Goal: Task Accomplishment & Management: Use online tool/utility

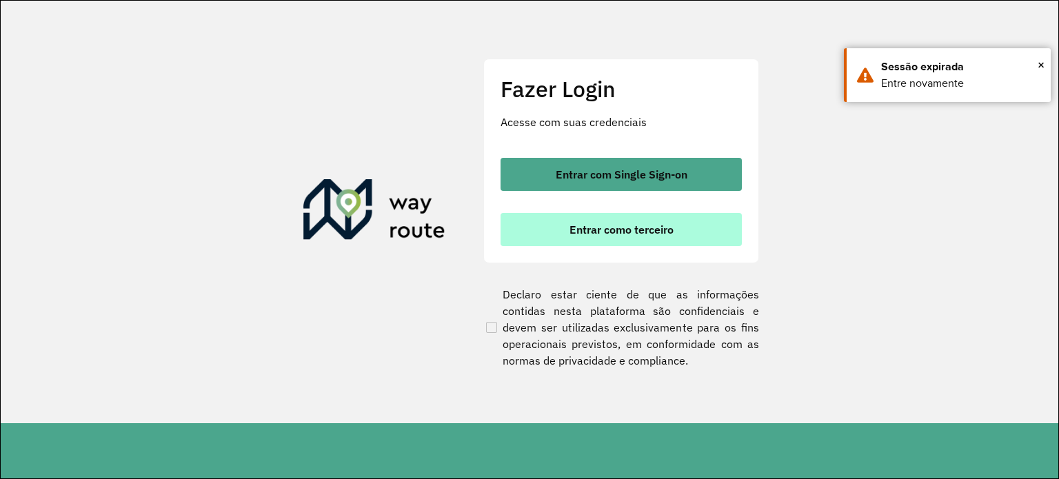
click at [565, 229] on button "Entrar como terceiro" at bounding box center [621, 229] width 241 height 33
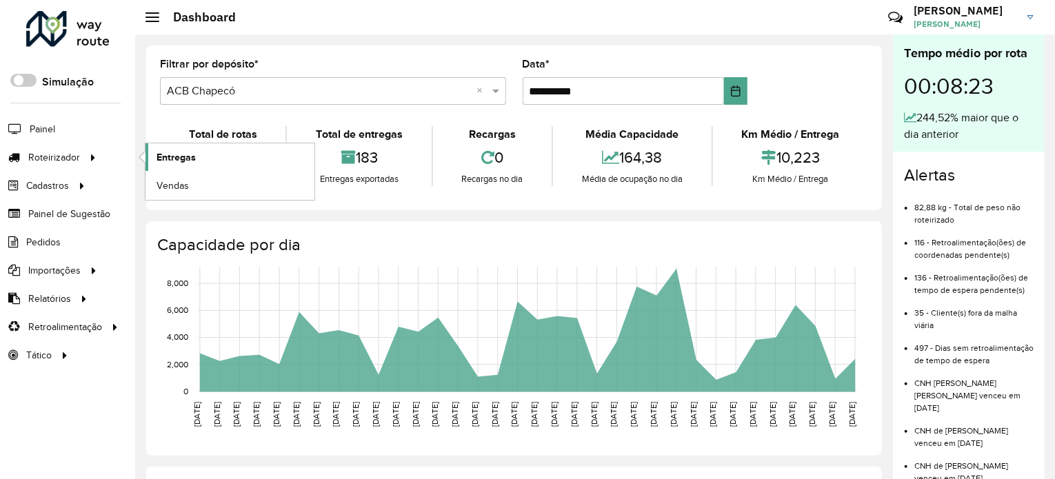
click at [170, 154] on span "Entregas" at bounding box center [176, 157] width 39 height 14
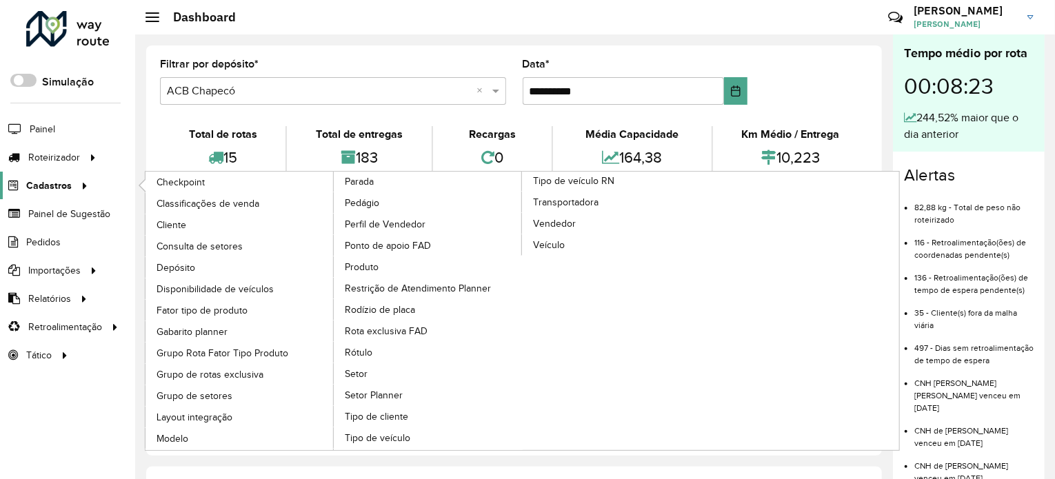
click at [56, 181] on span "Cadastros" at bounding box center [49, 186] width 46 height 14
click at [163, 219] on span "Cliente" at bounding box center [173, 225] width 32 height 14
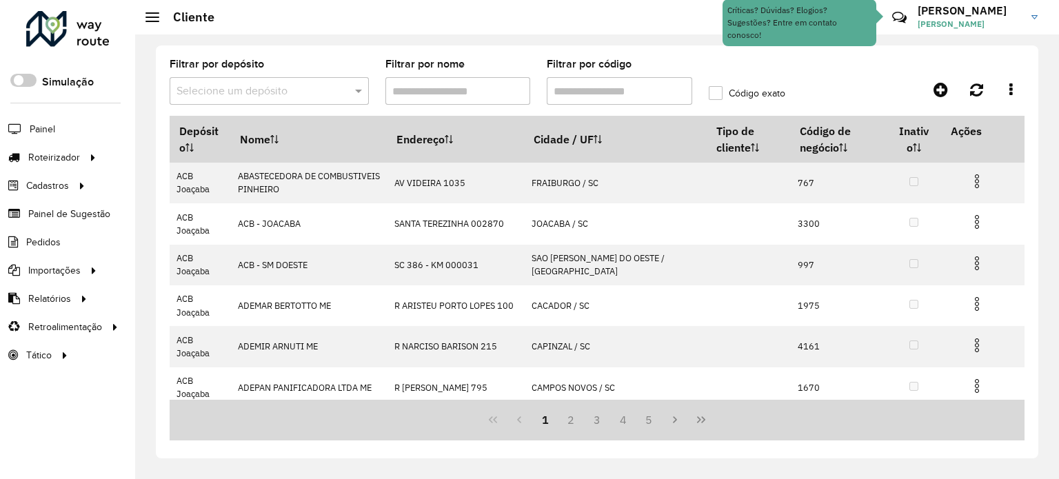
click at [360, 92] on span at bounding box center [360, 91] width 17 height 17
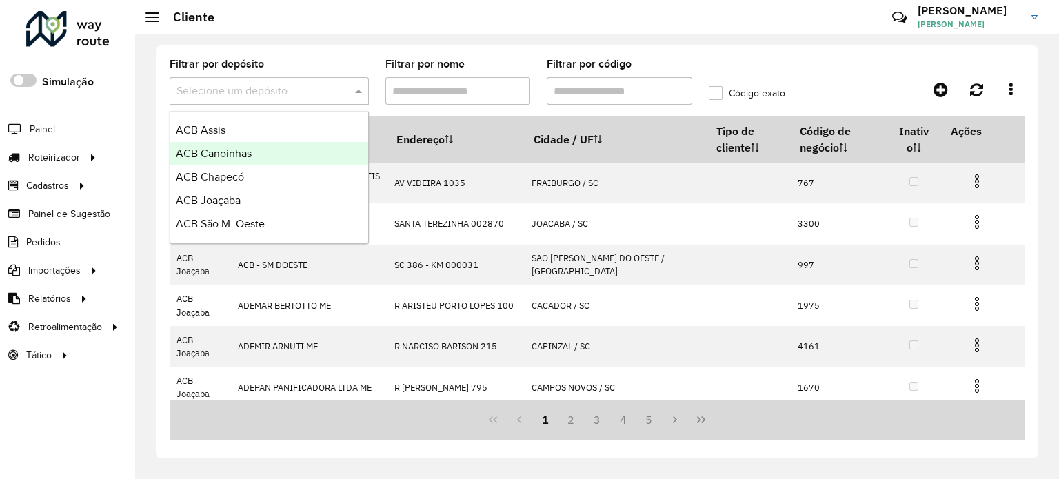
click at [229, 154] on span "ACB Canoinhas" at bounding box center [214, 154] width 76 height 12
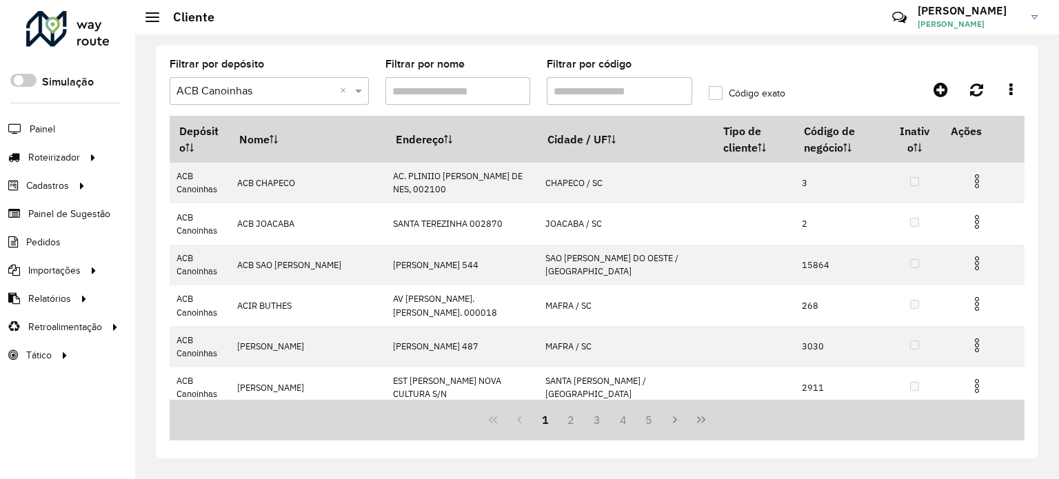
click at [601, 90] on input "Filtrar por código" at bounding box center [619, 91] width 145 height 28
type input "****"
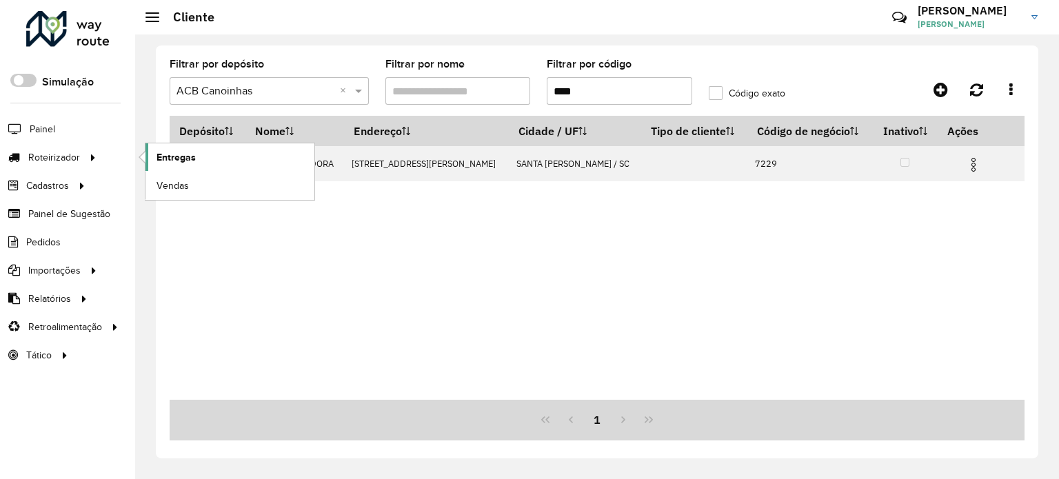
click at [152, 153] on link "Entregas" at bounding box center [229, 157] width 169 height 28
click at [0, 0] on span "Entregas" at bounding box center [0, 0] width 0 height 0
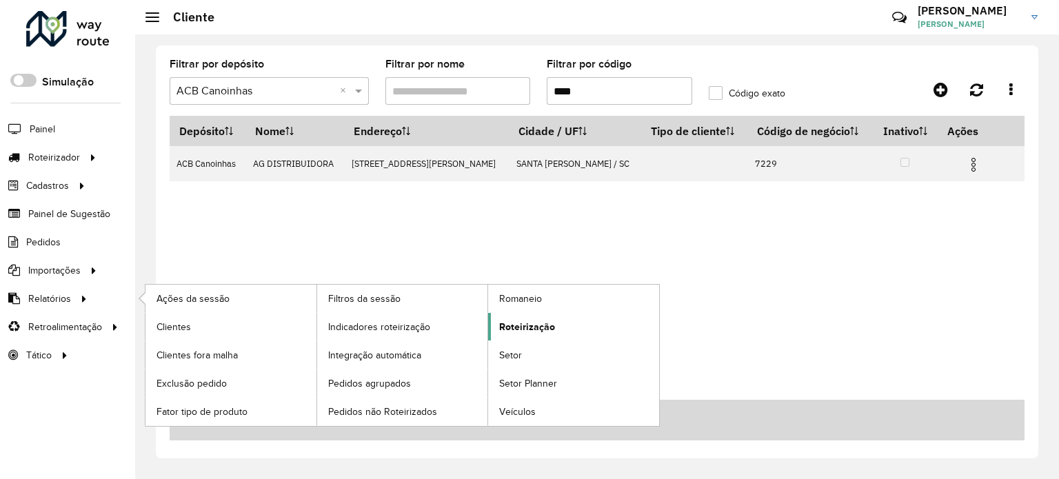
click at [532, 325] on span "Roteirização" at bounding box center [527, 327] width 56 height 14
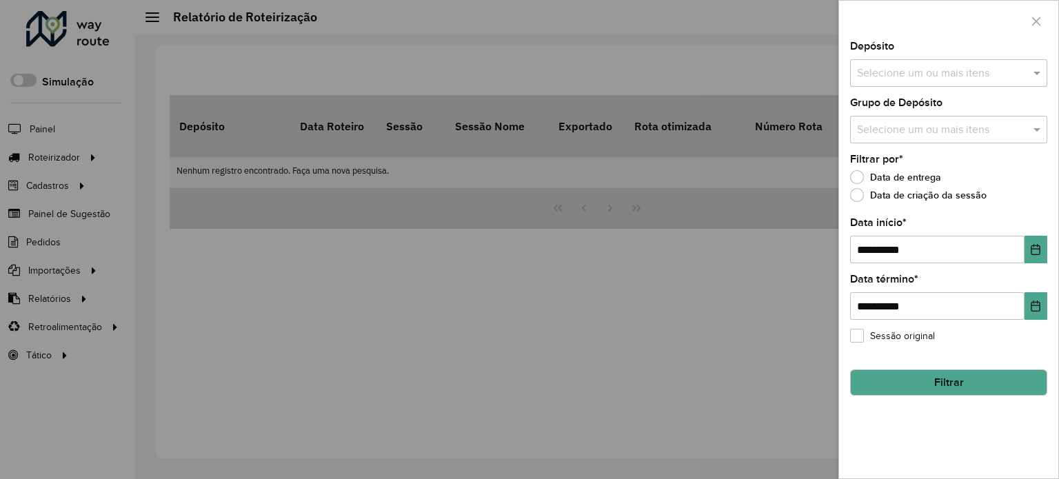
click at [1043, 76] on span at bounding box center [1038, 73] width 17 height 17
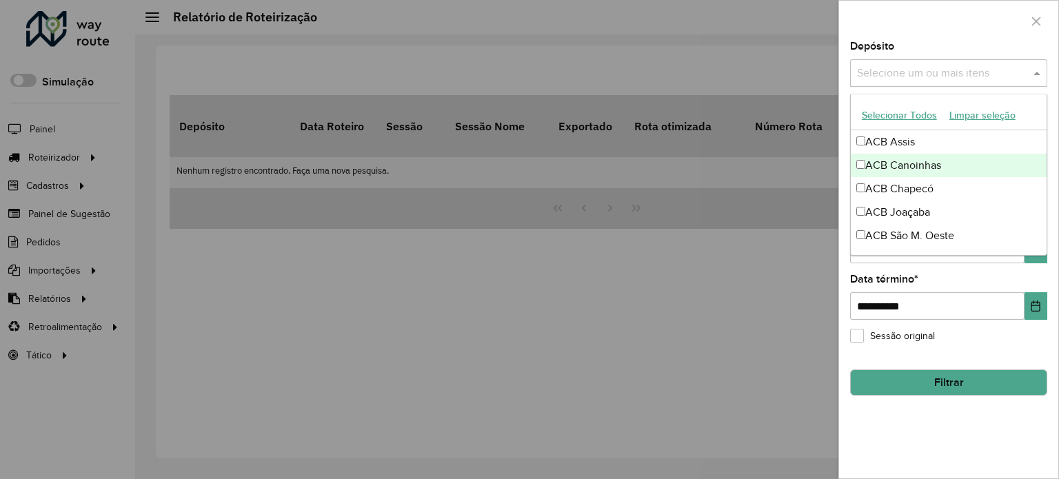
click at [914, 166] on div "ACB Canoinhas" at bounding box center [949, 165] width 196 height 23
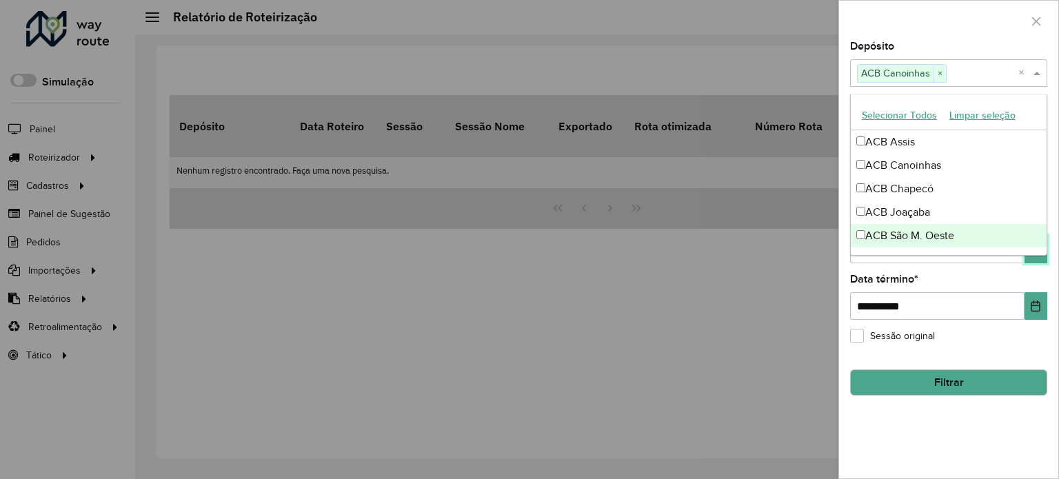
click at [1032, 256] on button "Choose Date" at bounding box center [1036, 250] width 23 height 28
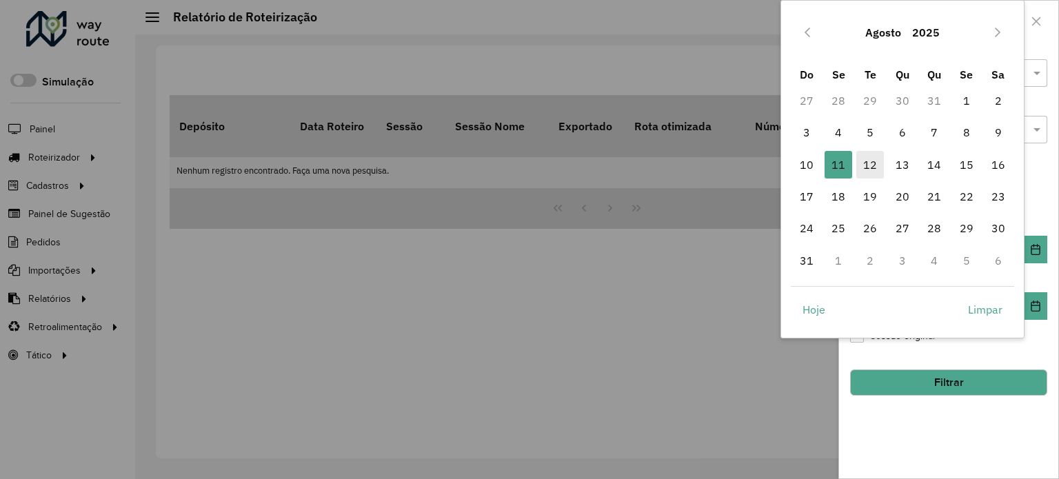
click at [867, 163] on span "12" at bounding box center [870, 165] width 28 height 28
type input "**********"
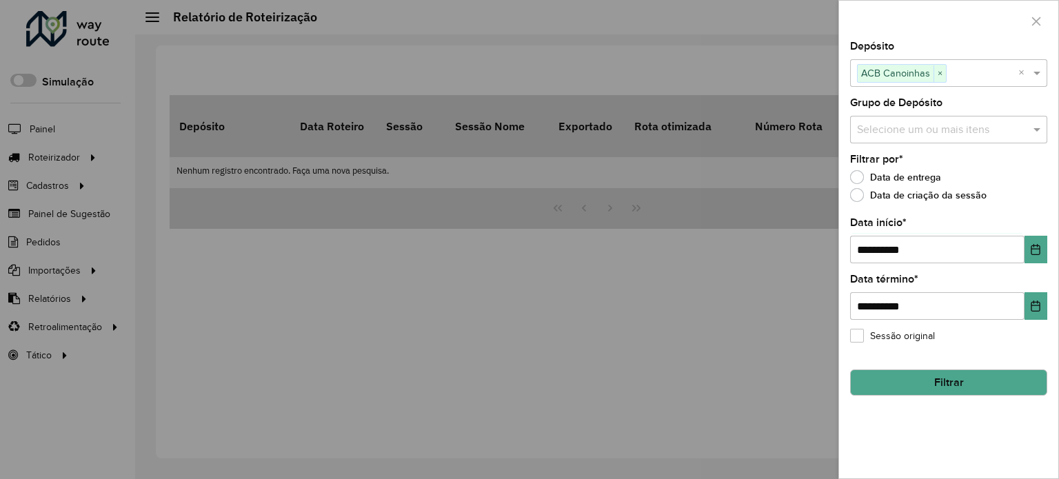
click at [956, 381] on button "Filtrar" at bounding box center [948, 383] width 197 height 26
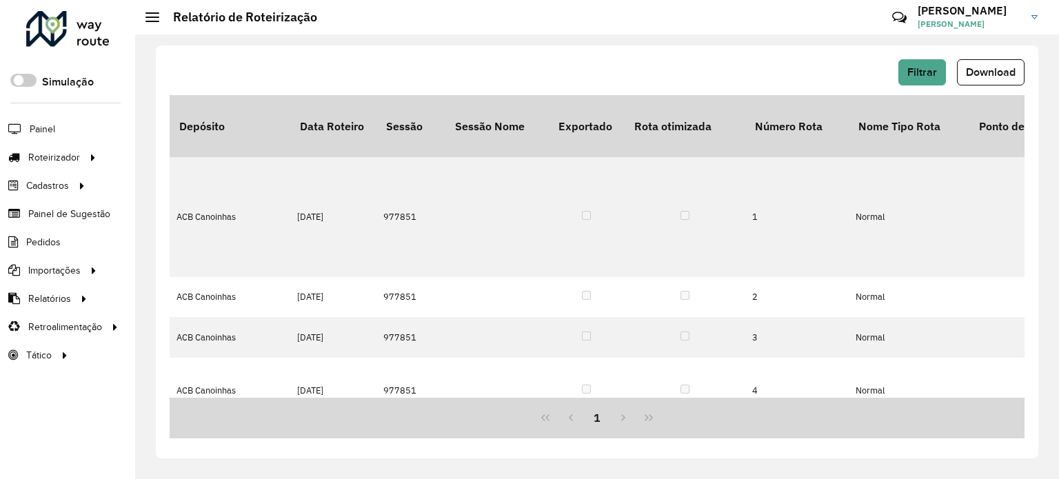
click at [985, 77] on span "Download" at bounding box center [991, 72] width 50 height 12
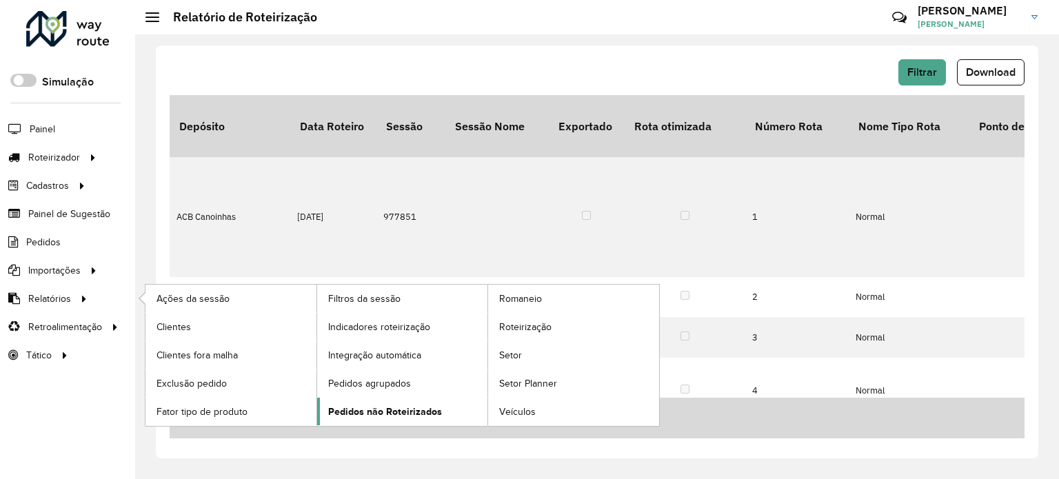
click at [348, 408] on span "Pedidos não Roteirizados" at bounding box center [385, 412] width 114 height 14
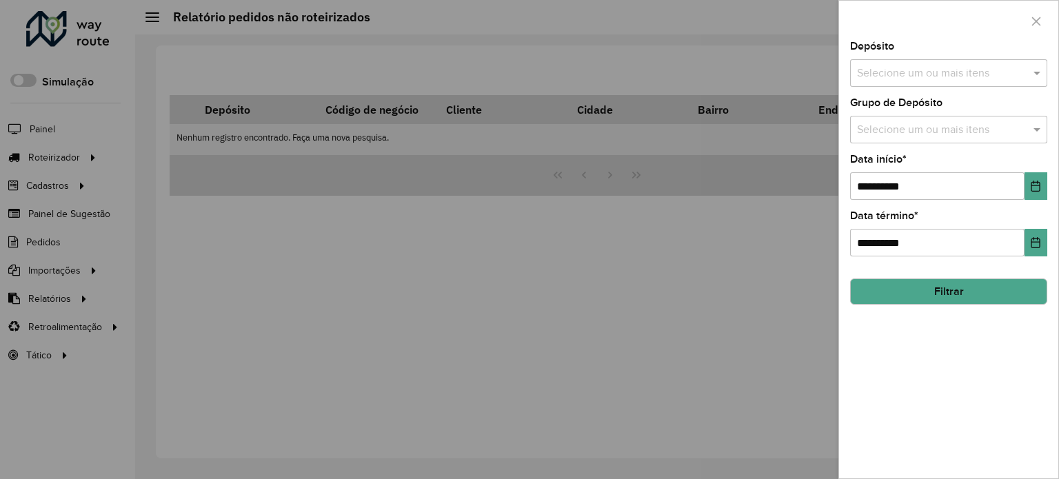
click at [1039, 75] on span at bounding box center [1038, 73] width 17 height 17
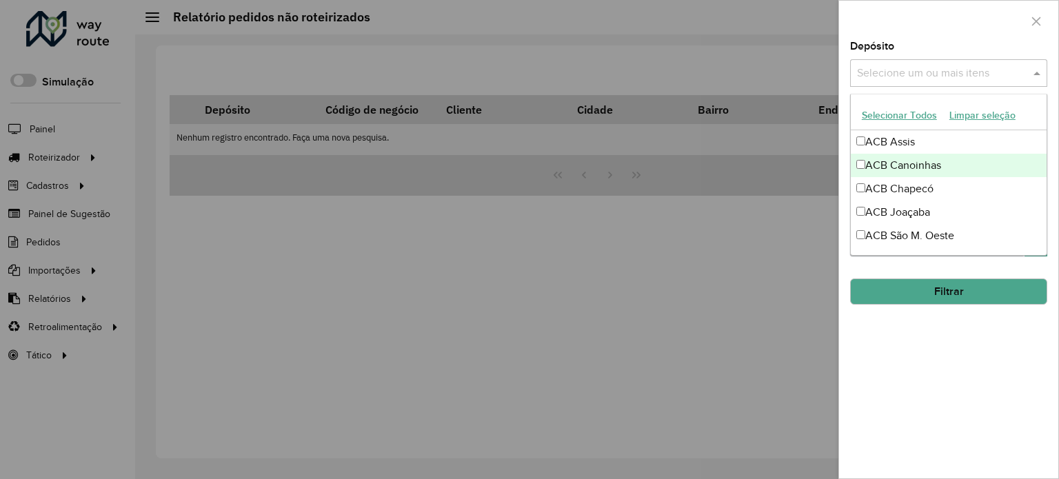
click at [918, 166] on div "ACB Canoinhas" at bounding box center [949, 165] width 196 height 23
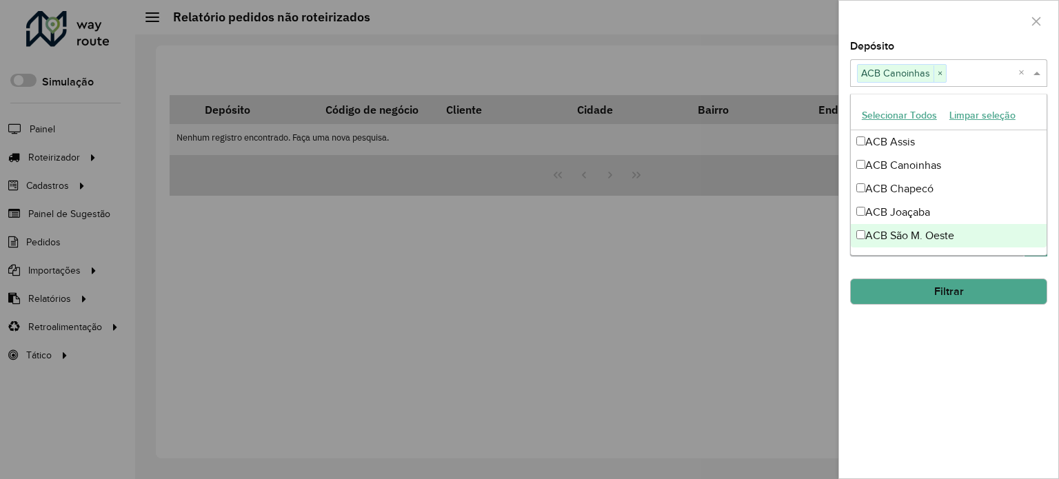
click at [1010, 268] on hb-field-button "Filtrar" at bounding box center [948, 286] width 197 height 37
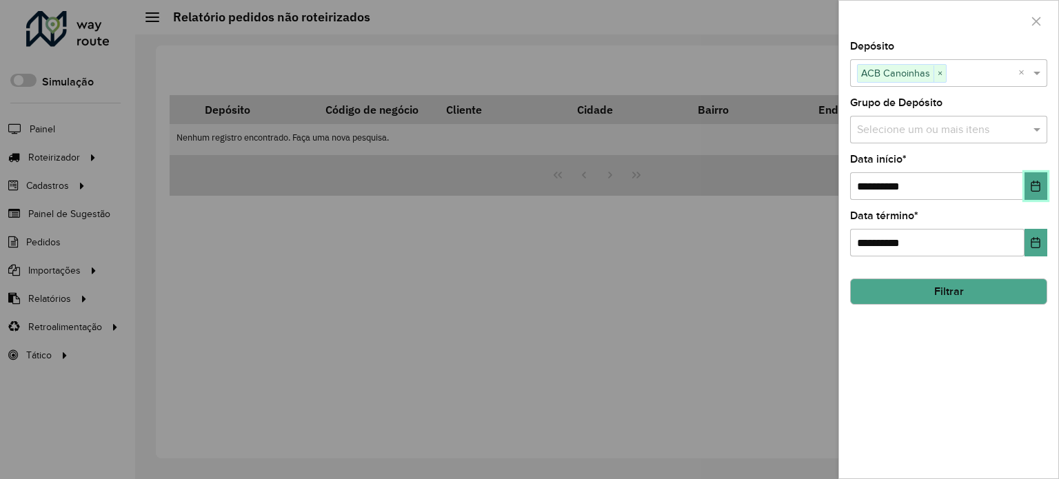
click at [1044, 187] on button "Choose Date" at bounding box center [1036, 186] width 23 height 28
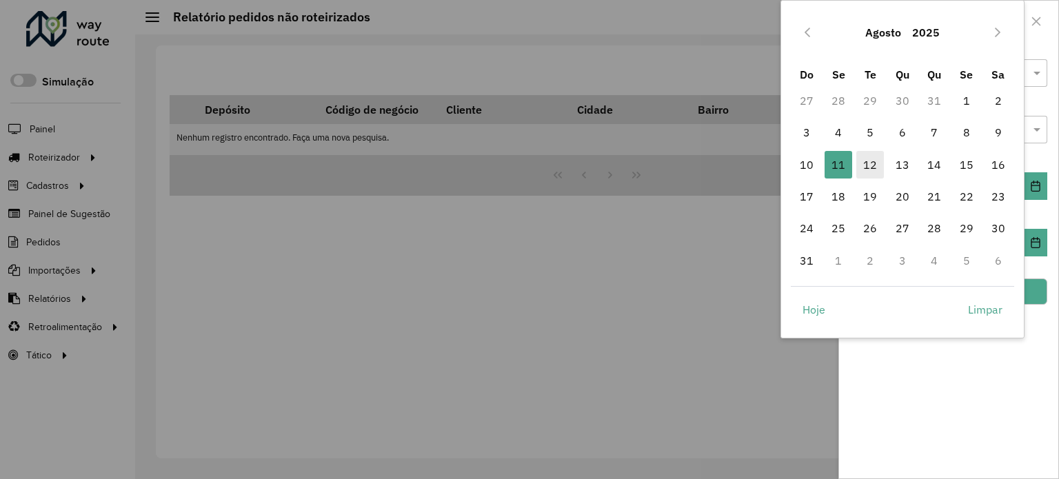
click at [868, 162] on span "12" at bounding box center [870, 165] width 28 height 28
type input "**********"
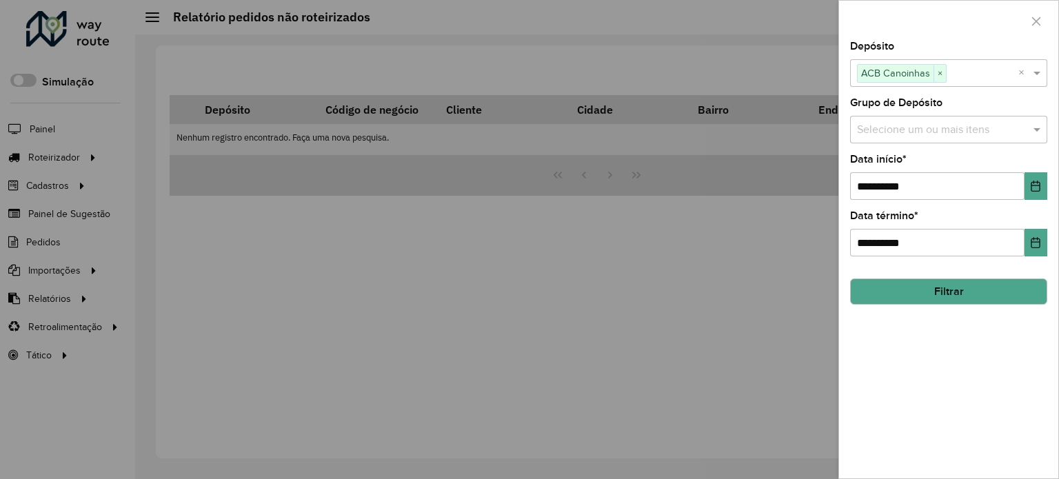
drag, startPoint x: 943, startPoint y: 283, endPoint x: 717, endPoint y: 300, distance: 226.1
click at [929, 290] on button "Filtrar" at bounding box center [948, 292] width 197 height 26
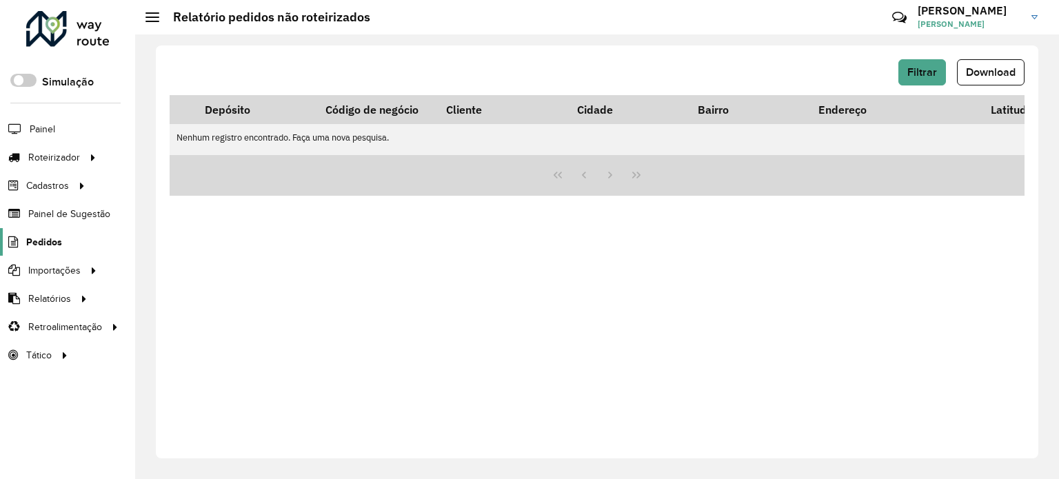
click at [35, 241] on span "Pedidos" at bounding box center [44, 242] width 36 height 14
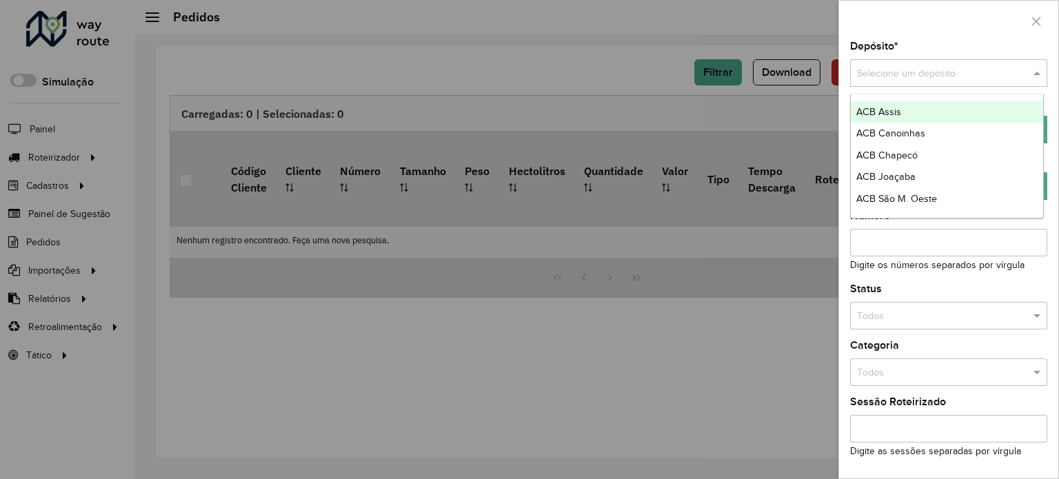
click at [1034, 76] on span at bounding box center [1038, 73] width 17 height 15
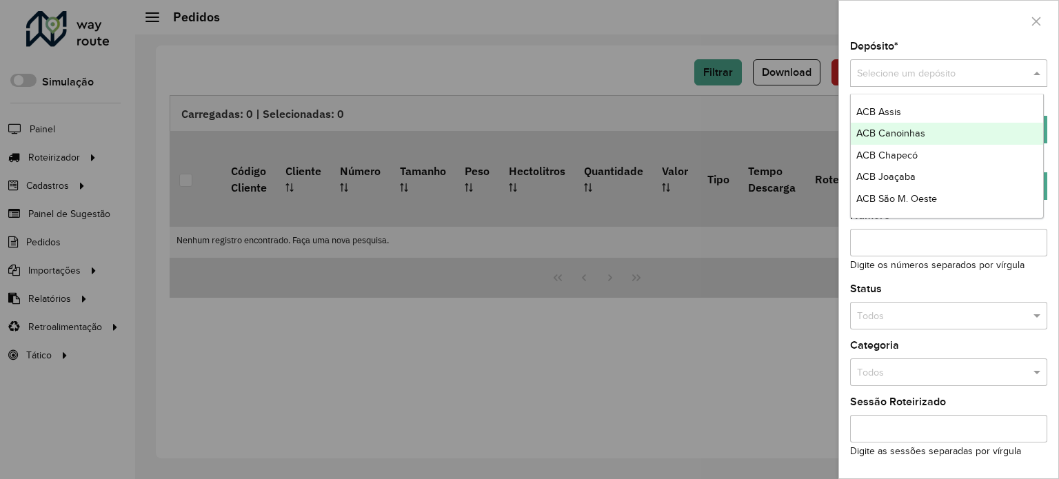
click at [901, 129] on span "ACB Canoinhas" at bounding box center [890, 133] width 69 height 11
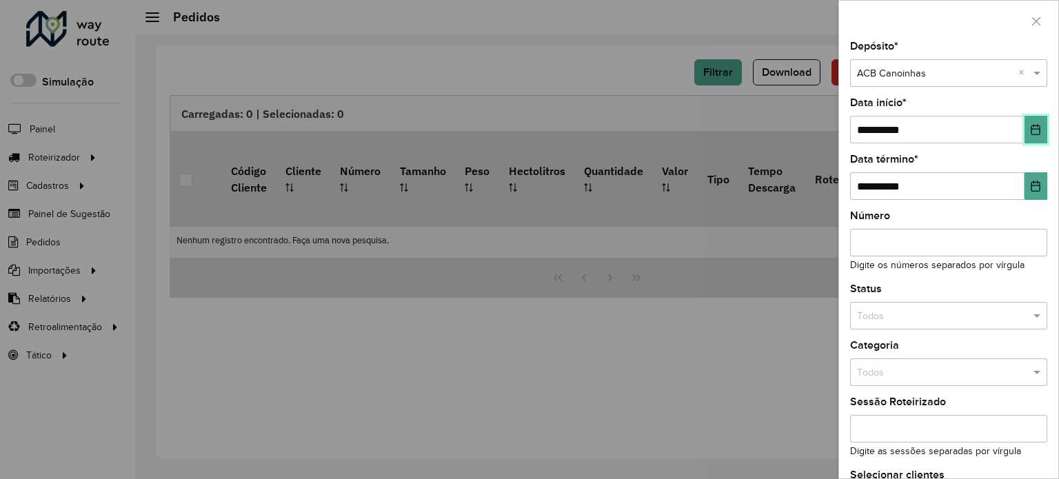
click at [1032, 124] on icon "Choose Date" at bounding box center [1035, 129] width 11 height 11
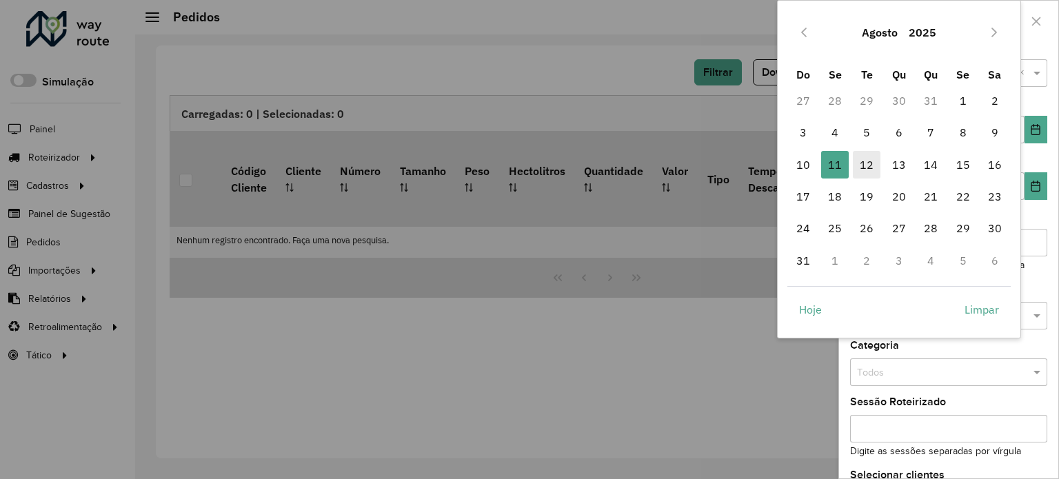
click at [867, 160] on span "12" at bounding box center [867, 165] width 28 height 28
type input "**********"
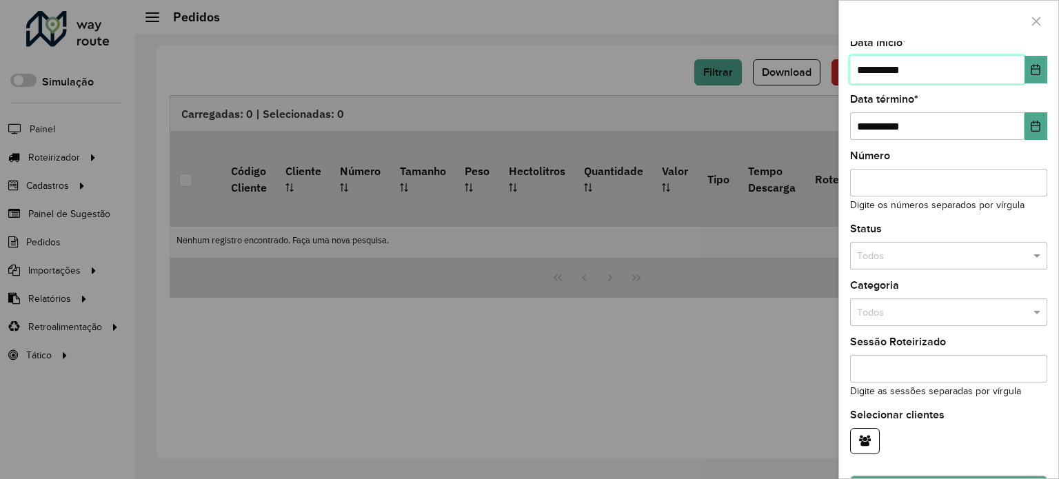
scroll to position [97, 0]
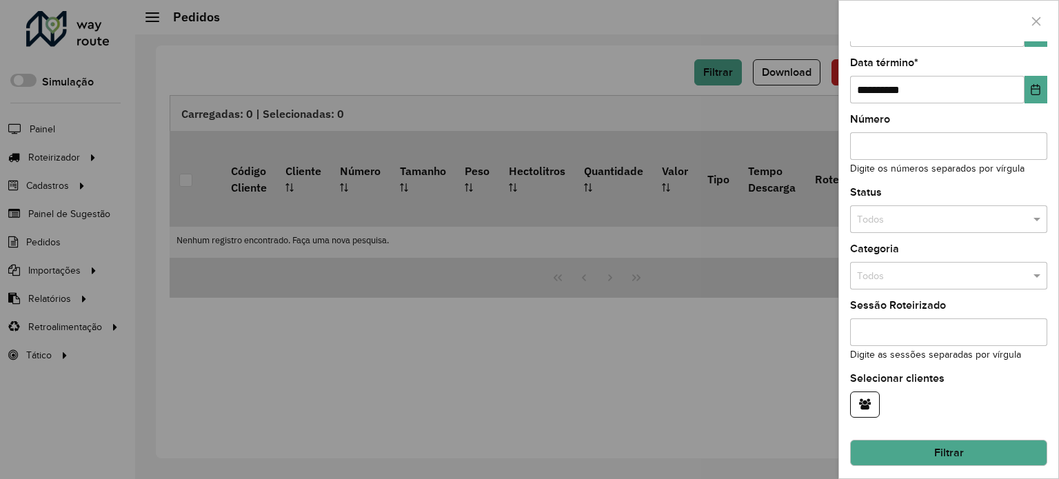
click at [959, 451] on button "Filtrar" at bounding box center [948, 453] width 197 height 26
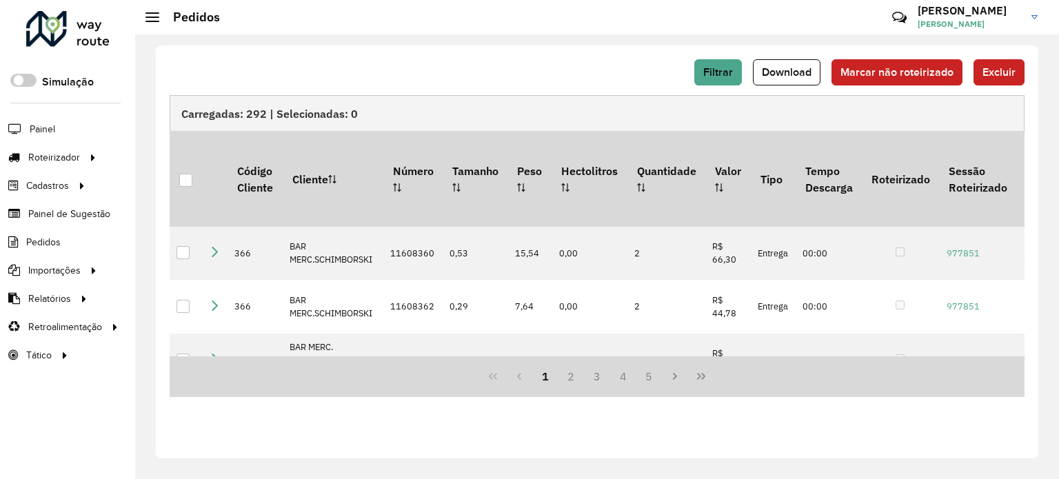
click at [797, 75] on span "Download" at bounding box center [787, 72] width 50 height 12
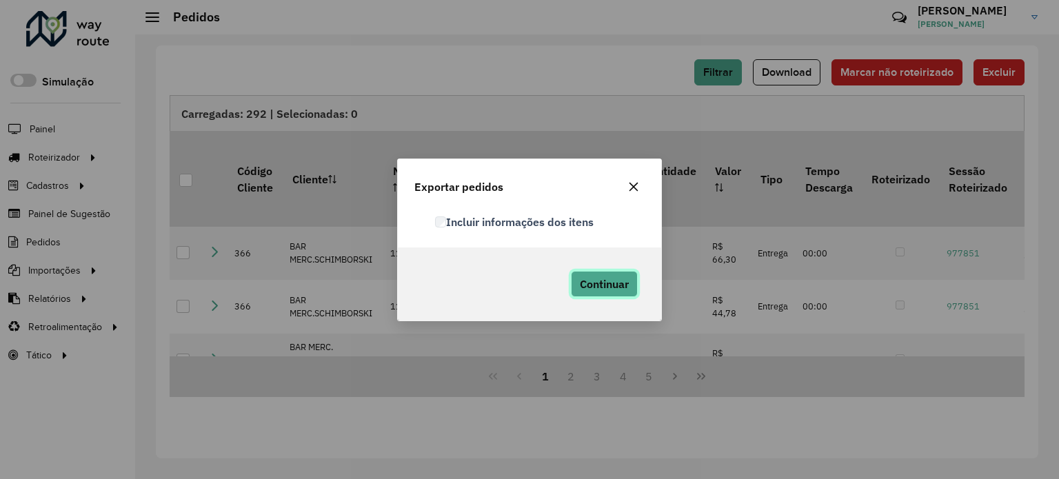
drag, startPoint x: 612, startPoint y: 280, endPoint x: 640, endPoint y: 294, distance: 30.8
click at [612, 281] on span "Continuar" at bounding box center [604, 284] width 49 height 14
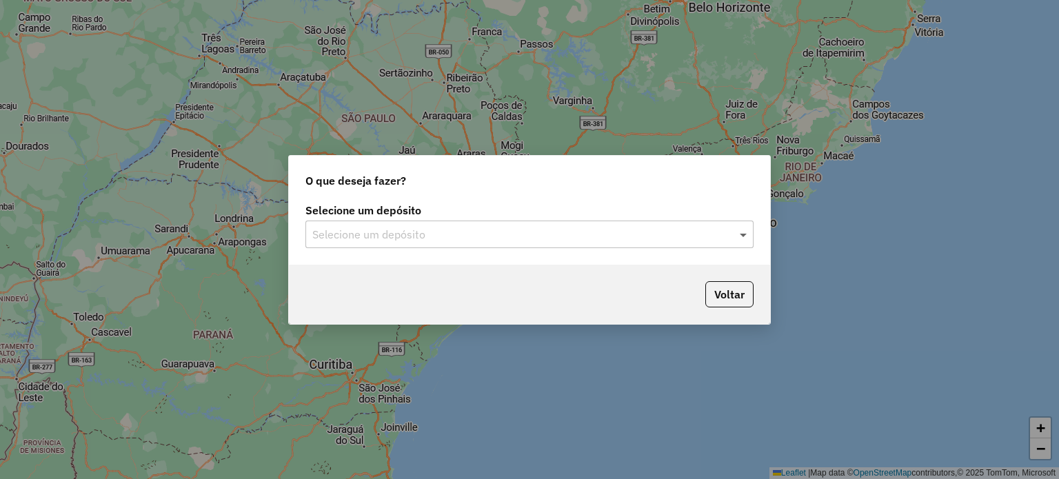
click at [745, 234] on span at bounding box center [744, 234] width 17 height 17
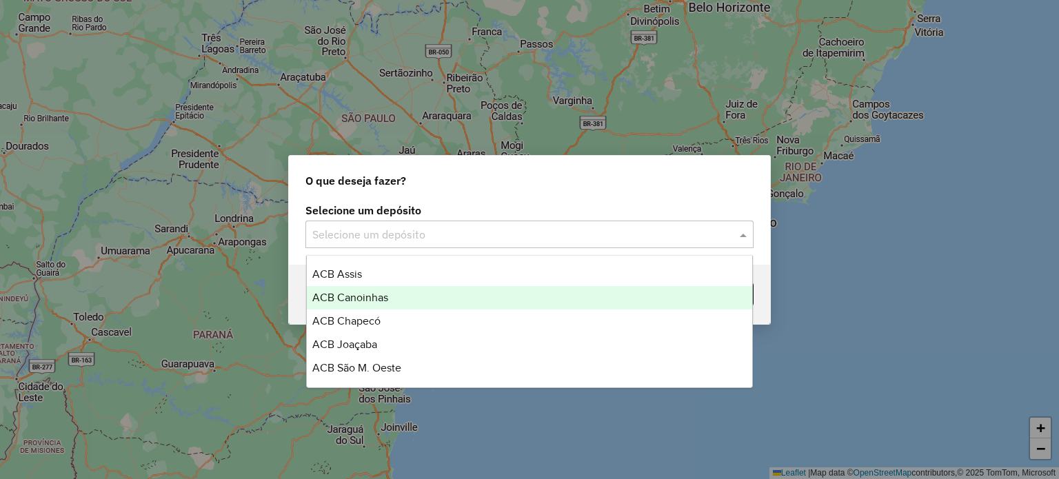
click at [389, 296] on div "ACB Canoinhas" at bounding box center [530, 297] width 446 height 23
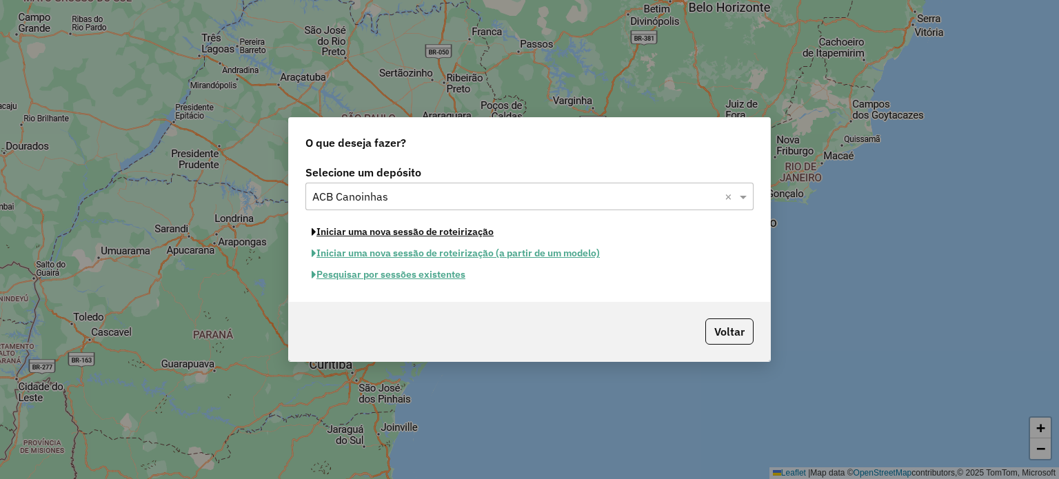
click at [417, 233] on button "Iniciar uma nova sessão de roteirização" at bounding box center [402, 231] width 194 height 21
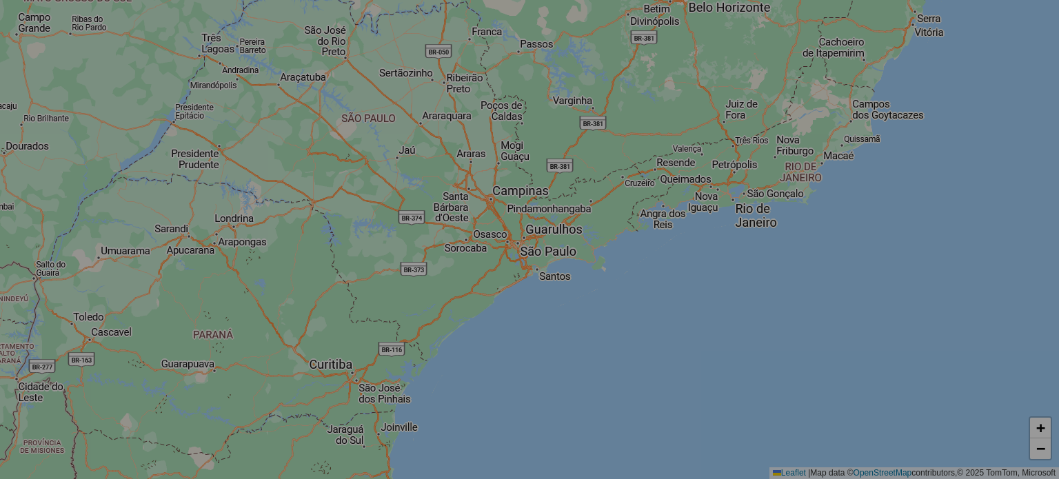
select select "*"
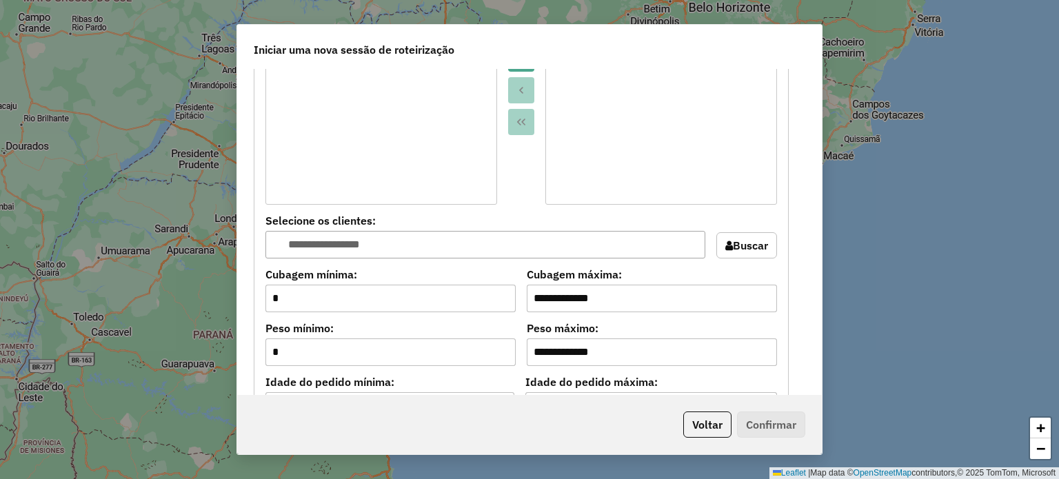
scroll to position [1379, 0]
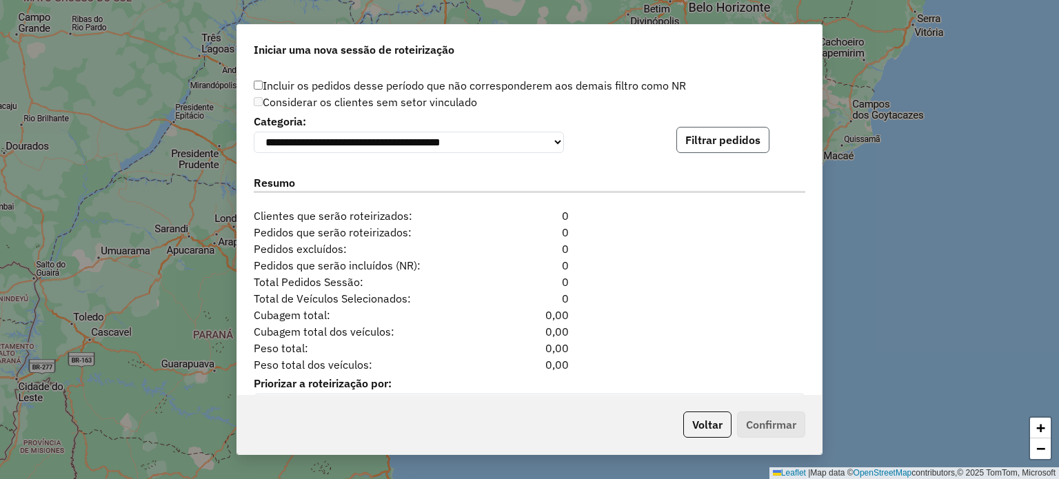
click at [721, 148] on button "Filtrar pedidos" at bounding box center [722, 140] width 93 height 26
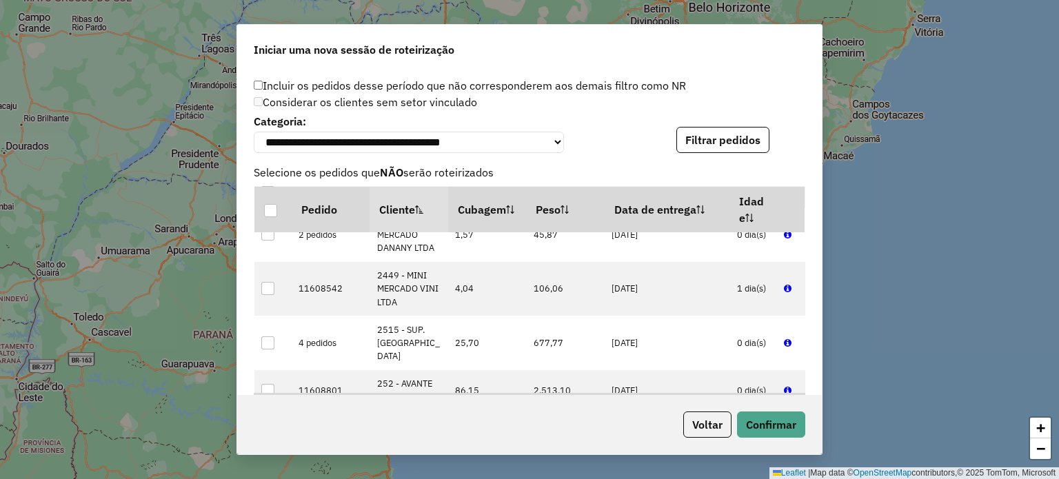
scroll to position [1705, 0]
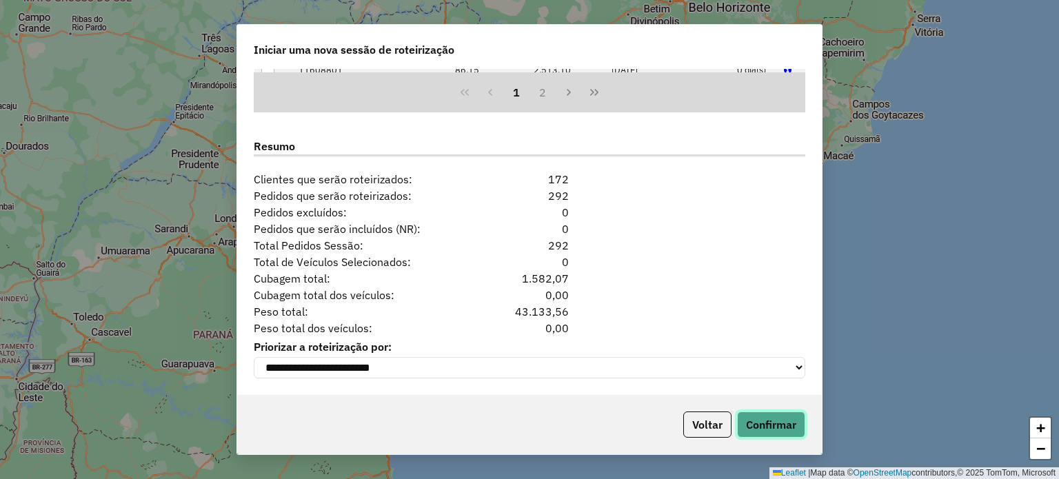
click at [778, 424] on button "Confirmar" at bounding box center [771, 425] width 68 height 26
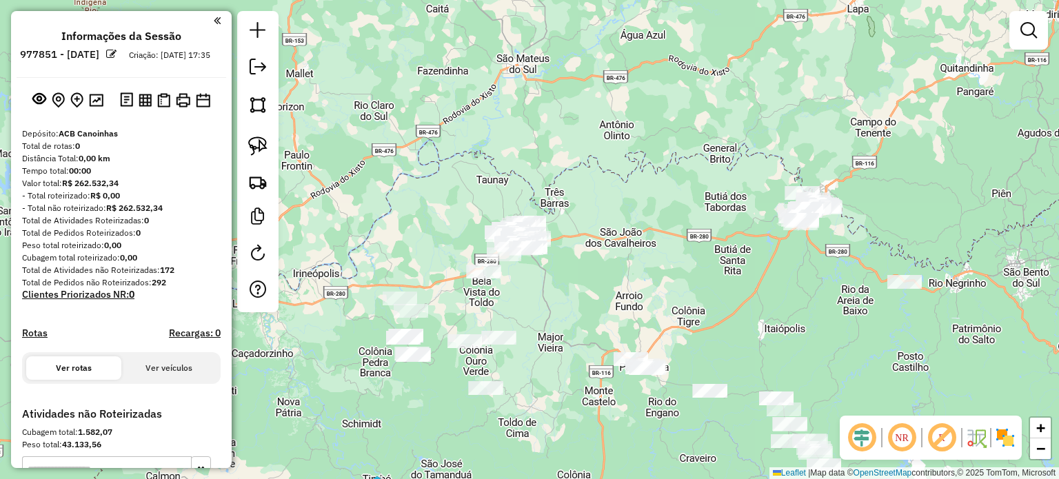
click at [1012, 443] on img at bounding box center [1005, 438] width 22 height 22
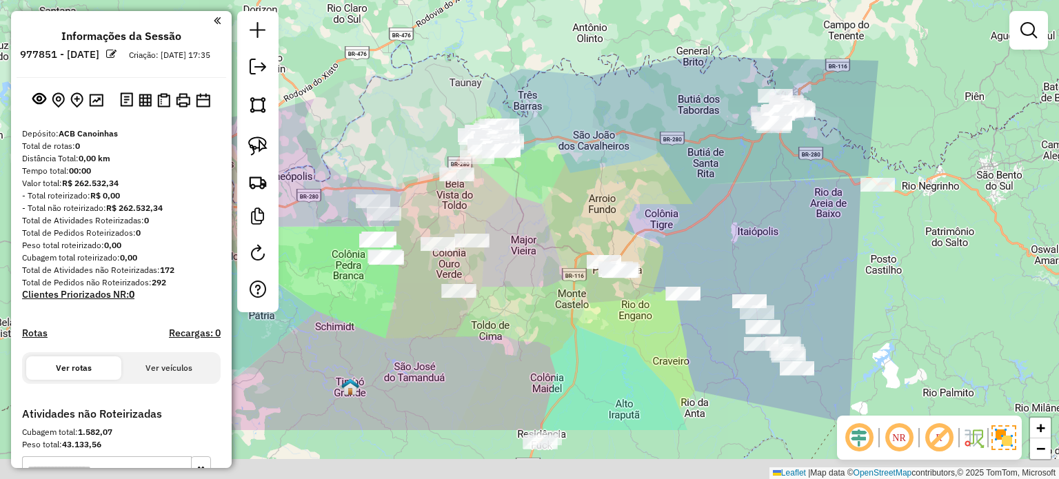
drag, startPoint x: 685, startPoint y: 219, endPoint x: 678, endPoint y: 188, distance: 32.5
click at [678, 188] on div "Janela de atendimento Grade de atendimento Capacidade Transportadoras Veículos …" at bounding box center [529, 239] width 1059 height 479
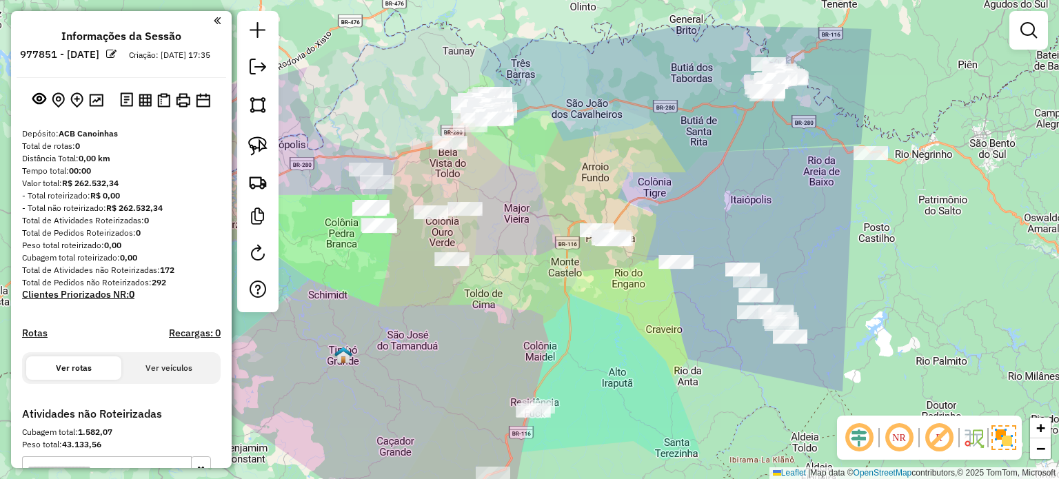
click at [1010, 443] on img at bounding box center [1004, 437] width 25 height 25
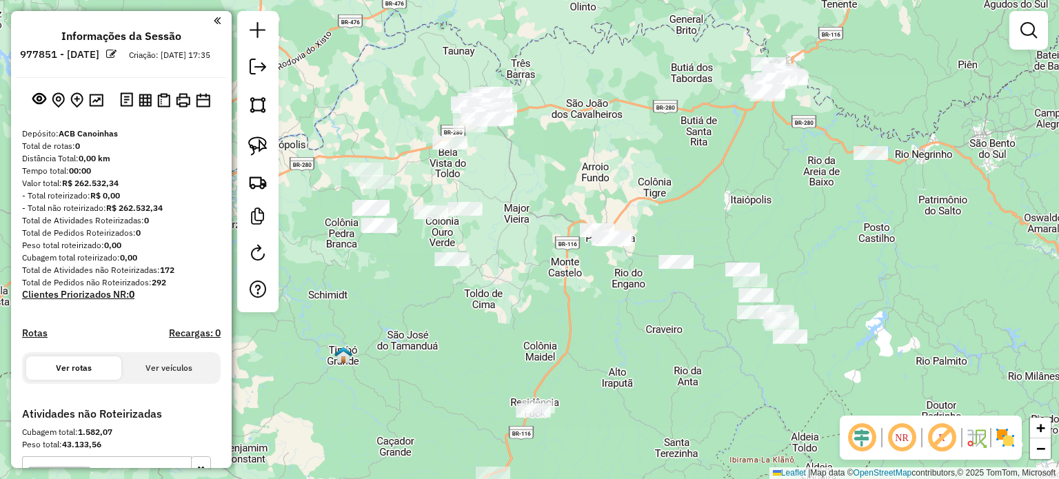
click at [1012, 439] on img at bounding box center [1005, 438] width 22 height 22
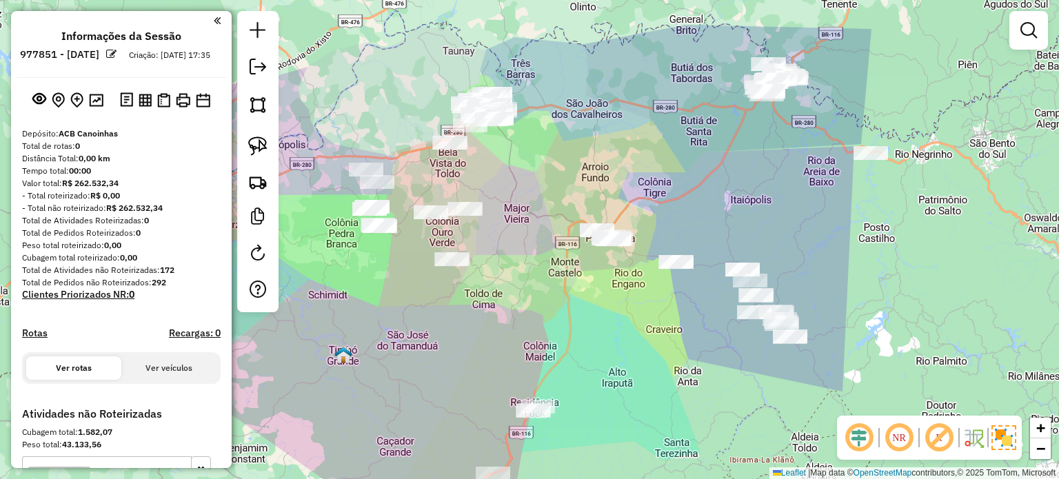
drag, startPoint x: 675, startPoint y: 341, endPoint x: 646, endPoint y: 239, distance: 106.7
click at [639, 219] on div "Janela de atendimento Grade de atendimento Capacidade Transportadoras Veículos …" at bounding box center [529, 239] width 1059 height 479
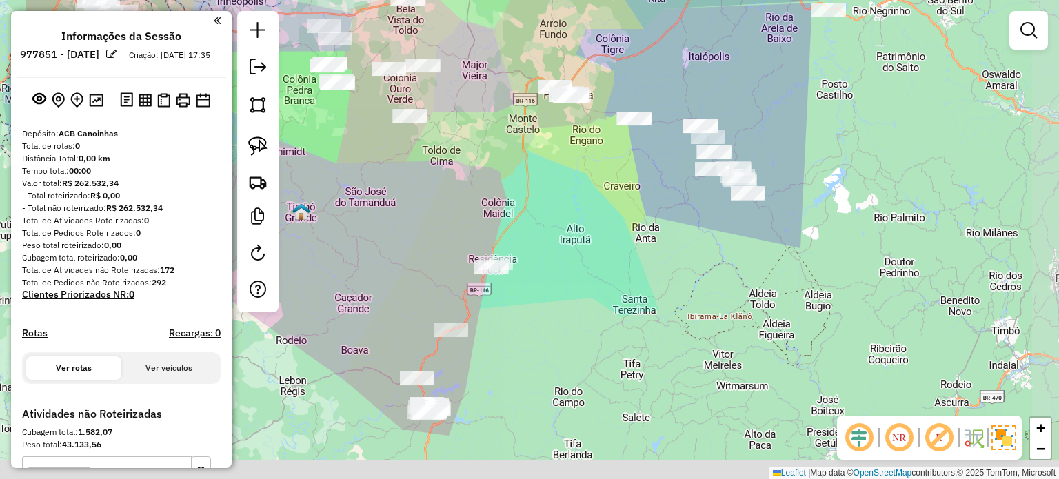
drag, startPoint x: 645, startPoint y: 277, endPoint x: 659, endPoint y: 209, distance: 69.6
click at [659, 211] on div "Janela de atendimento Grade de atendimento Capacidade Transportadoras Veículos …" at bounding box center [529, 239] width 1059 height 479
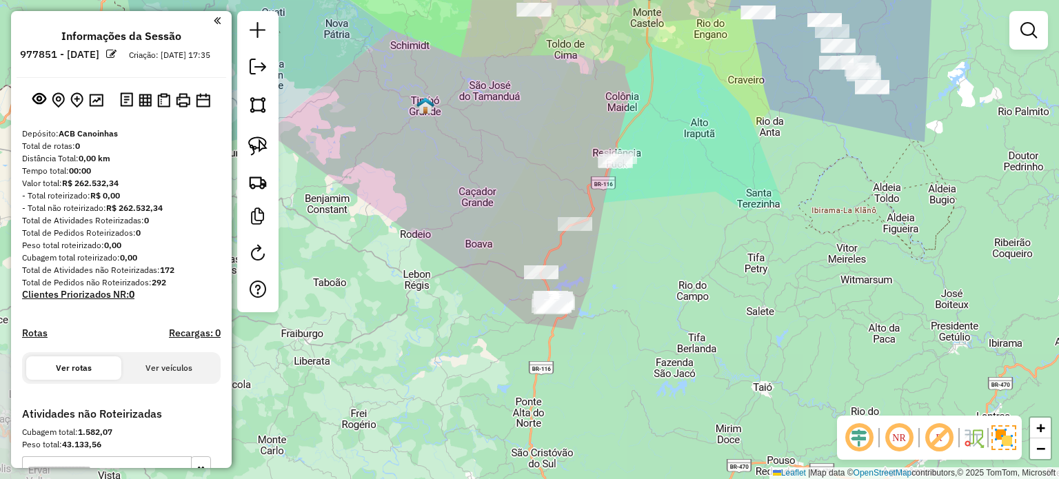
drag, startPoint x: 614, startPoint y: 282, endPoint x: 724, endPoint y: 245, distance: 115.8
click at [724, 245] on div "Janela de atendimento Grade de atendimento Capacidade Transportadoras Veículos …" at bounding box center [529, 239] width 1059 height 479
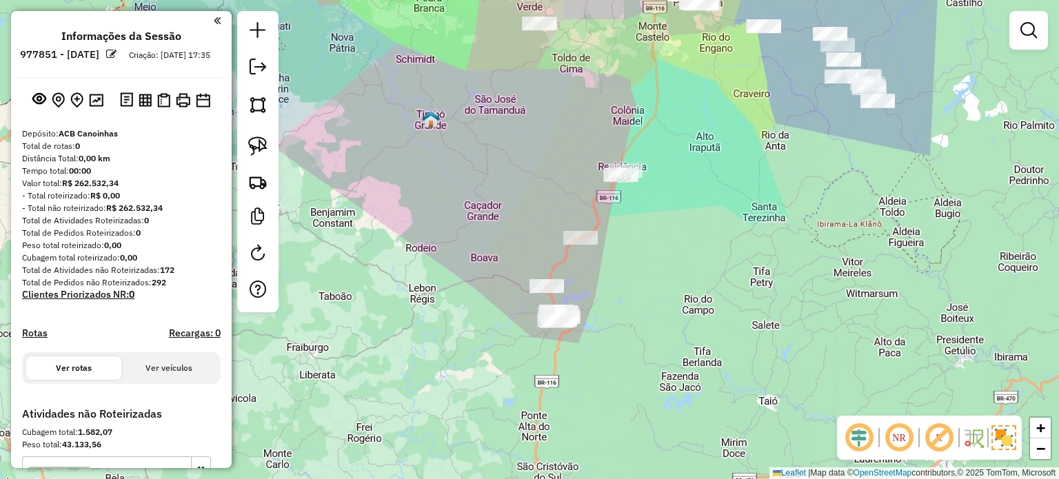
drag, startPoint x: 687, startPoint y: 259, endPoint x: 698, endPoint y: 275, distance: 19.9
click at [698, 275] on div "Janela de atendimento Grade de atendimento Capacidade Transportadoras Veículos …" at bounding box center [529, 239] width 1059 height 479
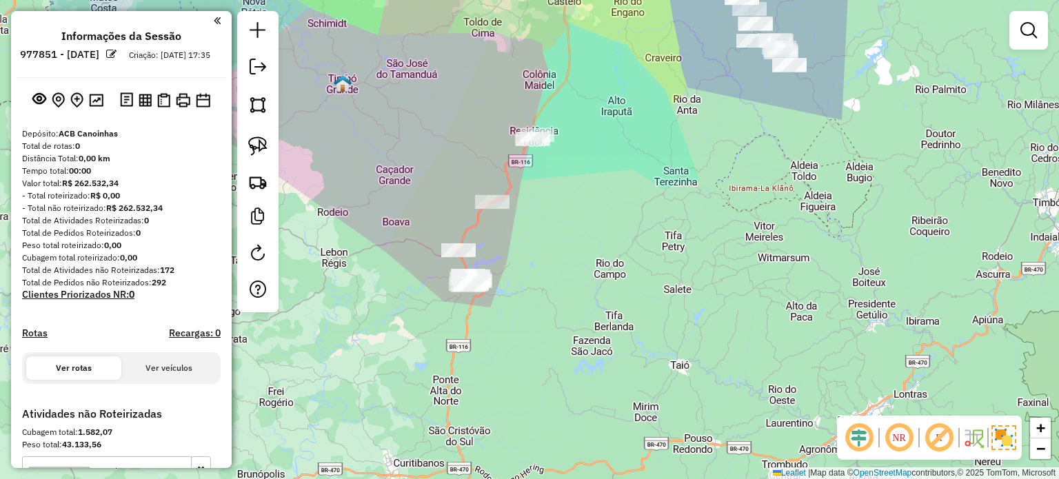
drag, startPoint x: 376, startPoint y: 184, endPoint x: 328, endPoint y: 161, distance: 52.7
click at [330, 163] on div "Janela de atendimento Grade de atendimento Capacidade Transportadoras Veículos …" at bounding box center [529, 239] width 1059 height 479
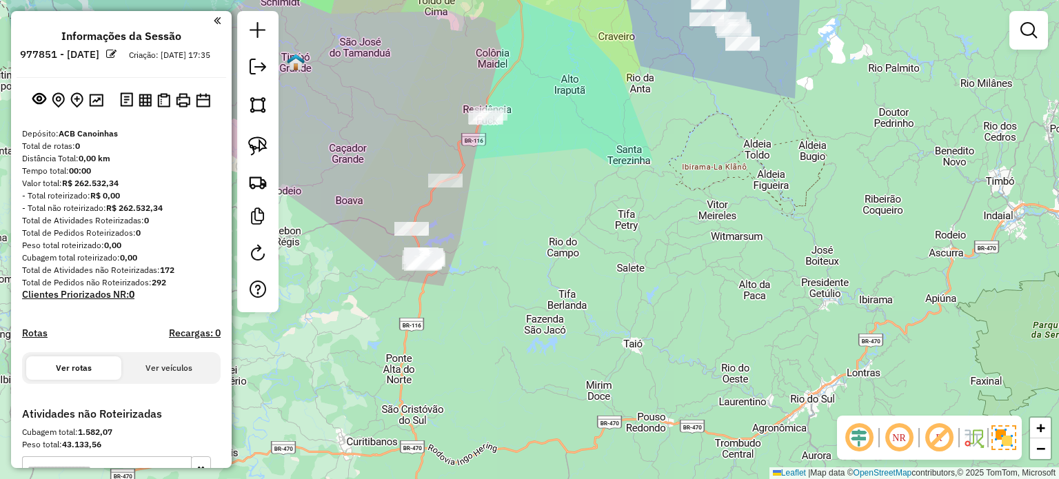
click at [439, 323] on div "Janela de atendimento Grade de atendimento Capacidade Transportadoras Veículos …" at bounding box center [529, 239] width 1059 height 479
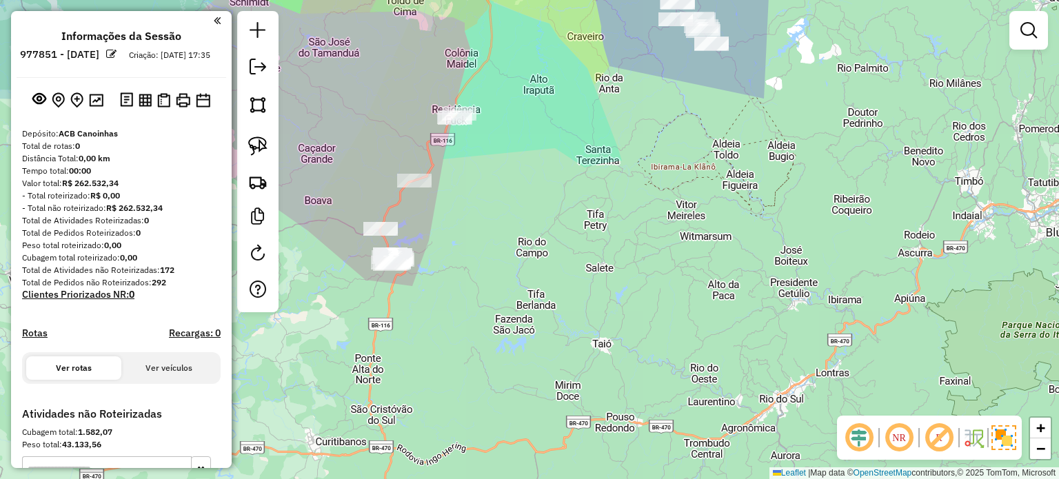
drag, startPoint x: 472, startPoint y: 252, endPoint x: 495, endPoint y: 262, distance: 24.7
click at [495, 262] on div "Janela de atendimento Grade de atendimento Capacidade Transportadoras Veículos …" at bounding box center [529, 239] width 1059 height 479
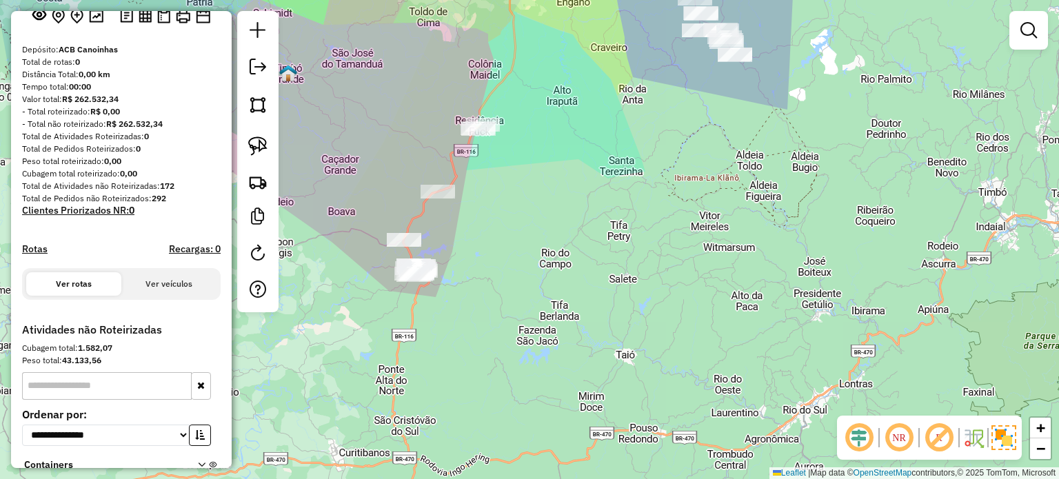
scroll to position [199, 0]
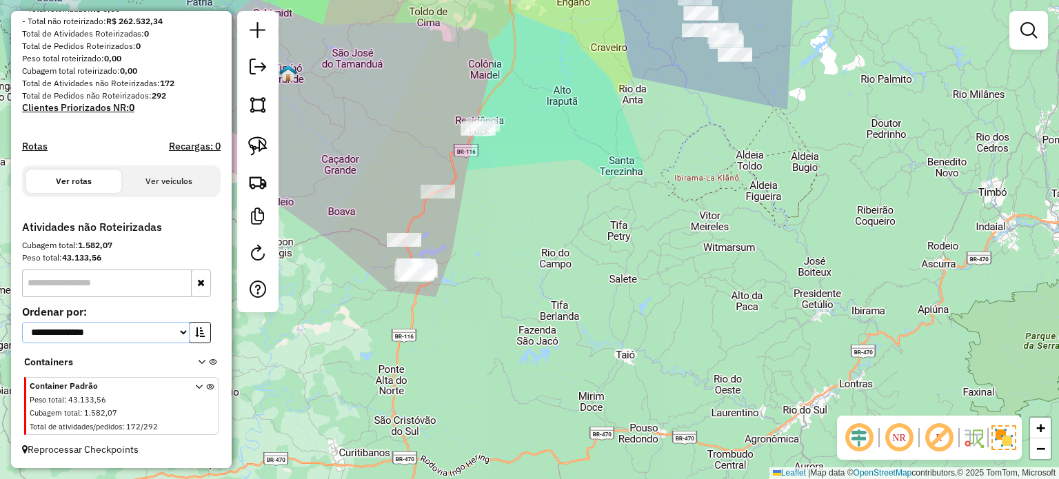
click at [179, 333] on select "**********" at bounding box center [106, 332] width 168 height 21
click at [648, 347] on div "Janela de atendimento Grade de atendimento Capacidade Transportadoras Veículos …" at bounding box center [529, 239] width 1059 height 479
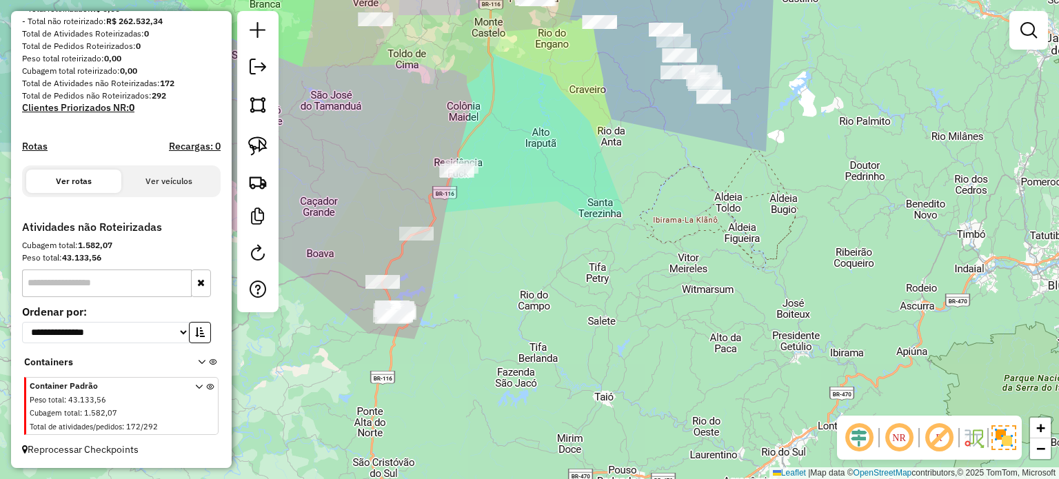
drag, startPoint x: 596, startPoint y: 294, endPoint x: 730, endPoint y: 328, distance: 138.0
click at [679, 336] on div "Janela de atendimento Grade de atendimento Capacidade Transportadoras Veículos …" at bounding box center [529, 239] width 1059 height 479
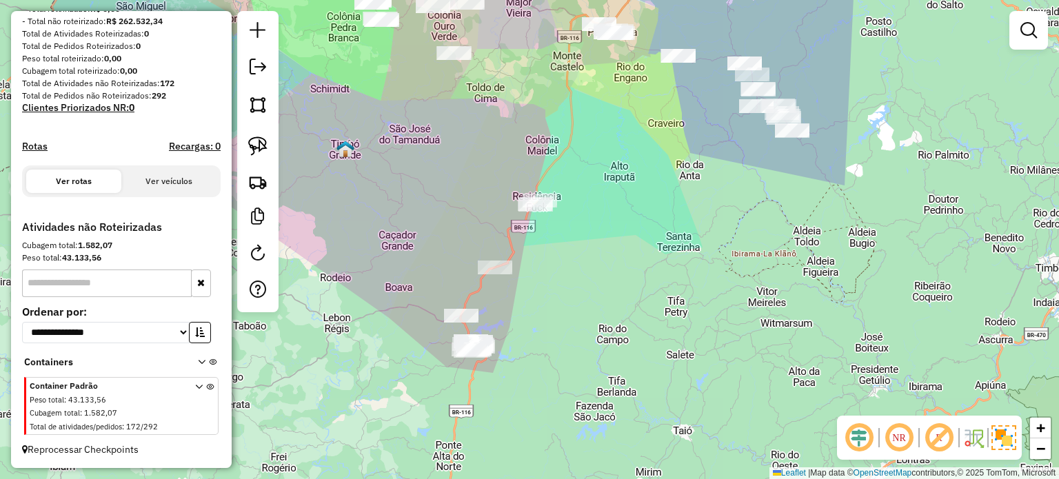
drag, startPoint x: 711, startPoint y: 246, endPoint x: 703, endPoint y: 332, distance: 85.9
click at [703, 332] on div "Janela de atendimento Grade de atendimento Capacidade Transportadoras Veículos …" at bounding box center [529, 239] width 1059 height 479
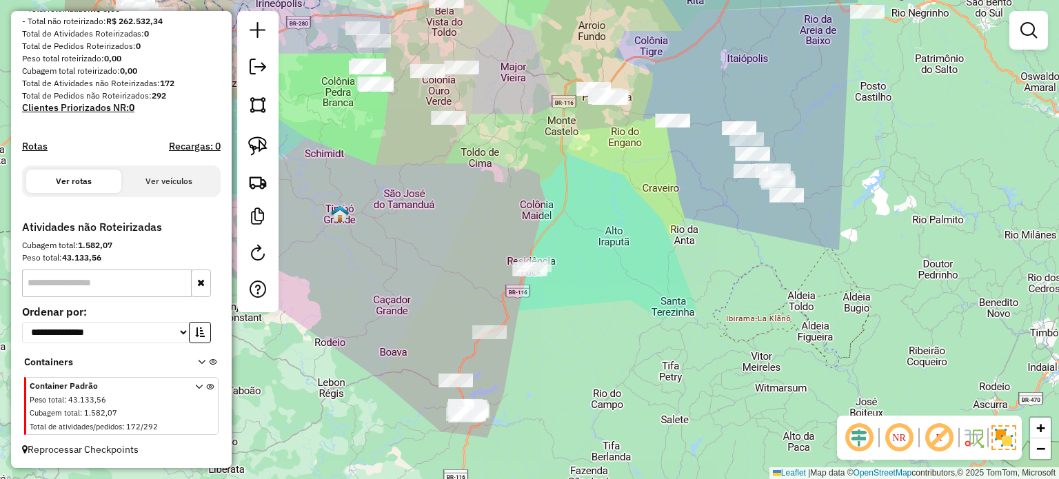
drag, startPoint x: 698, startPoint y: 280, endPoint x: 721, endPoint y: 259, distance: 30.8
click at [707, 263] on div "Janela de atendimento Grade de atendimento Capacidade Transportadoras Veículos …" at bounding box center [529, 239] width 1059 height 479
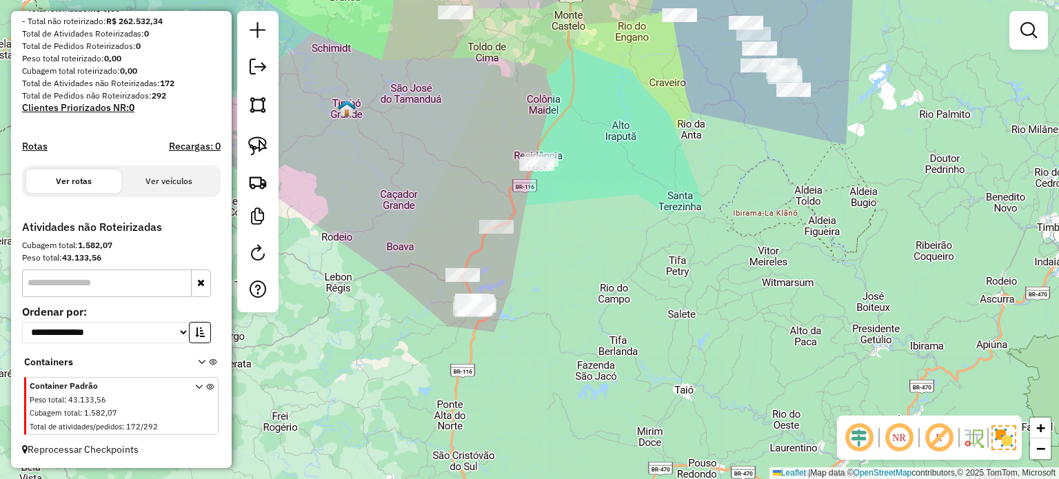
click at [1005, 443] on img at bounding box center [1004, 437] width 25 height 25
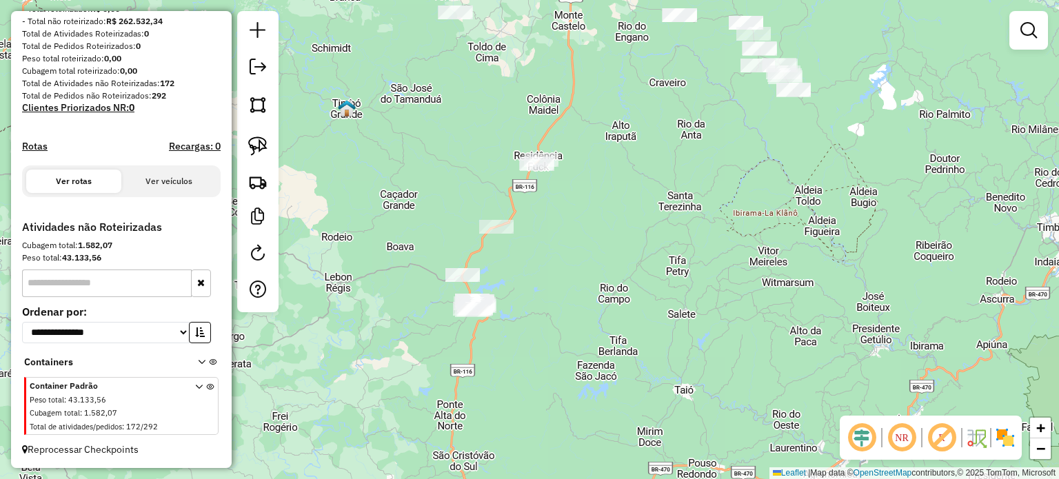
click at [1004, 440] on img at bounding box center [1005, 438] width 22 height 22
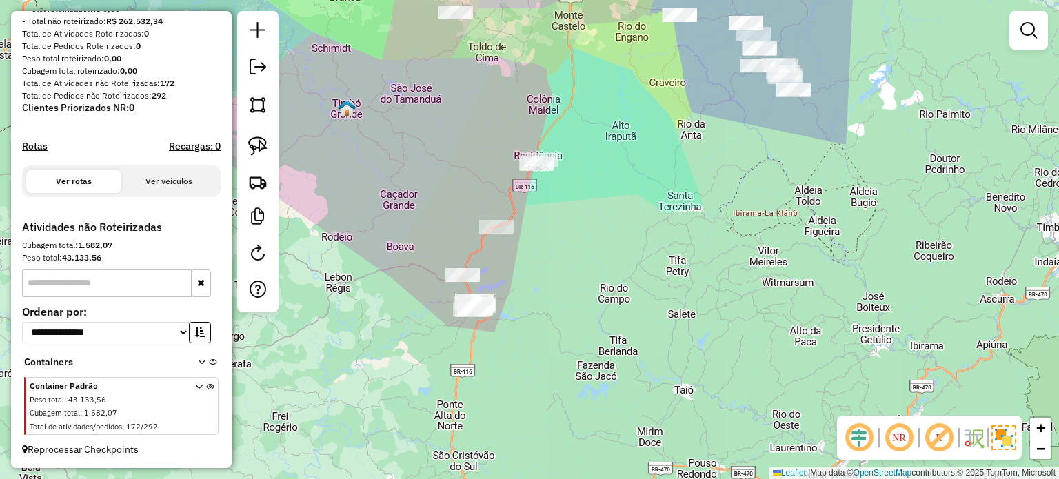
click at [574, 205] on div "Janela de atendimento Grade de atendimento Capacidade Transportadoras Veículos …" at bounding box center [529, 239] width 1059 height 479
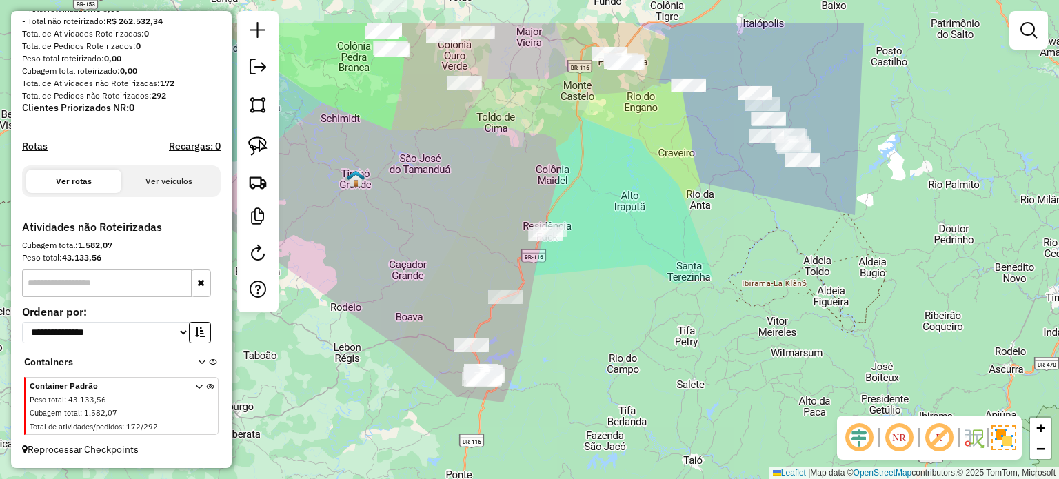
drag, startPoint x: 591, startPoint y: 319, endPoint x: 594, endPoint y: 347, distance: 27.7
click at [594, 347] on div "Janela de atendimento Grade de atendimento Capacidade Transportadoras Veículos …" at bounding box center [529, 239] width 1059 height 479
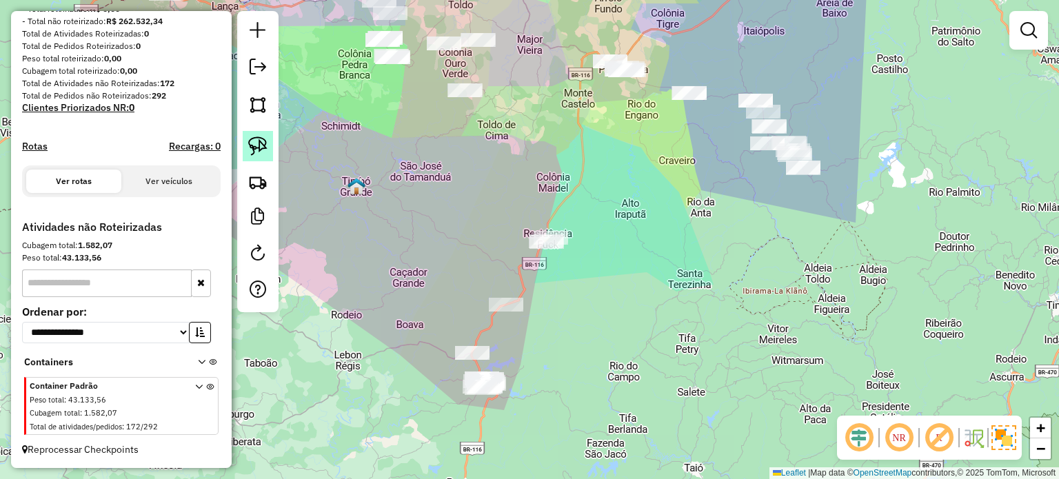
click at [258, 144] on img at bounding box center [257, 146] width 19 height 19
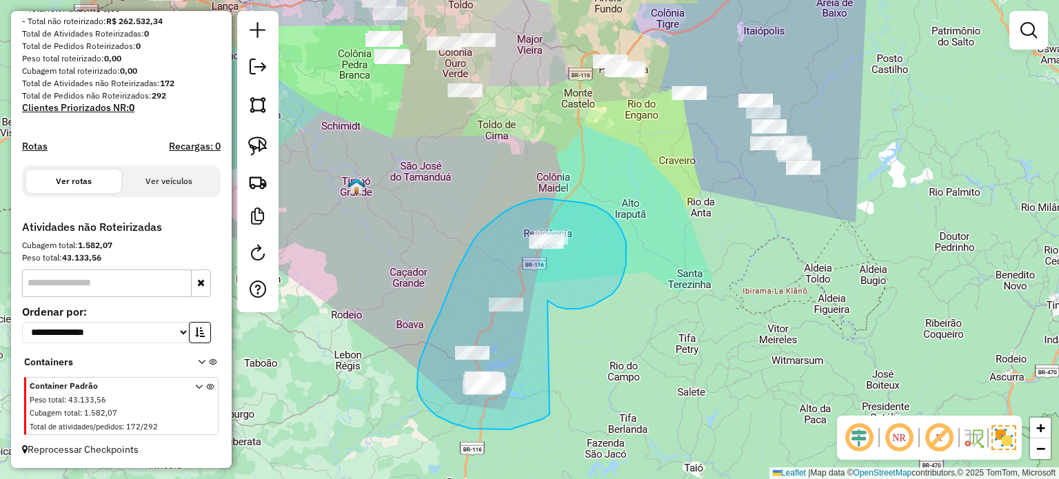
drag, startPoint x: 593, startPoint y: 305, endPoint x: 650, endPoint y: 358, distance: 77.6
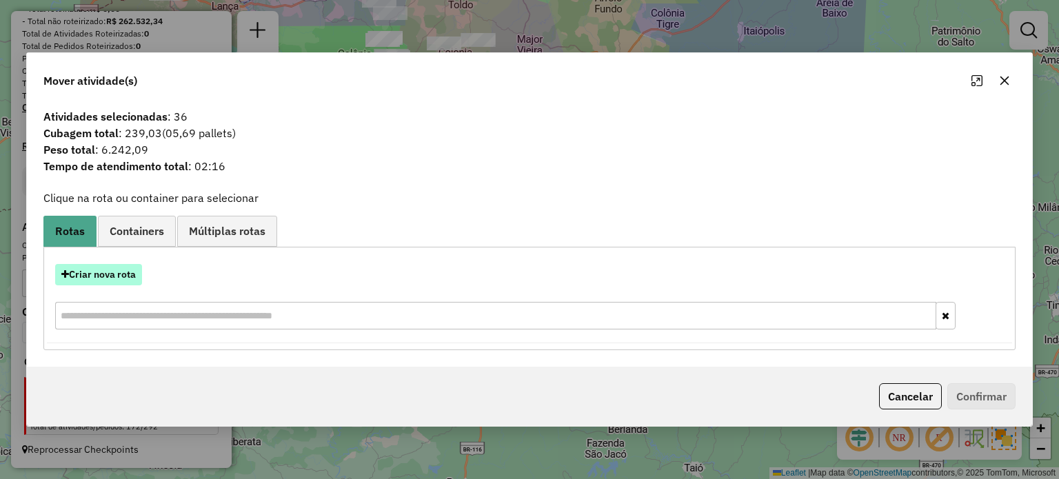
click at [110, 270] on button "Criar nova rota" at bounding box center [98, 274] width 87 height 21
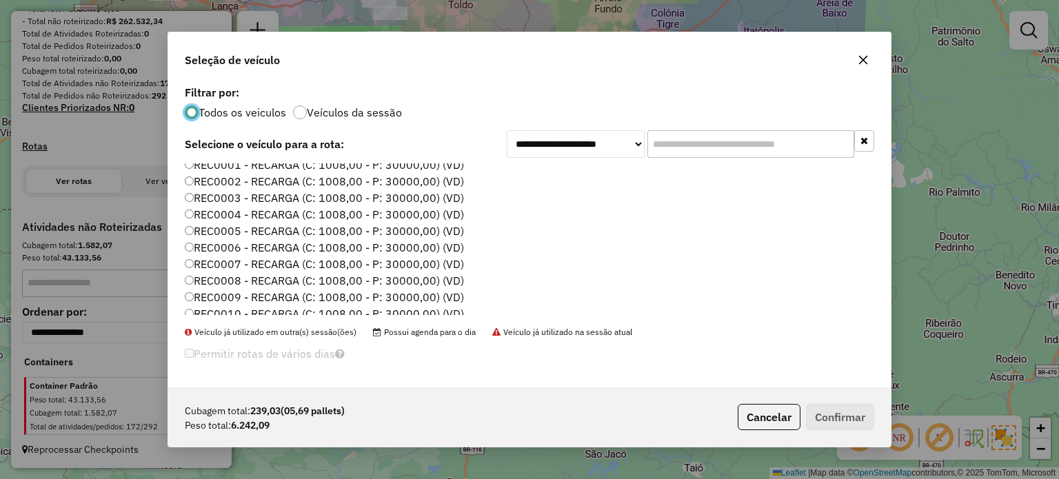
scroll to position [0, 0]
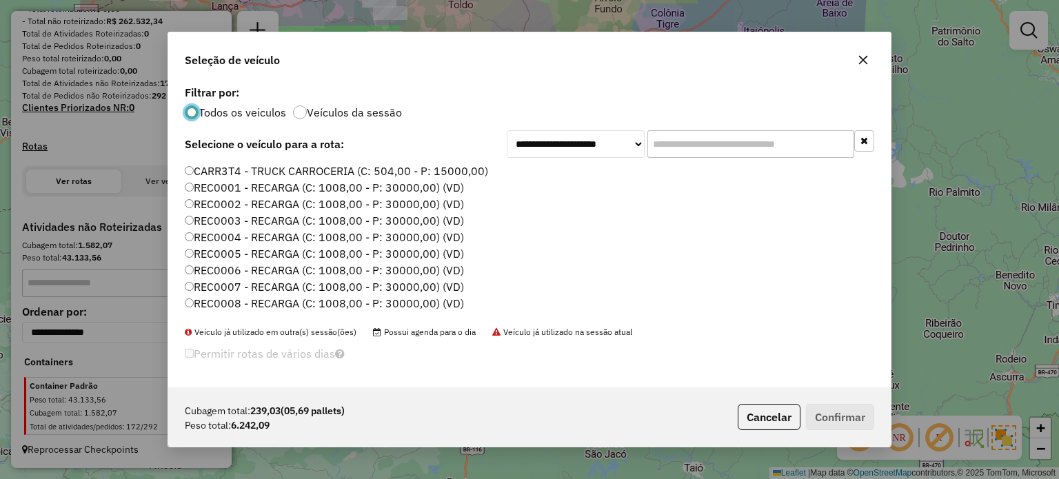
click at [376, 252] on label "REC0005 - RECARGA (C: 1008,00 - P: 30000,00) (VD)" at bounding box center [324, 253] width 279 height 17
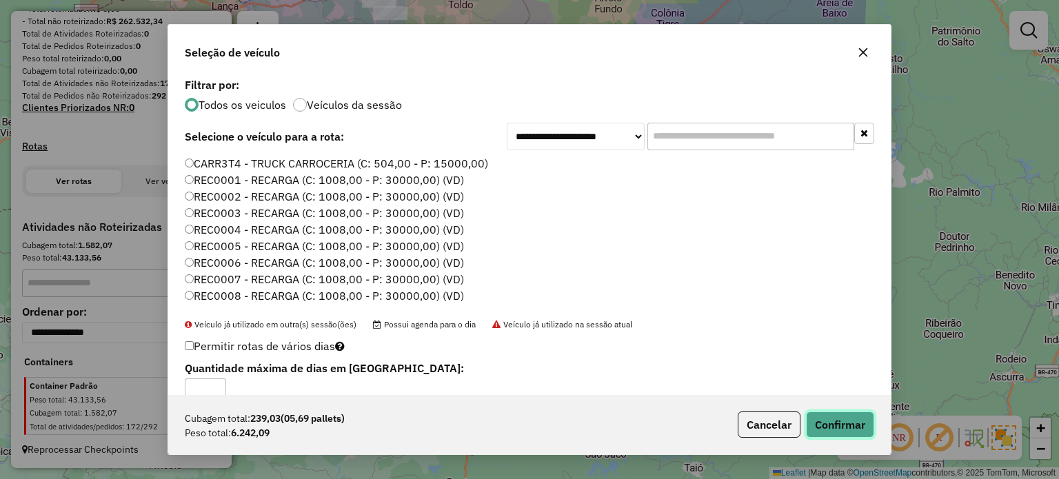
click at [841, 421] on button "Confirmar" at bounding box center [840, 425] width 68 height 26
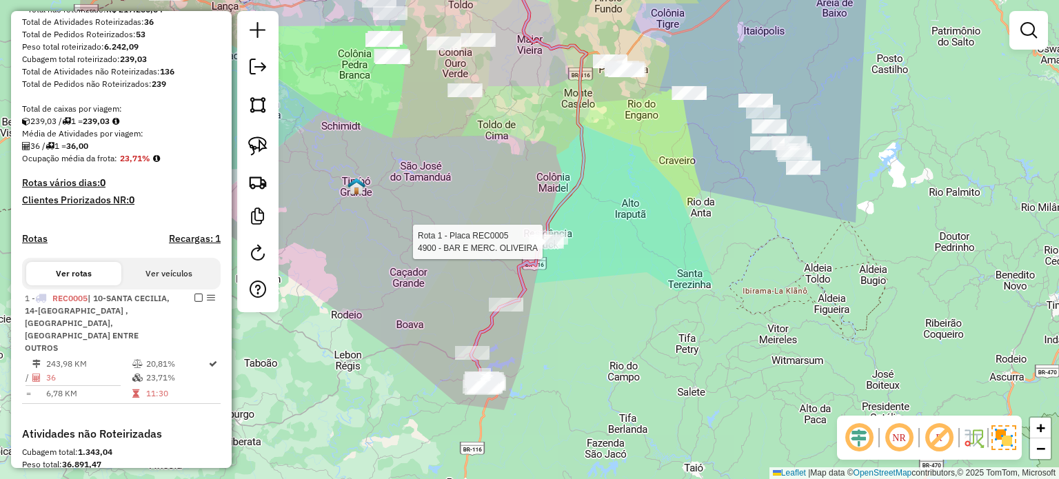
select select "**********"
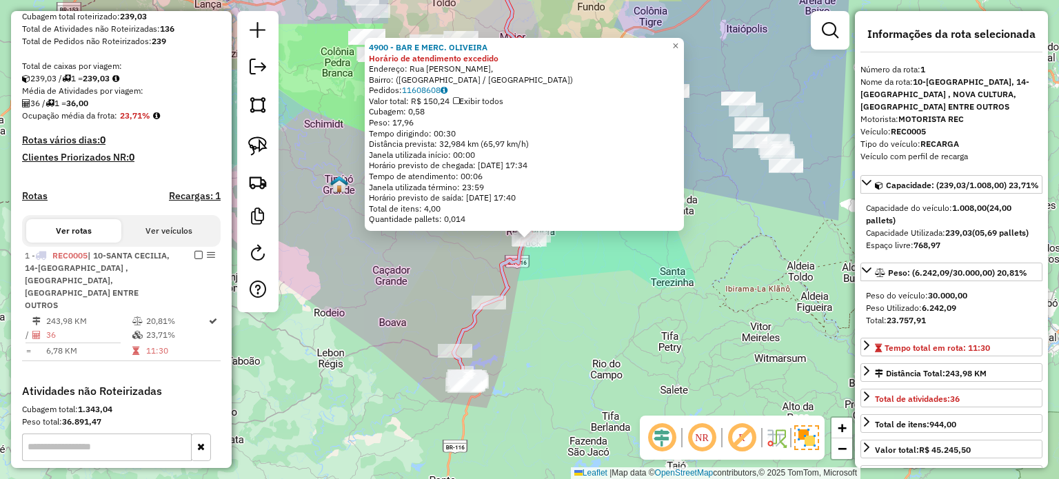
scroll to position [404, 0]
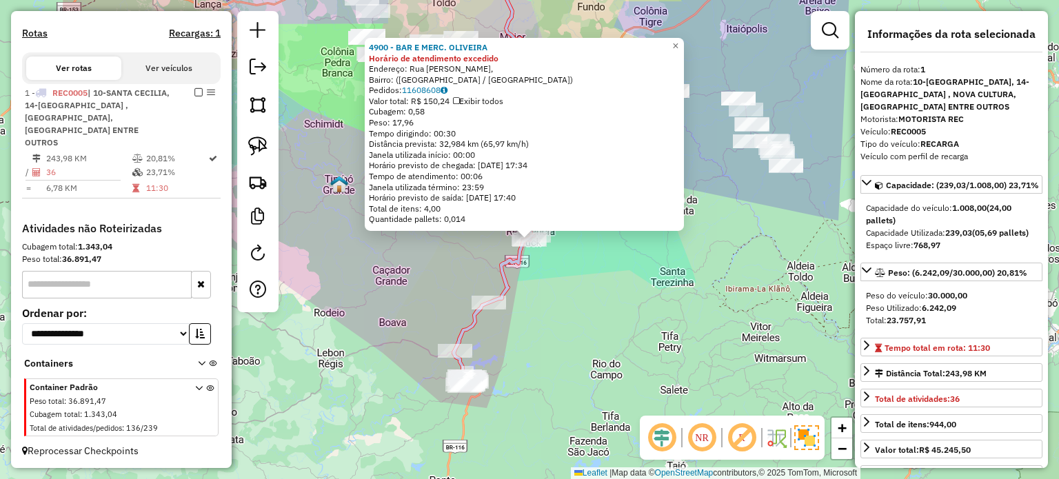
click at [645, 343] on div "4900 - BAR E MERC. [PERSON_NAME] de atendimento excedido Endereço: [GEOGRAPHIC_…" at bounding box center [529, 239] width 1059 height 479
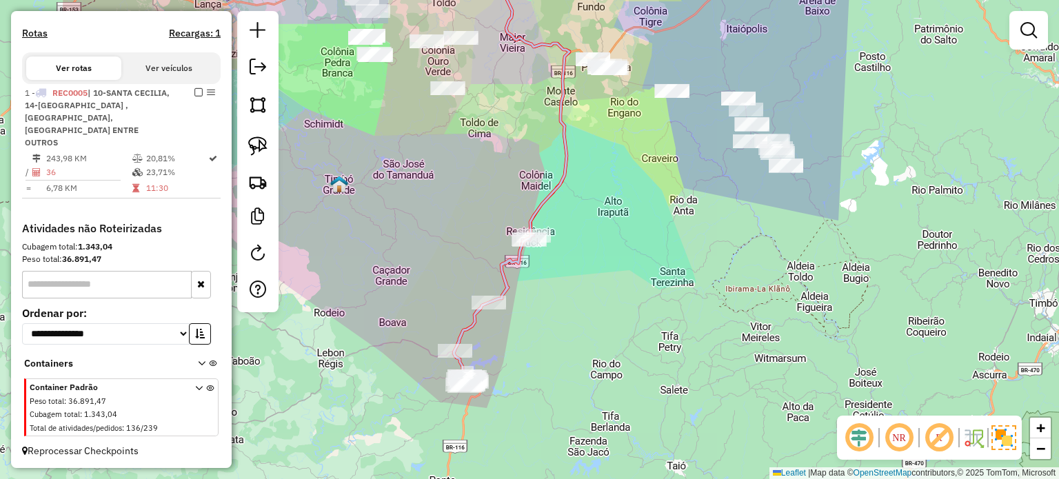
drag, startPoint x: 646, startPoint y: 336, endPoint x: 656, endPoint y: 357, distance: 22.8
click at [656, 357] on div "Janela de atendimento Grade de atendimento Capacidade Transportadoras Veículos …" at bounding box center [529, 239] width 1059 height 479
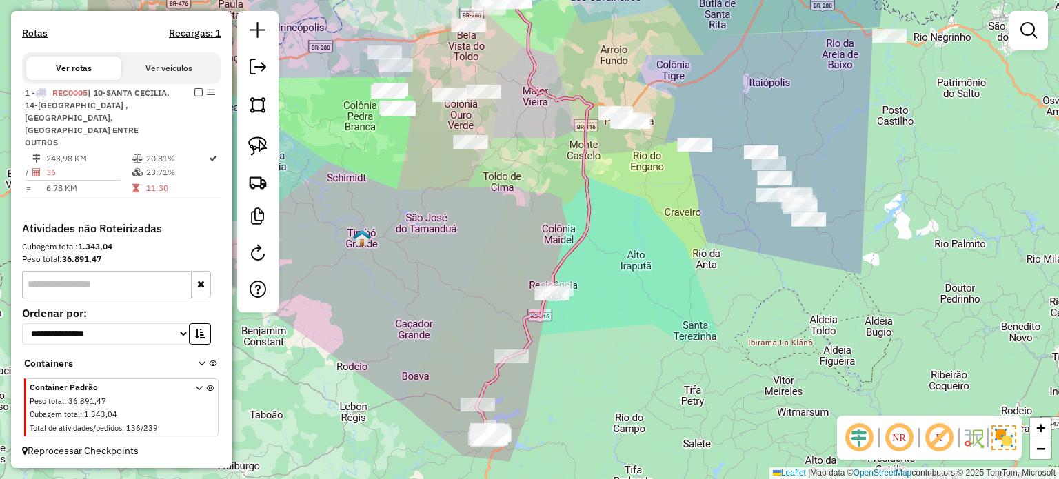
drag, startPoint x: 632, startPoint y: 346, endPoint x: 643, endPoint y: 312, distance: 35.5
click at [643, 313] on div "Janela de atendimento Grade de atendimento Capacidade Transportadoras Veículos …" at bounding box center [529, 239] width 1059 height 479
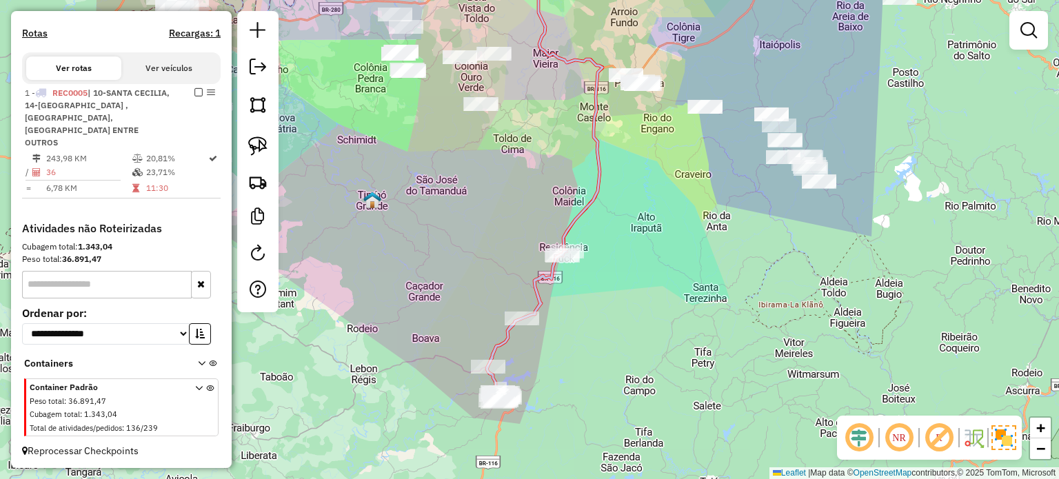
drag, startPoint x: 637, startPoint y: 323, endPoint x: 670, endPoint y: 294, distance: 43.5
click at [647, 348] on div "Janela de atendimento Grade de atendimento Capacidade Transportadoras Veículos …" at bounding box center [529, 239] width 1059 height 479
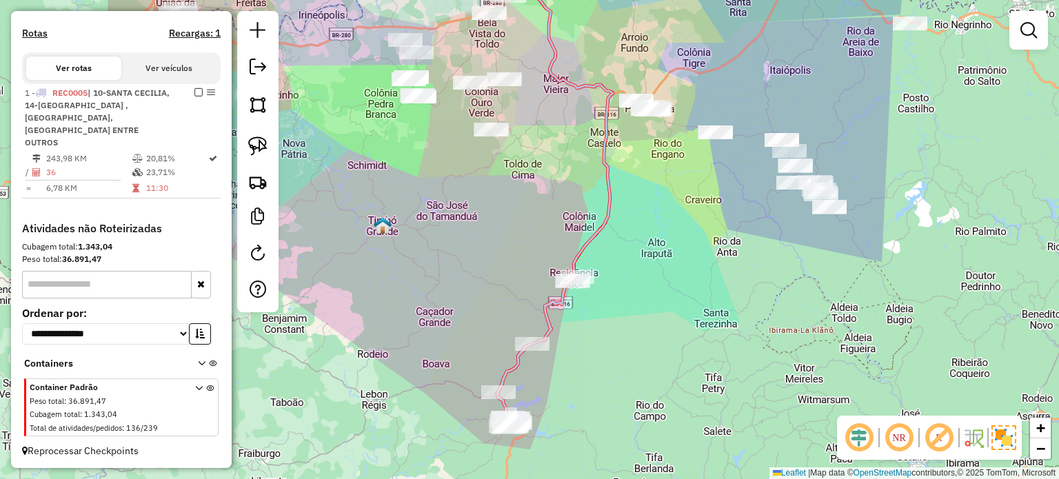
drag, startPoint x: 654, startPoint y: 293, endPoint x: 648, endPoint y: 298, distance: 7.3
click at [648, 298] on div "Janela de atendimento Grade de atendimento Capacidade Transportadoras Veículos …" at bounding box center [529, 239] width 1059 height 479
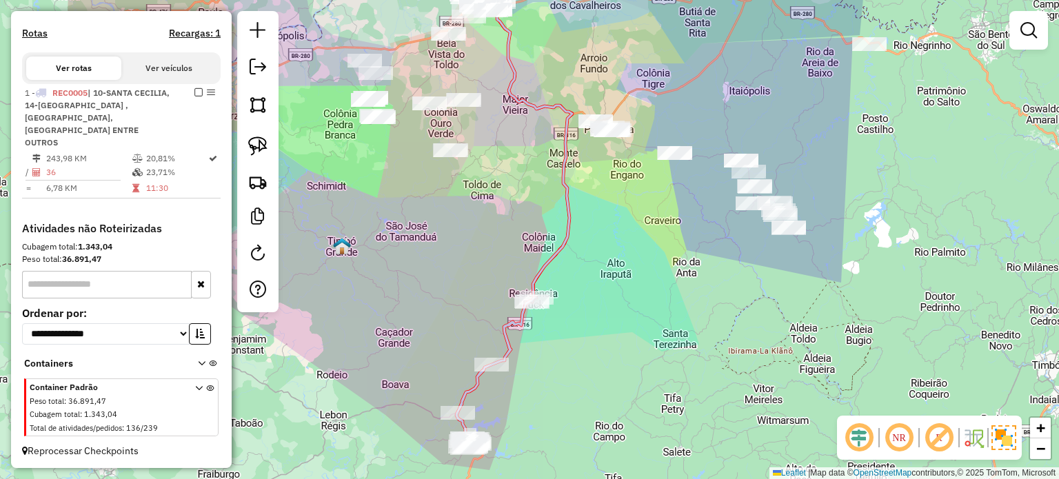
drag, startPoint x: 643, startPoint y: 281, endPoint x: 610, endPoint y: 294, distance: 36.2
click at [610, 294] on div "Janela de atendimento Grade de atendimento Capacidade Transportadoras Veículos …" at bounding box center [529, 239] width 1059 height 479
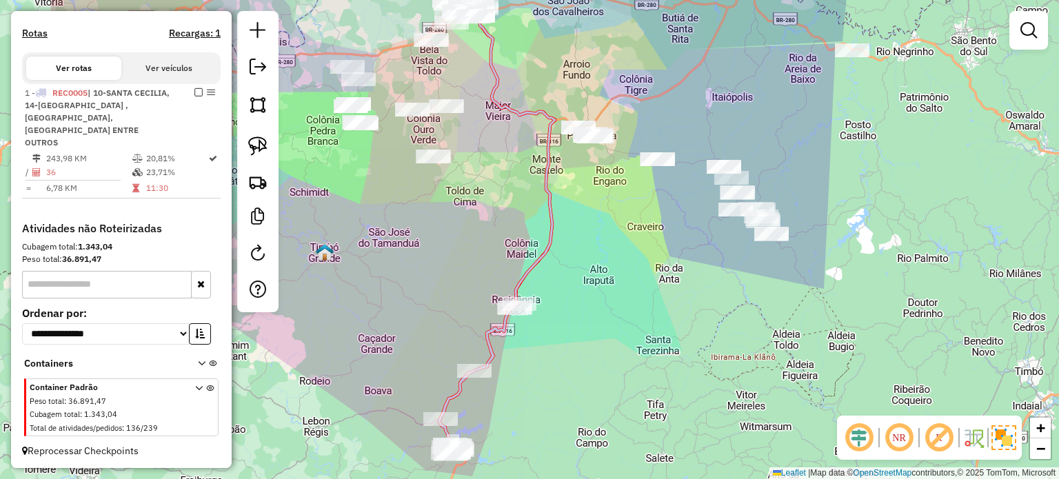
click at [582, 308] on div "Janela de atendimento Grade de atendimento Capacidade Transportadoras Veículos …" at bounding box center [529, 239] width 1059 height 479
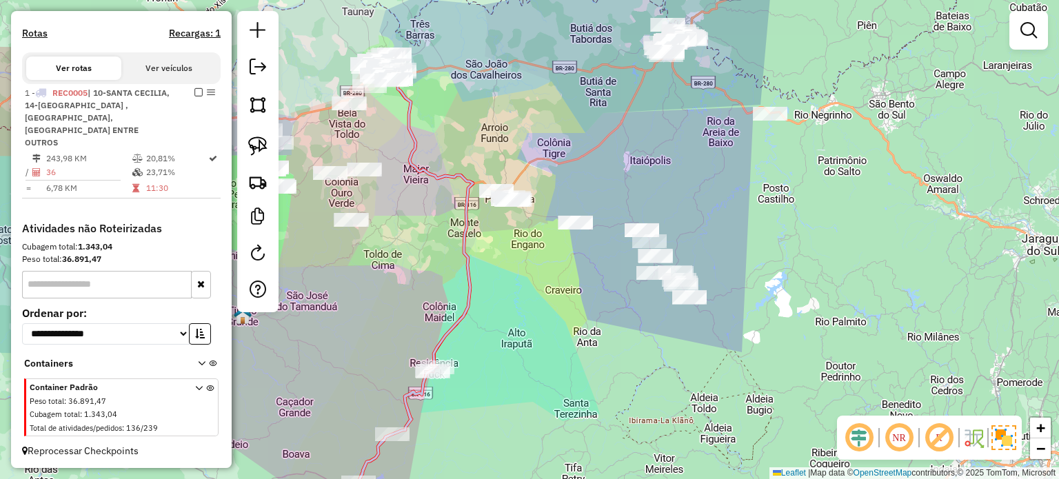
drag, startPoint x: 590, startPoint y: 301, endPoint x: 599, endPoint y: 310, distance: 13.2
click at [567, 316] on div "Janela de atendimento Grade de atendimento Capacidade Transportadoras Veículos …" at bounding box center [529, 239] width 1059 height 479
click at [601, 314] on div "Janela de atendimento Grade de atendimento Capacidade Transportadoras Veículos …" at bounding box center [529, 239] width 1059 height 479
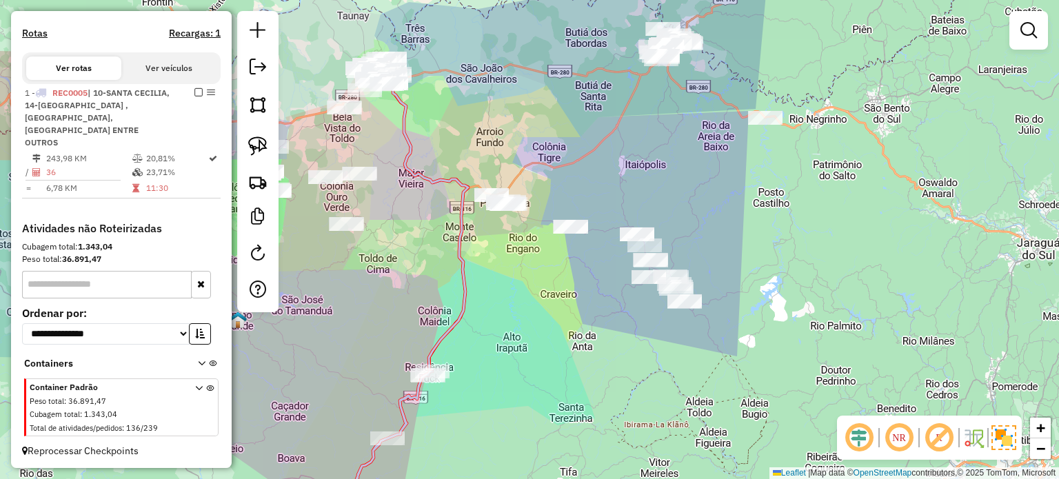
drag, startPoint x: 652, startPoint y: 331, endPoint x: 634, endPoint y: 326, distance: 18.6
click at [634, 326] on div "Janela de atendimento Grade de atendimento Capacidade Transportadoras Veículos …" at bounding box center [529, 239] width 1059 height 479
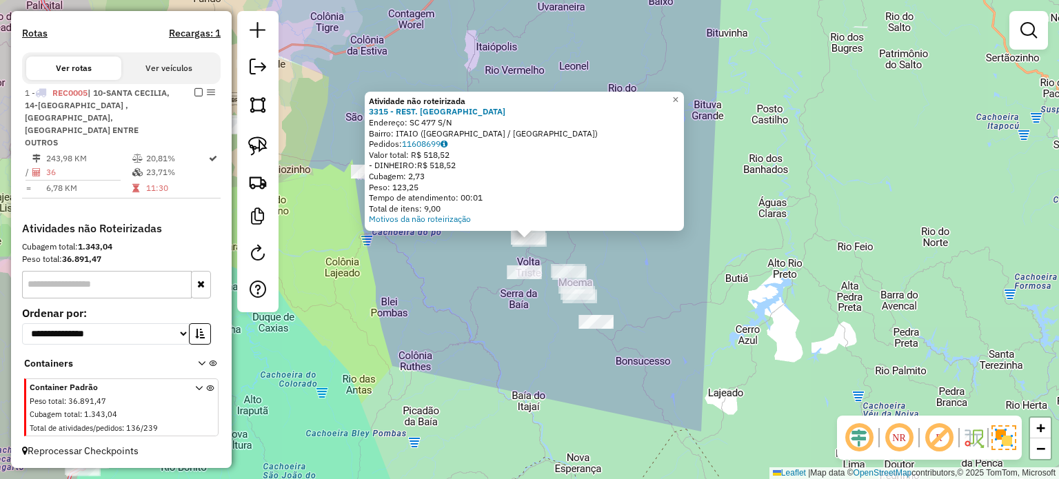
click at [660, 294] on div "Atividade não roteirizada 3315 - REST. LADANISK Endereço: SC 477 S/N Bairro: IT…" at bounding box center [529, 239] width 1059 height 479
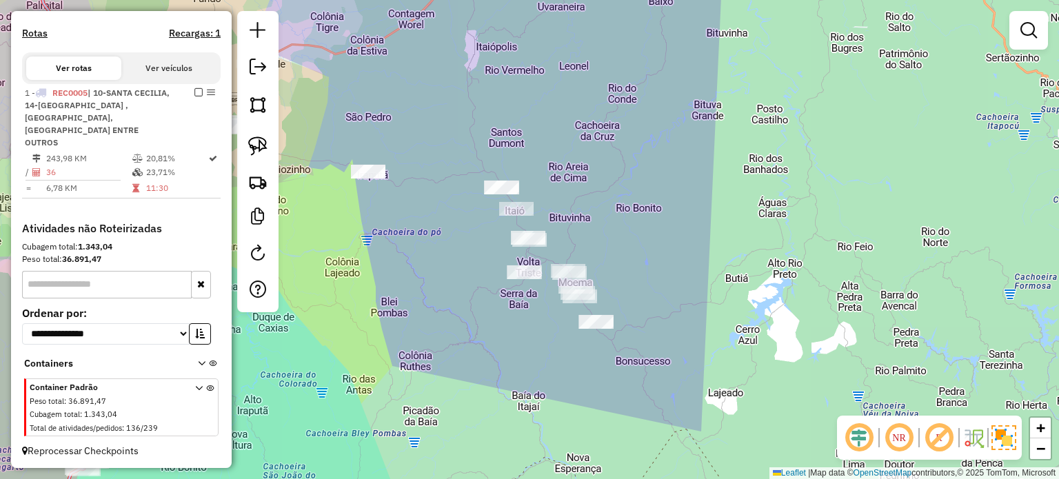
drag, startPoint x: 660, startPoint y: 294, endPoint x: 701, endPoint y: 275, distance: 44.7
click at [700, 277] on div "Janela de atendimento Grade de atendimento Capacidade Transportadoras Veículos …" at bounding box center [529, 239] width 1059 height 479
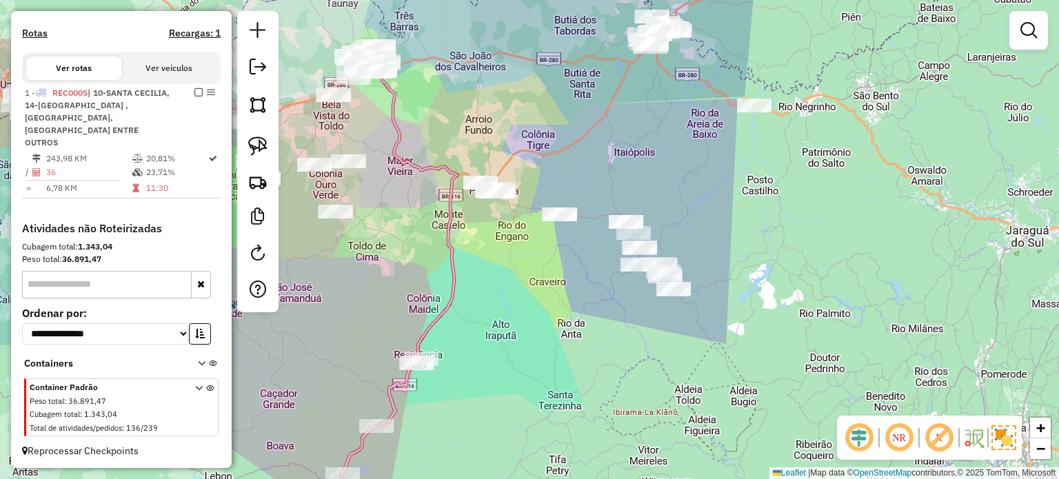
drag, startPoint x: 691, startPoint y: 297, endPoint x: 723, endPoint y: 288, distance: 33.6
click at [723, 288] on div "Janela de atendimento Grade de atendimento Capacidade Transportadoras Veículos …" at bounding box center [529, 239] width 1059 height 479
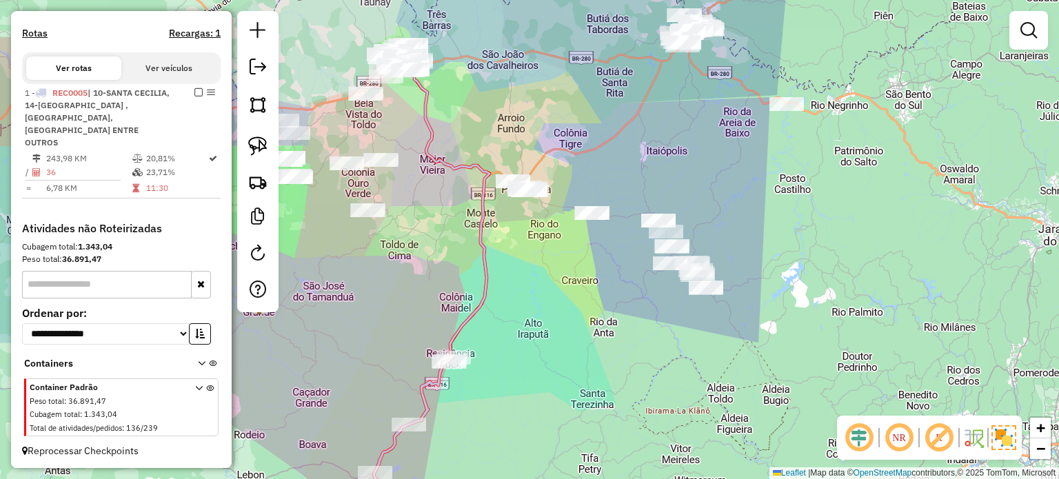
drag, startPoint x: 626, startPoint y: 300, endPoint x: 638, endPoint y: 305, distance: 12.7
click at [638, 305] on div "Janela de atendimento Grade de atendimento Capacidade Transportadoras Veículos …" at bounding box center [529, 239] width 1059 height 479
click at [612, 289] on div "Janela de atendimento Grade de atendimento Capacidade Transportadoras Veículos …" at bounding box center [529, 239] width 1059 height 479
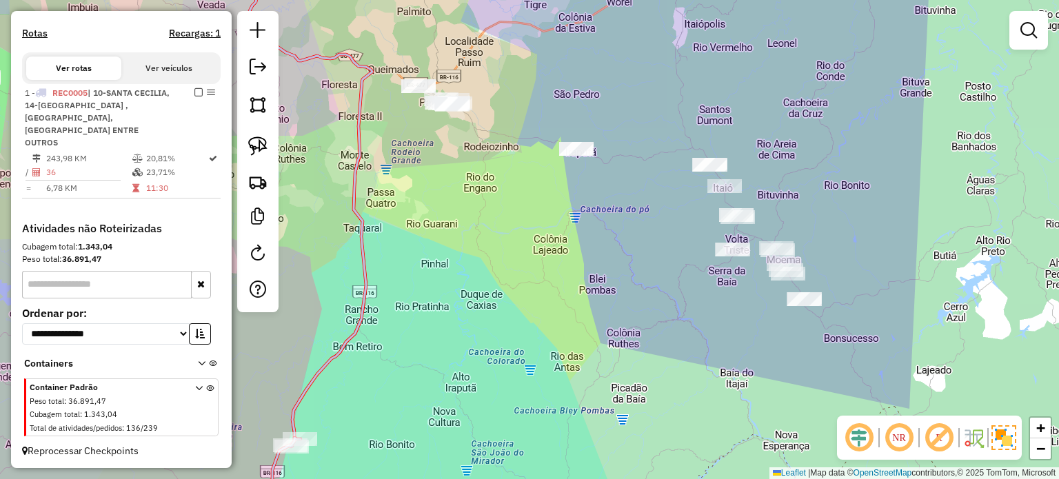
click at [268, 144] on link at bounding box center [258, 146] width 30 height 30
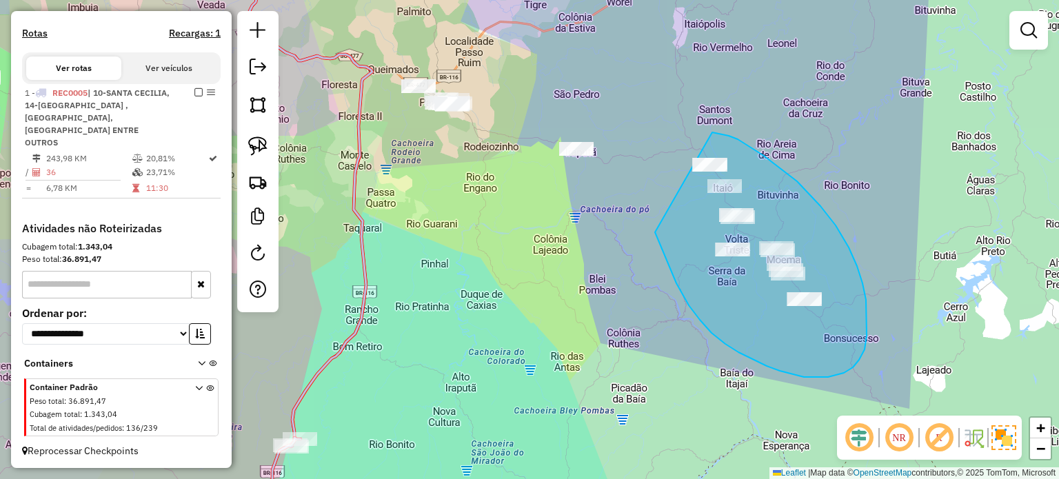
drag, startPoint x: 689, startPoint y: 305, endPoint x: 678, endPoint y: 133, distance: 172.7
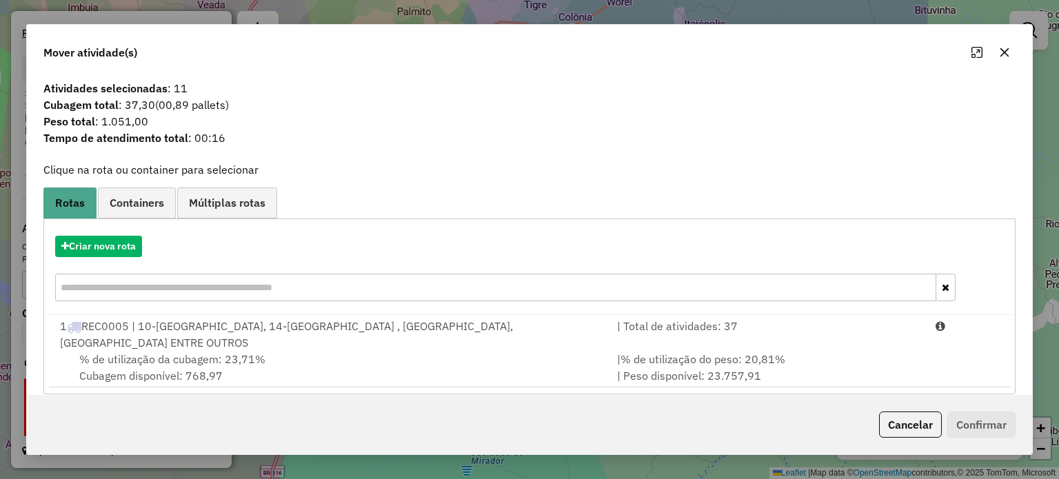
click at [1003, 52] on icon "button" at bounding box center [1004, 52] width 9 height 9
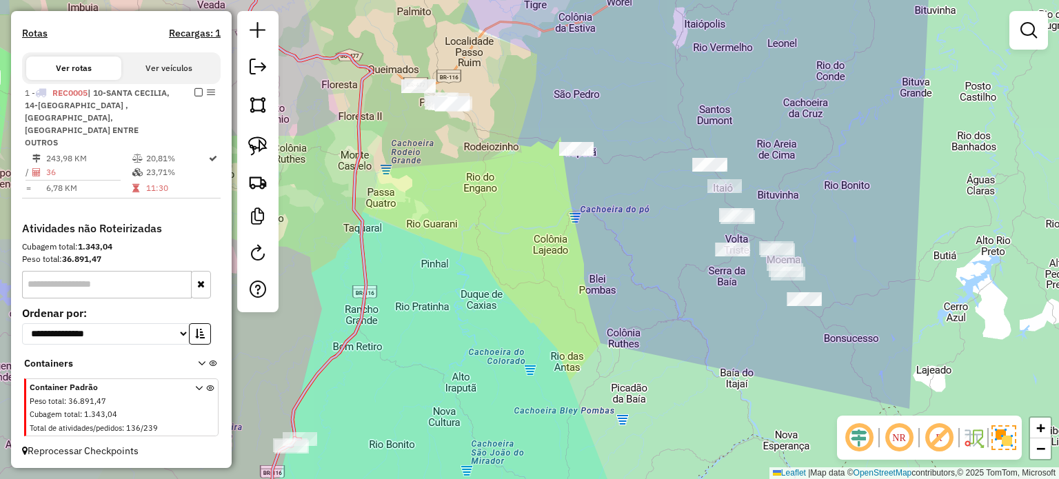
drag, startPoint x: 519, startPoint y: 294, endPoint x: 529, endPoint y: 305, distance: 14.1
click at [527, 305] on div "Janela de atendimento Grade de atendimento Capacidade Transportadoras Veículos …" at bounding box center [529, 239] width 1059 height 479
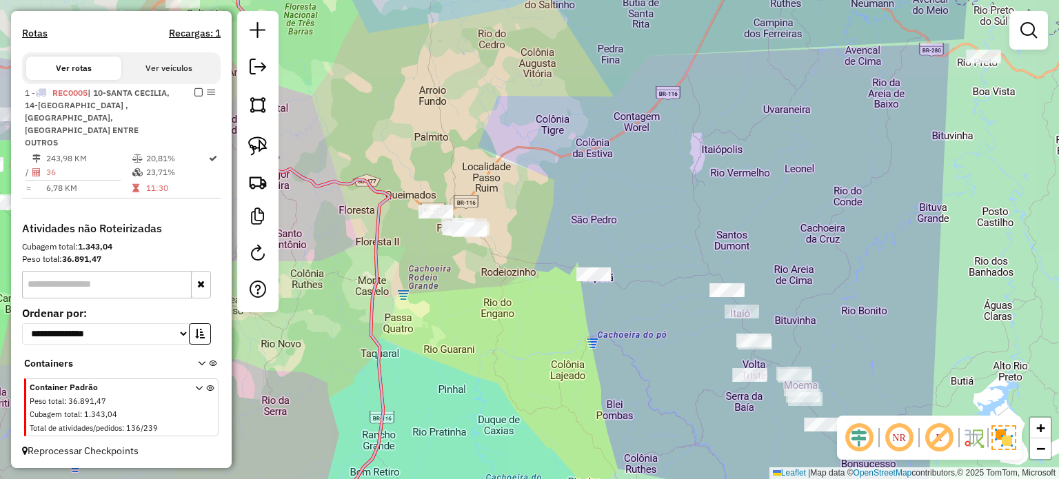
drag, startPoint x: 577, startPoint y: 267, endPoint x: 565, endPoint y: 316, distance: 50.5
click at [565, 316] on div "Janela de atendimento Grade de atendimento Capacidade Transportadoras Veículos …" at bounding box center [529, 239] width 1059 height 479
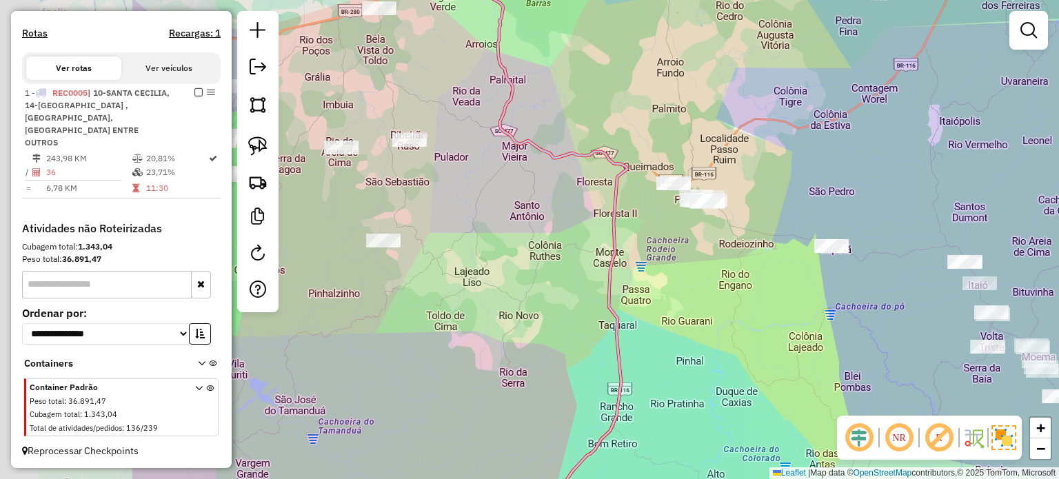
drag, startPoint x: 629, startPoint y: 290, endPoint x: 717, endPoint y: 256, distance: 94.8
click at [763, 268] on div "Janela de atendimento Grade de atendimento Capacidade Transportadoras Veículos …" at bounding box center [529, 239] width 1059 height 479
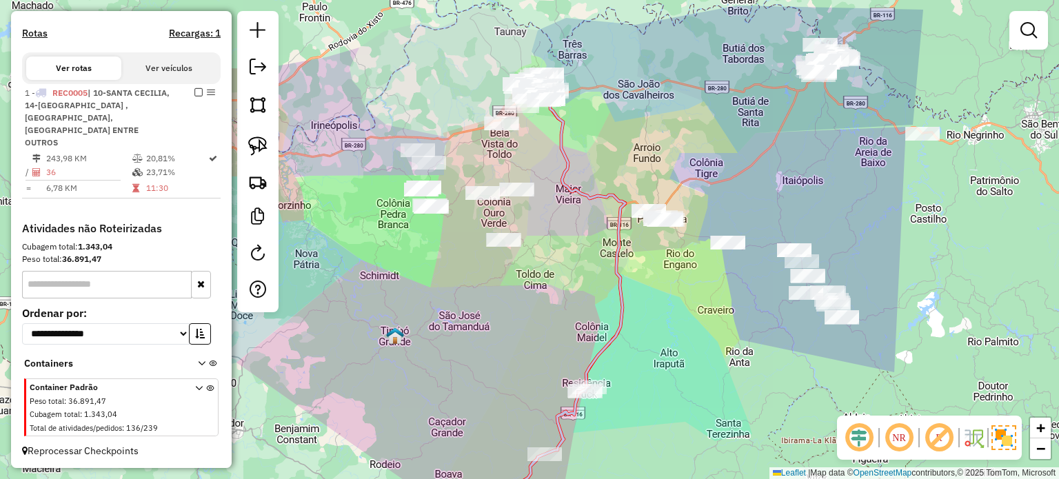
click at [654, 305] on div "Janela de atendimento Grade de atendimento Capacidade Transportadoras Veículos …" at bounding box center [529, 239] width 1059 height 479
drag, startPoint x: 254, startPoint y: 139, endPoint x: 597, endPoint y: 262, distance: 364.2
click at [254, 139] on img at bounding box center [257, 146] width 19 height 19
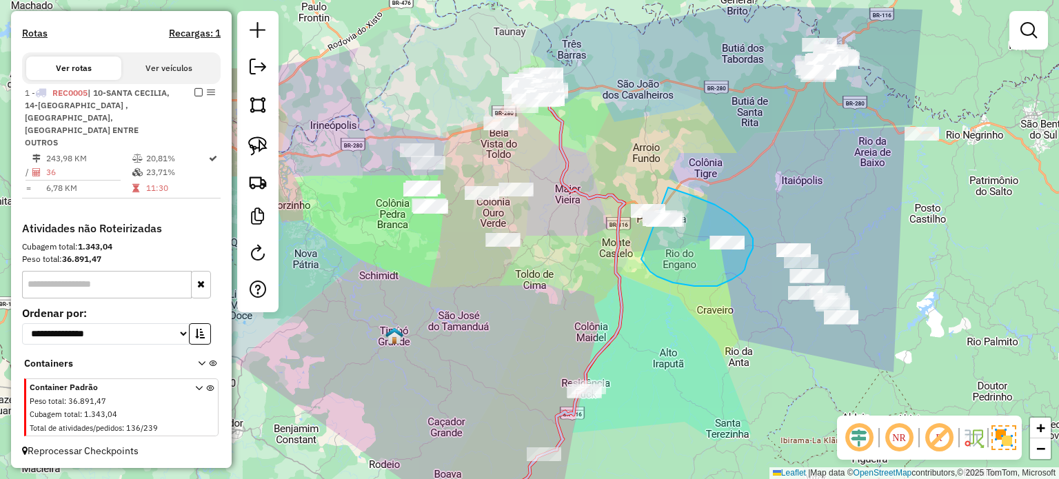
drag, startPoint x: 673, startPoint y: 283, endPoint x: 581, endPoint y: 183, distance: 136.1
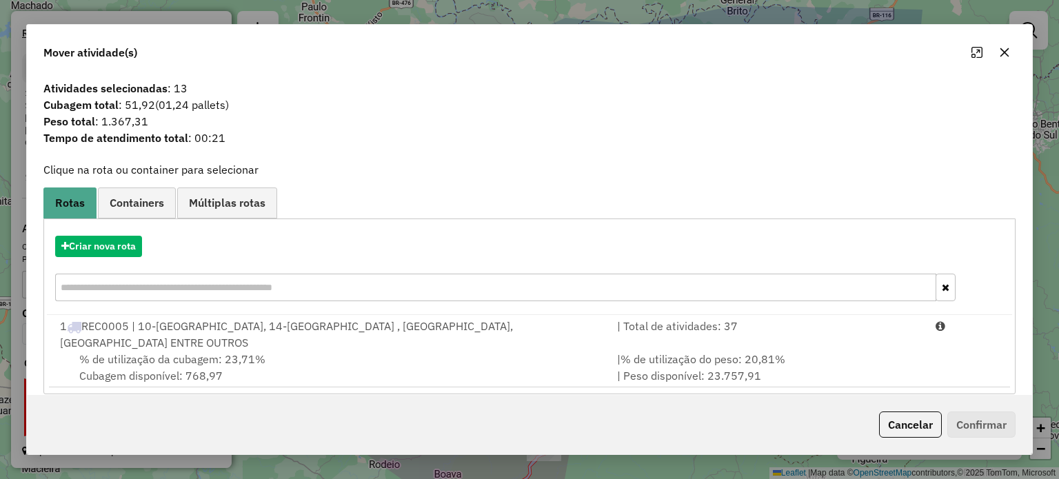
click at [1004, 54] on icon "button" at bounding box center [1004, 52] width 11 height 11
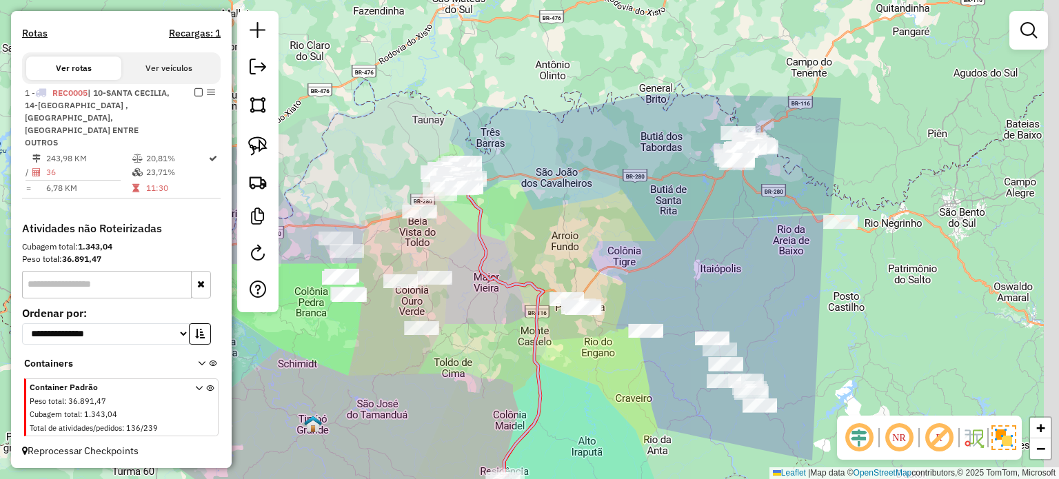
click at [693, 268] on div "Janela de atendimento Grade de atendimento Capacidade Transportadoras Veículos …" at bounding box center [529, 239] width 1059 height 479
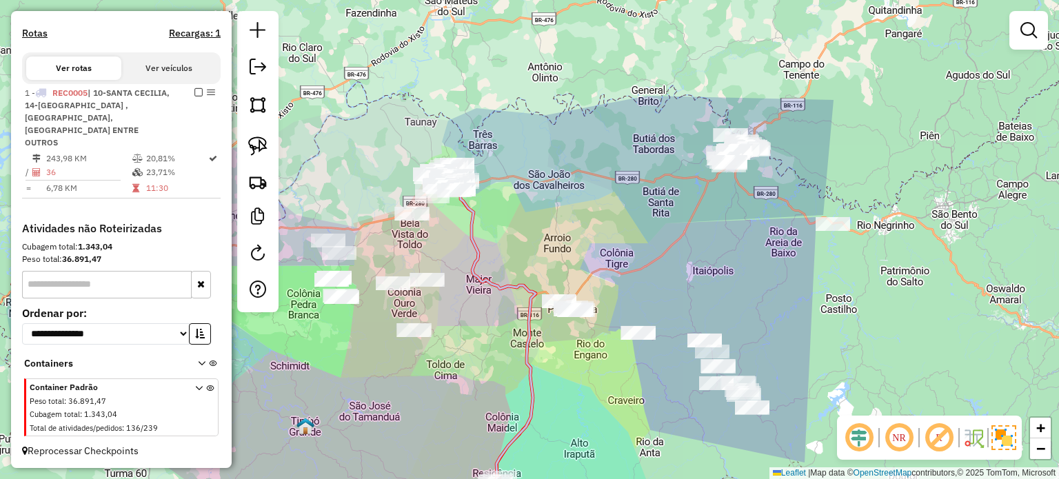
drag, startPoint x: 695, startPoint y: 262, endPoint x: 678, endPoint y: 267, distance: 17.9
click at [678, 267] on div "Janela de atendimento Grade de atendimento Capacidade Transportadoras Veículos …" at bounding box center [529, 239] width 1059 height 479
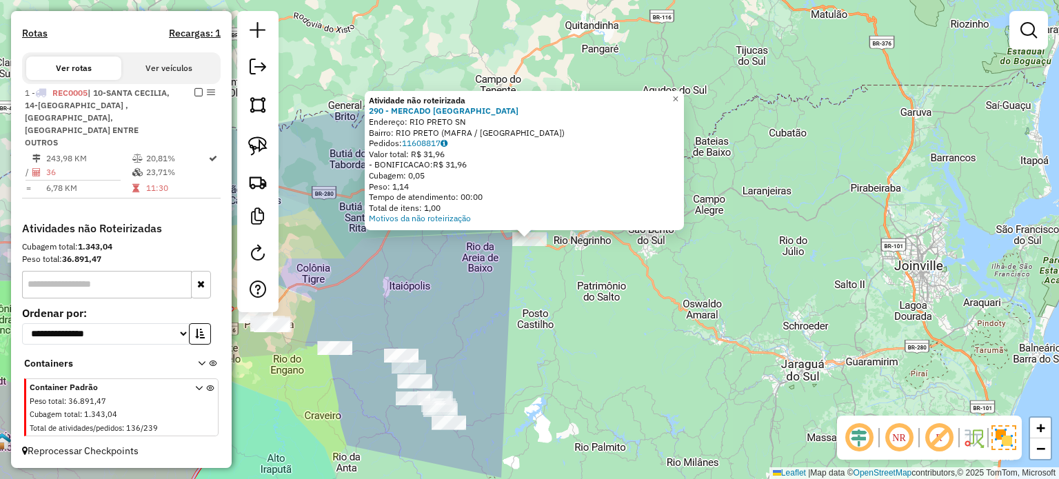
click at [535, 301] on div "Atividade não roteirizada 290 - MERCADO RIO PRETO Endereço: RIO PRETO SN Bairro…" at bounding box center [529, 239] width 1059 height 479
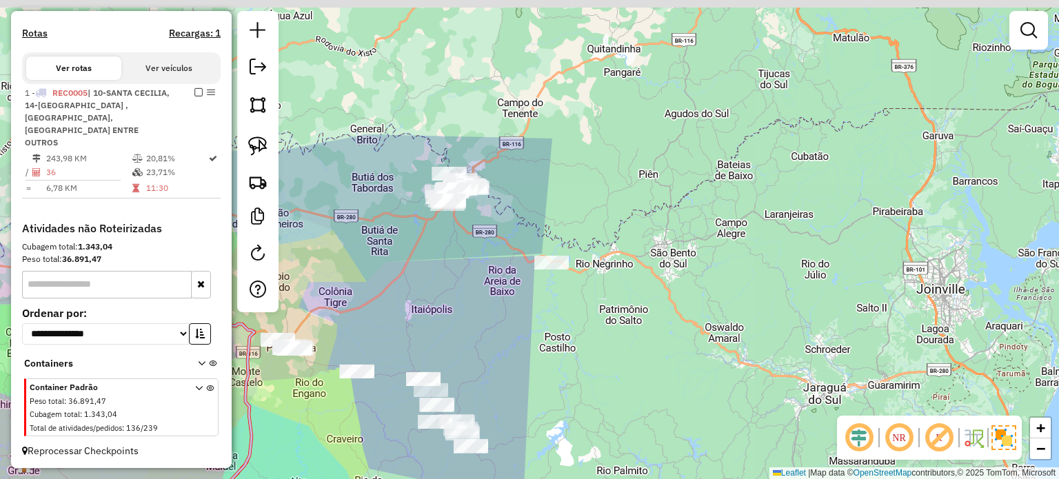
drag, startPoint x: 536, startPoint y: 308, endPoint x: 372, endPoint y: 211, distance: 190.2
click at [565, 340] on div "Janela de atendimento Grade de atendimento Capacidade Transportadoras Veículos …" at bounding box center [529, 239] width 1059 height 479
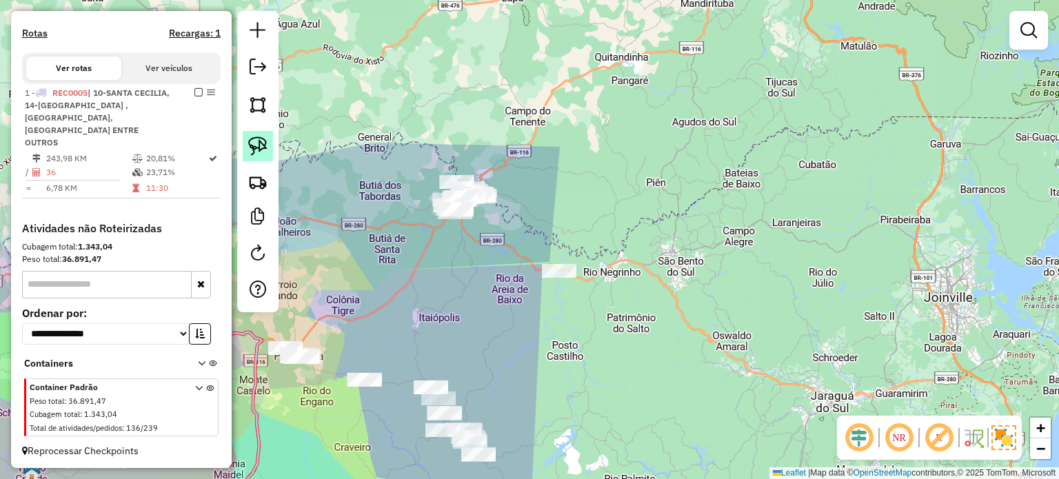
drag, startPoint x: 254, startPoint y: 142, endPoint x: 267, endPoint y: 152, distance: 15.7
click at [255, 143] on img at bounding box center [257, 146] width 19 height 19
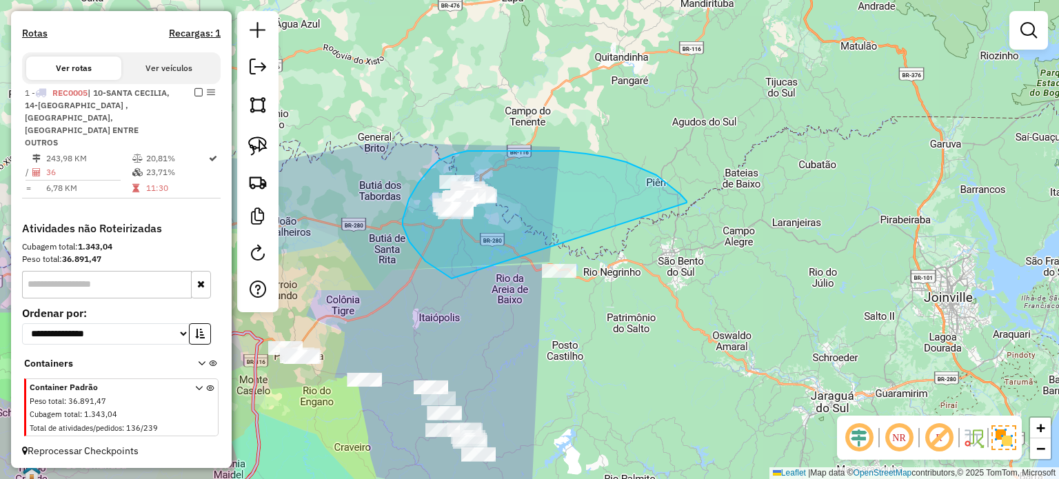
drag, startPoint x: 687, startPoint y: 203, endPoint x: 681, endPoint y: 328, distance: 124.9
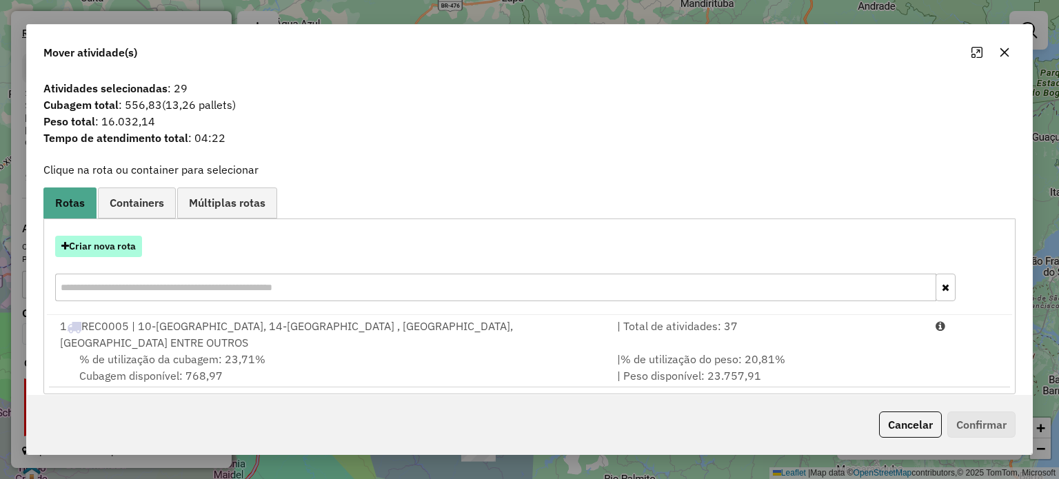
click at [99, 248] on button "Criar nova rota" at bounding box center [98, 246] width 87 height 21
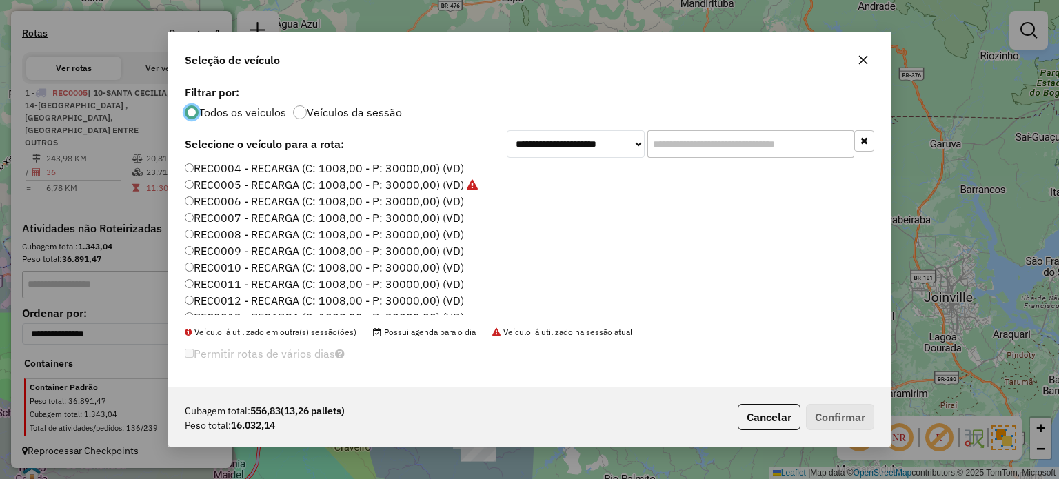
scroll to position [0, 0]
click at [444, 234] on label "REC0004 - RECARGA (C: 1008,00 - P: 30000,00) (VD)" at bounding box center [324, 237] width 279 height 17
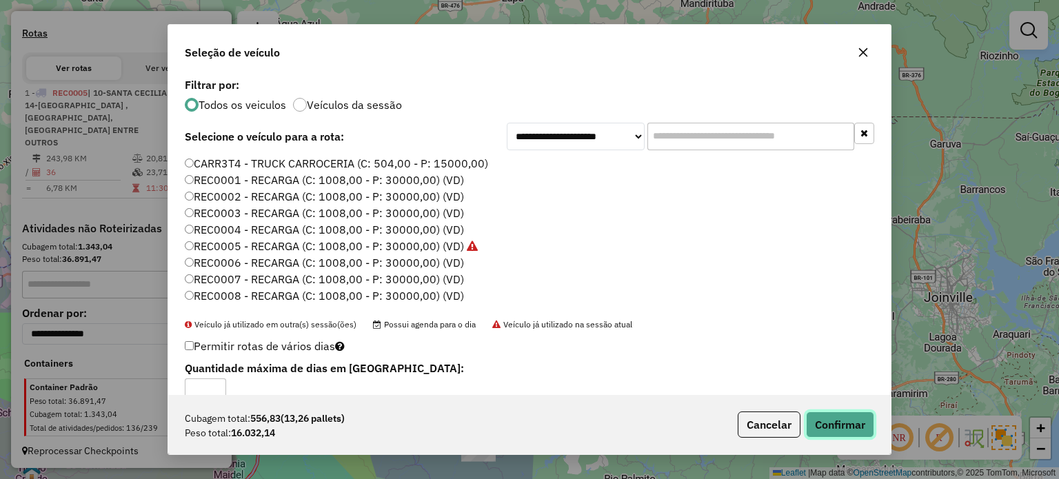
click at [843, 424] on button "Confirmar" at bounding box center [840, 425] width 68 height 26
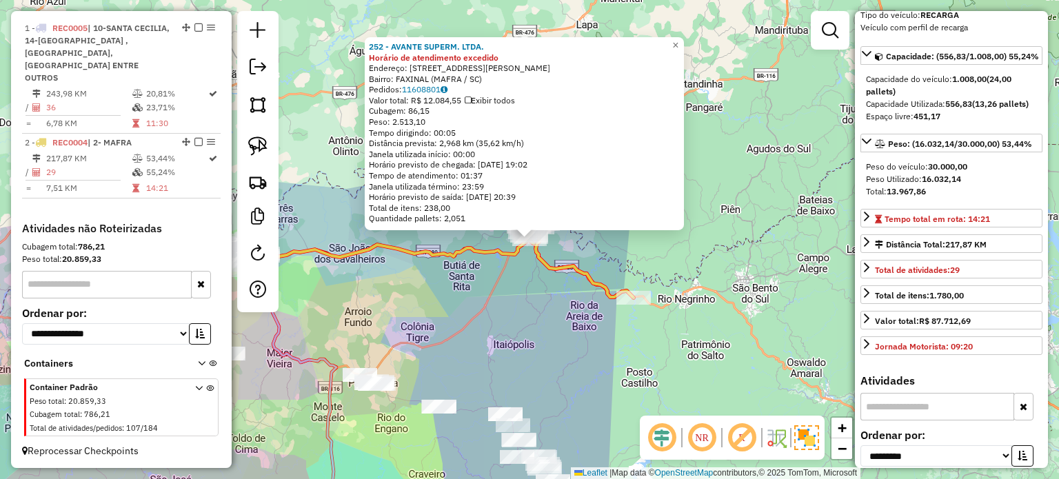
scroll to position [207, 0]
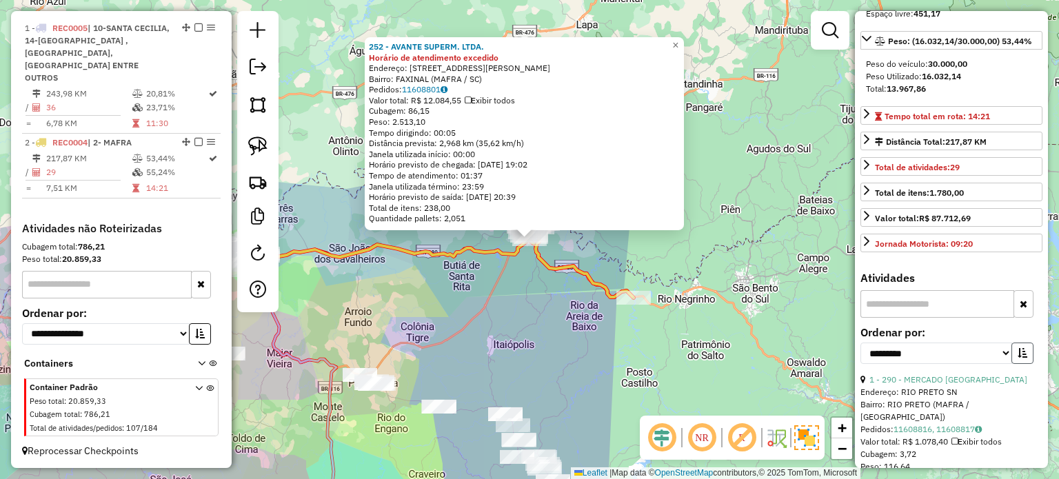
click at [1023, 364] on button "button" at bounding box center [1023, 353] width 22 height 21
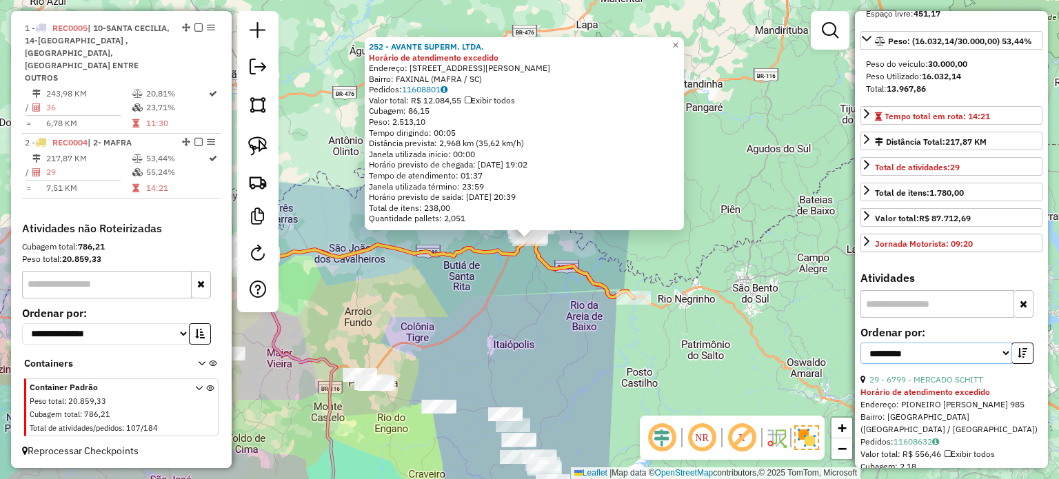
click at [1005, 364] on select "**********" at bounding box center [937, 353] width 152 height 21
select select "*********"
click at [861, 364] on select "**********" at bounding box center [937, 353] width 152 height 21
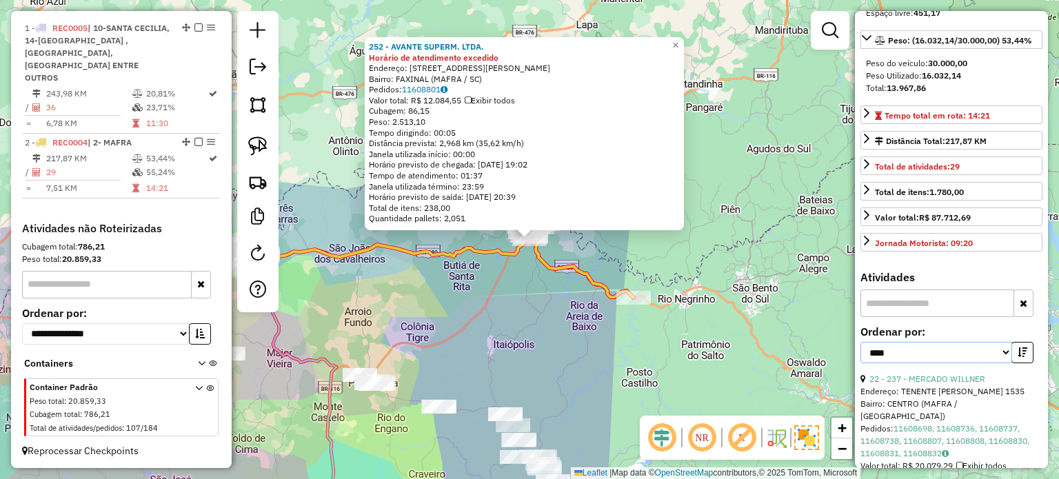
scroll to position [276, 0]
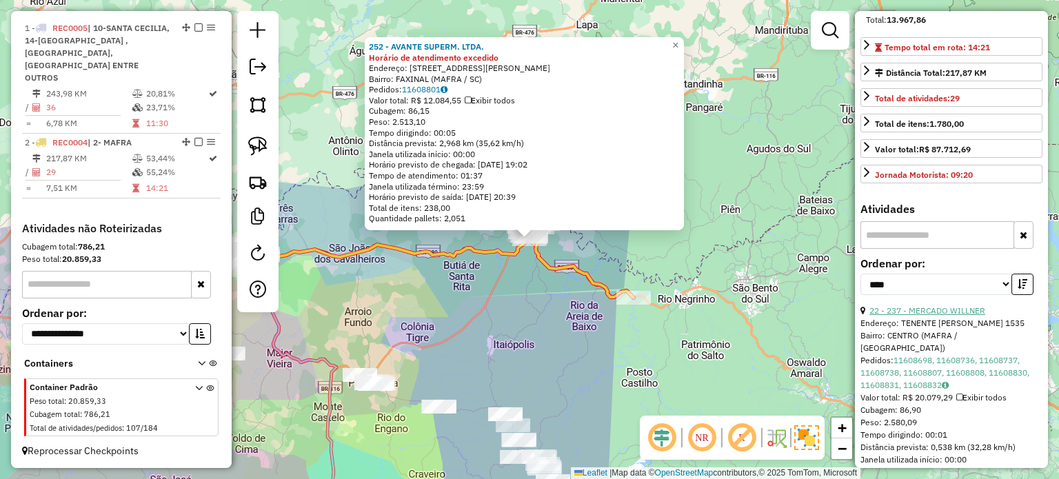
click at [933, 316] on link "22 - 237 - MERCADO WILLNER" at bounding box center [927, 310] width 116 height 10
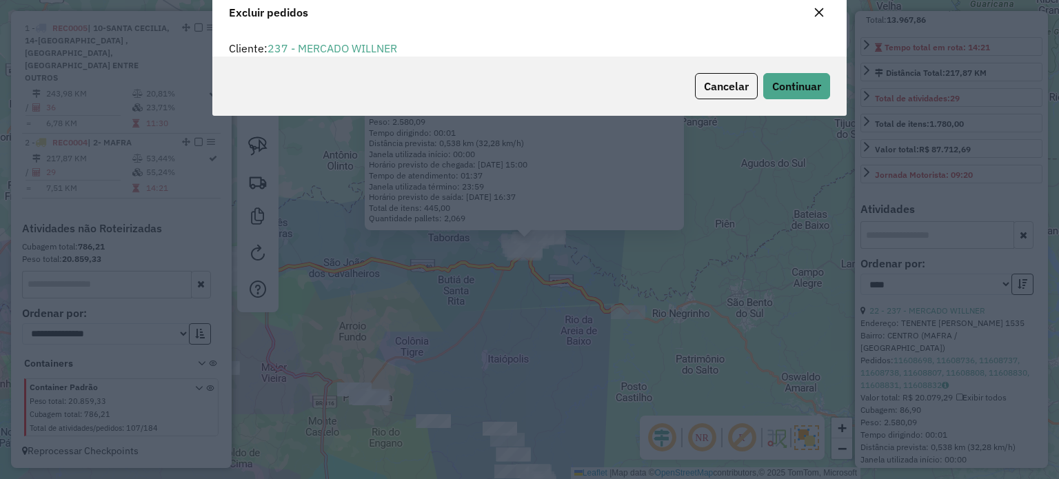
scroll to position [7, 4]
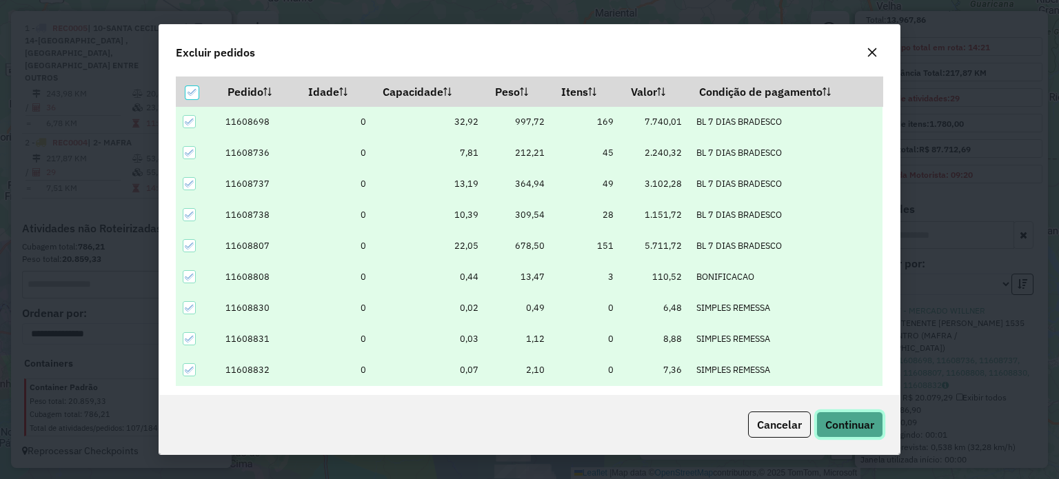
click at [851, 427] on span "Continuar" at bounding box center [849, 425] width 49 height 14
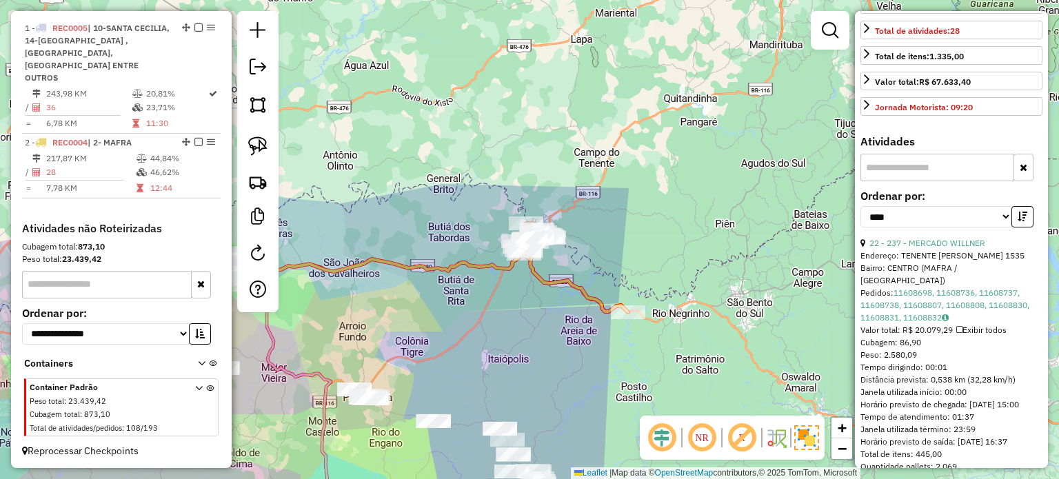
scroll to position [414, 0]
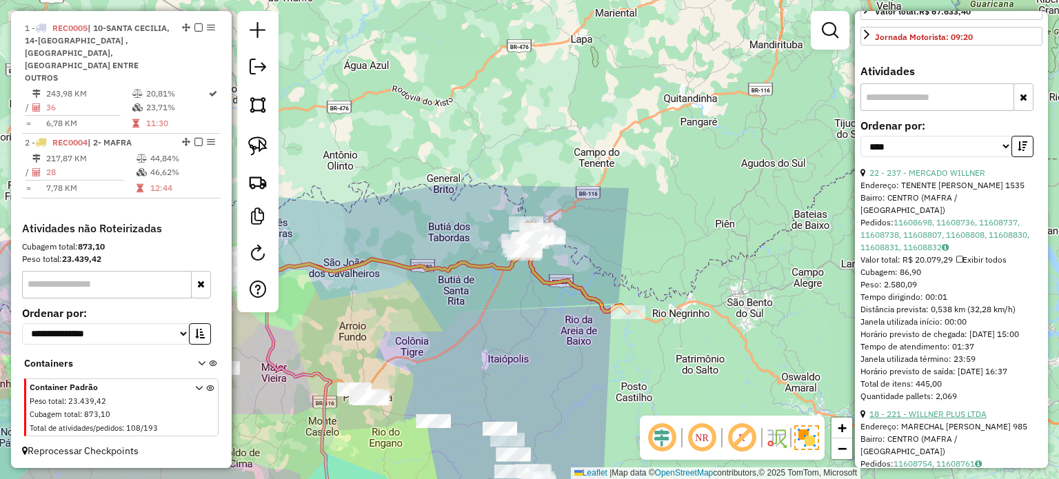
click at [956, 419] on link "18 - 221 - WILLNER PLUS LTDA" at bounding box center [927, 414] width 117 height 10
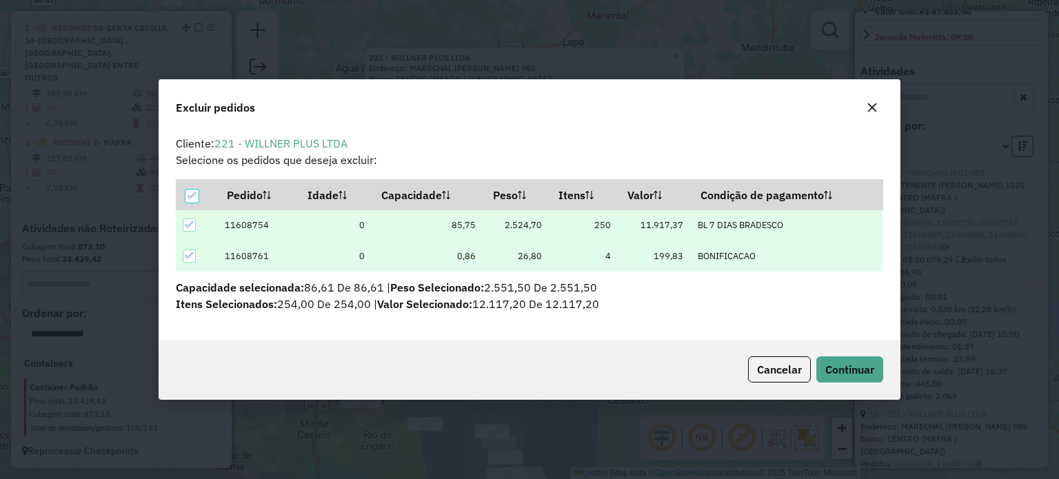
scroll to position [0, 0]
click at [850, 372] on span "Continuar" at bounding box center [849, 370] width 49 height 14
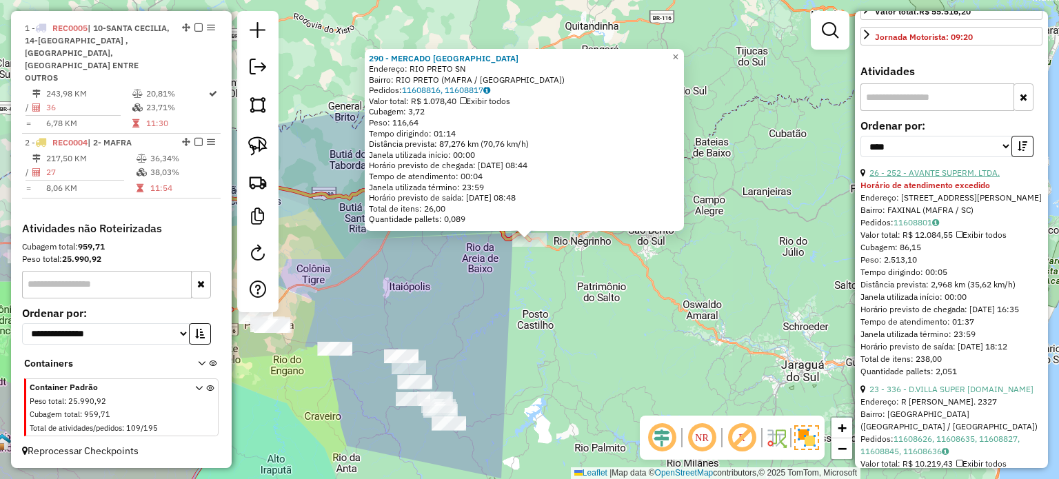
click at [947, 178] on link "26 - 252 - AVANTE SUPERM. LTDA." at bounding box center [934, 173] width 130 height 10
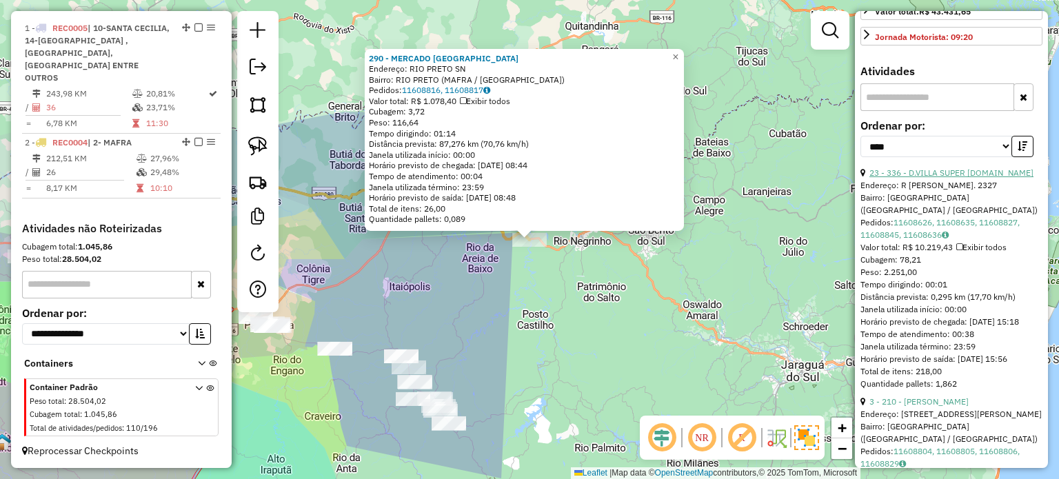
click at [942, 178] on link "23 - 336 - D.VILLA SUPER [DOMAIN_NAME]" at bounding box center [951, 173] width 164 height 10
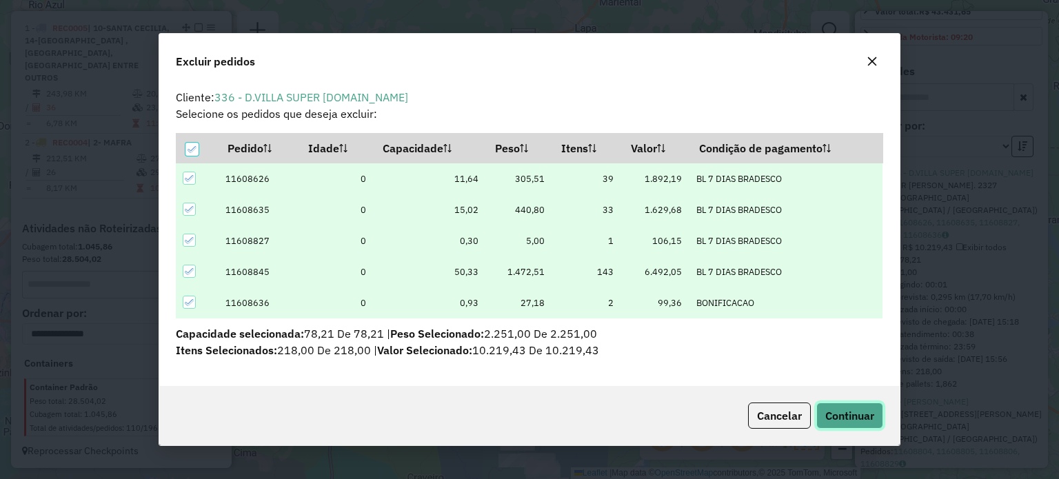
click at [863, 414] on span "Continuar" at bounding box center [849, 416] width 49 height 14
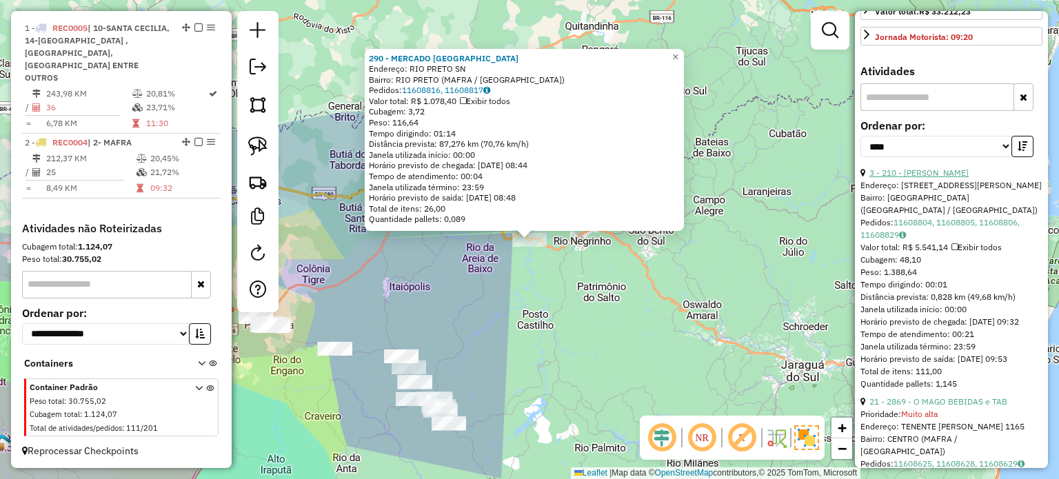
click at [918, 178] on link "3 - 210 - [PERSON_NAME]" at bounding box center [918, 173] width 99 height 10
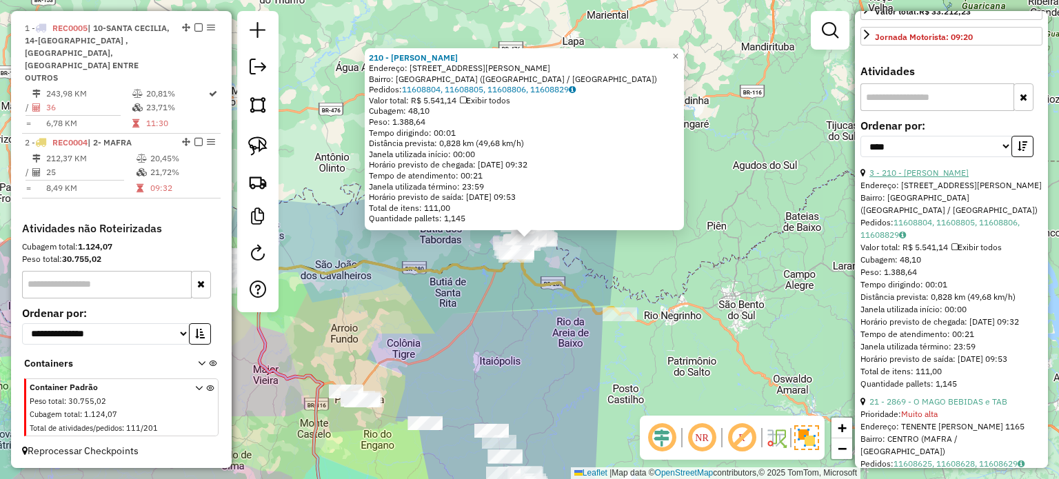
click at [927, 178] on link "3 - 210 - [PERSON_NAME]" at bounding box center [918, 173] width 99 height 10
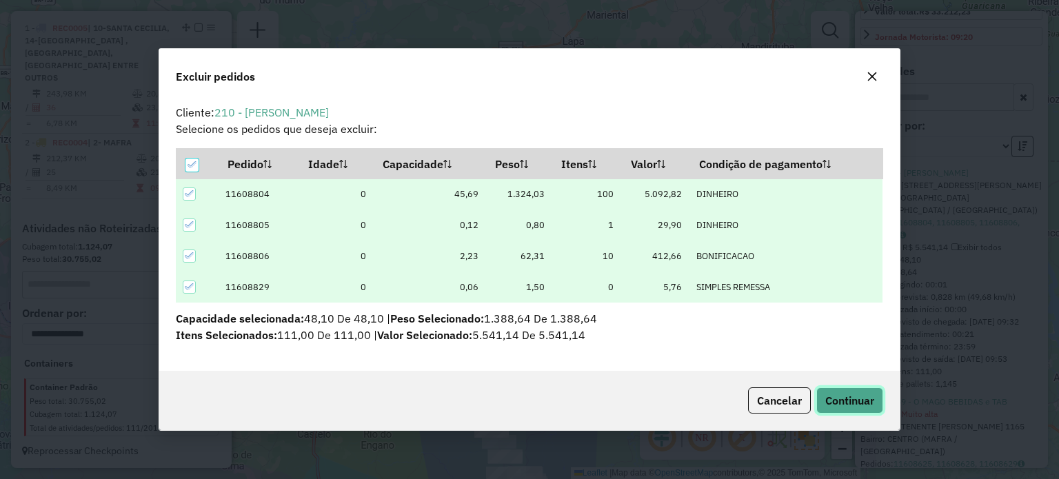
click at [850, 397] on span "Continuar" at bounding box center [849, 401] width 49 height 14
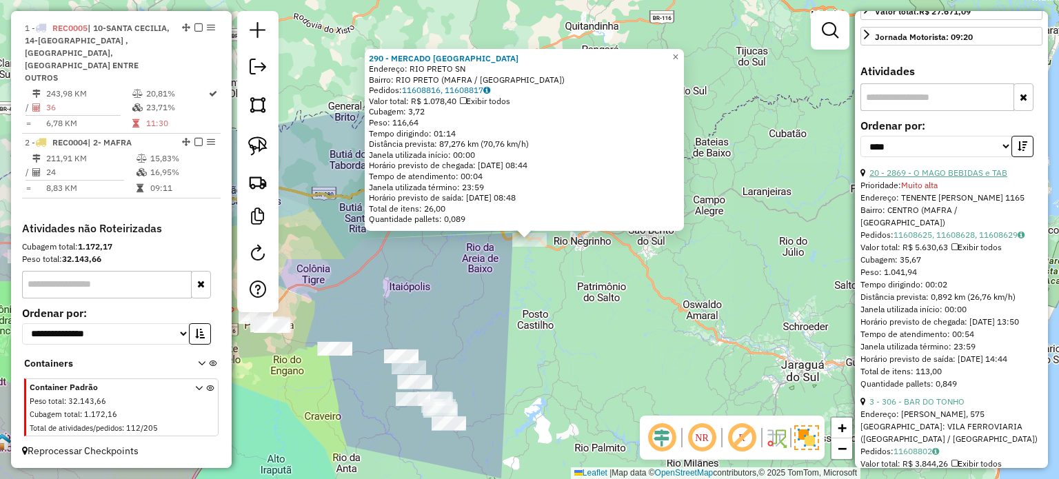
click at [952, 178] on link "20 - 2869 - O MAGO BEBIDAS e TAB" at bounding box center [938, 173] width 138 height 10
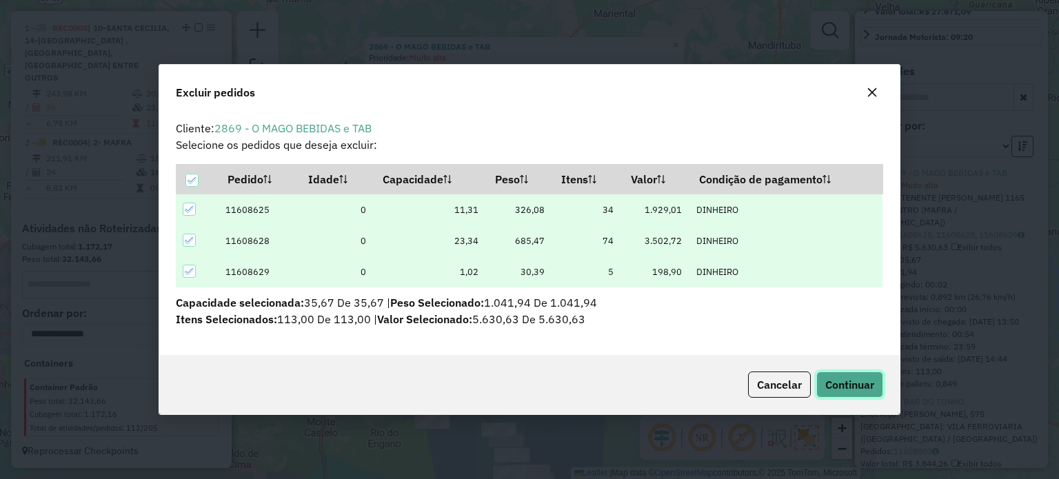
click at [855, 379] on span "Continuar" at bounding box center [849, 385] width 49 height 14
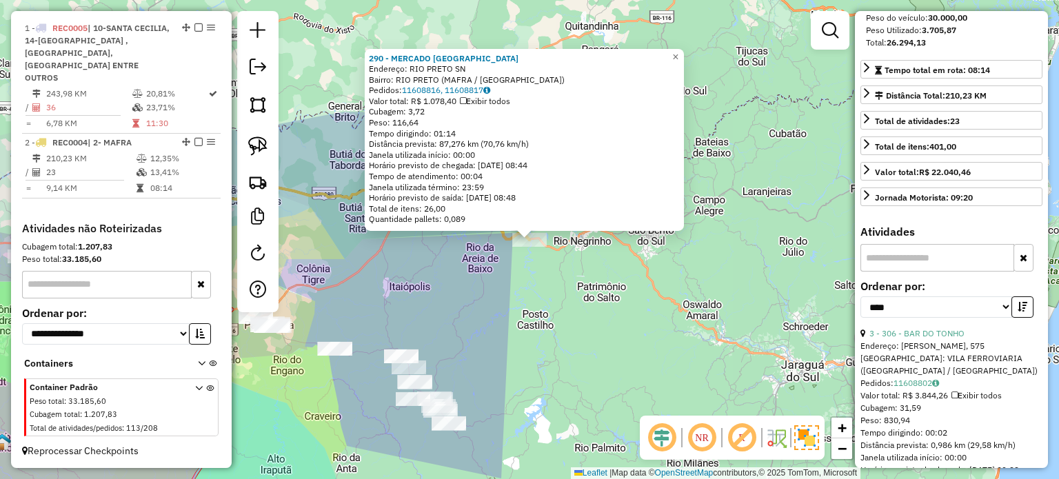
scroll to position [69, 0]
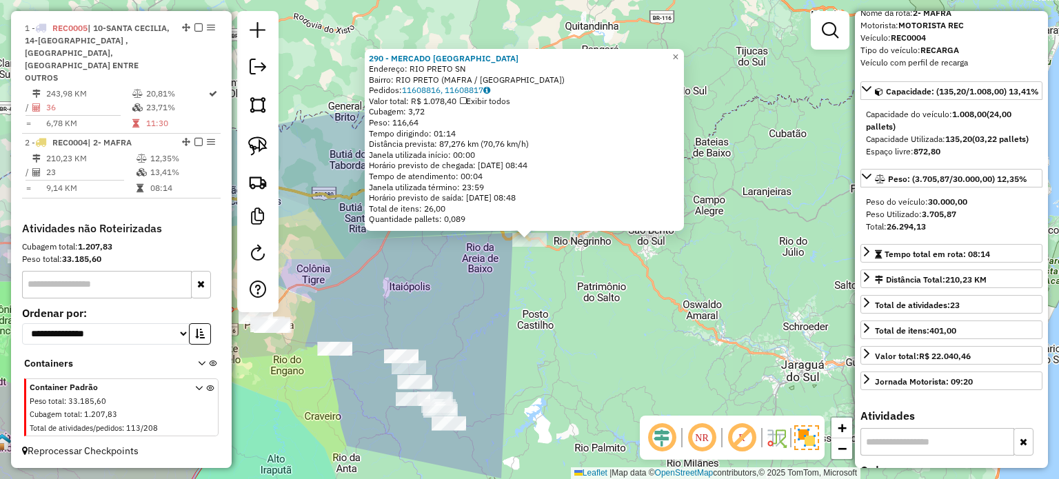
click at [615, 311] on div "290 - MERCADO [GEOGRAPHIC_DATA] Endereço: [GEOGRAPHIC_DATA] SN Bairro: [GEOGRAP…" at bounding box center [529, 239] width 1059 height 479
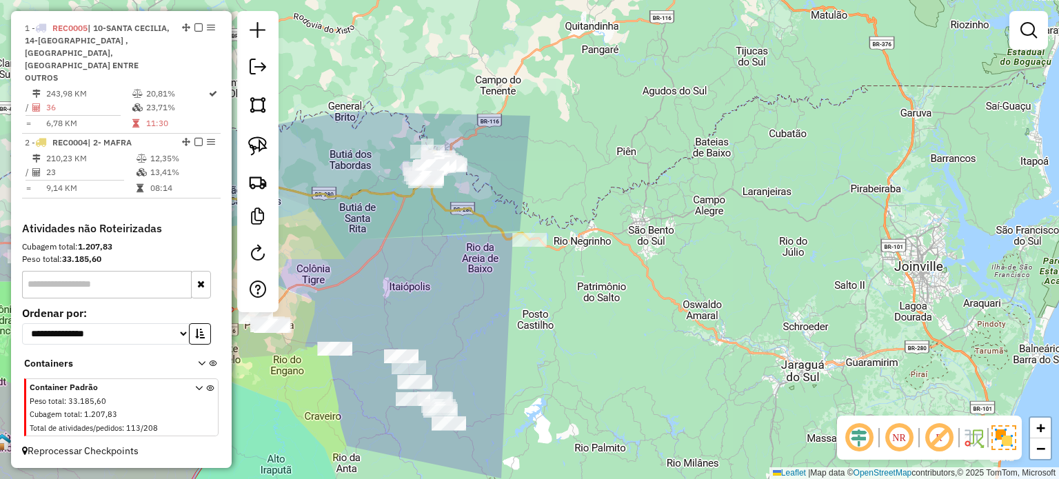
click at [195, 139] on em at bounding box center [198, 142] width 8 height 8
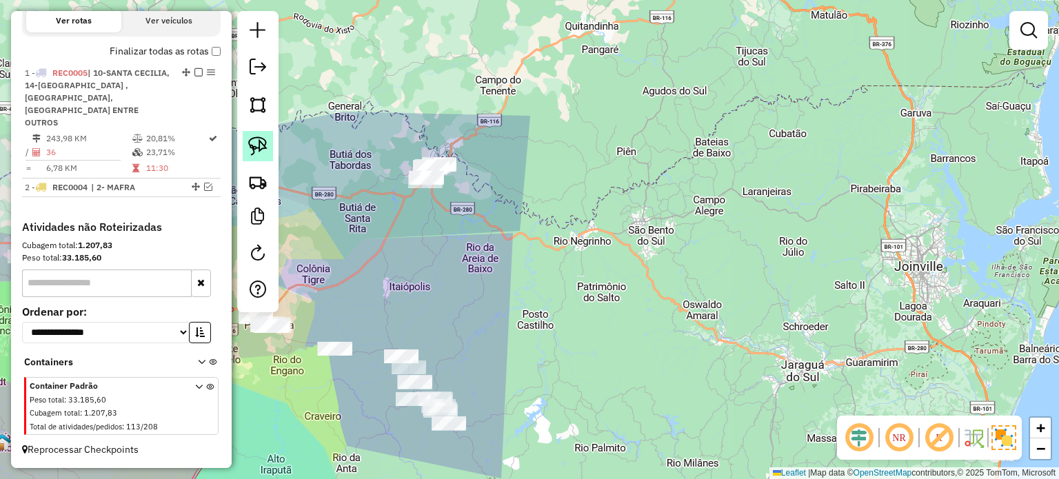
scroll to position [450, 0]
click at [259, 145] on img at bounding box center [257, 146] width 19 height 19
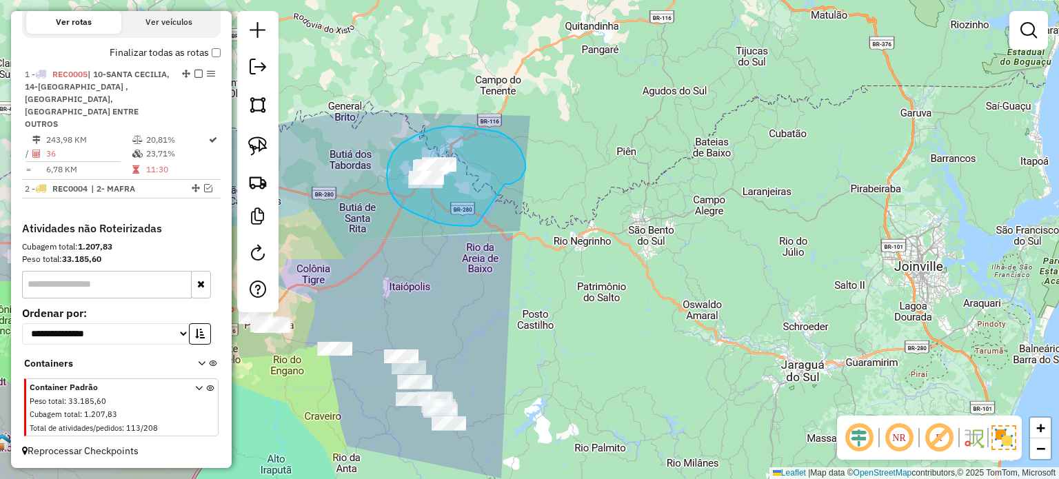
drag, startPoint x: 505, startPoint y: 184, endPoint x: 756, endPoint y: 254, distance: 261.1
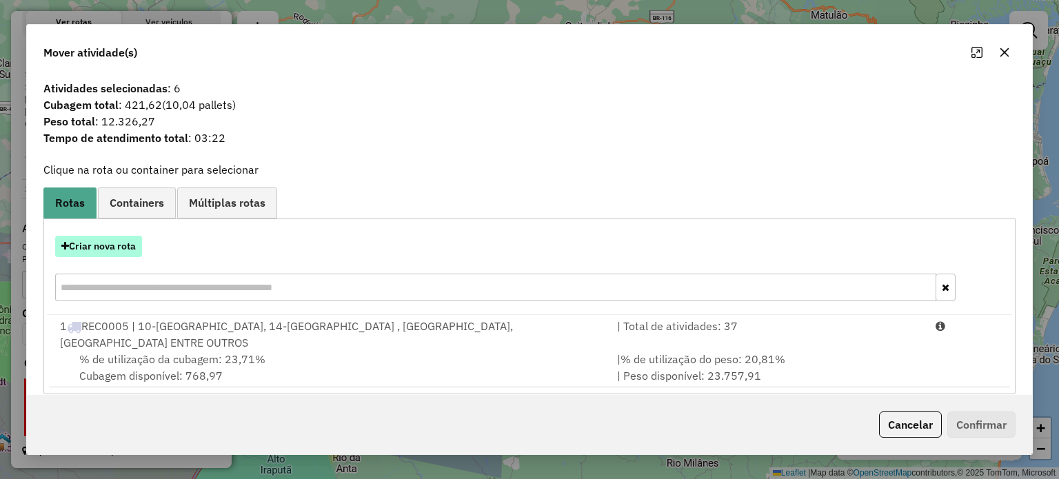
click at [112, 243] on button "Criar nova rota" at bounding box center [98, 246] width 87 height 21
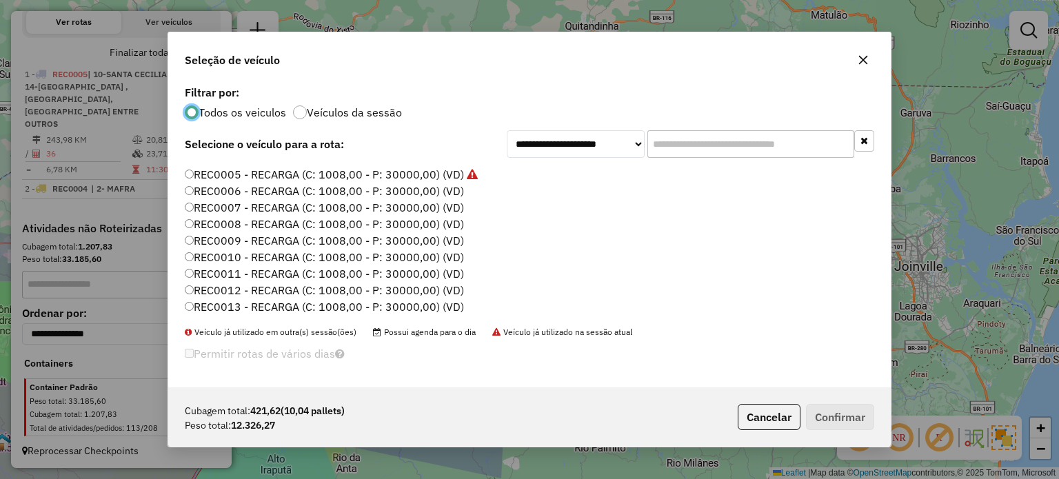
scroll to position [0, 0]
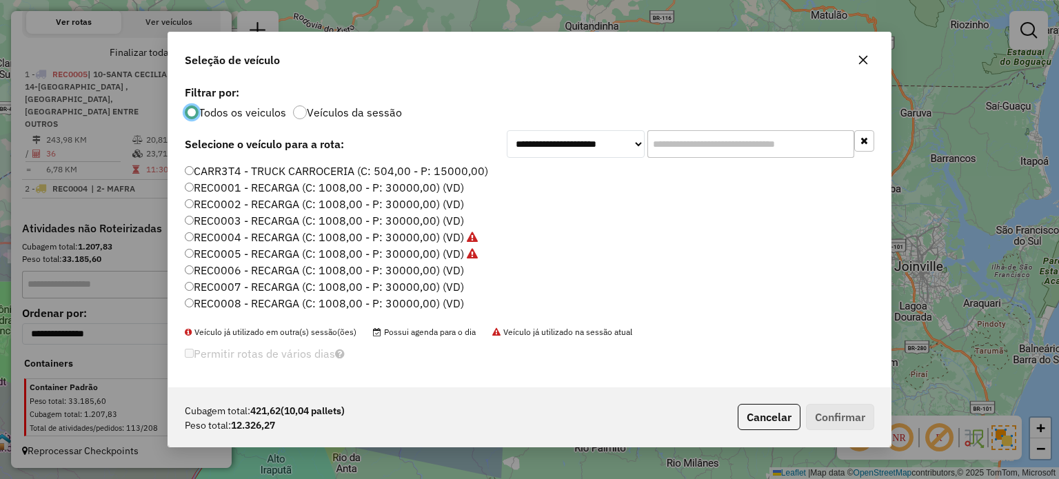
click at [442, 263] on label "REC0006 - RECARGA (C: 1008,00 - P: 30000,00) (VD)" at bounding box center [324, 270] width 279 height 17
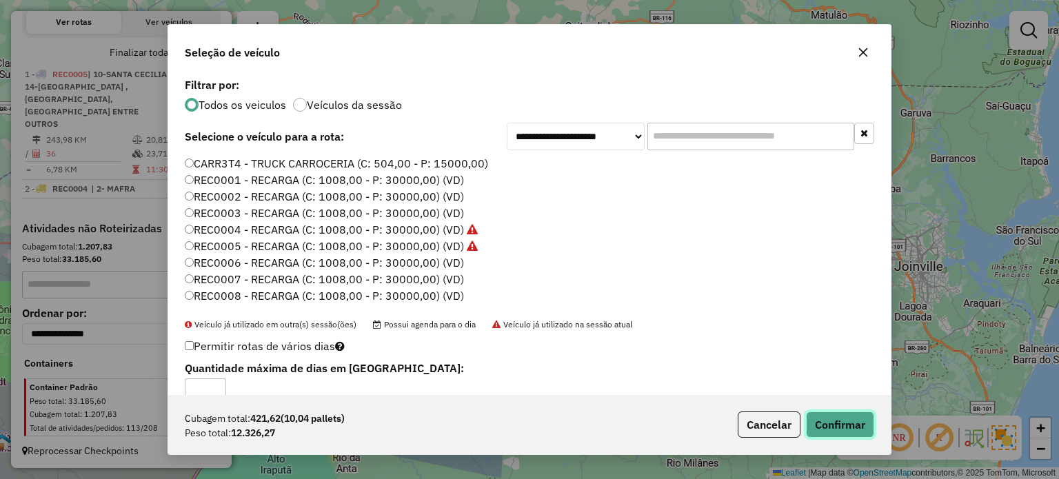
click at [837, 420] on button "Confirmar" at bounding box center [840, 425] width 68 height 26
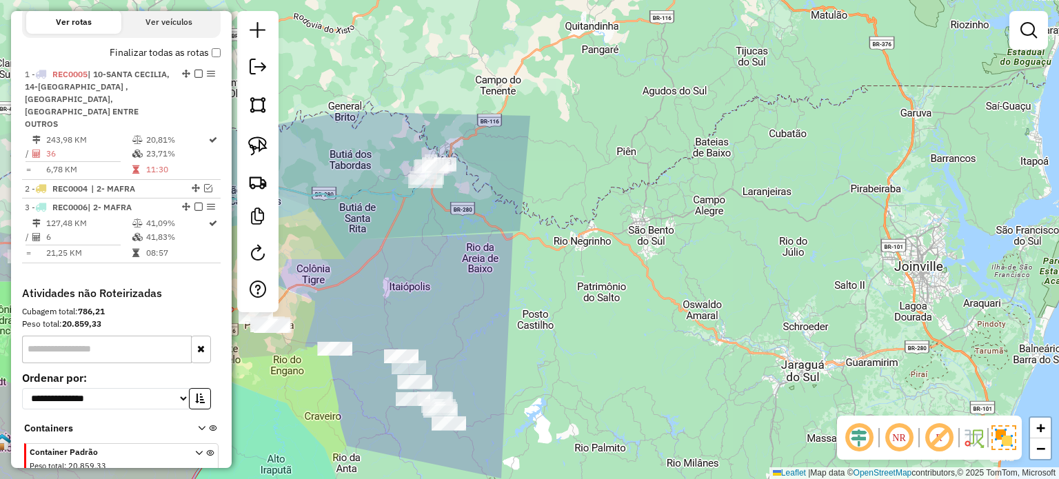
scroll to position [496, 0]
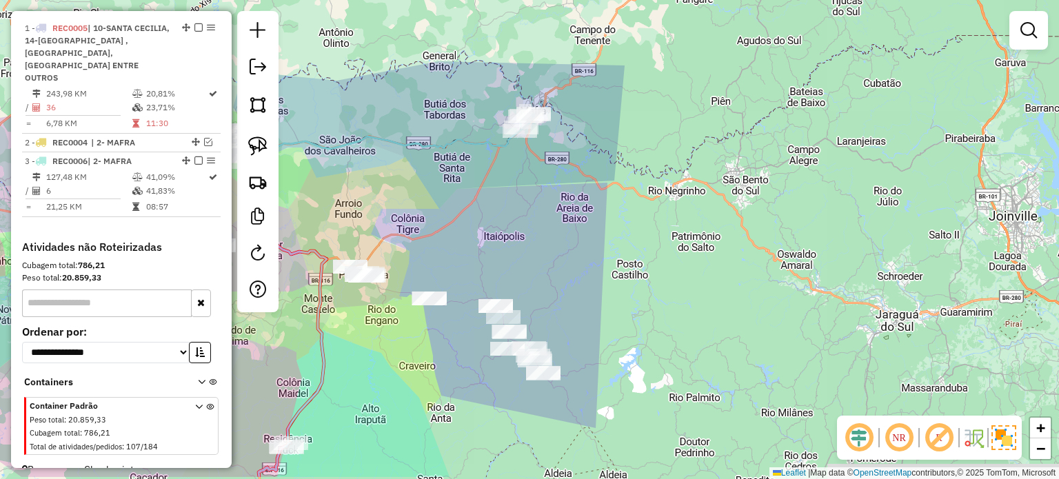
drag, startPoint x: 530, startPoint y: 323, endPoint x: 678, endPoint y: 233, distance: 173.2
click at [678, 232] on div "Janela de atendimento Grade de atendimento Capacidade Transportadoras Veículos …" at bounding box center [529, 239] width 1059 height 479
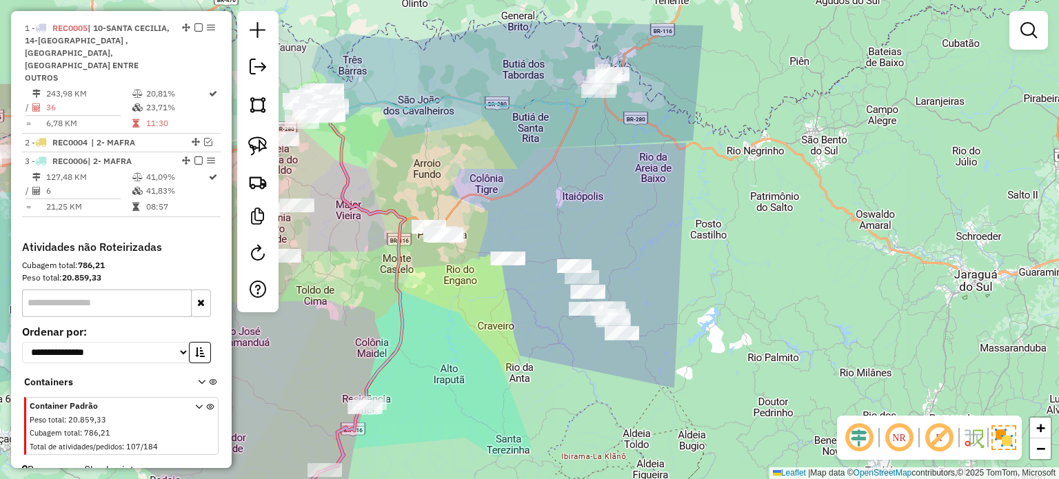
drag, startPoint x: 656, startPoint y: 231, endPoint x: 683, endPoint y: 230, distance: 27.6
click at [683, 230] on div "Janela de atendimento Grade de atendimento Capacidade Transportadoras Veículos …" at bounding box center [529, 239] width 1059 height 479
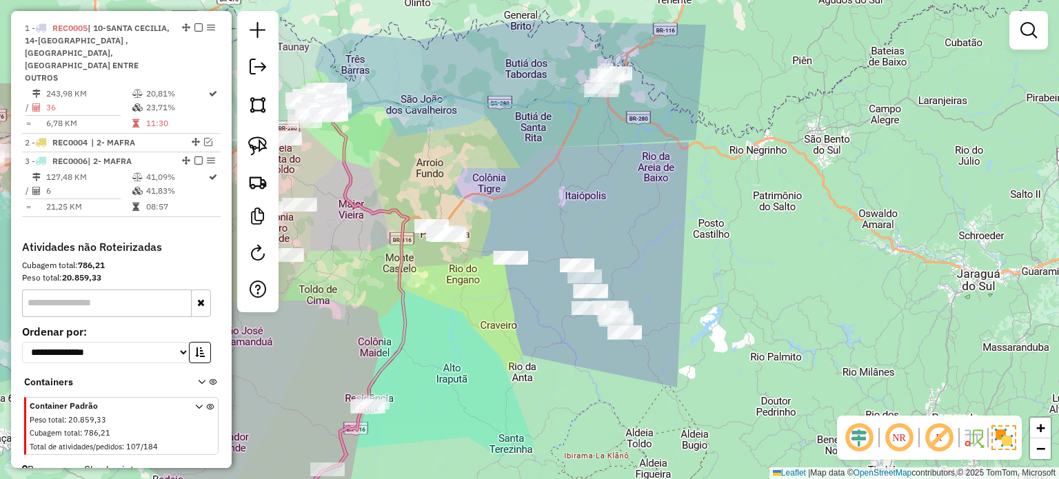
drag, startPoint x: 519, startPoint y: 316, endPoint x: 557, endPoint y: 279, distance: 53.6
click at [557, 279] on div "Janela de atendimento Grade de atendimento Capacidade Transportadoras Veículos …" at bounding box center [529, 239] width 1059 height 479
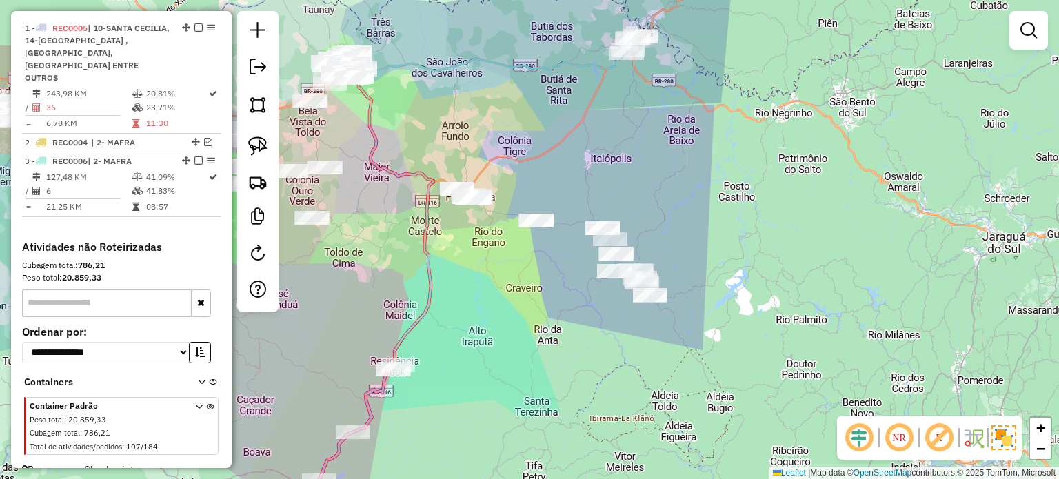
click at [521, 283] on div "Janela de atendimento Grade de atendimento Capacidade Transportadoras Veículos …" at bounding box center [529, 239] width 1059 height 479
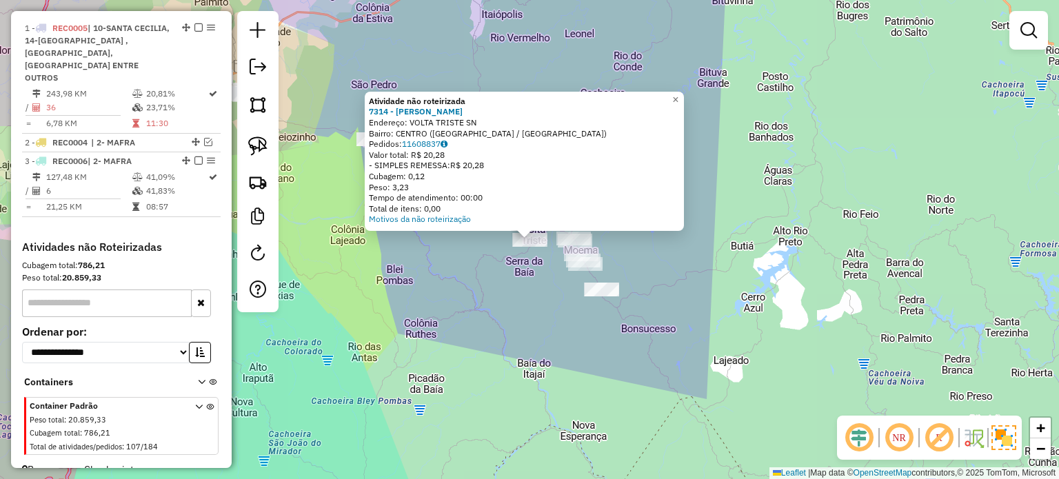
click at [501, 326] on div "Atividade não roteirizada 7314 - [PERSON_NAME]: VOLTA TRISTE SN Bairro: CENTRO …" at bounding box center [529, 239] width 1059 height 479
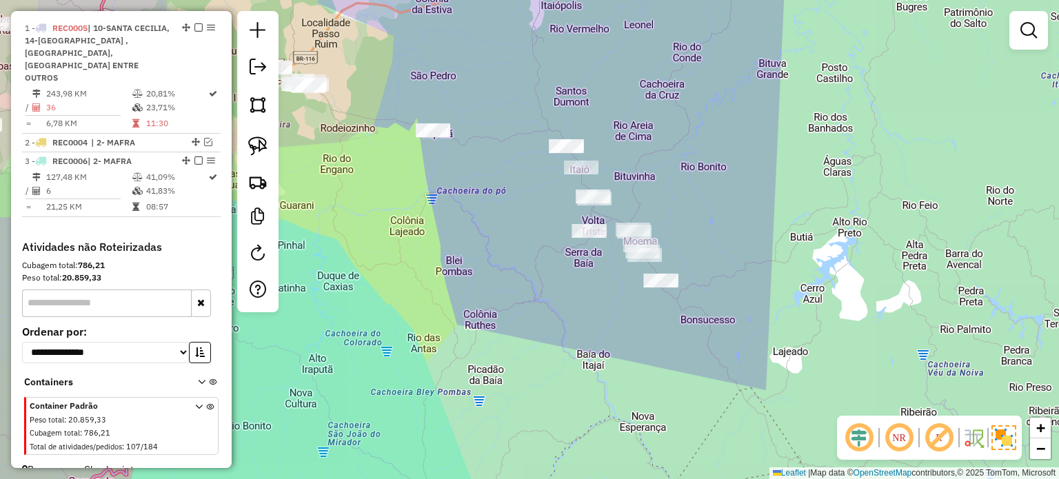
drag, startPoint x: 492, startPoint y: 325, endPoint x: 596, endPoint y: 301, distance: 106.9
click at [590, 305] on div "Janela de atendimento Grade de atendimento Capacidade Transportadoras Veículos …" at bounding box center [529, 239] width 1059 height 479
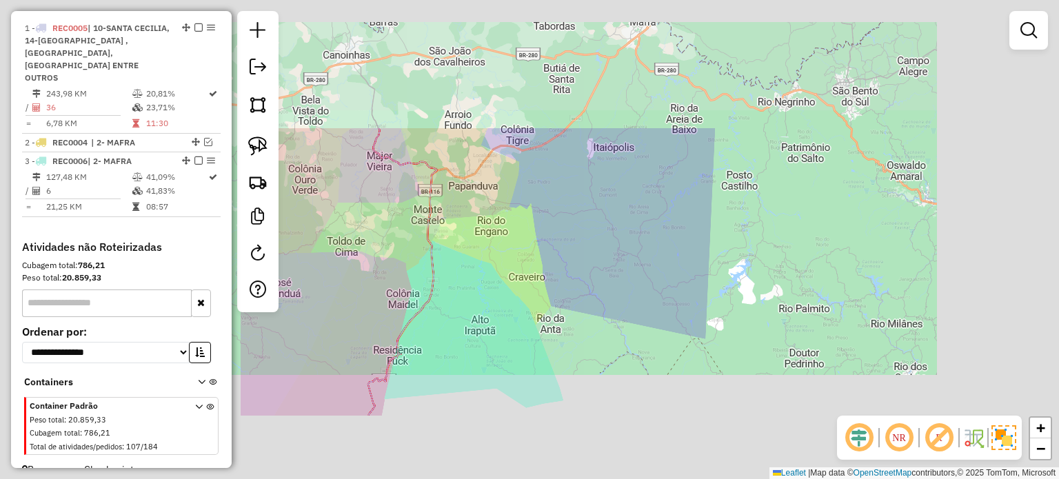
click at [562, 316] on div "Janela de atendimento Grade de atendimento Capacidade Transportadoras Veículos …" at bounding box center [529, 239] width 1059 height 479
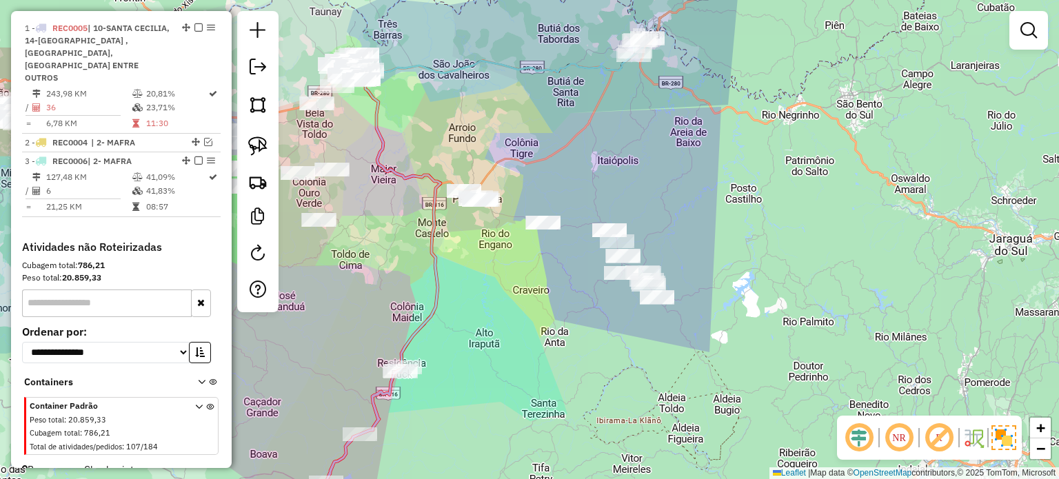
click at [262, 143] on img at bounding box center [257, 146] width 19 height 19
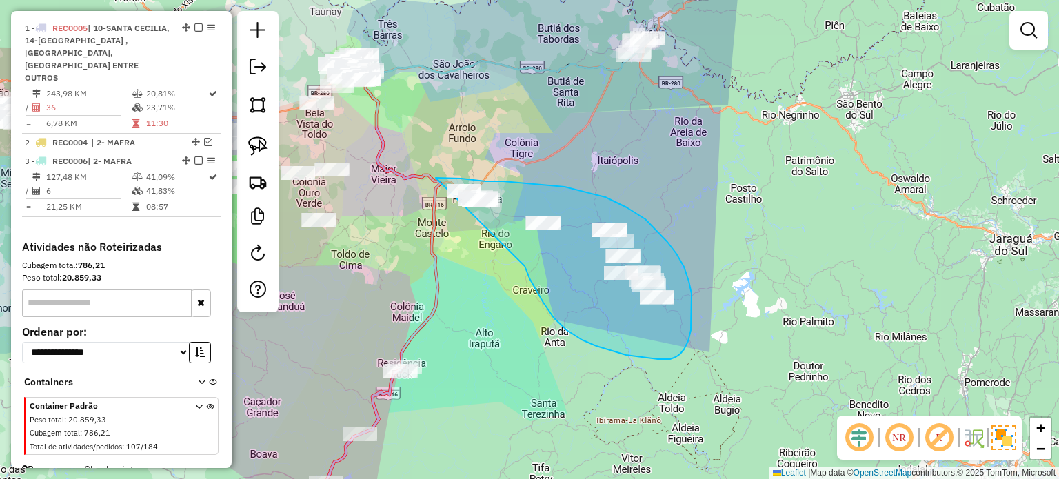
drag, startPoint x: 626, startPoint y: 355, endPoint x: 436, endPoint y: 178, distance: 260.0
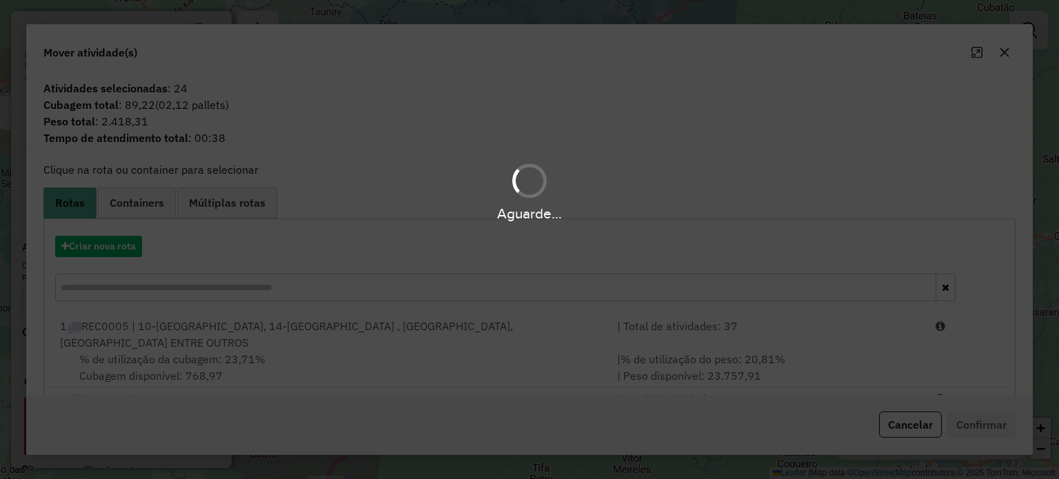
click at [431, 179] on div "Aguarde..." at bounding box center [529, 192] width 1059 height 66
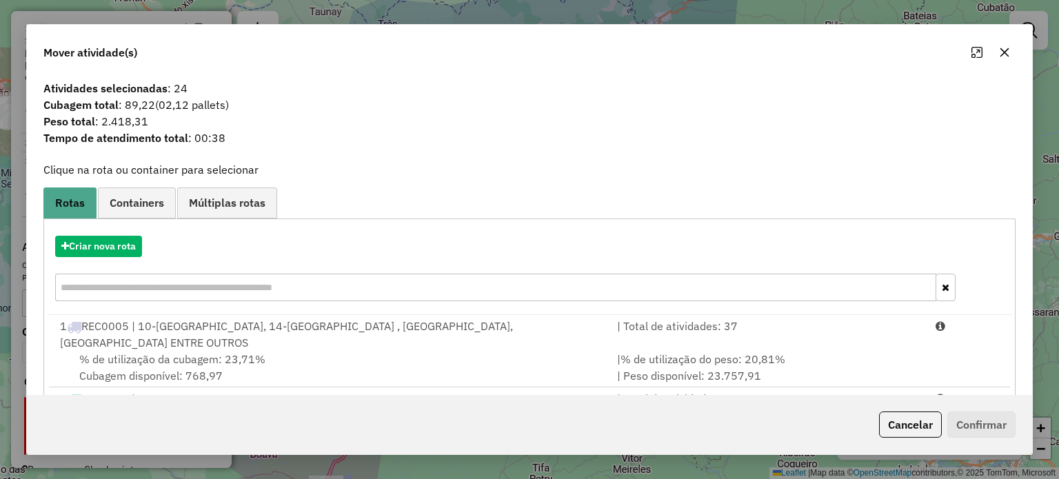
drag, startPoint x: 1001, startPoint y: 48, endPoint x: 987, endPoint y: 44, distance: 14.4
click at [1002, 48] on icon "button" at bounding box center [1004, 52] width 11 height 11
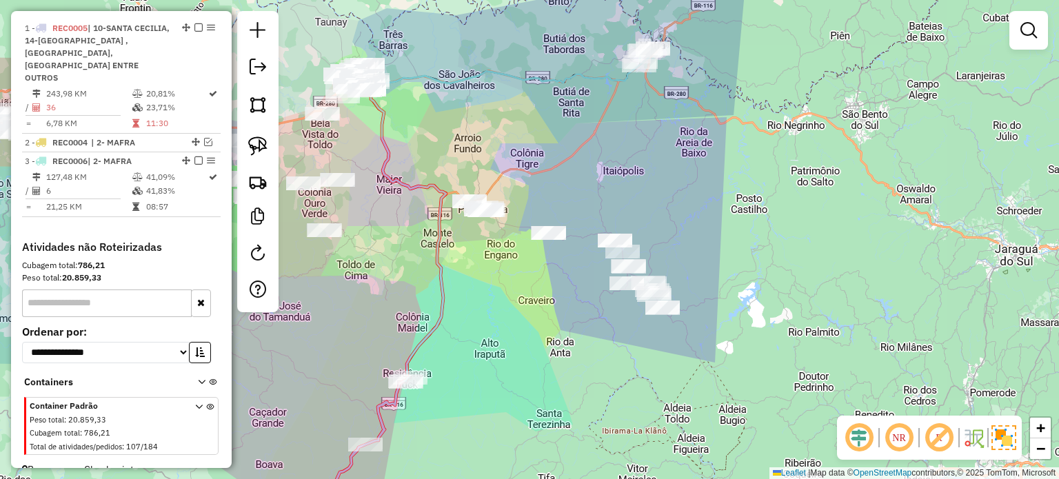
drag, startPoint x: 501, startPoint y: 139, endPoint x: 565, endPoint y: 196, distance: 85.0
click at [563, 196] on div "Janela de atendimento Grade de atendimento Capacidade Transportadoras Veículos …" at bounding box center [529, 239] width 1059 height 479
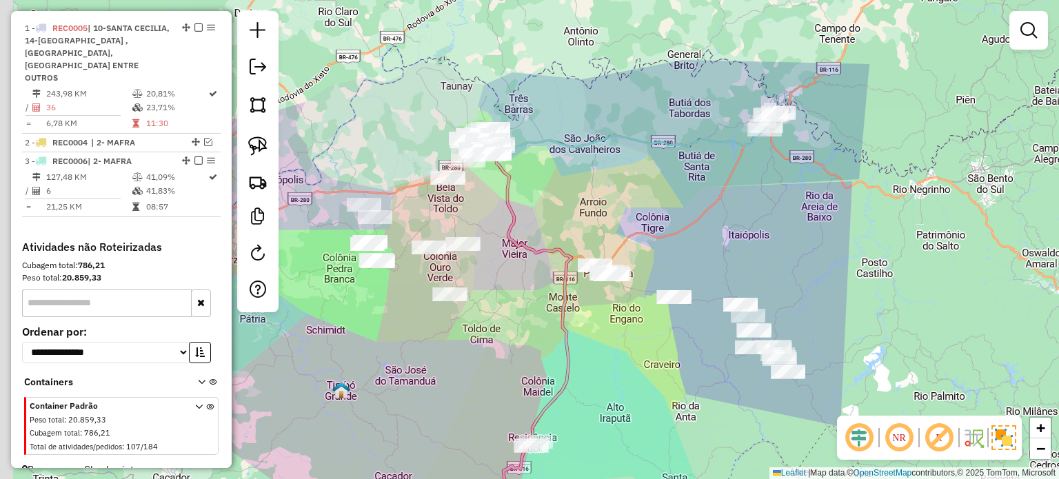
drag, startPoint x: 535, startPoint y: 188, endPoint x: 599, endPoint y: 195, distance: 64.6
click at [599, 195] on div "Janela de atendimento Grade de atendimento Capacidade Transportadoras Veículos …" at bounding box center [529, 239] width 1059 height 479
drag, startPoint x: 568, startPoint y: 203, endPoint x: 662, endPoint y: 178, distance: 97.2
click at [662, 178] on div "Janela de atendimento Grade de atendimento Capacidade Transportadoras Veículos …" at bounding box center [529, 239] width 1059 height 479
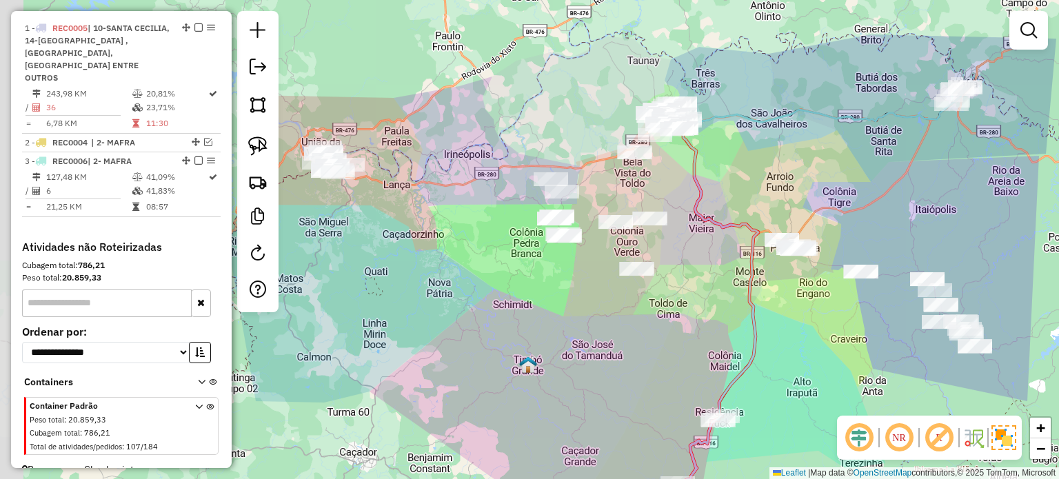
click at [705, 256] on div "Janela de atendimento Grade de atendimento Capacidade Transportadoras Veículos …" at bounding box center [529, 239] width 1059 height 479
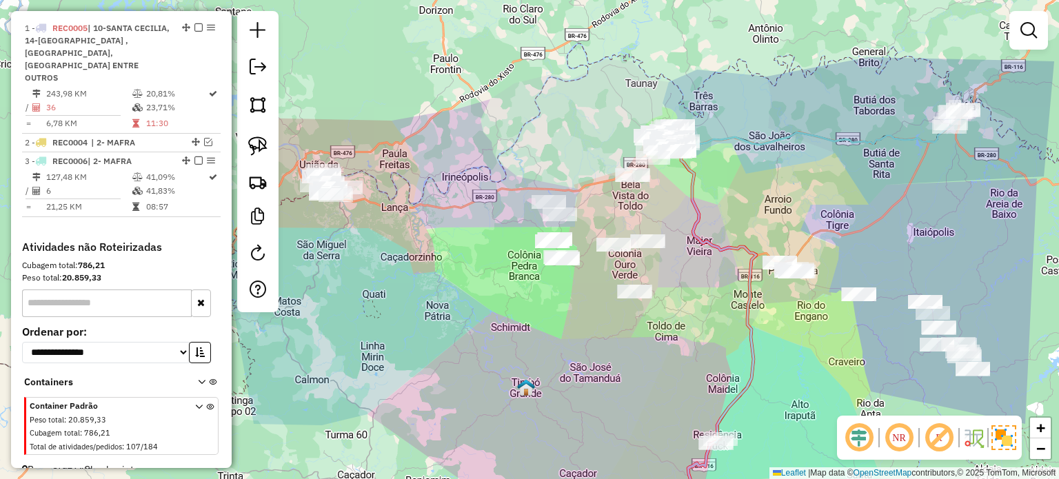
drag, startPoint x: 701, startPoint y: 216, endPoint x: 700, endPoint y: 237, distance: 20.7
click at [700, 237] on icon at bounding box center [715, 292] width 81 height 299
click at [259, 140] on img at bounding box center [257, 146] width 19 height 19
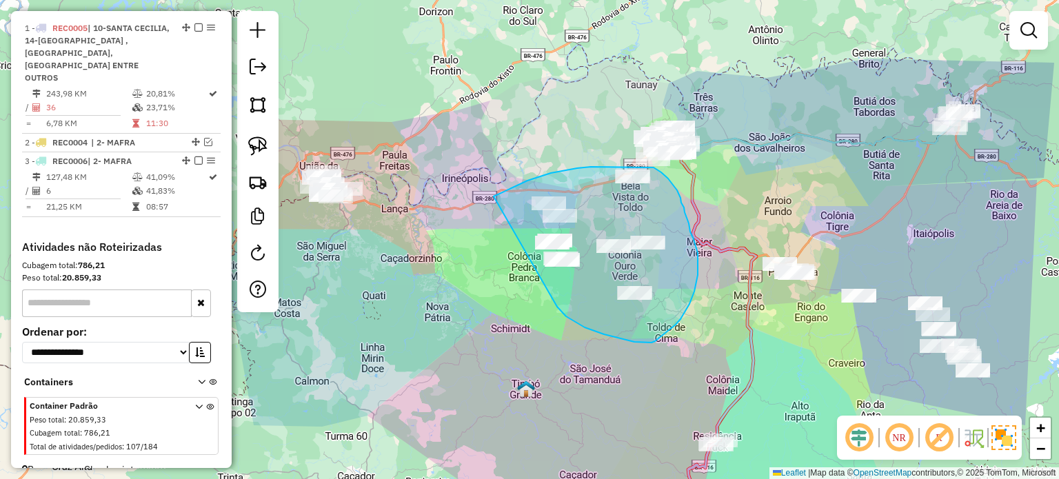
drag, startPoint x: 585, startPoint y: 328, endPoint x: 465, endPoint y: 204, distance: 171.7
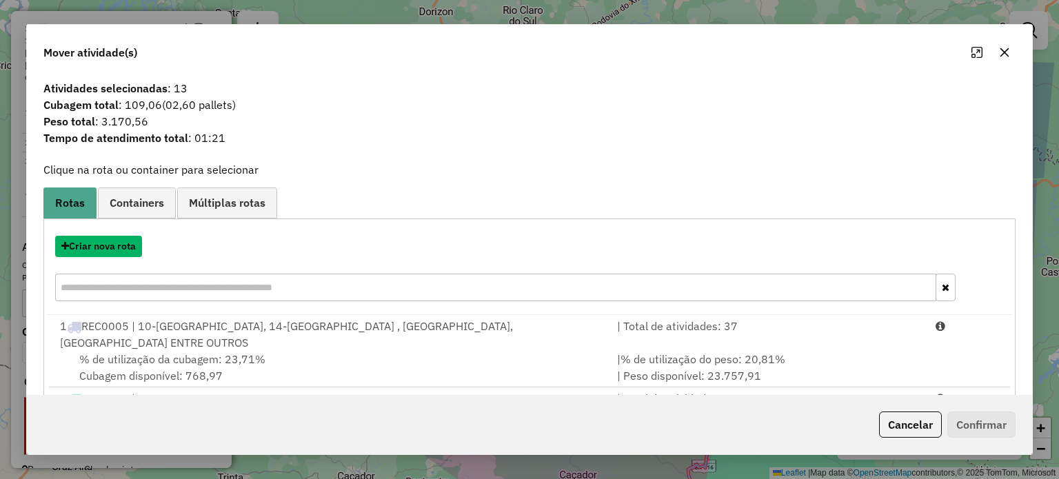
click at [101, 243] on button "Criar nova rota" at bounding box center [98, 246] width 87 height 21
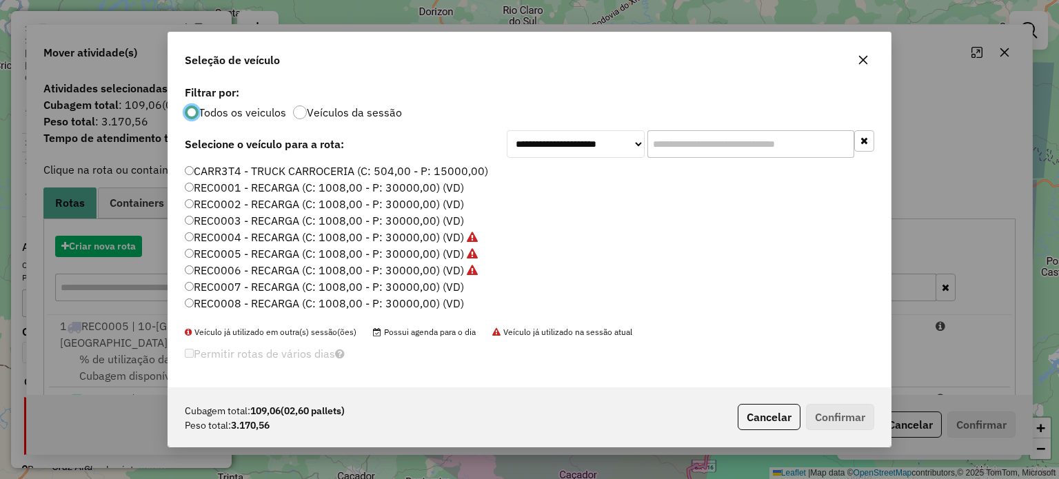
scroll to position [7, 4]
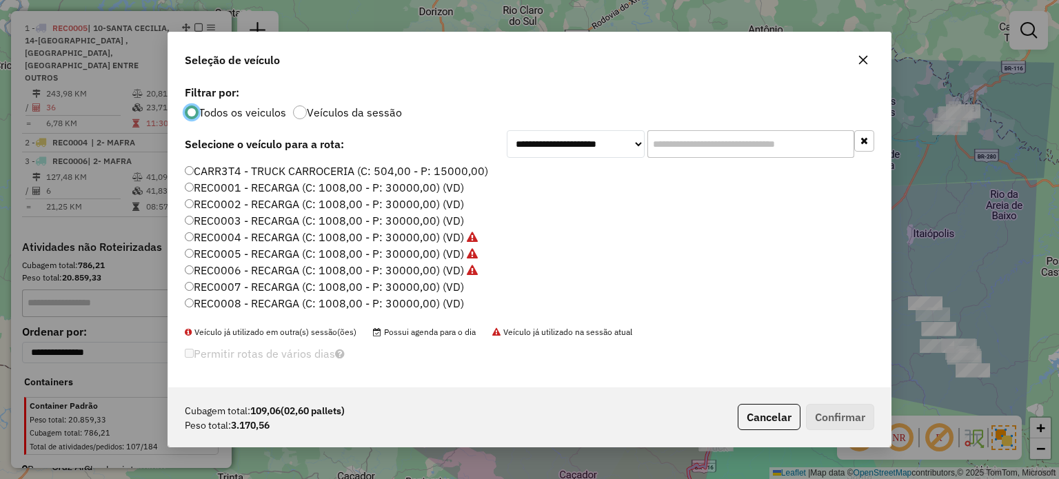
click at [444, 284] on label "REC0007 - RECARGA (C: 1008,00 - P: 30000,00) (VD)" at bounding box center [324, 287] width 279 height 17
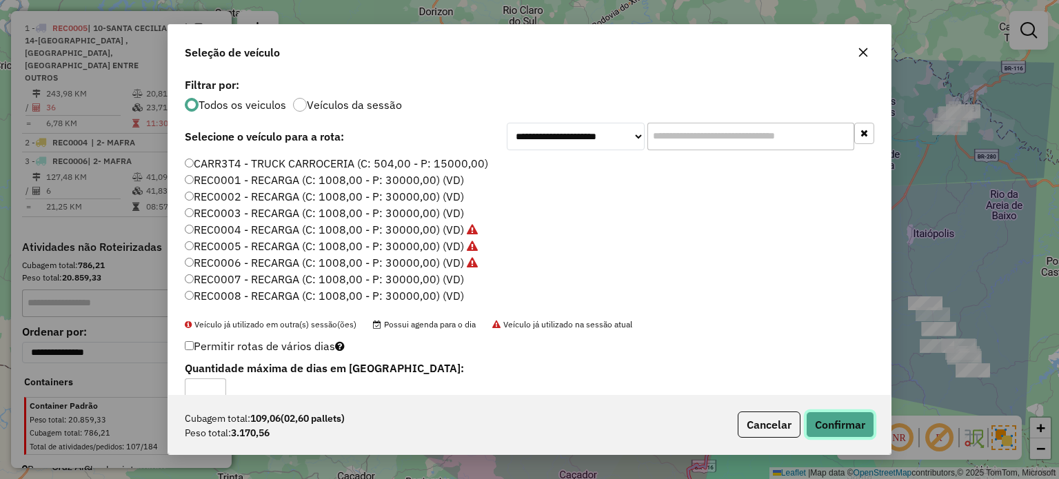
click at [843, 424] on button "Confirmar" at bounding box center [840, 425] width 68 height 26
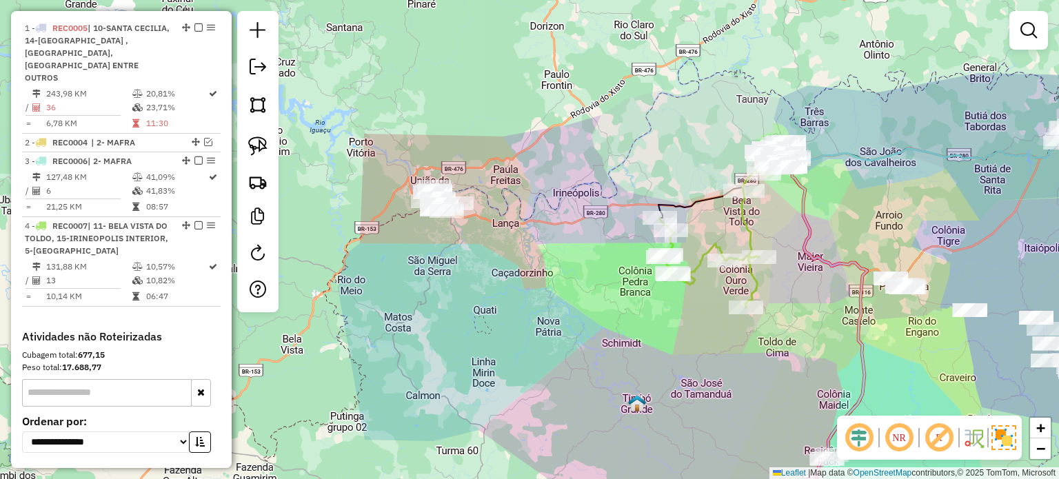
drag, startPoint x: 439, startPoint y: 252, endPoint x: 494, endPoint y: 275, distance: 59.3
click at [518, 270] on div "Janela de atendimento Grade de atendimento Capacidade Transportadoras Veículos …" at bounding box center [529, 239] width 1059 height 479
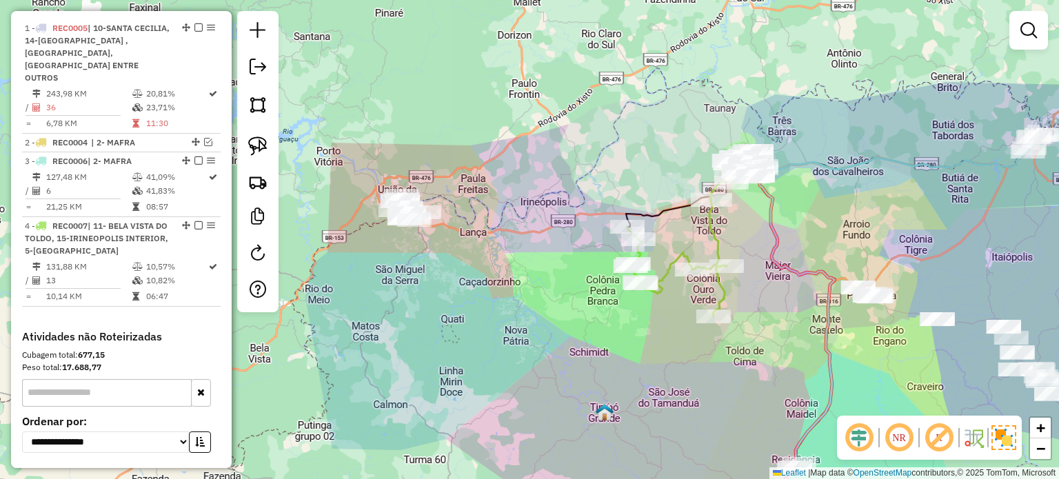
drag, startPoint x: 501, startPoint y: 282, endPoint x: 541, endPoint y: 282, distance: 40.0
click at [546, 285] on div "Janela de atendimento Grade de atendimento Capacidade Transportadoras Veículos …" at bounding box center [529, 239] width 1059 height 479
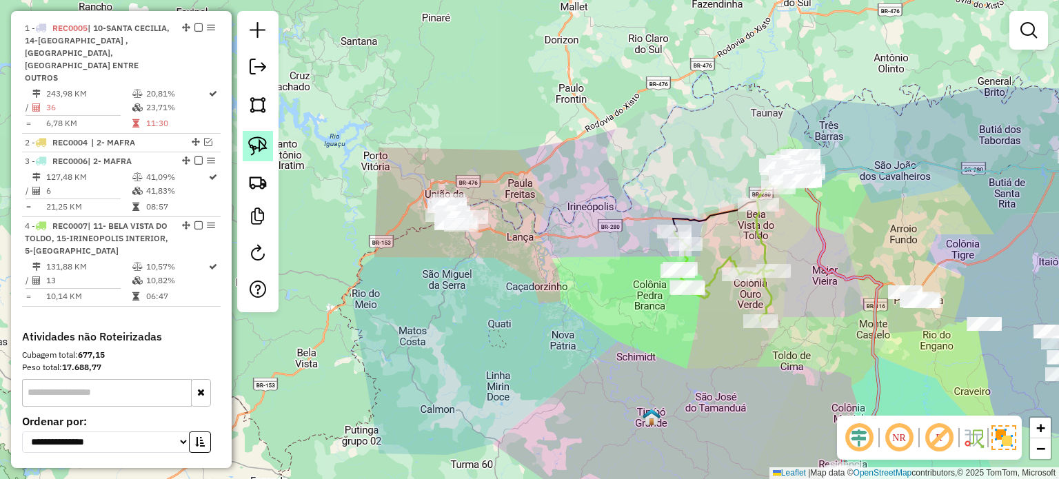
click at [268, 143] on link at bounding box center [258, 146] width 30 height 30
drag, startPoint x: 419, startPoint y: 159, endPoint x: 499, endPoint y: 170, distance: 80.2
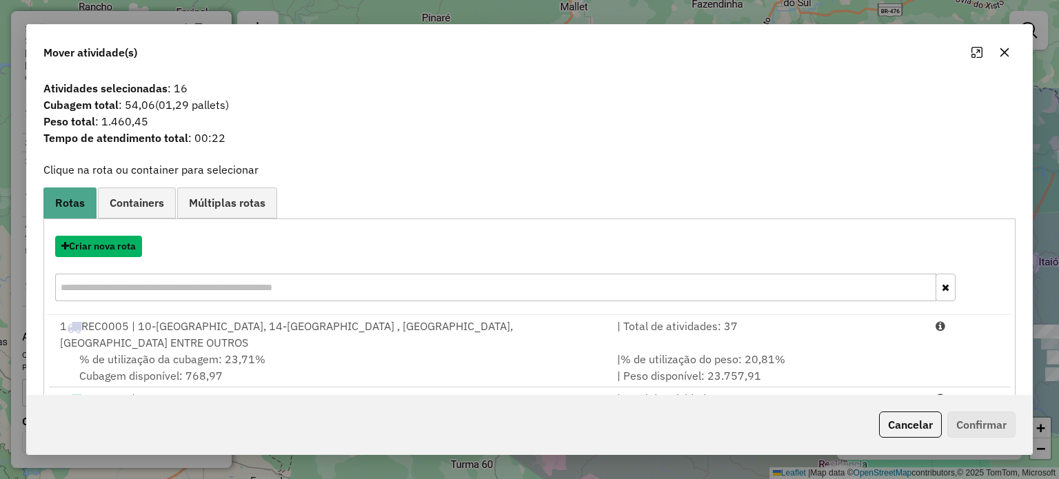
click at [110, 245] on button "Criar nova rota" at bounding box center [98, 246] width 87 height 21
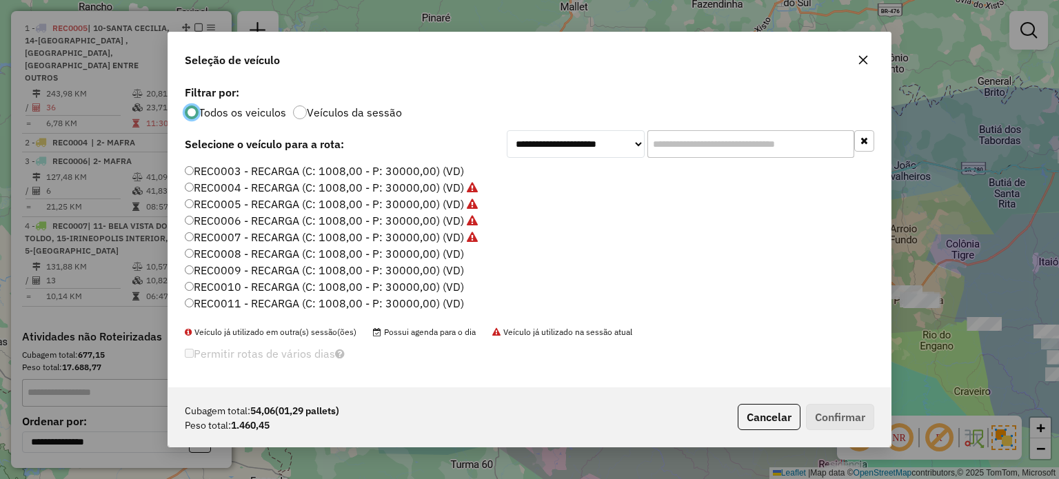
scroll to position [69, 0]
drag, startPoint x: 448, startPoint y: 234, endPoint x: 458, endPoint y: 243, distance: 13.2
click at [448, 233] on label "REC0008 - RECARGA (C: 1008,00 - P: 30000,00) (VD)" at bounding box center [324, 234] width 279 height 17
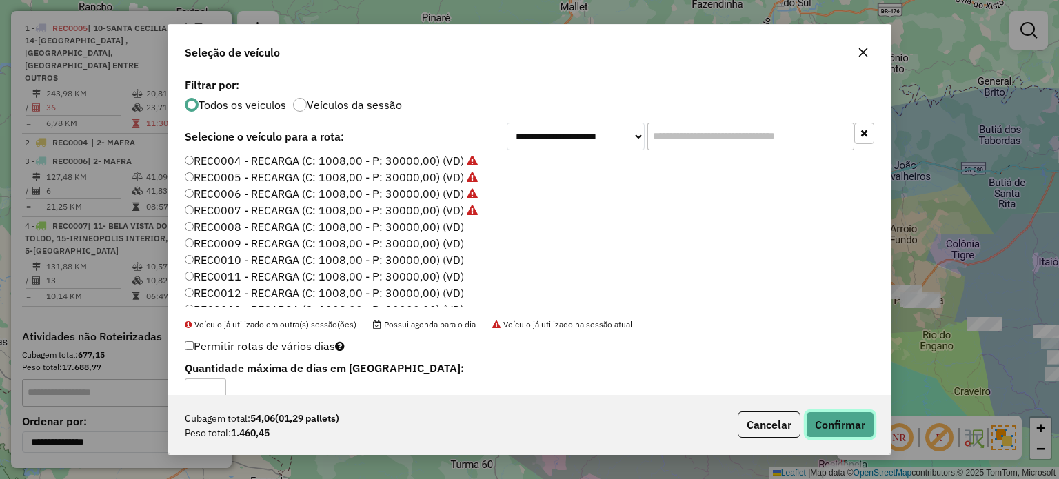
click at [827, 428] on button "Confirmar" at bounding box center [840, 425] width 68 height 26
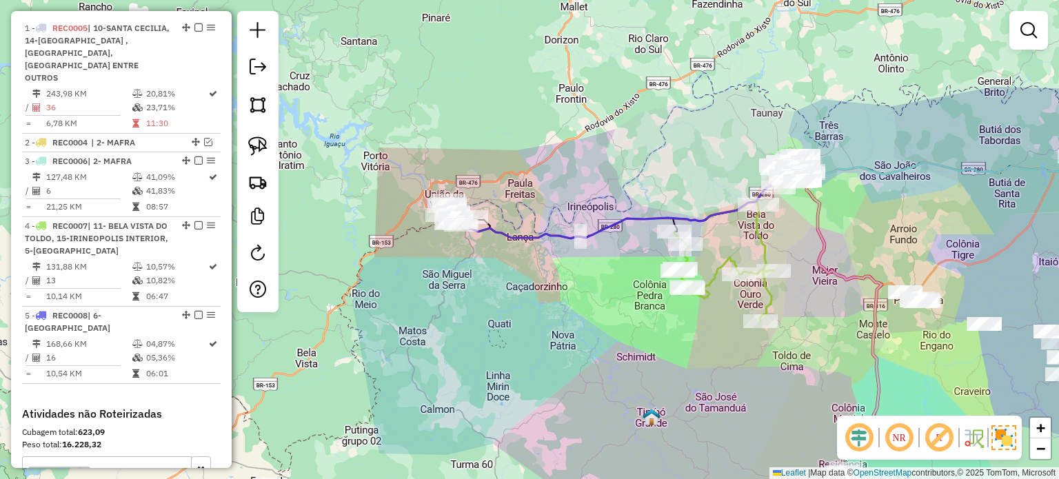
drag, startPoint x: 727, startPoint y: 374, endPoint x: 541, endPoint y: 441, distance: 198.1
click at [532, 463] on div "Janela de atendimento Grade de atendimento Capacidade Transportadoras Veículos …" at bounding box center [529, 239] width 1059 height 479
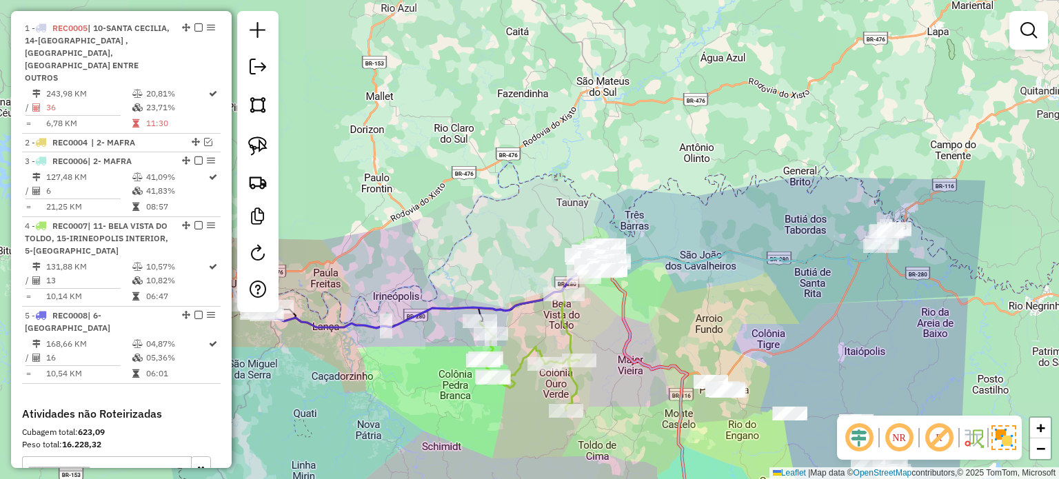
drag, startPoint x: 626, startPoint y: 305, endPoint x: 605, endPoint y: 346, distance: 45.6
click at [606, 346] on icon at bounding box center [646, 395] width 81 height 265
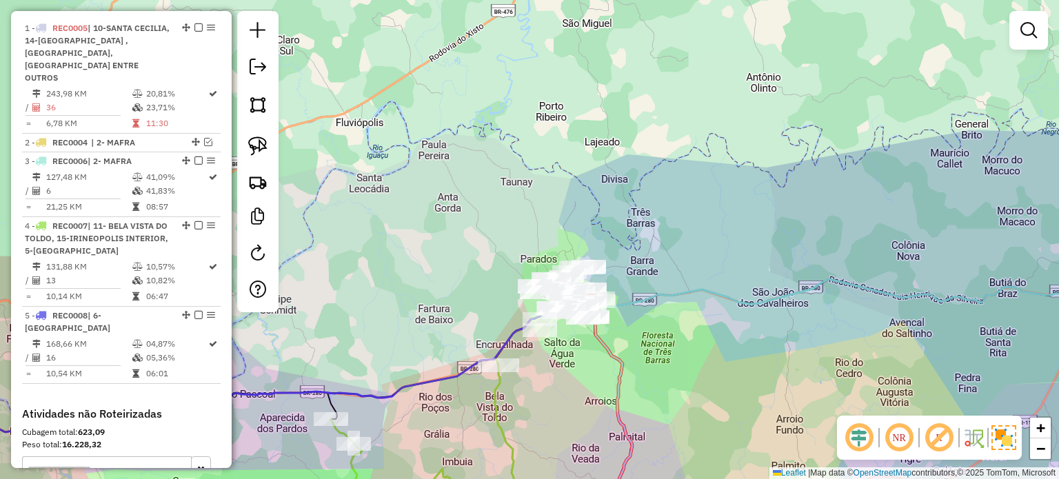
drag, startPoint x: 594, startPoint y: 354, endPoint x: 581, endPoint y: 364, distance: 17.2
click at [581, 364] on div "Janela de atendimento Grade de atendimento Capacidade Transportadoras Veículos …" at bounding box center [529, 239] width 1059 height 479
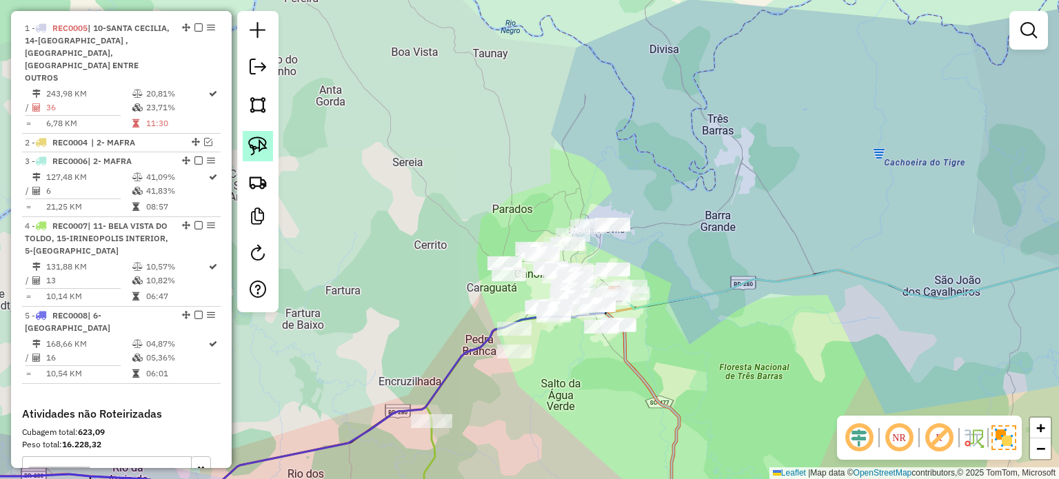
click at [268, 142] on link at bounding box center [258, 146] width 30 height 30
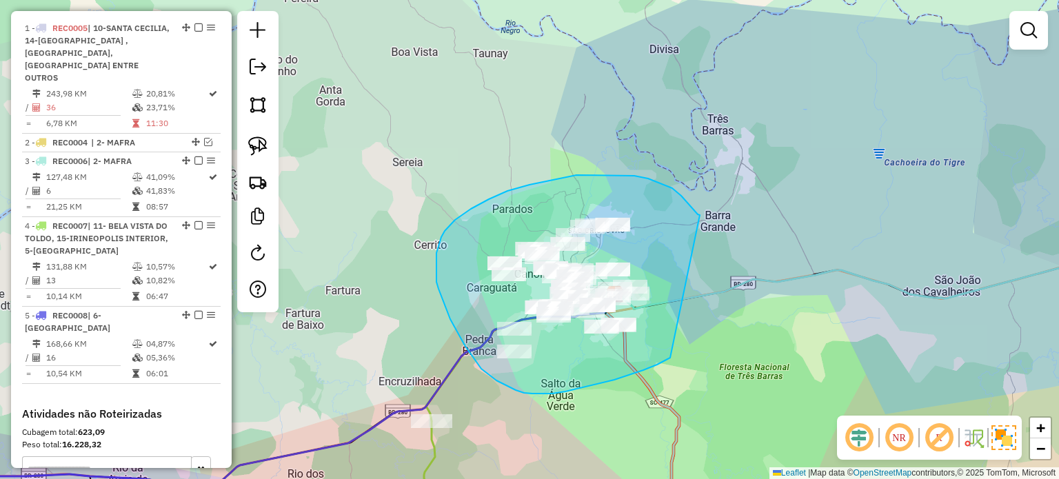
drag, startPoint x: 681, startPoint y: 196, endPoint x: 675, endPoint y: 354, distance: 158.7
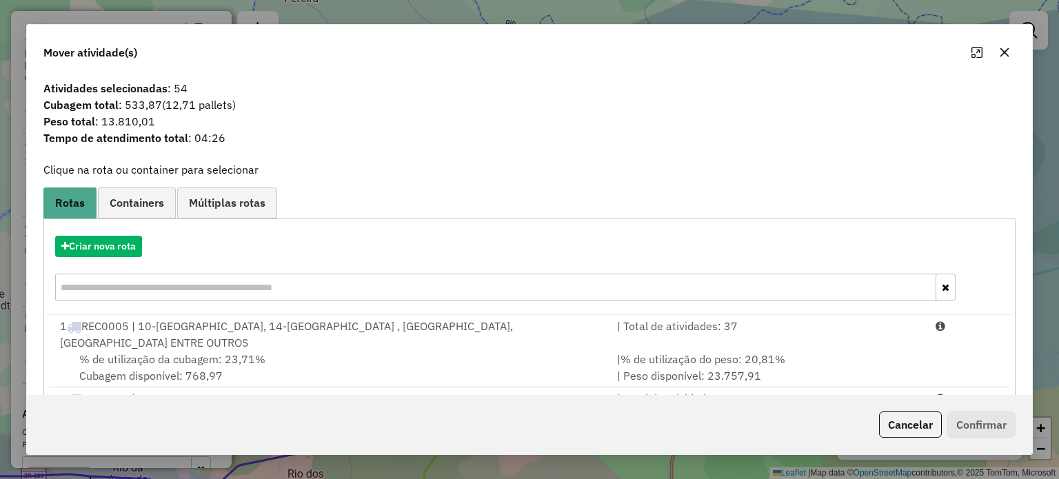
click at [1004, 53] on icon "button" at bounding box center [1004, 52] width 9 height 9
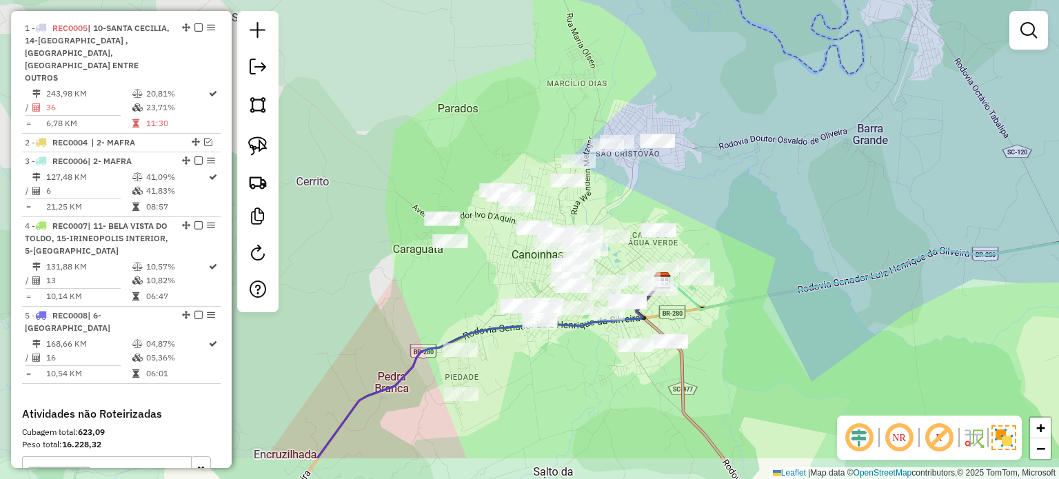
drag, startPoint x: 676, startPoint y: 296, endPoint x: 685, endPoint y: 199, distance: 97.6
click at [683, 206] on div "Janela de atendimento Grade de atendimento Capacidade Transportadoras Veículos …" at bounding box center [529, 239] width 1059 height 479
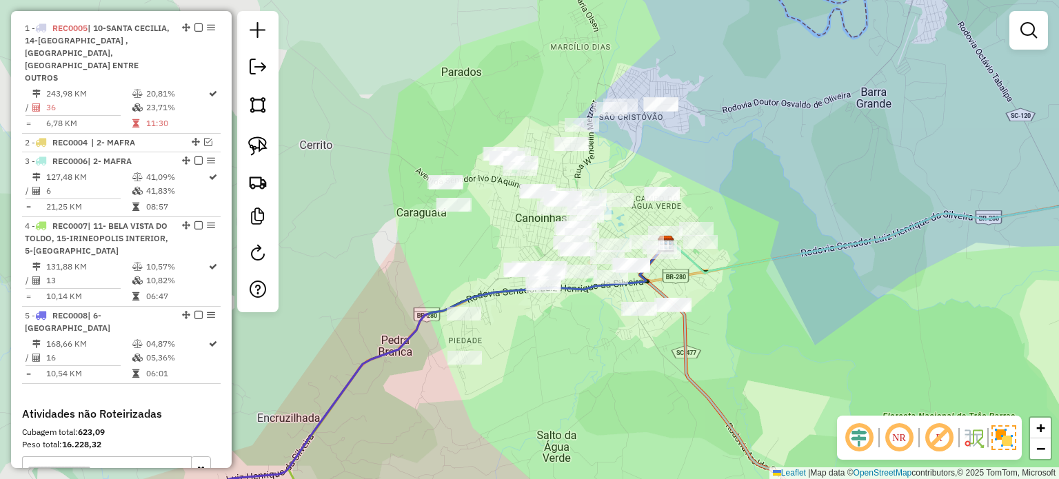
drag, startPoint x: 720, startPoint y: 307, endPoint x: 721, endPoint y: 298, distance: 9.0
click at [721, 298] on div "Janela de atendimento Grade de atendimento Capacidade Transportadoras Veículos …" at bounding box center [529, 239] width 1059 height 479
click at [252, 139] on img at bounding box center [257, 146] width 19 height 19
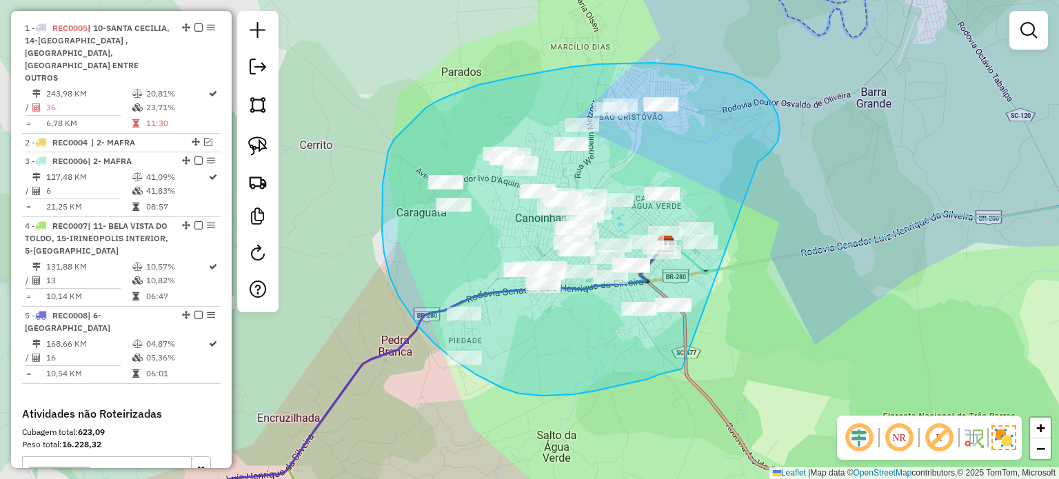
drag, startPoint x: 774, startPoint y: 147, endPoint x: 732, endPoint y: 337, distance: 194.9
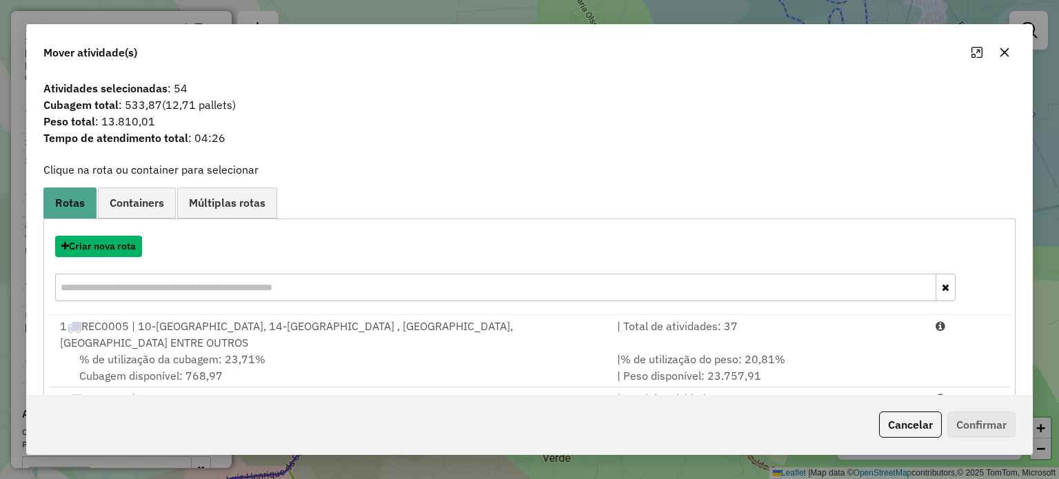
click at [107, 247] on button "Criar nova rota" at bounding box center [98, 246] width 87 height 21
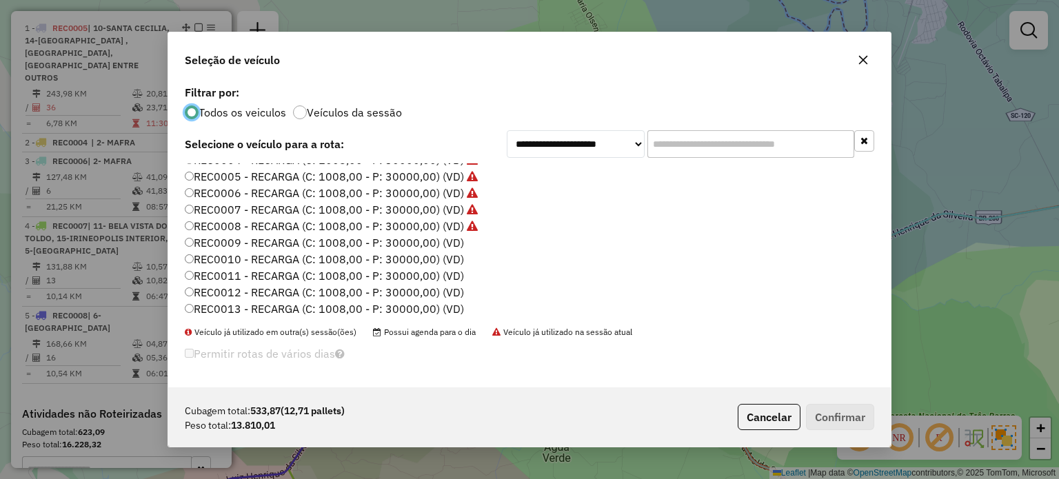
scroll to position [138, 0]
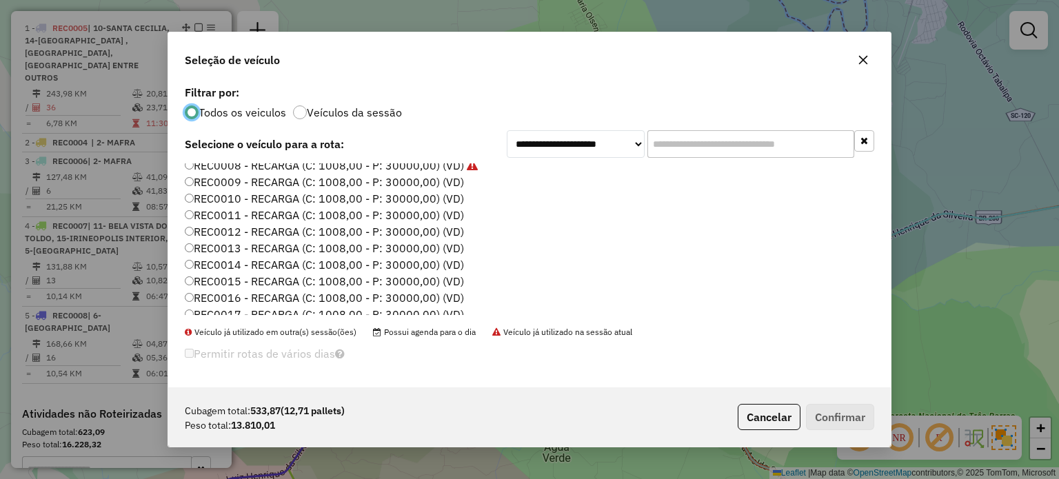
drag, startPoint x: 441, startPoint y: 179, endPoint x: 488, endPoint y: 217, distance: 60.7
click at [441, 179] on label "REC0009 - RECARGA (C: 1008,00 - P: 30000,00) (VD)" at bounding box center [324, 182] width 279 height 17
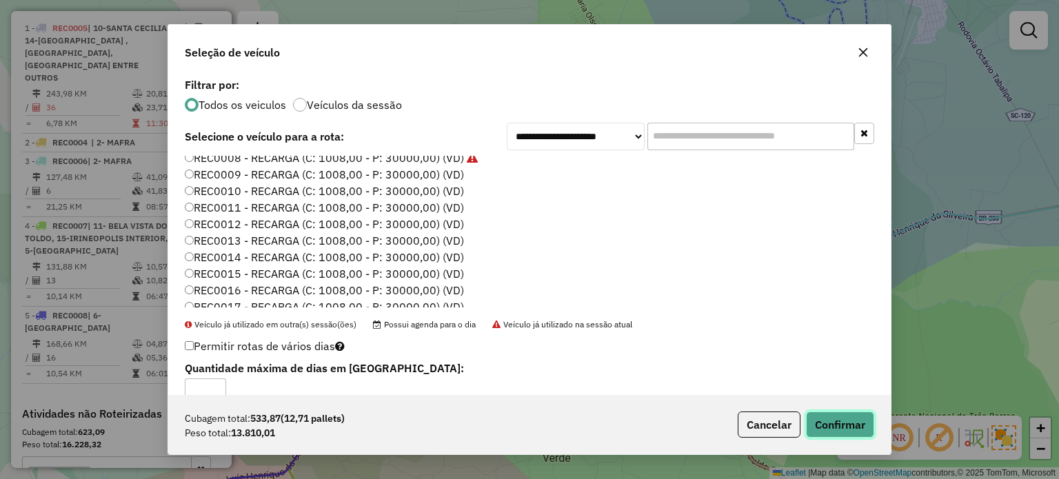
click at [837, 424] on button "Confirmar" at bounding box center [840, 425] width 68 height 26
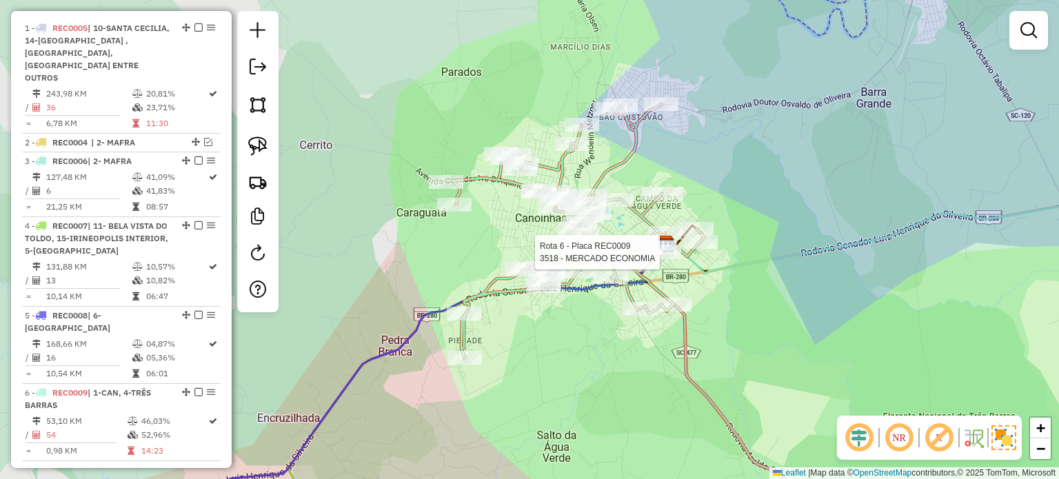
select select "*********"
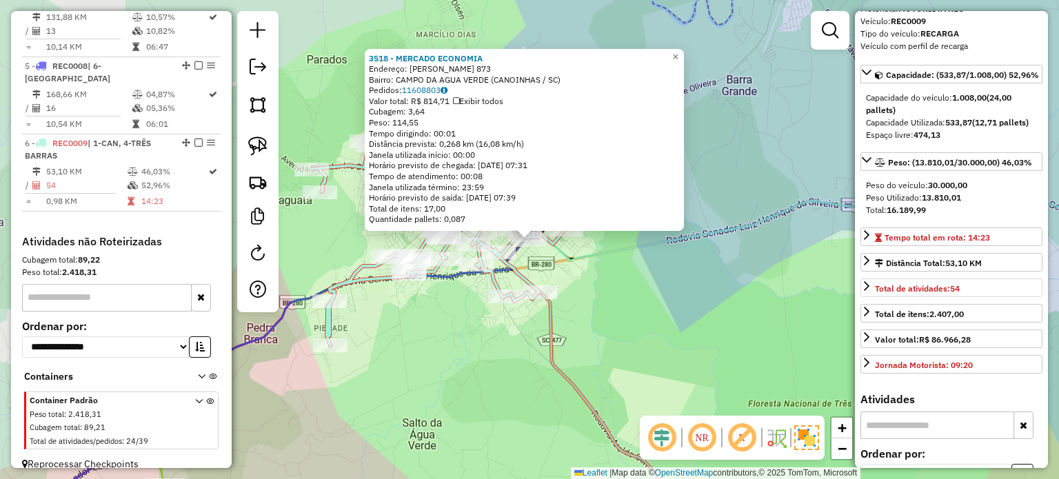
scroll to position [207, 0]
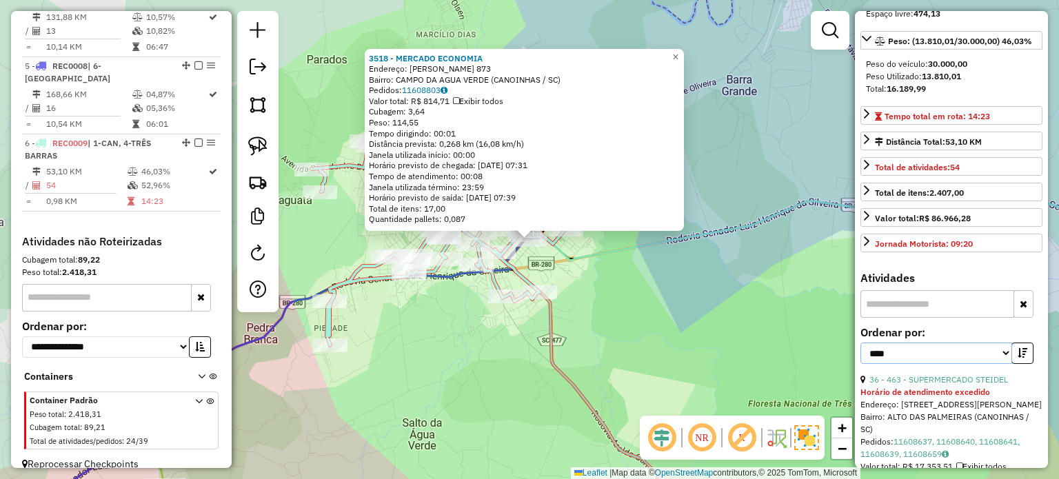
click at [1001, 364] on select "**********" at bounding box center [937, 353] width 152 height 21
click at [861, 364] on select "**********" at bounding box center [937, 353] width 152 height 21
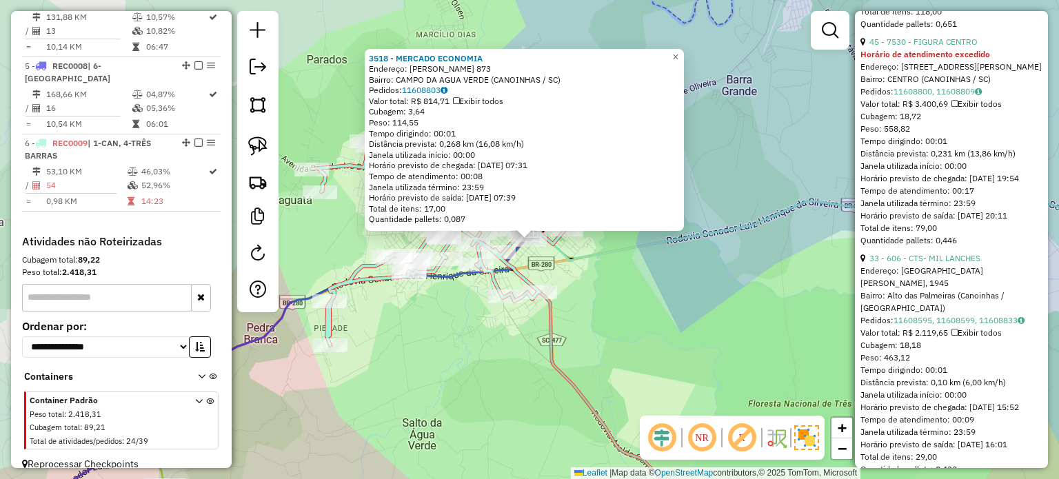
scroll to position [1655, 0]
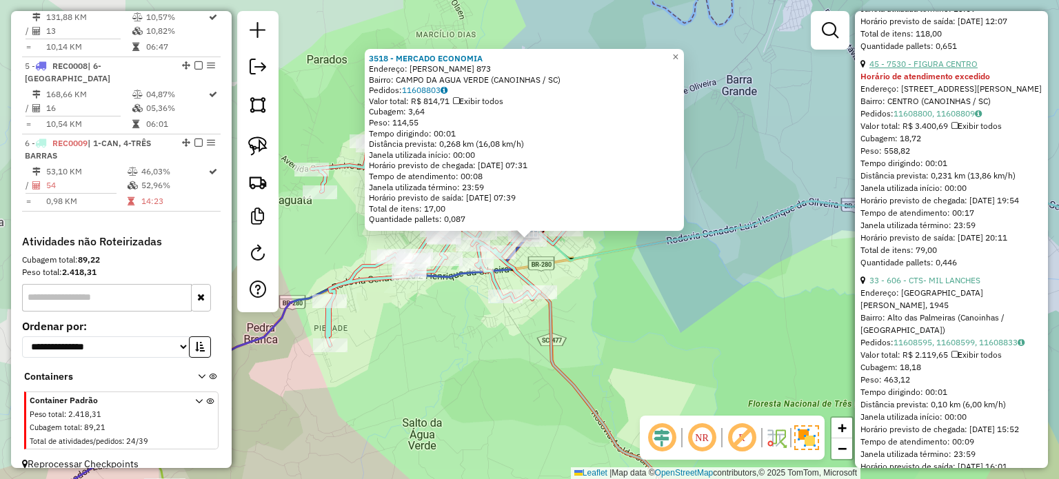
click at [931, 69] on link "45 - 7530 - FIGURA CENTRO" at bounding box center [923, 64] width 108 height 10
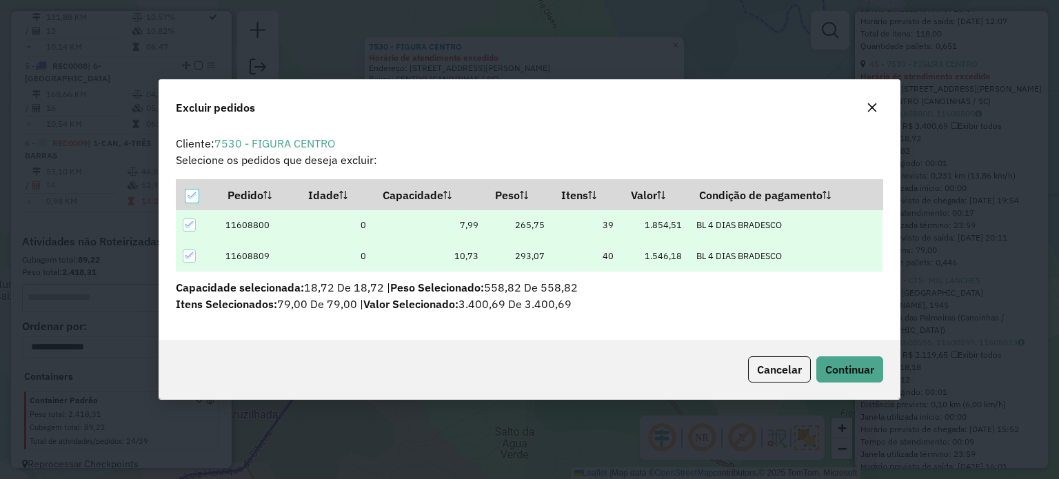
scroll to position [0, 0]
click at [840, 371] on span "Continuar" at bounding box center [849, 370] width 49 height 14
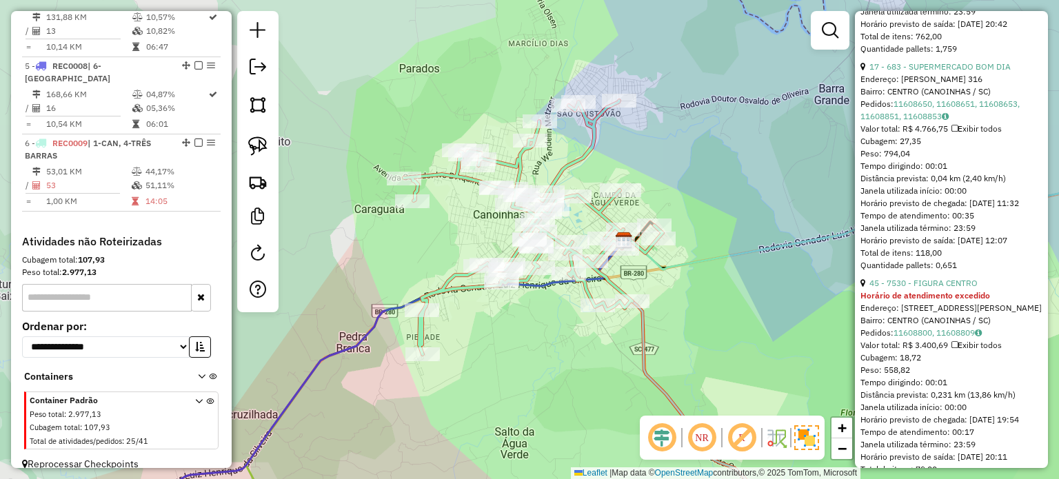
scroll to position [1448, 0]
click at [943, 72] on link "17 - 683 - SUPERMERCADO BOM DIA" at bounding box center [939, 66] width 141 height 10
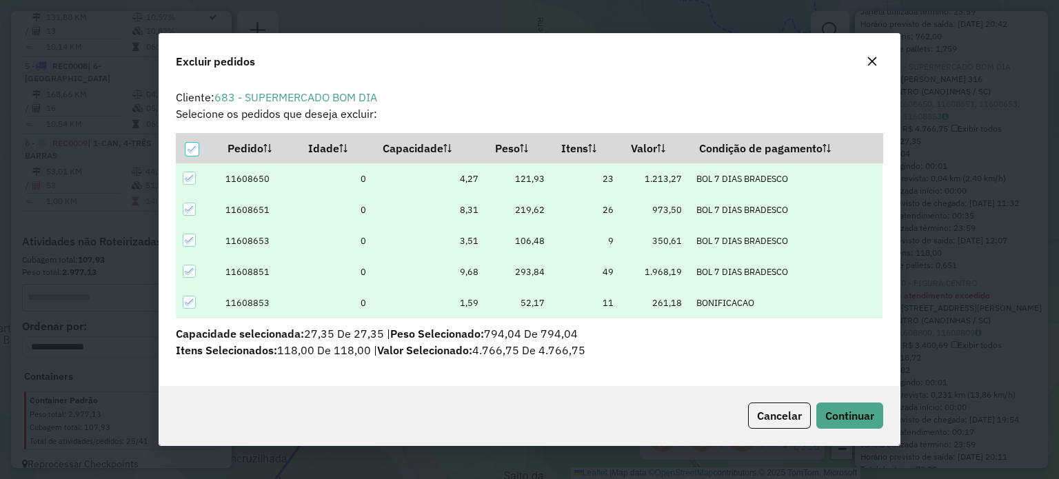
scroll to position [0, 0]
click at [861, 409] on span "Continuar" at bounding box center [849, 416] width 49 height 14
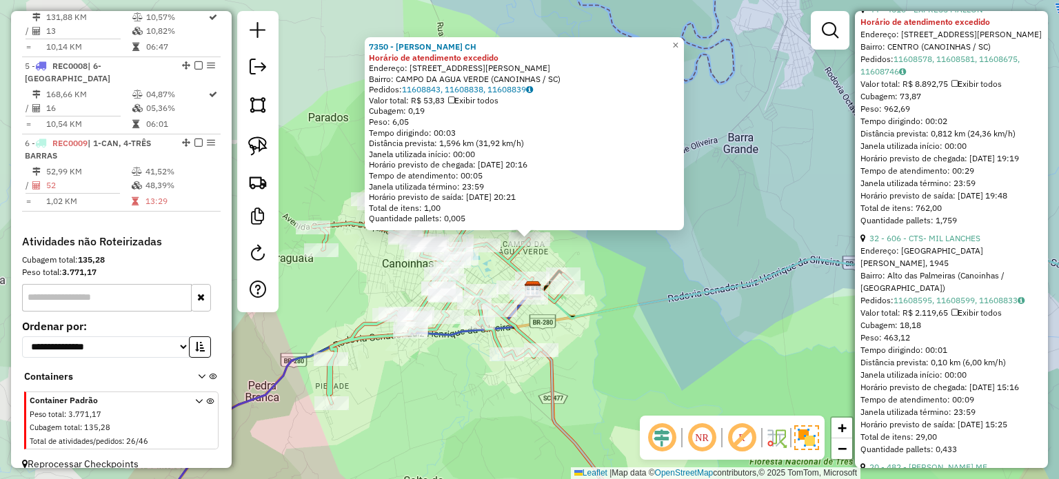
scroll to position [1241, 0]
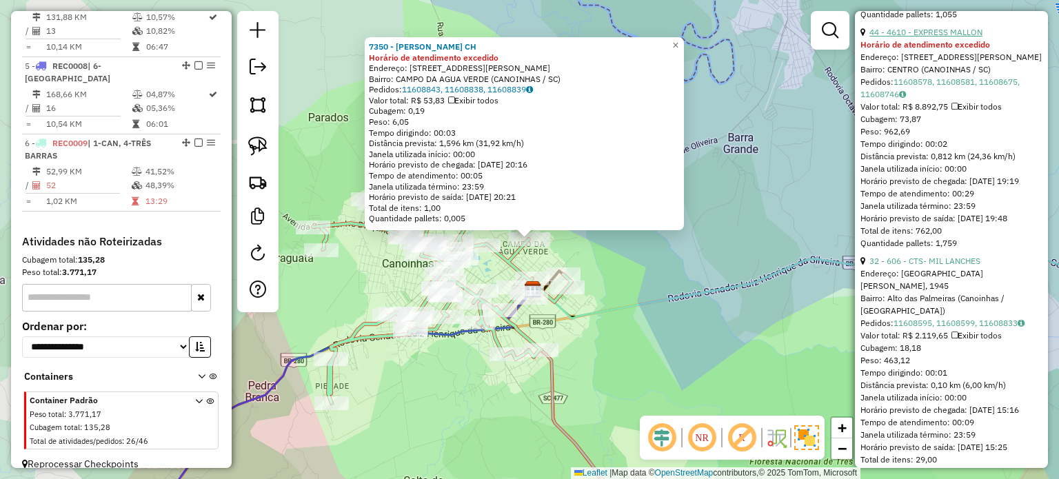
click at [949, 37] on link "44 - 4610 - EXPRESS MALLON" at bounding box center [925, 32] width 113 height 10
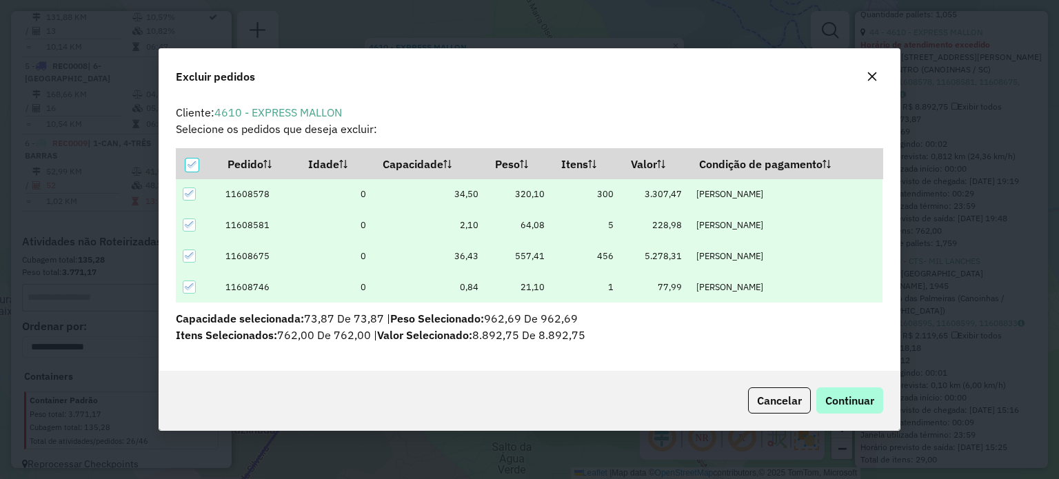
scroll to position [0, 0]
click at [853, 399] on span "Continuar" at bounding box center [849, 401] width 49 height 14
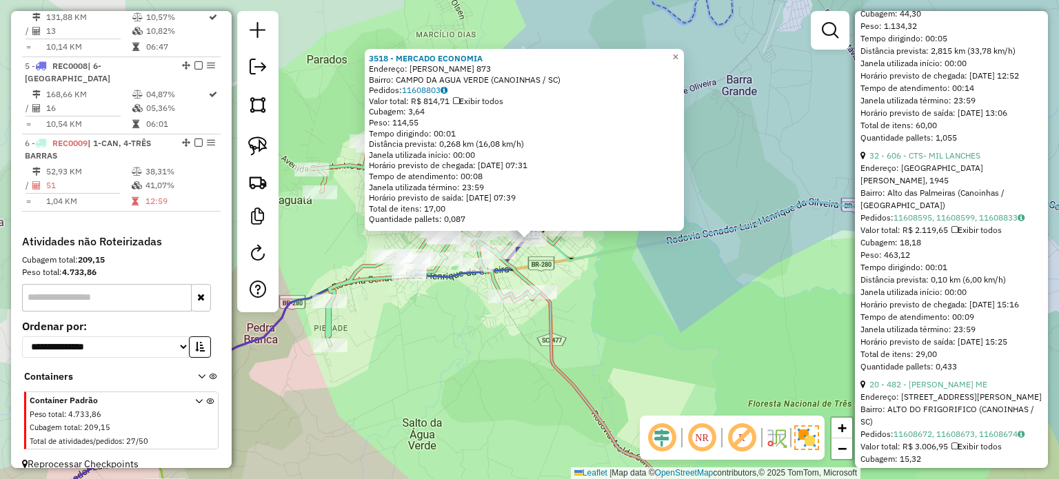
scroll to position [1034, 0]
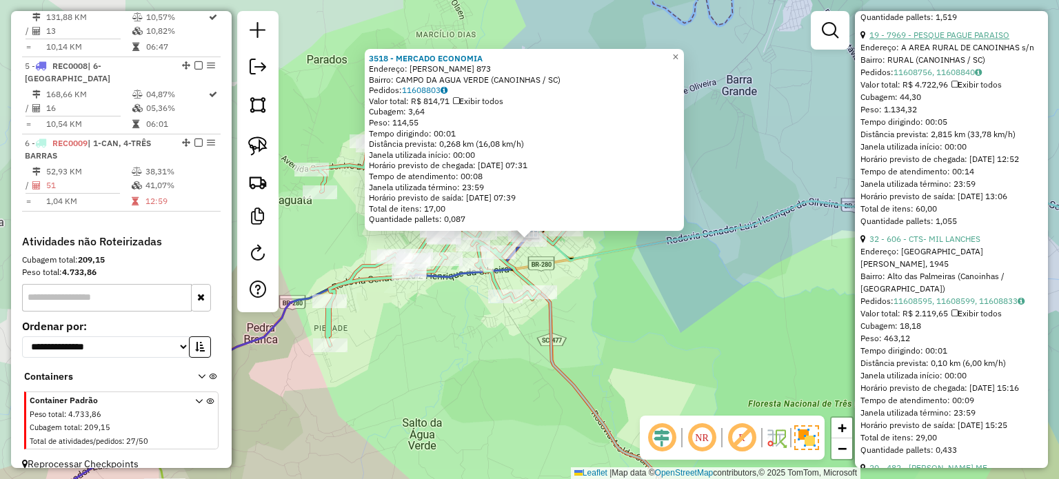
click at [946, 40] on link "19 - 7969 - PESQUE PAGUE PARAISO" at bounding box center [939, 35] width 140 height 10
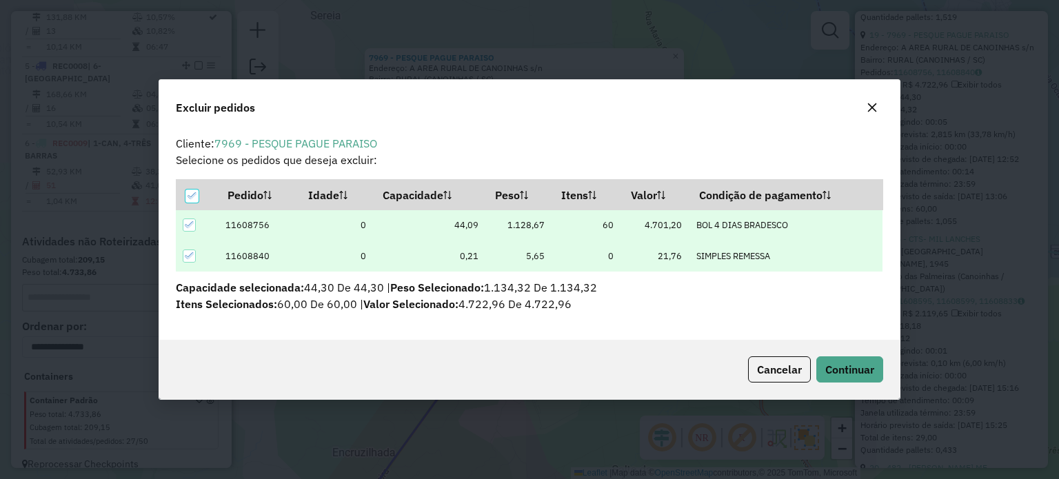
scroll to position [7, 4]
drag, startPoint x: 844, startPoint y: 370, endPoint x: 869, endPoint y: 361, distance: 26.4
click at [844, 370] on span "Continuar" at bounding box center [849, 370] width 49 height 14
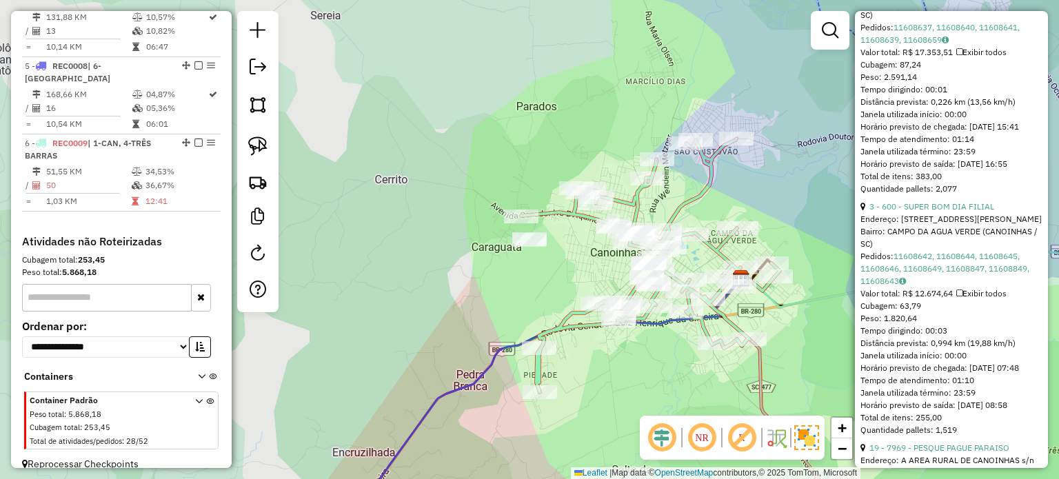
scroll to position [621, 0]
click at [938, 212] on link "3 - 600 - SUPER BOM DIA FILIAL" at bounding box center [931, 207] width 125 height 10
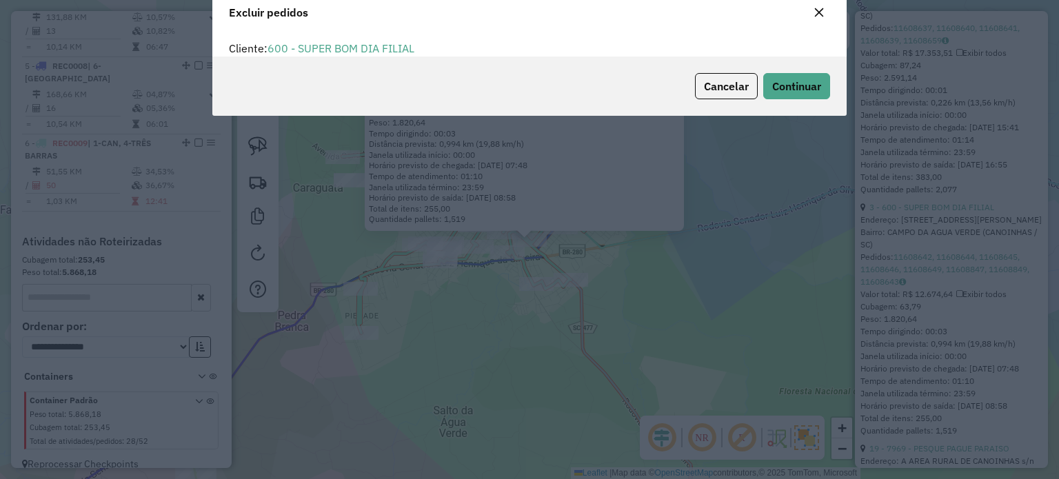
scroll to position [7, 4]
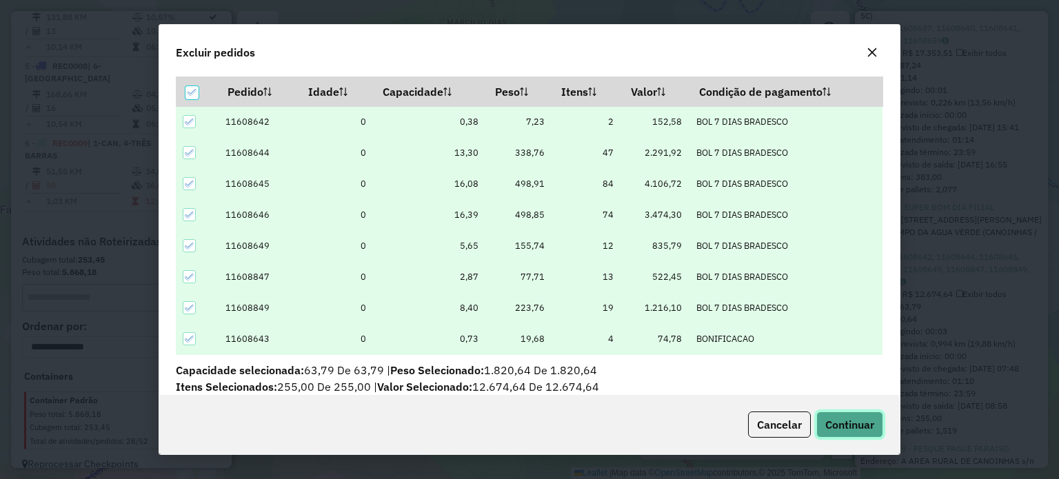
click at [858, 427] on span "Continuar" at bounding box center [849, 425] width 49 height 14
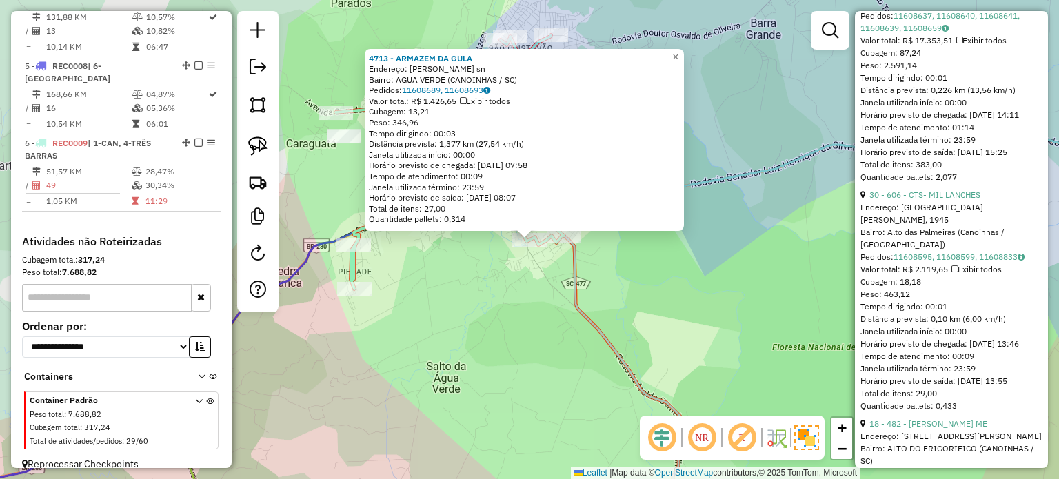
scroll to position [483, 0]
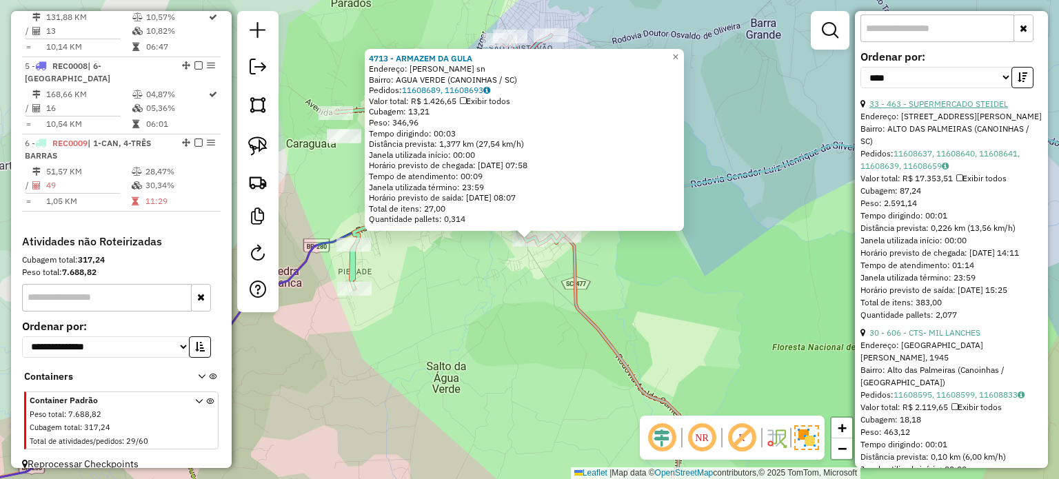
click at [961, 109] on link "33 - 463 - SUPERMERCADO STEIDEL" at bounding box center [938, 104] width 139 height 10
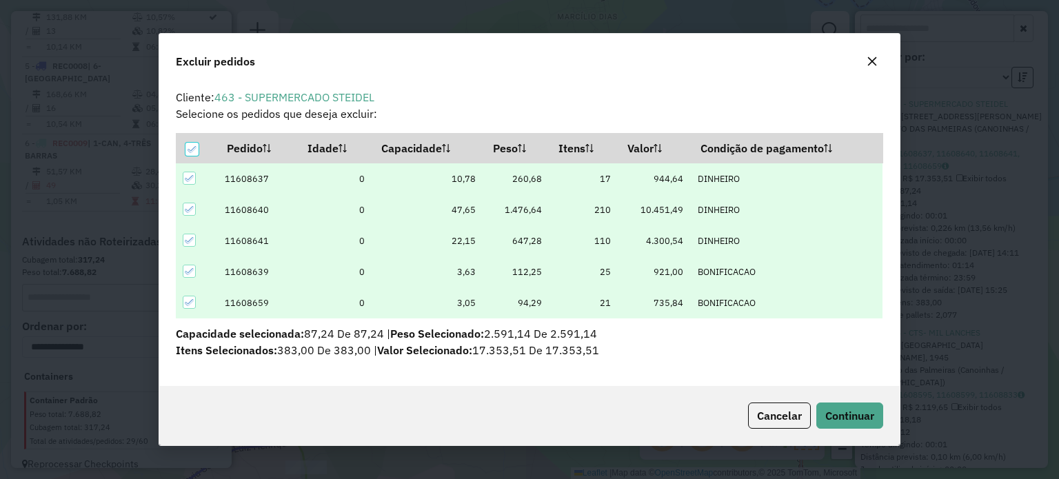
scroll to position [0, 0]
click at [862, 413] on span "Continuar" at bounding box center [849, 416] width 49 height 14
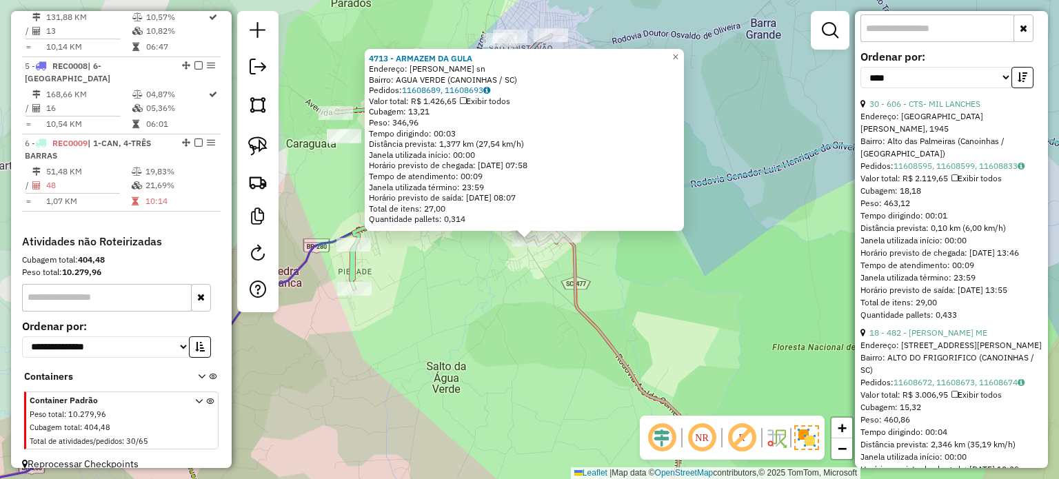
click at [525, 303] on div "4713 - ARMAZEM DA GULA Endereço: LICINO ALCIDES CORNELSEN sn Bairro: AGUA VERDE…" at bounding box center [529, 239] width 1059 height 479
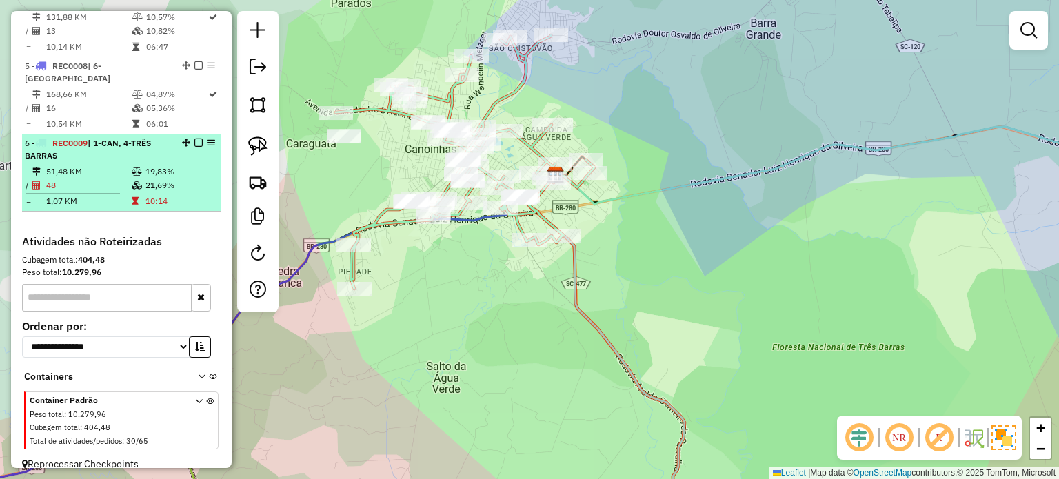
click at [196, 139] on em at bounding box center [198, 143] width 8 height 8
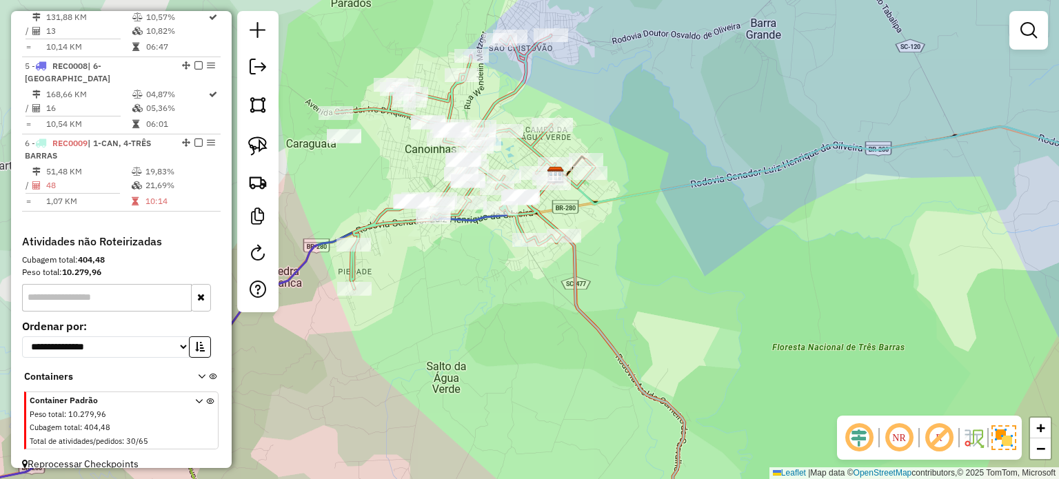
scroll to position [687, 0]
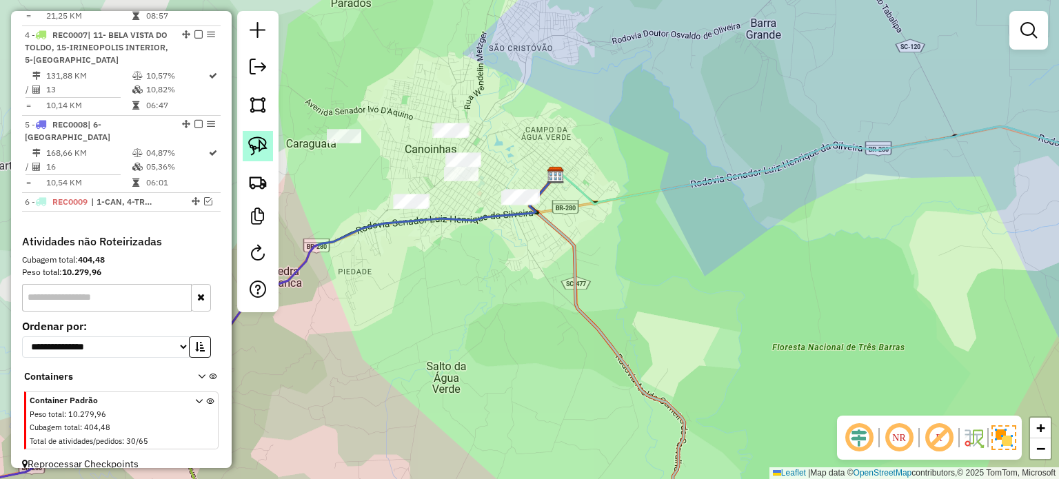
drag, startPoint x: 260, startPoint y: 145, endPoint x: 268, endPoint y: 148, distance: 8.1
click at [261, 145] on img at bounding box center [257, 146] width 19 height 19
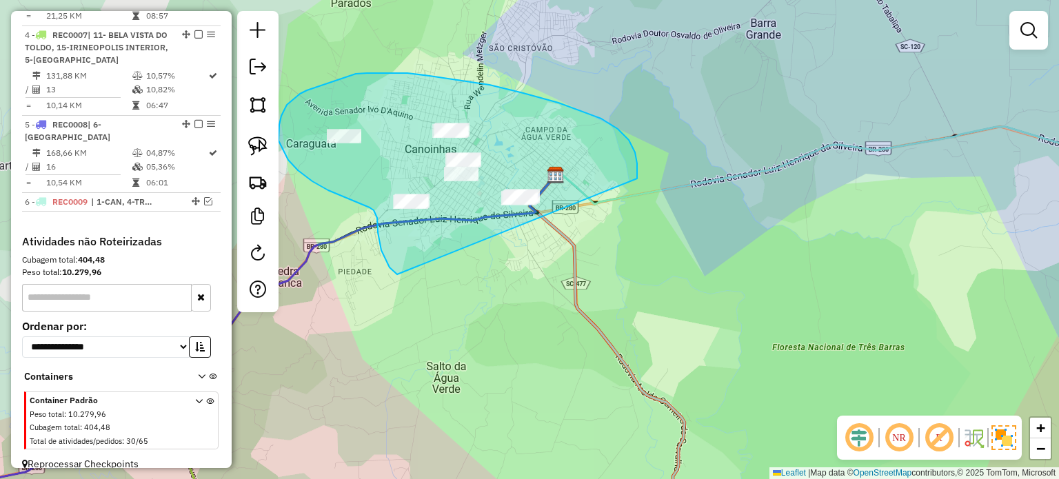
drag, startPoint x: 635, startPoint y: 152, endPoint x: 470, endPoint y: 285, distance: 211.8
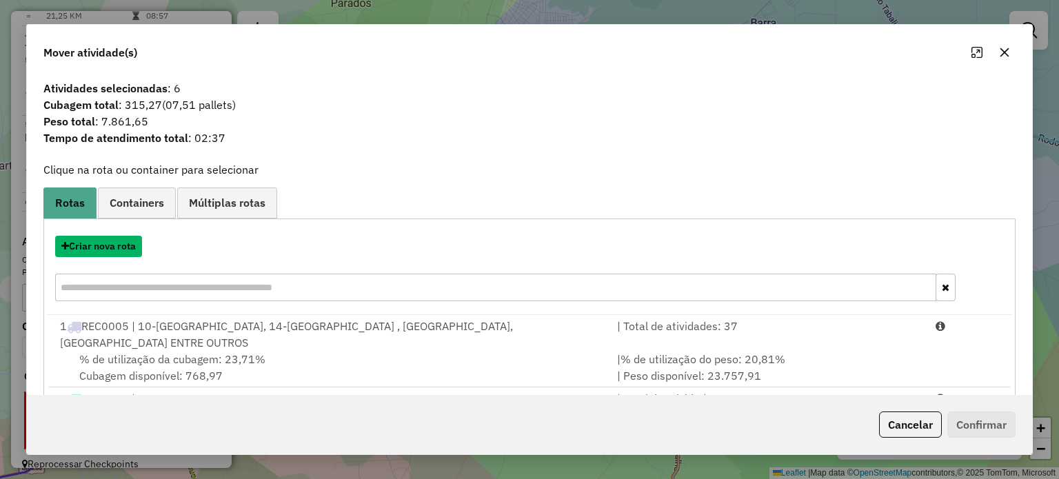
click at [113, 248] on button "Criar nova rota" at bounding box center [98, 246] width 87 height 21
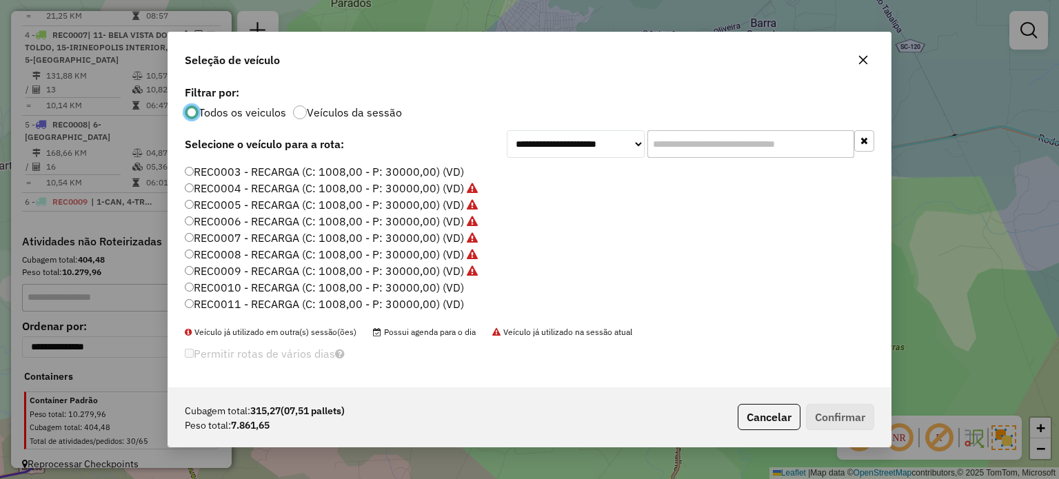
scroll to position [69, 0]
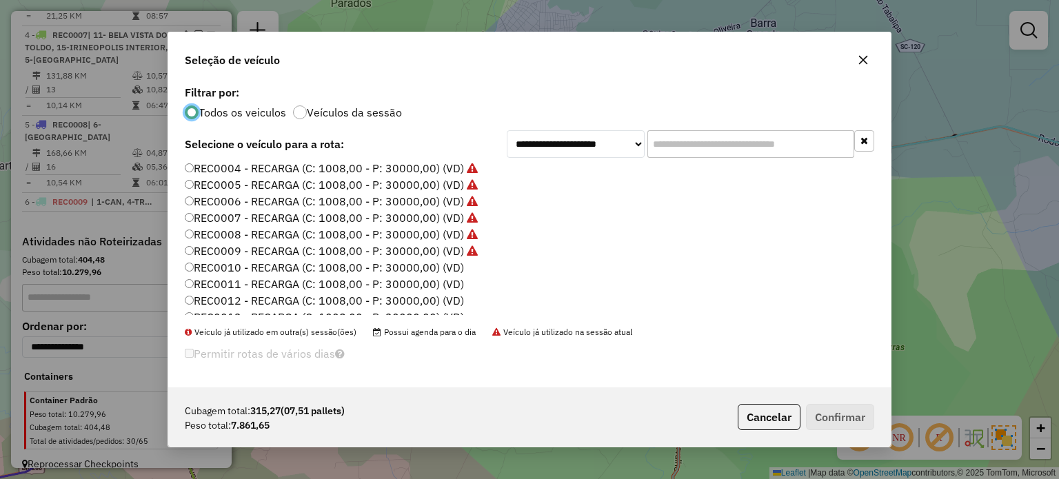
click at [450, 264] on label "REC0010 - RECARGA (C: 1008,00 - P: 30000,00) (VD)" at bounding box center [324, 267] width 279 height 17
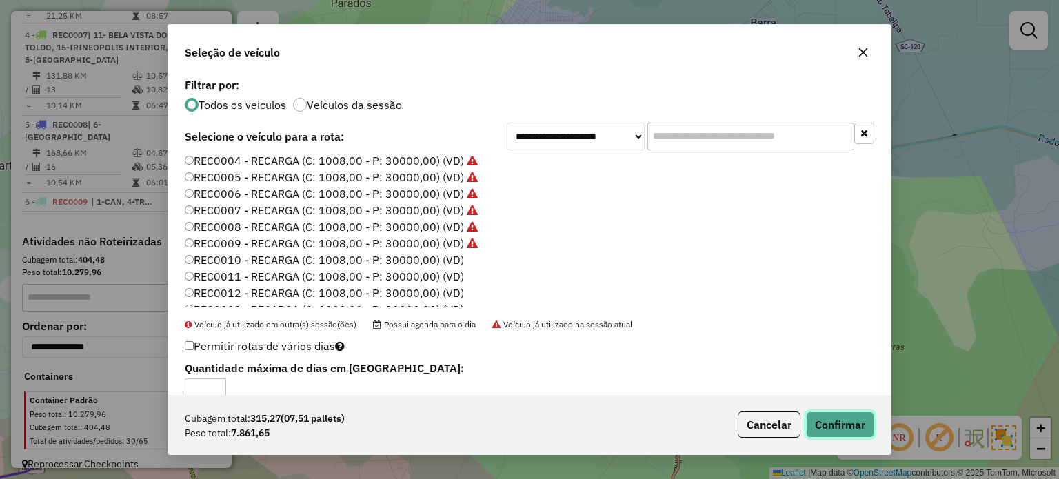
click at [858, 427] on button "Confirmar" at bounding box center [840, 425] width 68 height 26
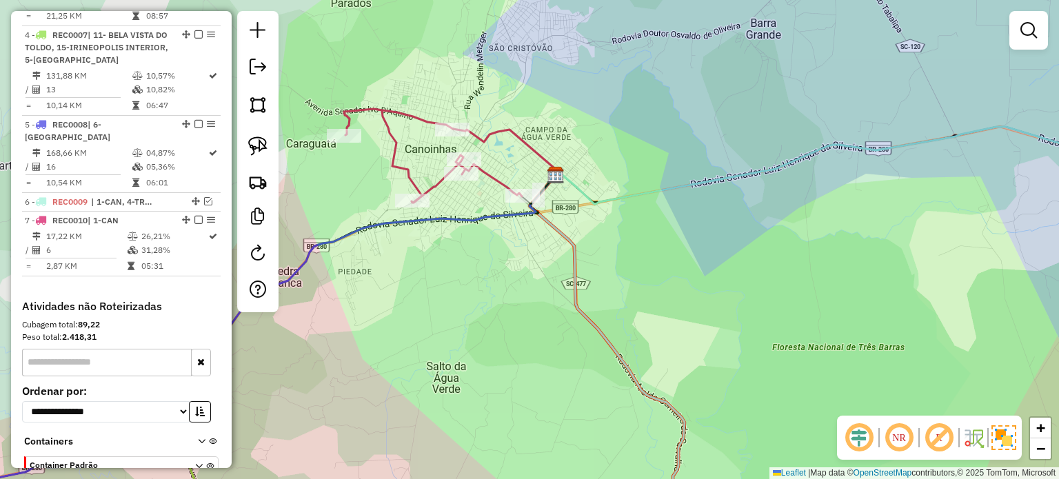
scroll to position [746, 0]
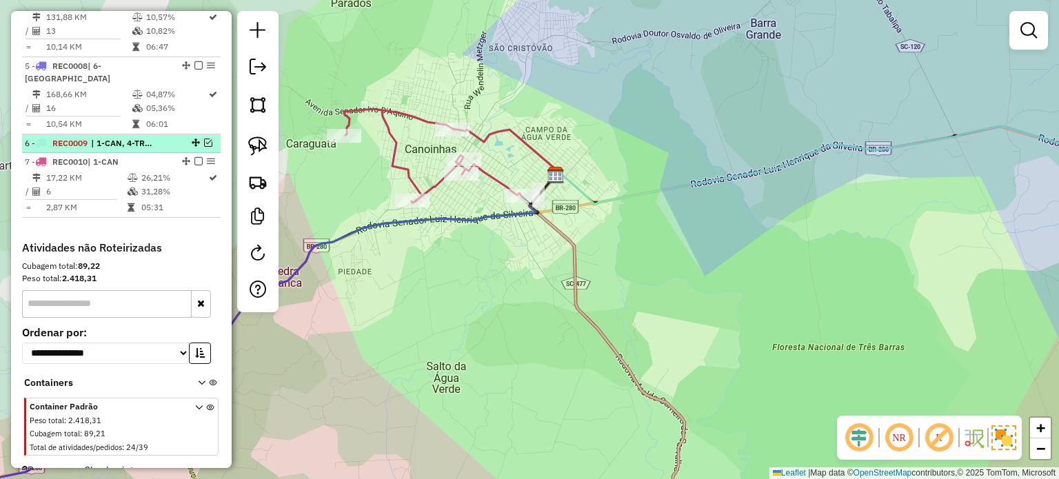
click at [206, 139] on em at bounding box center [208, 143] width 8 height 8
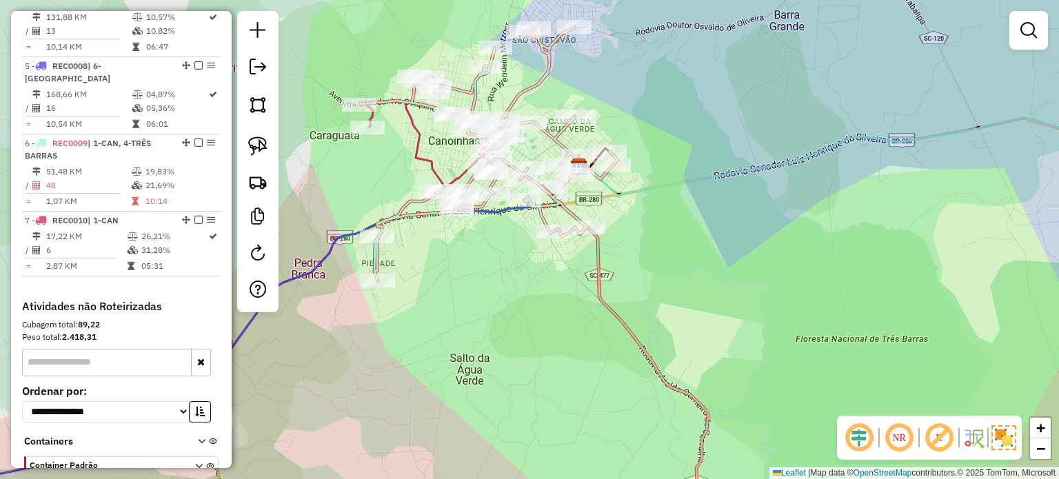
drag, startPoint x: 621, startPoint y: 286, endPoint x: 630, endPoint y: 281, distance: 10.8
click at [630, 281] on div "Janela de atendimento Grade de atendimento Capacidade Transportadoras Veículos …" at bounding box center [529, 239] width 1059 height 479
select select "*********"
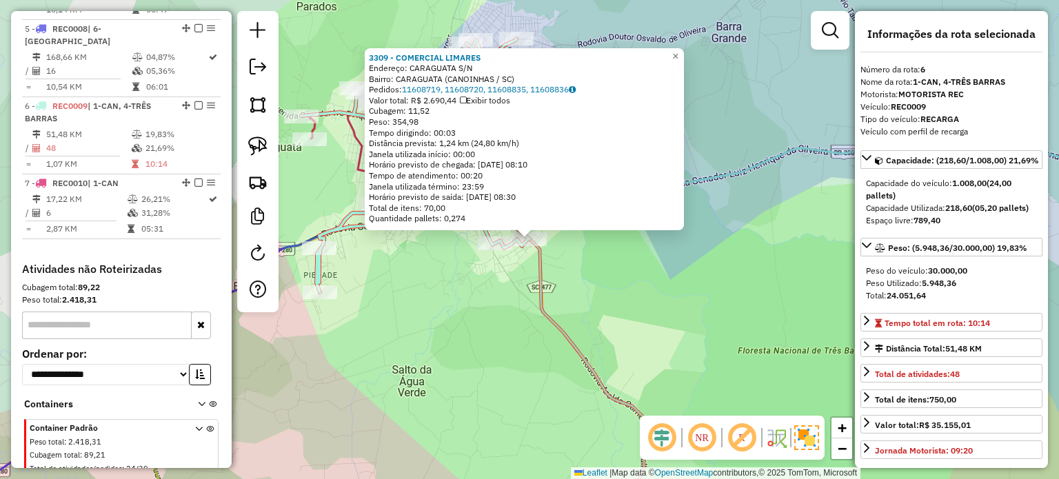
scroll to position [811, 0]
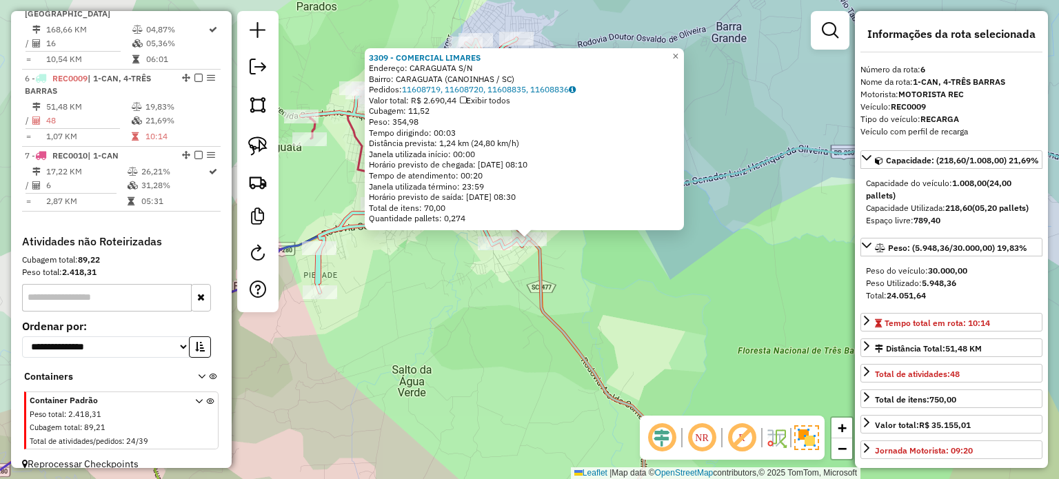
click at [670, 297] on div "3309 - COMERCIAL LIMARES Endereço: CARAGUATA S/N Bairro: [GEOGRAPHIC_DATA] (CAN…" at bounding box center [529, 239] width 1059 height 479
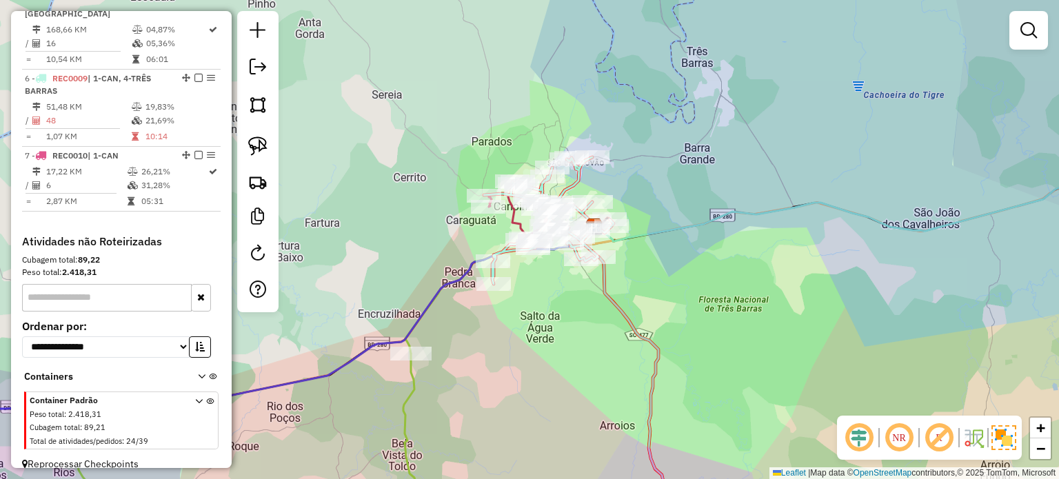
drag, startPoint x: 701, startPoint y: 332, endPoint x: 694, endPoint y: 292, distance: 40.6
click at [694, 294] on div "Janela de atendimento Grade de atendimento Capacidade Transportadoras Veículos …" at bounding box center [529, 239] width 1059 height 479
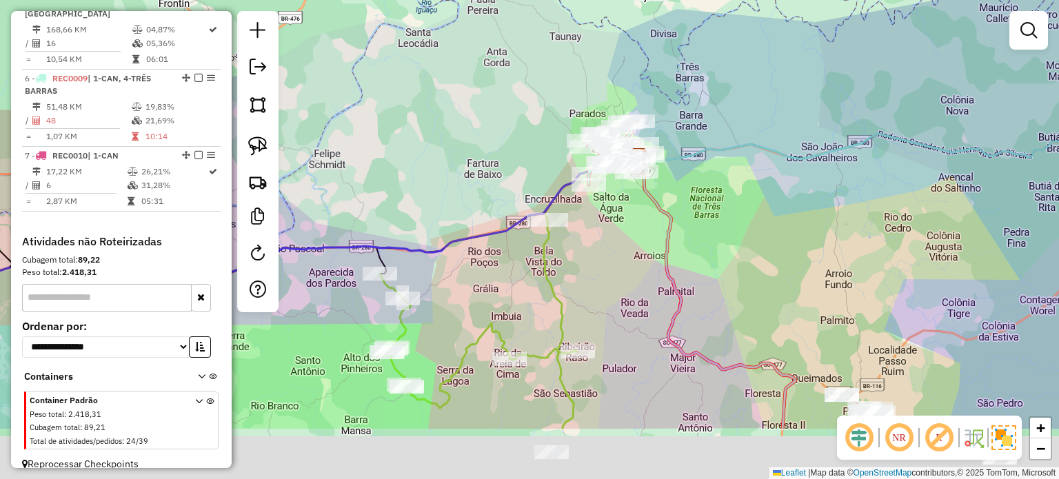
drag, startPoint x: 675, startPoint y: 372, endPoint x: 698, endPoint y: 271, distance: 103.2
click at [698, 281] on div "Janela de atendimento Grade de atendimento Capacidade Transportadoras Veículos …" at bounding box center [529, 239] width 1059 height 479
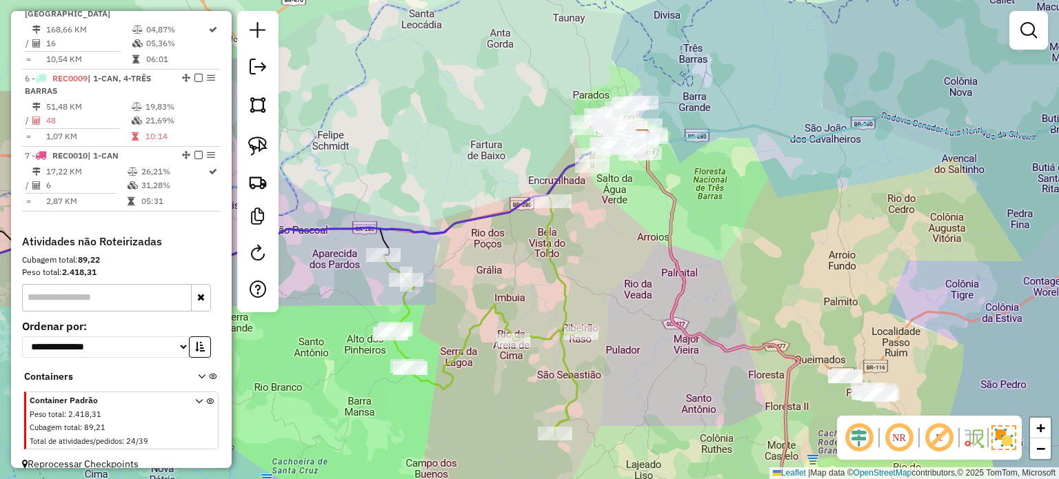
drag, startPoint x: 667, startPoint y: 286, endPoint x: 645, endPoint y: 280, distance: 22.9
click at [648, 281] on div "Janela de atendimento Grade de atendimento Capacidade Transportadoras Veículos …" at bounding box center [529, 239] width 1059 height 479
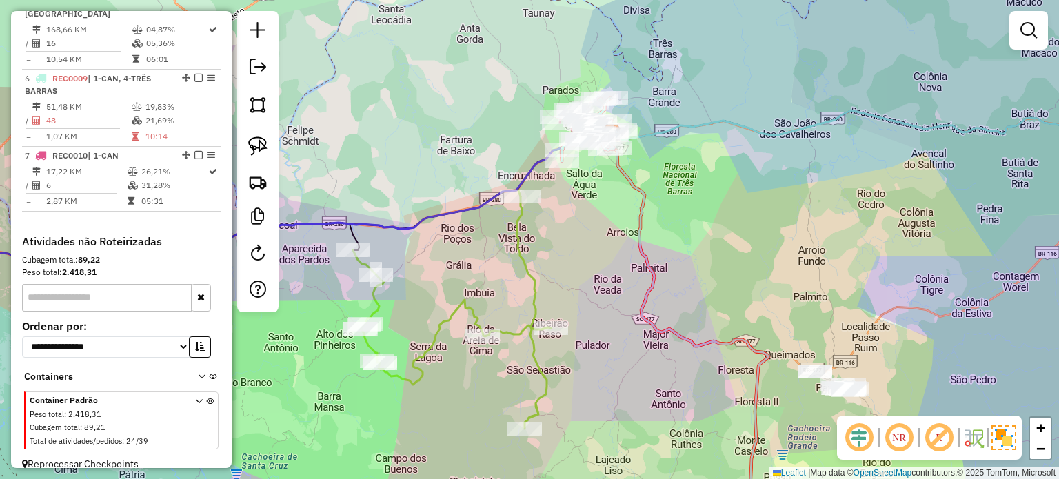
drag, startPoint x: 724, startPoint y: 294, endPoint x: 636, endPoint y: 288, distance: 88.4
click at [636, 288] on div "Janela de atendimento Grade de atendimento Capacidade Transportadoras Veículos …" at bounding box center [529, 239] width 1059 height 479
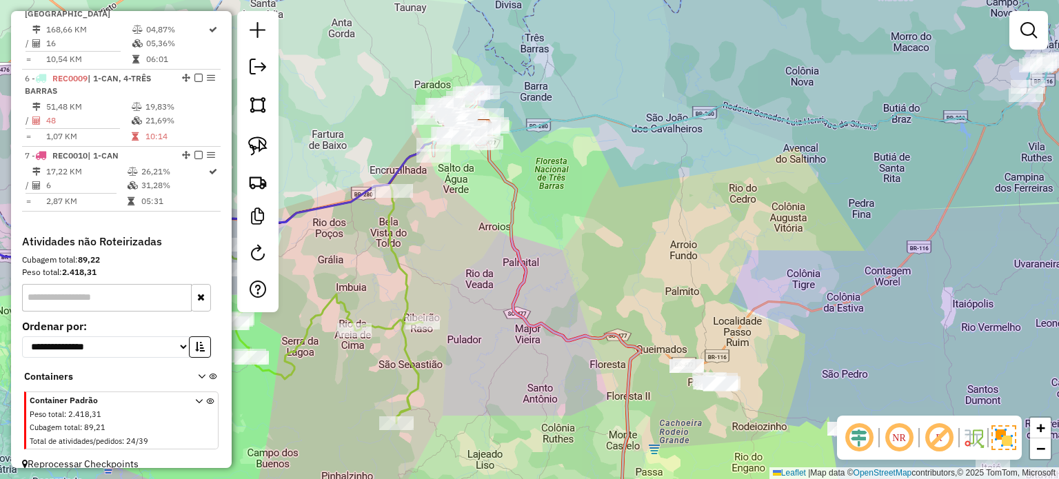
drag, startPoint x: 717, startPoint y: 286, endPoint x: 650, endPoint y: 252, distance: 74.9
click at [565, 244] on div "Janela de atendimento Grade de atendimento Capacidade Transportadoras Veículos …" at bounding box center [529, 239] width 1059 height 479
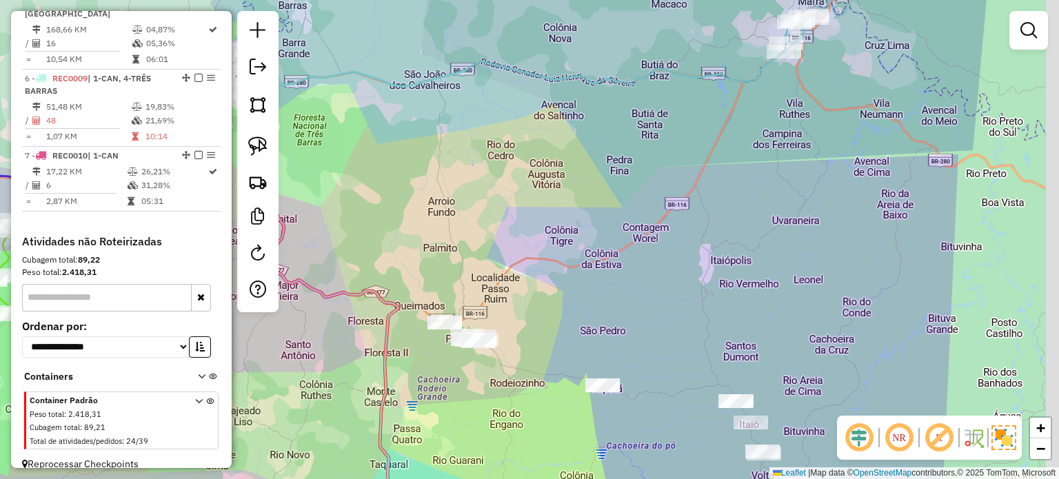
drag, startPoint x: 748, startPoint y: 292, endPoint x: 726, endPoint y: 322, distance: 37.5
click at [616, 289] on div "Janela de atendimento Grade de atendimento Capacidade Transportadoras Veículos …" at bounding box center [529, 239] width 1059 height 479
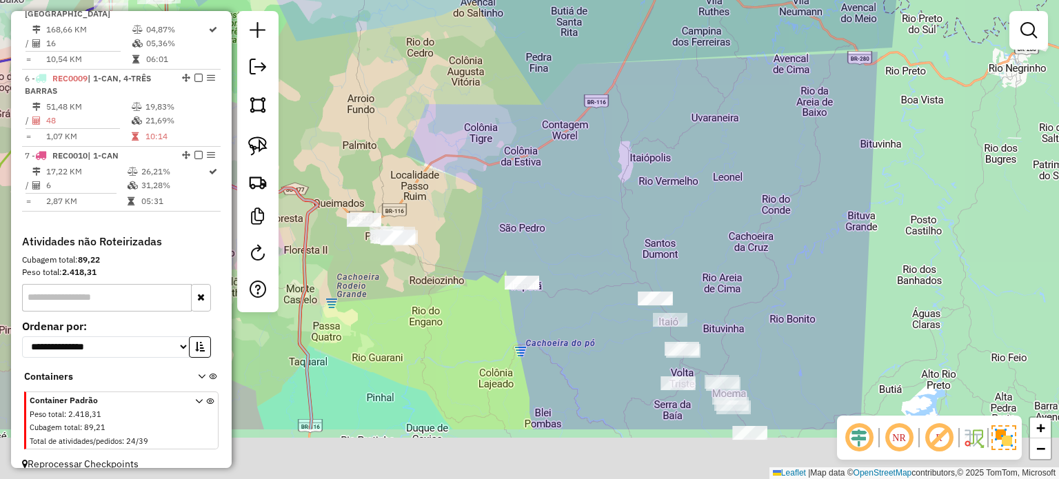
drag, startPoint x: 696, startPoint y: 299, endPoint x: 661, endPoint y: 226, distance: 81.4
click at [661, 229] on div "Janela de atendimento Grade de atendimento Capacidade Transportadoras Veículos …" at bounding box center [529, 239] width 1059 height 479
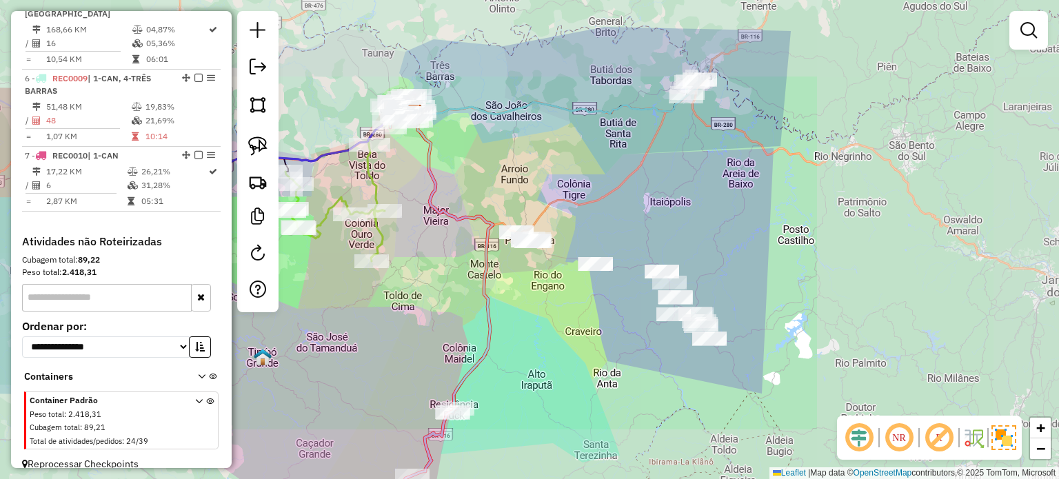
drag, startPoint x: 785, startPoint y: 272, endPoint x: 717, endPoint y: 272, distance: 67.6
click at [717, 272] on div "Janela de atendimento Grade de atendimento Capacidade Transportadoras Veículos …" at bounding box center [529, 239] width 1059 height 479
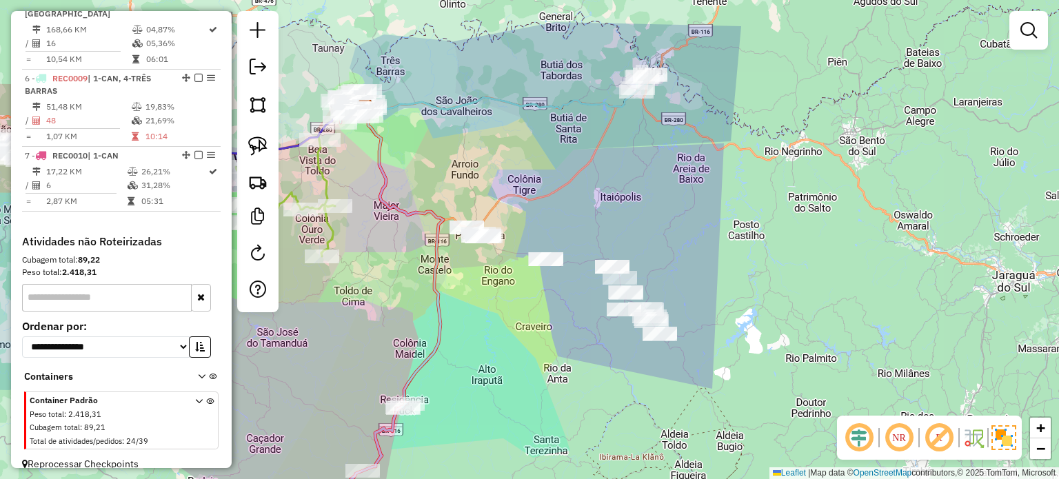
drag, startPoint x: 677, startPoint y: 295, endPoint x: 707, endPoint y: 285, distance: 31.8
click at [705, 286] on div "Janela de atendimento Grade de atendimento Capacidade Transportadoras Veículos …" at bounding box center [529, 239] width 1059 height 479
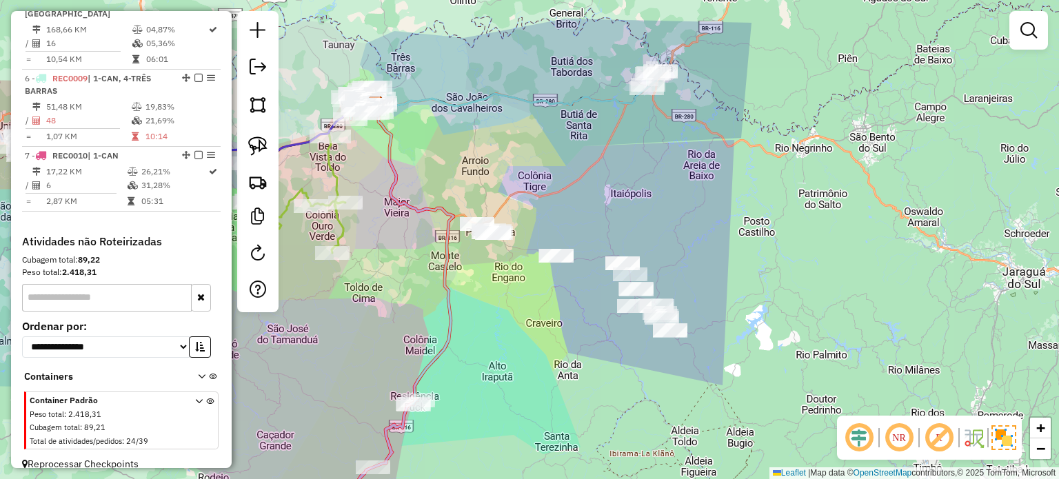
drag, startPoint x: 715, startPoint y: 225, endPoint x: 731, endPoint y: 239, distance: 20.6
click at [731, 239] on div "Janela de atendimento Grade de atendimento Capacidade Transportadoras Veículos …" at bounding box center [529, 239] width 1059 height 479
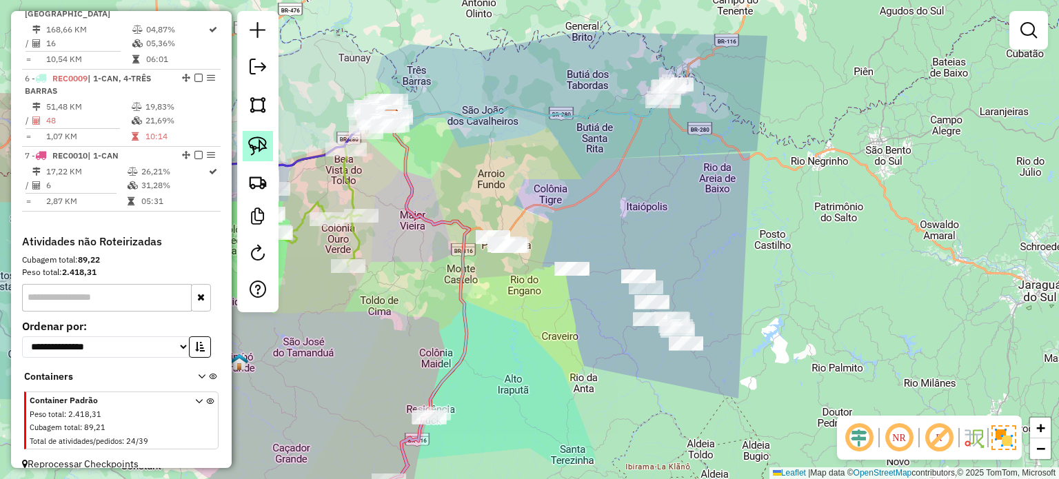
click at [257, 142] on img at bounding box center [257, 146] width 19 height 19
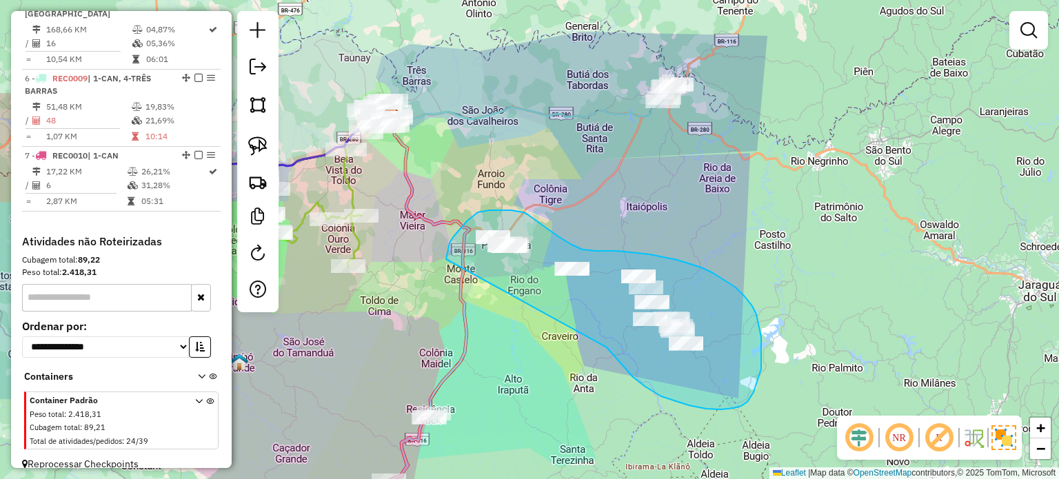
drag, startPoint x: 633, startPoint y: 377, endPoint x: 445, endPoint y: 264, distance: 219.6
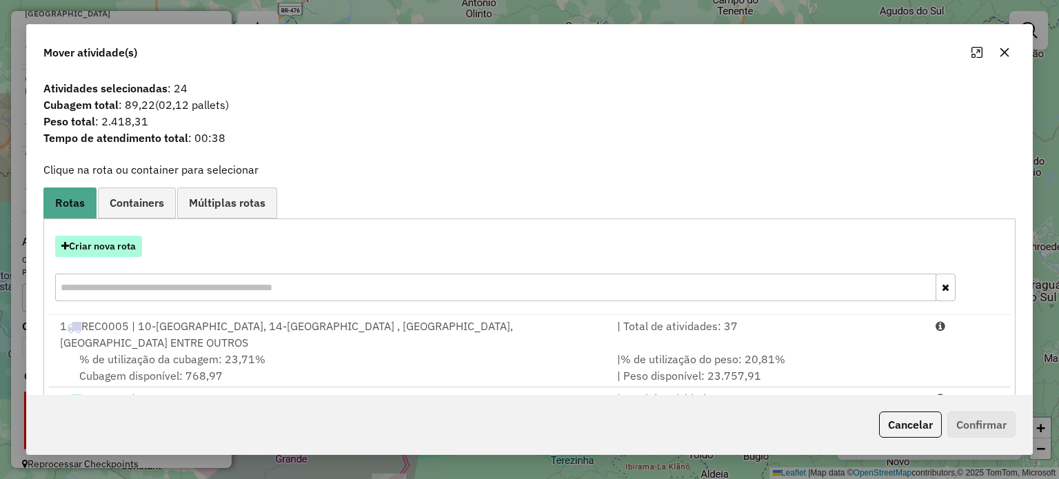
click at [113, 252] on button "Criar nova rota" at bounding box center [98, 246] width 87 height 21
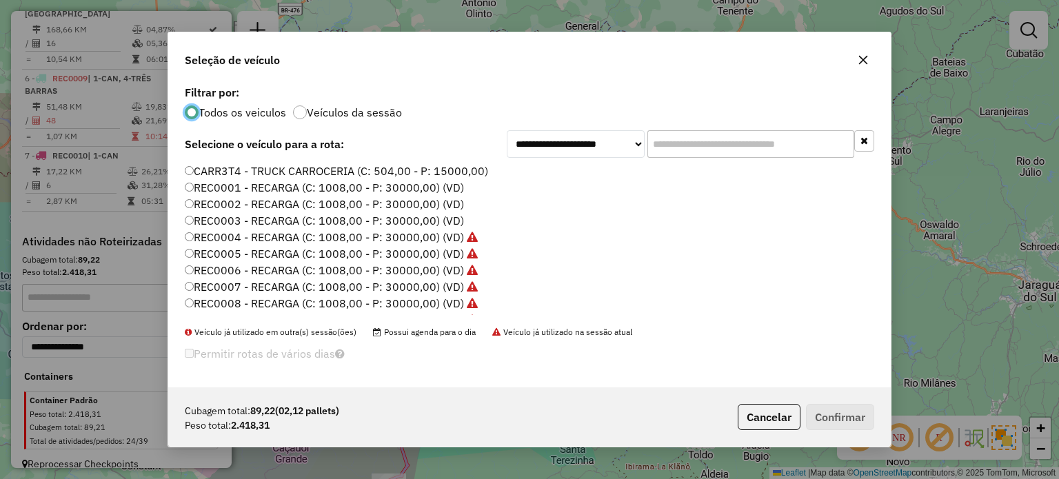
scroll to position [69, 0]
click at [444, 282] on label "REC0011 - RECARGA (C: 1008,00 - P: 30000,00) (VD)" at bounding box center [324, 284] width 279 height 17
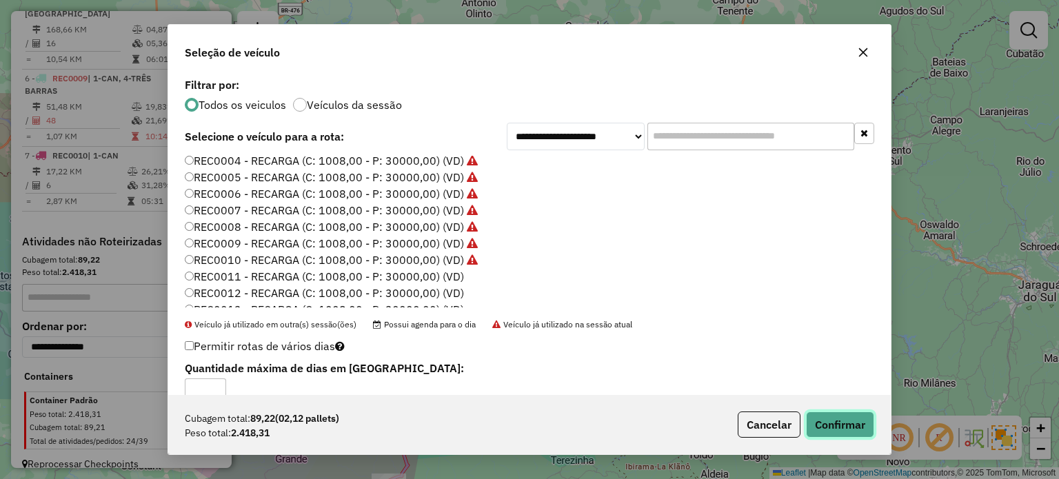
click at [836, 428] on button "Confirmar" at bounding box center [840, 425] width 68 height 26
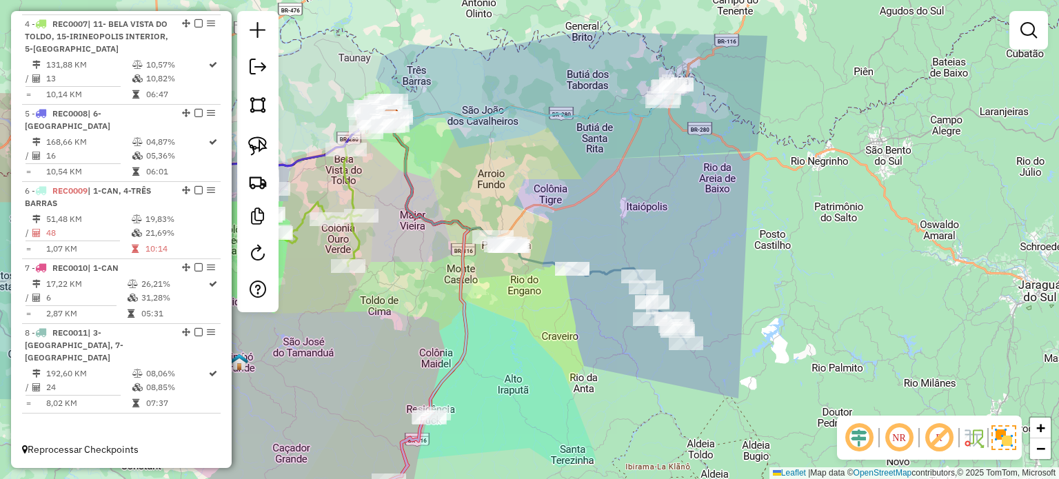
scroll to position [672, 0]
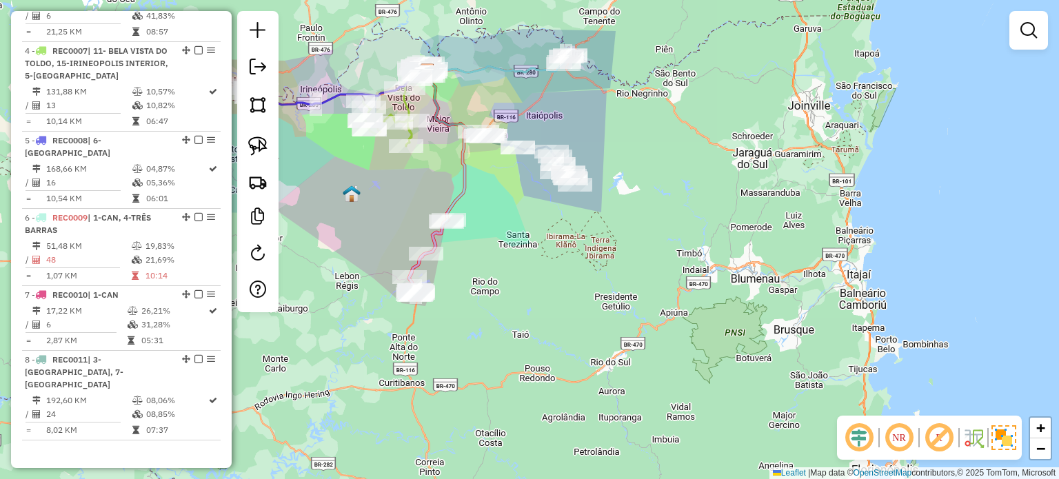
click at [641, 334] on div "Janela de atendimento Grade de atendimento Capacidade Transportadoras Veículos …" at bounding box center [529, 239] width 1059 height 479
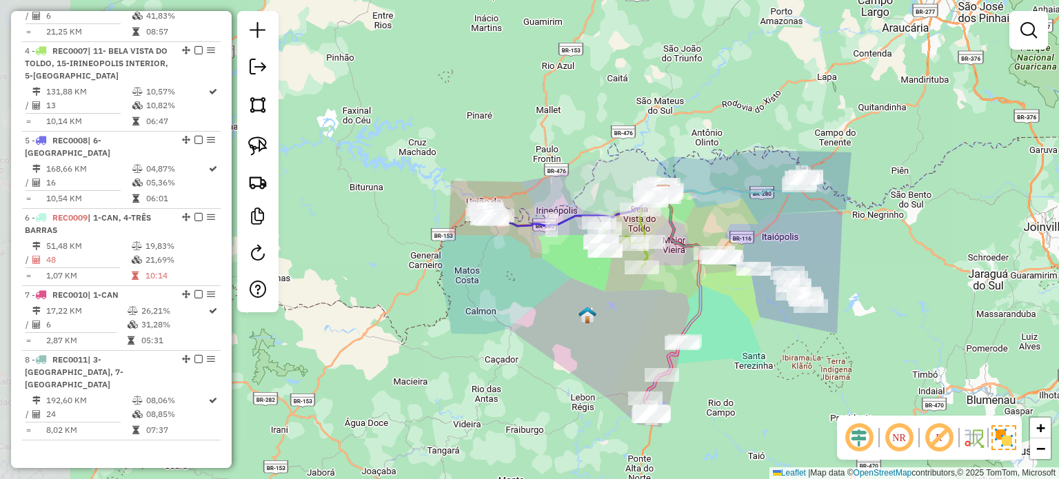
drag, startPoint x: 632, startPoint y: 325, endPoint x: 706, endPoint y: 334, distance: 74.9
click at [709, 336] on div "Janela de atendimento Grade de atendimento Capacidade Transportadoras Veículos …" at bounding box center [529, 239] width 1059 height 479
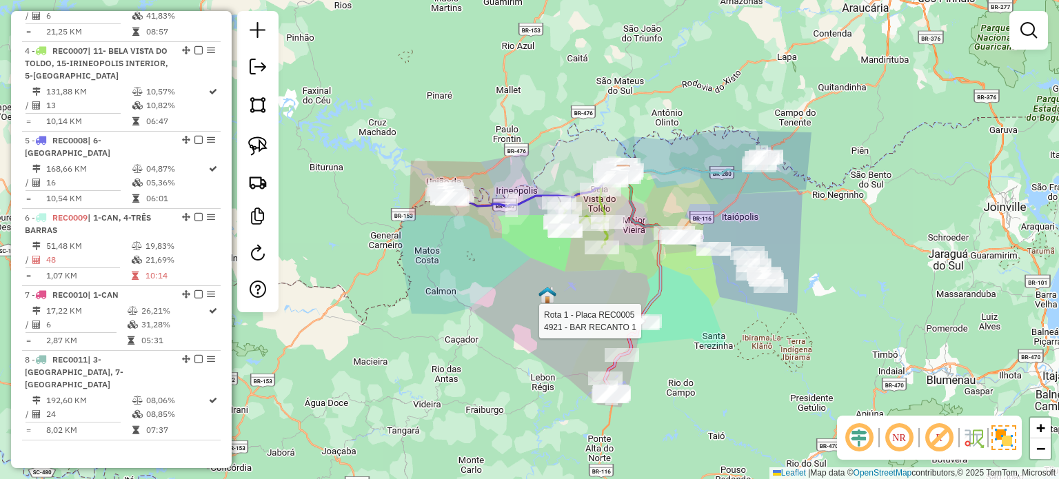
drag, startPoint x: 695, startPoint y: 325, endPoint x: 652, endPoint y: 294, distance: 53.0
click at [661, 312] on div "Rota 1 - Placa REC0005 4921 - BAR RECANTO 1 Janela de atendimento Grade de aten…" at bounding box center [529, 239] width 1059 height 479
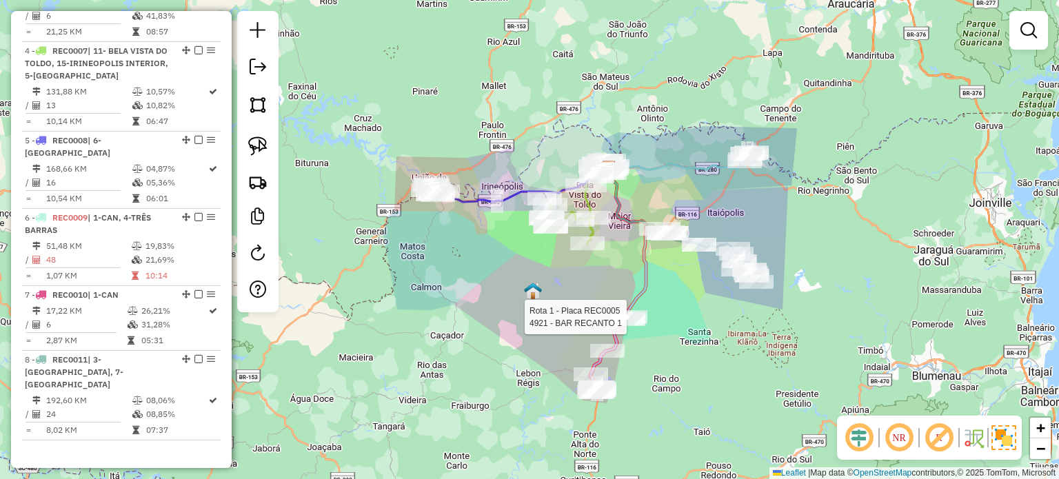
drag, startPoint x: 716, startPoint y: 309, endPoint x: 698, endPoint y: 305, distance: 18.4
click at [703, 307] on div "Rota 1 - Placa REC0005 4921 - BAR RECANTO 1 Janela de atendimento Grade de aten…" at bounding box center [529, 239] width 1059 height 479
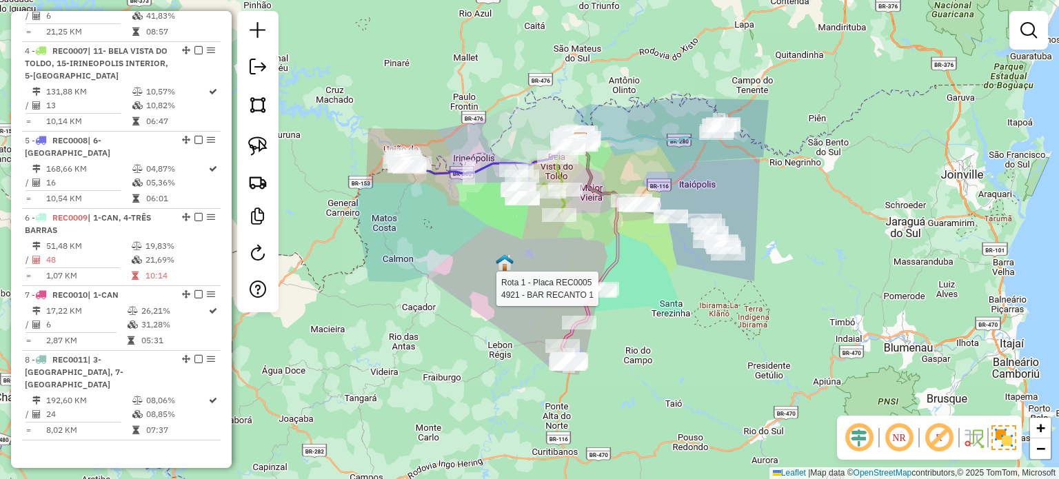
drag, startPoint x: 703, startPoint y: 343, endPoint x: 695, endPoint y: 308, distance: 36.1
click at [696, 309] on div "Rota 1 - Placa REC0005 4921 - BAR RECANTO 1 Janela de atendimento Grade de aten…" at bounding box center [529, 239] width 1059 height 479
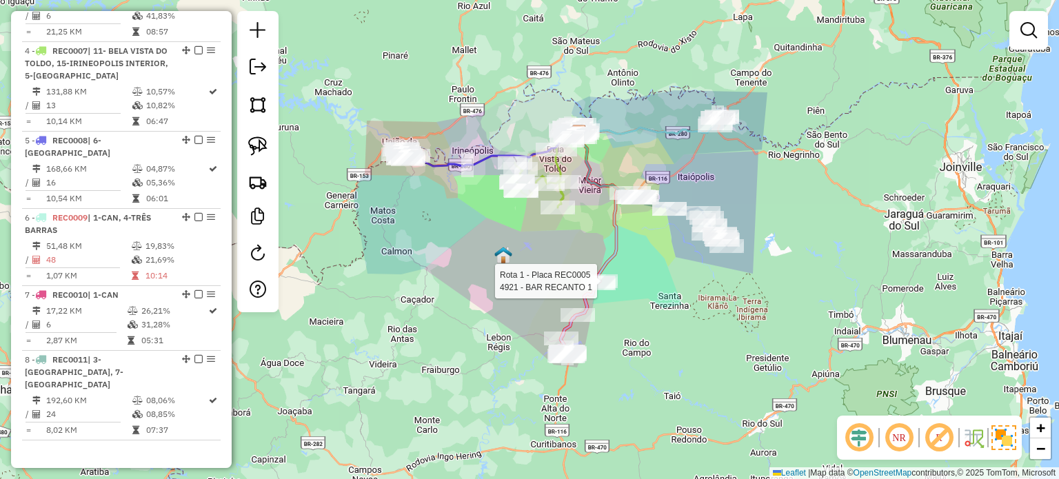
click at [677, 314] on div "Rota 1 - Placa REC0005 4921 - BAR RECANTO 1 Janela de atendimento Grade de aten…" at bounding box center [529, 239] width 1059 height 479
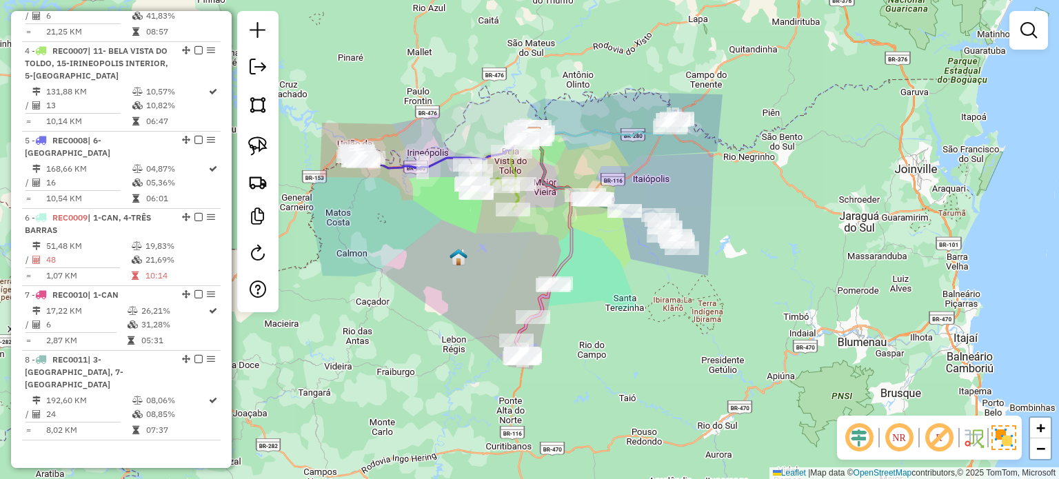
drag, startPoint x: 665, startPoint y: 314, endPoint x: 609, endPoint y: 316, distance: 55.9
click at [610, 316] on div "Janela de atendimento Grade de atendimento Capacidade Transportadoras Veículos …" at bounding box center [529, 239] width 1059 height 479
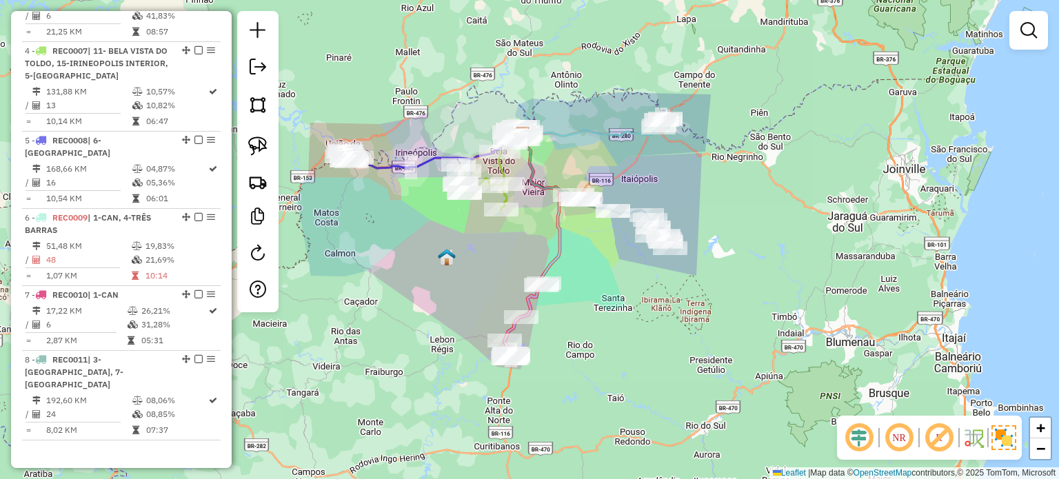
drag, startPoint x: 611, startPoint y: 325, endPoint x: 556, endPoint y: 310, distance: 57.0
click at [558, 311] on div "Janela de atendimento Grade de atendimento Capacidade Transportadoras Veículos …" at bounding box center [529, 239] width 1059 height 479
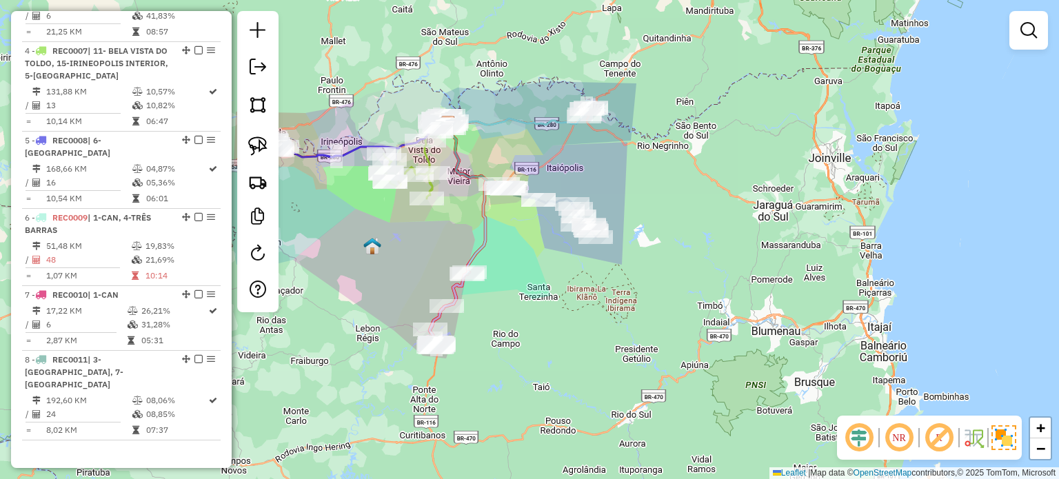
drag, startPoint x: 534, startPoint y: 336, endPoint x: 495, endPoint y: 340, distance: 39.5
click at [505, 340] on div "Janela de atendimento Grade de atendimento Capacidade Transportadoras Veículos …" at bounding box center [529, 239] width 1059 height 479
click at [539, 354] on div "Janela de atendimento Grade de atendimento Capacidade Transportadoras Veículos …" at bounding box center [529, 239] width 1059 height 479
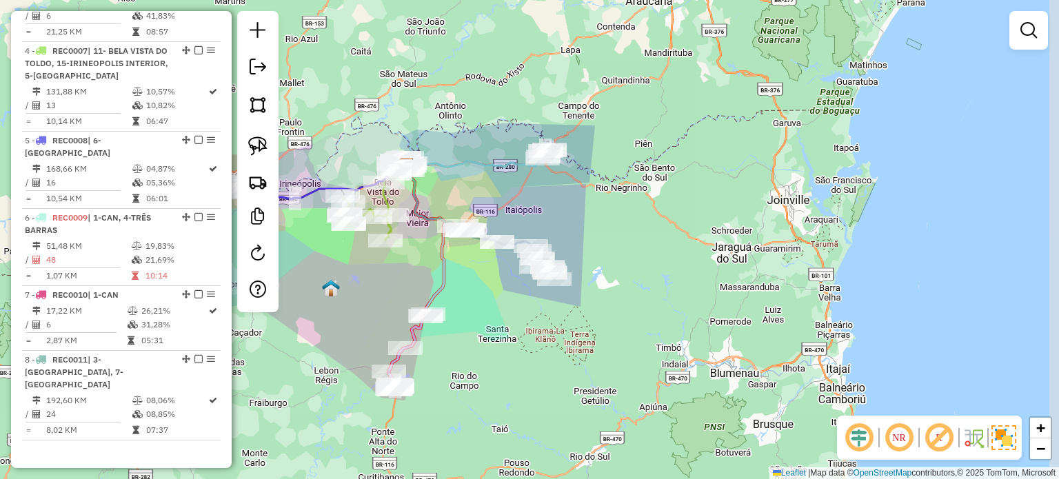
drag, startPoint x: 532, startPoint y: 321, endPoint x: 530, endPoint y: 341, distance: 20.2
click at [530, 340] on div "Janela de atendimento Grade de atendimento Capacidade Transportadoras Veículos …" at bounding box center [529, 239] width 1059 height 479
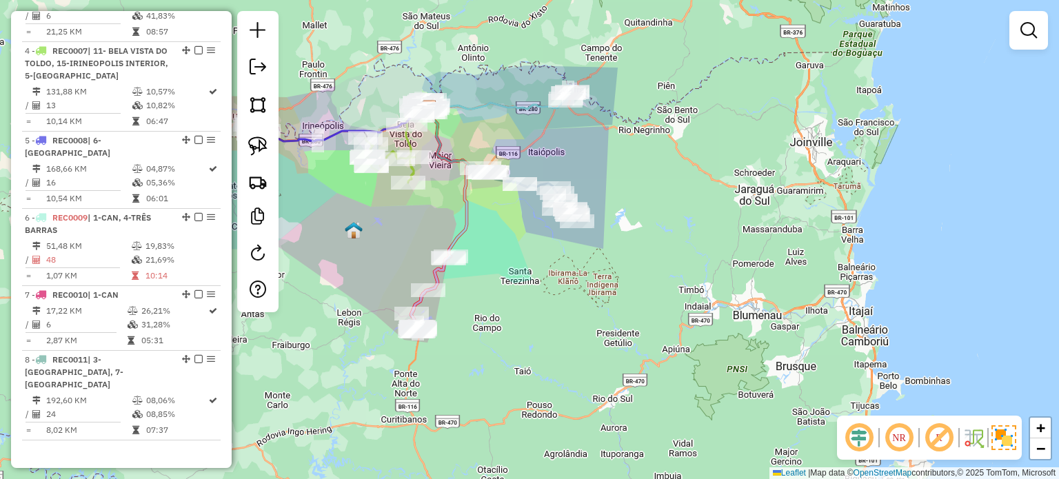
drag, startPoint x: 549, startPoint y: 298, endPoint x: 555, endPoint y: 279, distance: 20.3
click at [554, 281] on div "Janela de atendimento Grade de atendimento Capacidade Transportadoras Veículos …" at bounding box center [529, 239] width 1059 height 479
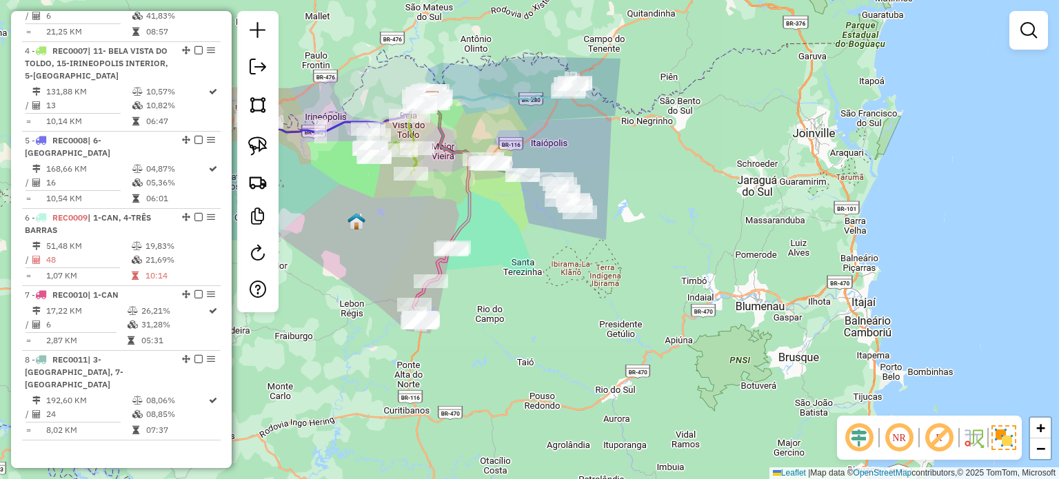
click at [527, 302] on div "Janela de atendimento Grade de atendimento Capacidade Transportadoras Veículos …" at bounding box center [529, 239] width 1059 height 479
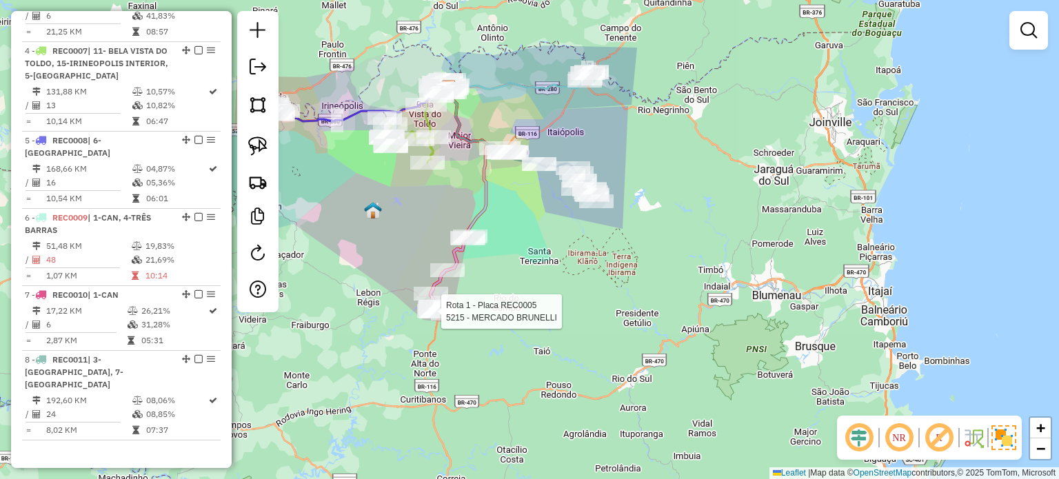
select select "*********"
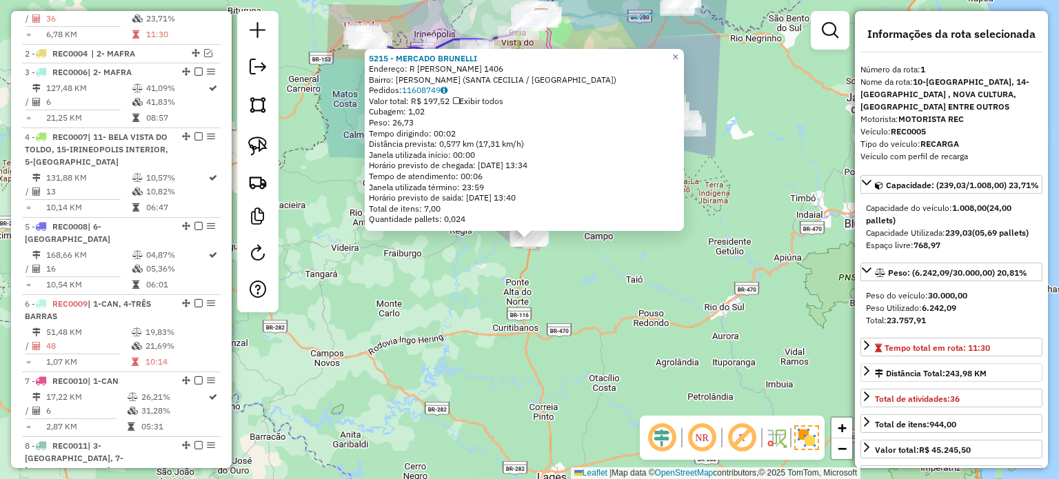
scroll to position [516, 0]
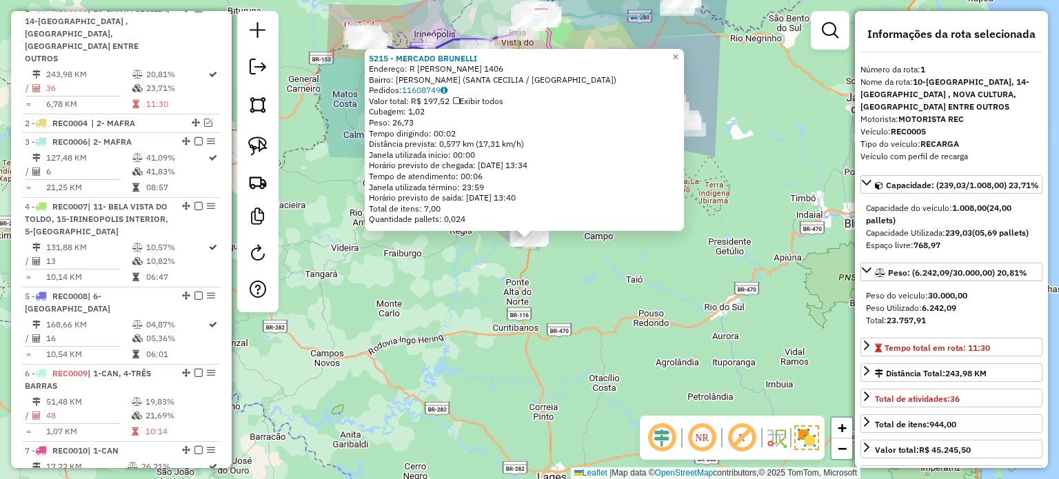
click at [569, 289] on div "5215 - MERCADO [PERSON_NAME]: R [PERSON_NAME] 1406 Bairro: [PERSON_NAME] (SANTA…" at bounding box center [529, 239] width 1059 height 479
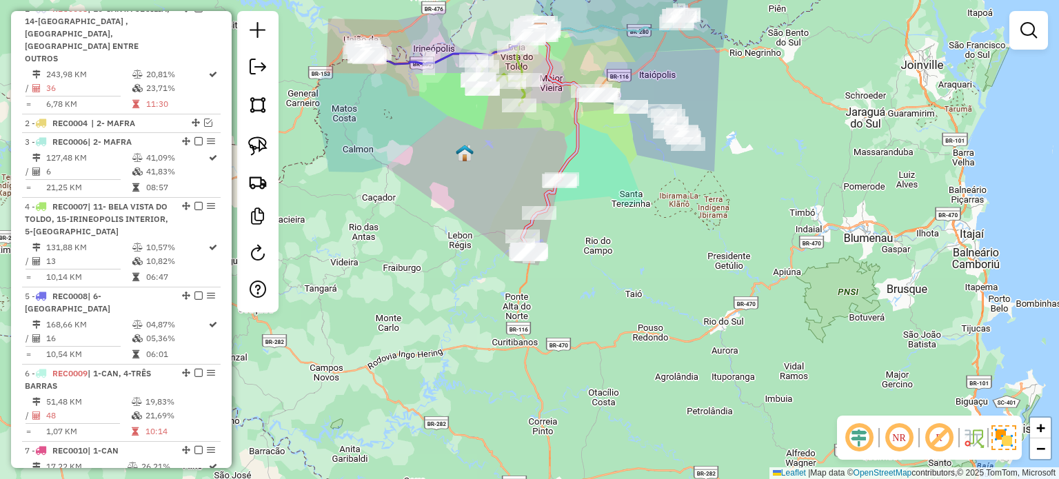
drag, startPoint x: 596, startPoint y: 284, endPoint x: 622, endPoint y: 385, distance: 104.7
click at [622, 385] on div "Janela de atendimento Grade de atendimento Capacidade Transportadoras Veículos …" at bounding box center [529, 239] width 1059 height 479
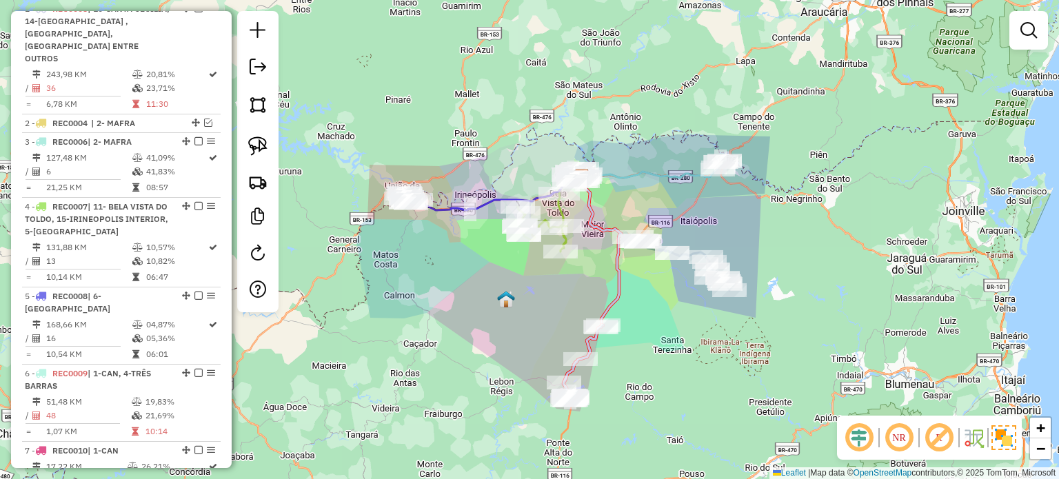
drag, startPoint x: 666, startPoint y: 372, endPoint x: 672, endPoint y: 376, distance: 7.1
click at [669, 378] on div "Janela de atendimento Grade de atendimento Capacidade Transportadoras Veículos …" at bounding box center [529, 239] width 1059 height 479
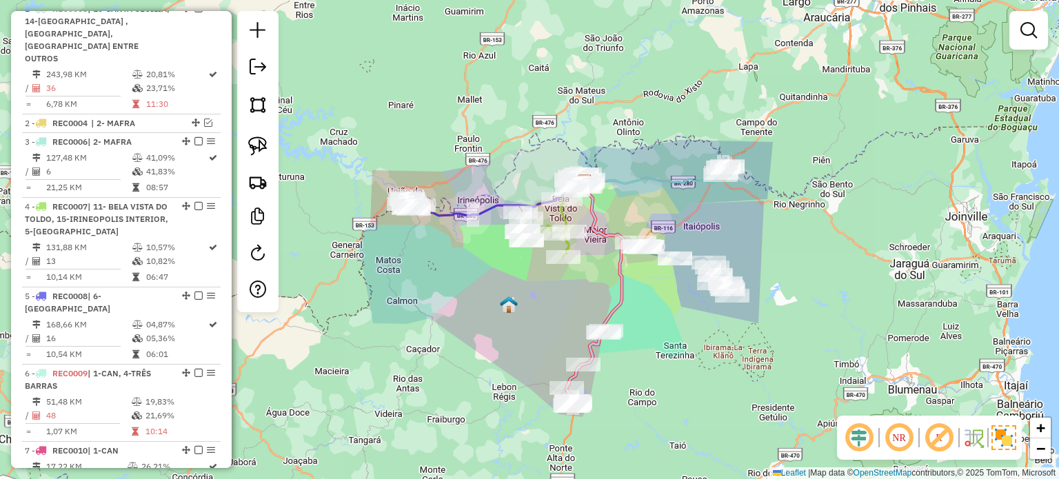
drag, startPoint x: 678, startPoint y: 365, endPoint x: 678, endPoint y: 388, distance: 22.8
click at [678, 388] on div "Janela de atendimento Grade de atendimento Capacidade Transportadoras Veículos …" at bounding box center [529, 239] width 1059 height 479
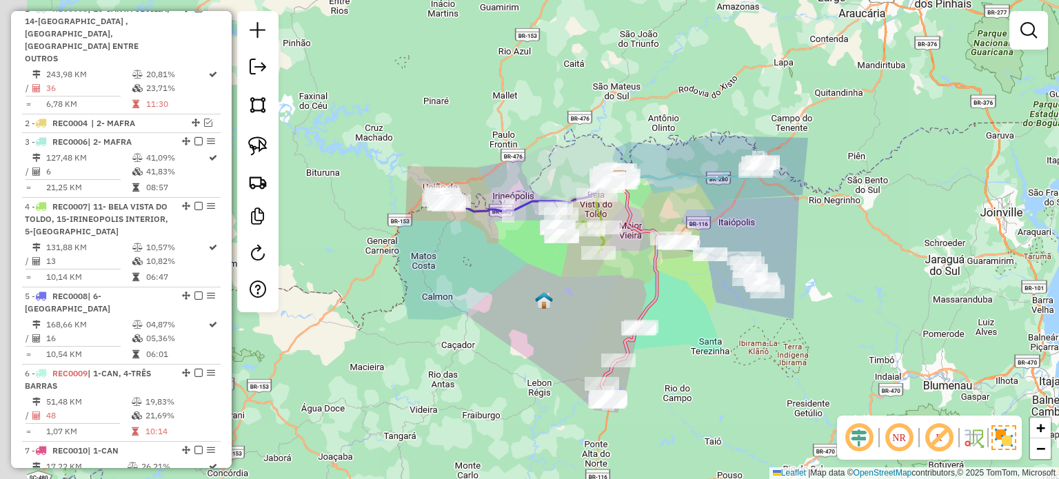
drag, startPoint x: 714, startPoint y: 361, endPoint x: 725, endPoint y: 320, distance: 42.2
click at [736, 344] on div "Janela de atendimento Grade de atendimento Capacidade Transportadoras Veículos …" at bounding box center [529, 239] width 1059 height 479
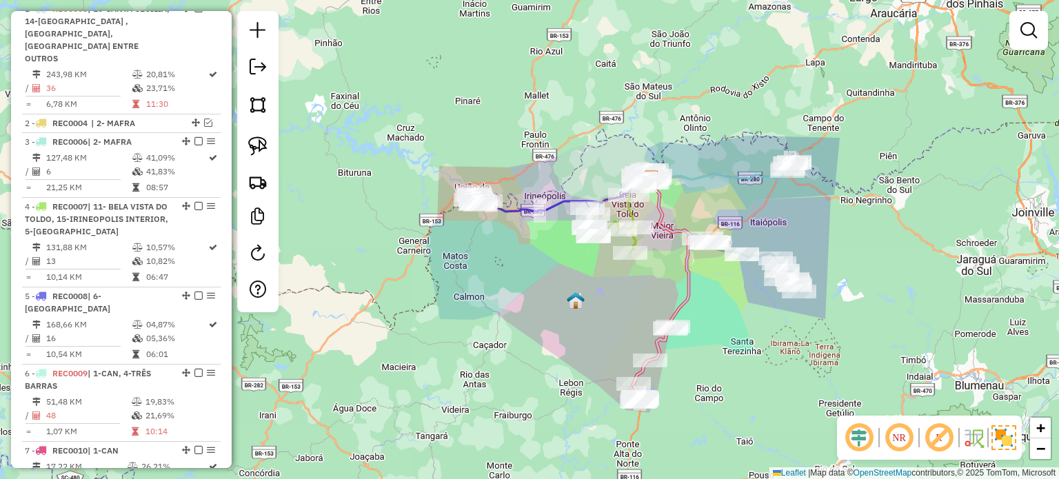
drag, startPoint x: 507, startPoint y: 289, endPoint x: 521, endPoint y: 311, distance: 25.7
click at [521, 310] on div "Janela de atendimento Grade de atendimento Capacidade Transportadoras Veículos …" at bounding box center [529, 239] width 1059 height 479
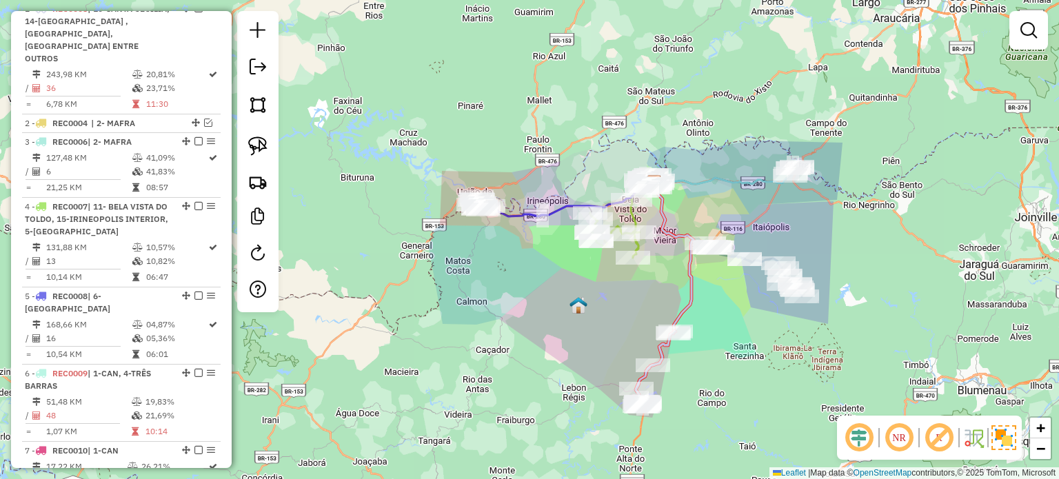
drag, startPoint x: 530, startPoint y: 290, endPoint x: 501, endPoint y: 318, distance: 40.0
click at [502, 318] on div "Janela de atendimento Grade de atendimento Capacidade Transportadoras Veículos …" at bounding box center [529, 239] width 1059 height 479
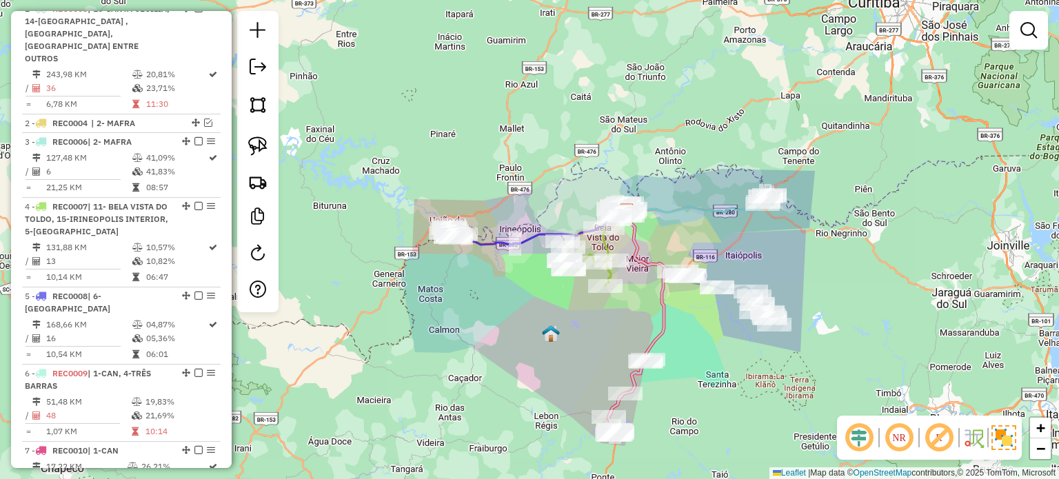
click at [505, 301] on div "Janela de atendimento Grade de atendimento Capacidade Transportadoras Veículos …" at bounding box center [529, 239] width 1059 height 479
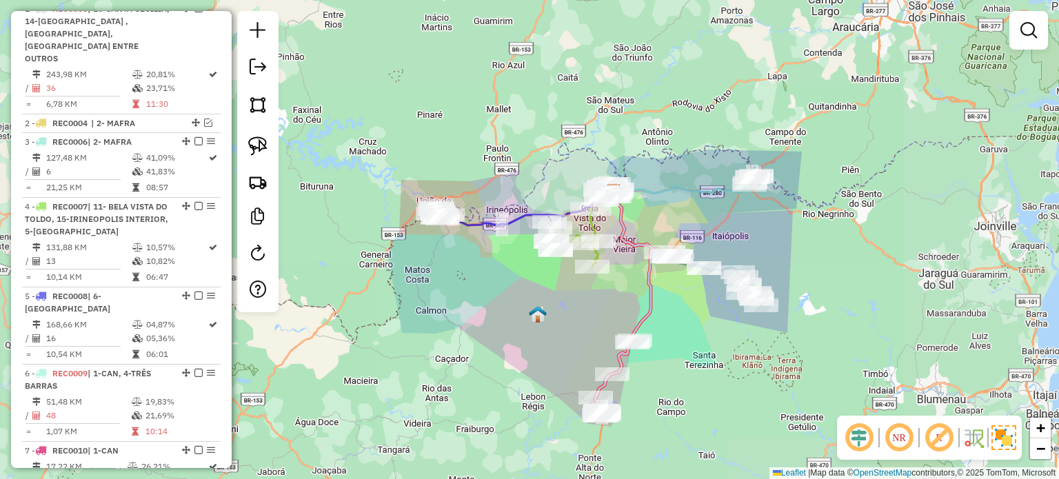
drag, startPoint x: 592, startPoint y: 330, endPoint x: 587, endPoint y: 291, distance: 39.7
click at [588, 297] on div "Janela de atendimento Grade de atendimento Capacidade Transportadoras Veículos …" at bounding box center [529, 239] width 1059 height 479
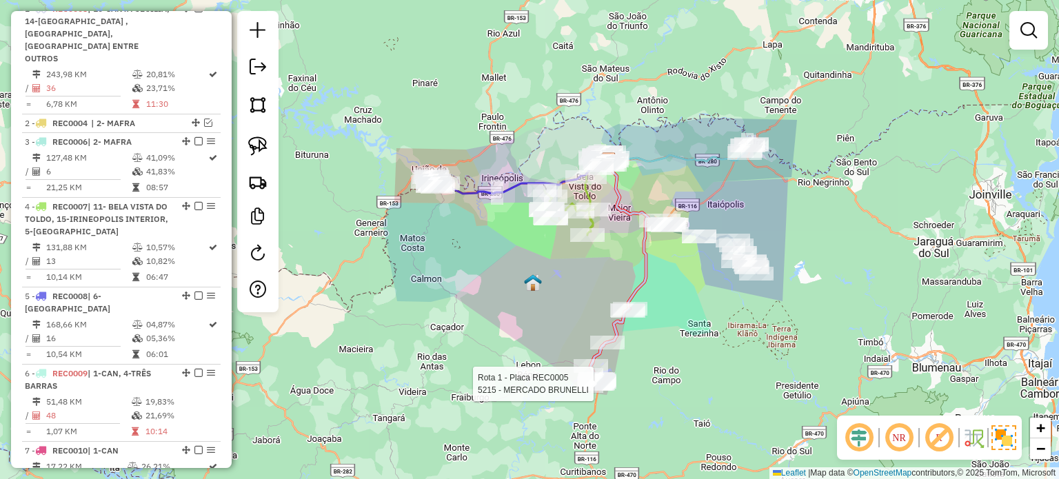
select select "*********"
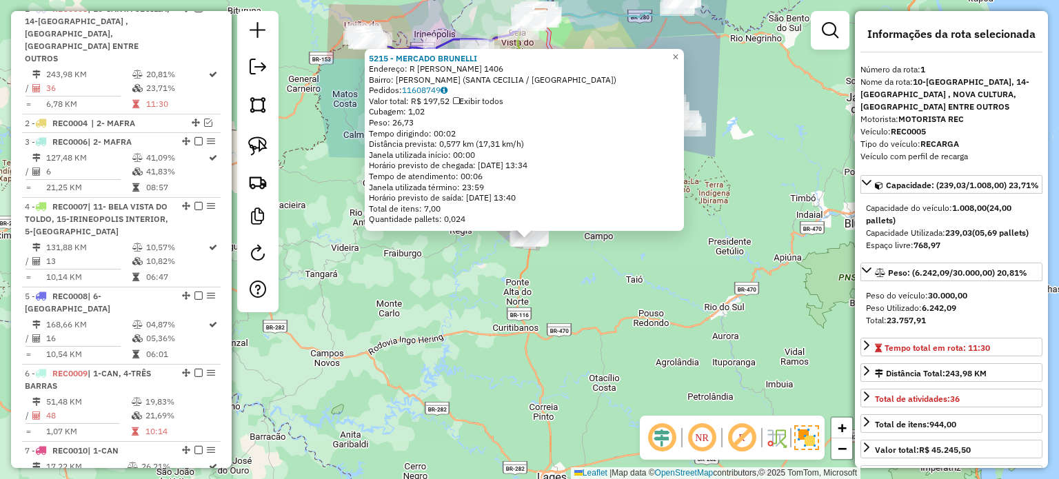
click at [585, 273] on div "5215 - MERCADO [PERSON_NAME]: R [PERSON_NAME] 1406 Bairro: [PERSON_NAME] (SANTA…" at bounding box center [529, 239] width 1059 height 479
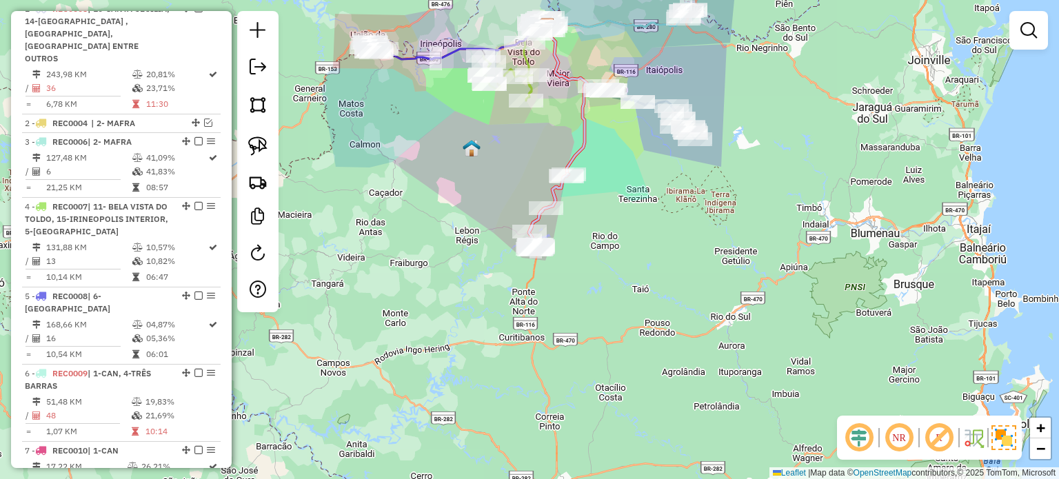
drag, startPoint x: 582, startPoint y: 270, endPoint x: 579, endPoint y: 283, distance: 13.4
click at [612, 319] on div "Janela de atendimento Grade de atendimento Capacidade Transportadoras Veículos …" at bounding box center [529, 239] width 1059 height 479
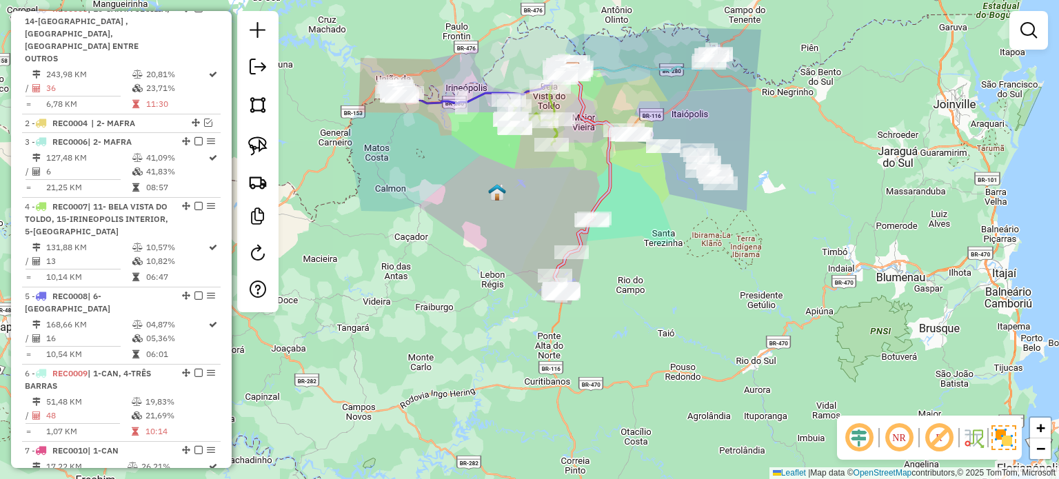
drag, startPoint x: 470, startPoint y: 221, endPoint x: 491, endPoint y: 268, distance: 50.6
click at [491, 268] on div "Janela de atendimento Grade de atendimento Capacidade Transportadoras Veículos …" at bounding box center [529, 239] width 1059 height 479
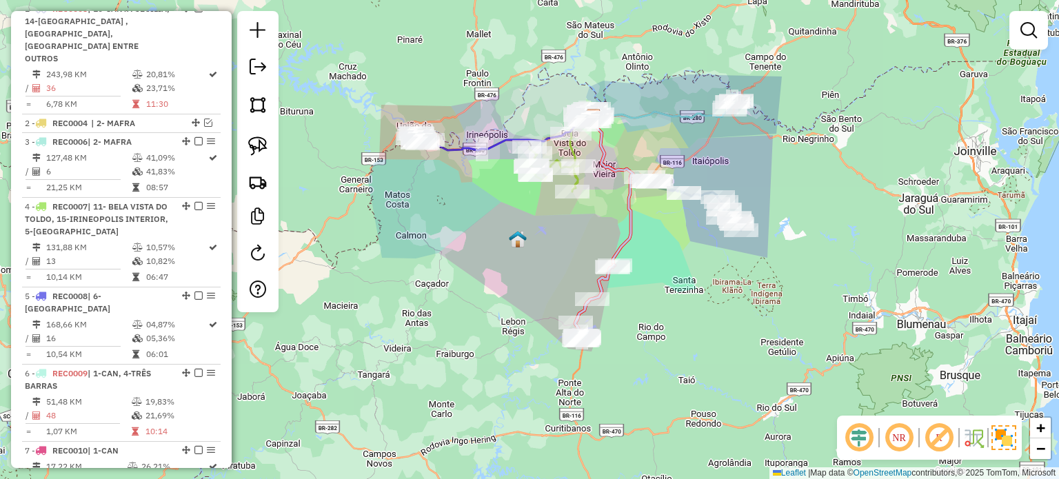
drag, startPoint x: 472, startPoint y: 250, endPoint x: 480, endPoint y: 272, distance: 23.6
click at [480, 272] on div "Janela de atendimento Grade de atendimento Capacidade Transportadoras Veículos …" at bounding box center [529, 239] width 1059 height 479
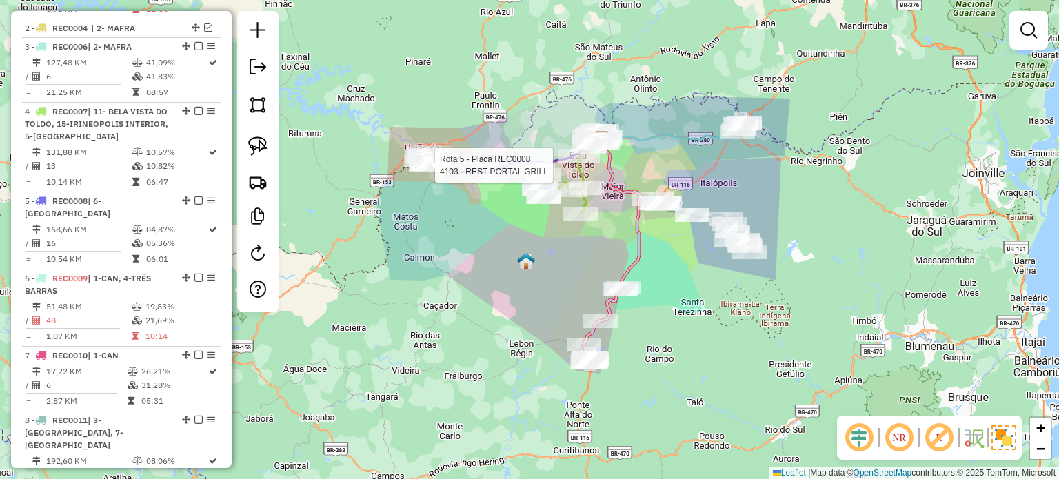
select select "*********"
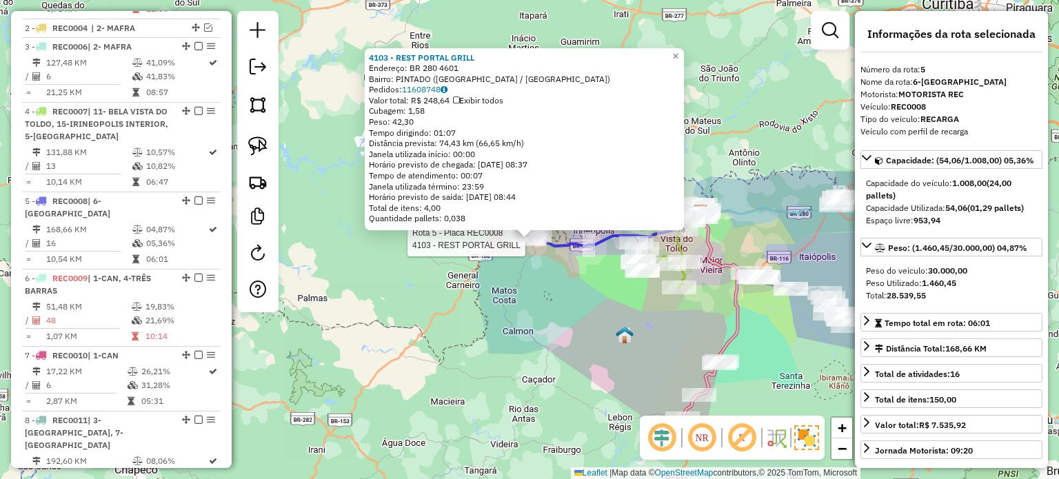
scroll to position [672, 0]
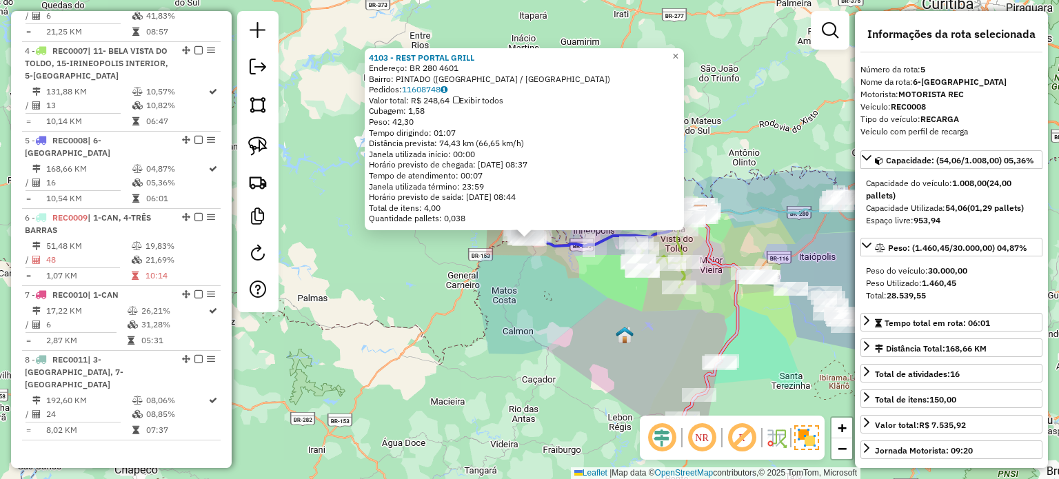
click at [548, 300] on div "4103 - REST PORTAL GRILL Endereço: BR 280 4601 Bairro: [GEOGRAPHIC_DATA] ([GEOG…" at bounding box center [529, 239] width 1059 height 479
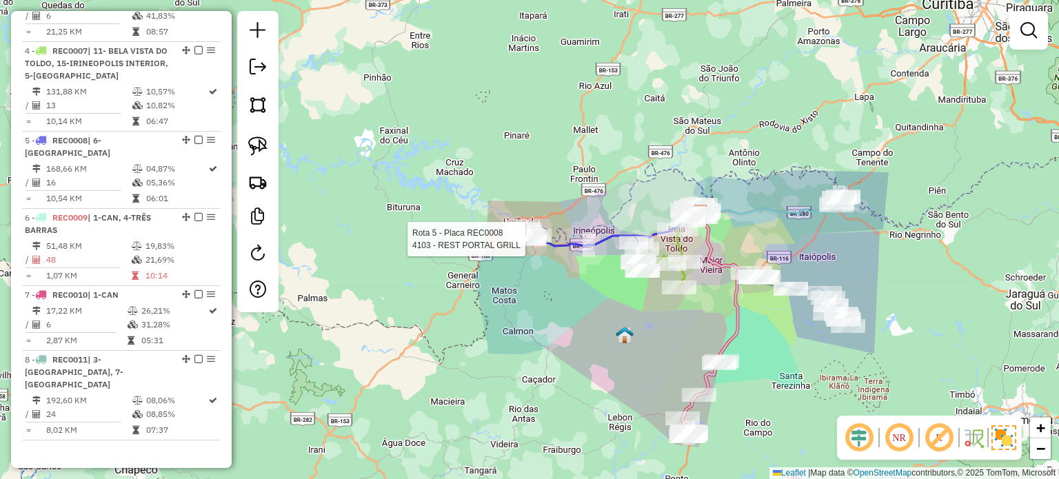
select select "*********"
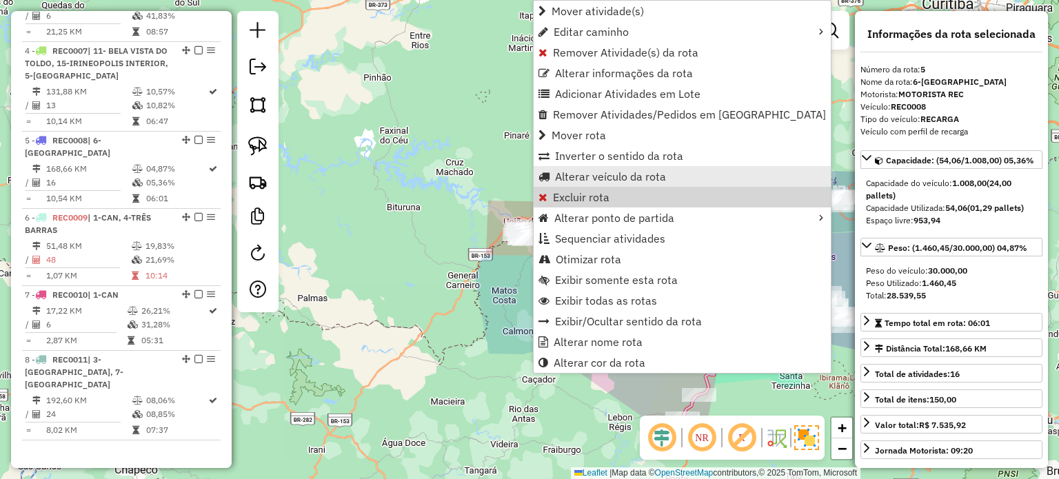
click at [567, 179] on span "Alterar veículo da rota" at bounding box center [610, 176] width 111 height 11
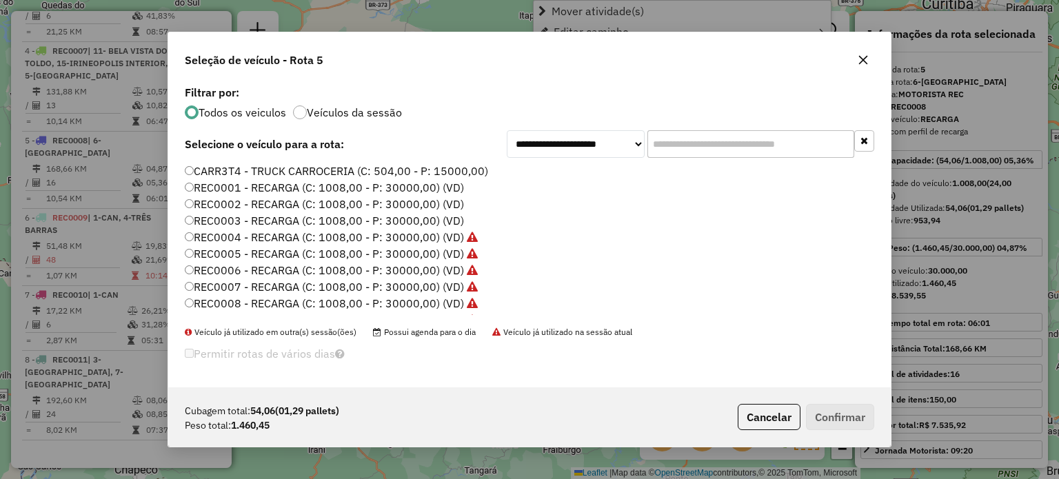
scroll to position [7, 4]
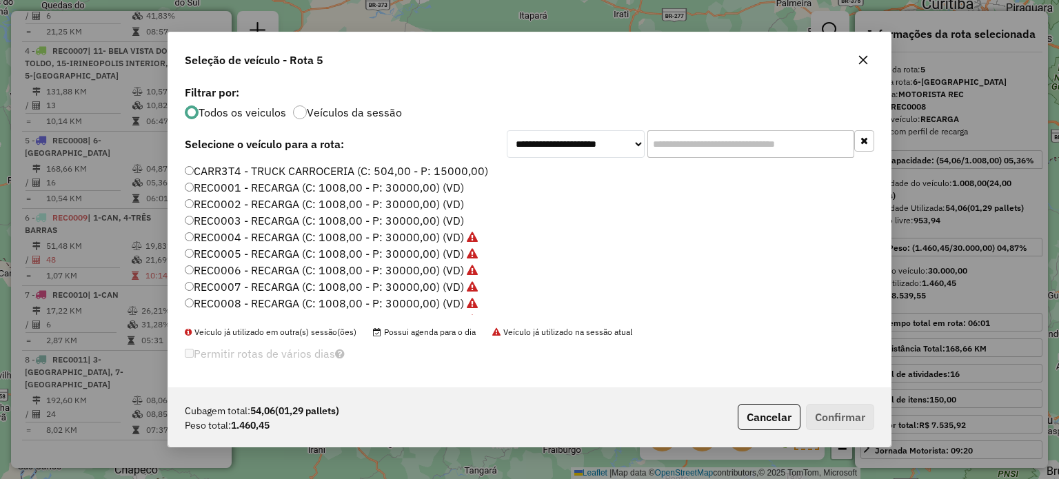
click at [684, 151] on input "text" at bounding box center [750, 144] width 207 height 28
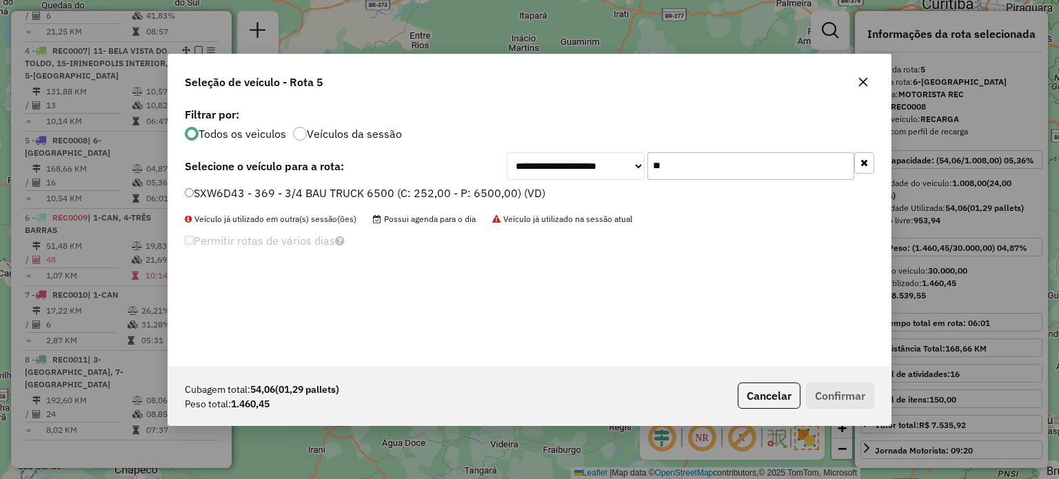
type input "**"
click at [303, 190] on label "SXW6D43 - 369 - 3/4 BAU TRUCK 6500 (C: 252,00 - P: 6500,00) (VD)" at bounding box center [365, 193] width 361 height 17
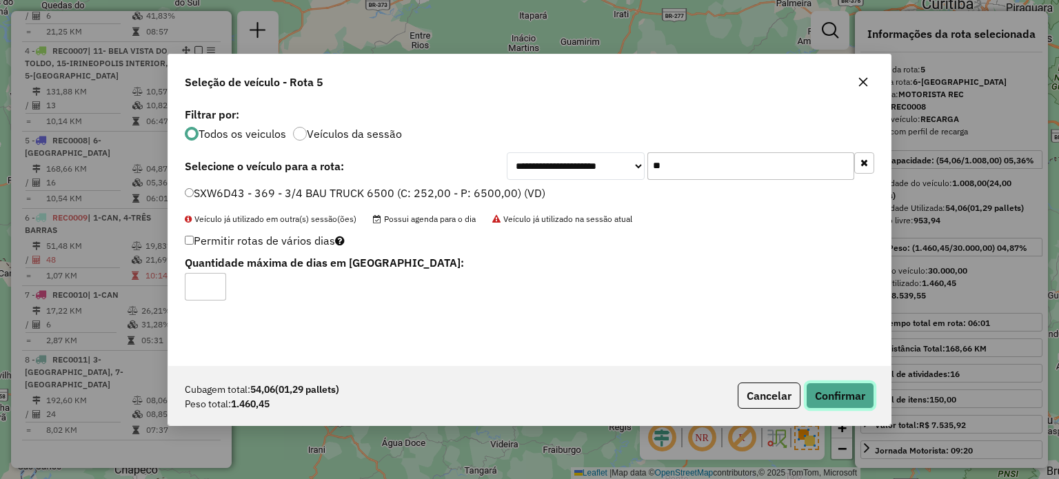
click at [841, 395] on button "Confirmar" at bounding box center [840, 396] width 68 height 26
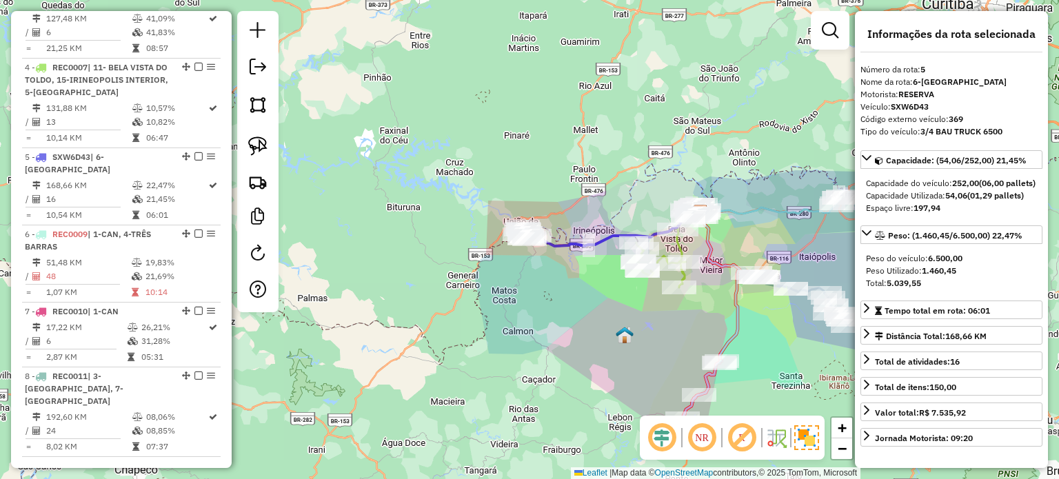
scroll to position [689, 0]
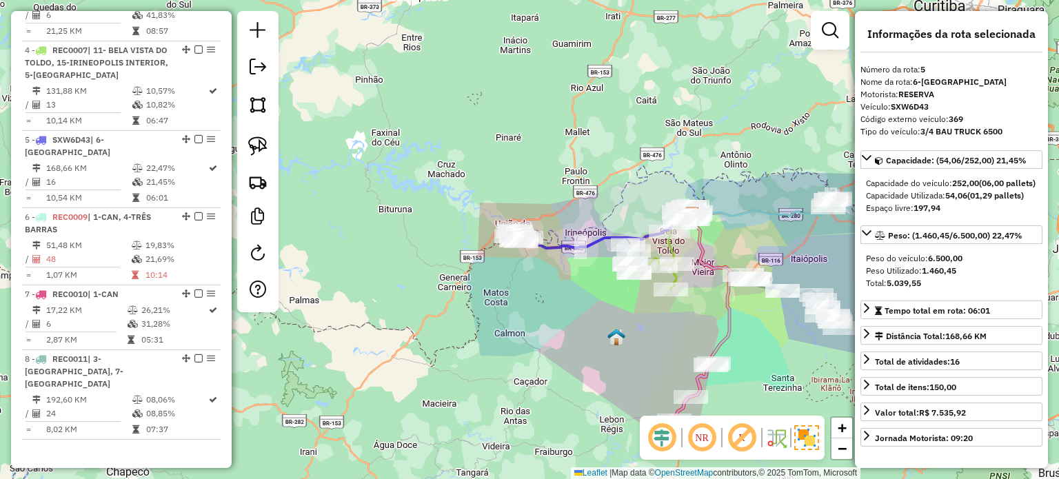
drag, startPoint x: 712, startPoint y: 312, endPoint x: 630, endPoint y: 294, distance: 84.0
click at [664, 328] on div "Janela de atendimento Grade de atendimento Capacidade Transportadoras Veículos …" at bounding box center [529, 239] width 1059 height 479
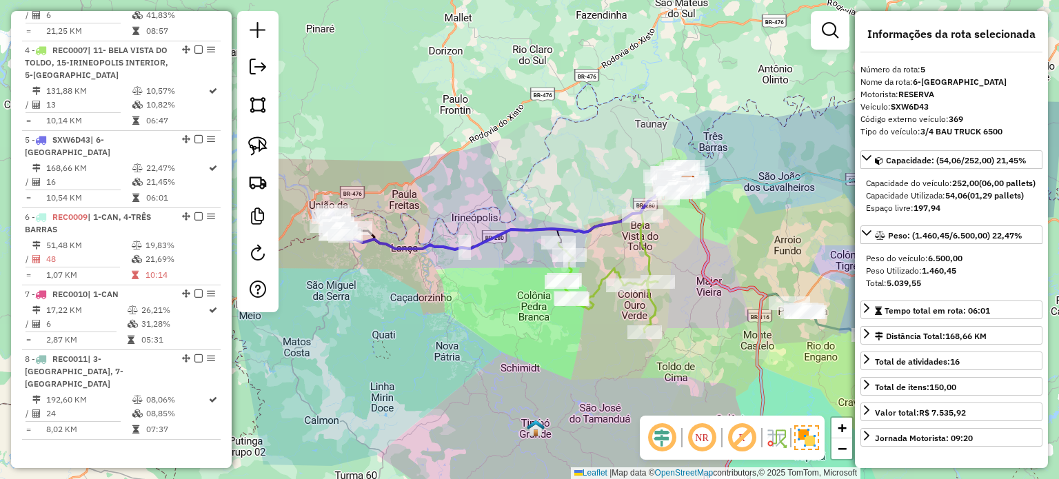
drag, startPoint x: 636, startPoint y: 321, endPoint x: 593, endPoint y: 314, distance: 44.0
click at [619, 319] on div "Rota 4 - Placa REC0007 5156 - MERCADO IASCHITZKI Janela de atendimento Grade de…" at bounding box center [529, 239] width 1059 height 479
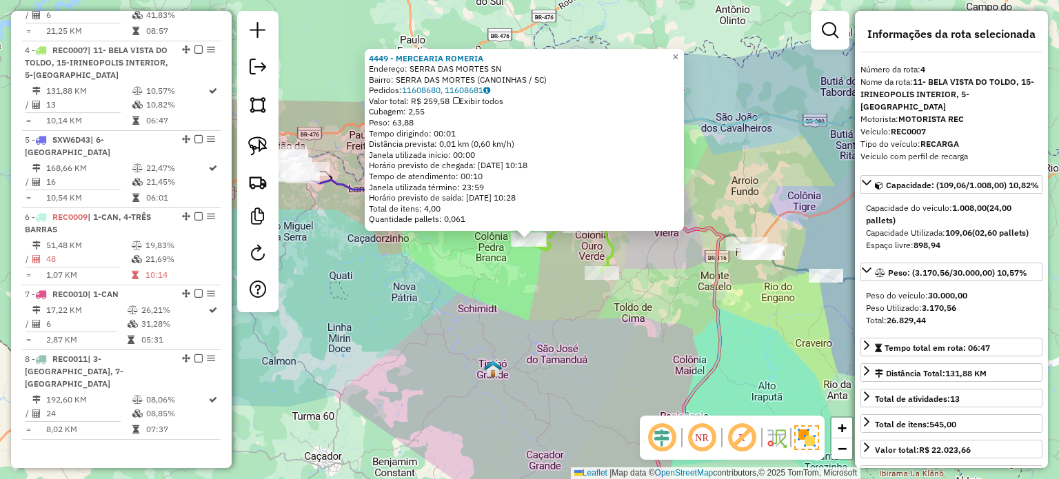
click at [516, 311] on div "4449 - MERCEARIA ROMERIA Endereço: SERRA DAS MORTES SN Bairro: SERRA DAS MORTES…" at bounding box center [529, 239] width 1059 height 479
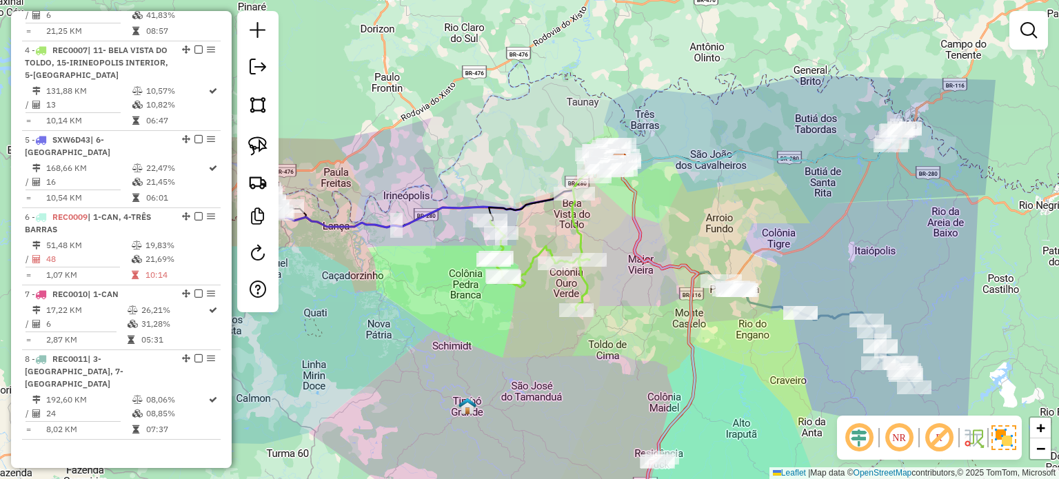
drag, startPoint x: 554, startPoint y: 296, endPoint x: 527, endPoint y: 333, distance: 45.9
click at [528, 333] on div "Janela de atendimento Grade de atendimento Capacidade Transportadoras Veículos …" at bounding box center [529, 239] width 1059 height 479
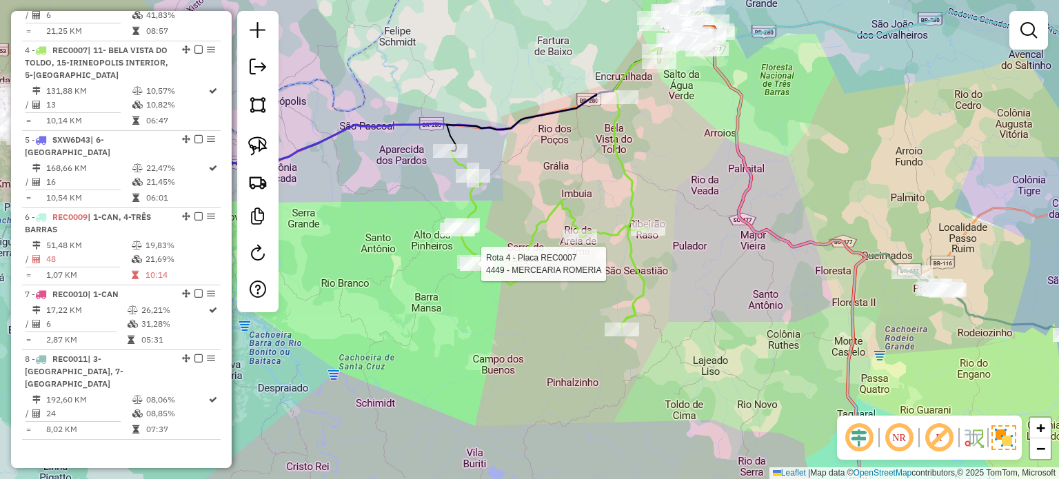
select select "*********"
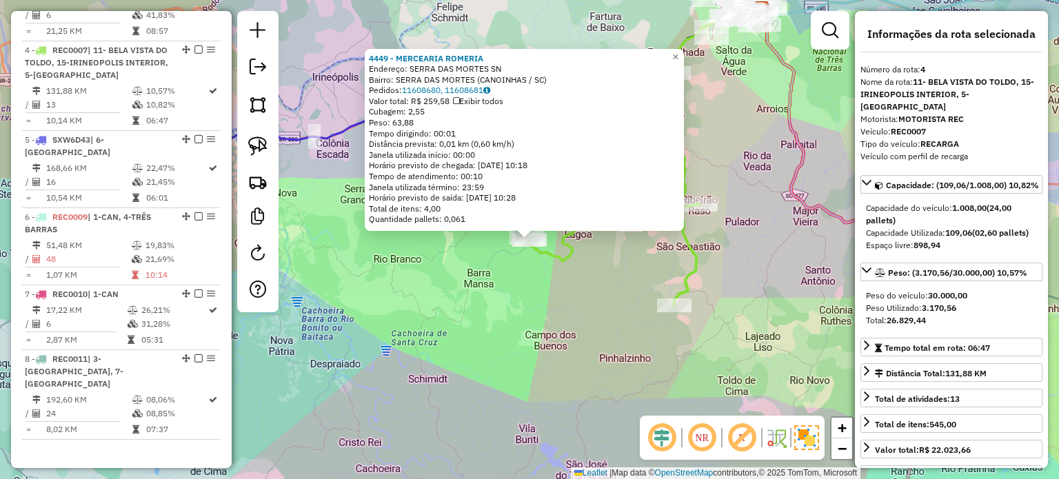
click at [517, 308] on div "4449 - MERCEARIA ROMERIA Endereço: SERRA DAS MORTES SN Bairro: SERRA DAS MORTES…" at bounding box center [529, 239] width 1059 height 479
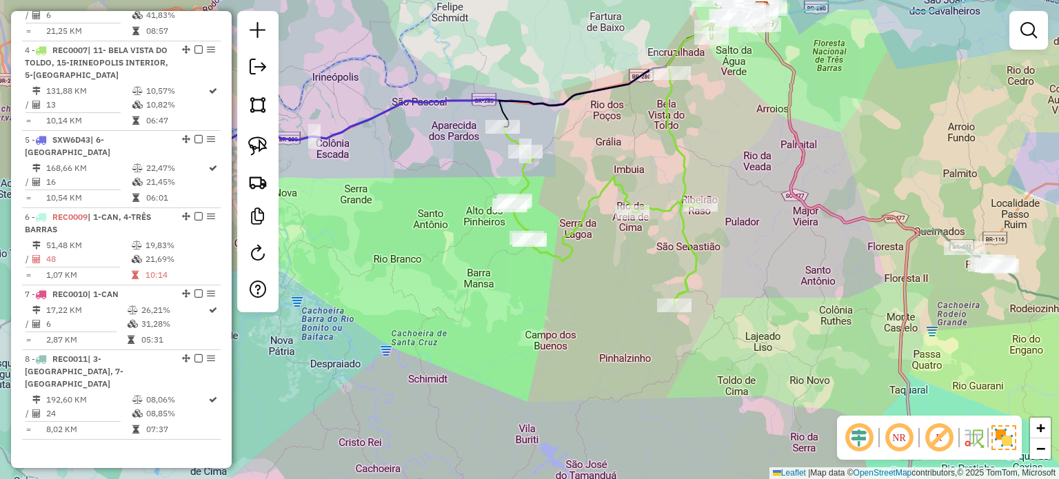
drag, startPoint x: 574, startPoint y: 303, endPoint x: 565, endPoint y: 345, distance: 42.9
click at [565, 345] on div "Janela de atendimento Grade de atendimento Capacidade Transportadoras Veículos …" at bounding box center [529, 239] width 1059 height 479
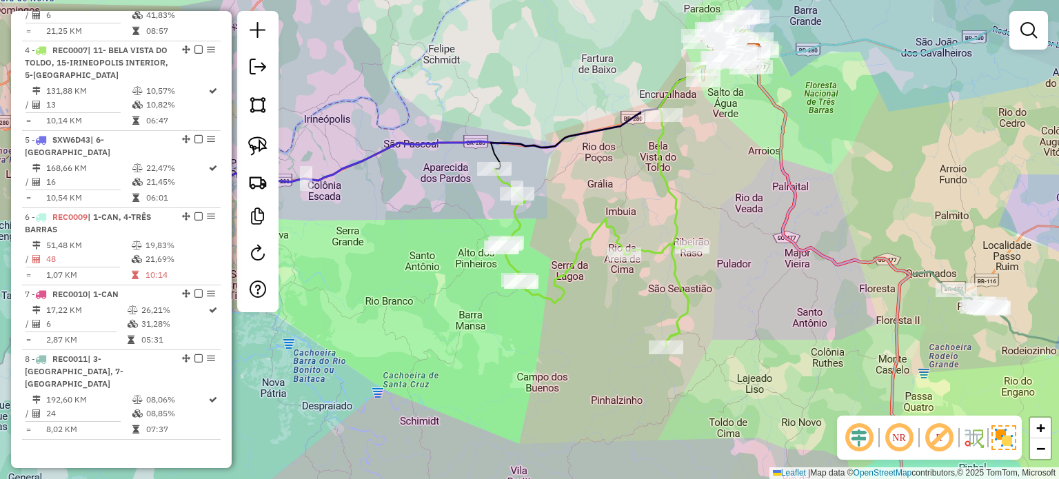
click at [541, 325] on div "Rota 4 - Placa REC0007 4065 - MERCEARIA NOSSA SRA Janela de atendimento Grade d…" at bounding box center [529, 239] width 1059 height 479
select select "*********"
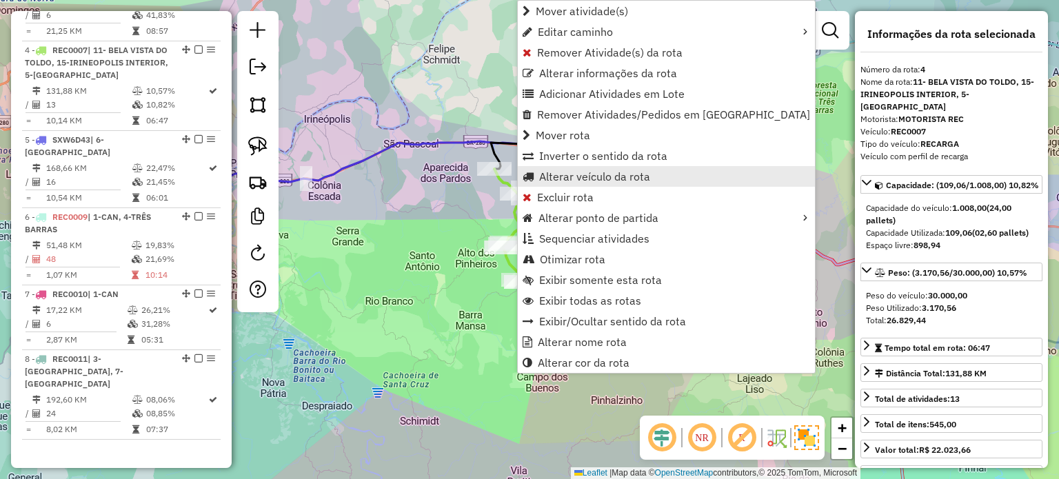
click at [565, 173] on span "Alterar veículo da rota" at bounding box center [594, 176] width 111 height 11
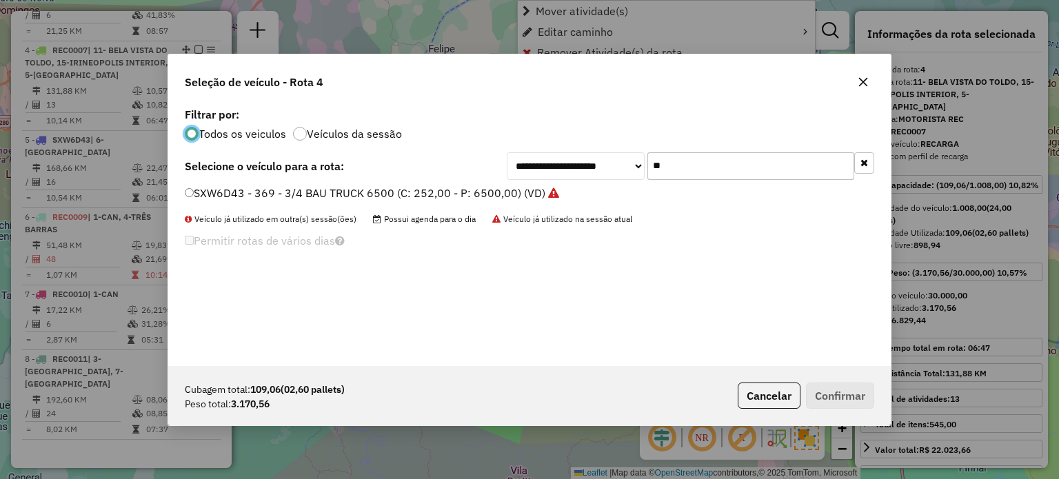
scroll to position [7, 4]
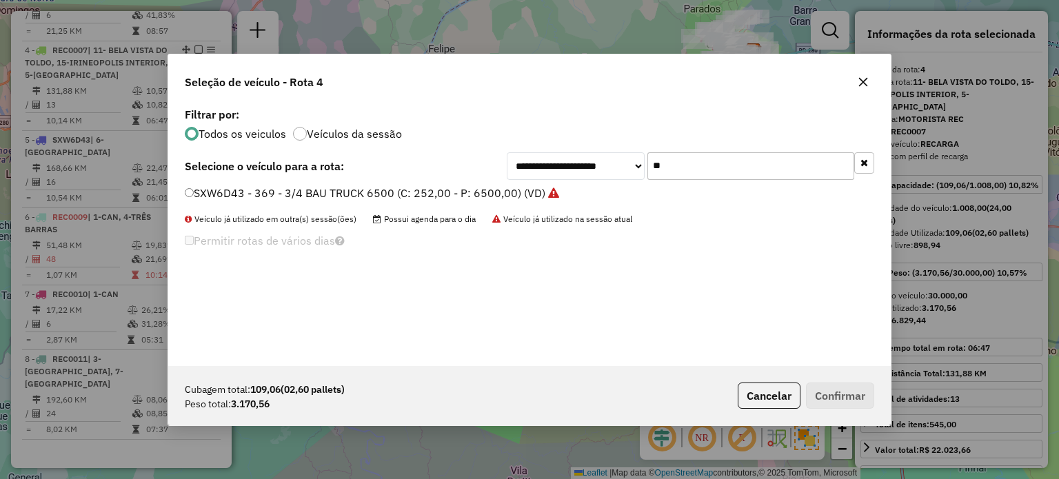
drag, startPoint x: 692, startPoint y: 173, endPoint x: 633, endPoint y: 176, distance: 59.4
click at [634, 176] on div "**********" at bounding box center [691, 166] width 368 height 28
click at [858, 84] on icon "button" at bounding box center [863, 82] width 11 height 11
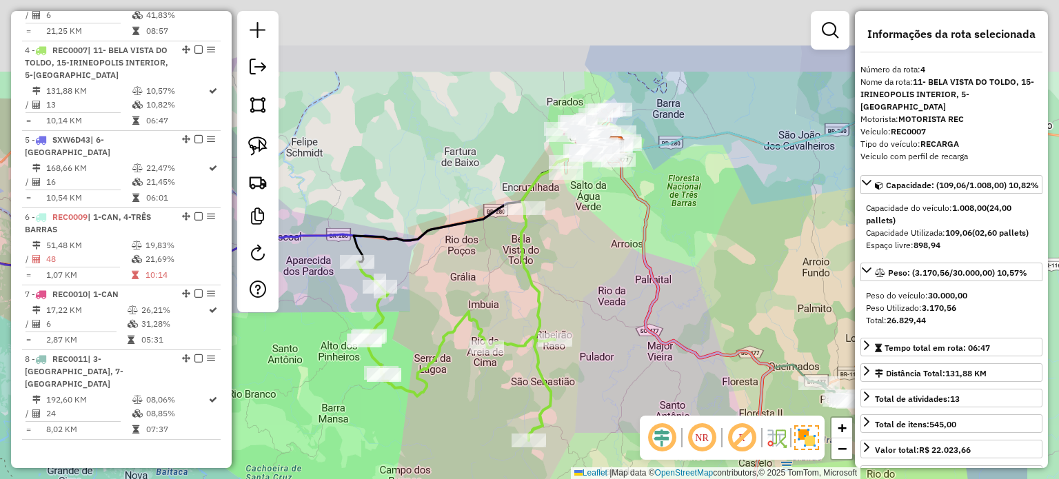
drag, startPoint x: 589, startPoint y: 239, endPoint x: 583, endPoint y: 243, distance: 7.5
click at [579, 245] on div "Janela de atendimento Grade de atendimento Capacidade Transportadoras Veículos …" at bounding box center [529, 239] width 1059 height 479
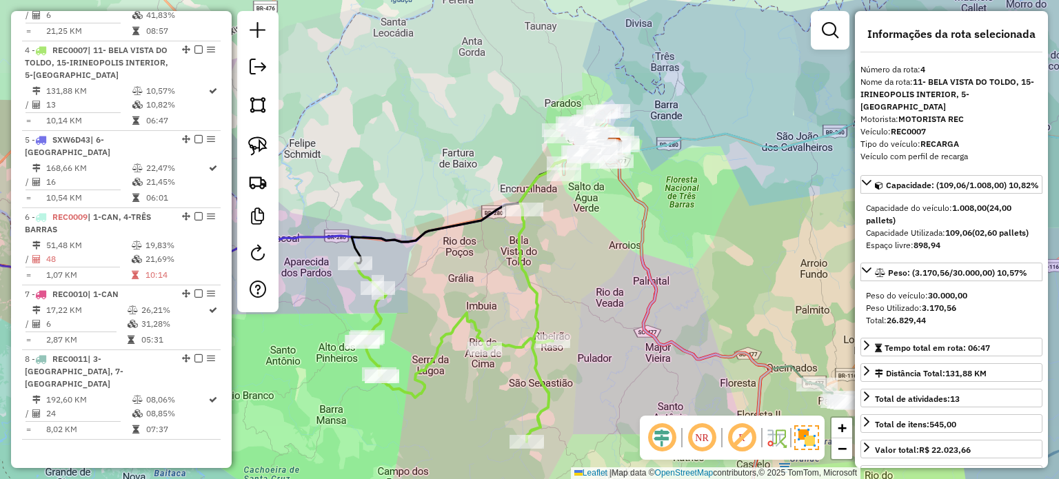
drag, startPoint x: 592, startPoint y: 238, endPoint x: 564, endPoint y: 250, distance: 30.6
click at [561, 254] on div "Janela de atendimento Grade de atendimento Capacidade Transportadoras Veículos …" at bounding box center [529, 239] width 1059 height 479
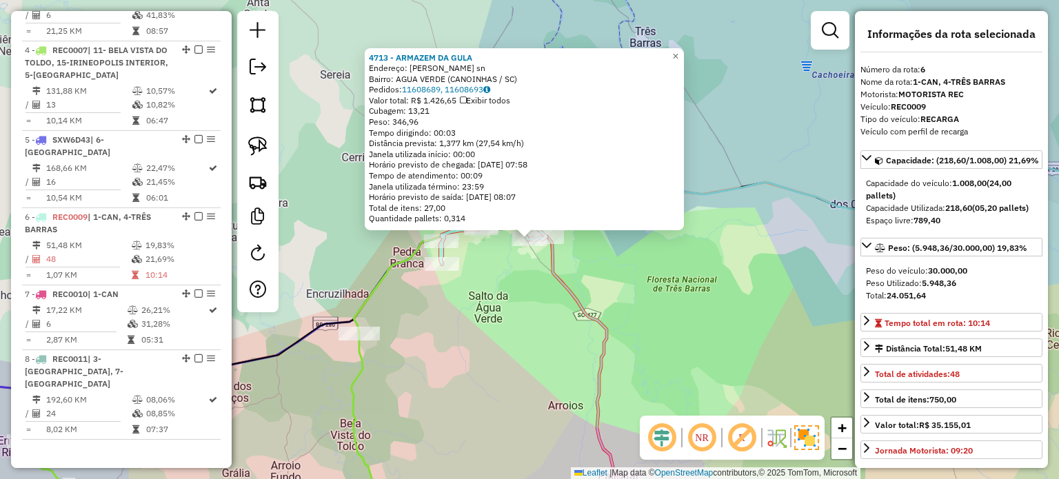
click at [565, 294] on icon at bounding box center [578, 367] width 97 height 321
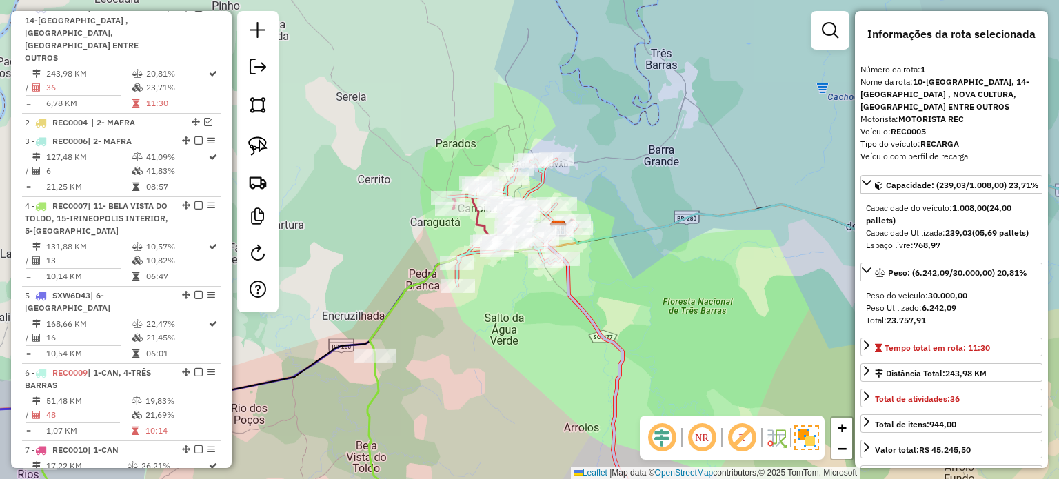
drag, startPoint x: 557, startPoint y: 274, endPoint x: 574, endPoint y: 274, distance: 17.3
click at [576, 299] on icon at bounding box center [593, 389] width 97 height 321
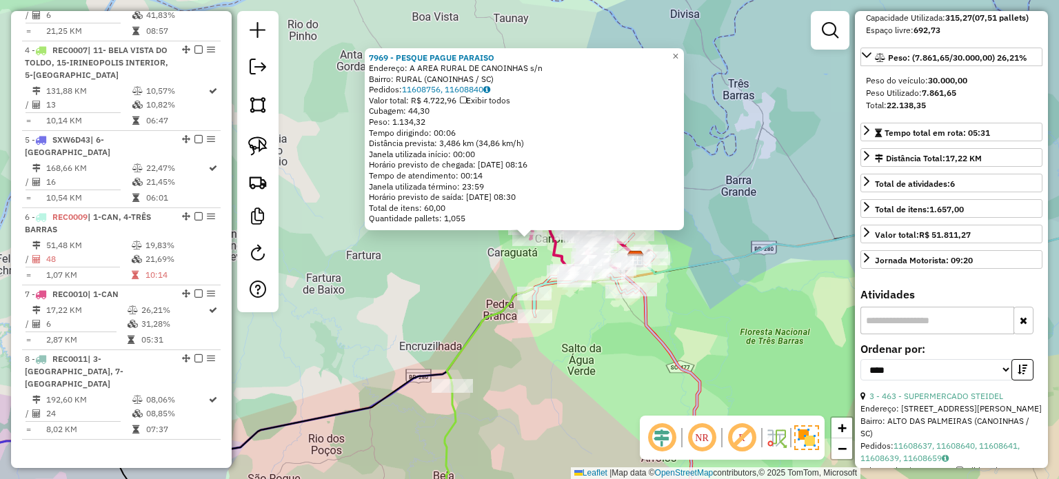
scroll to position [0, 0]
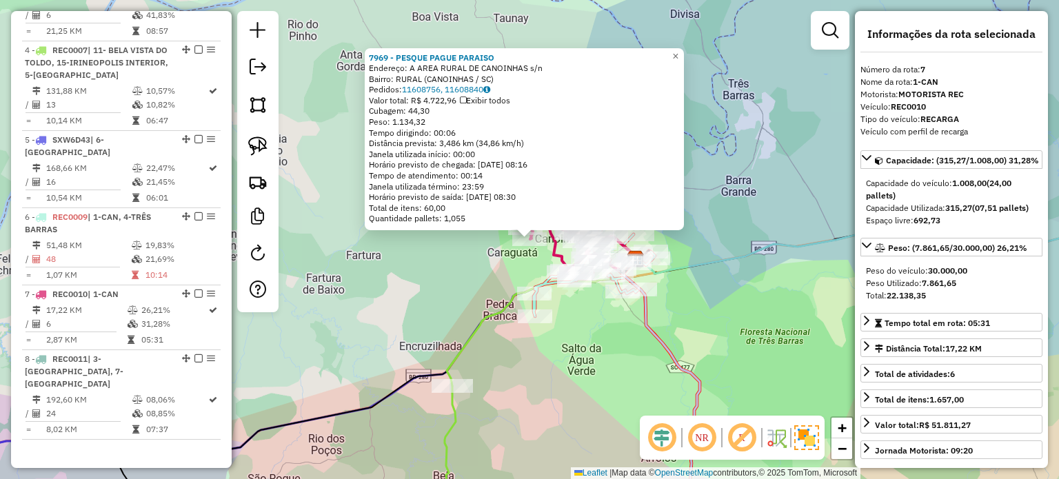
click at [650, 330] on icon at bounding box center [666, 393] width 87 height 268
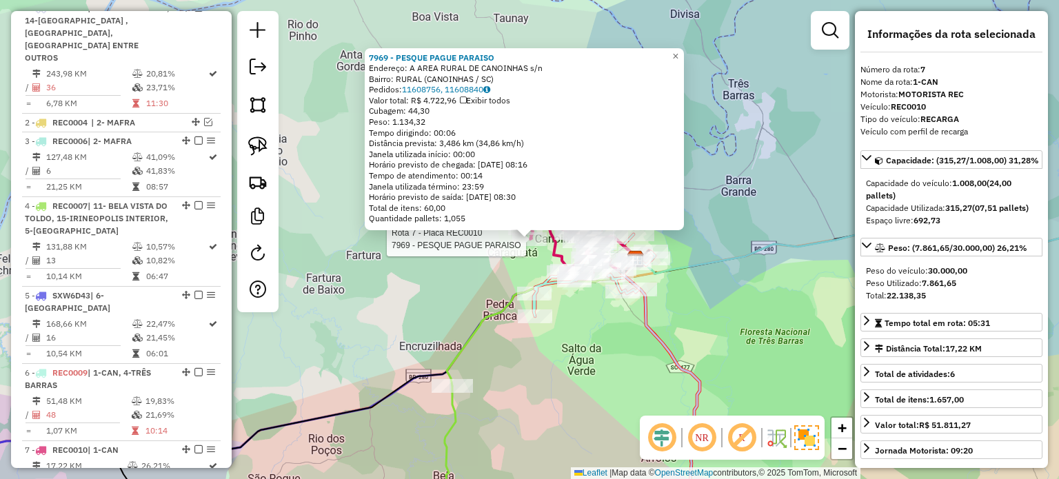
scroll to position [689, 0]
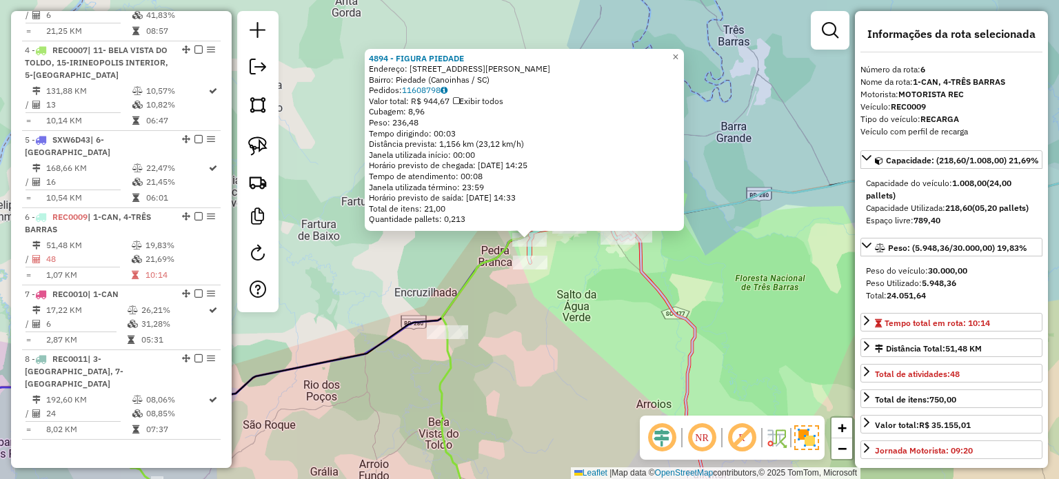
click at [554, 308] on div "4894 - FIGURA PIEDADE Endereço: [STREET_ADDRESS][PERSON_NAME] Pedidos: 11608798…" at bounding box center [529, 239] width 1059 height 479
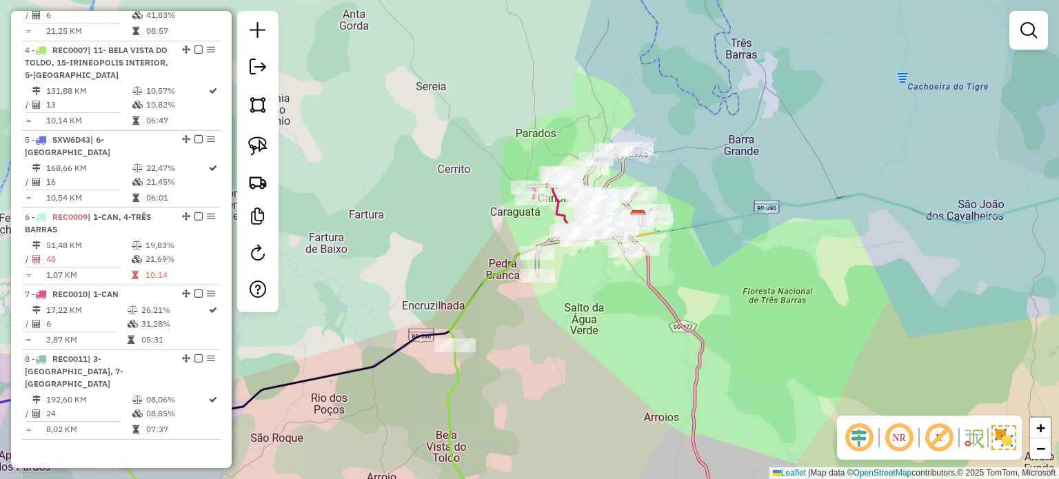
drag, startPoint x: 566, startPoint y: 297, endPoint x: 574, endPoint y: 310, distance: 15.1
click at [574, 310] on div "Janela de atendimento Grade de atendimento Capacidade Transportadoras Veículos …" at bounding box center [529, 239] width 1059 height 479
select select "*********"
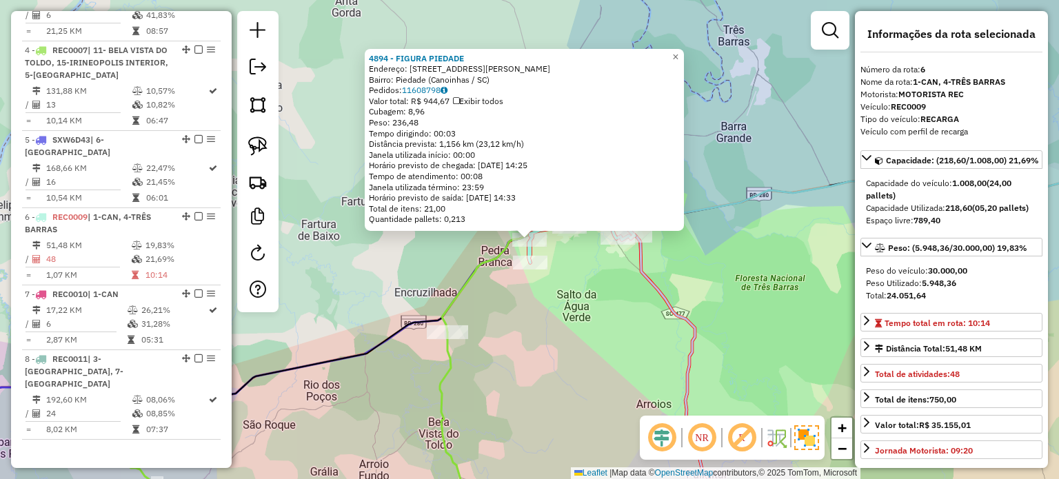
click at [596, 288] on div "Rota 6 - Placa REC0009 7825 - CASSIA LANCHES 4894 - FIGURA PIEDADE Endereço: [S…" at bounding box center [529, 239] width 1059 height 479
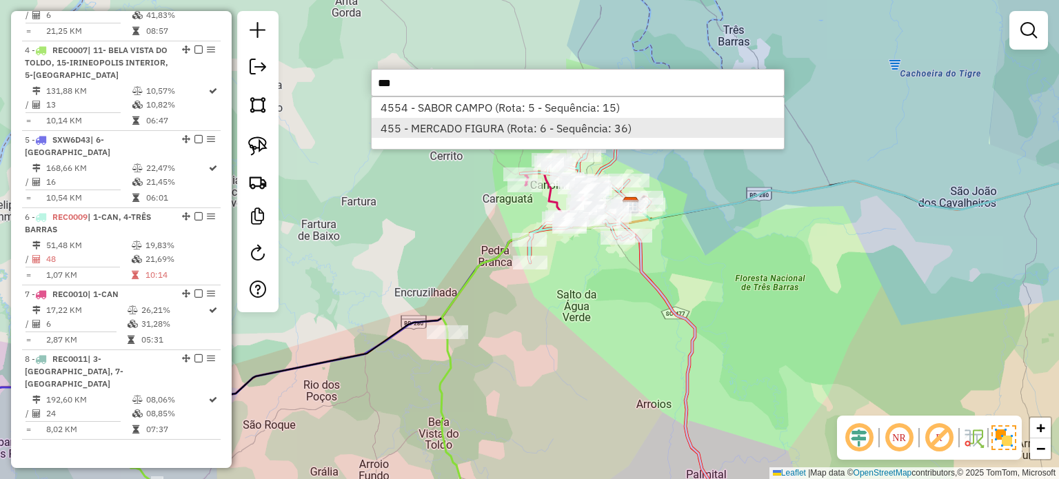
type input "***"
click at [472, 129] on li "455 - MERCADO FIGURA (Rota: 6 - Sequência: 36)" at bounding box center [578, 128] width 412 height 21
select select "*********"
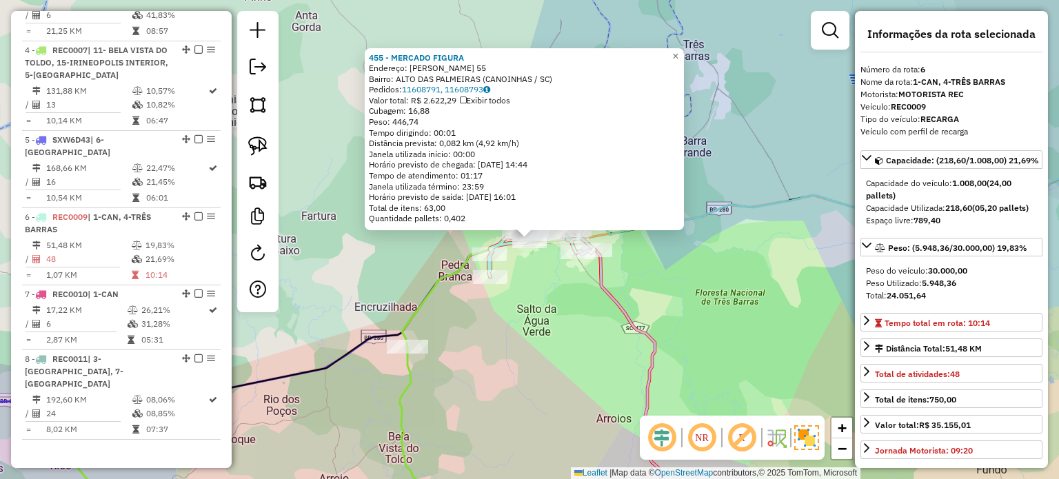
click at [525, 270] on div "455 - MERCADO FIGURA Endereço: [PERSON_NAME] 55 Bairro: ALTO DAS PALMEIRAS (CAN…" at bounding box center [529, 239] width 1059 height 479
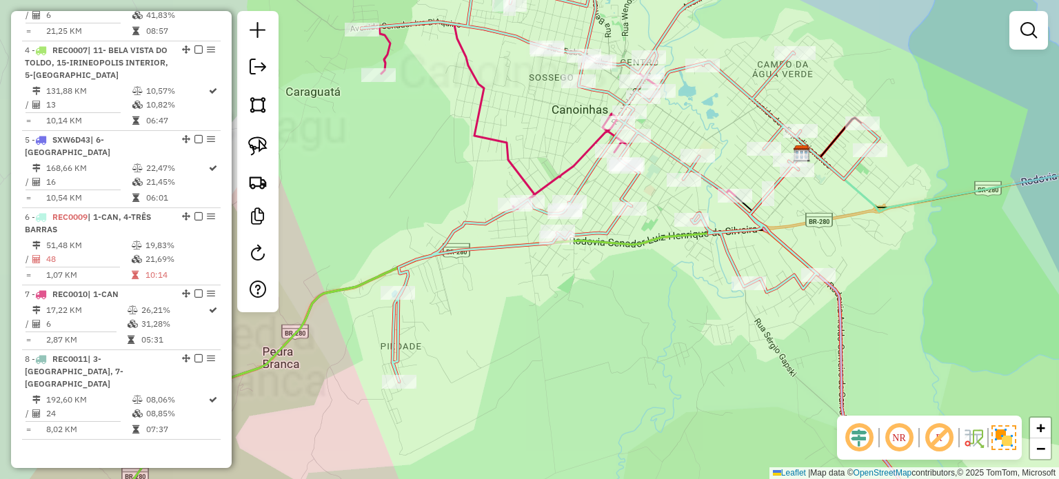
click at [565, 283] on div "Rota 6 - Placa REC0009 1941 - [PERSON_NAME] Janela de atendimento Grade de aten…" at bounding box center [529, 239] width 1059 height 479
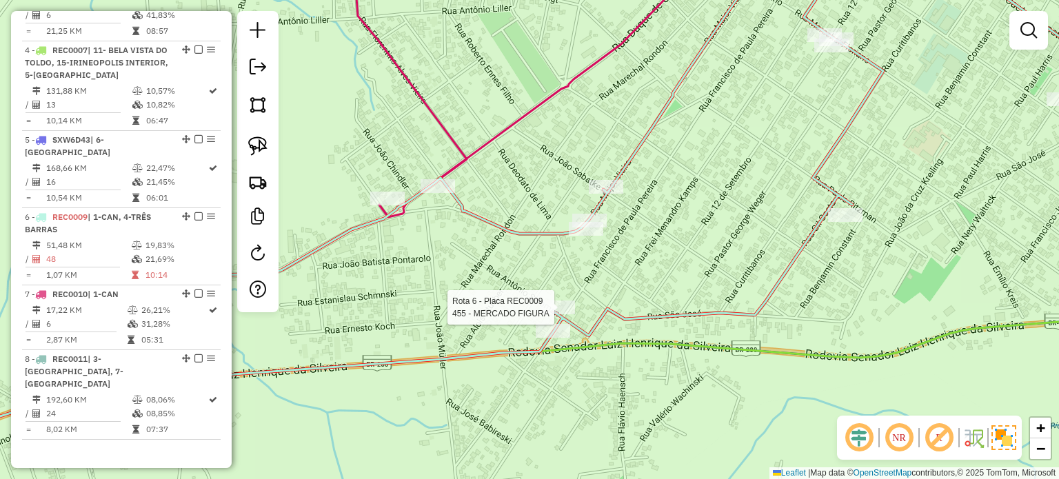
select select "*********"
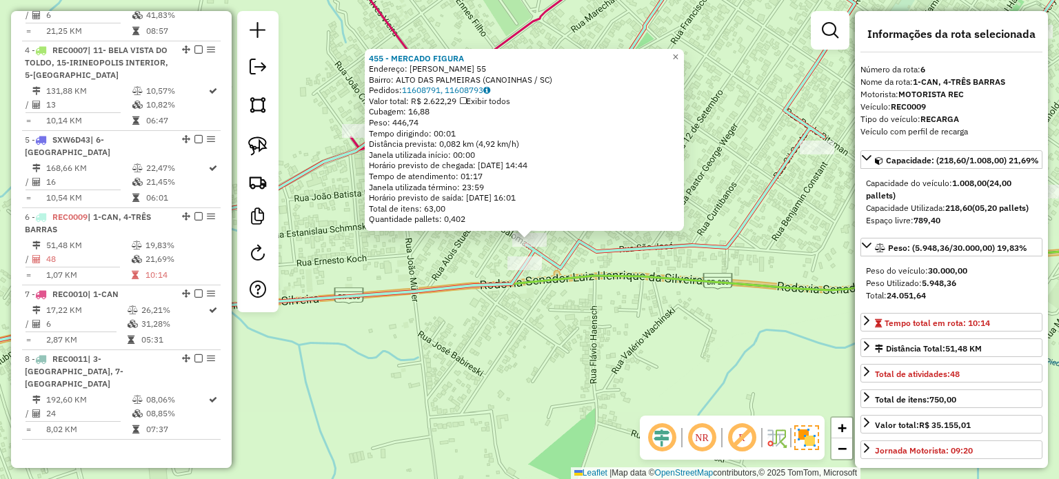
click at [565, 280] on icon at bounding box center [529, 312] width 1271 height 139
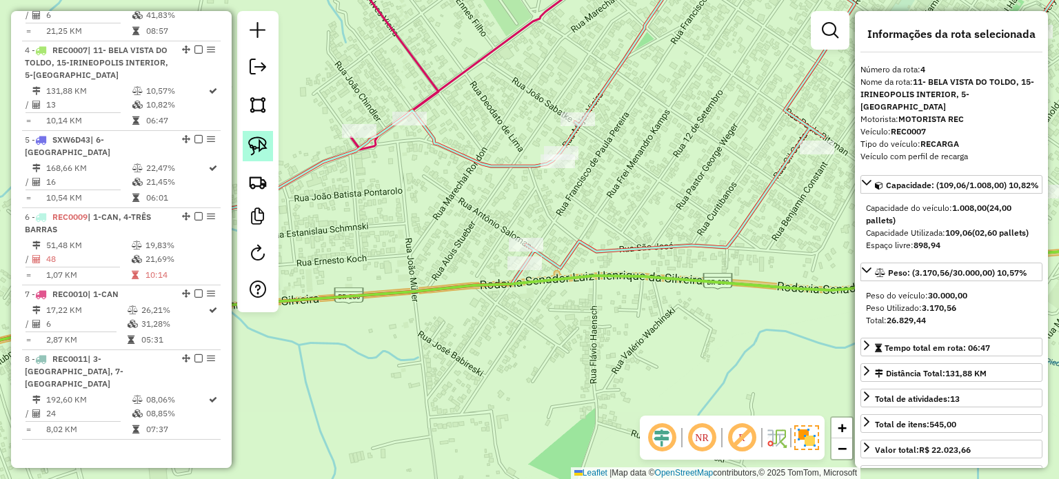
click at [243, 137] on link at bounding box center [258, 146] width 30 height 30
drag, startPoint x: 594, startPoint y: 246, endPoint x: 497, endPoint y: 252, distance: 96.7
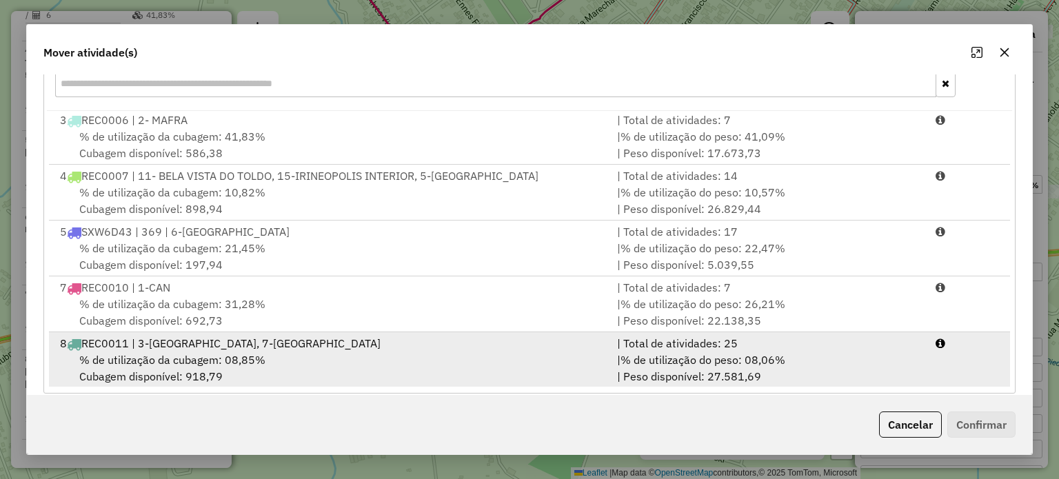
scroll to position [219, 0]
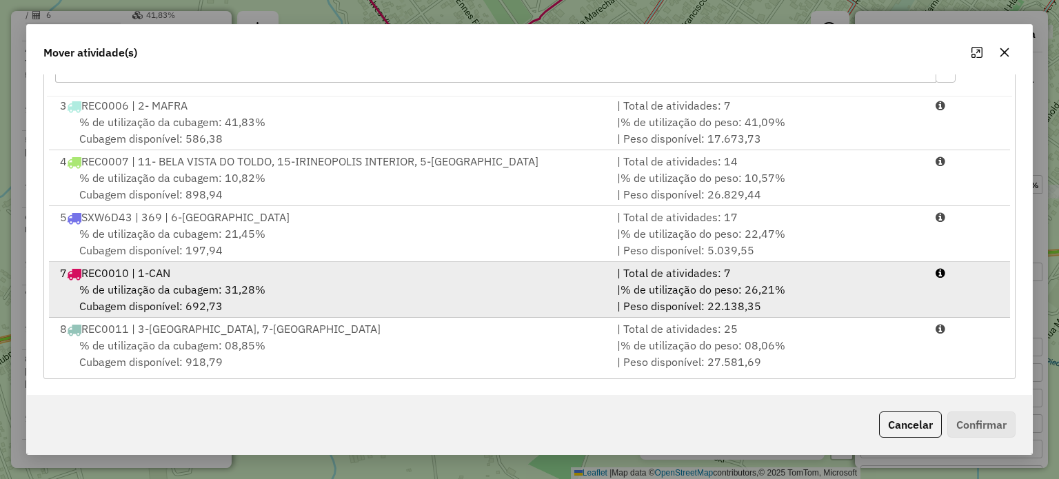
click at [202, 284] on span "% de utilização da cubagem: 31,28%" at bounding box center [172, 290] width 186 height 14
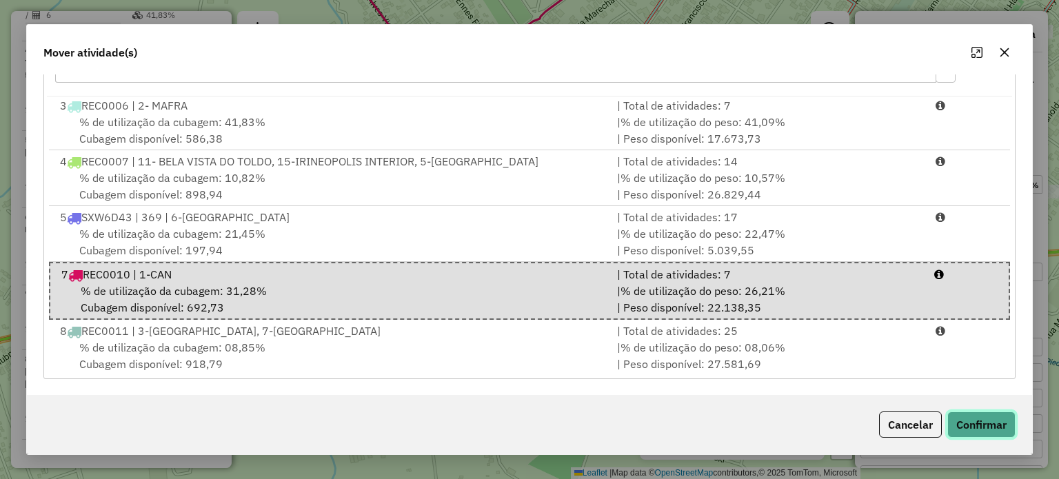
drag, startPoint x: 973, startPoint y: 429, endPoint x: 987, endPoint y: 390, distance: 41.2
click at [974, 429] on button "Confirmar" at bounding box center [981, 425] width 68 height 26
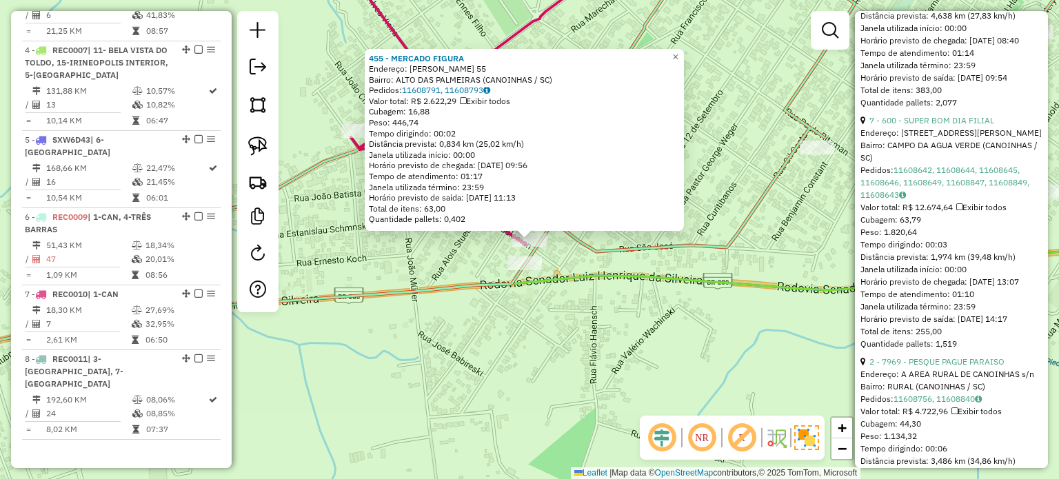
scroll to position [833, 0]
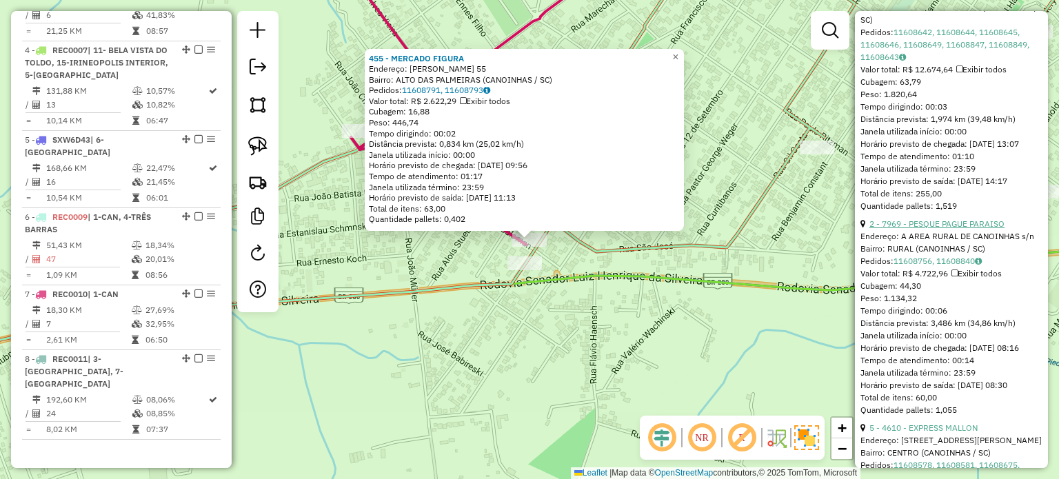
click at [950, 229] on link "2 - 7969 - PESQUE PAGUE PARAISO" at bounding box center [936, 224] width 135 height 10
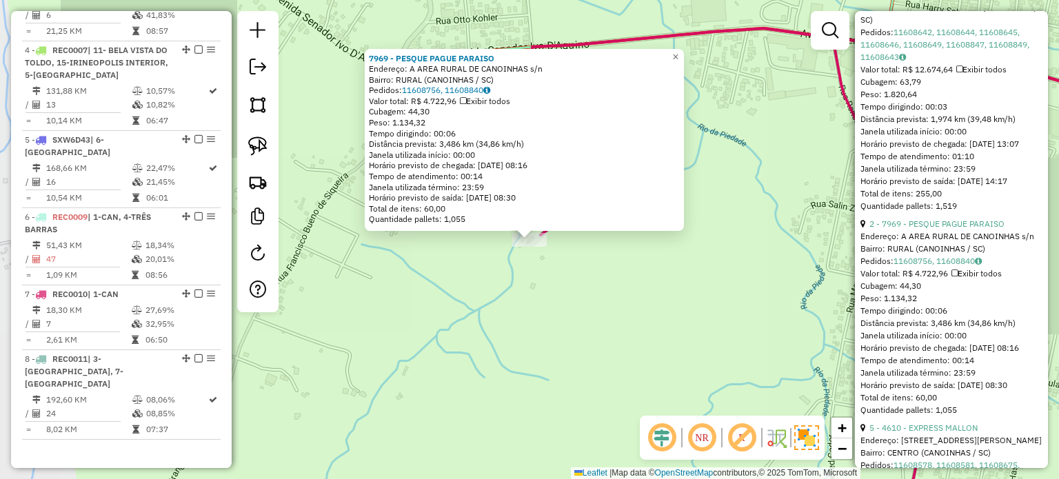
click at [561, 274] on div "7969 - PESQUE PAGUE PARAISO Endereço: A AREA RURAL DE CANOINHAS s/n Bairro: RUR…" at bounding box center [529, 239] width 1059 height 479
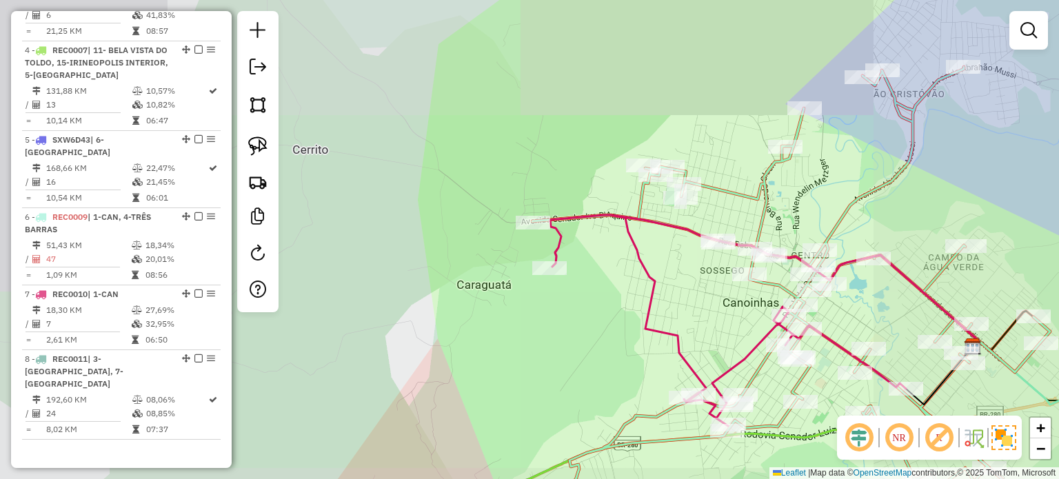
drag, startPoint x: 639, startPoint y: 339, endPoint x: 568, endPoint y: 285, distance: 89.1
click at [570, 289] on div "Janela de atendimento Grade de atendimento Capacidade Transportadoras Veículos …" at bounding box center [529, 239] width 1059 height 479
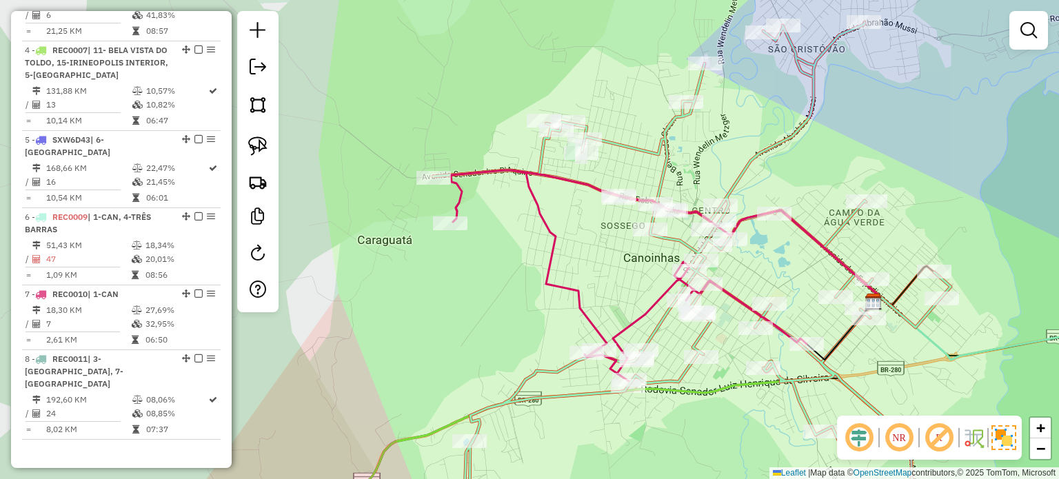
click at [583, 276] on div "Janela de atendimento Grade de atendimento Capacidade Transportadoras Veículos …" at bounding box center [529, 239] width 1059 height 479
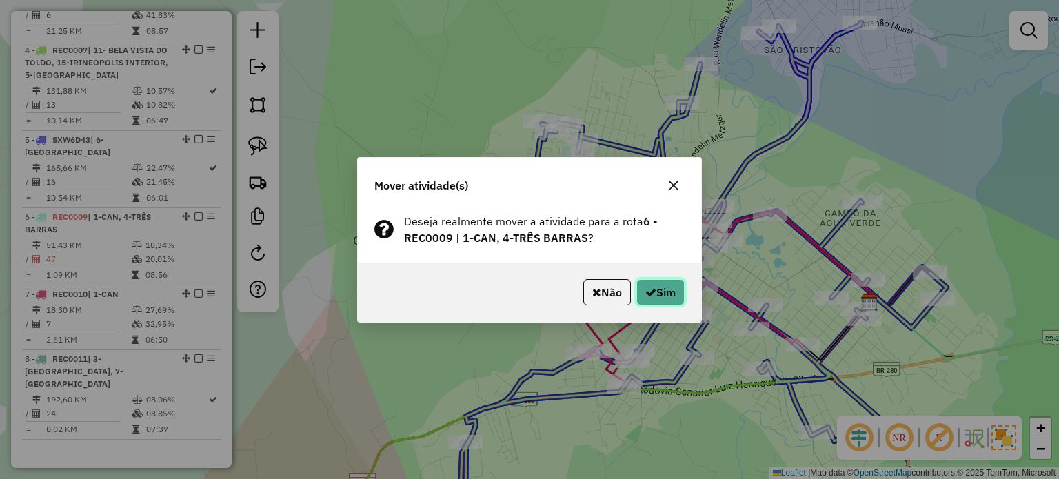
click at [651, 288] on icon "button" at bounding box center [650, 292] width 11 height 11
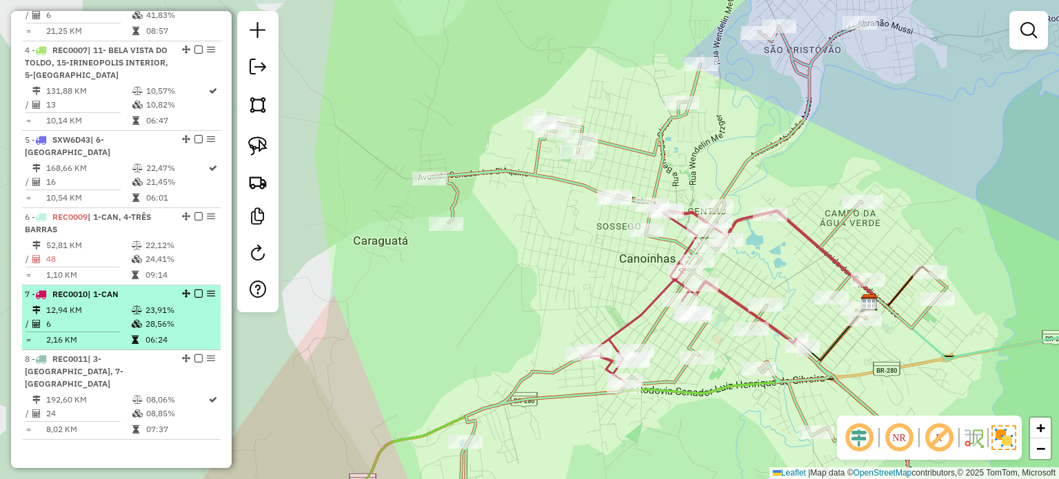
click at [194, 290] on em at bounding box center [198, 294] width 8 height 8
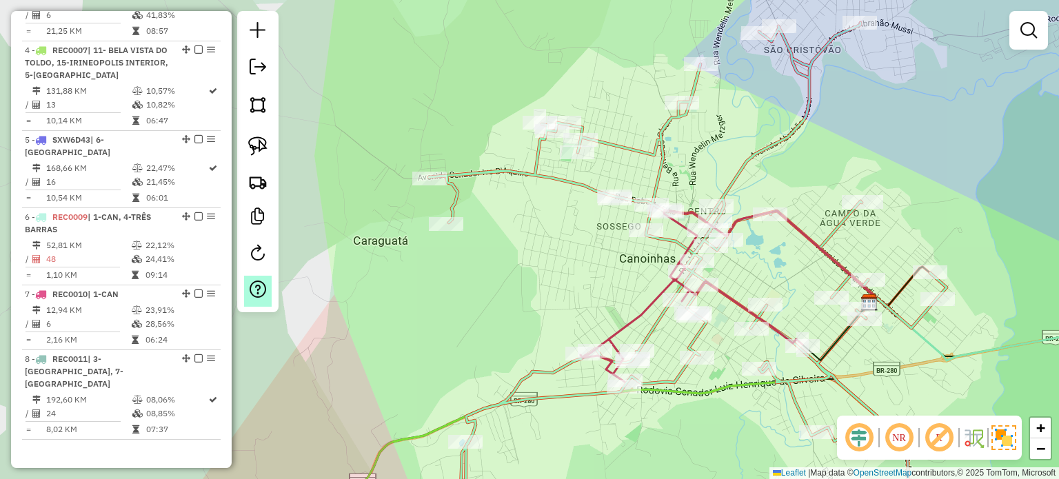
scroll to position [643, 0]
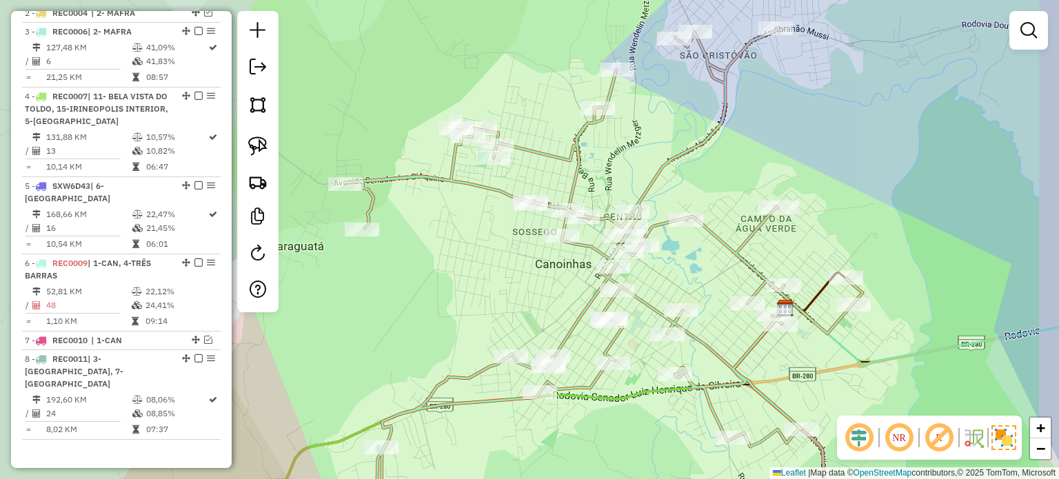
drag, startPoint x: 555, startPoint y: 305, endPoint x: 519, endPoint y: 305, distance: 35.9
click at [519, 305] on div "Janela de atendimento Grade de atendimento Capacidade Transportadoras Veículos …" at bounding box center [529, 239] width 1059 height 479
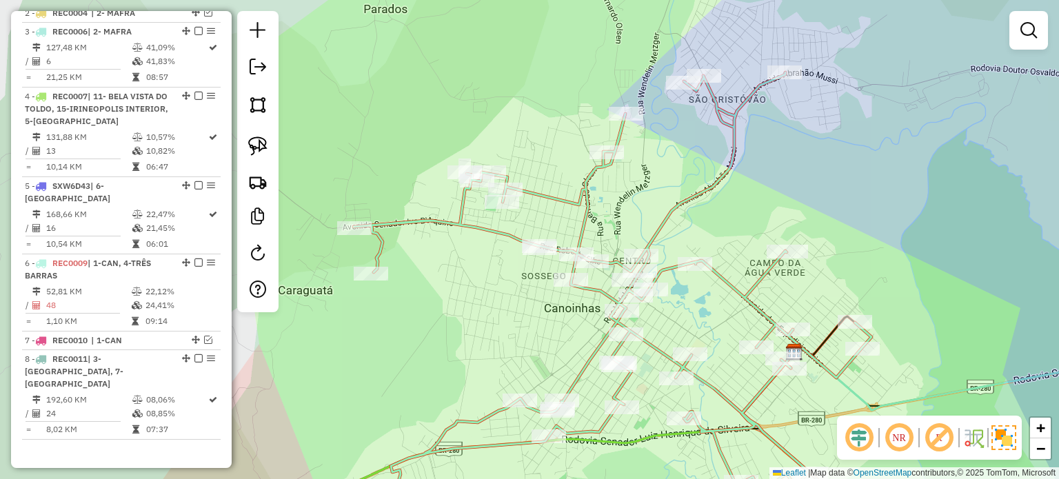
drag, startPoint x: 532, startPoint y: 304, endPoint x: 545, endPoint y: 347, distance: 44.7
click at [547, 348] on div "Janela de atendimento Grade de atendimento Capacidade Transportadoras Veículos …" at bounding box center [529, 239] width 1059 height 479
click at [259, 144] on img at bounding box center [257, 146] width 19 height 19
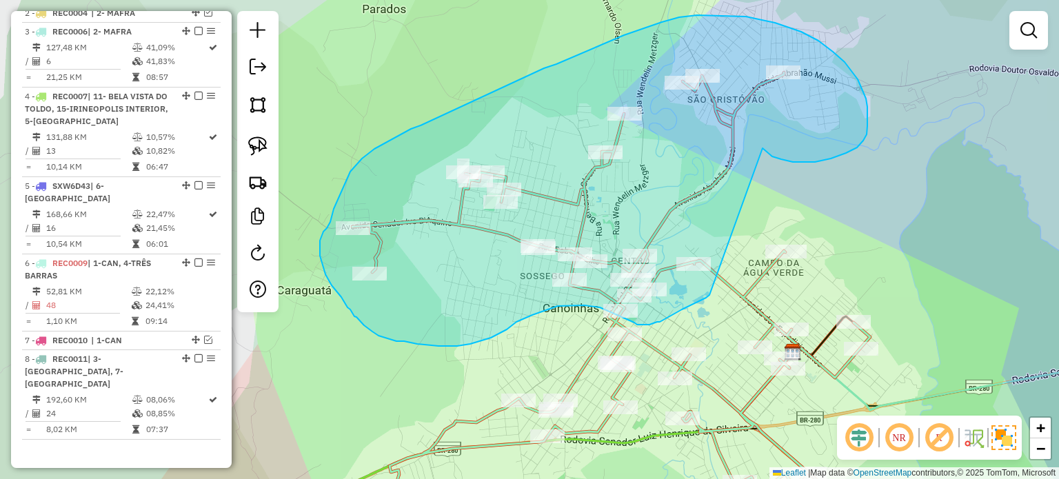
drag, startPoint x: 793, startPoint y: 162, endPoint x: 721, endPoint y: 290, distance: 146.9
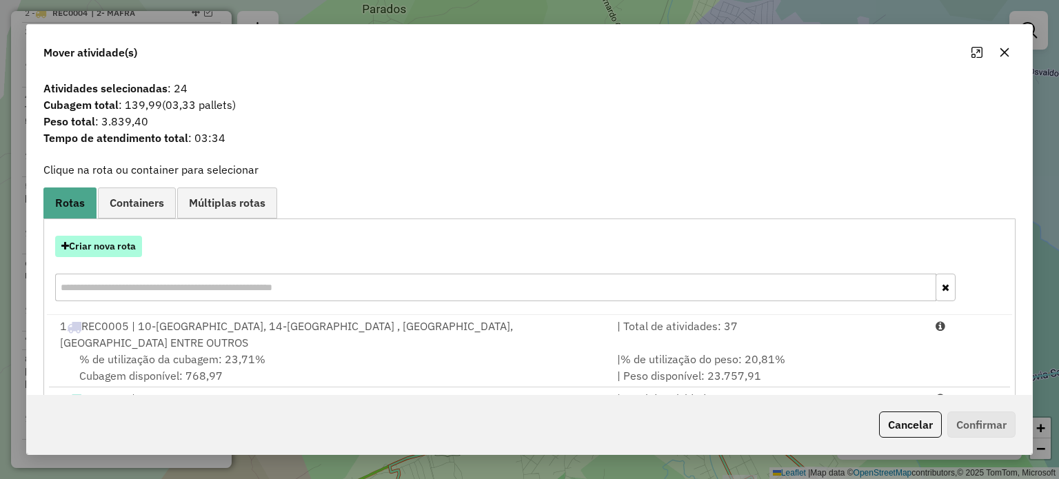
click at [99, 243] on button "Criar nova rota" at bounding box center [98, 246] width 87 height 21
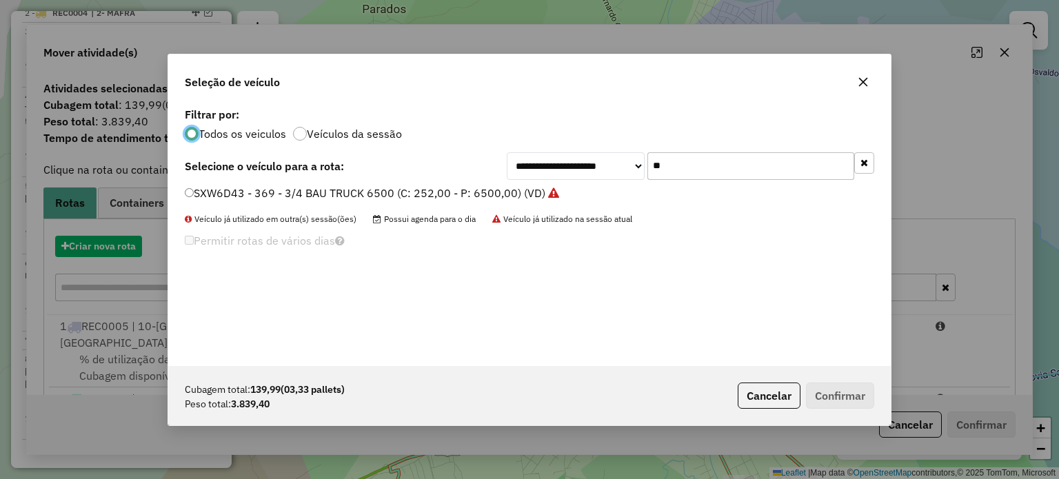
scroll to position [7, 4]
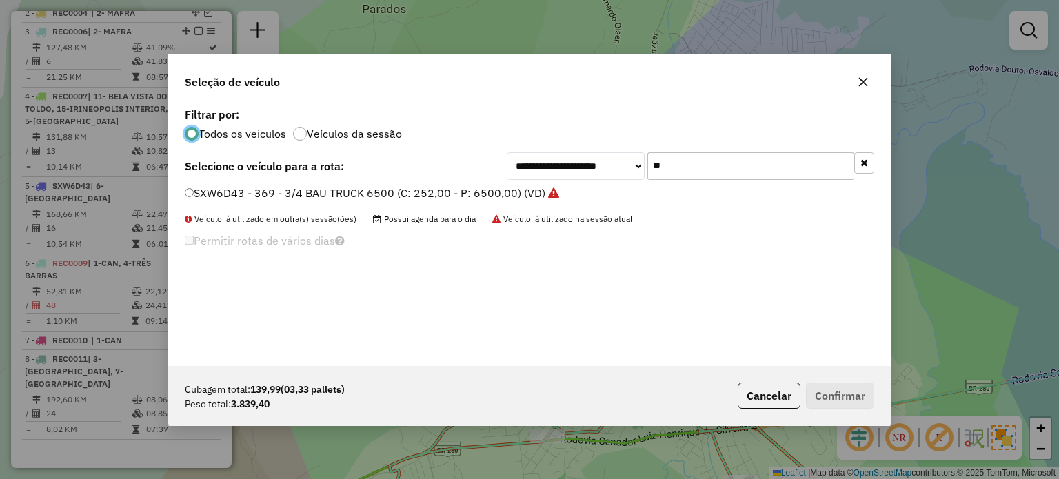
drag, startPoint x: 605, startPoint y: 179, endPoint x: 607, endPoint y: 162, distance: 17.4
click at [603, 179] on div "**********" at bounding box center [691, 166] width 368 height 28
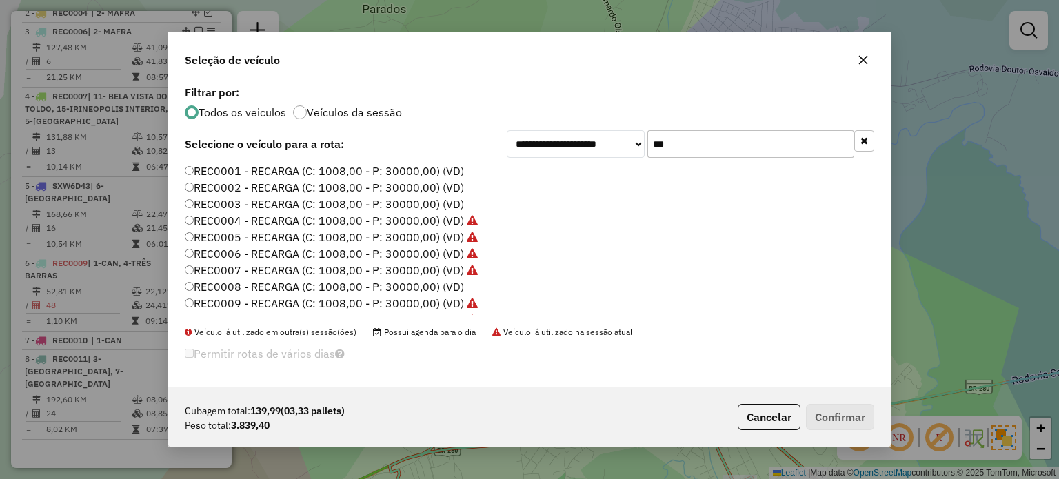
type input "***"
click at [431, 289] on label "REC0008 - RECARGA (C: 1008,00 - P: 30000,00) (VD)" at bounding box center [324, 287] width 279 height 17
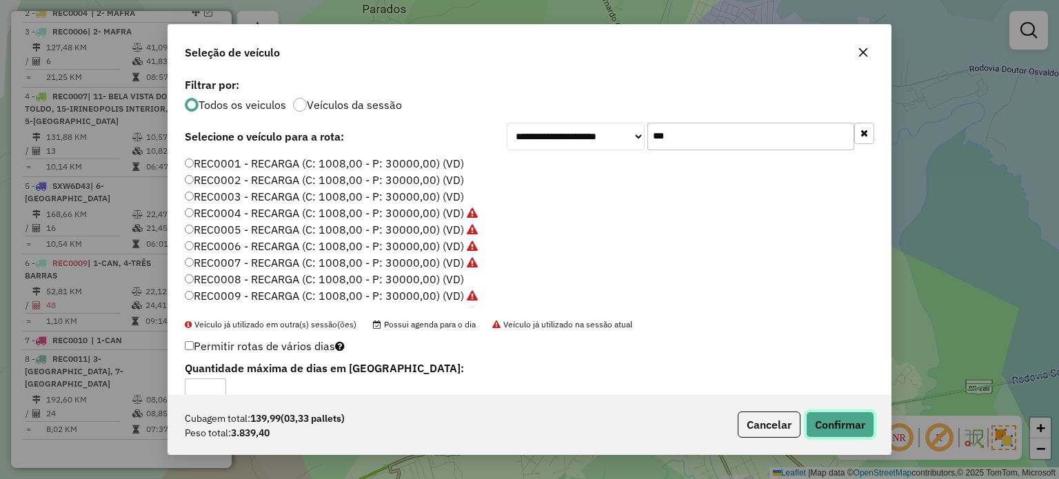
click at [845, 426] on button "Confirmar" at bounding box center [840, 425] width 68 height 26
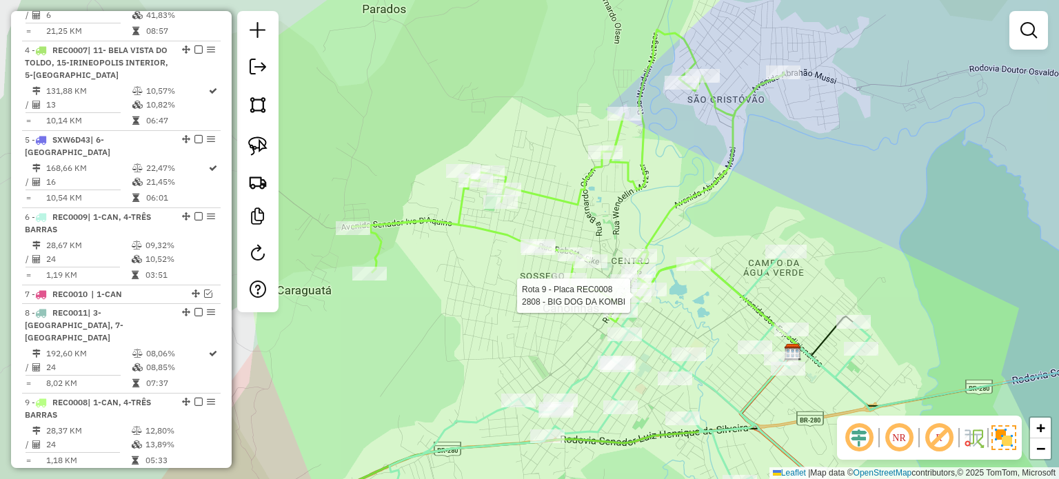
scroll to position [736, 0]
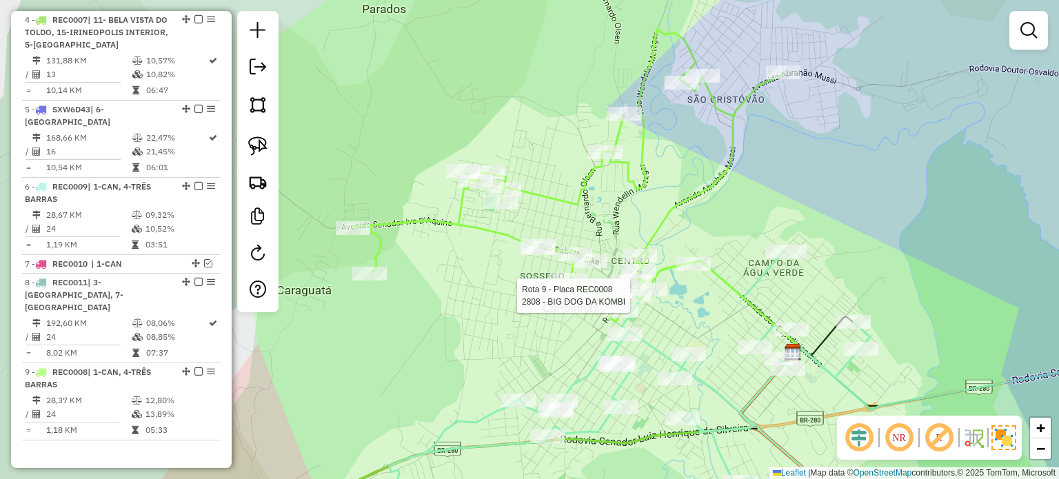
select select "*********"
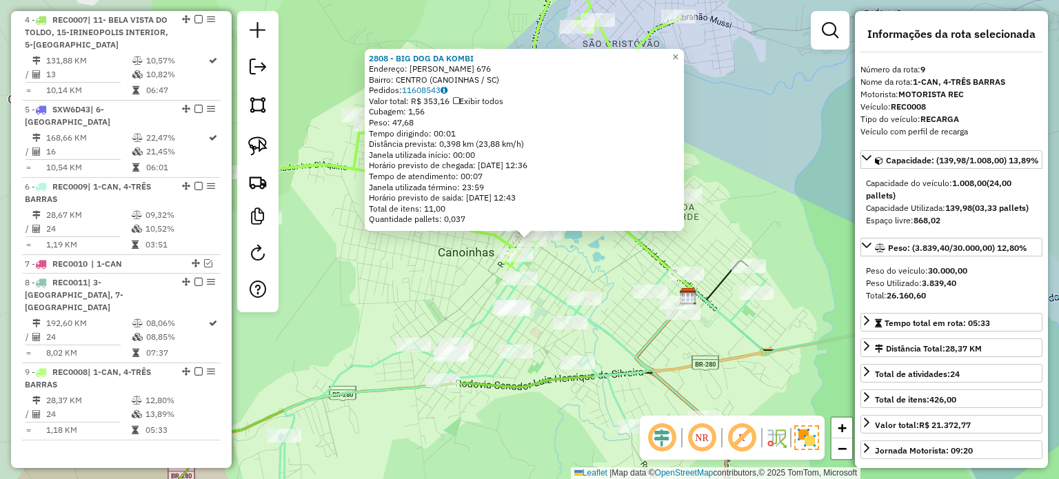
click at [594, 250] on div "2808 - BIG DOG DA KOMBI Endereço: [PERSON_NAME] 676 Bairro: [GEOGRAPHIC_DATA] (…" at bounding box center [529, 239] width 1059 height 479
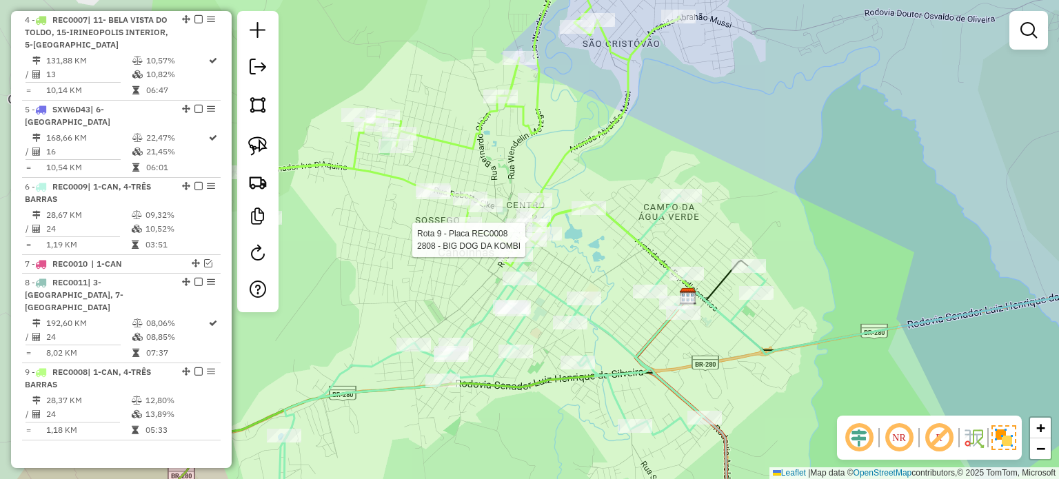
select select "*********"
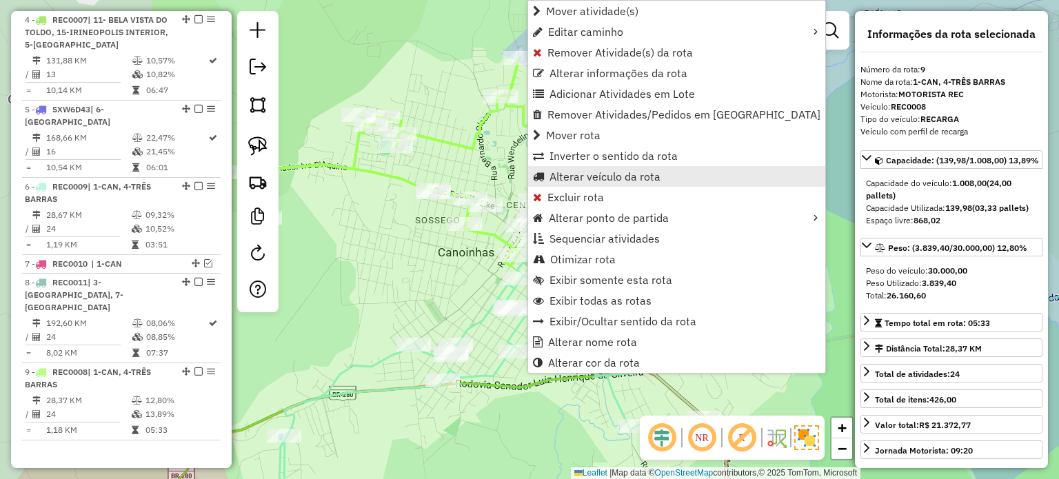
click at [547, 179] on link "Alterar veículo da rota" at bounding box center [676, 176] width 297 height 21
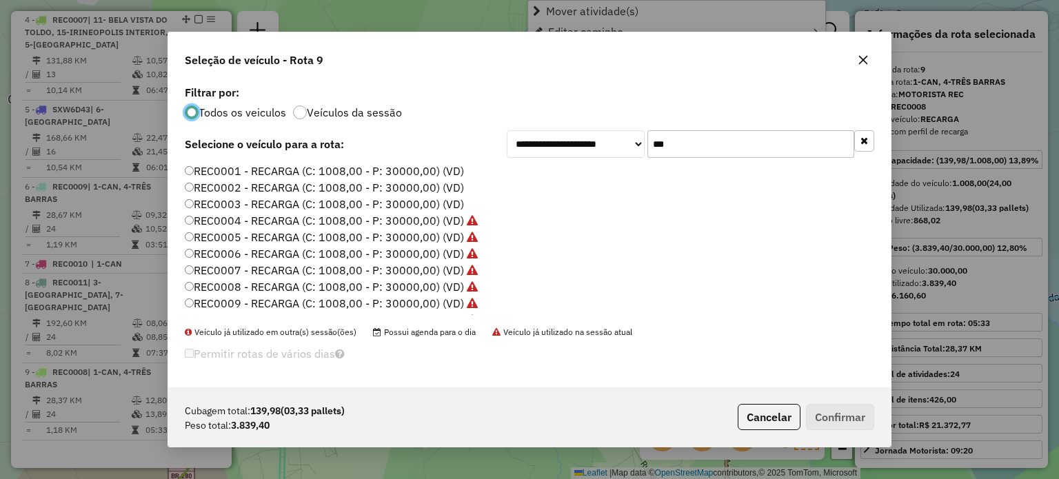
scroll to position [7, 4]
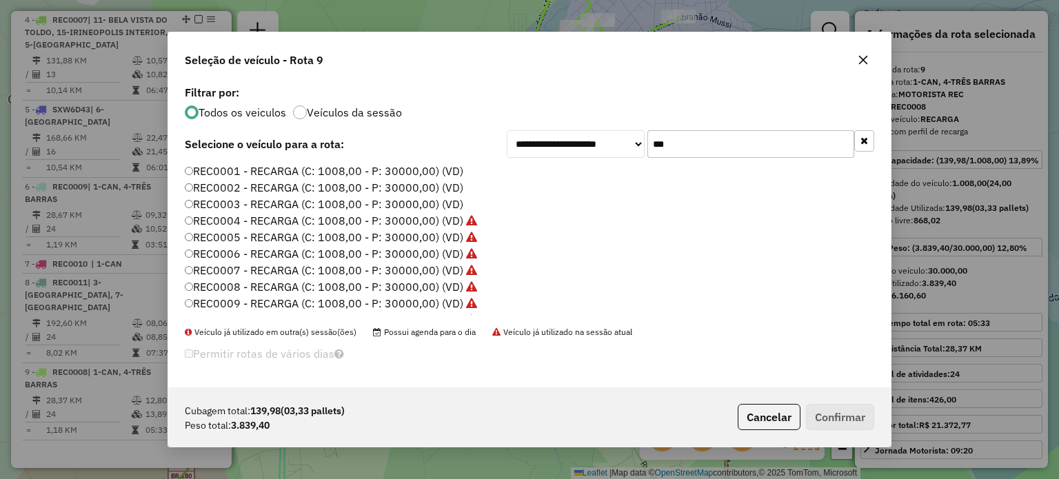
drag, startPoint x: 693, startPoint y: 144, endPoint x: 618, endPoint y: 147, distance: 75.2
click at [618, 147] on div "**********" at bounding box center [691, 144] width 368 height 28
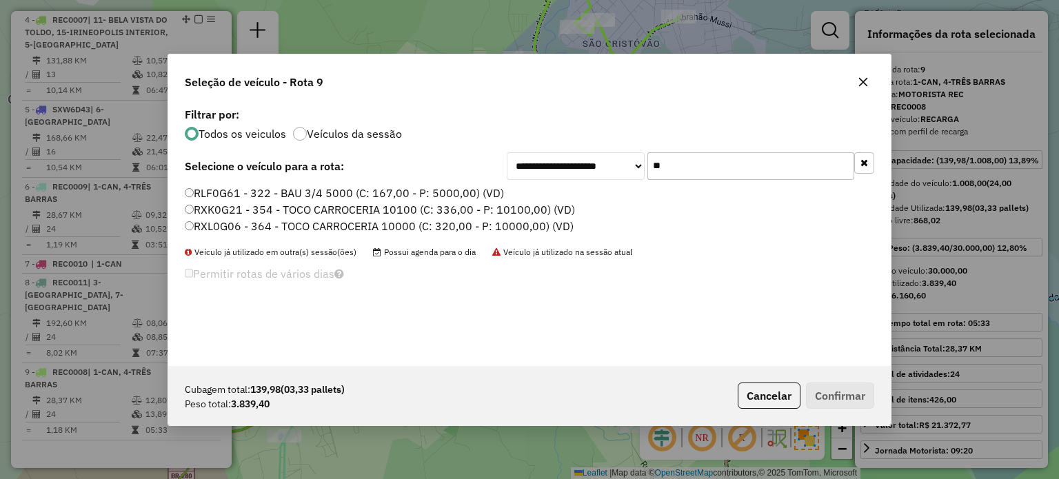
type input "**"
click at [255, 228] on label "RXL0G06 - 364 - TOCO CARROCERIA 10000 (C: 320,00 - P: 10000,00) (VD)" at bounding box center [379, 226] width 389 height 17
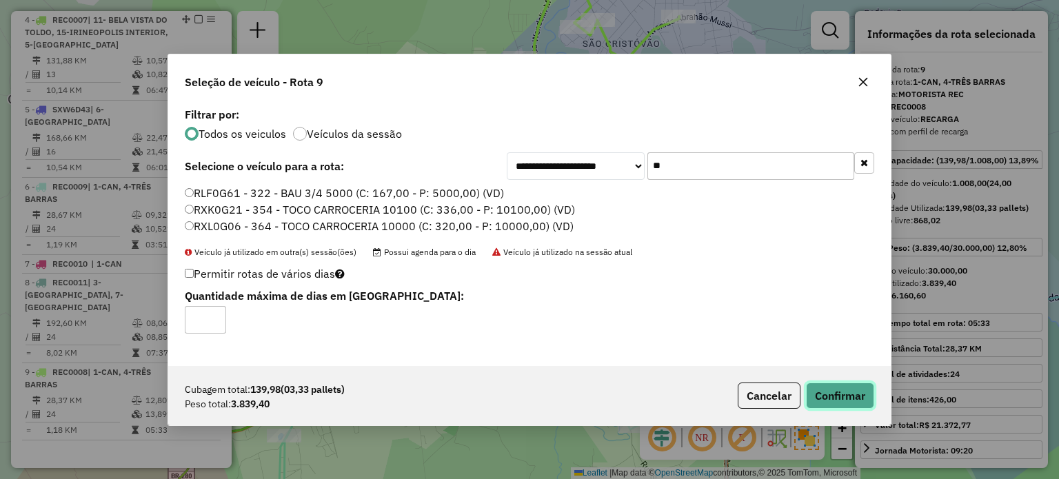
click at [847, 394] on button "Confirmar" at bounding box center [840, 396] width 68 height 26
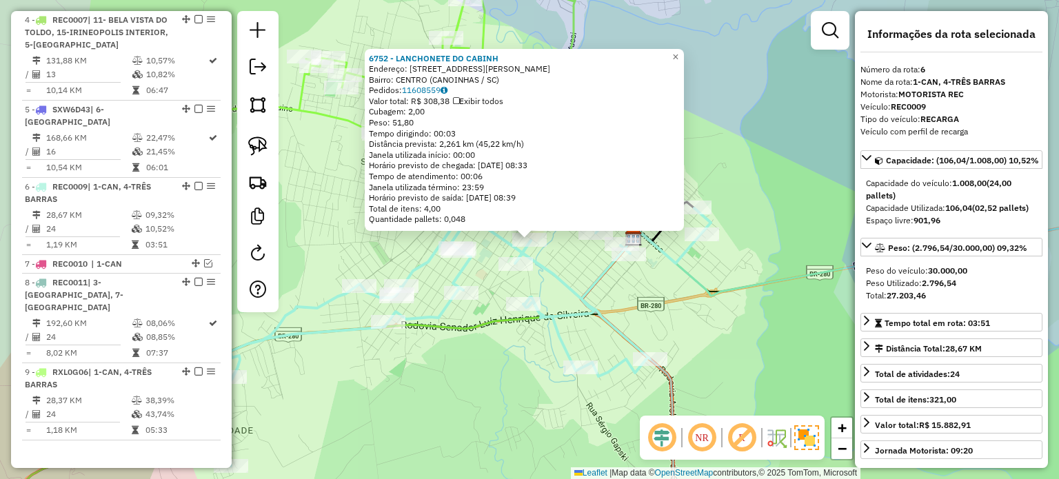
click at [574, 282] on icon at bounding box center [467, 302] width 487 height 330
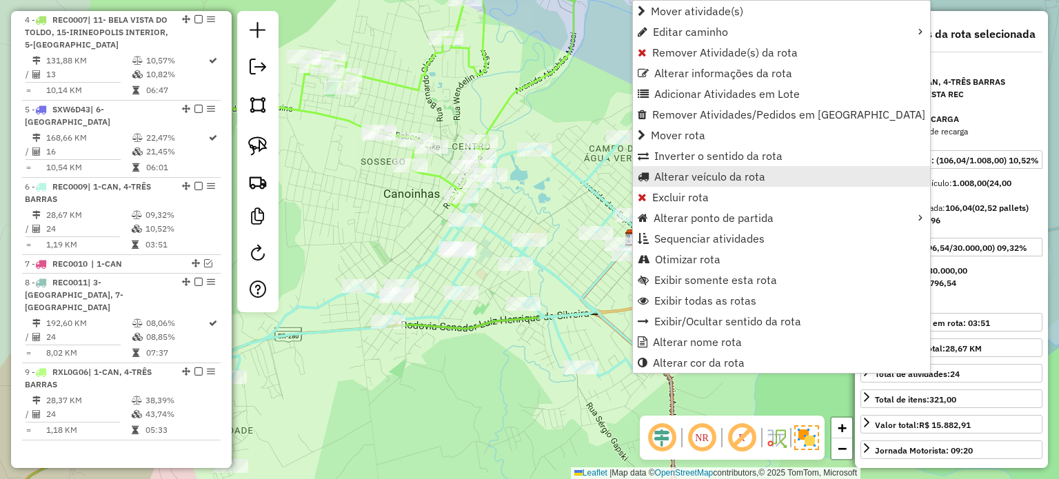
click at [667, 176] on span "Alterar veículo da rota" at bounding box center [709, 176] width 111 height 11
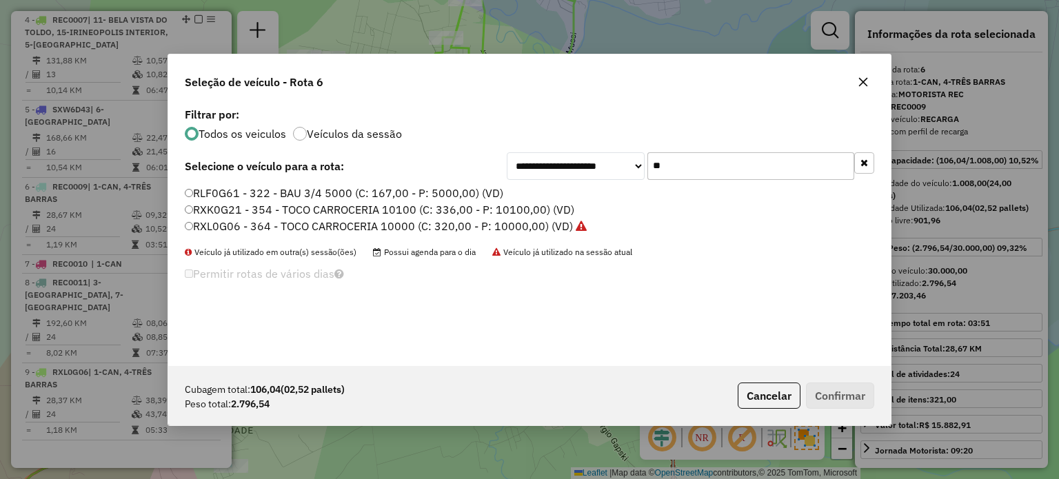
drag, startPoint x: 640, startPoint y: 167, endPoint x: 612, endPoint y: 161, distance: 28.3
click at [601, 169] on div "**********" at bounding box center [691, 166] width 368 height 28
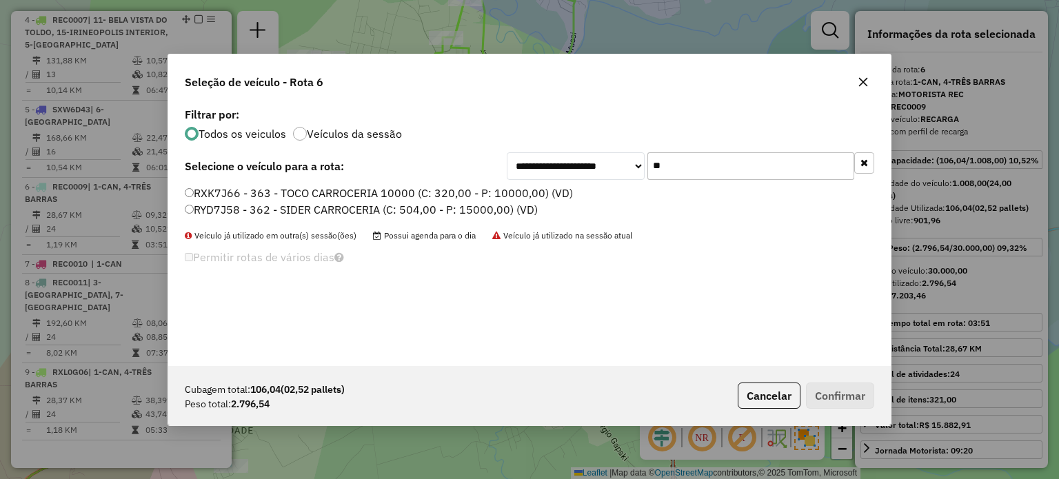
type input "**"
click at [254, 191] on label "RXK7J66 - 363 - TOCO CARROCERIA 10000 (C: 320,00 - P: 10000,00) (VD)" at bounding box center [379, 193] width 388 height 17
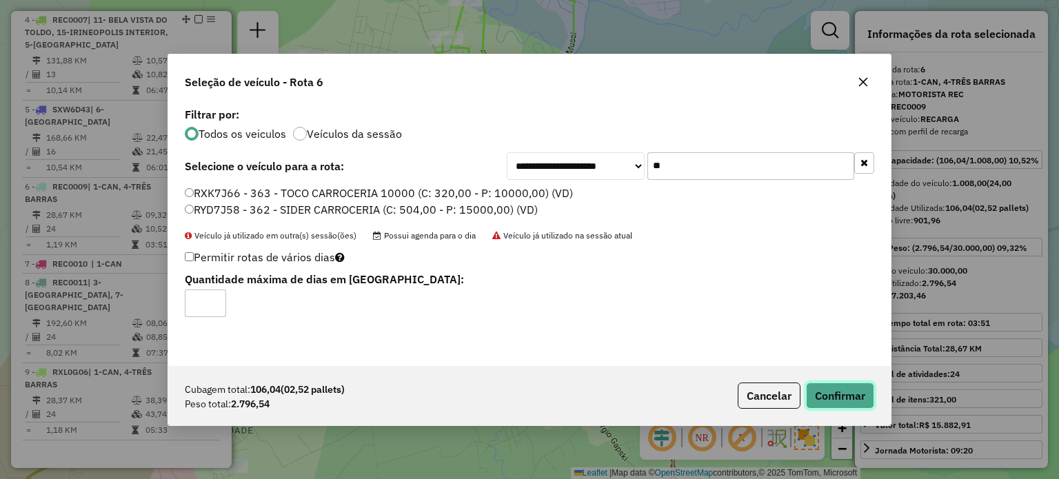
drag, startPoint x: 841, startPoint y: 394, endPoint x: 856, endPoint y: 393, distance: 14.5
click at [840, 396] on button "Confirmar" at bounding box center [840, 396] width 68 height 26
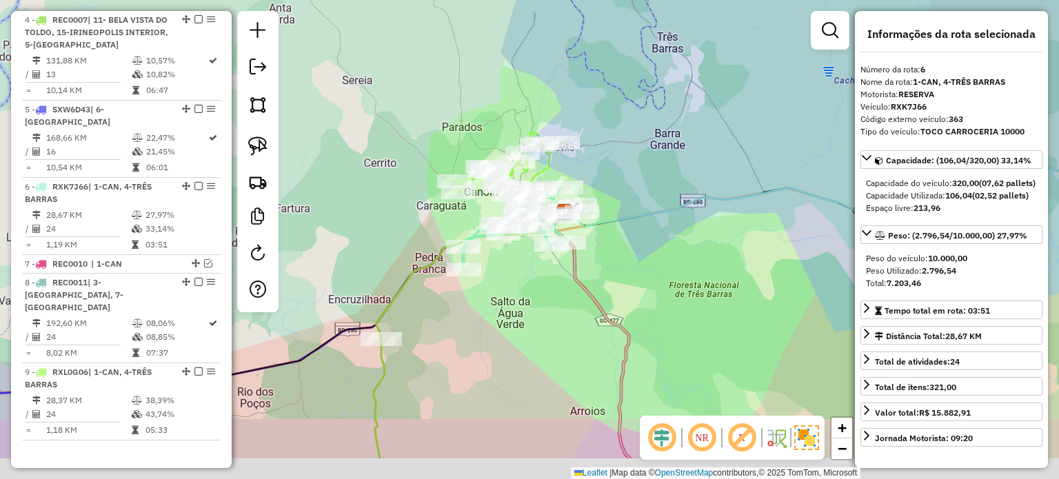
drag, startPoint x: 722, startPoint y: 336, endPoint x: 605, endPoint y: 241, distance: 151.4
click at [609, 246] on div "Janela de atendimento Grade de atendimento Capacidade Transportadoras Veículos …" at bounding box center [529, 239] width 1059 height 479
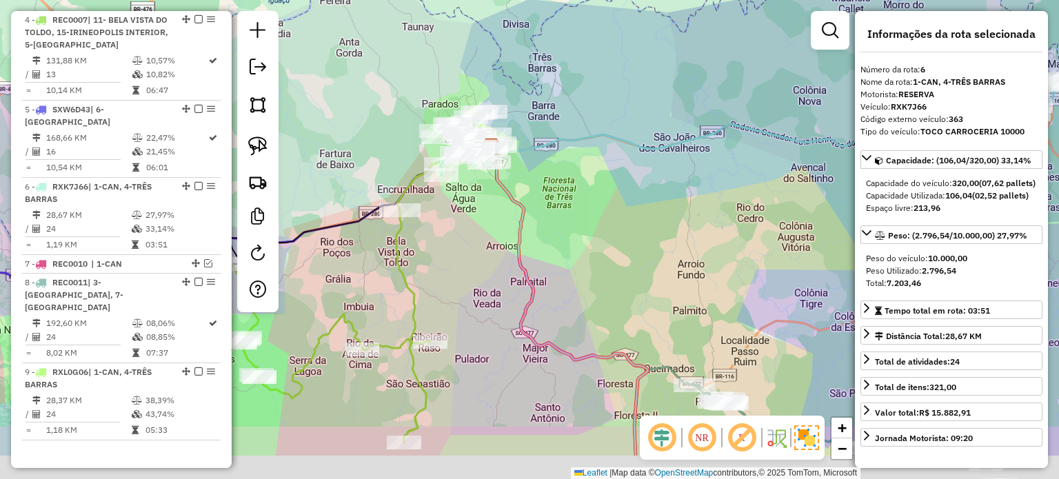
drag, startPoint x: 645, startPoint y: 339, endPoint x: 559, endPoint y: 239, distance: 131.0
click at [567, 256] on div "Janela de atendimento Grade de atendimento Capacidade Transportadoras Veículos …" at bounding box center [529, 239] width 1059 height 479
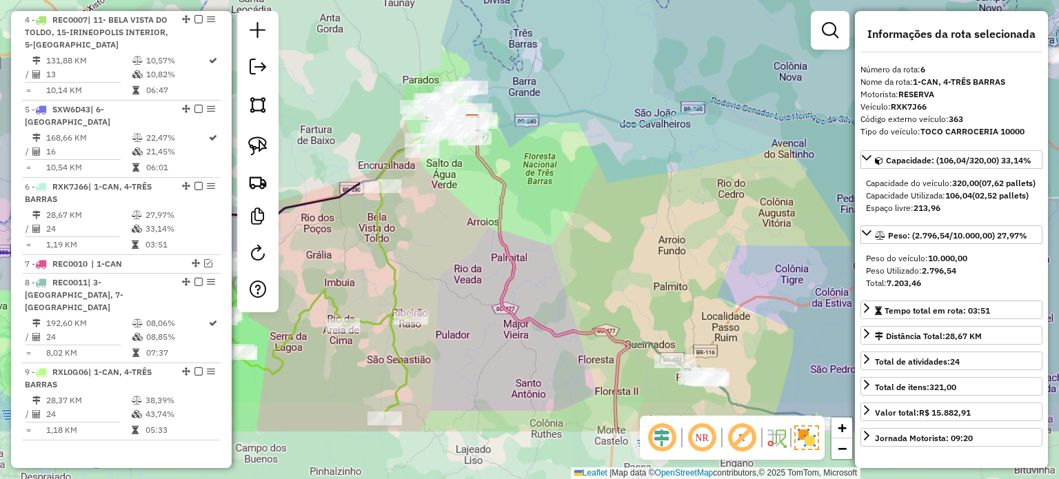
drag, startPoint x: 587, startPoint y: 297, endPoint x: 581, endPoint y: 243, distance: 54.9
click at [582, 248] on div "Janela de atendimento Grade de atendimento Capacidade Transportadoras Veículos …" at bounding box center [529, 239] width 1059 height 479
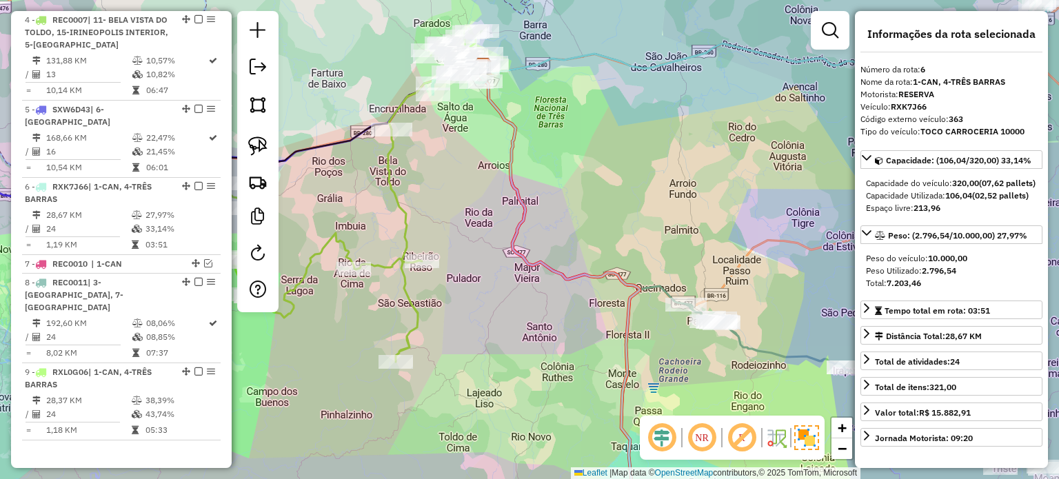
drag, startPoint x: 546, startPoint y: 278, endPoint x: 578, endPoint y: 268, distance: 33.4
click at [578, 268] on icon at bounding box center [557, 294] width 163 height 457
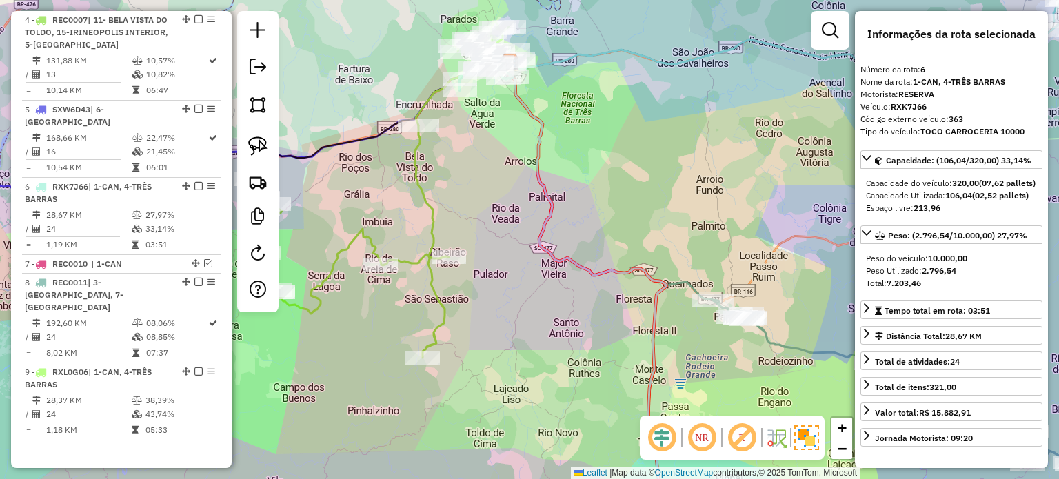
drag, startPoint x: 576, startPoint y: 308, endPoint x: 538, endPoint y: 310, distance: 38.0
click at [465, 264] on div "Janela de atendimento Grade de atendimento Capacidade Transportadoras Veículos …" at bounding box center [529, 239] width 1059 height 479
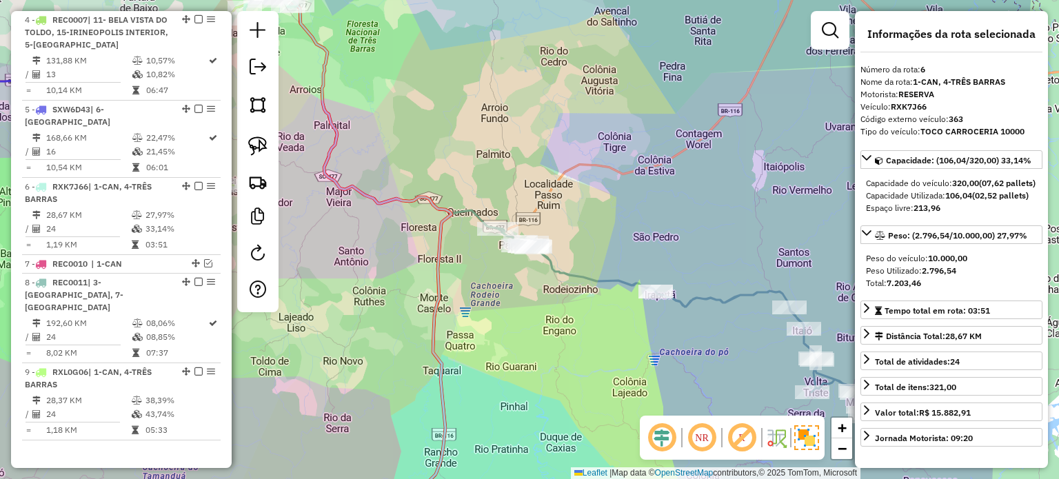
drag, startPoint x: 558, startPoint y: 350, endPoint x: 523, endPoint y: 327, distance: 41.3
click at [488, 316] on div "Janela de atendimento Grade de atendimento Capacidade Transportadoras Veículos …" at bounding box center [529, 239] width 1059 height 479
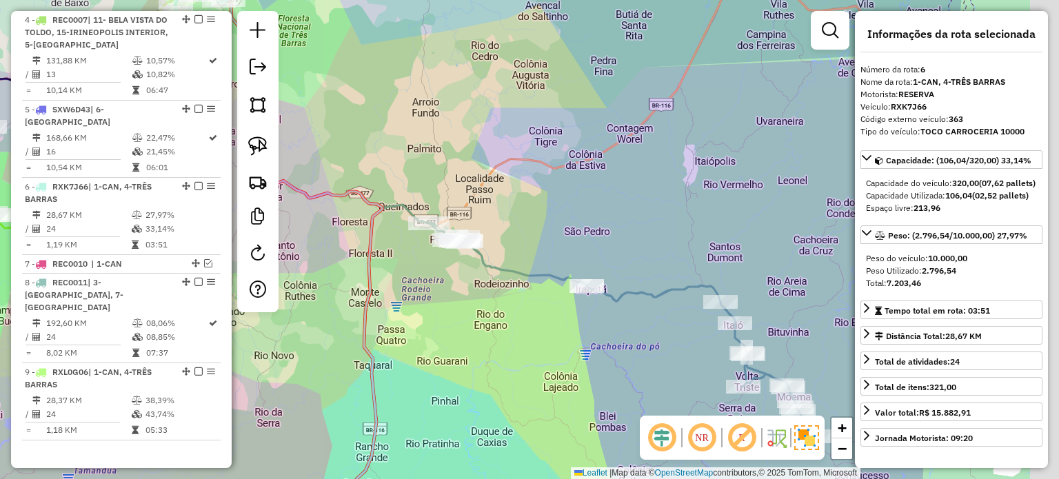
drag, startPoint x: 511, startPoint y: 336, endPoint x: 477, endPoint y: 338, distance: 33.8
click at [474, 339] on div "Janela de atendimento Grade de atendimento Capacidade Transportadoras Veículos …" at bounding box center [529, 239] width 1059 height 479
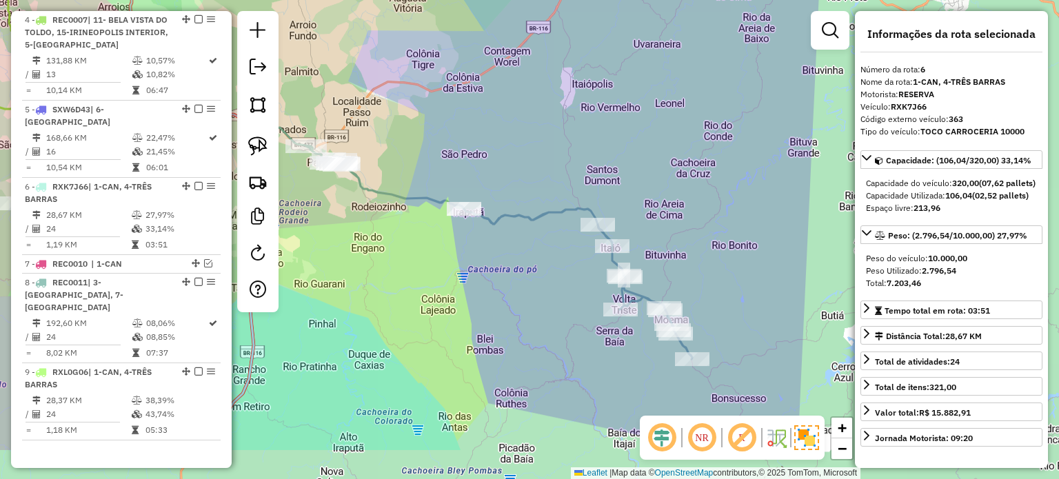
drag, startPoint x: 558, startPoint y: 374, endPoint x: 436, endPoint y: 297, distance: 144.1
click at [436, 297] on div "Janela de atendimento Grade de atendimento Capacidade Transportadoras Veículos …" at bounding box center [529, 239] width 1059 height 479
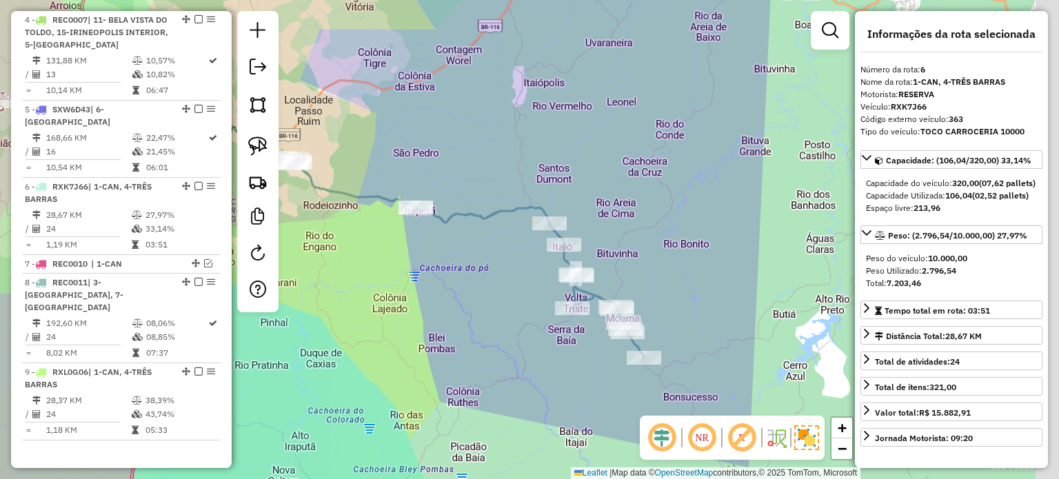
drag, startPoint x: 580, startPoint y: 352, endPoint x: 573, endPoint y: 290, distance: 63.1
click at [553, 350] on div "Janela de atendimento Grade de atendimento Capacidade Transportadoras Veículos …" at bounding box center [529, 239] width 1059 height 479
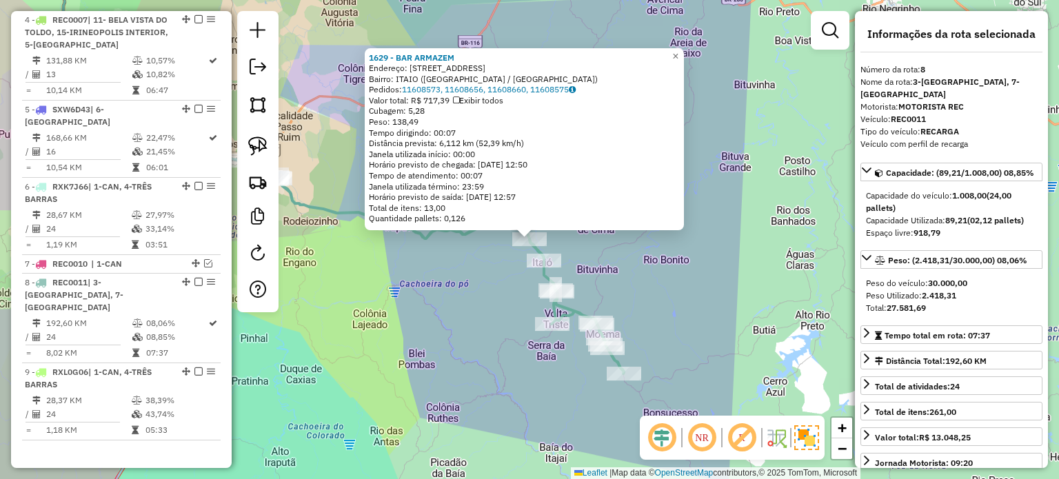
click at [662, 278] on div "1629 - BAR ARMAZEM Endereço: [STREET_ADDRESS] Bairro: [GEOGRAPHIC_DATA] ([GEOGR…" at bounding box center [529, 239] width 1059 height 479
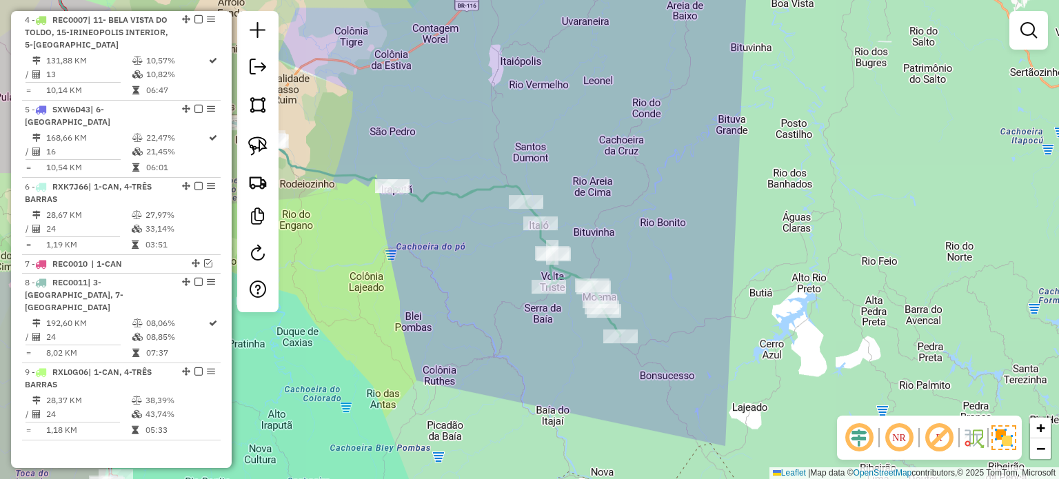
drag, startPoint x: 688, startPoint y: 316, endPoint x: 668, endPoint y: 252, distance: 67.8
click at [685, 253] on div "Janela de atendimento Grade de atendimento Capacidade Transportadoras Veículos …" at bounding box center [529, 239] width 1059 height 479
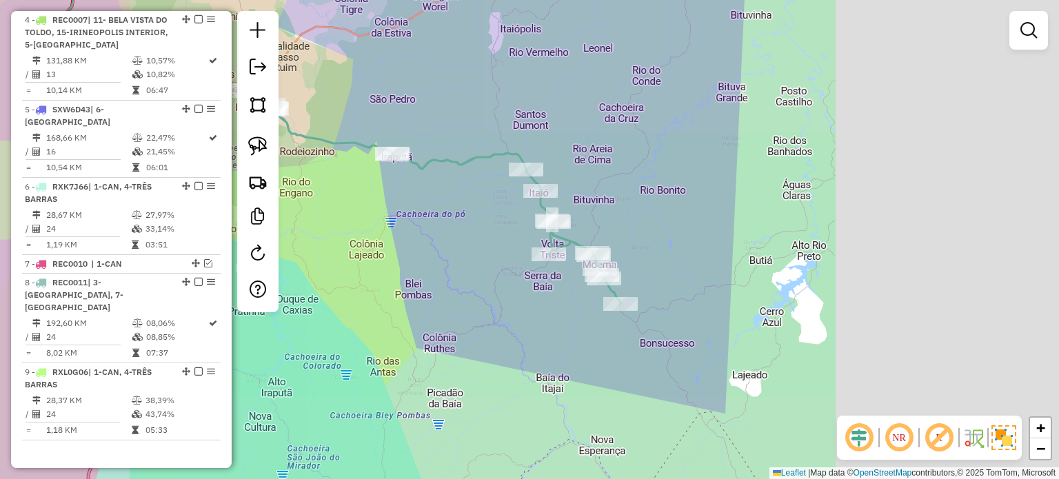
click at [556, 343] on div "Janela de atendimento Grade de atendimento Capacidade Transportadoras Veículos …" at bounding box center [529, 239] width 1059 height 479
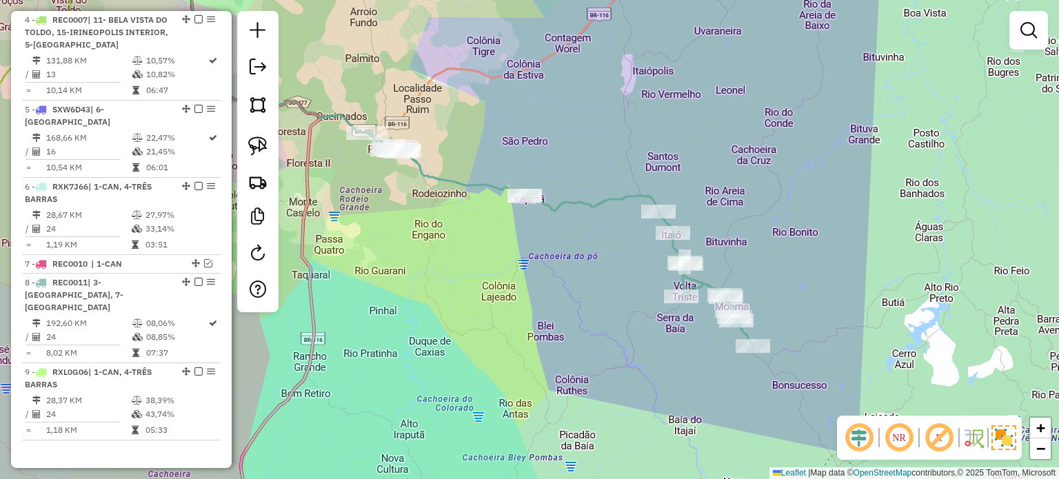
drag, startPoint x: 512, startPoint y: 268, endPoint x: 431, endPoint y: 177, distance: 121.6
click at [519, 274] on div "Janela de atendimento Grade de atendimento Capacidade Transportadoras Veículos …" at bounding box center [529, 239] width 1059 height 479
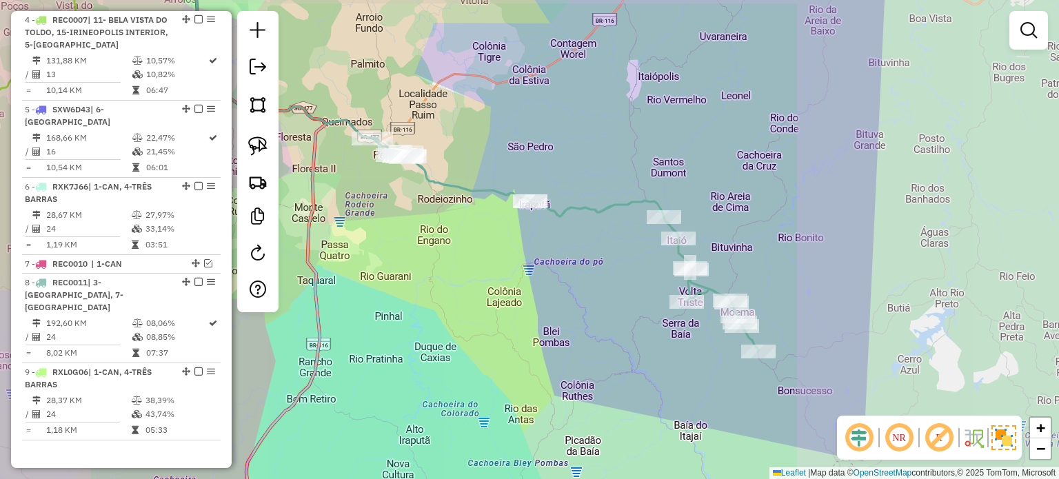
drag, startPoint x: 574, startPoint y: 311, endPoint x: 492, endPoint y: 270, distance: 91.0
click at [494, 272] on div "Janela de atendimento Grade de atendimento Capacidade Transportadoras Veículos …" at bounding box center [529, 239] width 1059 height 479
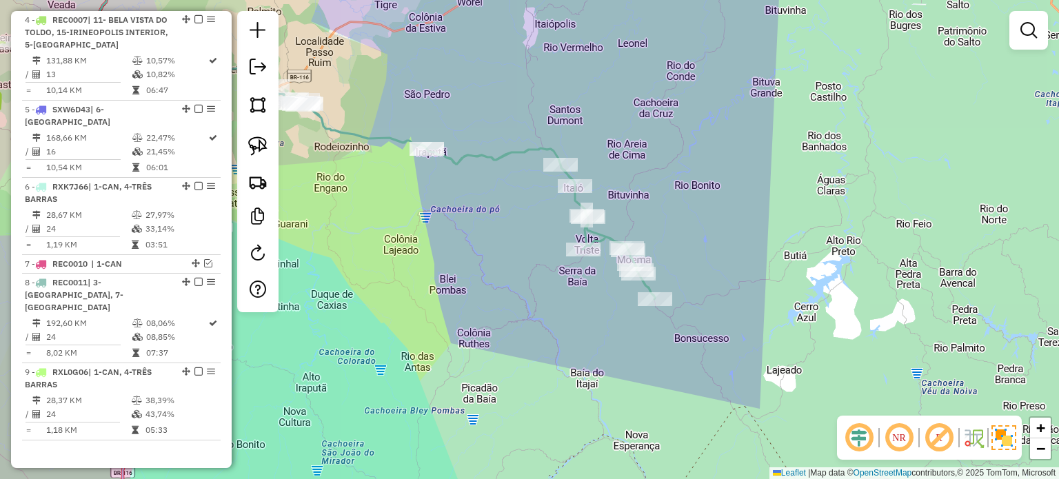
click at [622, 330] on div "Janela de atendimento Grade de atendimento Capacidade Transportadoras Veículos …" at bounding box center [529, 239] width 1059 height 479
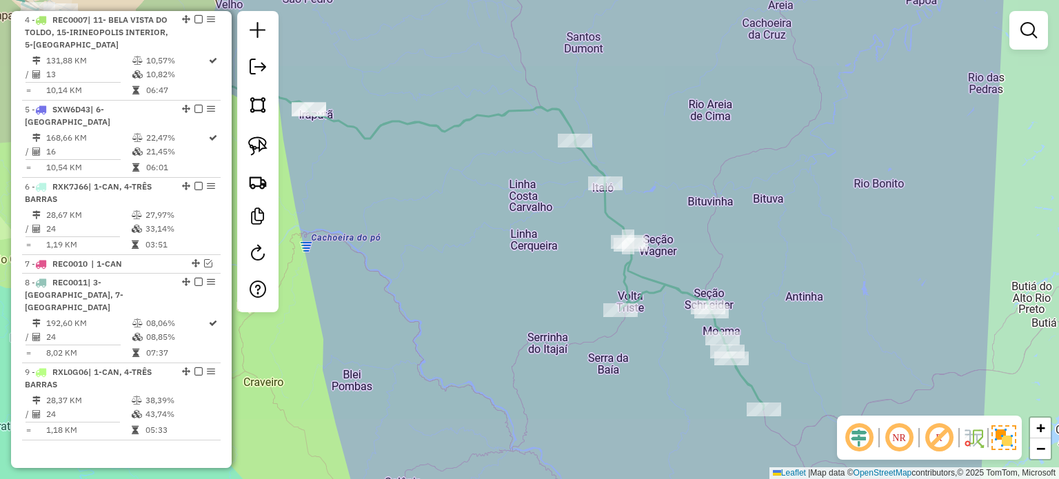
drag, startPoint x: 587, startPoint y: 245, endPoint x: 588, endPoint y: 265, distance: 20.0
click at [599, 290] on div "Janela de atendimento Grade de atendimento Capacidade Transportadoras Veículos …" at bounding box center [529, 239] width 1059 height 479
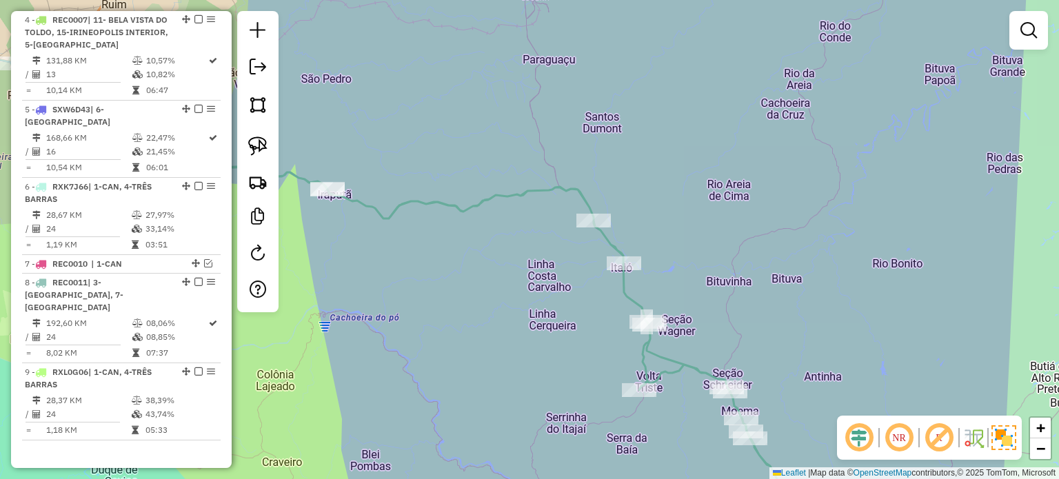
drag, startPoint x: 582, startPoint y: 265, endPoint x: 589, endPoint y: 289, distance: 25.1
click at [589, 289] on div "Janela de atendimento Grade de atendimento Capacidade Transportadoras Veículos …" at bounding box center [529, 239] width 1059 height 479
drag, startPoint x: 590, startPoint y: 283, endPoint x: 597, endPoint y: 301, distance: 19.2
click at [597, 301] on div "Janela de atendimento Grade de atendimento Capacidade Transportadoras Veículos …" at bounding box center [529, 239] width 1059 height 479
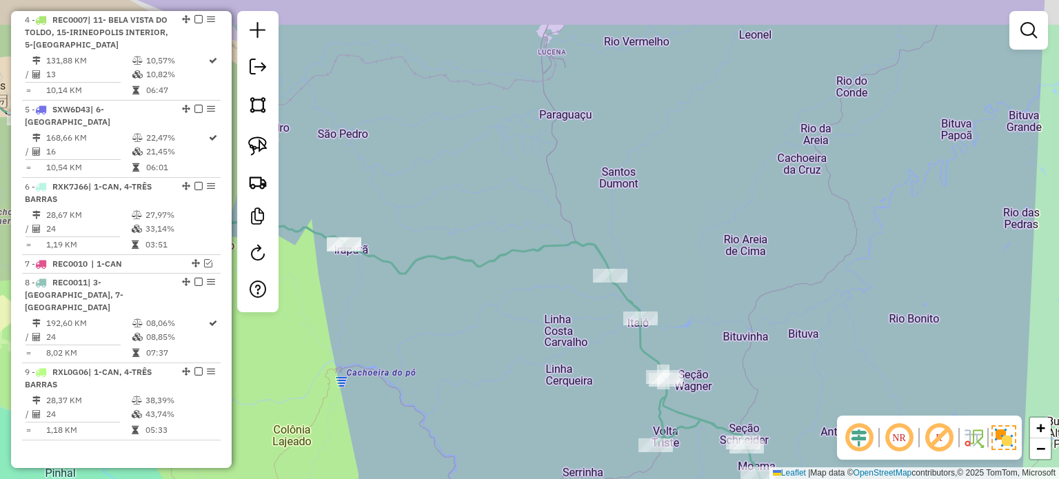
drag, startPoint x: 574, startPoint y: 245, endPoint x: 552, endPoint y: 281, distance: 41.9
click at [584, 283] on div "Janela de atendimento Grade de atendimento Capacidade Transportadoras Veículos …" at bounding box center [529, 239] width 1059 height 479
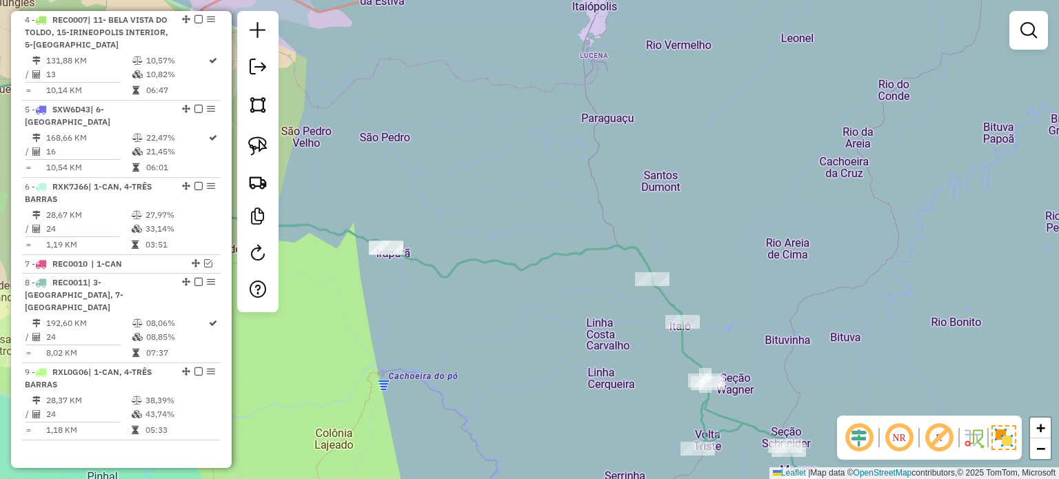
drag, startPoint x: 511, startPoint y: 283, endPoint x: 494, endPoint y: 292, distance: 19.4
click at [552, 285] on div "Janela de atendimento Grade de atendimento Capacidade Transportadoras Veículos …" at bounding box center [529, 239] width 1059 height 479
drag, startPoint x: 487, startPoint y: 292, endPoint x: 479, endPoint y: 277, distance: 16.7
click at [501, 291] on div "Janela de atendimento Grade de atendimento Capacidade Transportadoras Veículos …" at bounding box center [529, 239] width 1059 height 479
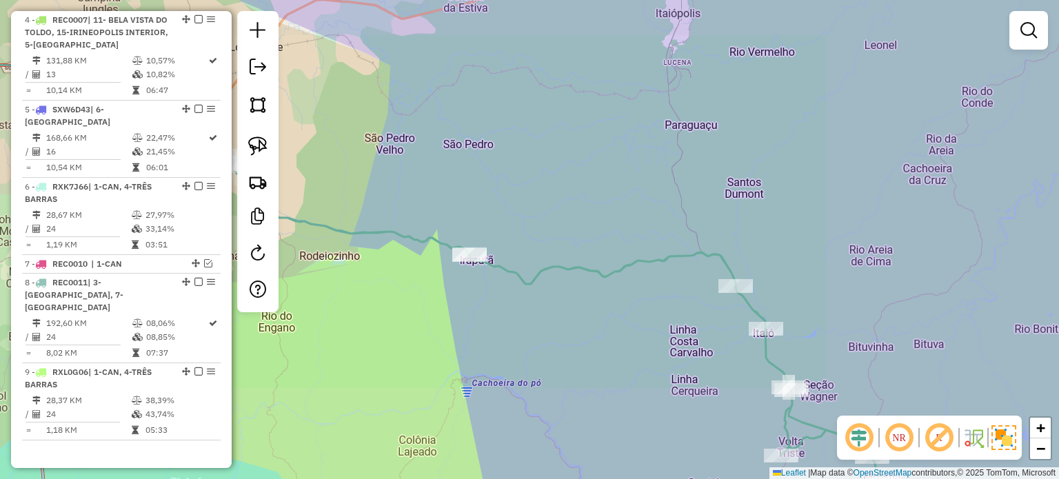
drag, startPoint x: 587, startPoint y: 318, endPoint x: 508, endPoint y: 244, distance: 107.8
click at [510, 247] on div "Janela de atendimento Grade de atendimento Capacidade Transportadoras Veículos …" at bounding box center [529, 239] width 1059 height 479
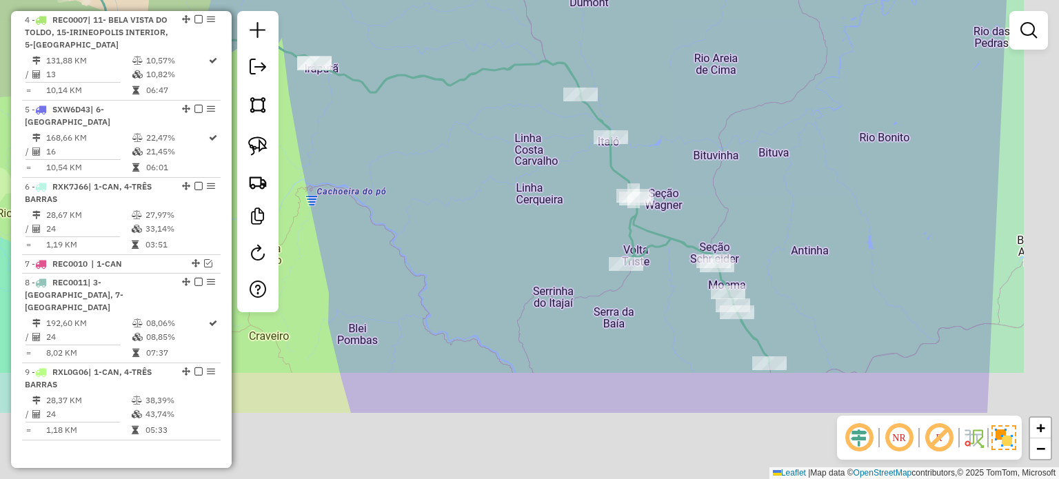
drag, startPoint x: 643, startPoint y: 350, endPoint x: 576, endPoint y: 232, distance: 135.8
click at [576, 234] on div "Janela de atendimento Grade de atendimento Capacidade Transportadoras Veículos …" at bounding box center [529, 239] width 1059 height 479
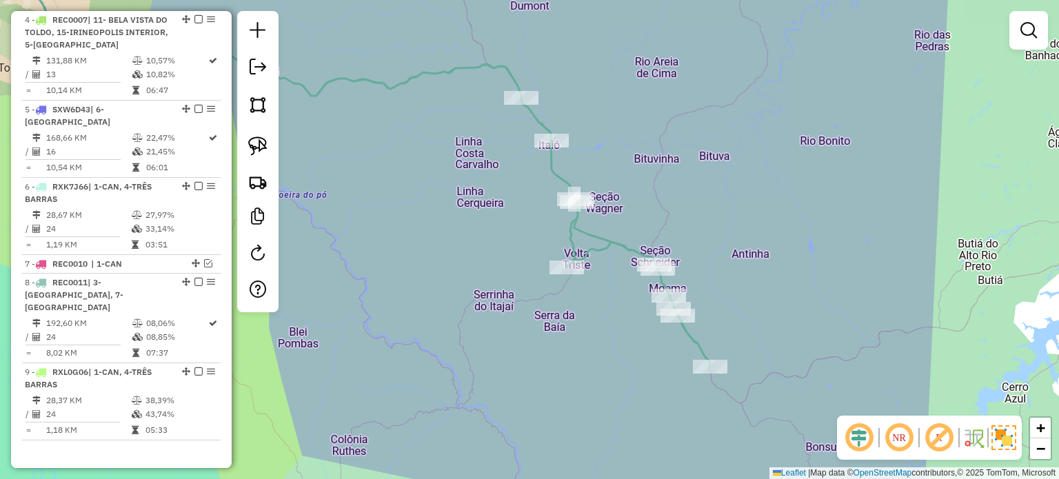
drag, startPoint x: 592, startPoint y: 339, endPoint x: 639, endPoint y: 316, distance: 52.1
click at [592, 339] on div "Janela de atendimento Grade de atendimento Capacidade Transportadoras Veículos …" at bounding box center [529, 239] width 1059 height 479
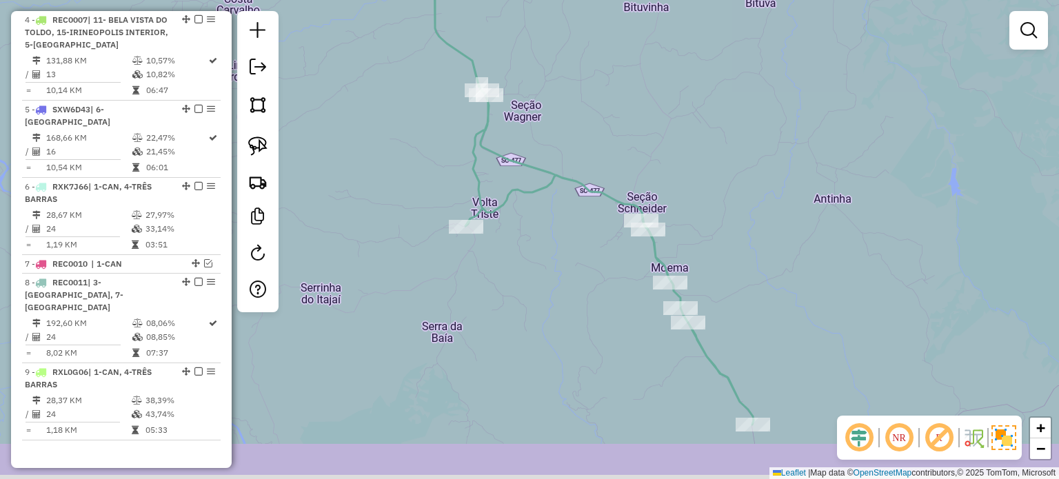
drag, startPoint x: 745, startPoint y: 301, endPoint x: 728, endPoint y: 240, distance: 63.7
click at [732, 252] on div "Janela de atendimento Grade de atendimento Capacidade Transportadoras Veículos …" at bounding box center [529, 239] width 1059 height 479
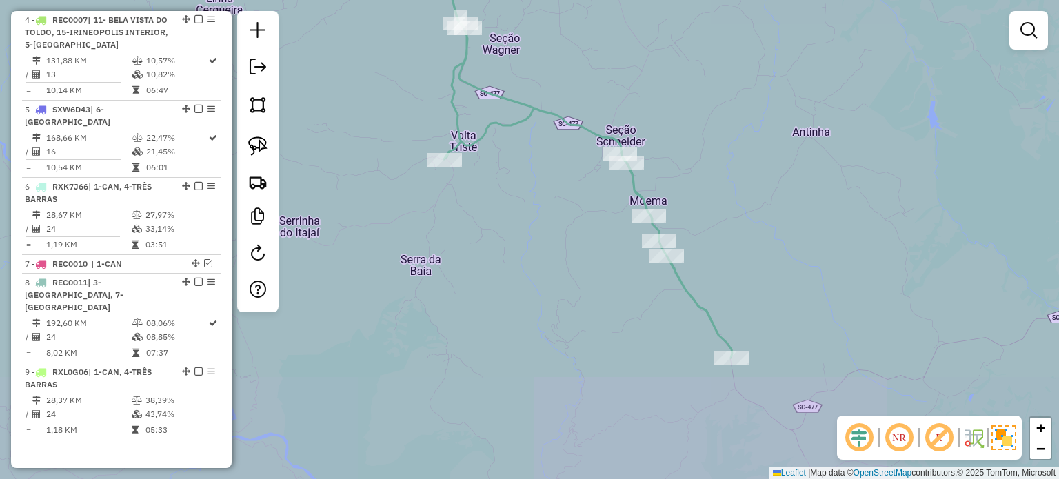
drag, startPoint x: 734, startPoint y: 269, endPoint x: 721, endPoint y: 239, distance: 32.8
click at [723, 243] on div "Janela de atendimento Grade de atendimento Capacidade Transportadoras Veículos …" at bounding box center [529, 239] width 1059 height 479
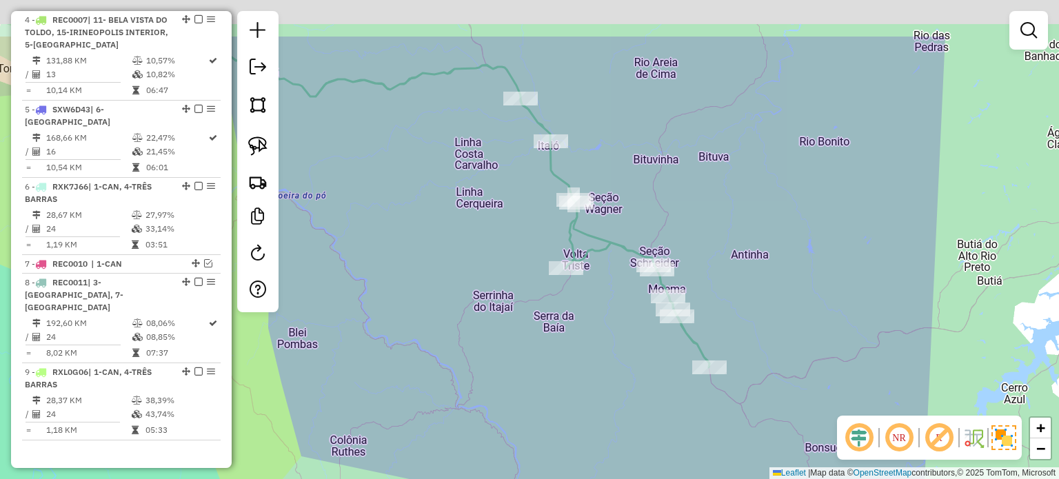
click at [626, 303] on div "Janela de atendimento Grade de atendimento Capacidade Transportadoras Veículos …" at bounding box center [529, 239] width 1059 height 479
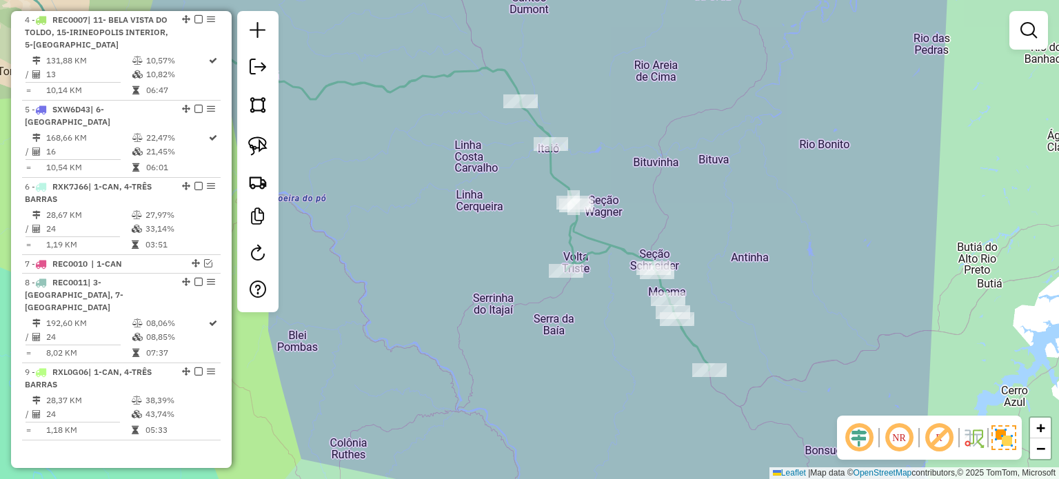
drag, startPoint x: 425, startPoint y: 173, endPoint x: 509, endPoint y: 211, distance: 91.6
click at [510, 217] on div "Janela de atendimento Grade de atendimento Capacidade Transportadoras Veículos …" at bounding box center [529, 239] width 1059 height 479
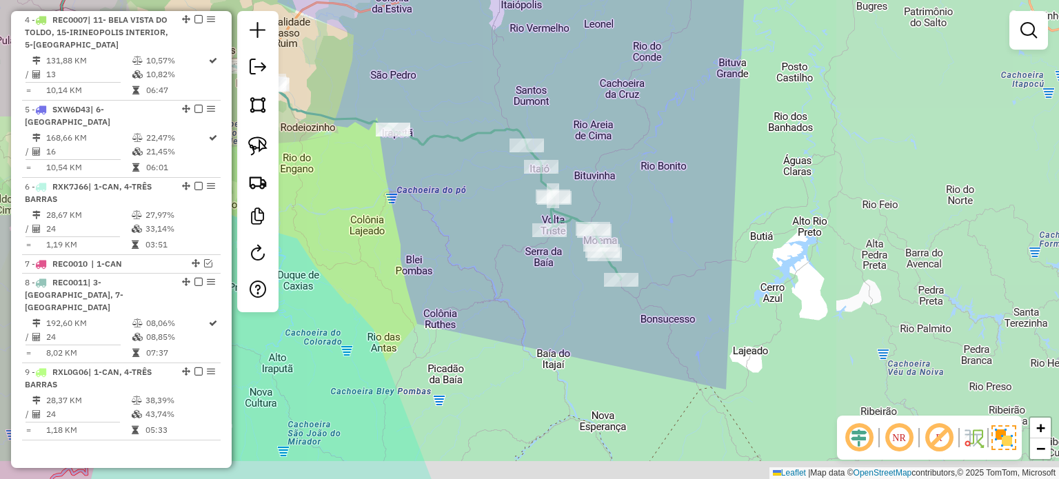
drag, startPoint x: 507, startPoint y: 267, endPoint x: 481, endPoint y: 222, distance: 51.9
click at [484, 225] on div "Janela de atendimento Grade de atendimento Capacidade Transportadoras Veículos …" at bounding box center [529, 239] width 1059 height 479
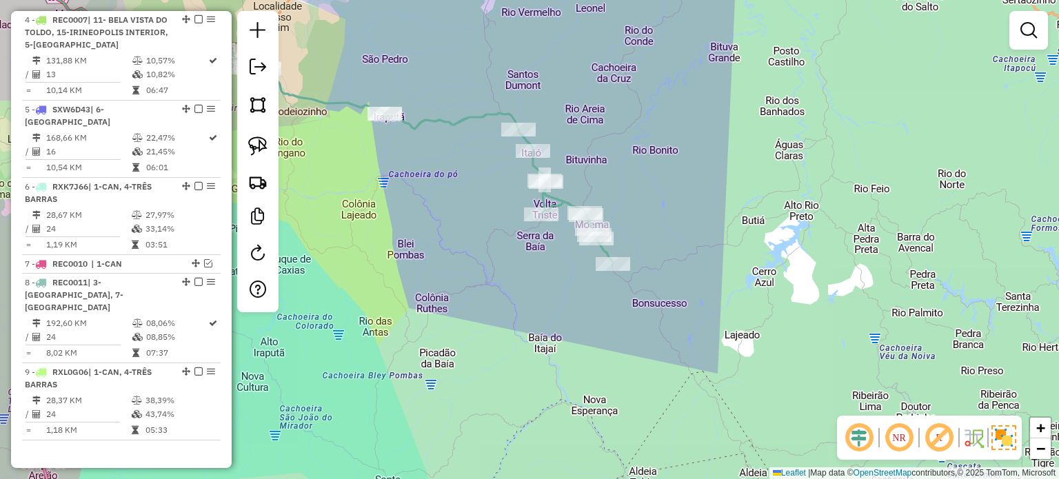
drag, startPoint x: 430, startPoint y: 232, endPoint x: 543, endPoint y: 308, distance: 136.2
click at [545, 315] on div "Janela de atendimento Grade de atendimento Capacidade Transportadoras Veículos …" at bounding box center [529, 239] width 1059 height 479
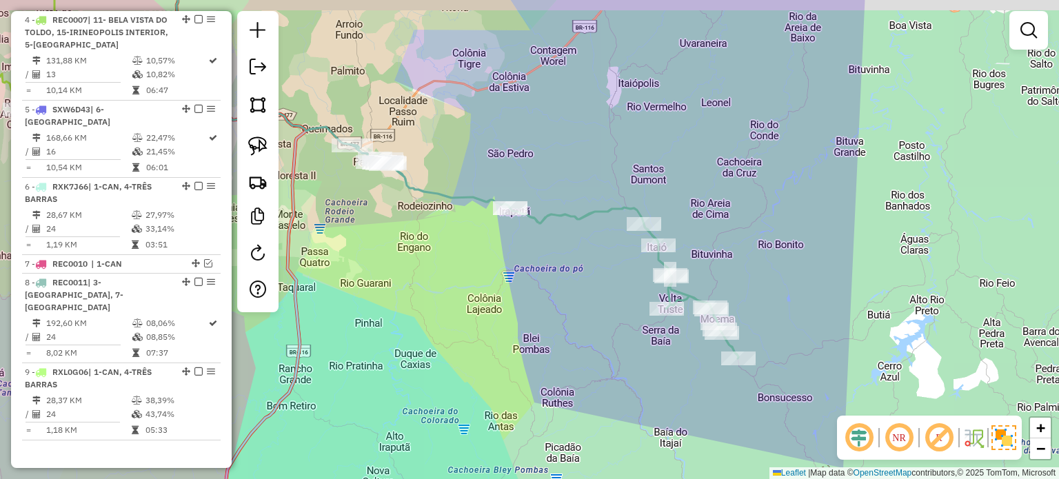
drag, startPoint x: 502, startPoint y: 250, endPoint x: 464, endPoint y: 225, distance: 45.3
click at [514, 256] on div "Janela de atendimento Grade de atendimento Capacidade Transportadoras Veículos …" at bounding box center [529, 239] width 1059 height 479
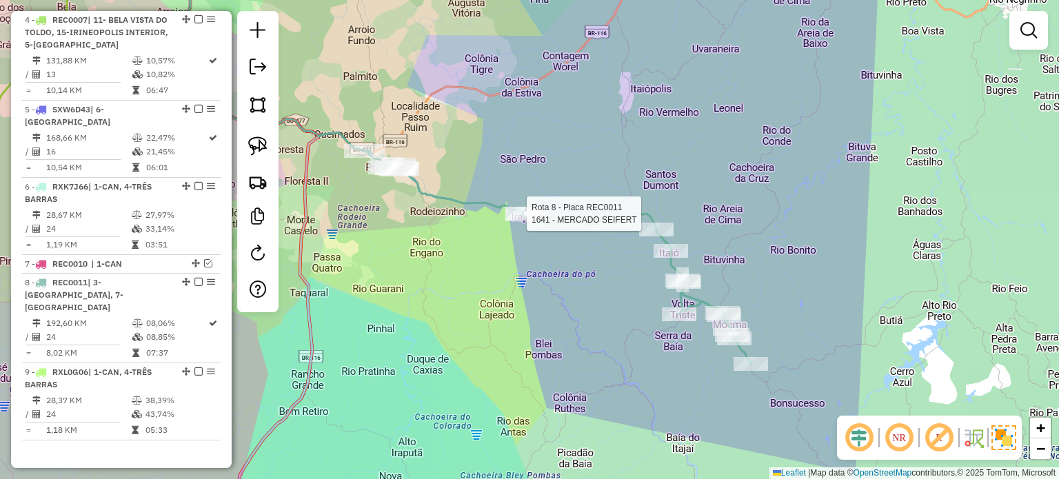
select select "*********"
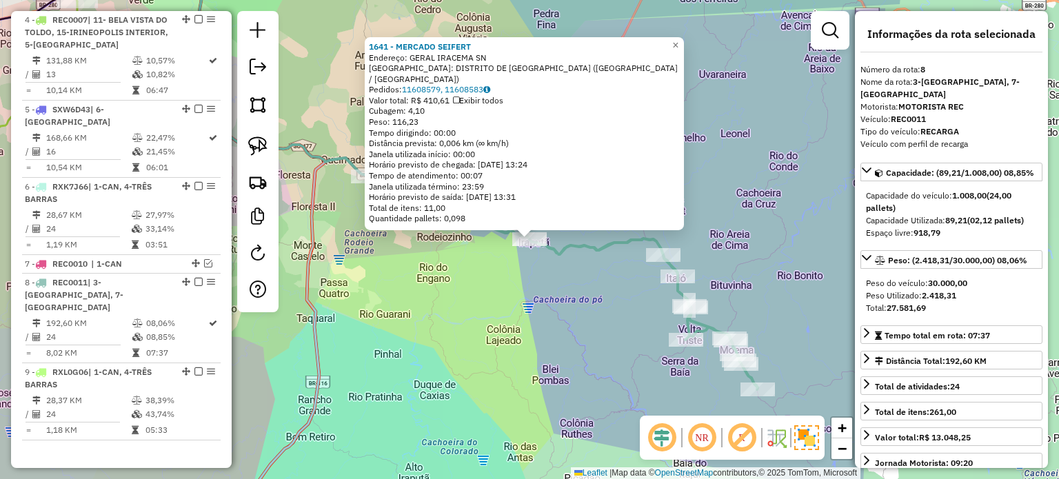
click at [549, 272] on div "1641 - MERCADO SEIFERT Endereço: GERAL IRACEMA SN Bairro: DISTRITO DE [GEOGRAPH…" at bounding box center [529, 239] width 1059 height 479
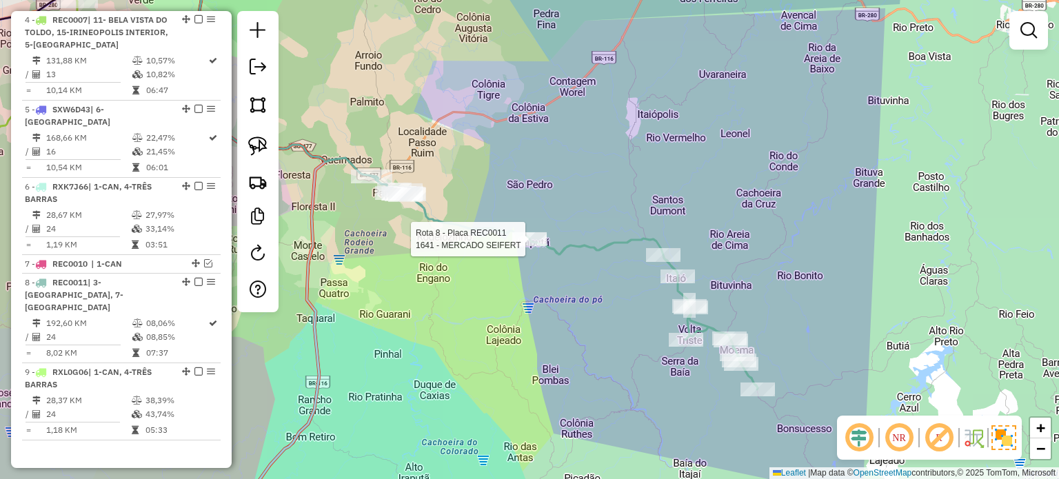
select select "*********"
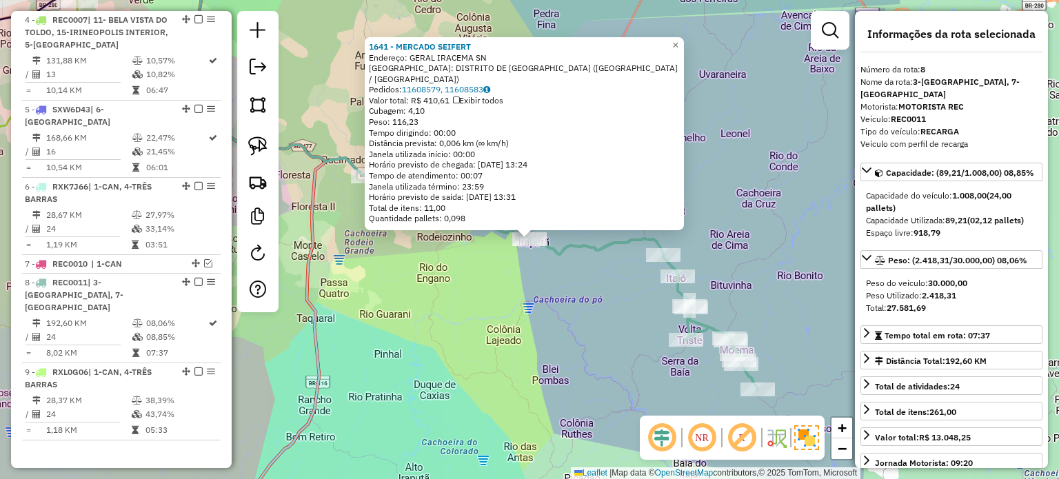
click at [550, 265] on div "1641 - MERCADO SEIFERT Endereço: GERAL IRACEMA SN Bairro: DISTRITO DE [GEOGRAPH…" at bounding box center [529, 239] width 1059 height 479
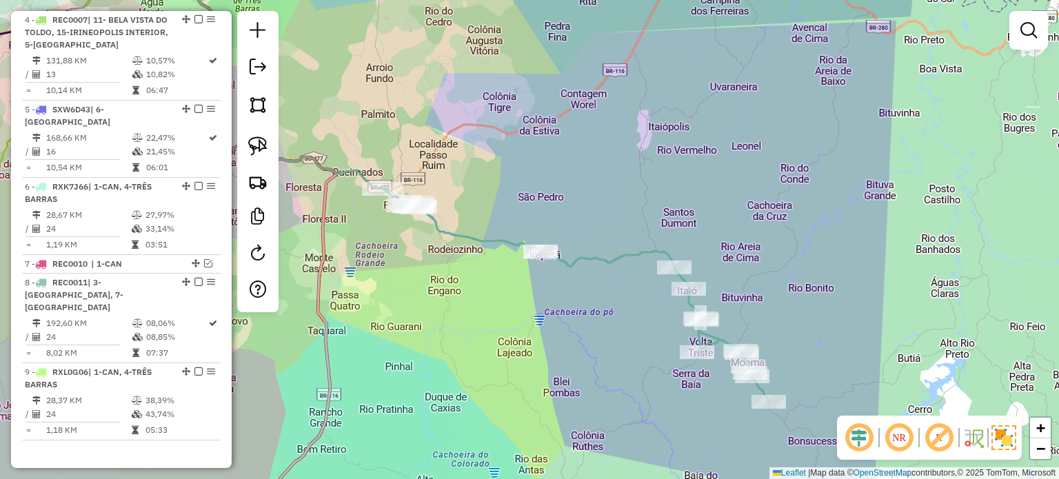
drag, startPoint x: 550, startPoint y: 265, endPoint x: 561, endPoint y: 278, distance: 16.6
click at [561, 278] on div "Janela de atendimento Grade de atendimento Capacidade Transportadoras Veículos …" at bounding box center [529, 239] width 1059 height 479
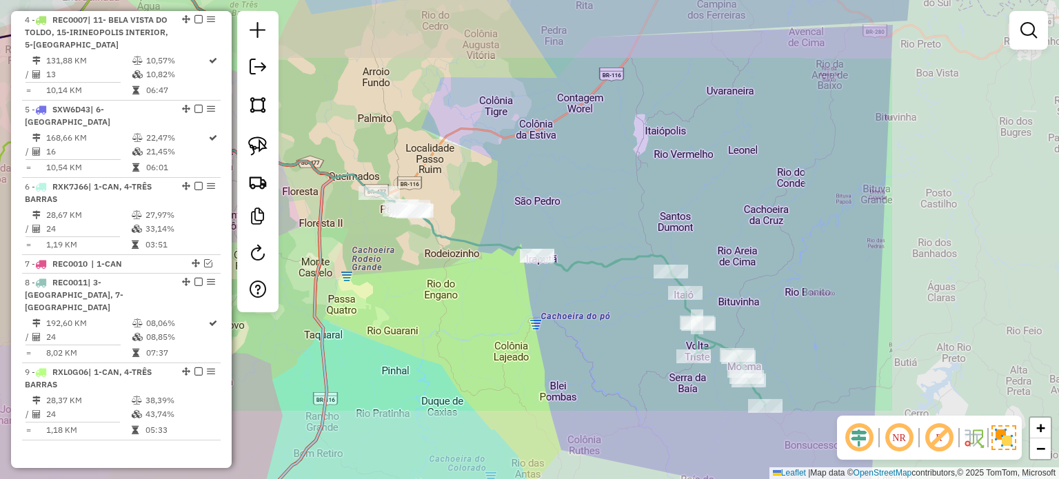
click at [565, 294] on div "Janela de atendimento Grade de atendimento Capacidade Transportadoras Veículos …" at bounding box center [529, 239] width 1059 height 479
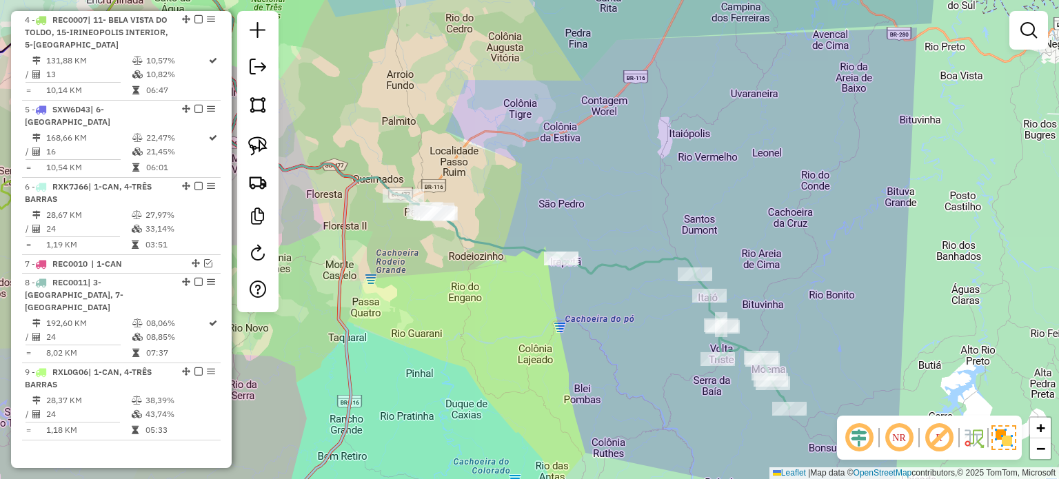
drag, startPoint x: 463, startPoint y: 282, endPoint x: 491, endPoint y: 279, distance: 27.7
click at [491, 285] on div "Janela de atendimento Grade de atendimento Capacidade Transportadoras Veículos …" at bounding box center [529, 239] width 1059 height 479
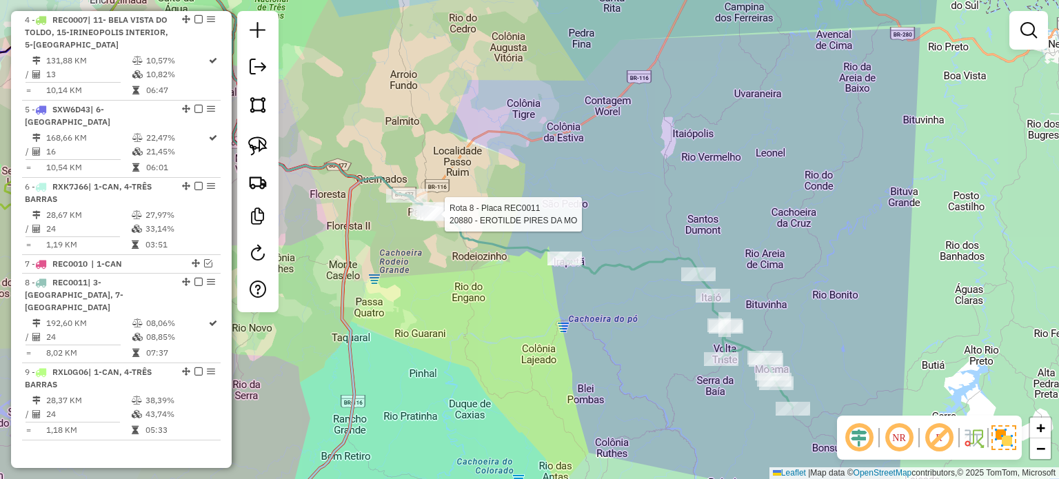
select select "*********"
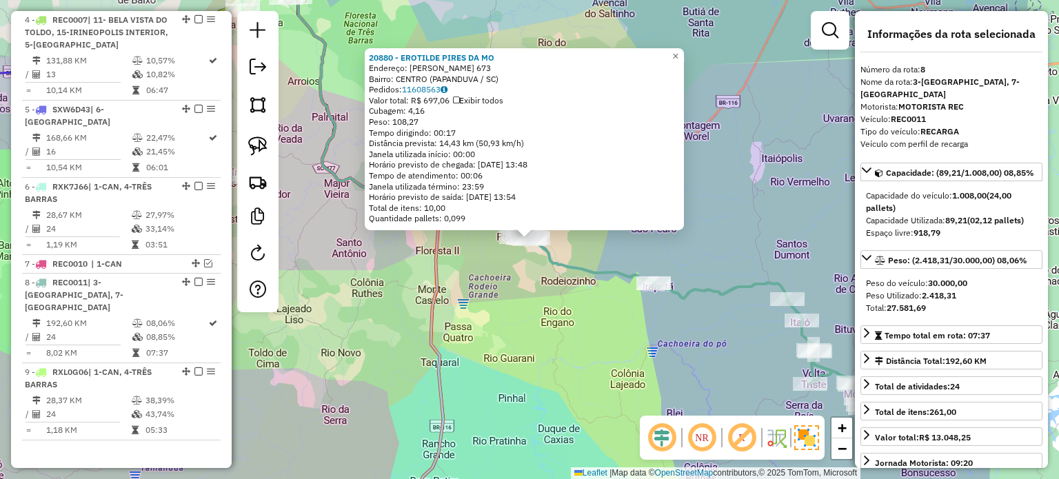
click at [601, 316] on div "20880 - EROTILDE PIRES DA MO Endereço: [PERSON_NAME] 673 Bairro: [GEOGRAPHIC_DA…" at bounding box center [529, 239] width 1059 height 479
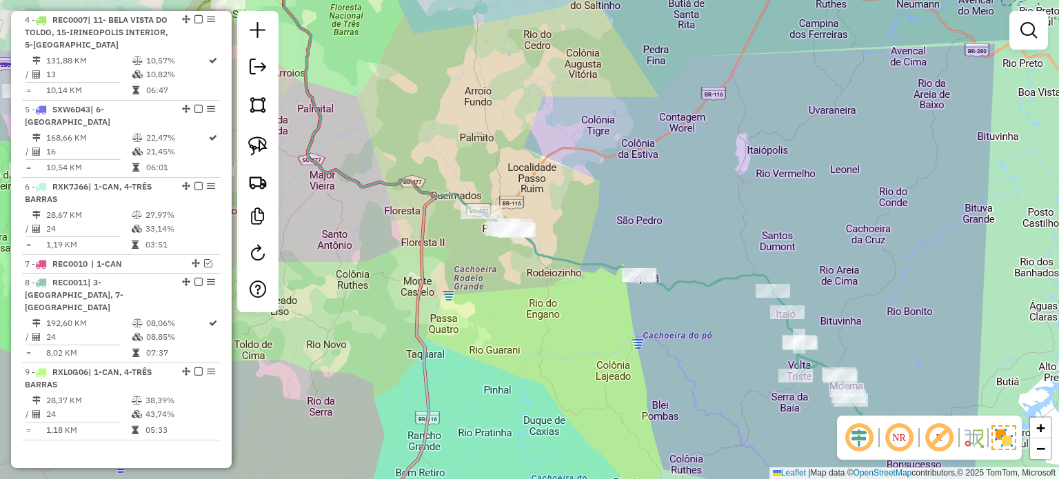
drag
click at [543, 242] on div "Janela de atendimento Grade de atendimento Capacidade Transportadoras Veículos …" at bounding box center [529, 239] width 1059 height 479
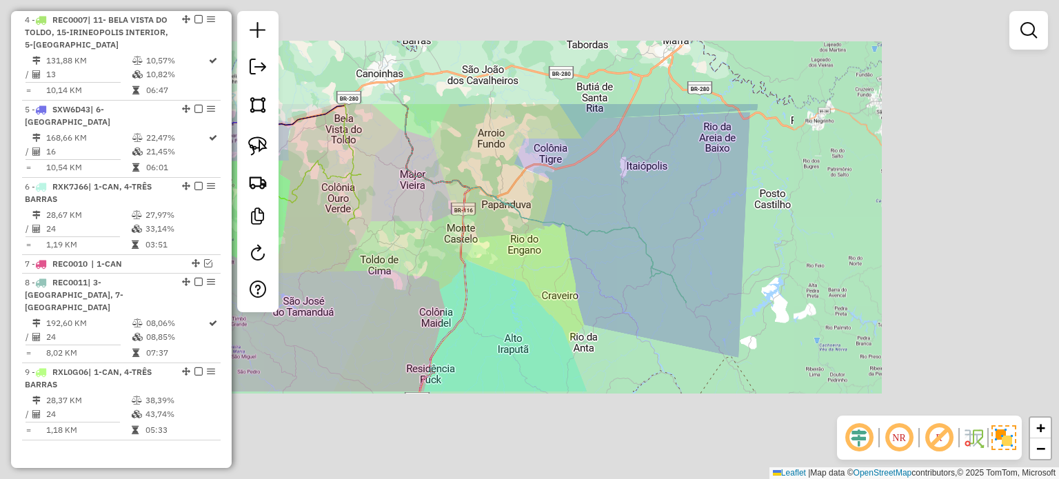
click at [553, 291] on div "Janela de atendimento Grade de atendimento Capacidade Transportadoras Veículos …" at bounding box center [529, 239] width 1059 height 479
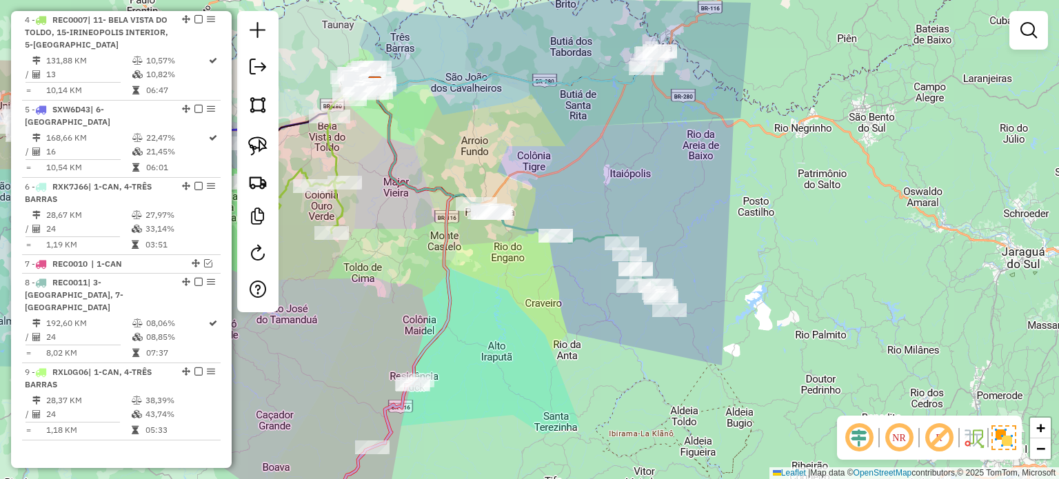
click at [534, 285] on div "Janela de atendimento Grade de atendimento Capacidade Transportadoras Veículos …" at bounding box center [529, 239] width 1059 height 479
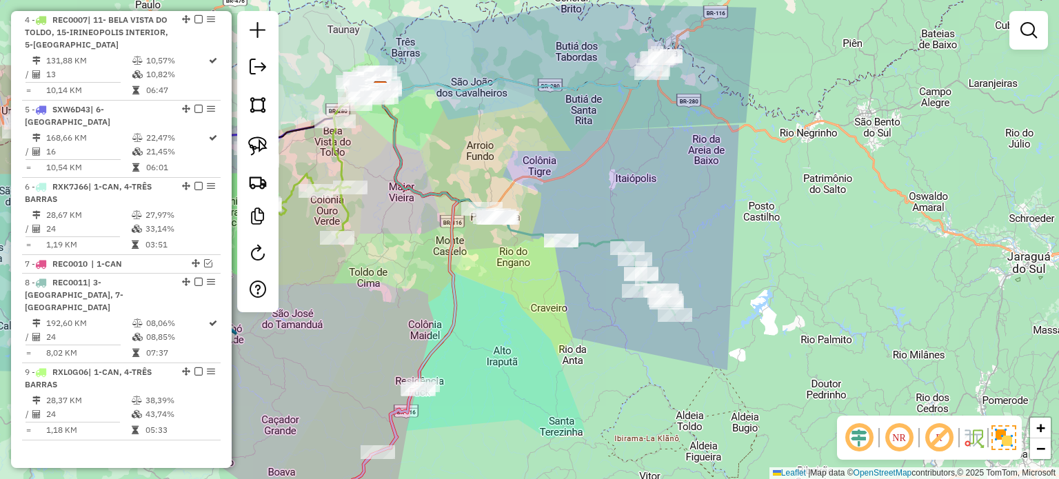
click at [543, 290] on div "Janela de atendimento Grade de atendimento Capacidade Transportadoras Veículos …" at bounding box center [529, 239] width 1059 height 479
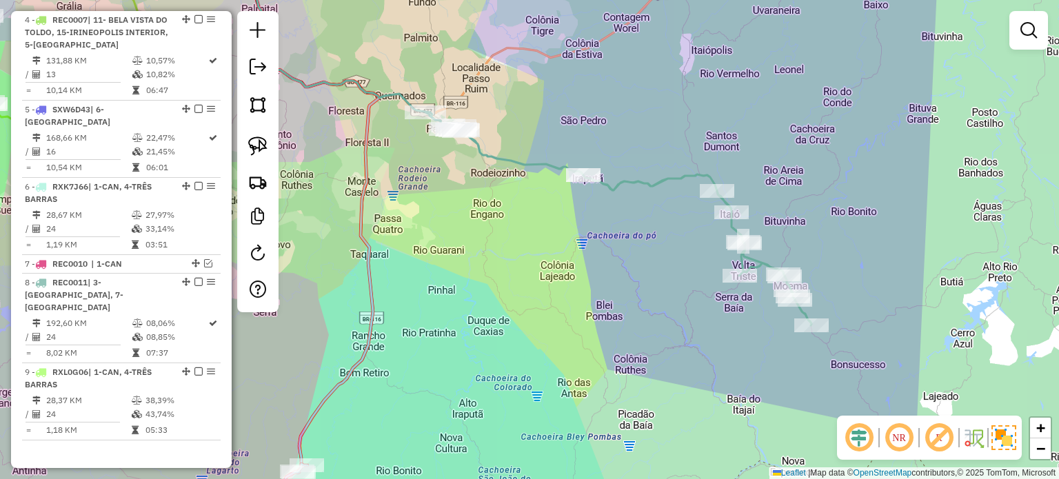
click at [527, 248] on div "Janela de atendimento Grade de atendimento Capacidade Transportadoras Veículos …" at bounding box center [529, 239] width 1059 height 479
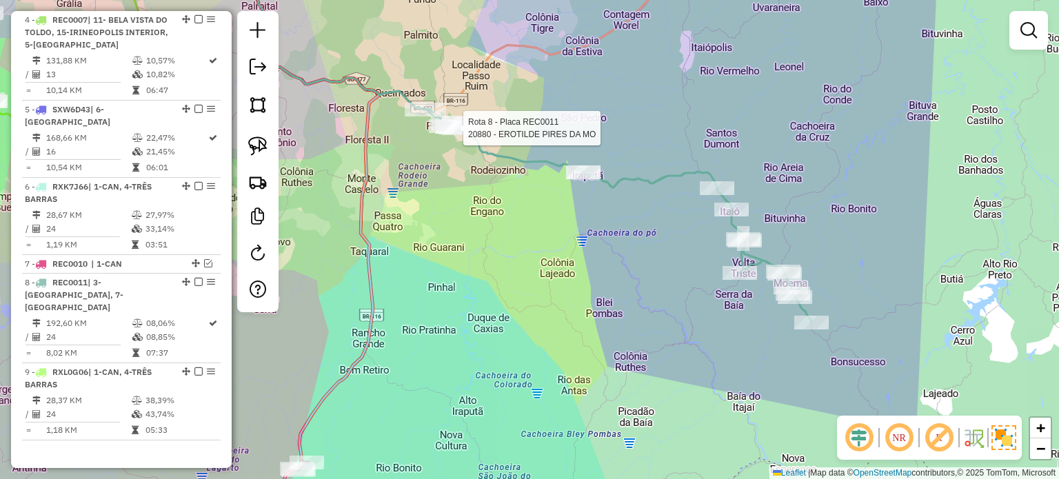
select select "*********"
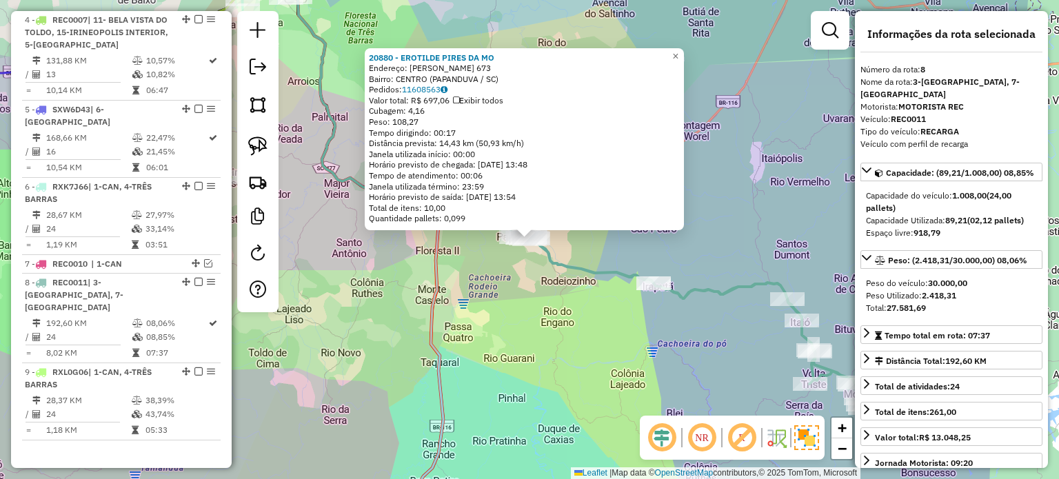
click at [565, 314] on div "20880 - EROTILDE PIRES DA MO Endereço: [PERSON_NAME] 673 Bairro: [GEOGRAPHIC_DA…" at bounding box center [529, 239] width 1059 height 479
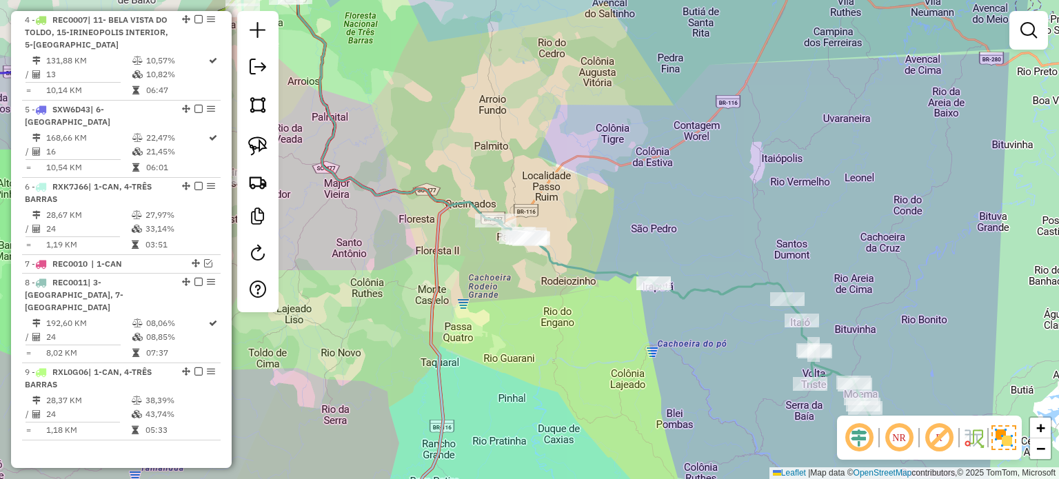
drag, startPoint x: 615, startPoint y: 336, endPoint x: 588, endPoint y: 308, distance: 38.5
click at [589, 310] on div "Janela de atendimento Grade de atendimento Capacidade Transportadoras Veículos …" at bounding box center [529, 239] width 1059 height 479
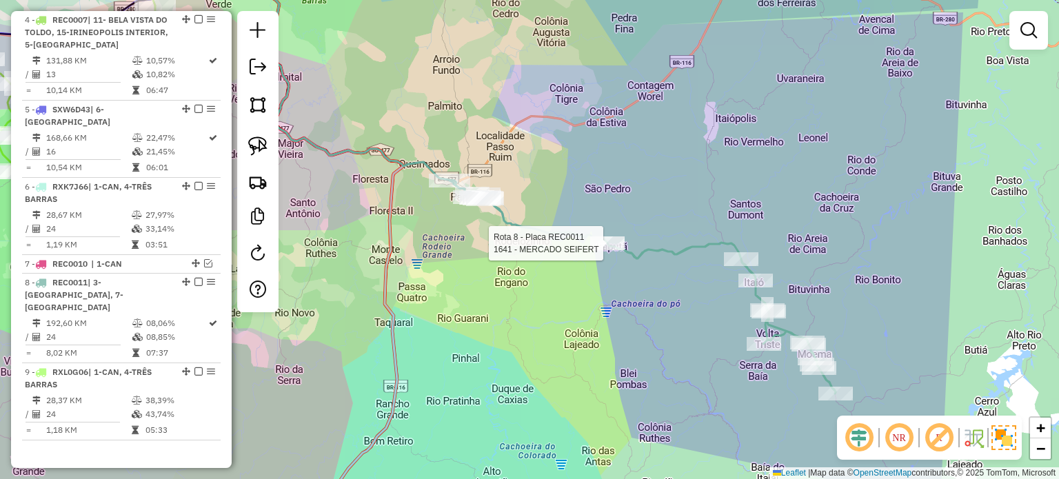
select select "*********"
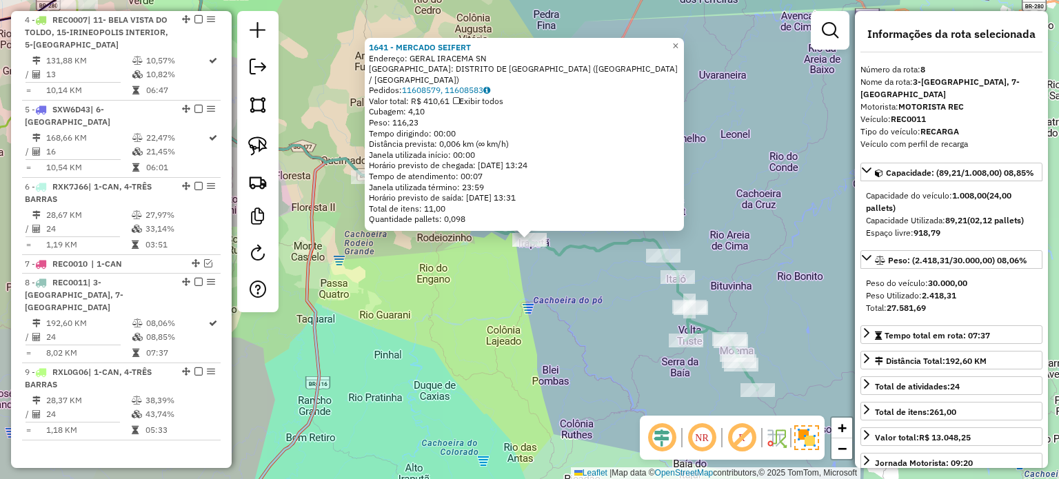
click at [572, 317] on div "1641 - MERCADO SEIFERT Endereço: GERAL IRACEMA SN Bairro: DISTRITO DE [GEOGRAPH…" at bounding box center [529, 239] width 1059 height 479
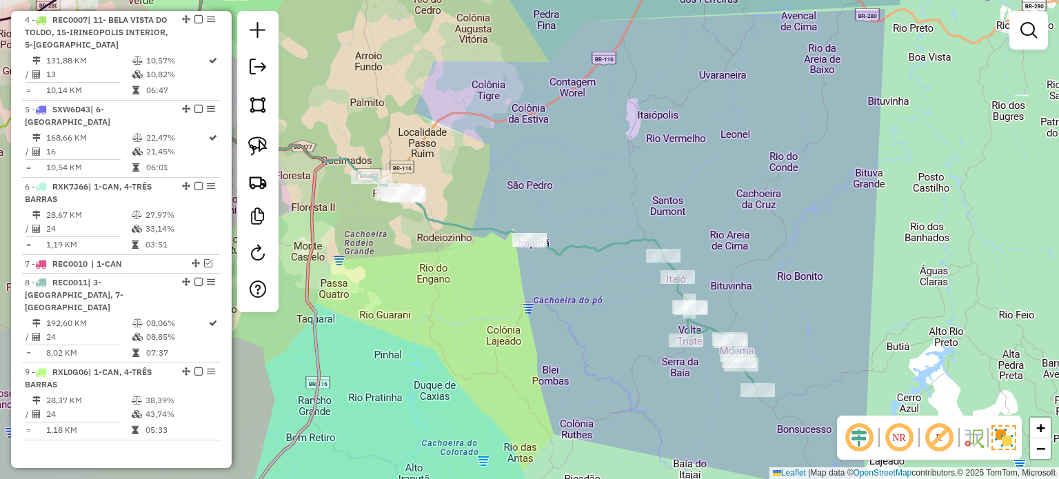
drag, startPoint x: 549, startPoint y: 319, endPoint x: 561, endPoint y: 254, distance: 66.5
click at [563, 265] on div "Janela de atendimento Grade de atendimento Capacidade Transportadoras Veículos …" at bounding box center [529, 239] width 1059 height 479
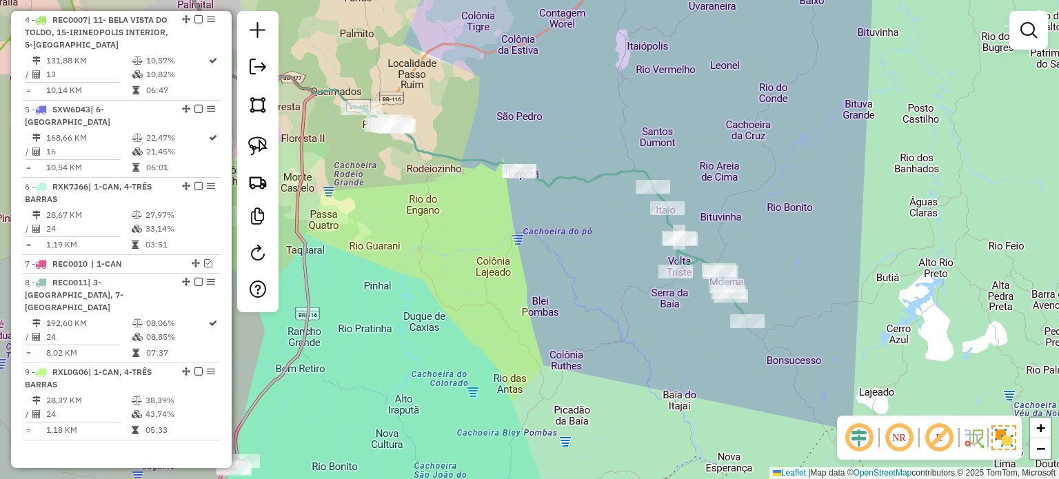
drag, startPoint x: 590, startPoint y: 304, endPoint x: 561, endPoint y: 297, distance: 29.8
click at [561, 297] on div "Janela de atendimento Grade de atendimento Capacidade Transportadoras Veículos …" at bounding box center [529, 239] width 1059 height 479
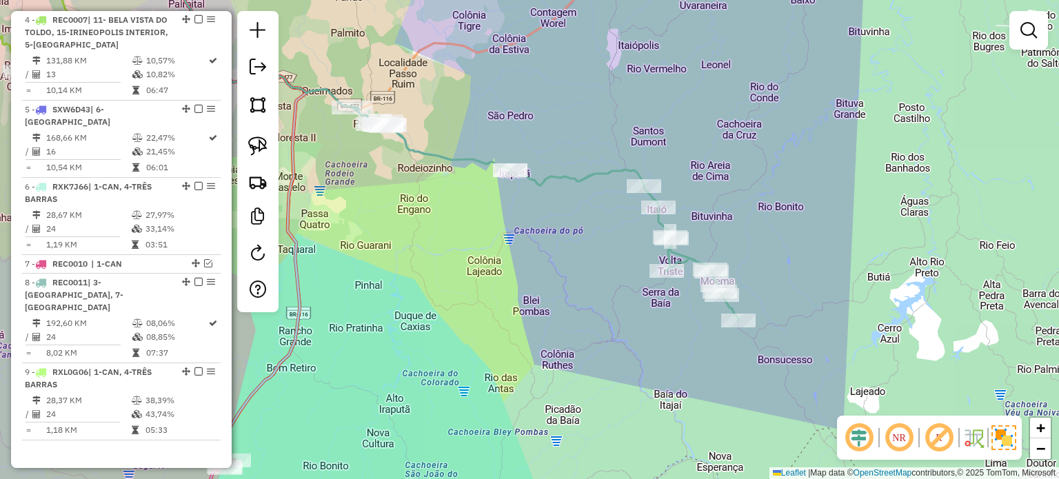
drag, startPoint x: 562, startPoint y: 294, endPoint x: 510, endPoint y: 278, distance: 55.0
click at [556, 294] on div "Janela de atendimento Grade de atendimento Capacidade Transportadoras Veículos …" at bounding box center [529, 239] width 1059 height 479
click at [389, 259] on div "Janela de atendimento Grade de atendimento Capacidade Transportadoras Veículos …" at bounding box center [529, 239] width 1059 height 479
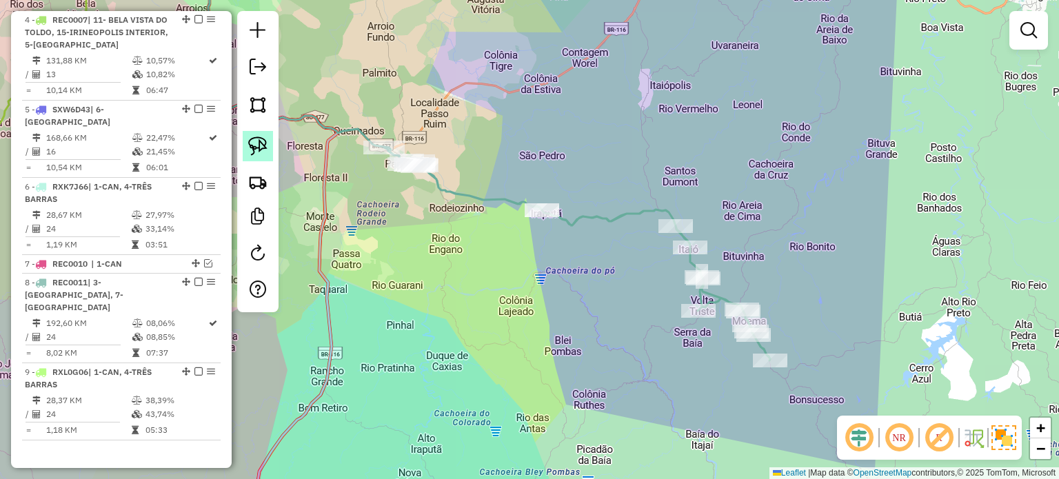
click at [259, 143] on img at bounding box center [257, 146] width 19 height 19
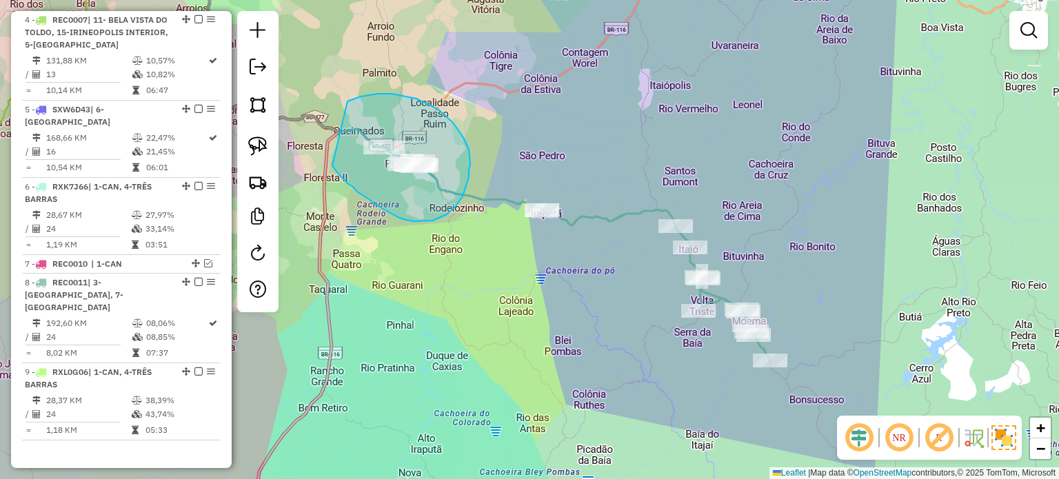
drag, startPoint x: 343, startPoint y: 178, endPoint x: 343, endPoint y: 102, distance: 75.9
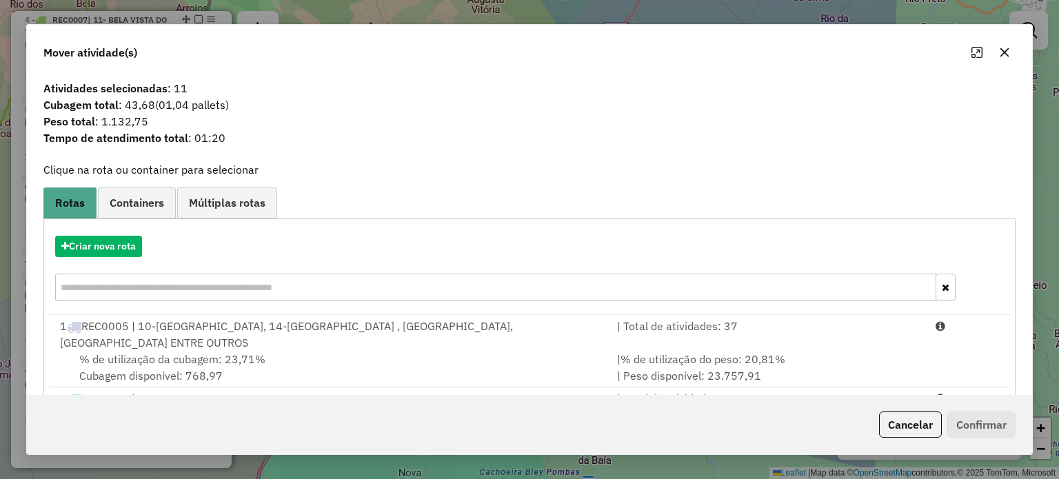
click at [1003, 52] on icon "button" at bounding box center [1004, 52] width 9 height 9
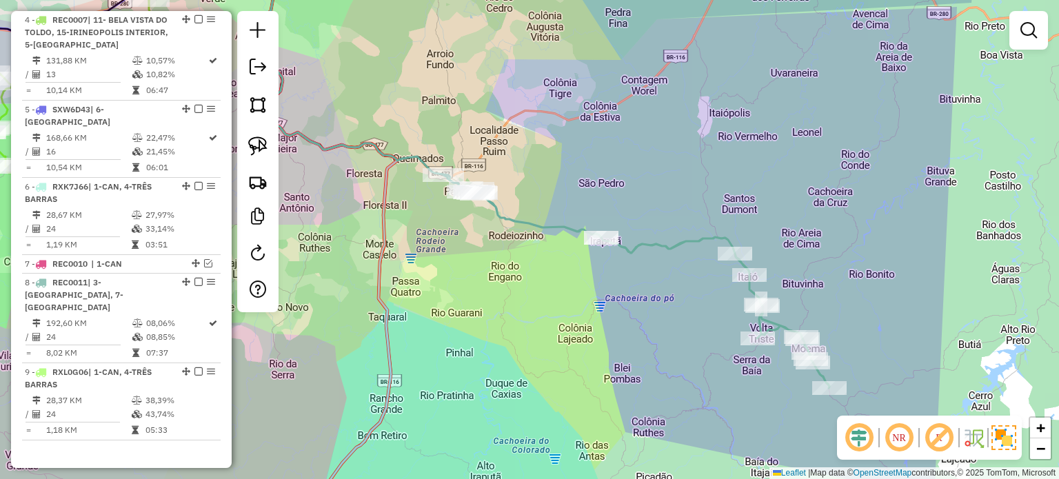
drag, startPoint x: 414, startPoint y: 256, endPoint x: 472, endPoint y: 281, distance: 63.0
click at [485, 290] on div "Janela de atendimento Grade de atendimento Capacidade Transportadoras Veículos …" at bounding box center [529, 239] width 1059 height 479
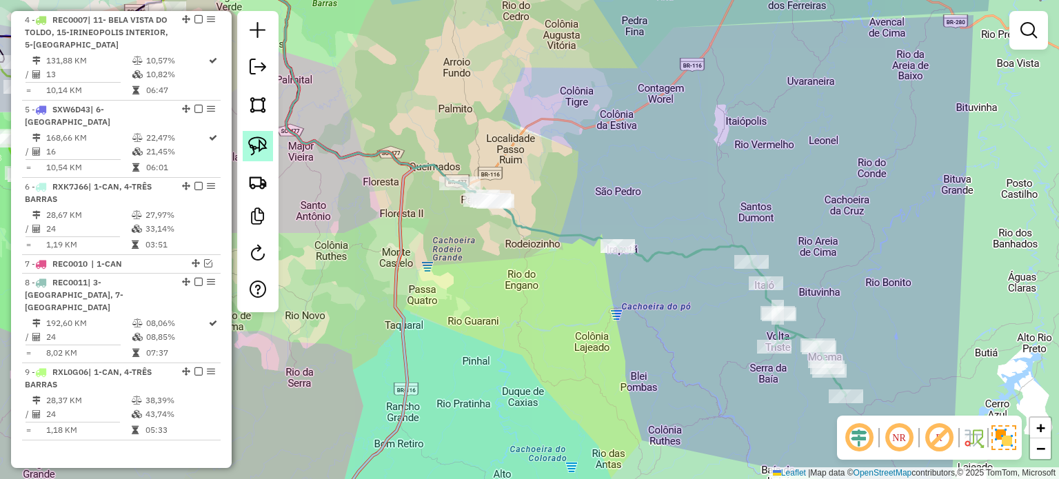
click at [254, 143] on img at bounding box center [257, 146] width 19 height 19
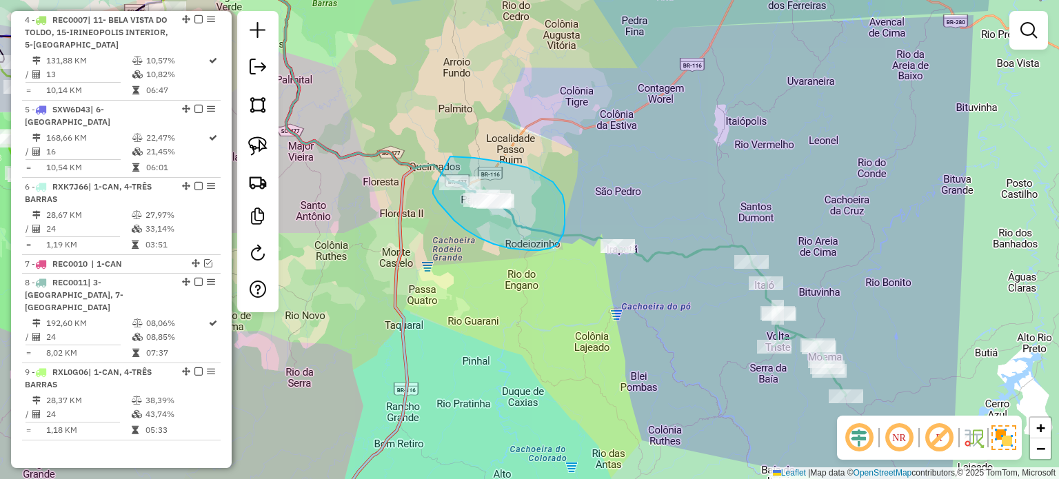
drag, startPoint x: 441, startPoint y: 207, endPoint x: 383, endPoint y: 176, distance: 66.3
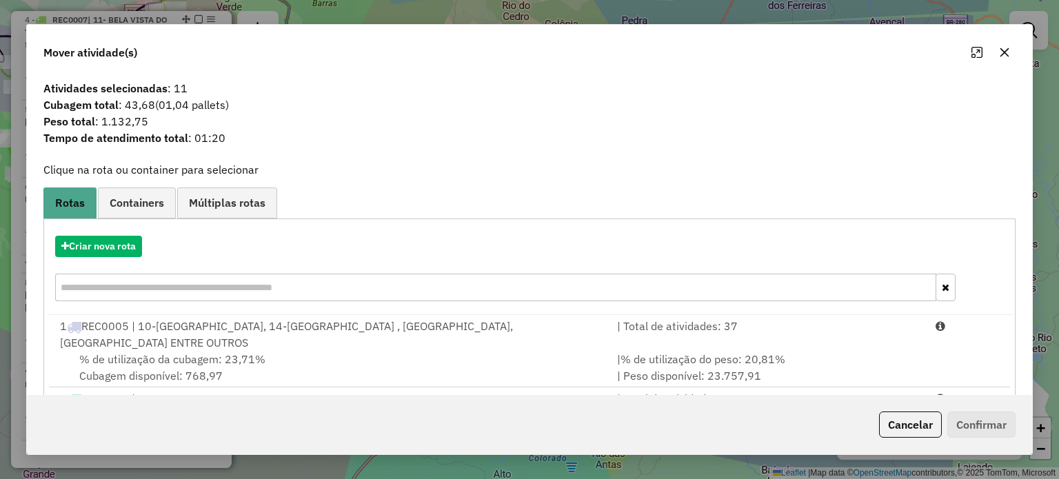
click at [1003, 53] on icon "button" at bounding box center [1004, 52] width 9 height 9
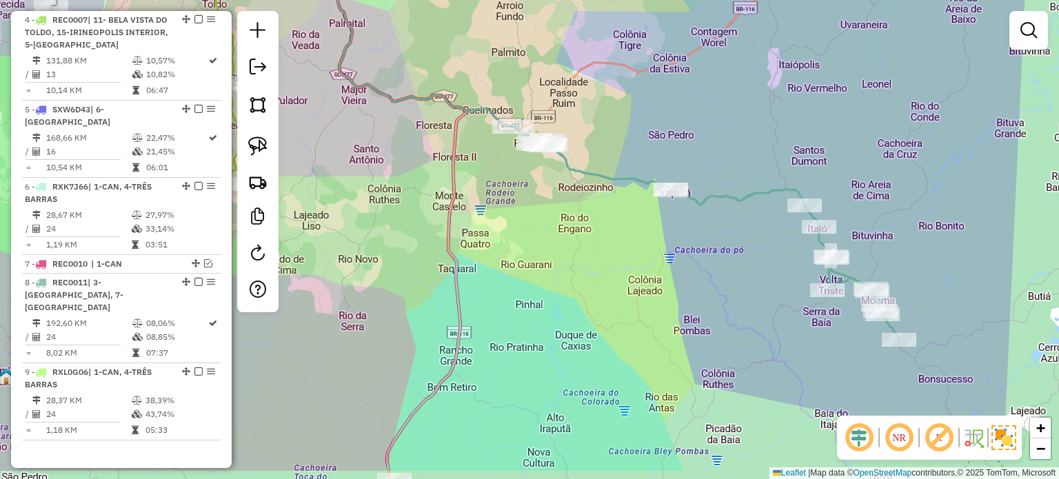
drag, startPoint x: 448, startPoint y: 261, endPoint x: 487, endPoint y: 196, distance: 76.0
click at [492, 199] on div "Janela de atendimento Grade de atendimento Capacidade Transportadoras Veículos …" at bounding box center [529, 239] width 1059 height 479
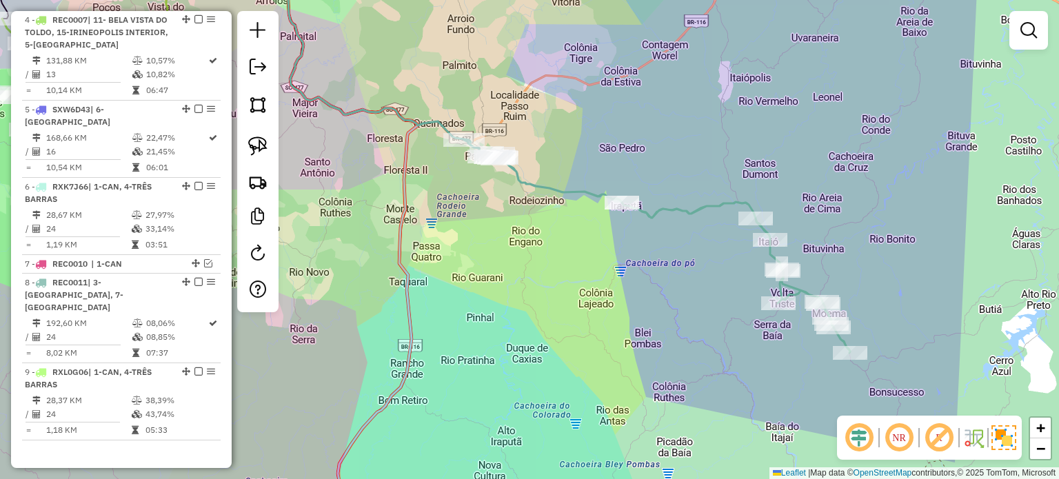
drag, startPoint x: 505, startPoint y: 248, endPoint x: 484, endPoint y: 264, distance: 26.5
click at [484, 263] on div "Janela de atendimento Grade de atendimento Capacidade Transportadoras Veículos …" at bounding box center [529, 239] width 1059 height 479
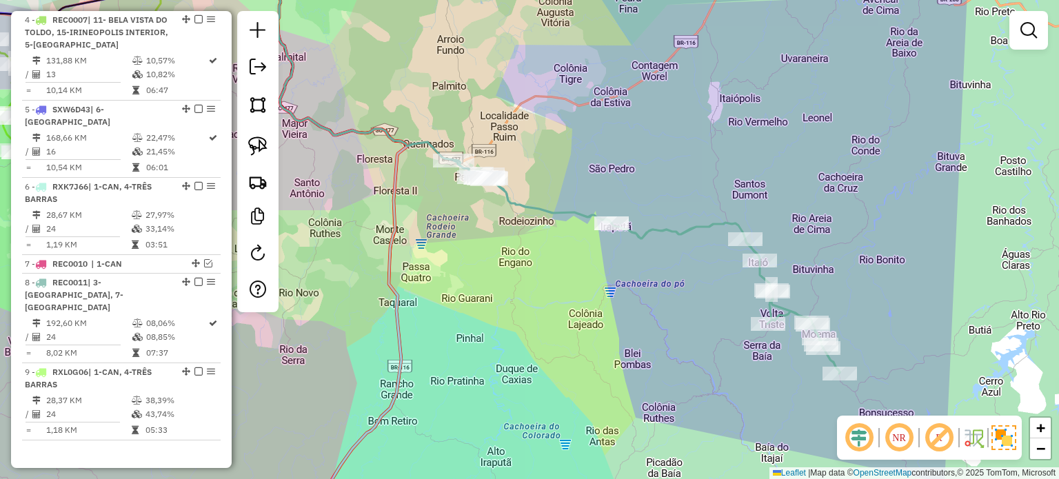
drag, startPoint x: 528, startPoint y: 303, endPoint x: 529, endPoint y: 317, distance: 14.5
click at [529, 317] on div "Janela de atendimento Grade de atendimento Capacidade Transportadoras Veículos …" at bounding box center [529, 239] width 1059 height 479
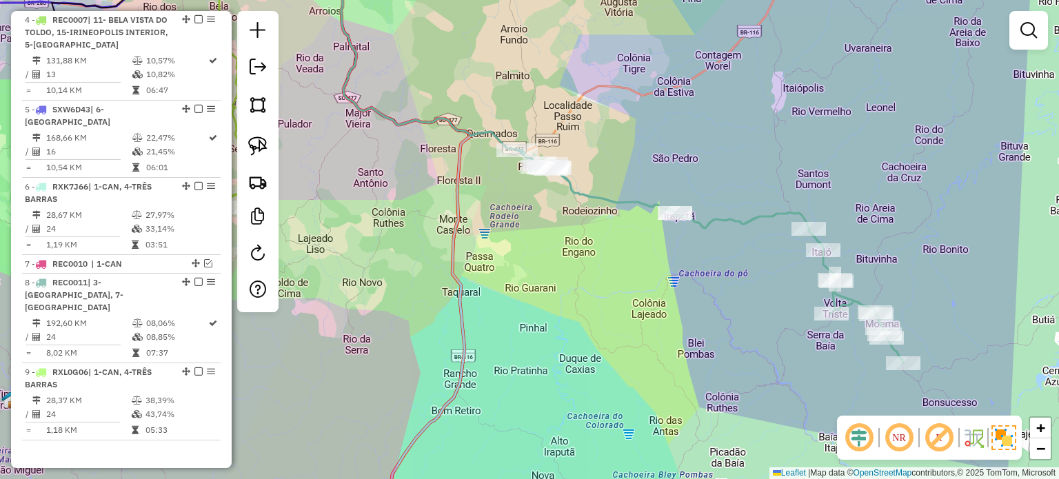
drag, startPoint x: 523, startPoint y: 297, endPoint x: 543, endPoint y: 283, distance: 24.9
click at [592, 286] on div "Janela de atendimento Grade de atendimento Capacidade Transportadoras Veículos …" at bounding box center [529, 239] width 1059 height 479
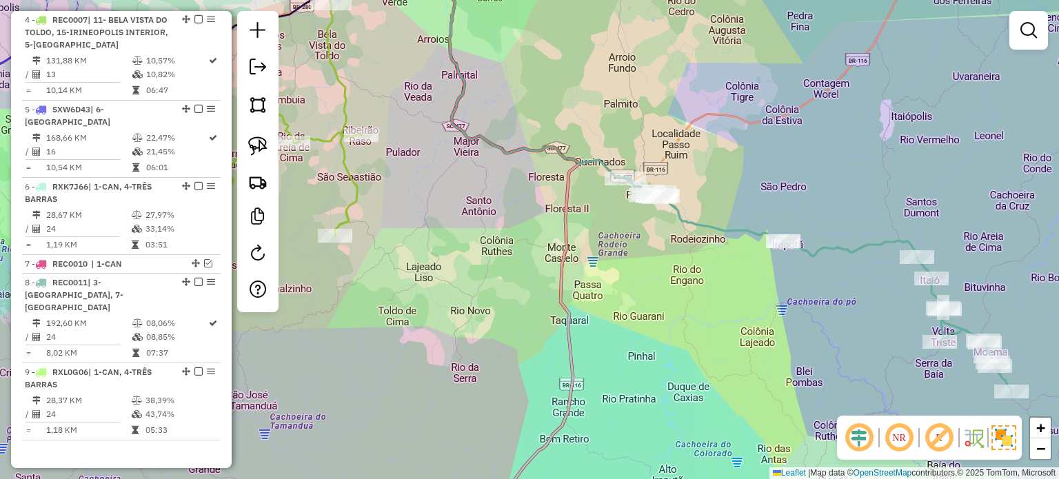
drag, startPoint x: 505, startPoint y: 282, endPoint x: 589, endPoint y: 309, distance: 88.3
click at [604, 310] on div "Janela de atendimento Grade de atendimento Capacidade Transportadoras Veículos …" at bounding box center [529, 239] width 1059 height 479
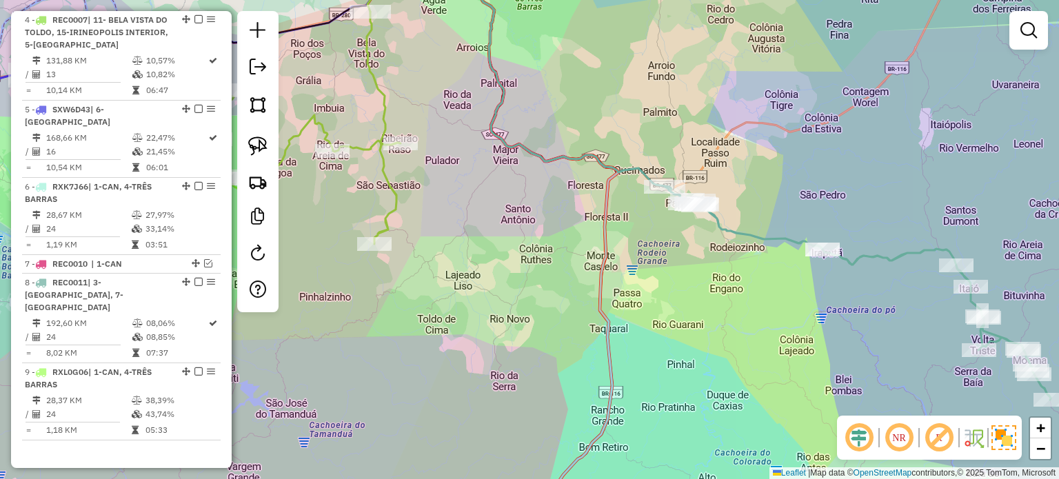
drag, startPoint x: 645, startPoint y: 324, endPoint x: 670, endPoint y: 326, distance: 24.2
click at [667, 326] on div "Janela de atendimento Grade de atendimento Capacidade Transportadoras Veículos …" at bounding box center [529, 239] width 1059 height 479
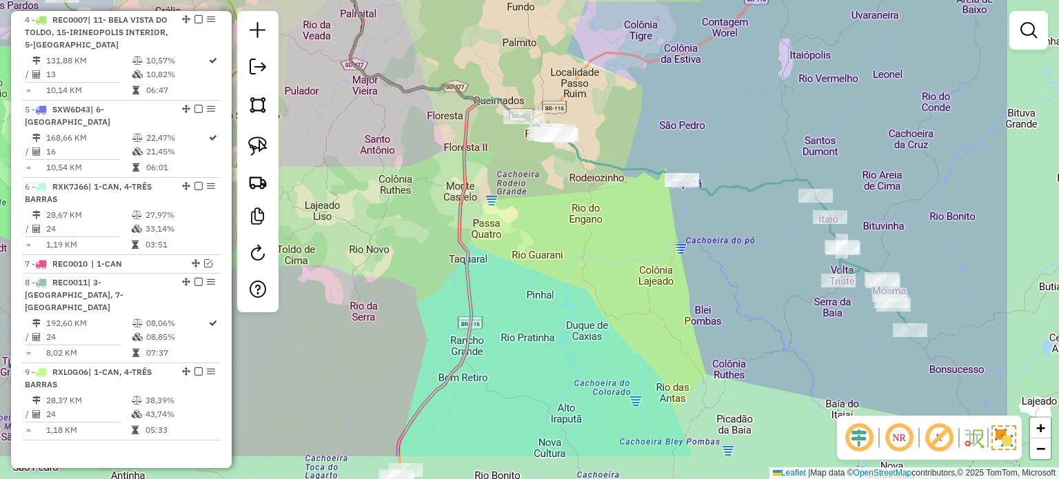
drag, startPoint x: 748, startPoint y: 346, endPoint x: 588, endPoint y: 271, distance: 176.7
click at [583, 269] on div "Janela de atendimento Grade de atendimento Capacidade Transportadoras Veículos …" at bounding box center [529, 239] width 1059 height 479
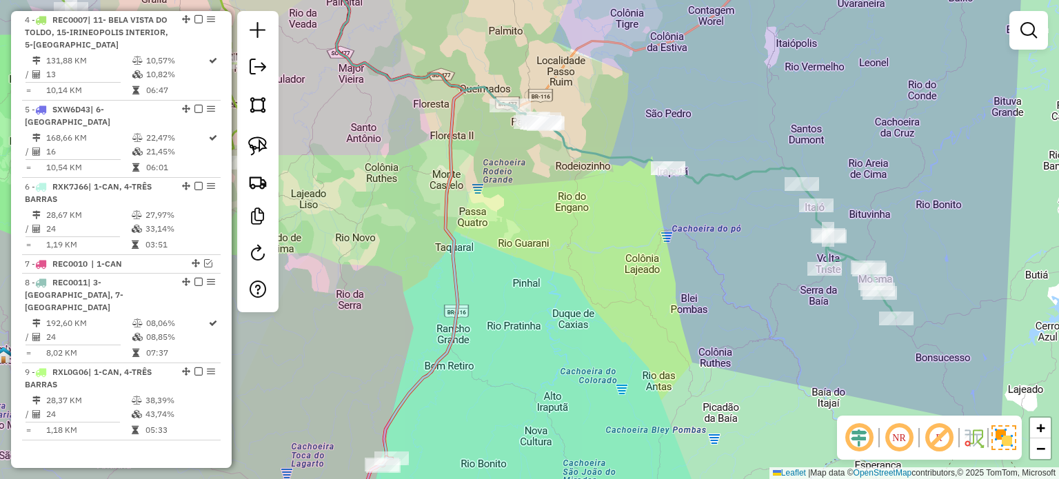
drag, startPoint x: 646, startPoint y: 313, endPoint x: 581, endPoint y: 304, distance: 65.4
click at [581, 304] on div "Janela de atendimento Grade de atendimento Capacidade Transportadoras Veículos …" at bounding box center [529, 239] width 1059 height 479
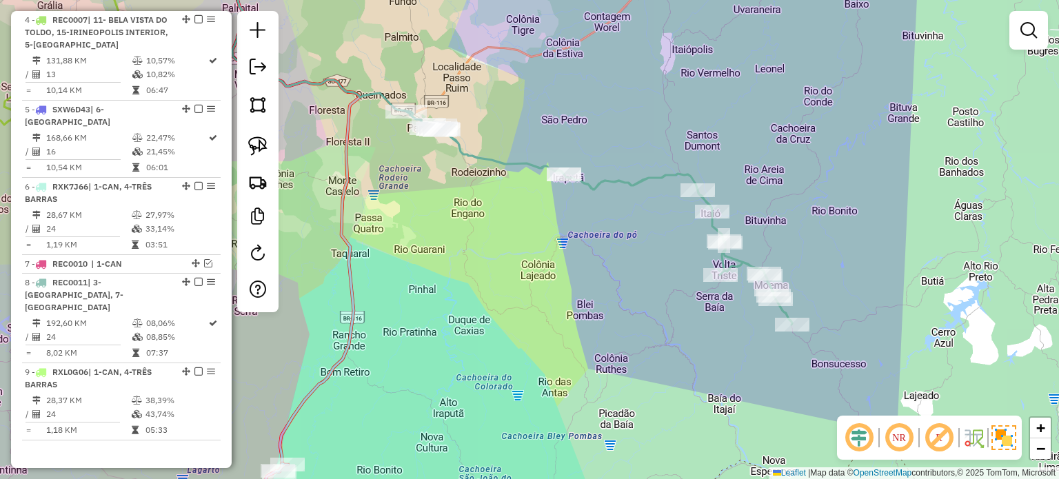
drag, startPoint x: 566, startPoint y: 305, endPoint x: 536, endPoint y: 320, distance: 33.6
click at [536, 320] on div "Janela de atendimento Grade de atendimento Capacidade Transportadoras Veículos …" at bounding box center [529, 239] width 1059 height 479
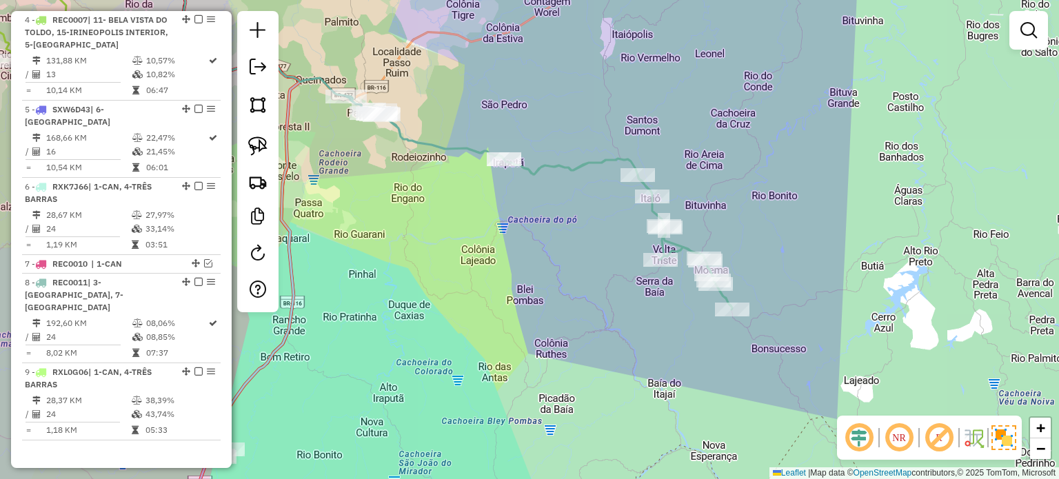
drag, startPoint x: 543, startPoint y: 322, endPoint x: 525, endPoint y: 314, distance: 20.4
click at [525, 314] on div "Janela de atendimento Grade de atendimento Capacidade Transportadoras Veículos …" at bounding box center [529, 239] width 1059 height 479
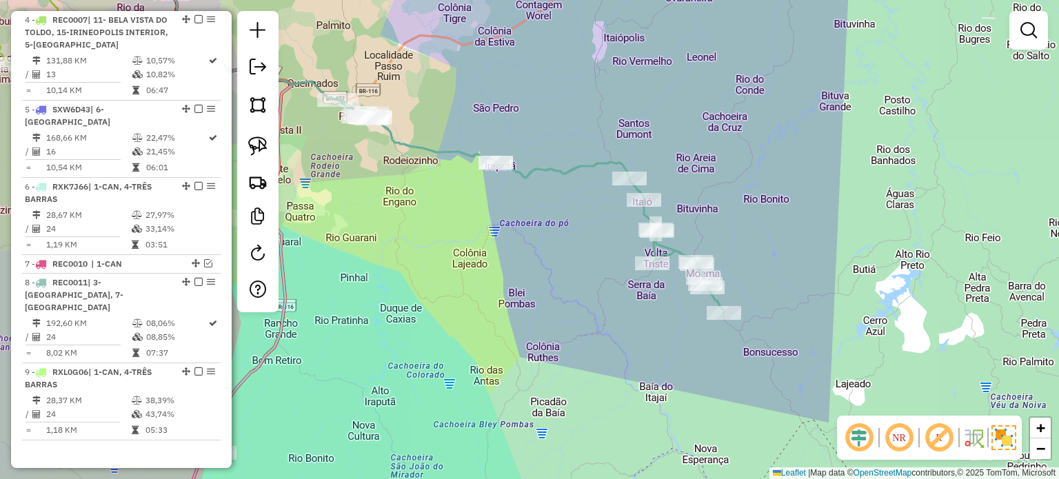
drag, startPoint x: 550, startPoint y: 319, endPoint x: 537, endPoint y: 325, distance: 14.8
click at [537, 325] on div "Janela de atendimento Grade de atendimento Capacidade Transportadoras Veículos …" at bounding box center [529, 239] width 1059 height 479
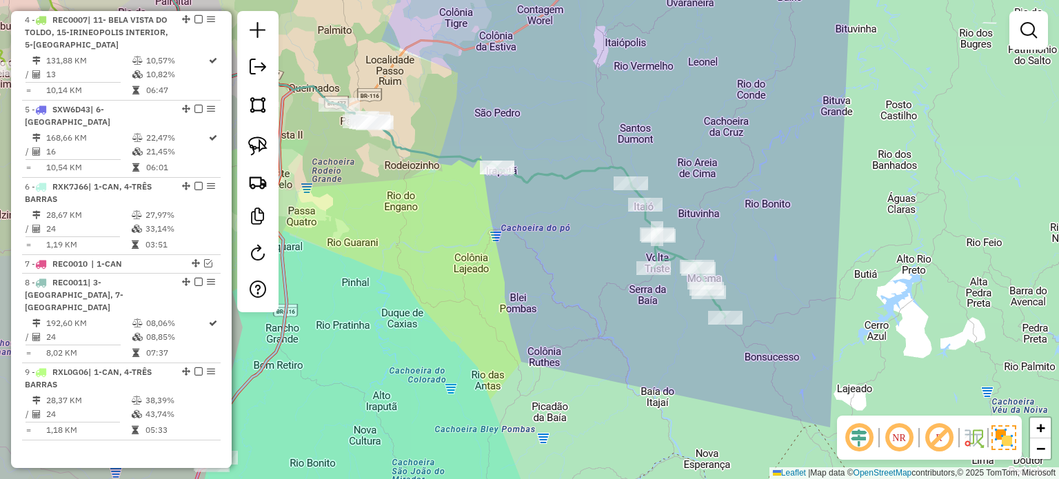
drag, startPoint x: 479, startPoint y: 327, endPoint x: 496, endPoint y: 325, distance: 18.0
click at [494, 325] on div "Janela de atendimento Grade de atendimento Capacidade Transportadoras Veículos …" at bounding box center [529, 239] width 1059 height 479
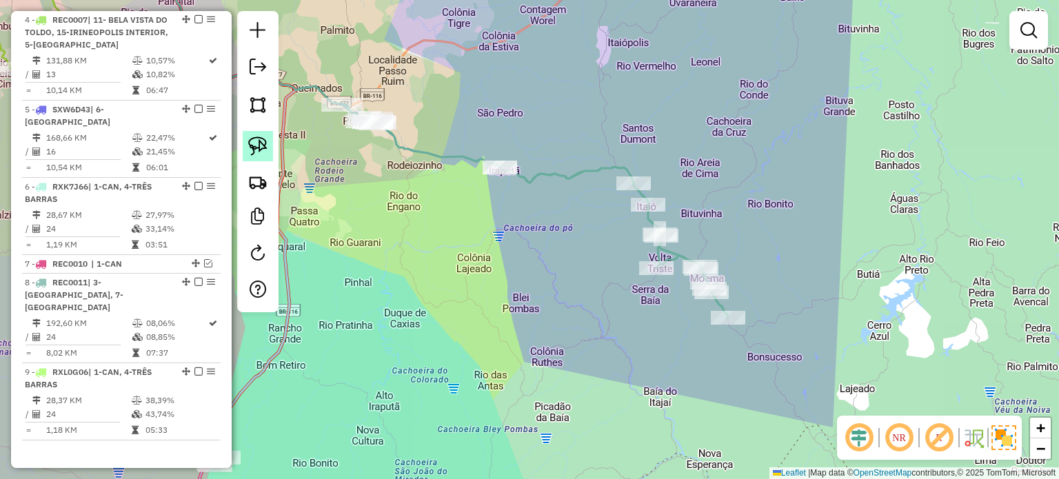
click at [266, 144] on img at bounding box center [257, 146] width 19 height 19
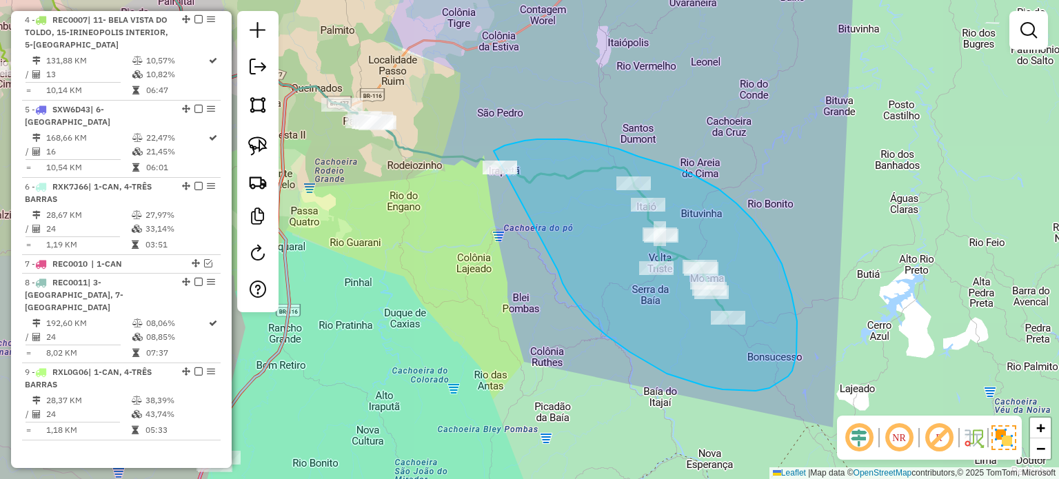
drag, startPoint x: 560, startPoint y: 274, endPoint x: 463, endPoint y: 177, distance: 137.5
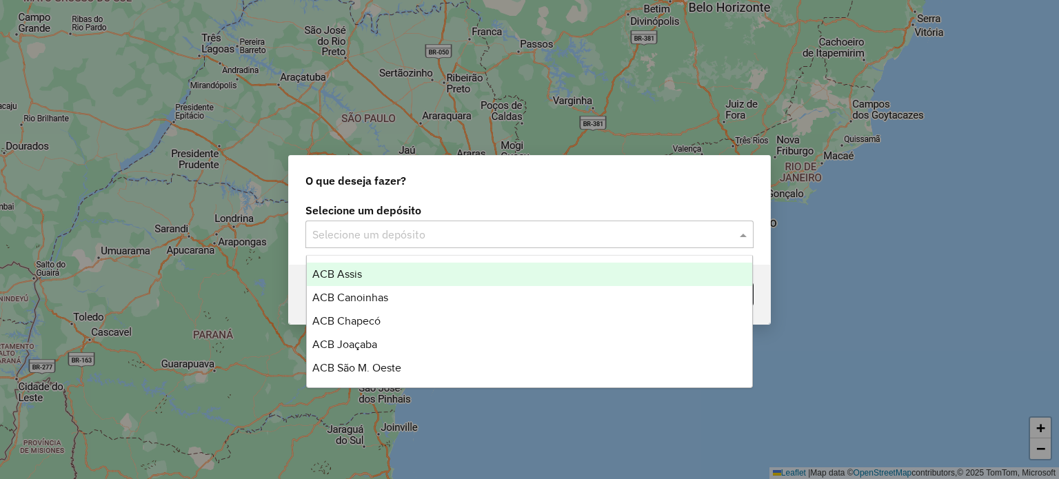
click at [745, 235] on span at bounding box center [744, 234] width 17 height 17
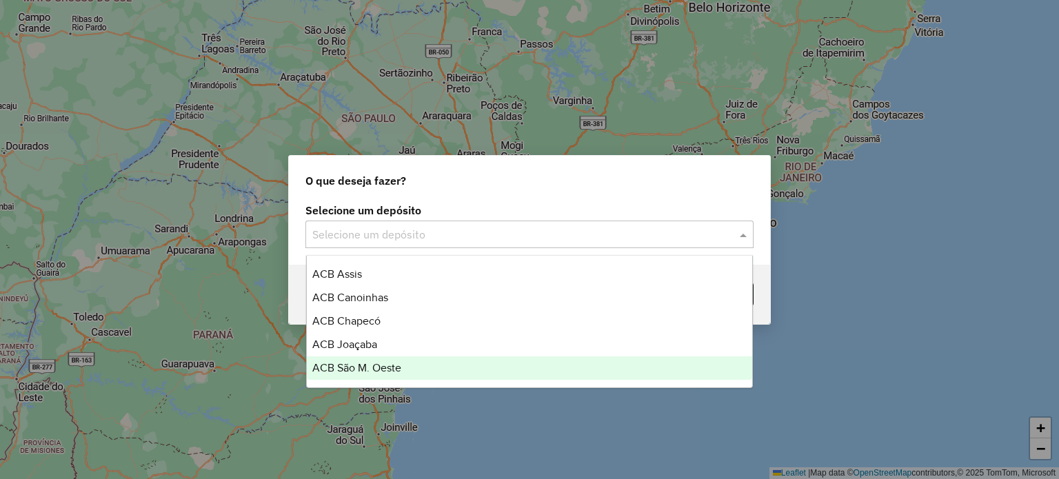
click at [376, 368] on span "ACB São M. Oeste" at bounding box center [356, 368] width 89 height 12
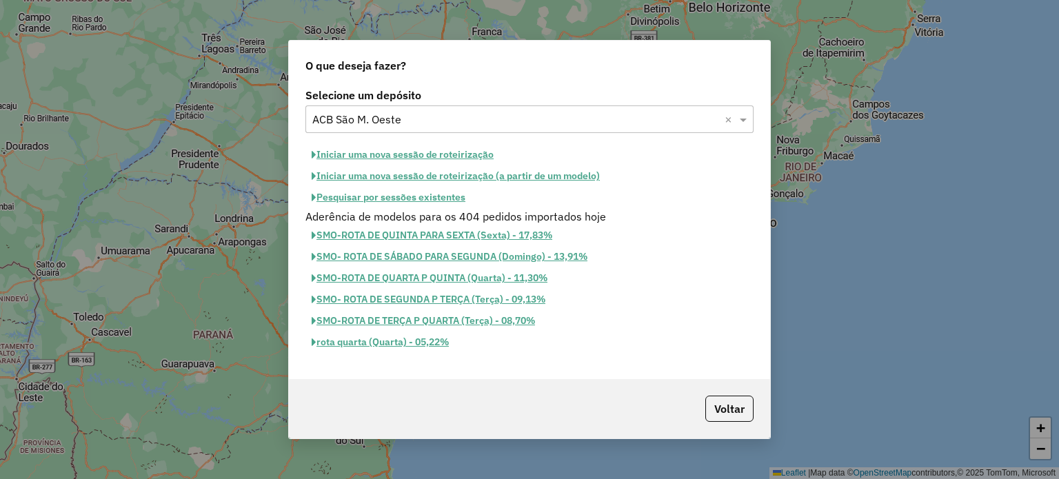
click at [399, 154] on button "Iniciar uma nova sessão de roteirização" at bounding box center [402, 154] width 194 height 21
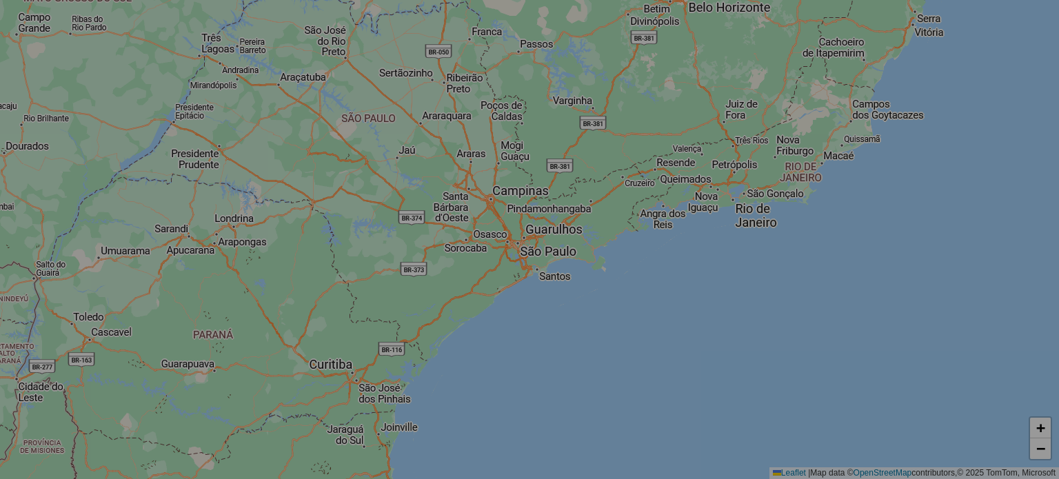
select select "*"
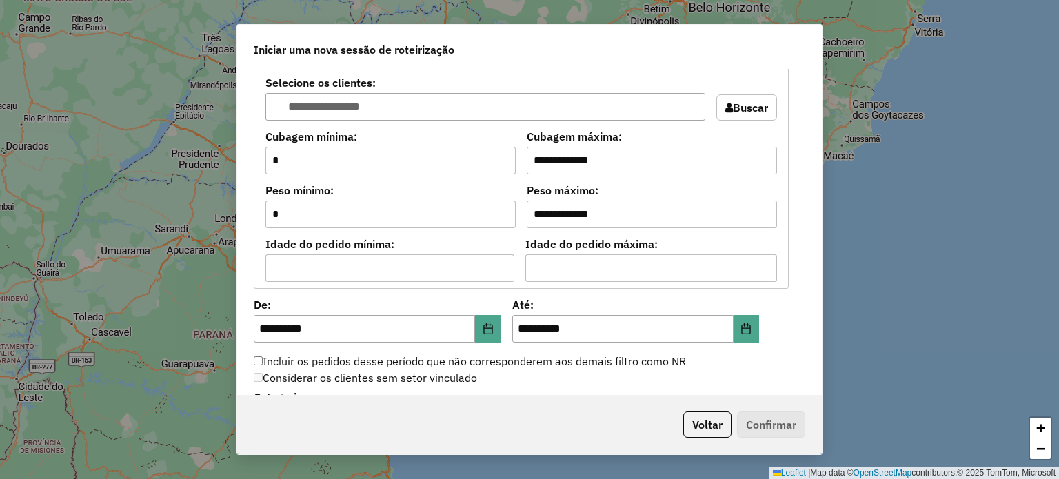
scroll to position [1379, 0]
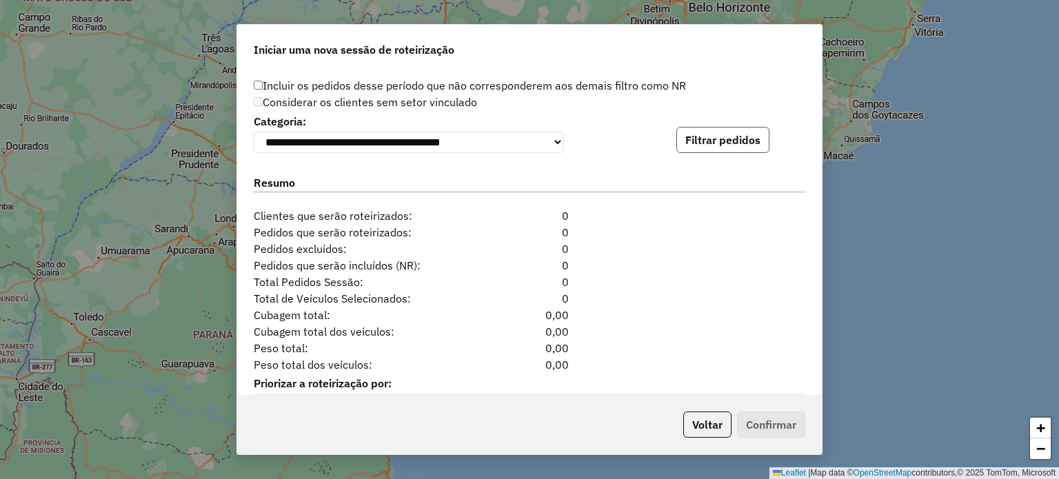
click at [715, 141] on button "Filtrar pedidos" at bounding box center [722, 140] width 93 height 26
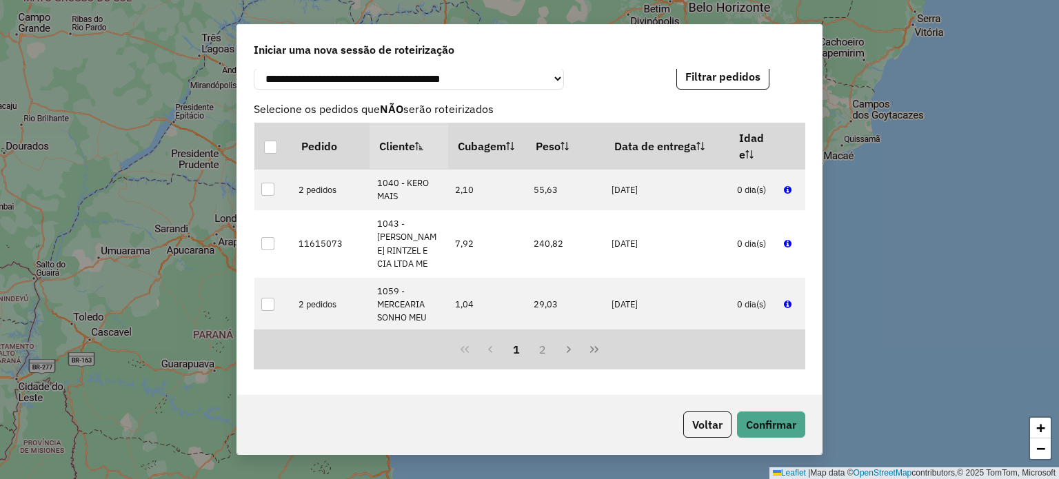
scroll to position [1705, 0]
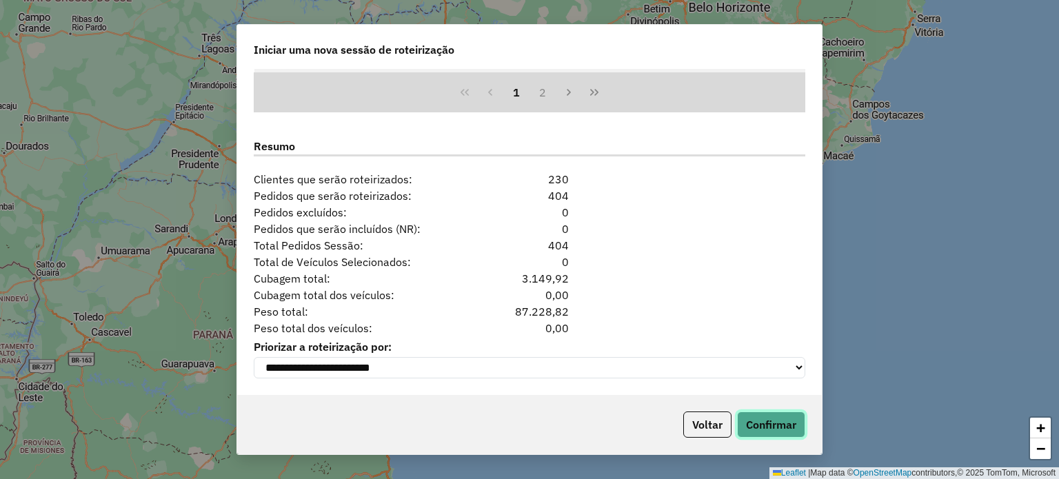
click at [778, 425] on button "Confirmar" at bounding box center [771, 425] width 68 height 26
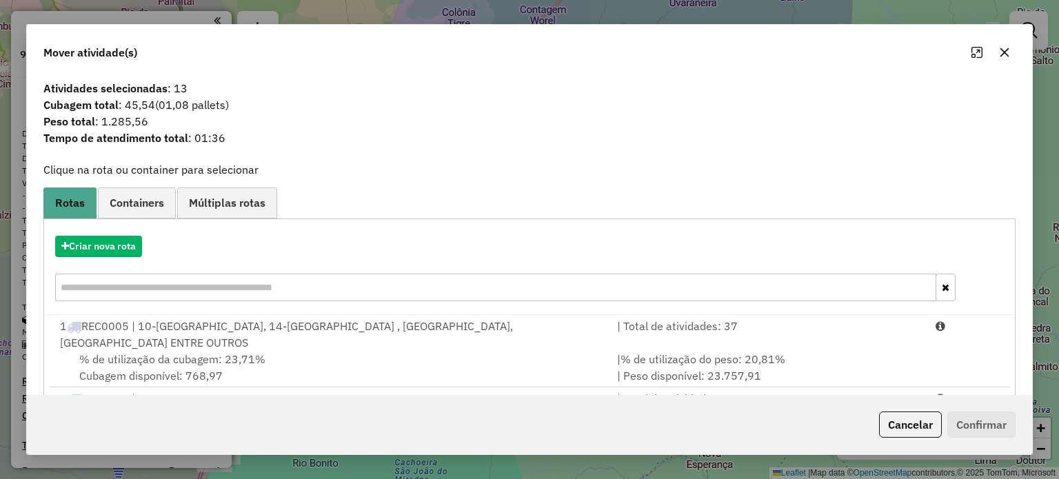
scroll to position [736, 0]
click at [1005, 46] on button "button" at bounding box center [1005, 52] width 22 height 22
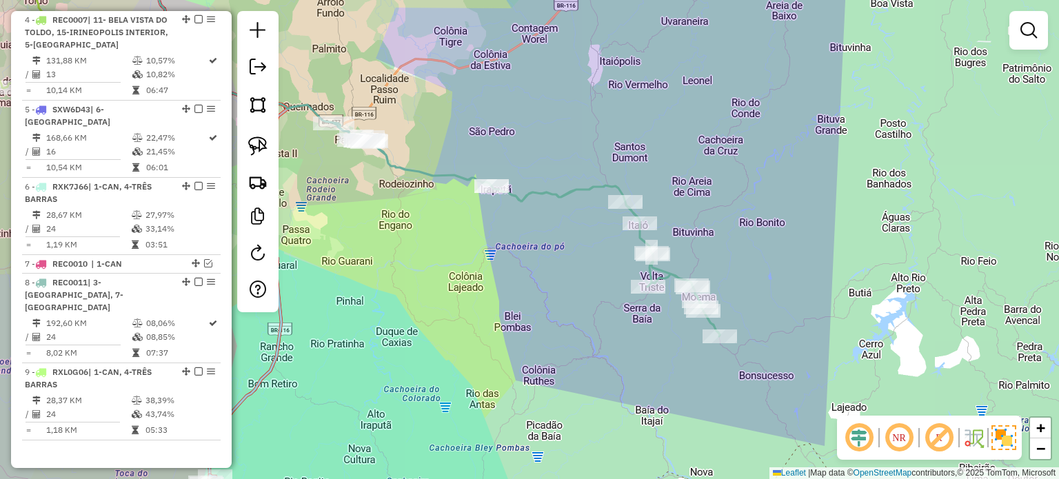
drag, startPoint x: 766, startPoint y: 223, endPoint x: 706, endPoint y: 234, distance: 61.1
click at [758, 237] on div "Janela de atendimento Grade de atendimento Capacidade Transportadoras Veículos …" at bounding box center [529, 239] width 1059 height 479
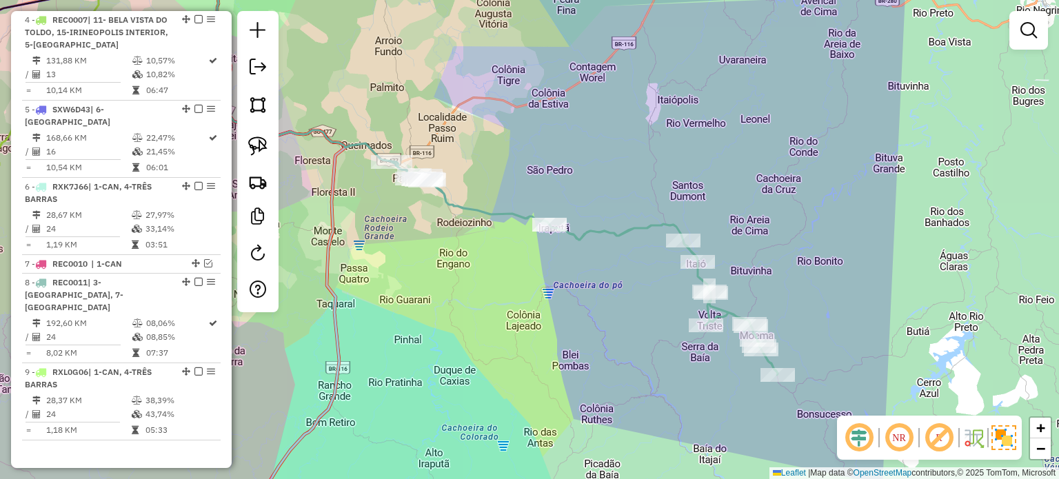
drag, startPoint x: 474, startPoint y: 333, endPoint x: 448, endPoint y: 245, distance: 91.6
click at [477, 336] on div "Janela de atendimento Grade de atendimento Capacidade Transportadoras Veículos …" at bounding box center [529, 239] width 1059 height 479
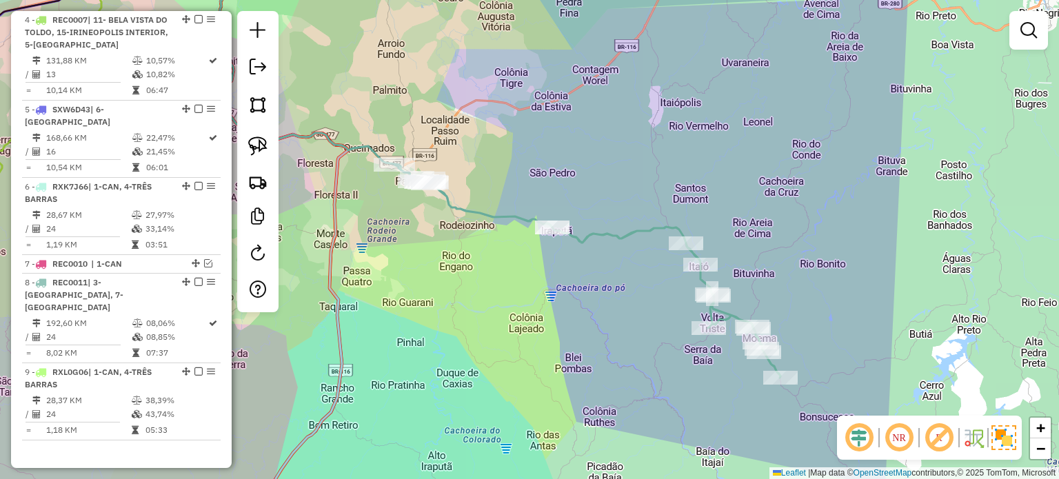
click at [448, 263] on div "Janela de atendimento Grade de atendimento Capacidade Transportadoras Veículos …" at bounding box center [529, 239] width 1059 height 479
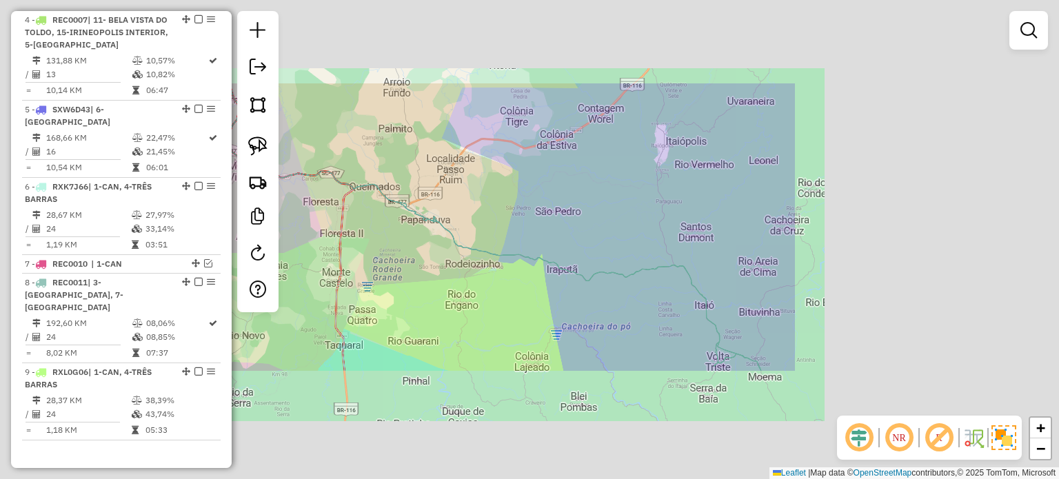
click at [421, 302] on div "Rota 8 - Placa REC0011 2449 - MINI MERCADO VINI LTDA Janela de atendimento Grad…" at bounding box center [529, 239] width 1059 height 479
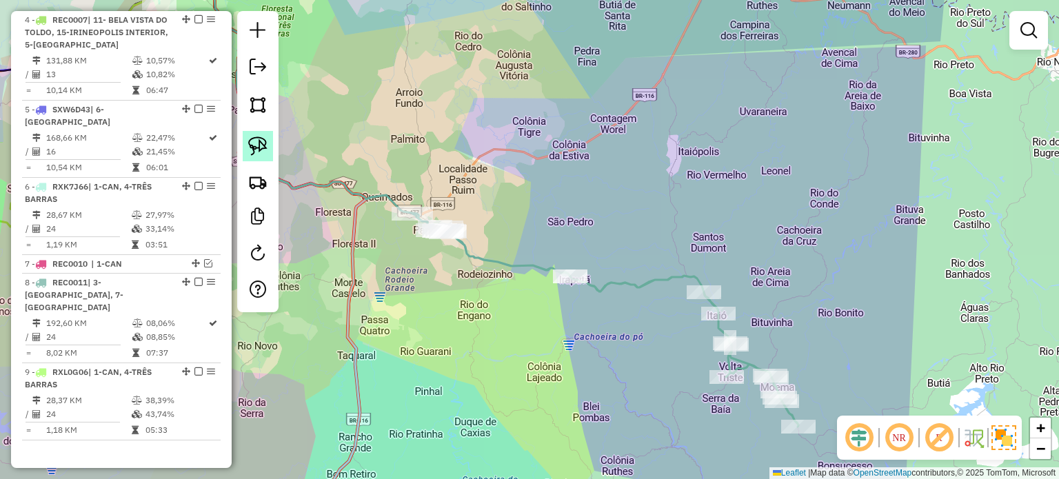
click at [257, 134] on link at bounding box center [258, 146] width 30 height 30
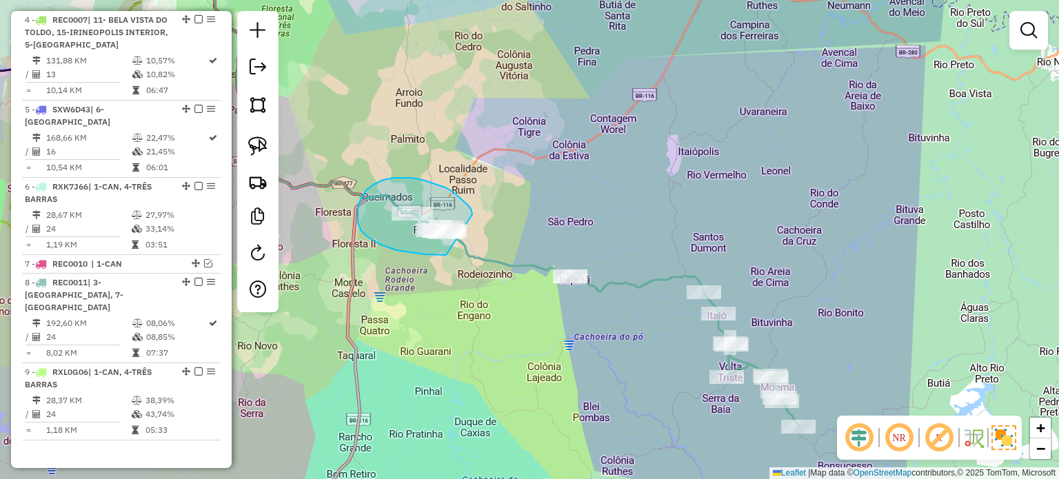
drag, startPoint x: 472, startPoint y: 214, endPoint x: 525, endPoint y: 239, distance: 58.6
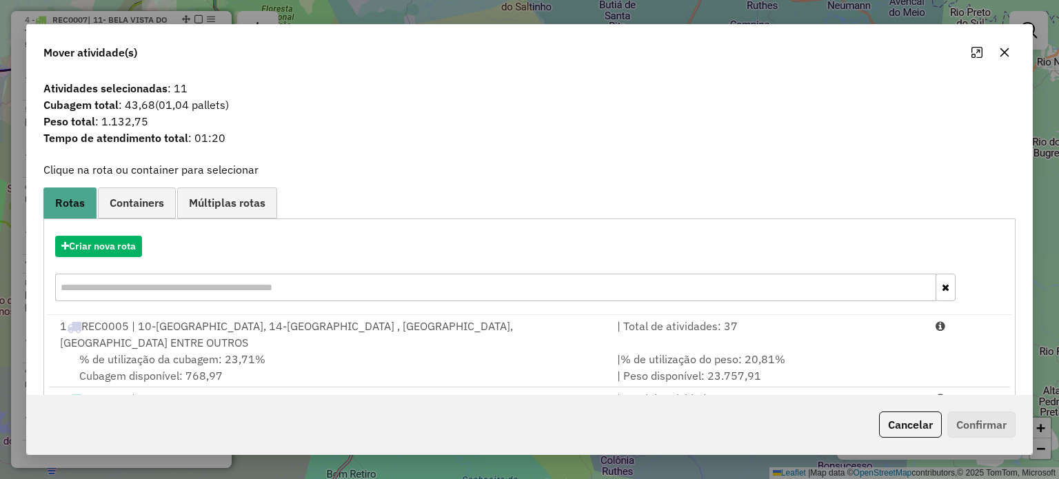
click at [999, 50] on icon "button" at bounding box center [1004, 52] width 11 height 11
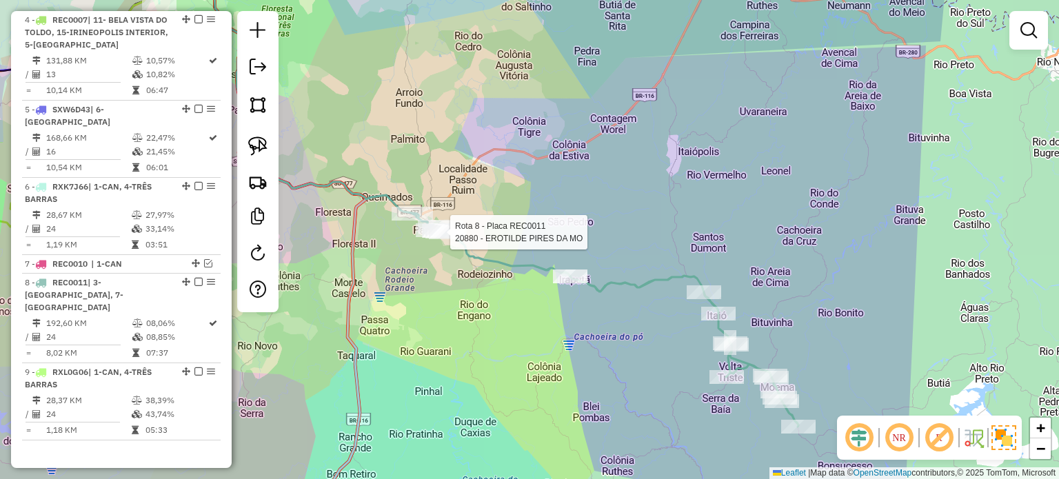
select select "*********"
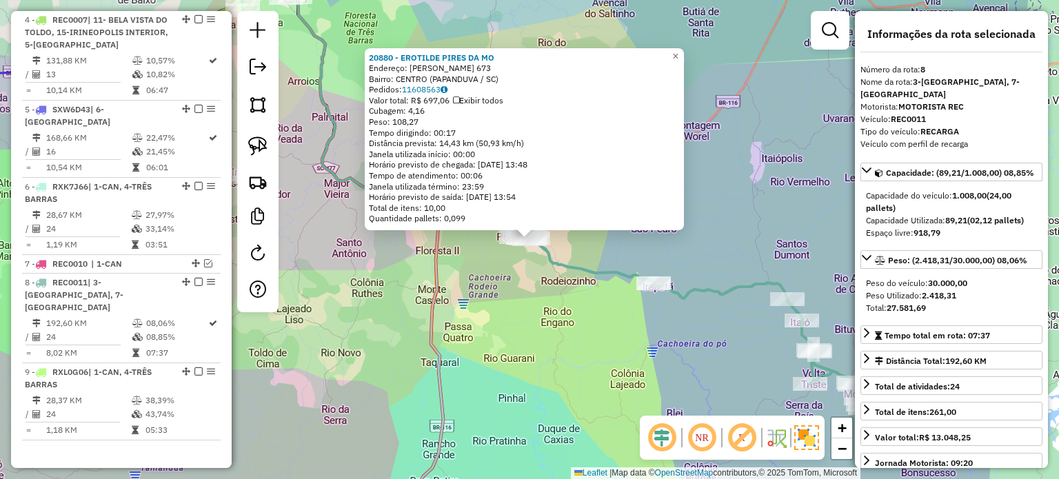
click at [547, 264] on icon at bounding box center [689, 327] width 386 height 213
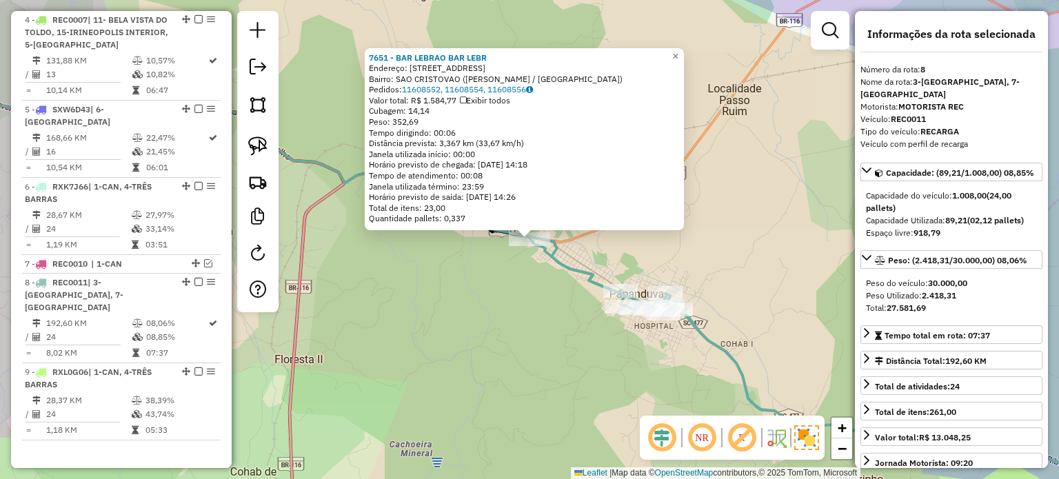
click at [556, 283] on div "7651 - BAR LEBRAO BAR LEBR Endereço: Rua Monte Castelo 30 Bairro: SAO CRISTOVAO…" at bounding box center [529, 239] width 1059 height 479
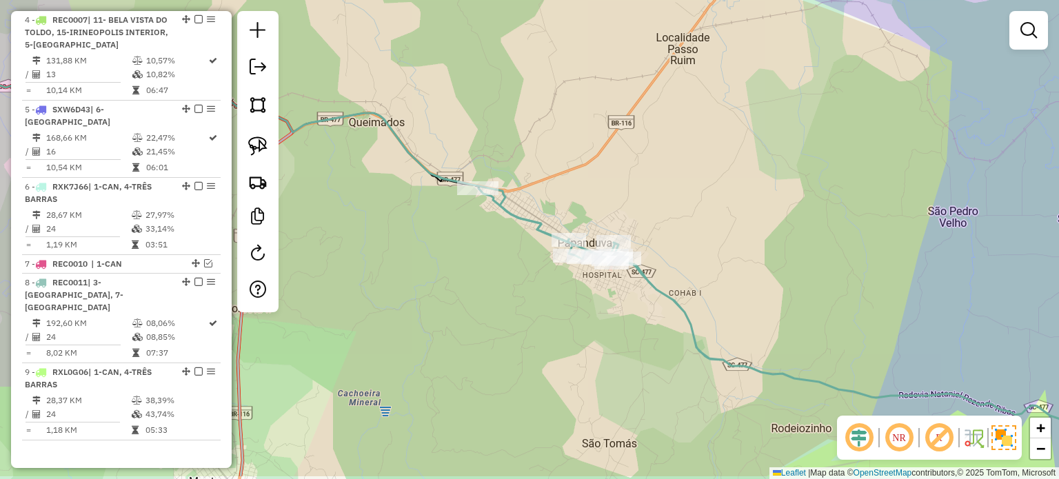
drag, startPoint x: 551, startPoint y: 311, endPoint x: 494, endPoint y: 252, distance: 81.4
click at [496, 254] on div "Janela de atendimento Grade de atendimento Capacidade Transportadoras Veículos …" at bounding box center [529, 239] width 1059 height 479
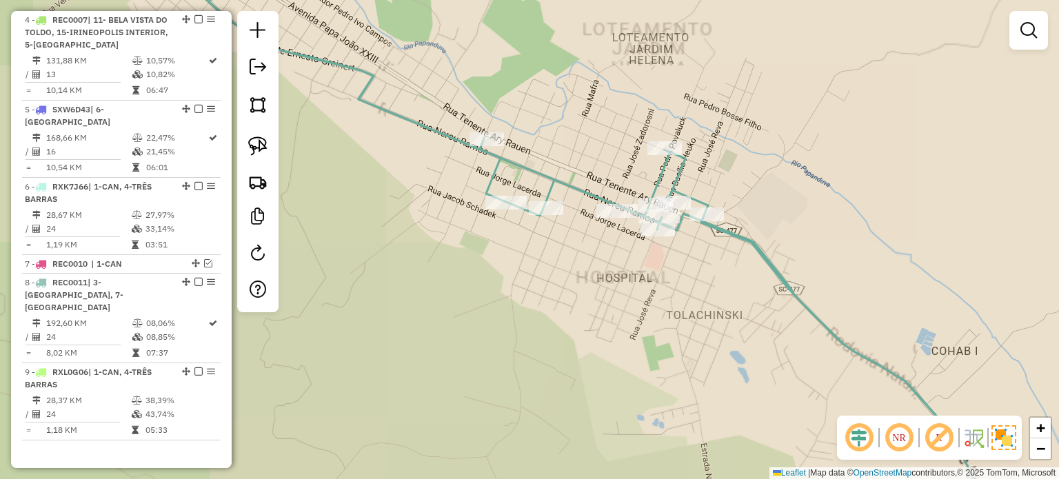
drag, startPoint x: 601, startPoint y: 272, endPoint x: 589, endPoint y: 316, distance: 46.3
click at [590, 314] on div "Janela de atendimento Grade de atendimento Capacidade Transportadoras Veículos …" at bounding box center [529, 239] width 1059 height 479
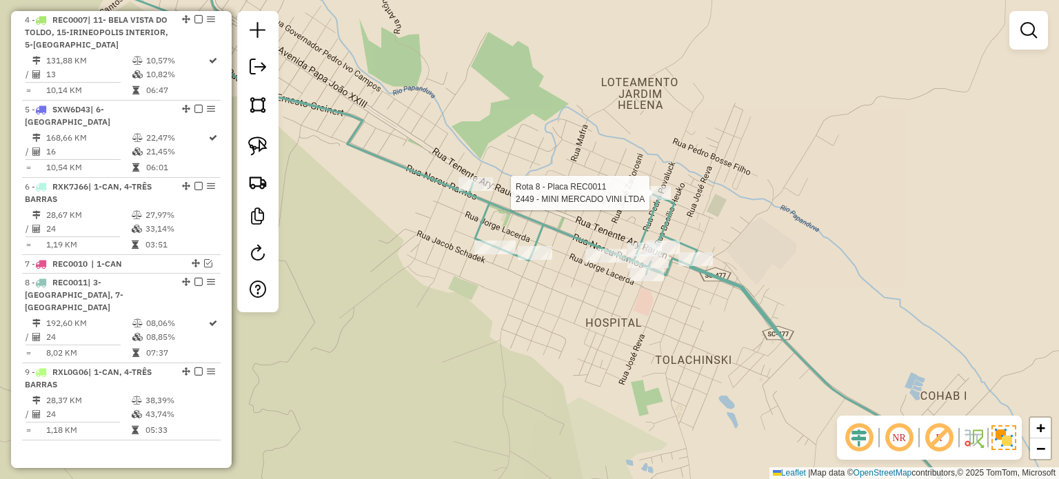
select select "*********"
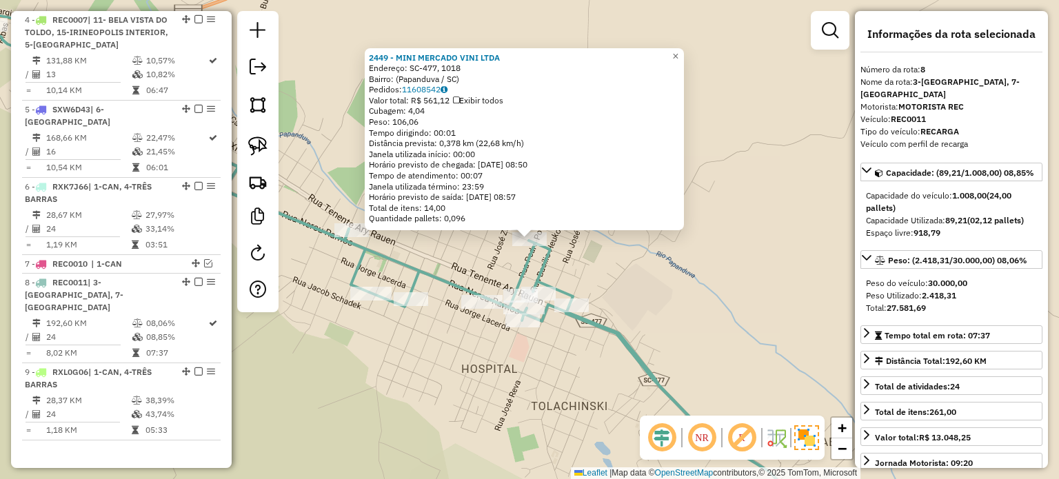
click at [471, 261] on div "2449 - MINI MERCADO VINI LTDA Endereço: SC-477, 1018 Bairro: (Papanduva / SC) P…" at bounding box center [529, 239] width 1059 height 479
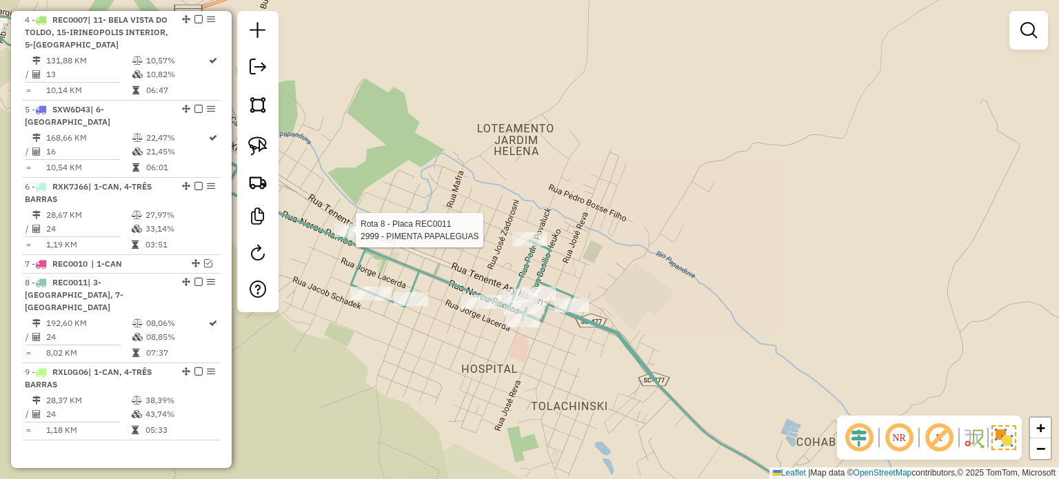
select select "*********"
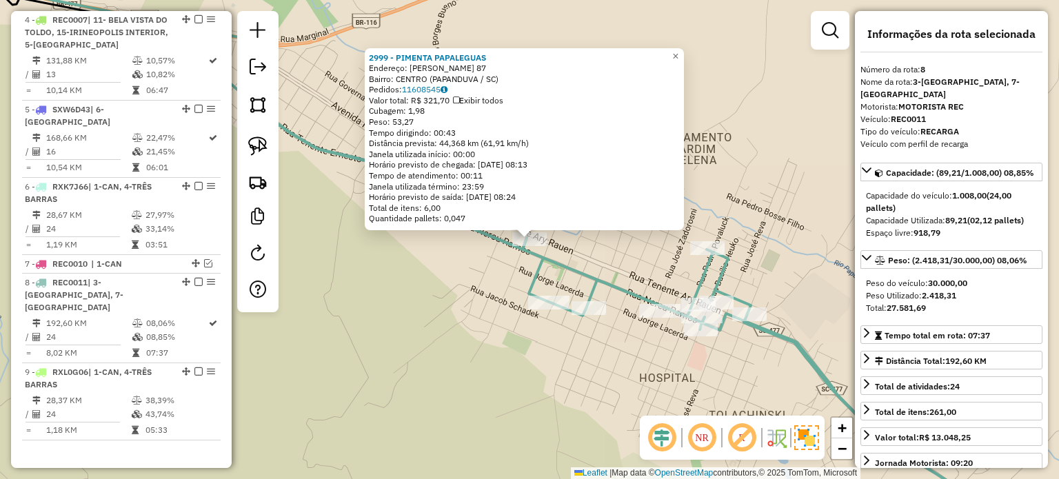
click at [542, 359] on div "2999 - PIMENTA PAPALEGUAS Endereço: AGOSTINHO TEIXEIRA DE LIMA 87 Bairro: CENTR…" at bounding box center [529, 239] width 1059 height 479
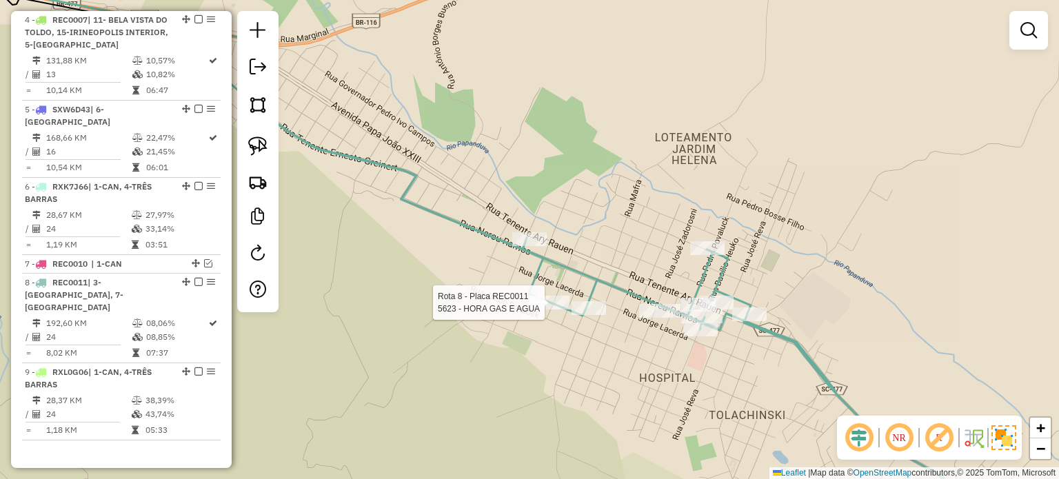
select select "*********"
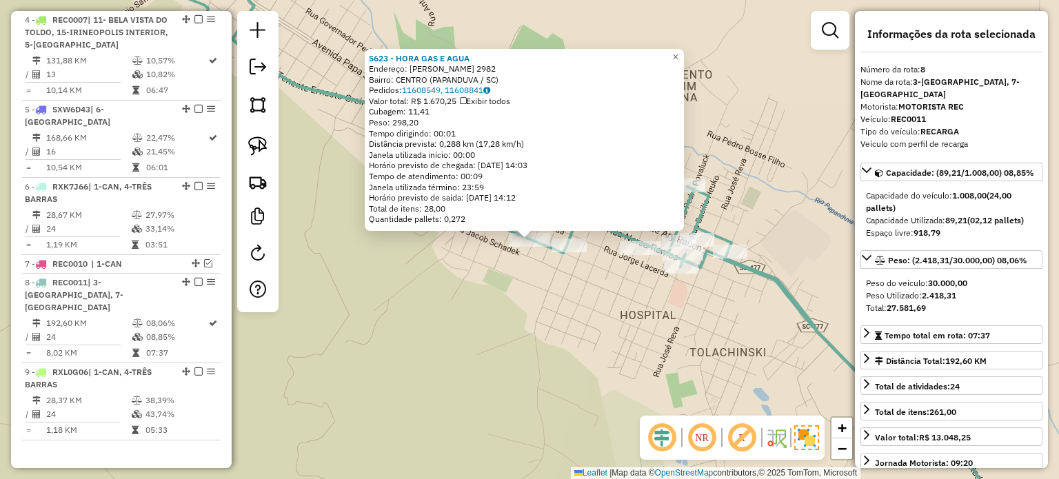
click at [547, 311] on div "5623 - HORA GAS E AGUA Endereço: Jucelino K Oliveira 2982 Bairro: CENTRO (PAPAN…" at bounding box center [529, 239] width 1059 height 479
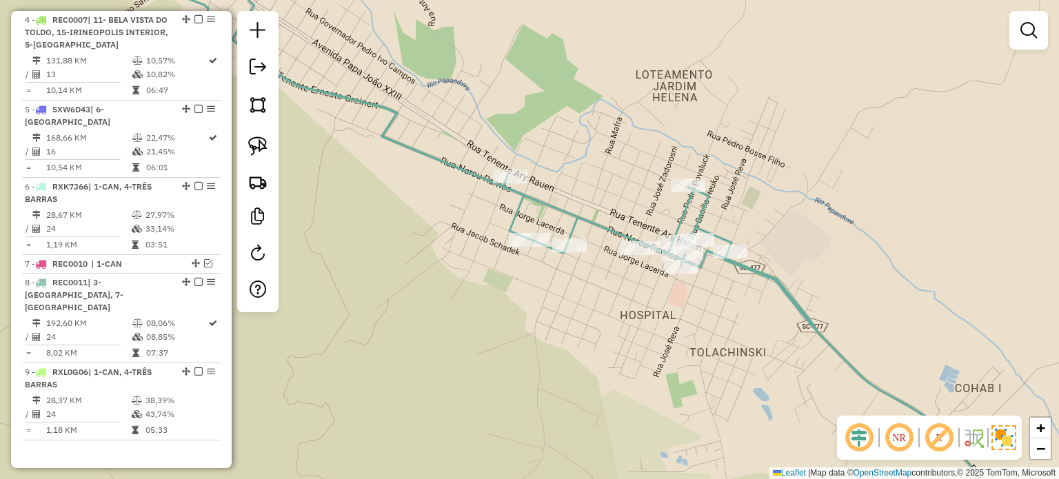
select select "*********"
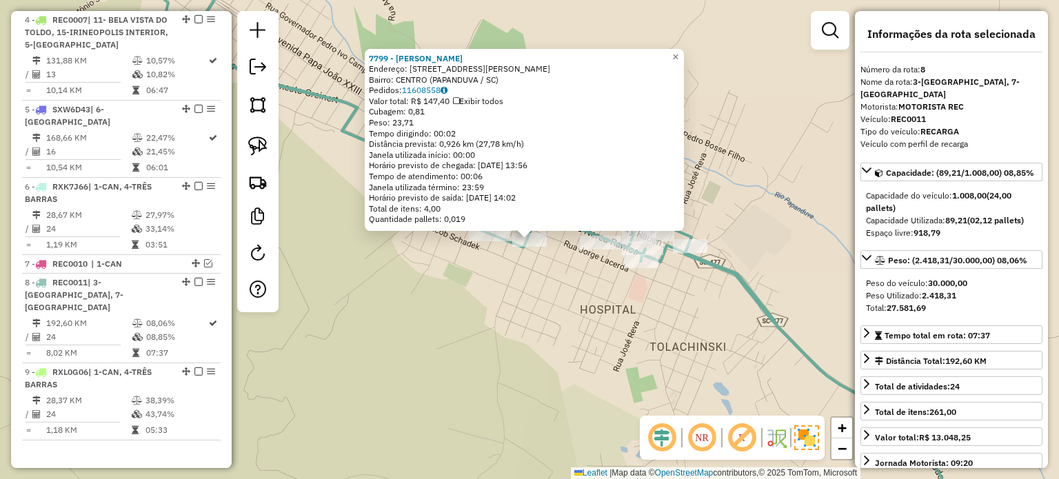
click at [575, 312] on div "7799 - CARLOS GABRIEL REVA Endereço: Rua Sergio Glevinski 265 Bairro: CENTRO (P…" at bounding box center [529, 239] width 1059 height 479
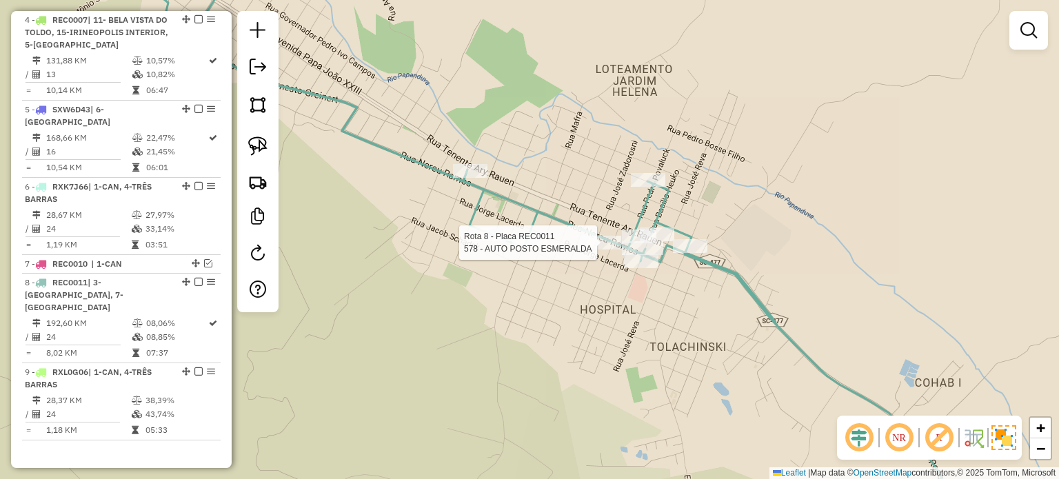
select select "*********"
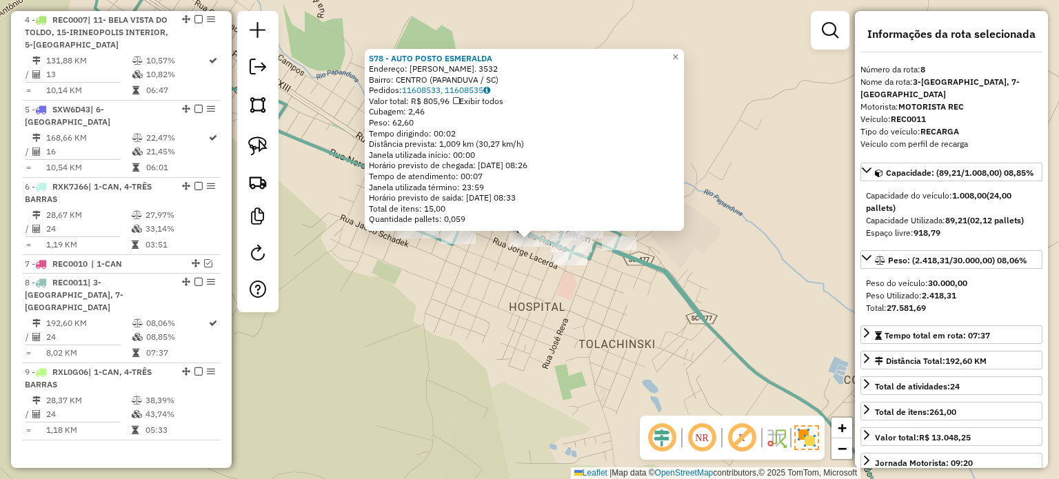
click at [603, 314] on div "578 - AUTO POSTO ESMERALDA Endereço: NEREU RAMOS. 3532 Bairro: CENTRO (PAPANDUV…" at bounding box center [529, 239] width 1059 height 479
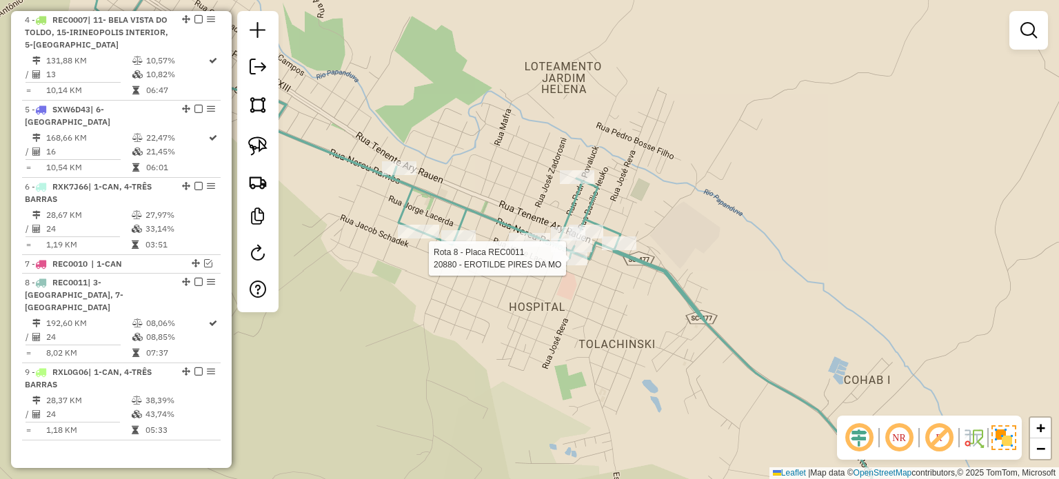
select select "*********"
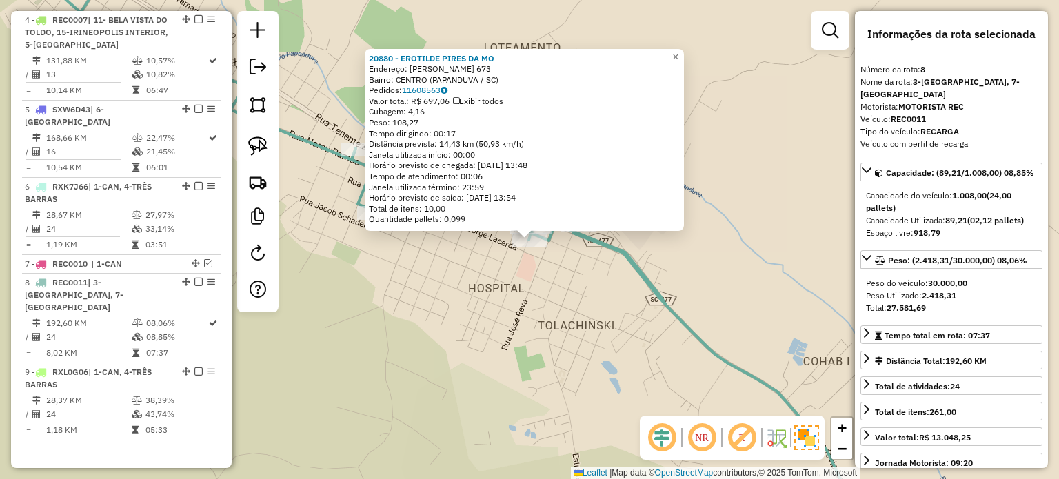
click at [586, 310] on div "20880 - EROTILDE PIRES DA MO Endereço: [PERSON_NAME] 673 Bairro: [GEOGRAPHIC_DA…" at bounding box center [529, 239] width 1059 height 479
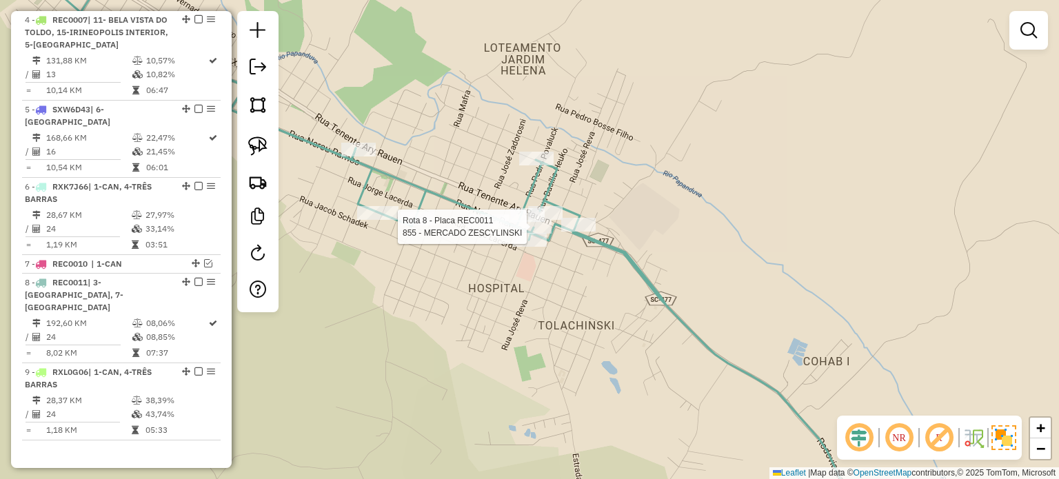
select select "*********"
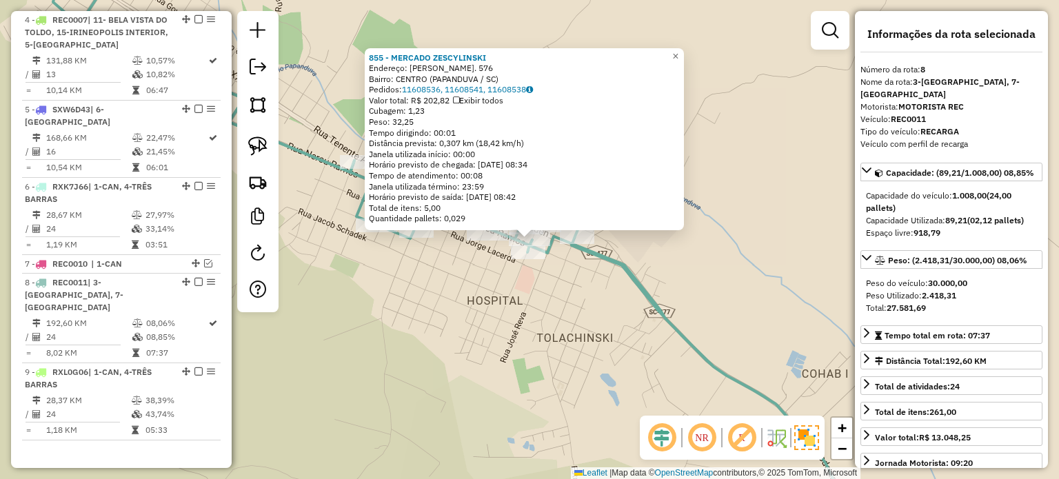
click at [575, 305] on div "855 - MERCADO ZESCYLINSKI Endereço: BASILIO HEUKI. 576 Bairro: CENTRO (PAPANDUV…" at bounding box center [529, 239] width 1059 height 479
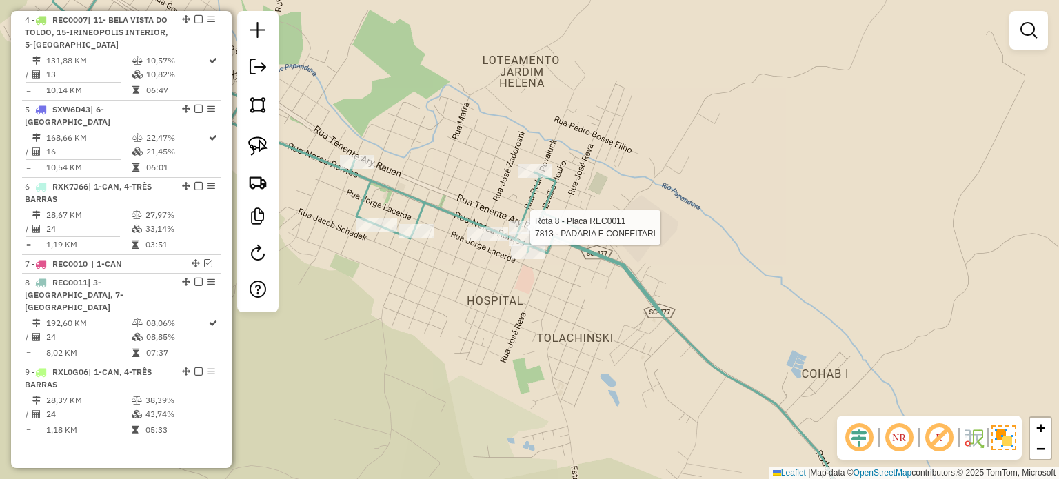
select select "*********"
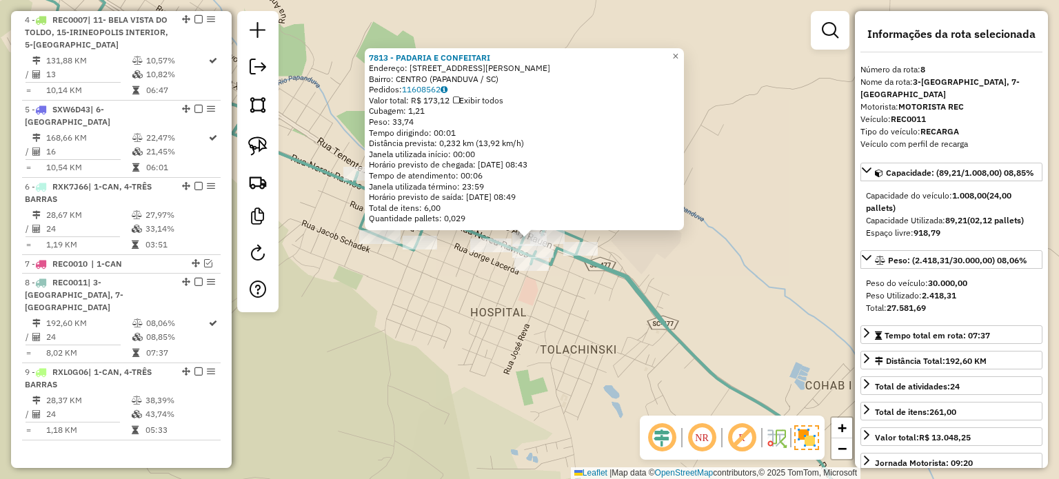
click at [585, 305] on div "7813 - PADARIA E CONFEITARI Endereço: Rua Tenente Ary Rauen 1672 Bairro: CENTRO…" at bounding box center [529, 239] width 1059 height 479
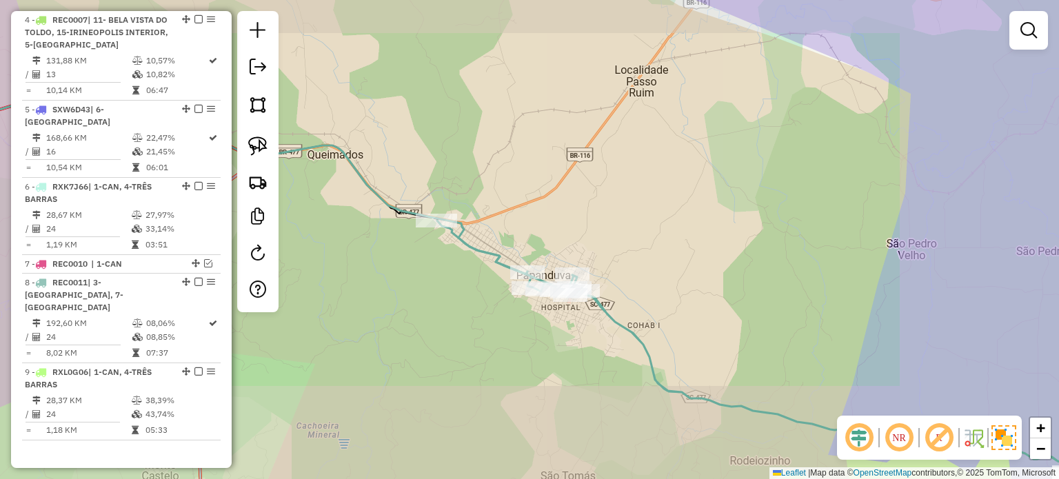
drag, startPoint x: 612, startPoint y: 332, endPoint x: 529, endPoint y: 201, distance: 155.0
click at [531, 208] on div "Janela de atendimento Grade de atendimento Capacidade Transportadoras Veículos …" at bounding box center [529, 239] width 1059 height 479
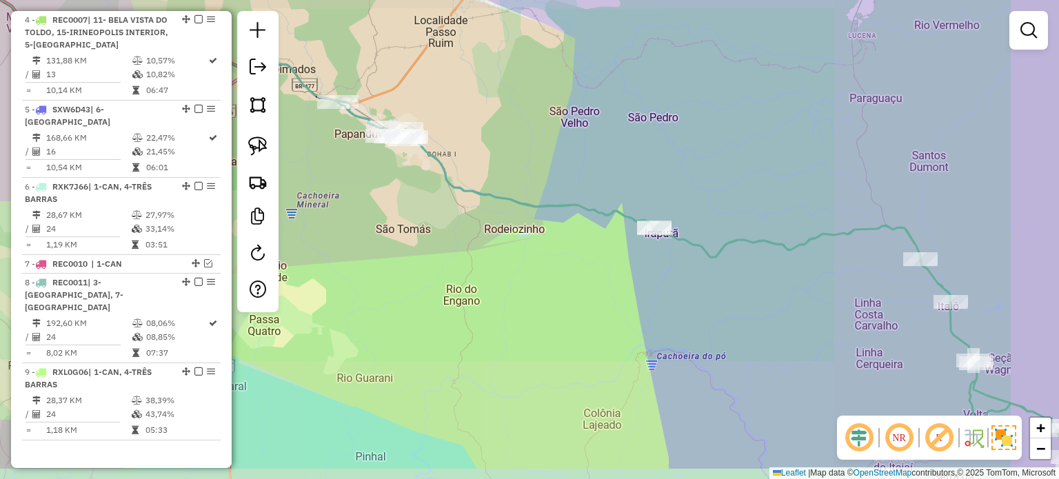
drag, startPoint x: 505, startPoint y: 252, endPoint x: 421, endPoint y: 176, distance: 113.8
click at [454, 205] on div "Janela de atendimento Grade de atendimento Capacidade Transportadoras Veículos …" at bounding box center [529, 239] width 1059 height 479
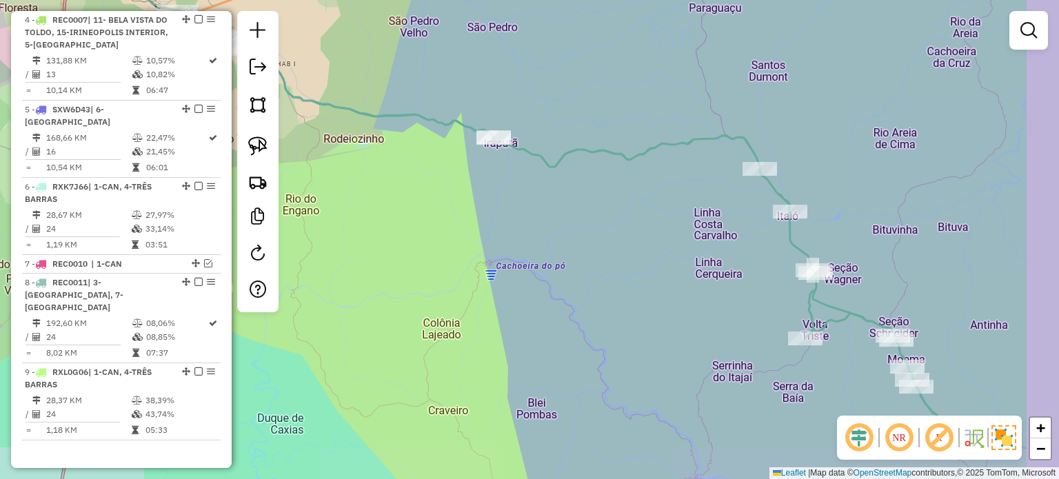
drag, startPoint x: 430, startPoint y: 259, endPoint x: 481, endPoint y: 301, distance: 65.6
click at [415, 248] on div "Janela de atendimento Grade de atendimento Capacidade Transportadoras Veículos …" at bounding box center [529, 239] width 1059 height 479
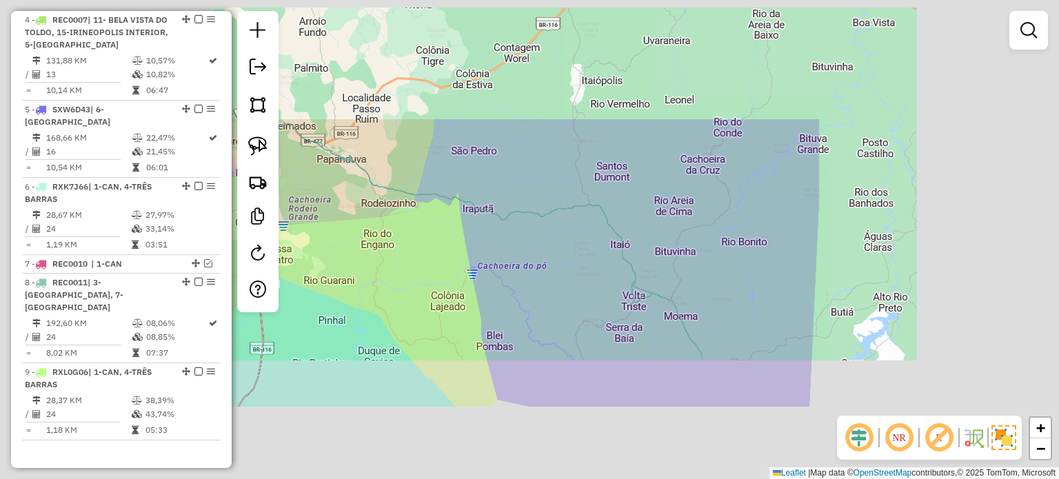
drag, startPoint x: 463, startPoint y: 311, endPoint x: 448, endPoint y: 294, distance: 22.4
click at [461, 310] on div "Janela de atendimento Grade de atendimento Capacidade Transportadoras Veículos …" at bounding box center [529, 239] width 1059 height 479
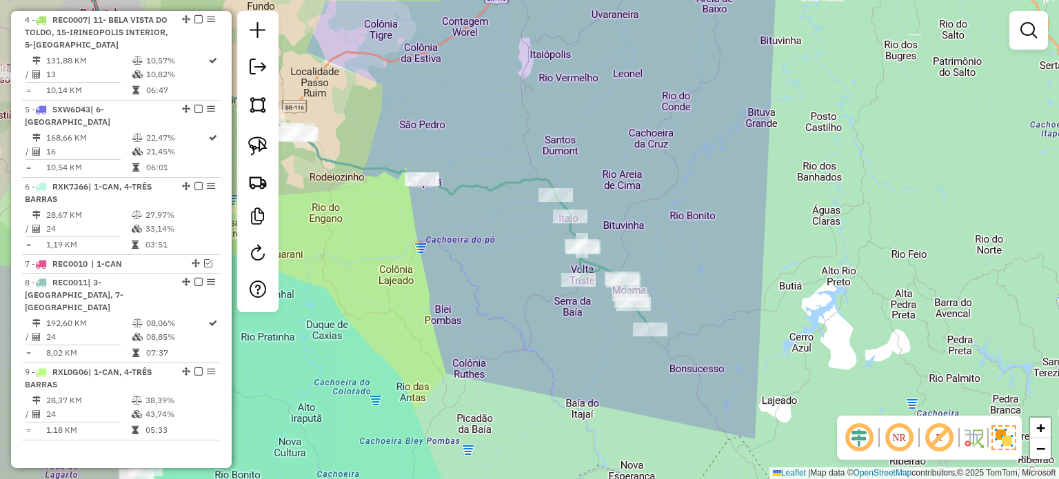
click at [262, 145] on img at bounding box center [257, 146] width 19 height 19
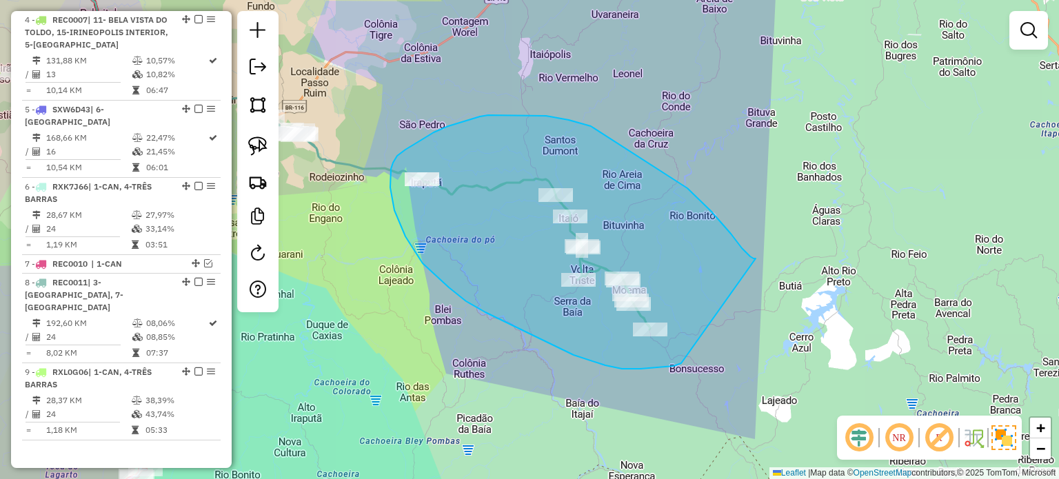
drag, startPoint x: 756, startPoint y: 259, endPoint x: 798, endPoint y: 336, distance: 88.9
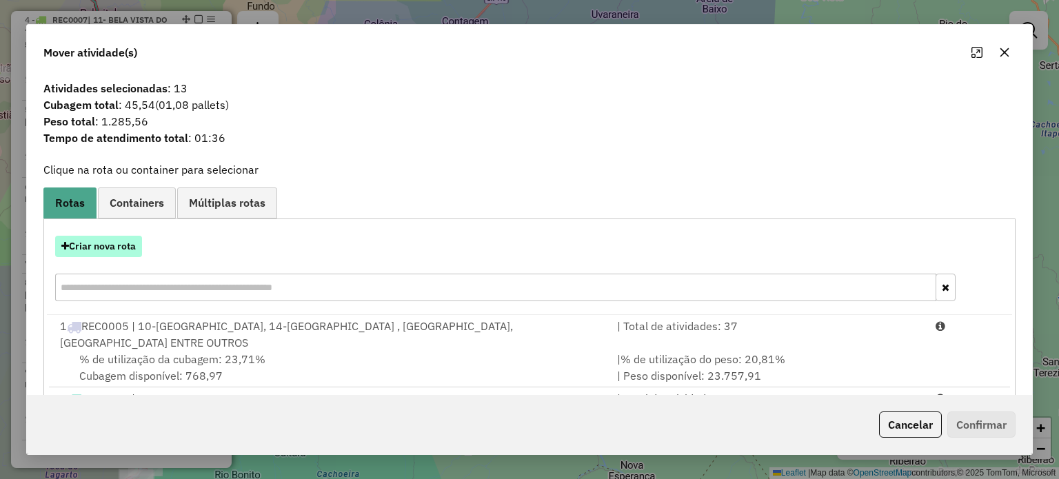
click at [113, 242] on button "Criar nova rota" at bounding box center [98, 246] width 87 height 21
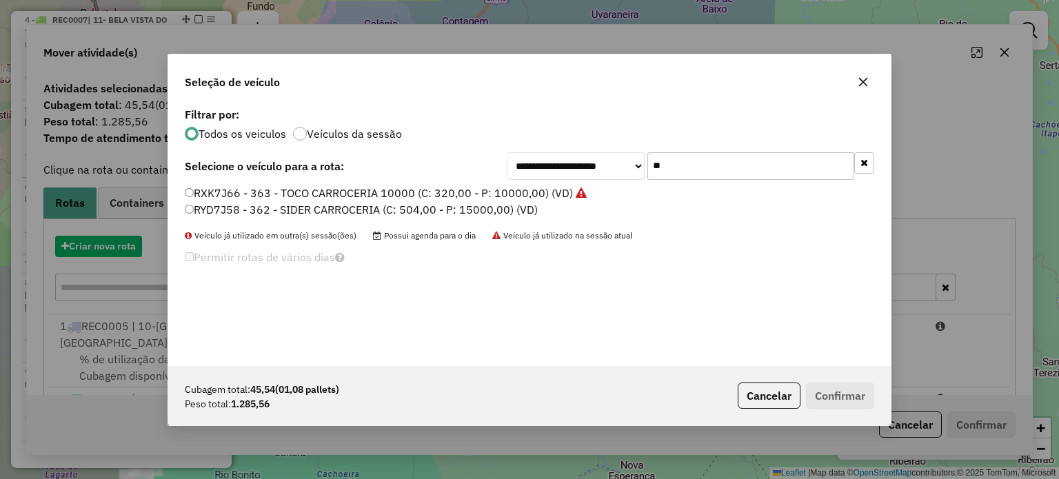
scroll to position [7, 4]
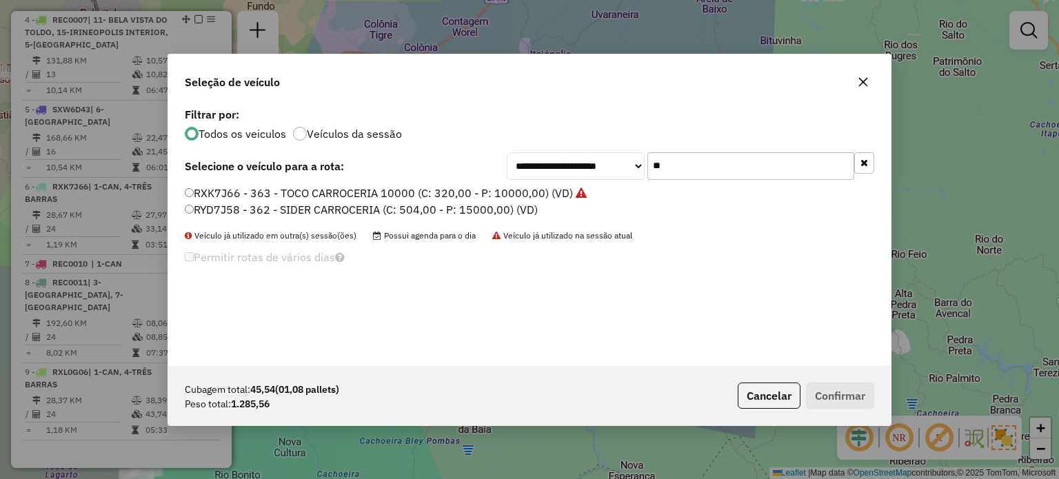
drag, startPoint x: 679, startPoint y: 169, endPoint x: 596, endPoint y: 172, distance: 83.5
click at [596, 172] on div "**********" at bounding box center [691, 166] width 368 height 28
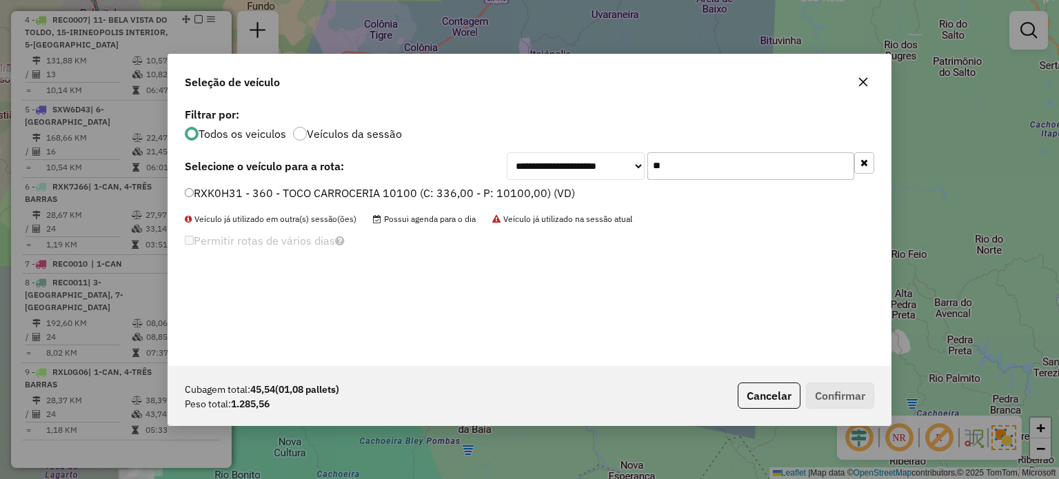
type input "**"
click at [245, 197] on label "RXK0H31 - 360 - TOCO CARROCERIA 10100 (C: 336,00 - P: 10100,00) (VD)" at bounding box center [380, 193] width 390 height 17
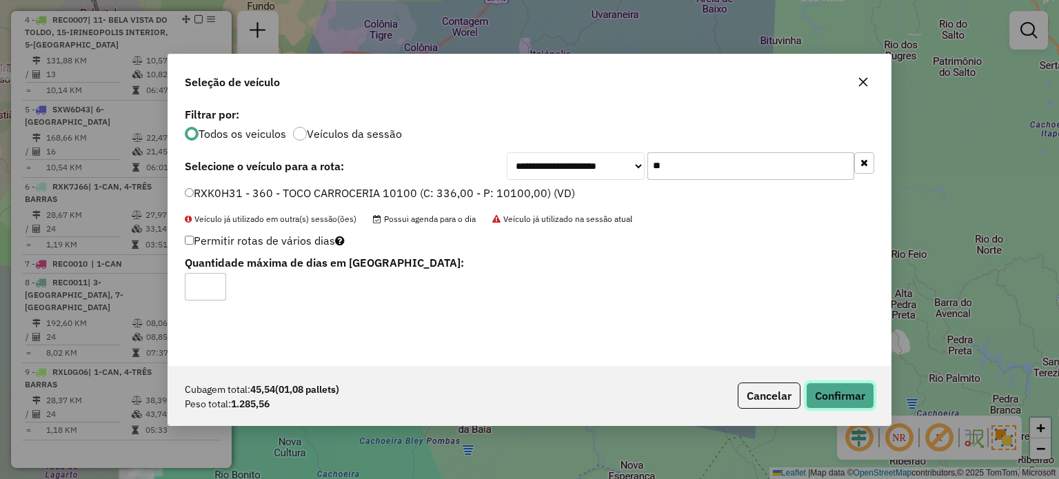
click at [843, 398] on button "Confirmar" at bounding box center [840, 396] width 68 height 26
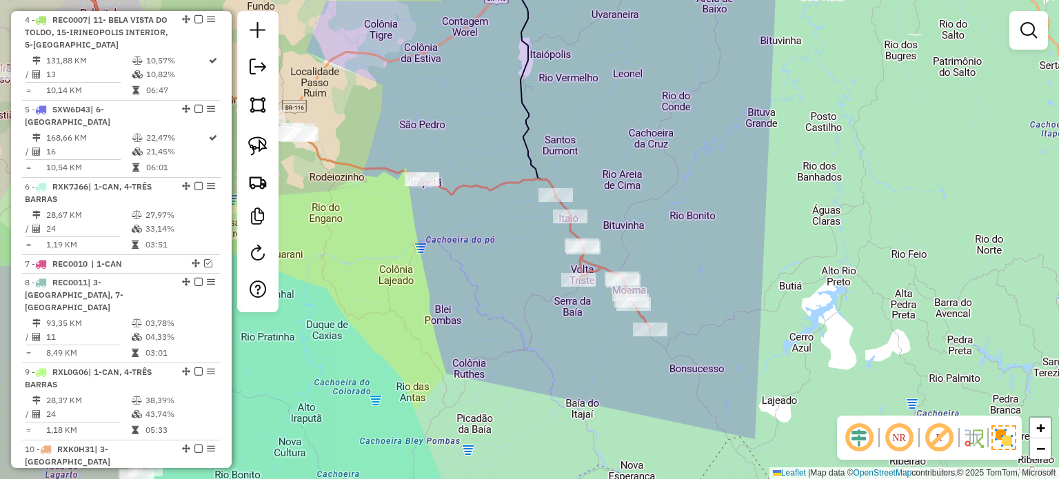
drag, startPoint x: 456, startPoint y: 237, endPoint x: 573, endPoint y: 269, distance: 120.8
click at [597, 270] on div "Janela de atendimento Grade de atendimento Capacidade Transportadoras Veículos …" at bounding box center [529, 239] width 1059 height 479
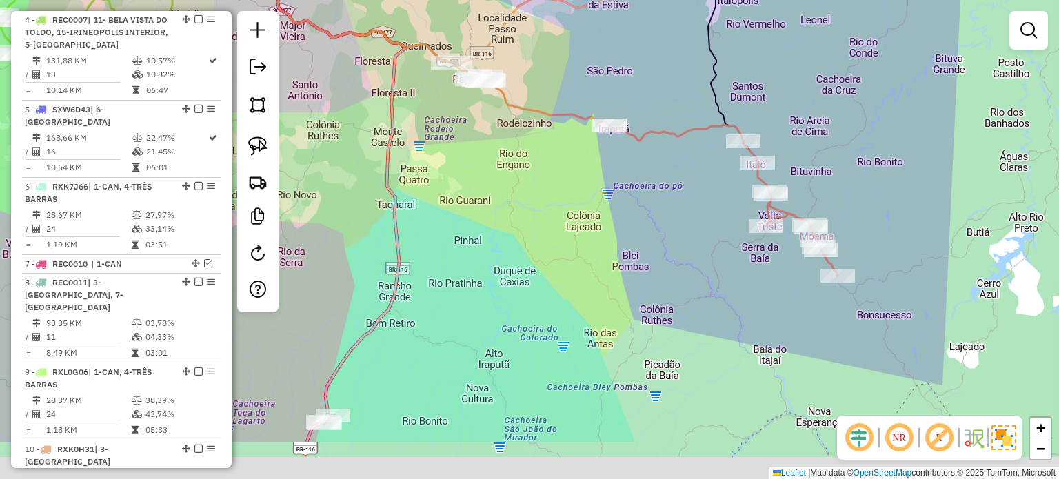
drag, startPoint x: 541, startPoint y: 240, endPoint x: 566, endPoint y: 198, distance: 49.2
click at [563, 204] on div "Janela de atendimento Grade de atendimento Capacidade Transportadoras Veículos …" at bounding box center [529, 239] width 1059 height 479
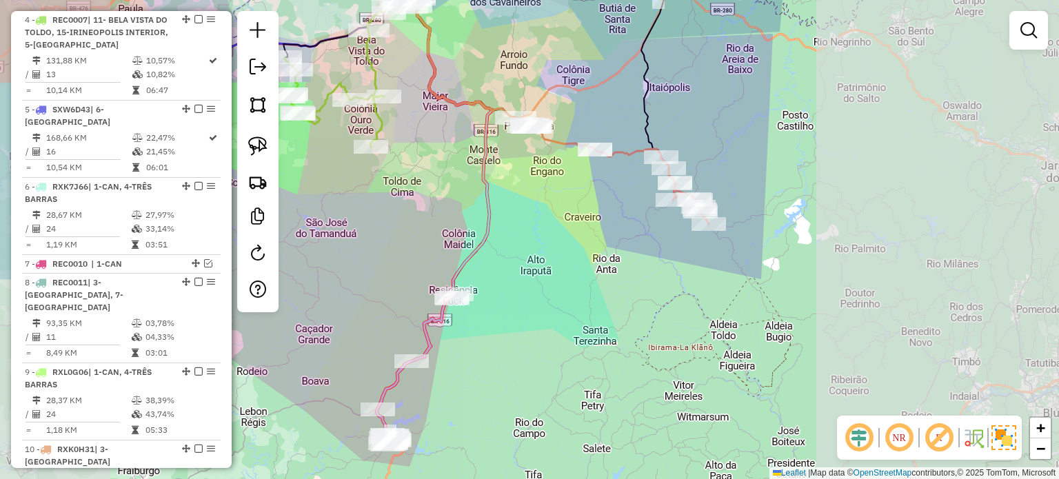
drag, startPoint x: 579, startPoint y: 294, endPoint x: 614, endPoint y: 185, distance: 113.8
click at [614, 187] on div "Janela de atendimento Grade de atendimento Capacidade Transportadoras Veículos …" at bounding box center [529, 239] width 1059 height 479
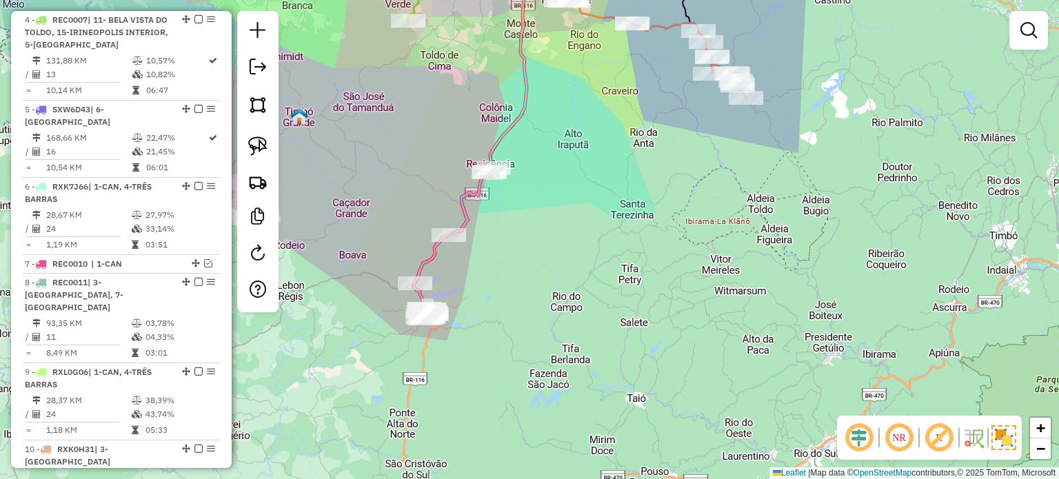
drag, startPoint x: 557, startPoint y: 290, endPoint x: 555, endPoint y: 283, distance: 7.2
click at [565, 265] on div "Janela de atendimento Grade de atendimento Capacidade Transportadoras Veículos …" at bounding box center [529, 239] width 1059 height 479
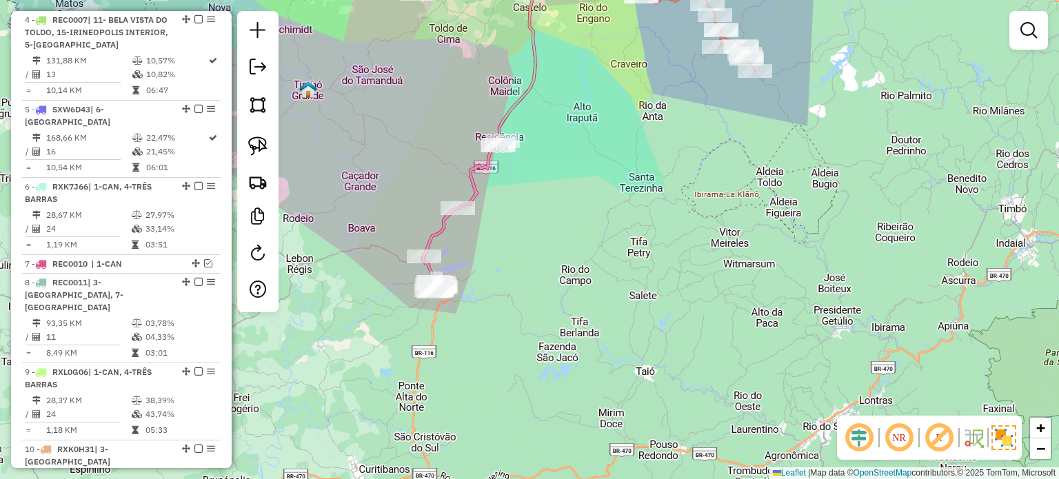
drag, startPoint x: 532, startPoint y: 308, endPoint x: 523, endPoint y: 325, distance: 19.8
click at [537, 323] on div "Janela de atendimento Grade de atendimento Capacidade Transportadoras Veículos …" at bounding box center [529, 239] width 1059 height 479
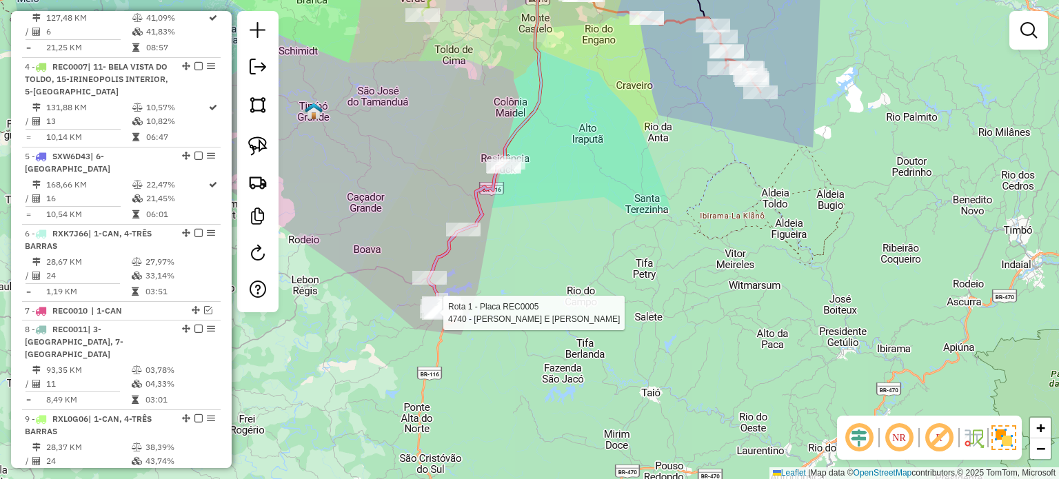
select select "*********"
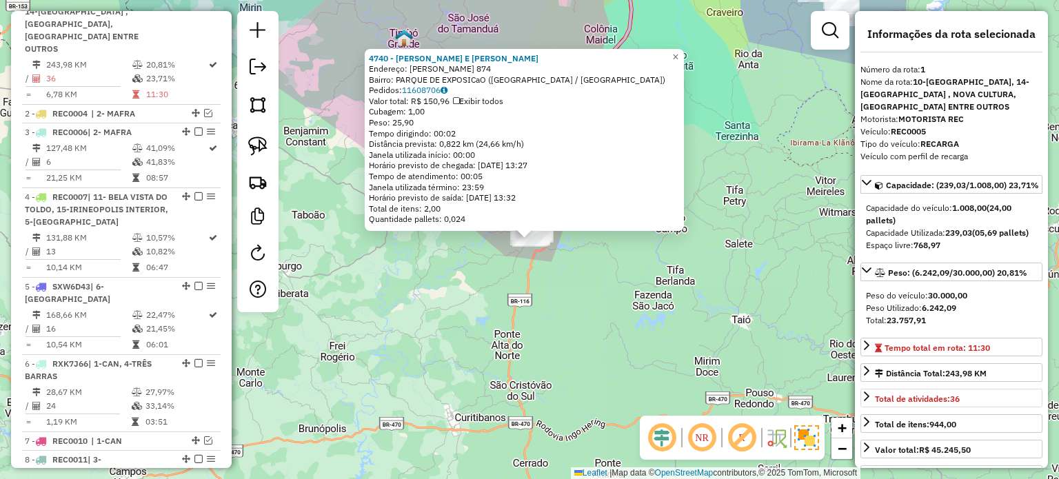
scroll to position [550, 0]
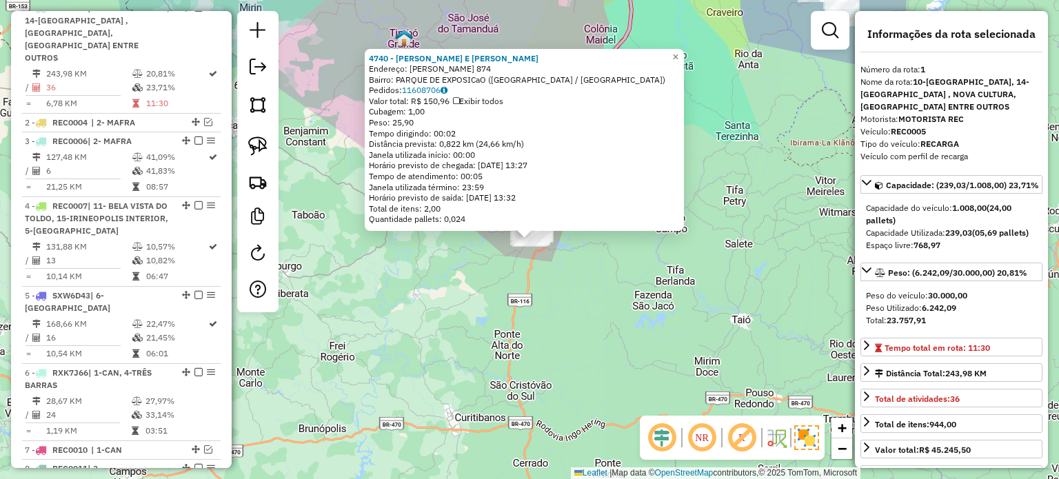
click at [593, 299] on div "4740 - BOLAO E BOCHA CECILI Endereço: VICENTE ALVES DA SILVA 874 Bairro: PARQUE…" at bounding box center [529, 239] width 1059 height 479
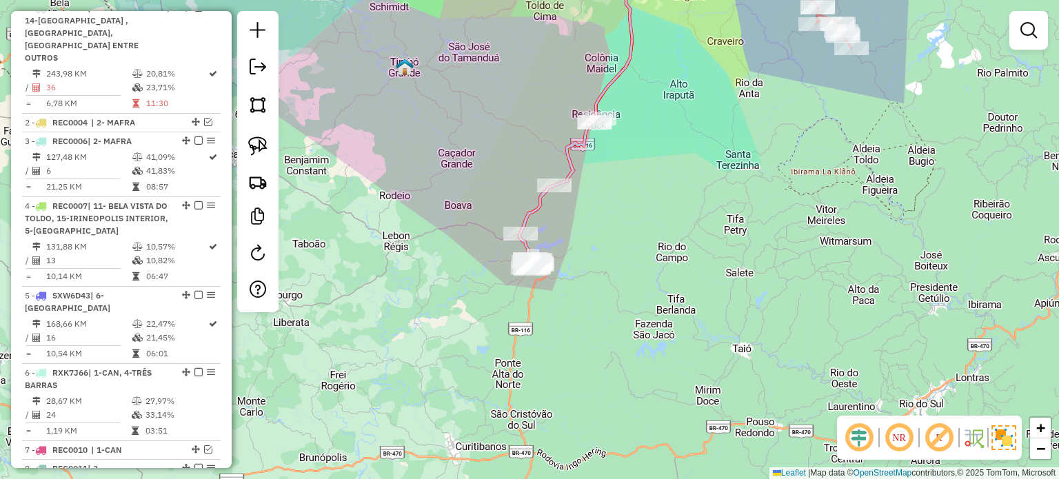
drag, startPoint x: 613, startPoint y: 278, endPoint x: 616, endPoint y: 314, distance: 36.0
click at [616, 314] on div "Janela de atendimento Grade de atendimento Capacidade Transportadoras Veículos …" at bounding box center [529, 239] width 1059 height 479
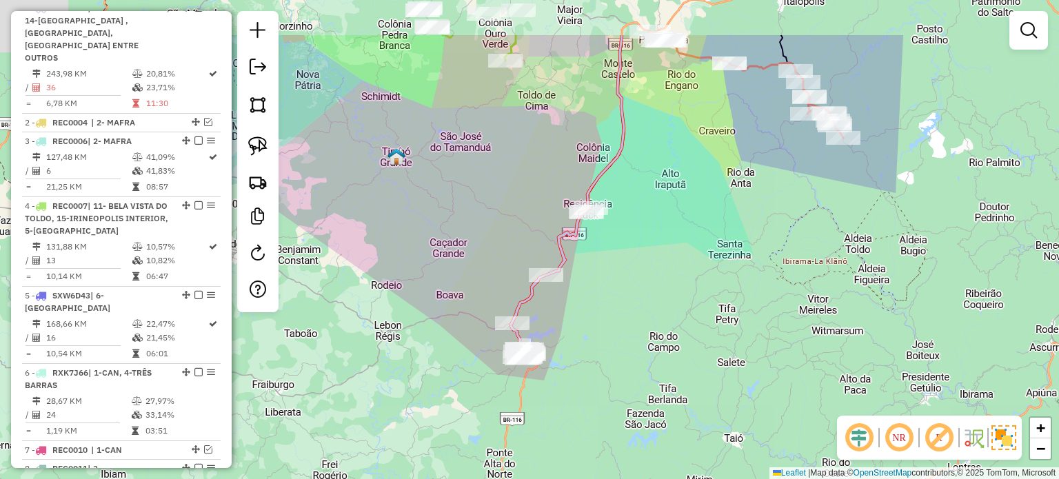
drag, startPoint x: 646, startPoint y: 286, endPoint x: 632, endPoint y: 391, distance: 105.7
click at [632, 392] on div "Janela de atendimento Grade de atendimento Capacidade Transportadoras Veículos …" at bounding box center [529, 239] width 1059 height 479
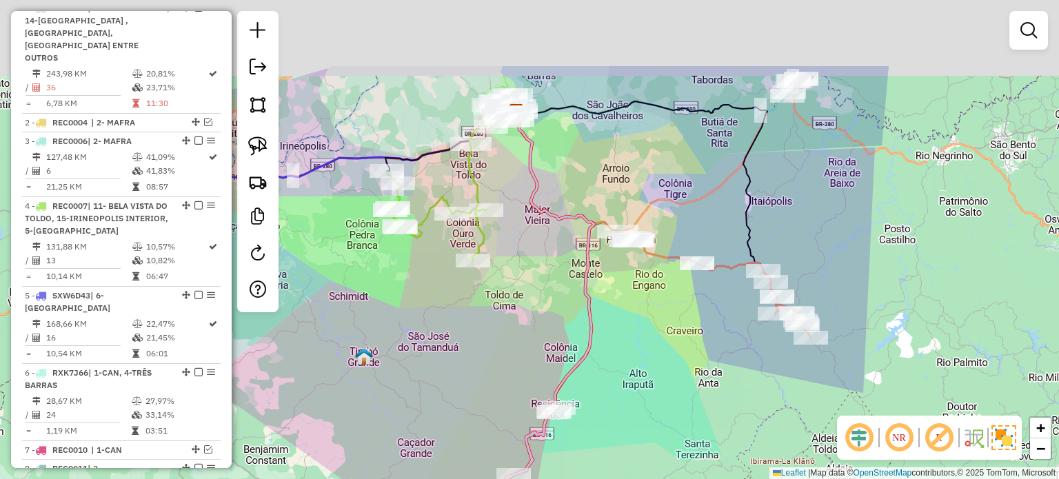
drag, startPoint x: 644, startPoint y: 356, endPoint x: 643, endPoint y: 365, distance: 9.1
click at [643, 365] on div "Janela de atendimento Grade de atendimento Capacidade Transportadoras Veículos …" at bounding box center [529, 239] width 1059 height 479
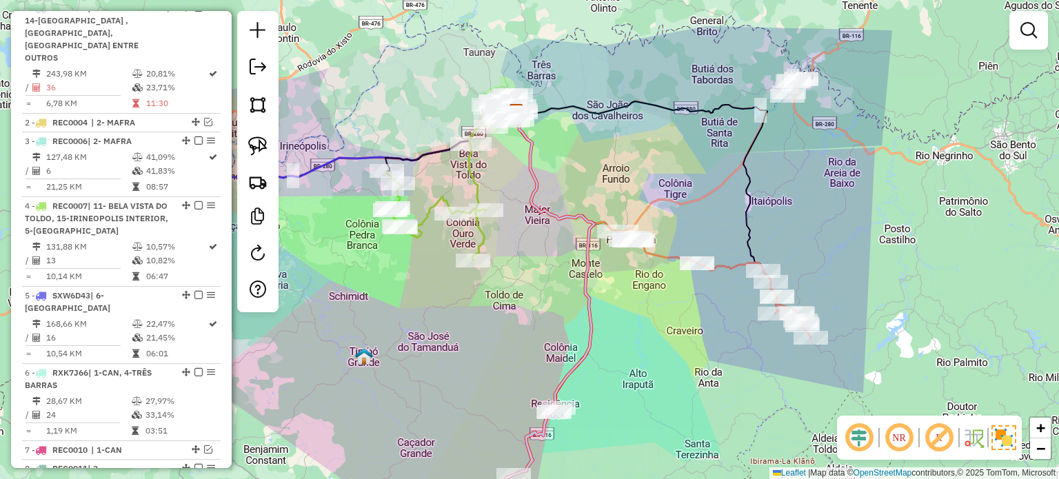
drag, startPoint x: 812, startPoint y: 207, endPoint x: 798, endPoint y: 212, distance: 14.6
click at [800, 212] on div "Rota 10 - Placa RXK0H31 1641 - MERCADO SEIFERT Janela de atendimento Grade de a…" at bounding box center [529, 239] width 1059 height 479
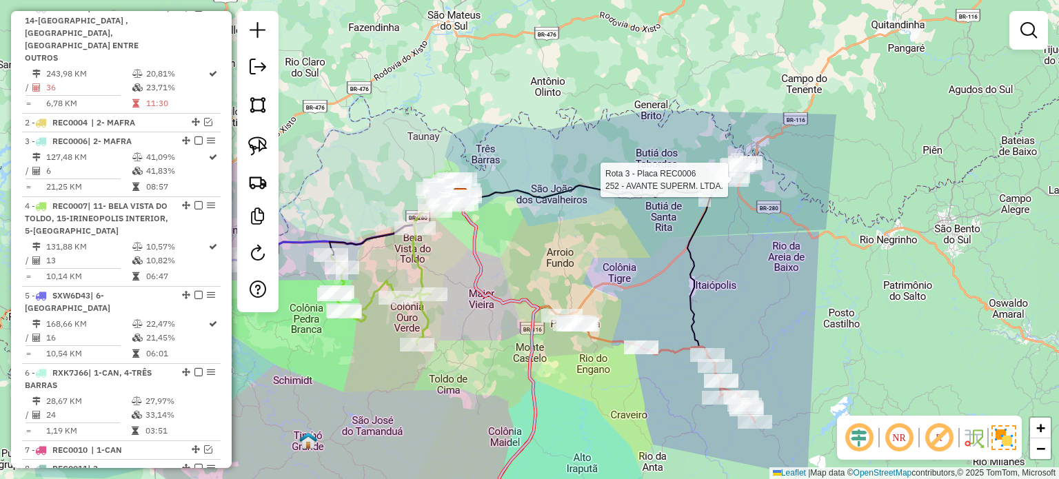
select select "*********"
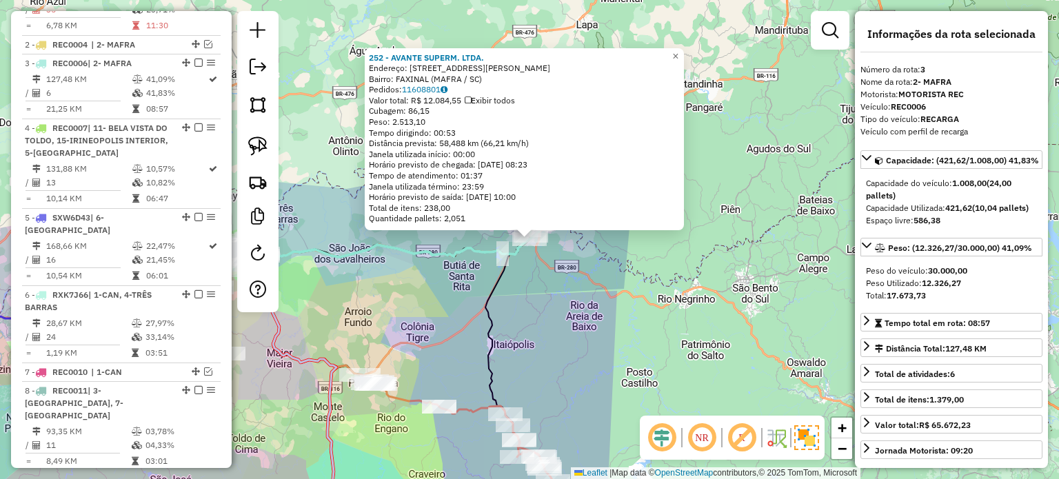
scroll to position [670, 0]
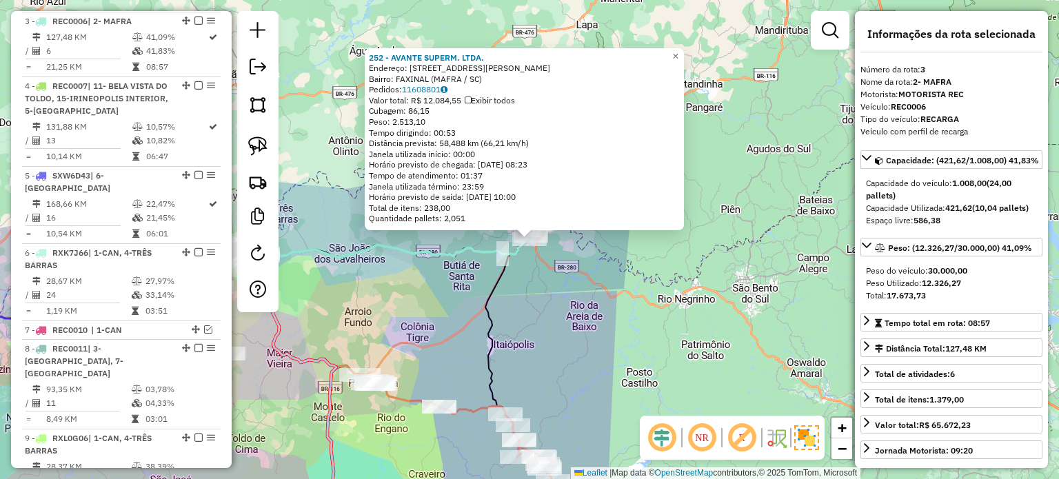
click at [558, 266] on div "252 - AVANTE SUPERM. LTDA. Endereço: R JOSE STOERBEL 132 Bairro: FAXINAL (MAFRA…" at bounding box center [529, 239] width 1059 height 479
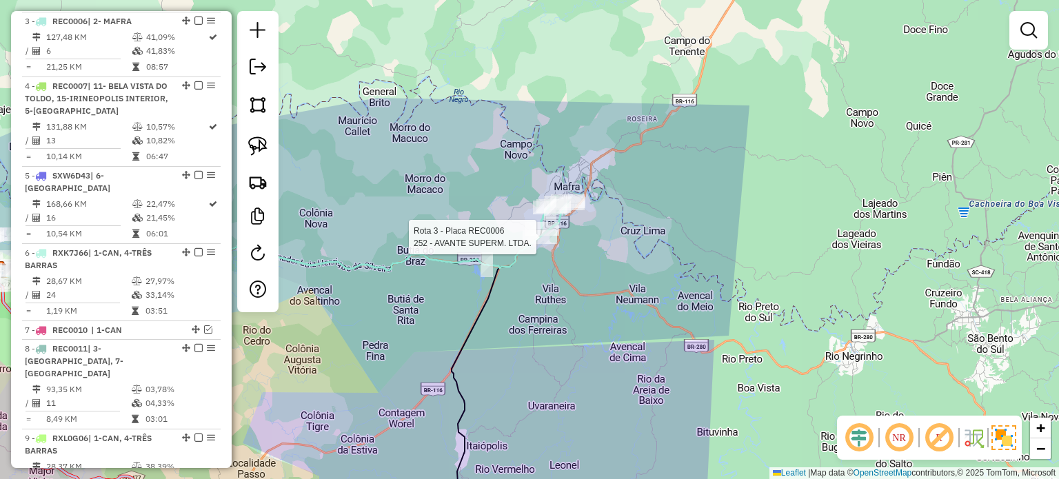
select select "*********"
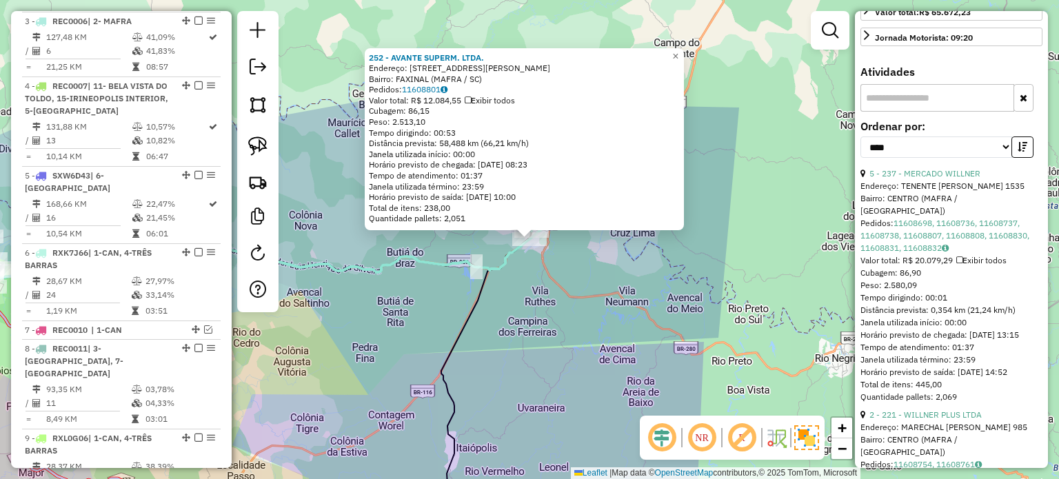
scroll to position [414, 0]
click at [573, 316] on div "252 - AVANTE SUPERM. LTDA. Endereço: R JOSE STOERBEL 132 Bairro: FAXINAL (MAFRA…" at bounding box center [529, 239] width 1059 height 479
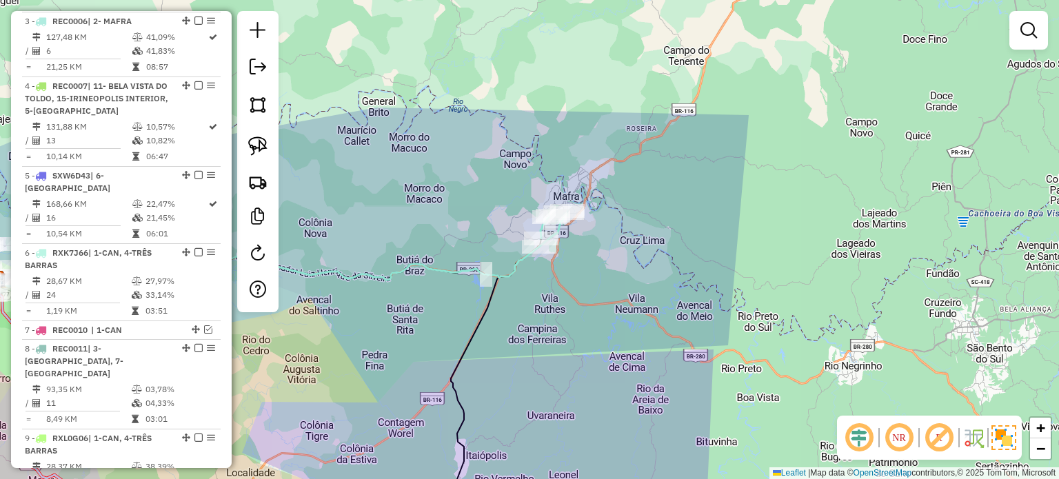
drag, startPoint x: 585, startPoint y: 273, endPoint x: 593, endPoint y: 283, distance: 13.2
click at [593, 283] on div "Janela de atendimento Grade de atendimento Capacidade Transportadoras Veículos …" at bounding box center [529, 239] width 1059 height 479
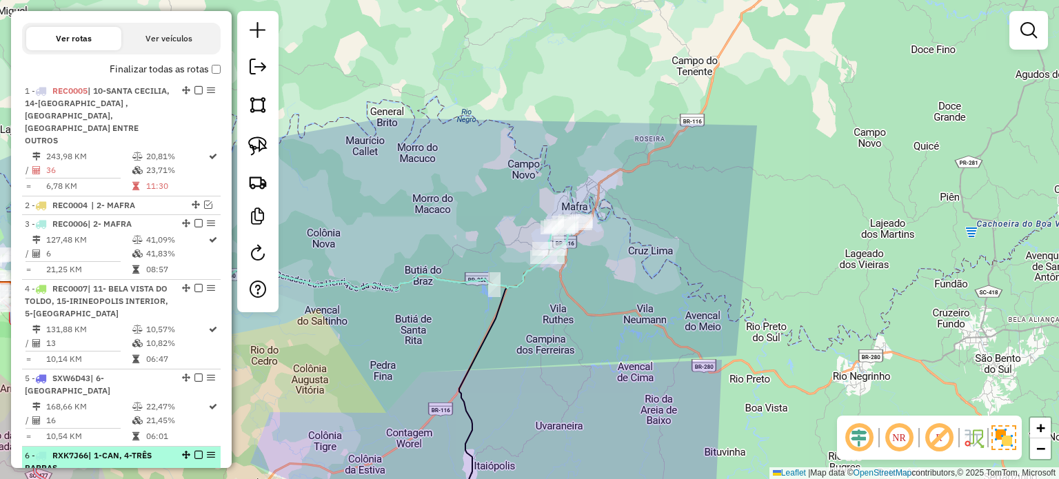
scroll to position [463, 0]
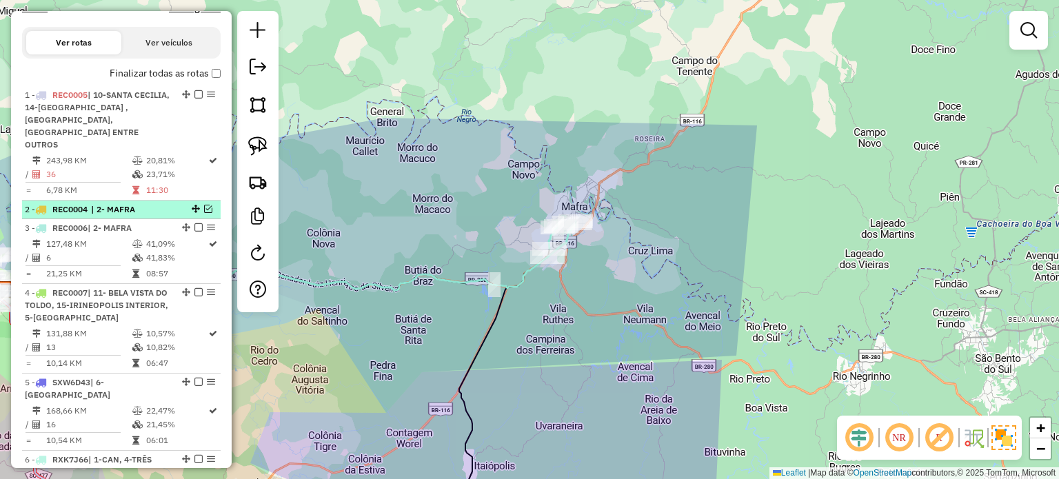
click at [204, 206] on em at bounding box center [208, 209] width 8 height 8
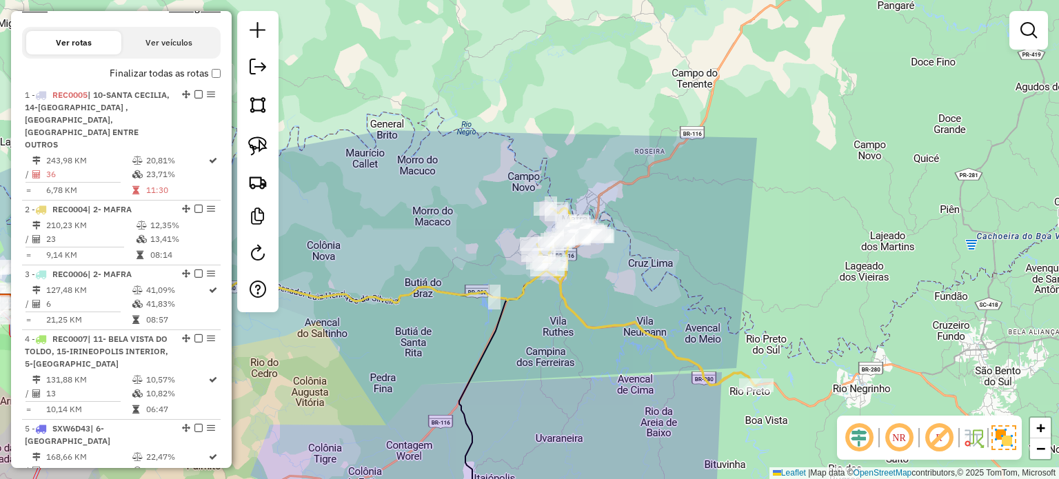
drag, startPoint x: 632, startPoint y: 299, endPoint x: 632, endPoint y: 311, distance: 12.4
click at [632, 311] on div "Janela de atendimento Grade de atendimento Capacidade Transportadoras Veículos …" at bounding box center [529, 239] width 1059 height 479
select select "*********"
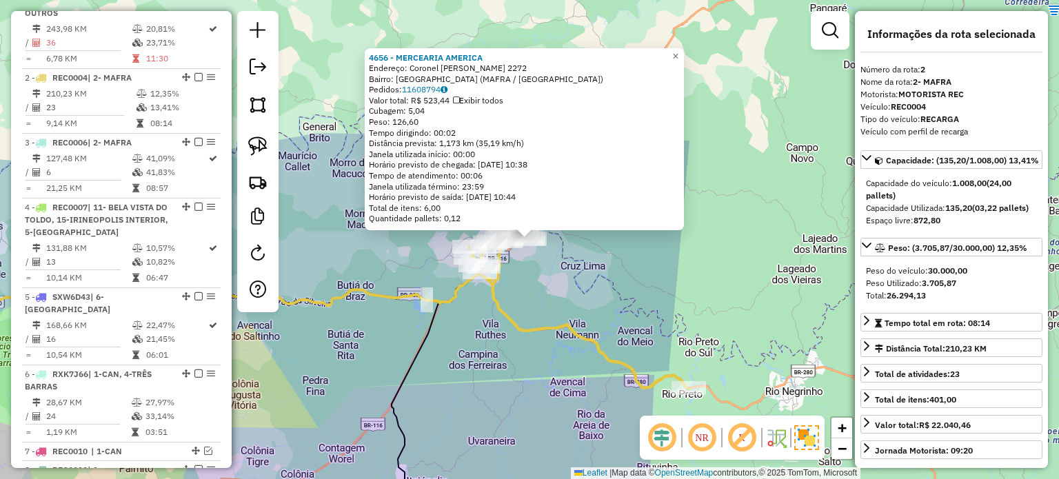
scroll to position [652, 0]
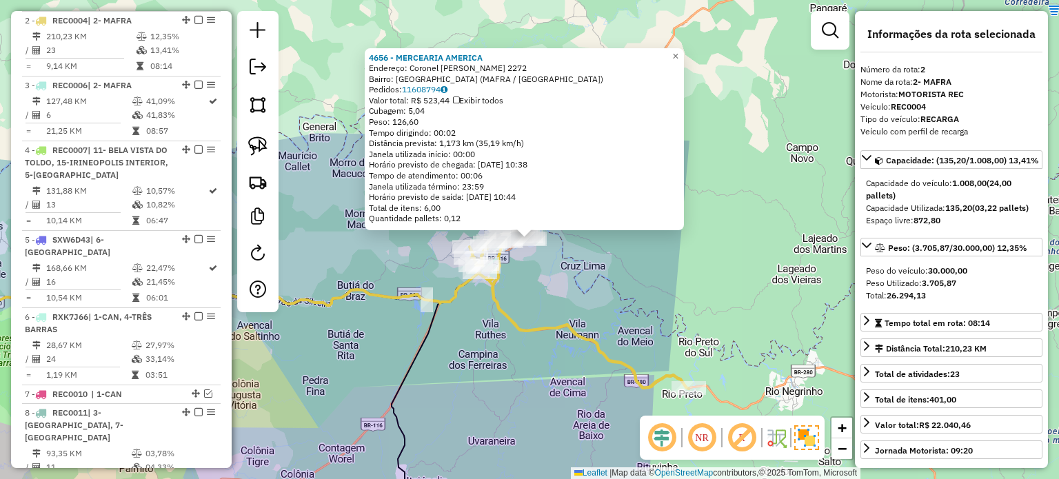
click at [623, 294] on div "4656 - MERCEARIA AMERICA Endereço: Coronel Jose SeverIano Maia 2272 Bairro: JAR…" at bounding box center [529, 239] width 1059 height 479
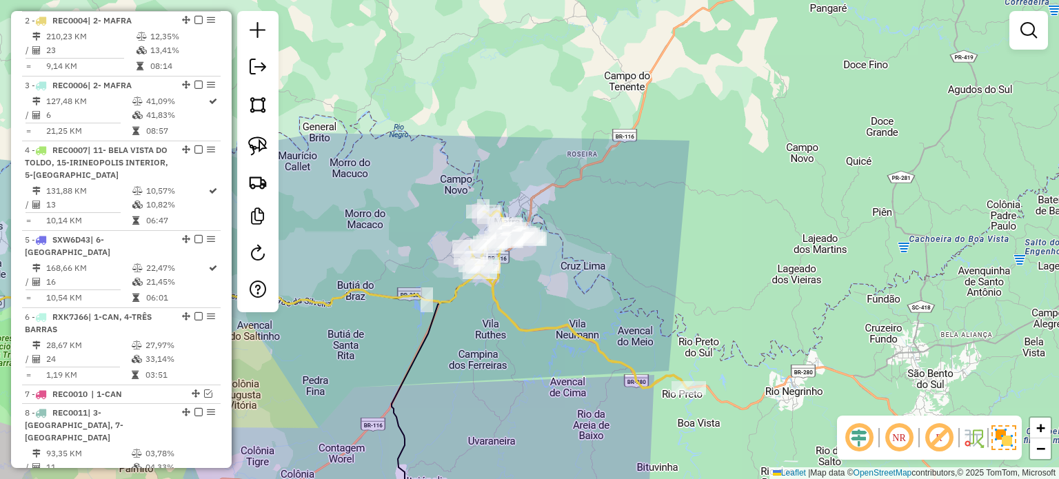
drag, startPoint x: 605, startPoint y: 300, endPoint x: 643, endPoint y: 299, distance: 37.9
click at [643, 299] on div "4656 - MERCEARIA AMERICA Endereço: Coronel Jose SeverIano Maia 2272 Bairro: JAR…" at bounding box center [529, 239] width 1059 height 479
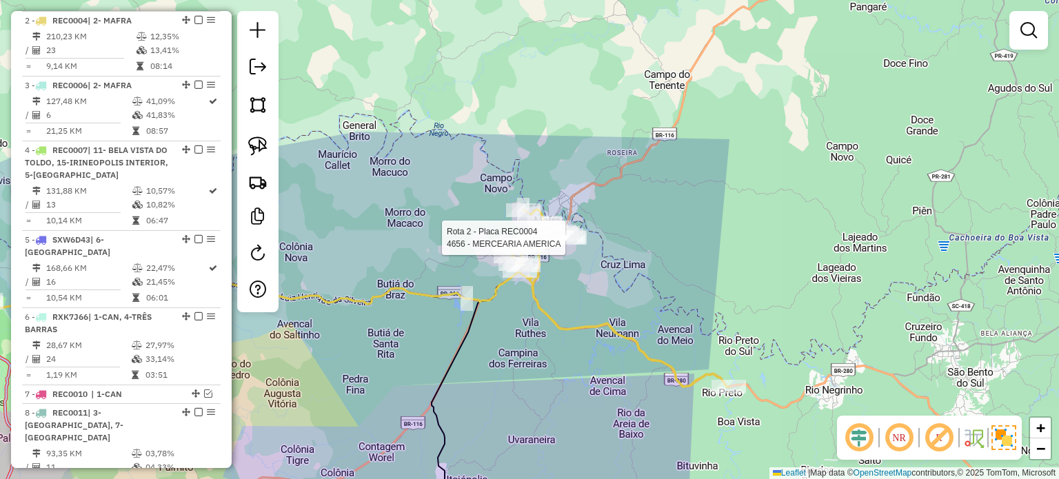
select select "*********"
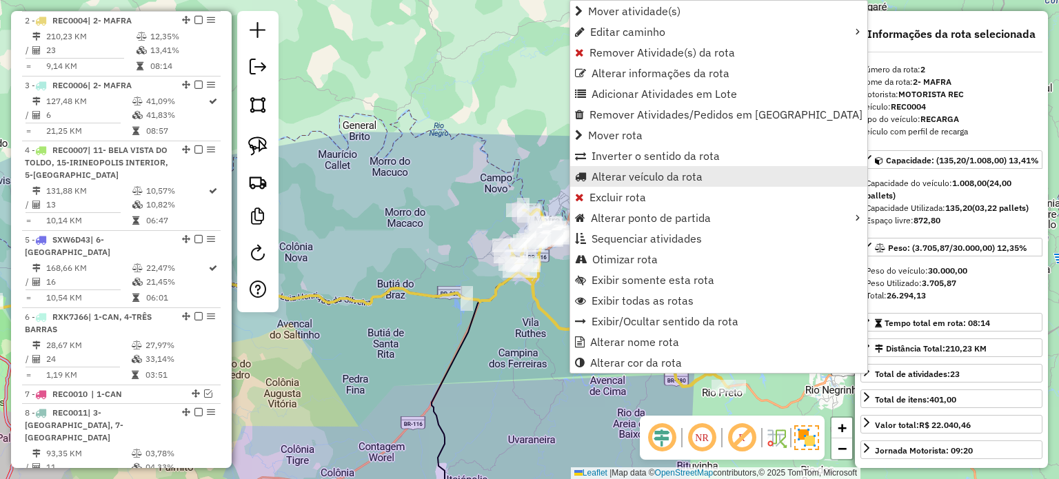
click at [616, 172] on span "Alterar veículo da rota" at bounding box center [647, 176] width 111 height 11
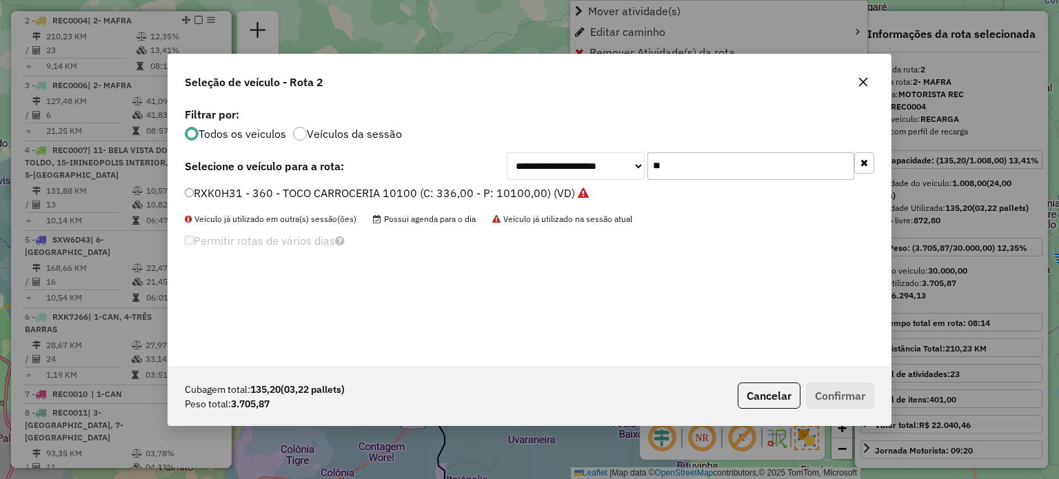
scroll to position [7, 4]
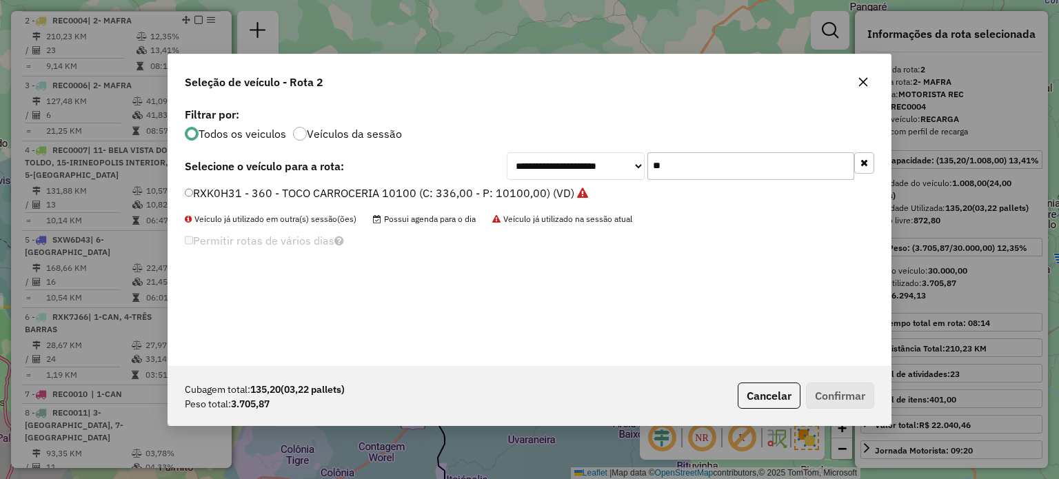
drag, startPoint x: 687, startPoint y: 165, endPoint x: 615, endPoint y: 162, distance: 72.5
click at [620, 170] on div "**********" at bounding box center [691, 166] width 368 height 28
type input "**"
click at [294, 191] on label "SXW6E53 - 370 - 3/4 BAU TRUCK 6500 (C: 252,00 - P: 6500,00) (VD)" at bounding box center [364, 193] width 359 height 17
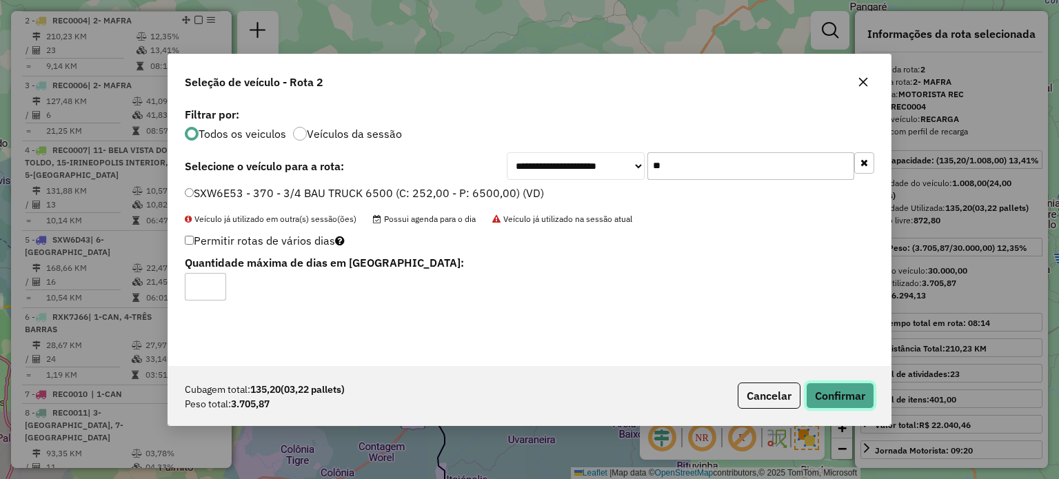
click at [834, 392] on button "Confirmar" at bounding box center [840, 396] width 68 height 26
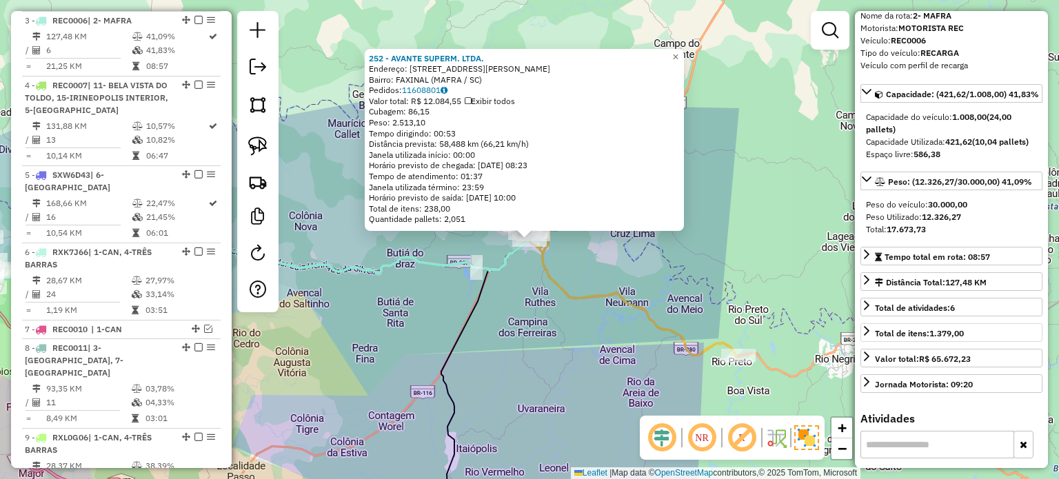
scroll to position [138, 0]
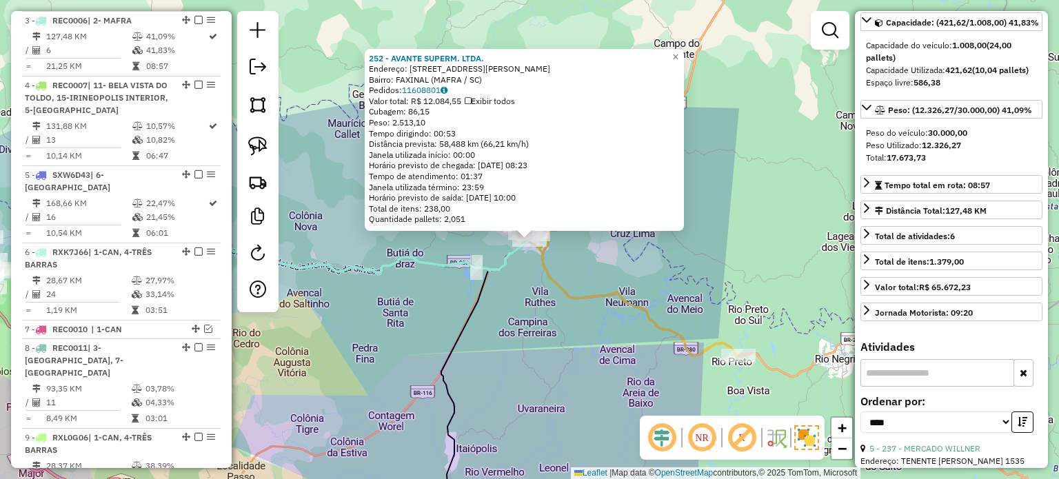
click at [557, 294] on icon at bounding box center [628, 268] width 219 height 178
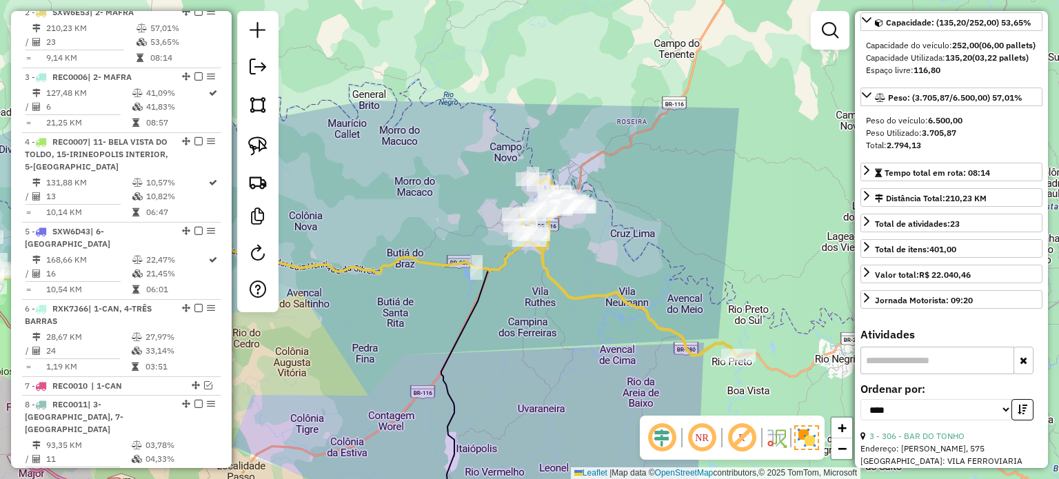
scroll to position [652, 0]
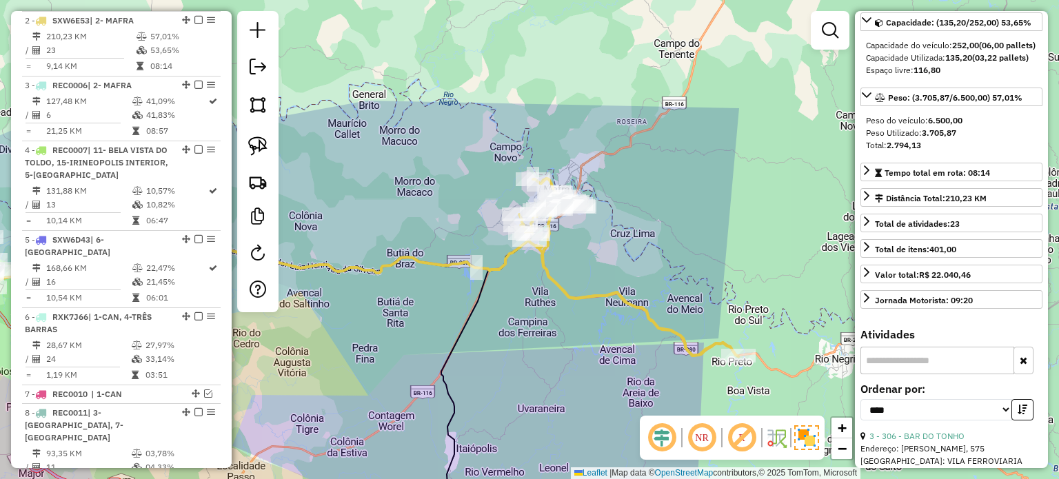
drag, startPoint x: 557, startPoint y: 295, endPoint x: 573, endPoint y: 328, distance: 36.1
click at [573, 328] on icon at bounding box center [628, 268] width 219 height 178
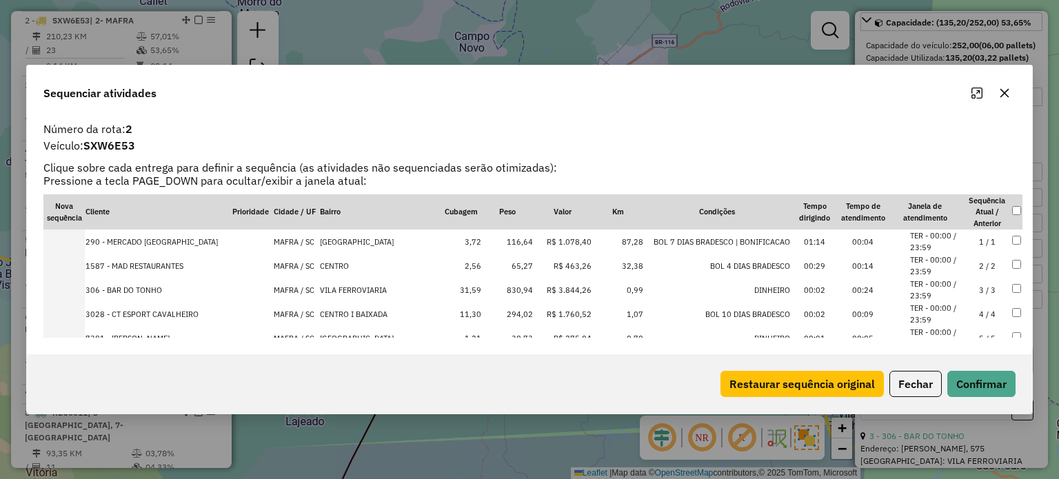
click at [1005, 94] on icon "button" at bounding box center [1004, 92] width 9 height 9
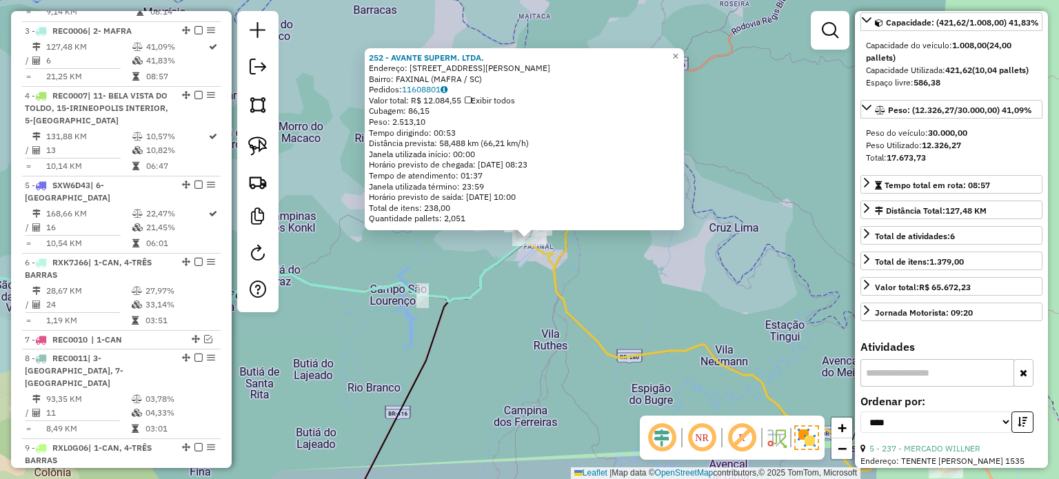
scroll to position [717, 0]
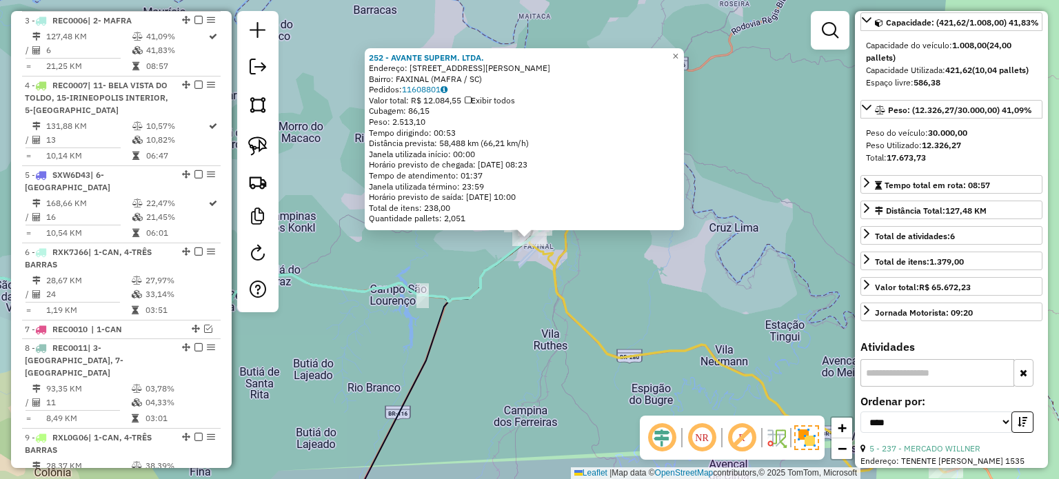
click at [608, 281] on div "252 - AVANTE SUPERM. LTDA. Endereço: R JOSE STOERBEL 132 Bairro: FAXINAL (MAFRA…" at bounding box center [529, 239] width 1059 height 479
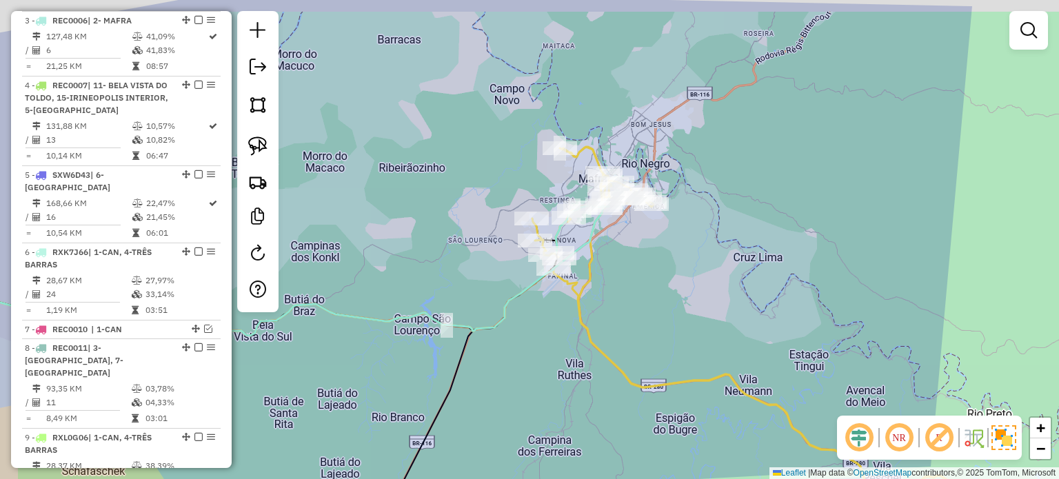
drag, startPoint x: 558, startPoint y: 266, endPoint x: 591, endPoint y: 305, distance: 50.9
click at [590, 304] on icon at bounding box center [751, 324] width 438 height 355
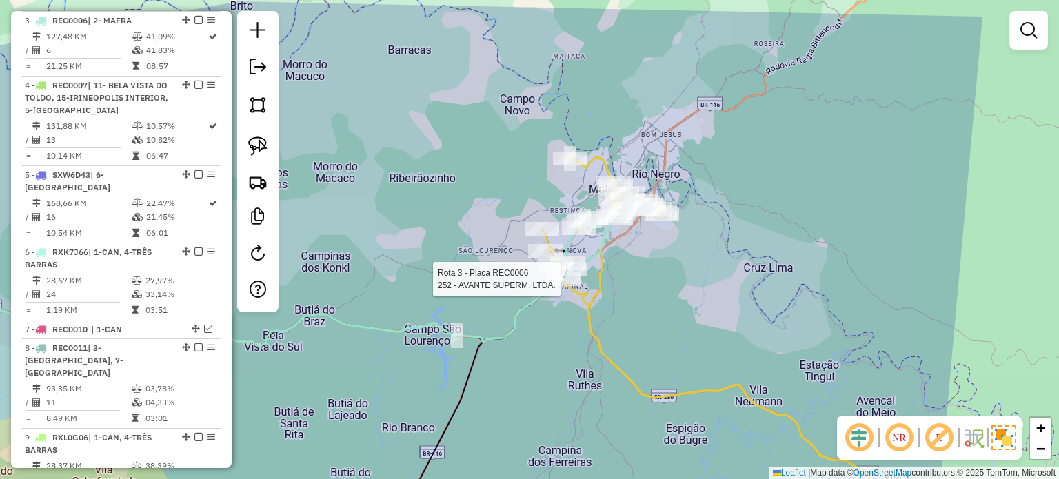
select select "*********"
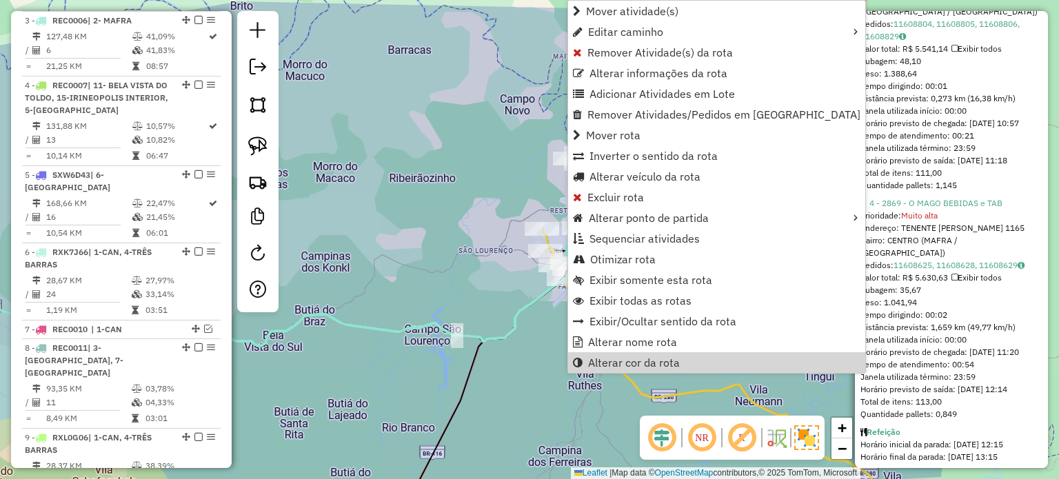
scroll to position [1545, 0]
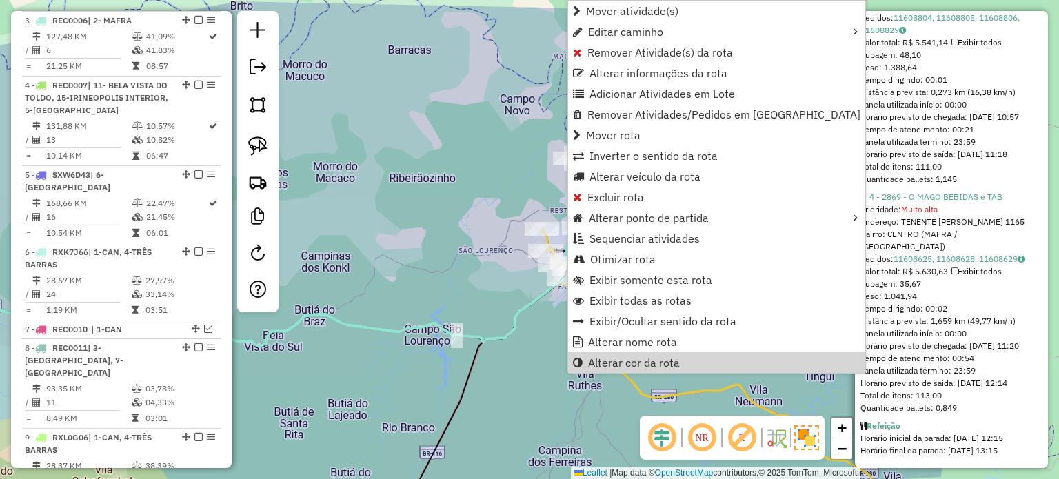
click at [587, 394] on div "Janela de atendimento Grade de atendimento Capacidade Transportadoras Veículos …" at bounding box center [529, 239] width 1059 height 479
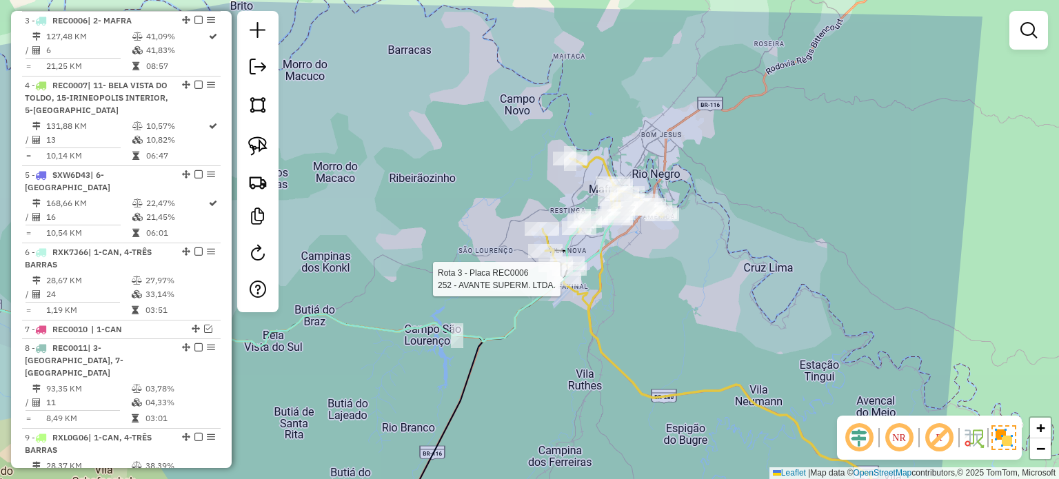
select select "*********"
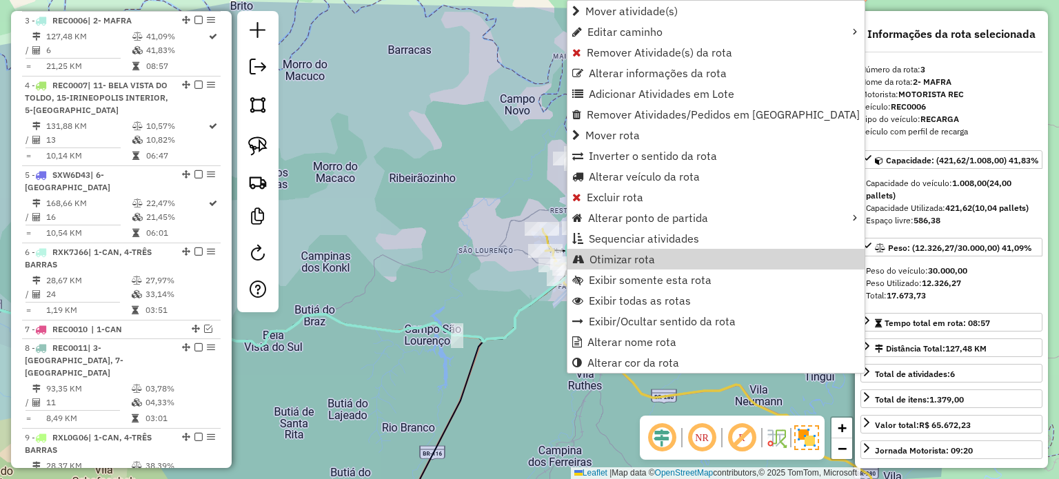
click at [502, 292] on div "Janela de atendimento Grade de atendimento Capacidade Transportadoras Veículos …" at bounding box center [529, 239] width 1059 height 479
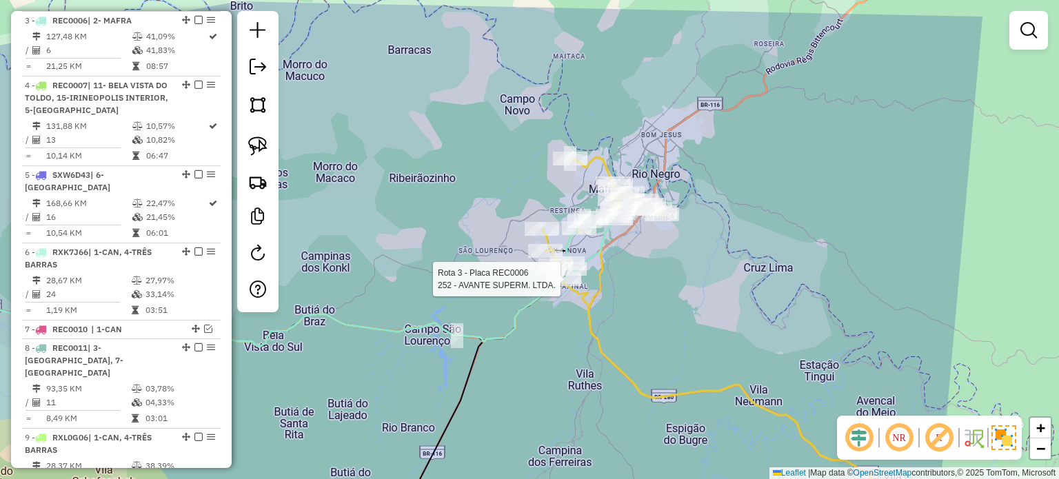
select select "*********"
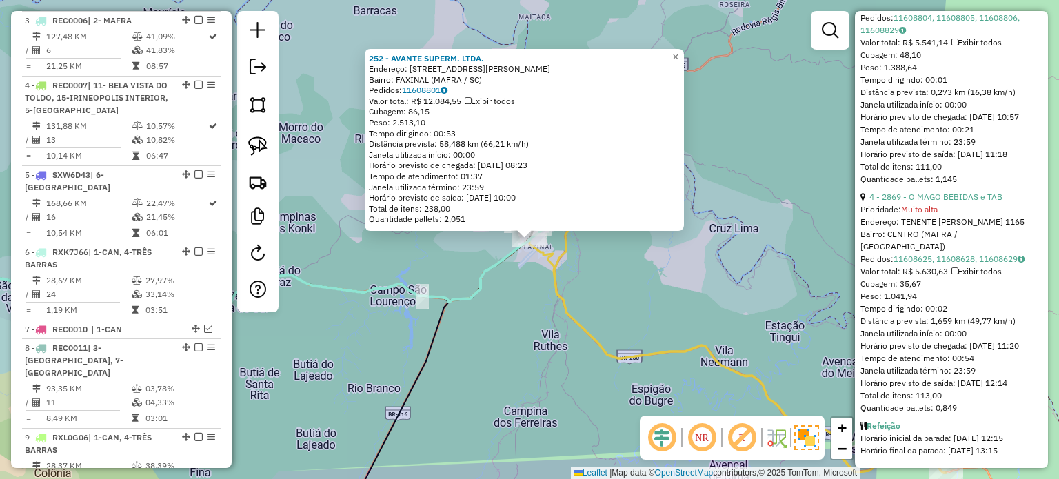
click at [687, 327] on div "252 - AVANTE SUPERM. LTDA. Endereço: R JOSE STOERBEL 132 Bairro: FAXINAL (MAFRA…" at bounding box center [529, 239] width 1059 height 479
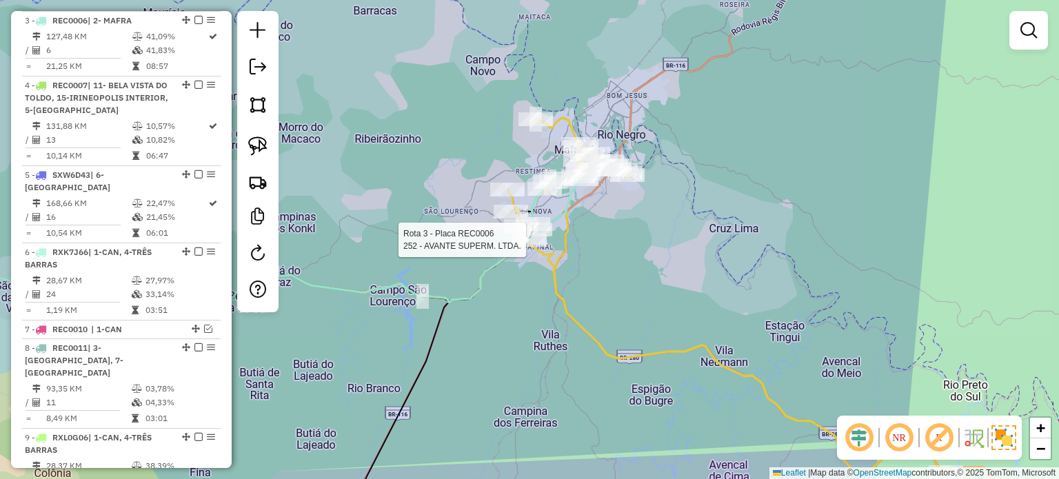
select select "*********"
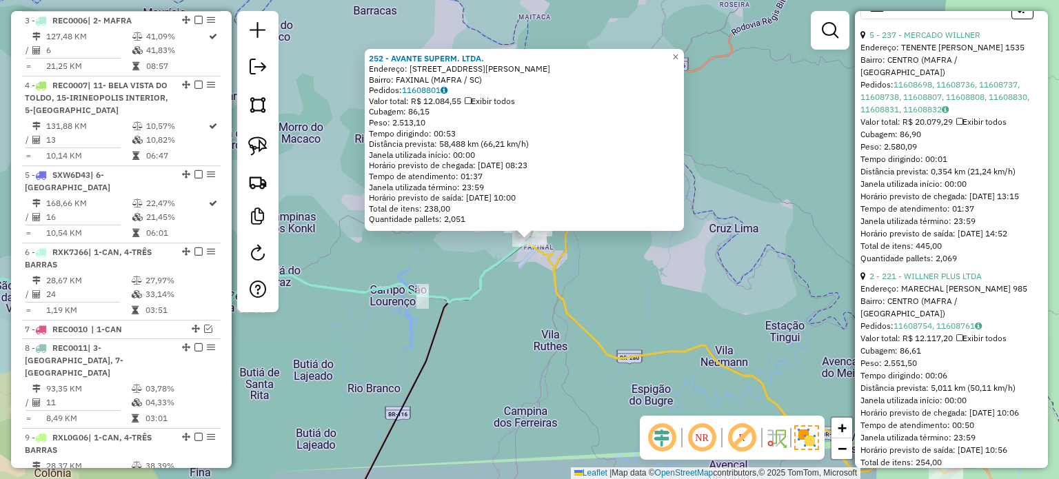
scroll to position [827, 0]
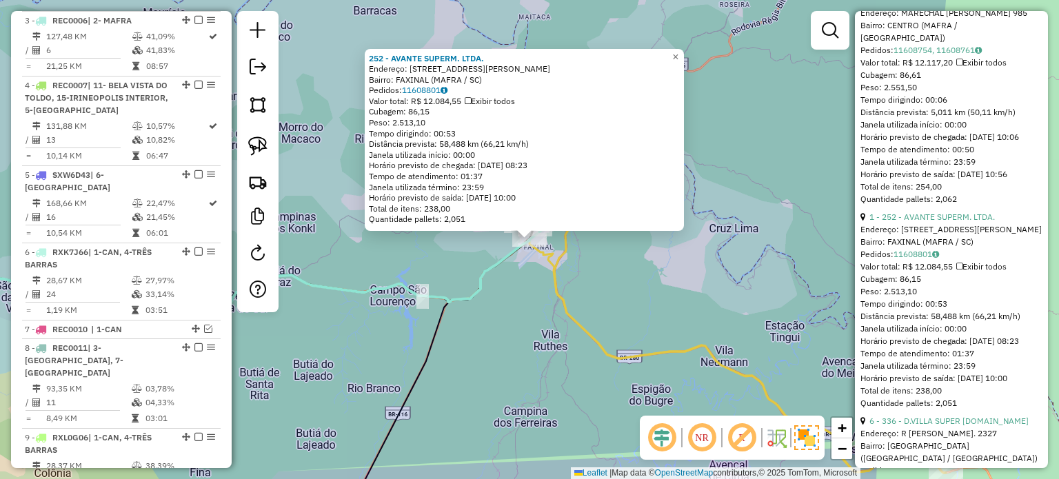
click at [647, 267] on div "252 - AVANTE SUPERM. LTDA. Endereço: R JOSE STOERBEL 132 Bairro: FAXINAL (MAFRA…" at bounding box center [529, 239] width 1059 height 479
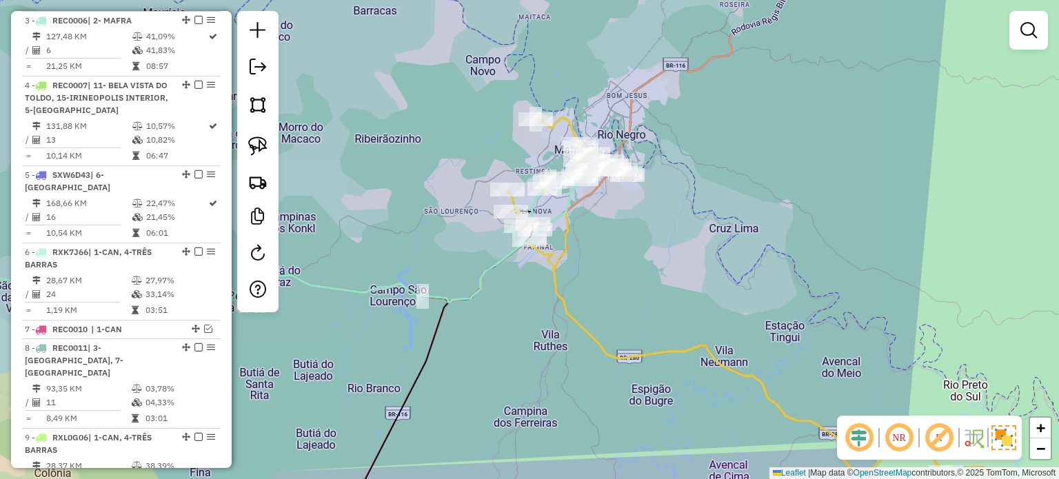
drag, startPoint x: 647, startPoint y: 267, endPoint x: 685, endPoint y: 316, distance: 62.9
click at [685, 316] on div "Janela de atendimento Grade de atendimento Capacidade Transportadoras Veículos …" at bounding box center [529, 239] width 1059 height 479
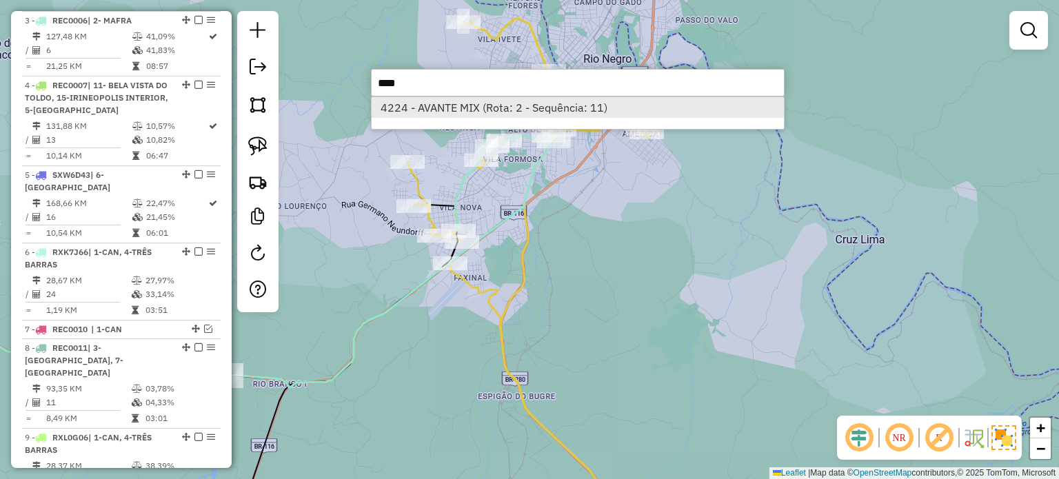
type input "****"
click at [447, 109] on li "4224 - AVANTE MIX (Rota: 2 - Sequência: 11)" at bounding box center [578, 107] width 412 height 21
select select "*********"
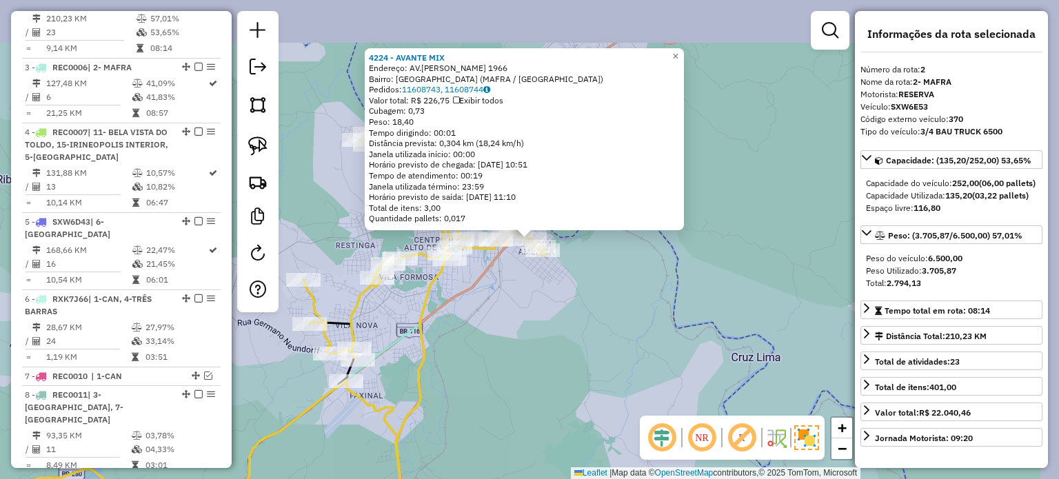
scroll to position [652, 0]
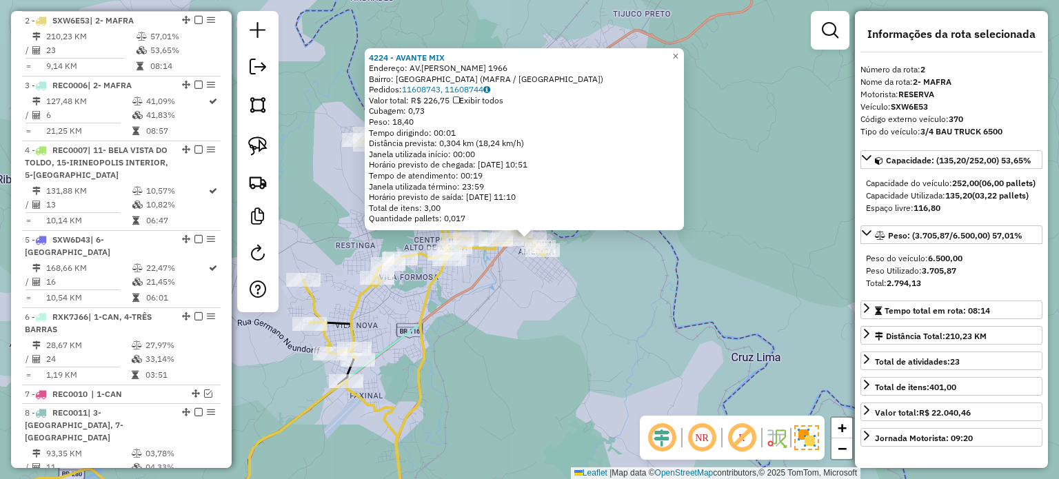
drag, startPoint x: 511, startPoint y: 353, endPoint x: 519, endPoint y: 338, distance: 17.0
click at [516, 344] on div "4224 - AVANTE MIX Endereço: AV.CEL JOSE SEVERIANO MAIA 1966 Bairro: JARDIM AMER…" at bounding box center [529, 239] width 1059 height 479
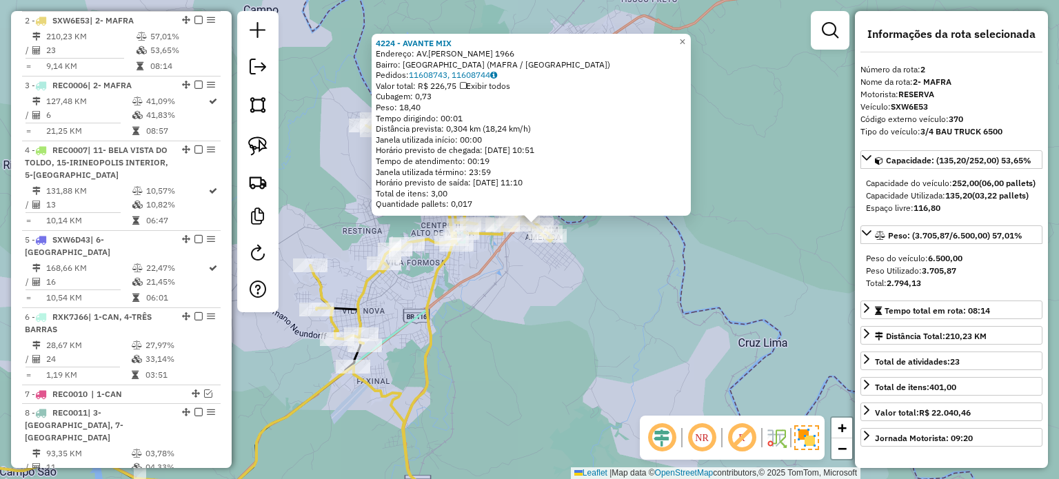
drag, startPoint x: 524, startPoint y: 321, endPoint x: 505, endPoint y: 323, distance: 19.5
click at [527, 314] on div "4224 - AVANTE MIX Endereço: AV.CEL JOSE SEVERIANO MAIA 1966 Bairro: JARDIM AMER…" at bounding box center [529, 239] width 1059 height 479
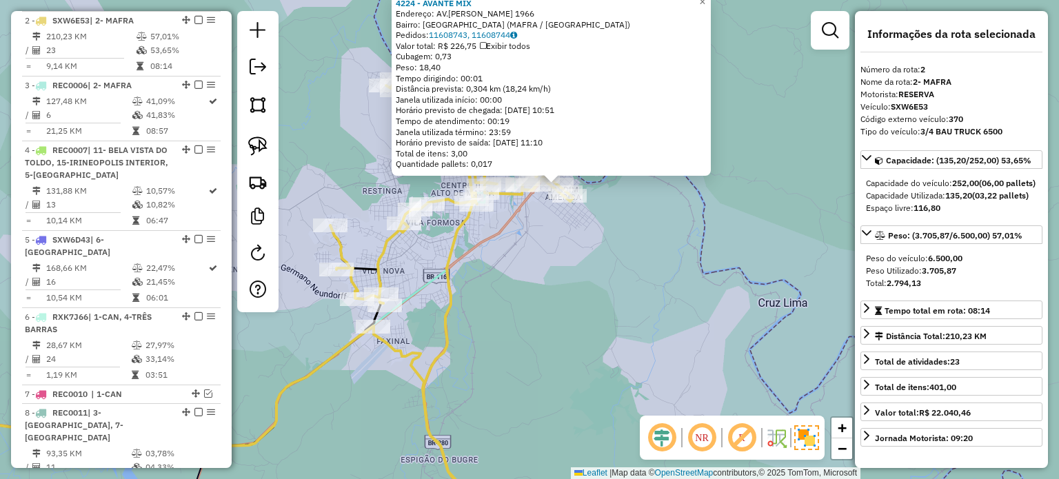
click at [396, 334] on div "4224 - AVANTE MIX Endereço: AV.CEL JOSE SEVERIANO MAIA 1966 Bairro: JARDIM AMER…" at bounding box center [529, 239] width 1059 height 479
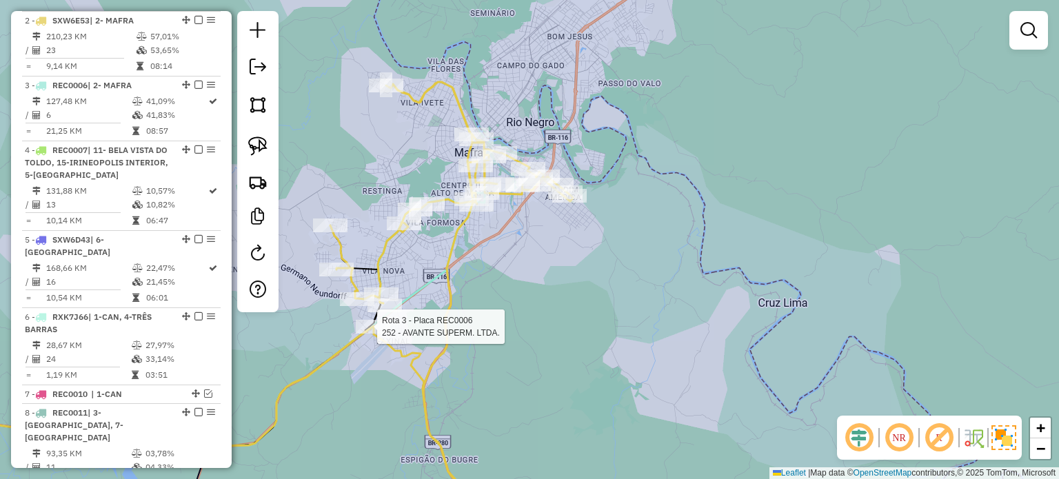
select select "*********"
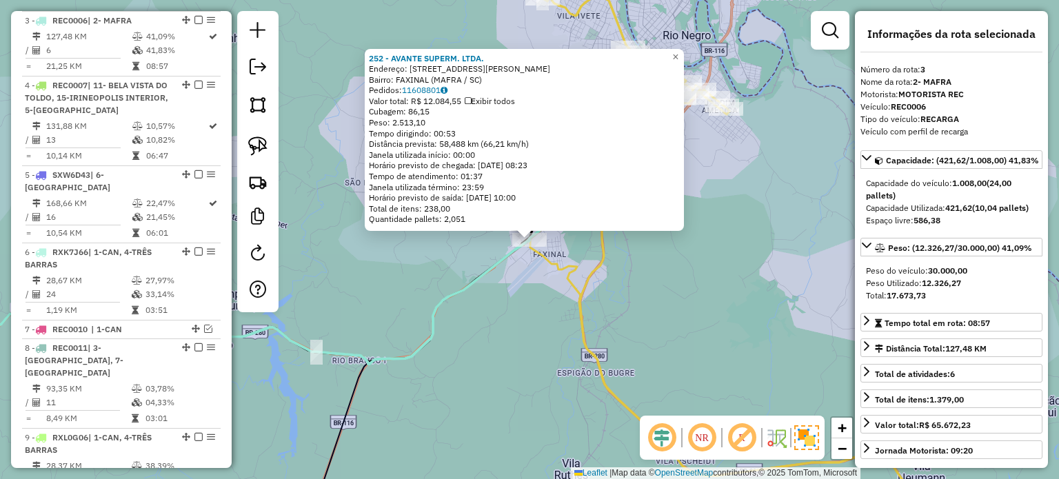
click at [585, 330] on icon at bounding box center [741, 261] width 509 height 532
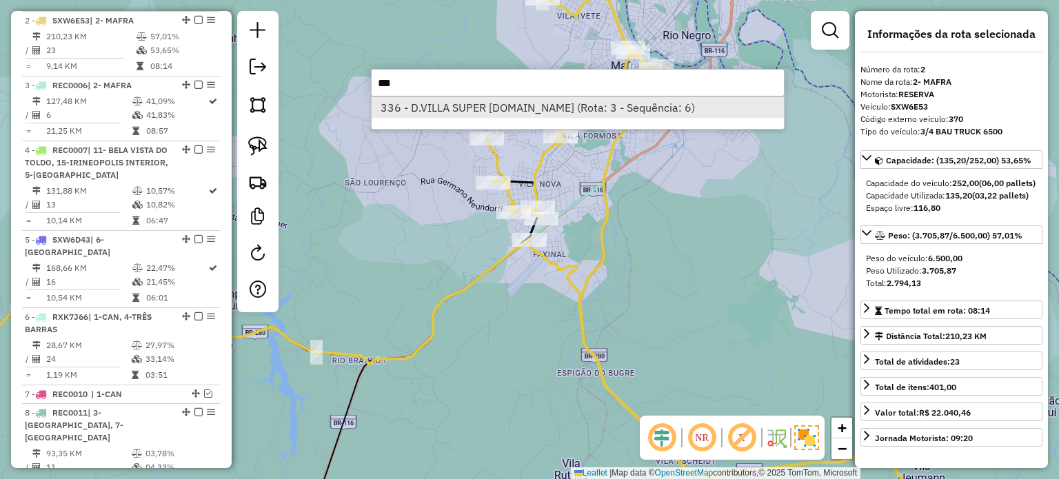
type input "***"
click at [472, 112] on li "336 - D.VILLA SUPER MERC.LTDA (Rota: 3 - Sequência: 6)" at bounding box center [578, 107] width 412 height 21
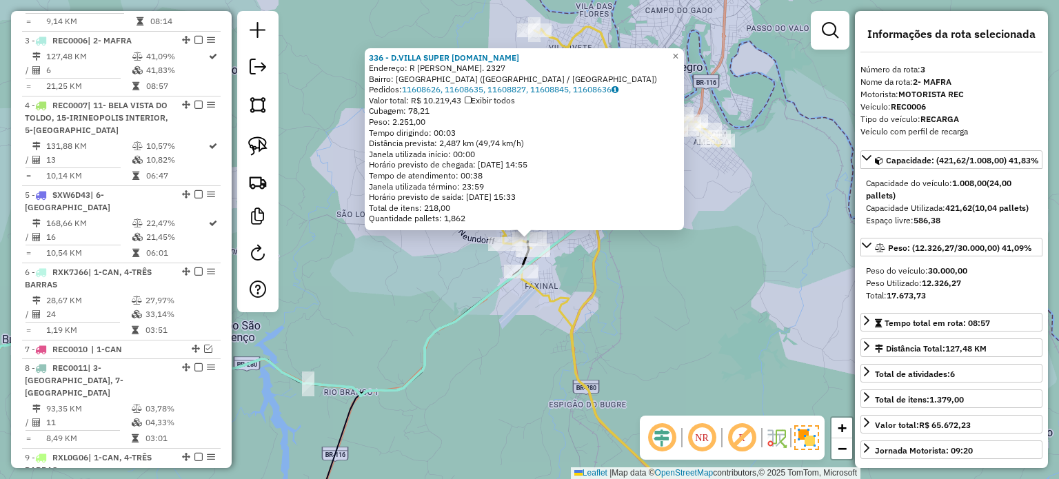
scroll to position [717, 0]
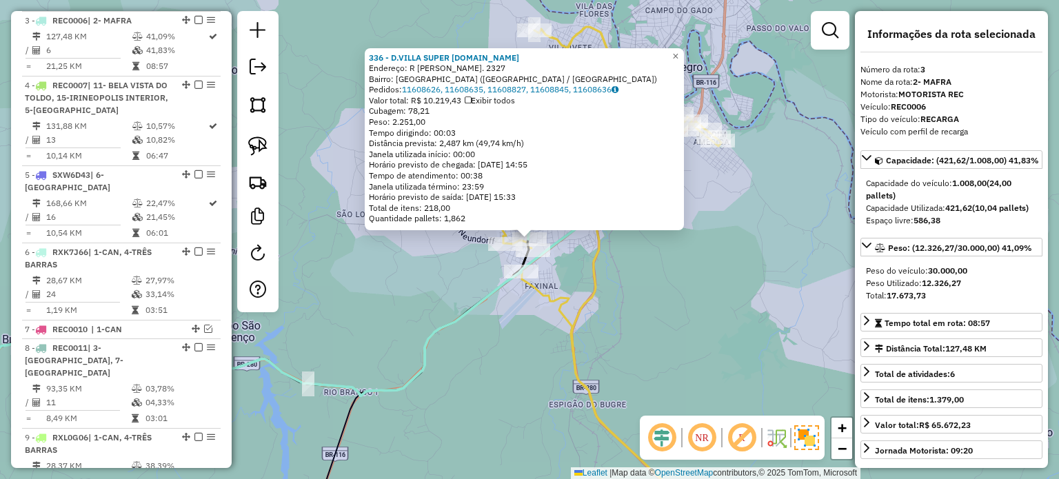
click at [574, 257] on div "336 - D.VILLA SUPER MERC.LTDA Endereço: R AUGUSTO FRIEDERICH. 2327 Bairro: VILA…" at bounding box center [529, 239] width 1059 height 479
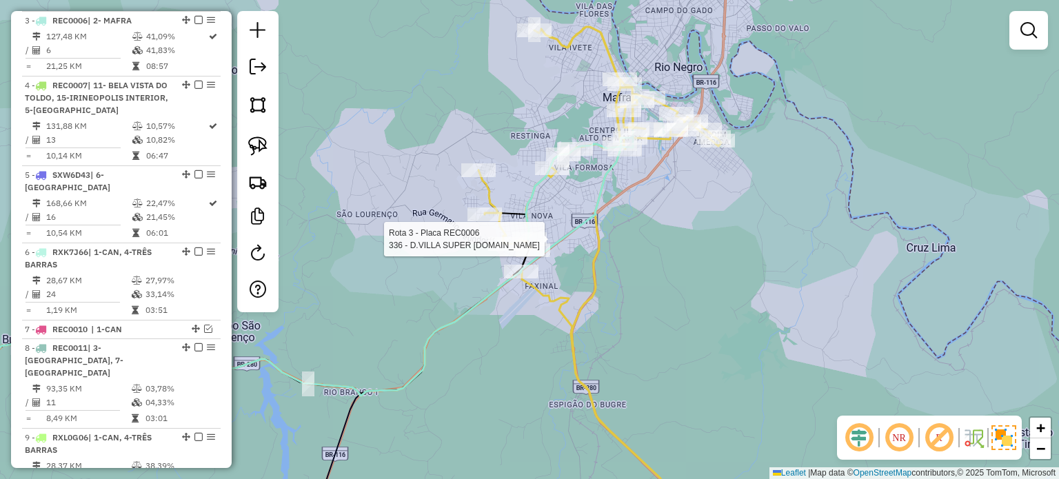
select select "*********"
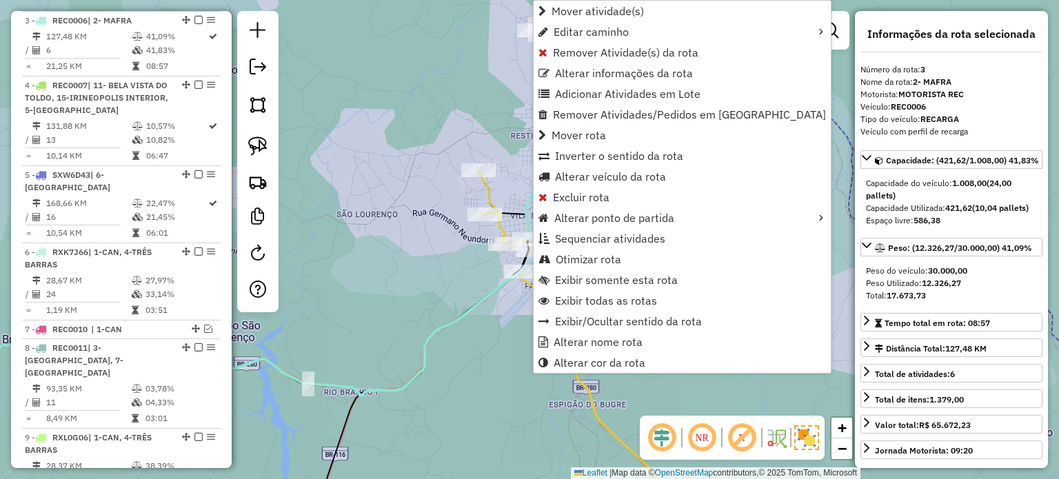
click at [503, 339] on div "Janela de atendimento Grade de atendimento Capacidade Transportadoras Veículos …" at bounding box center [529, 239] width 1059 height 479
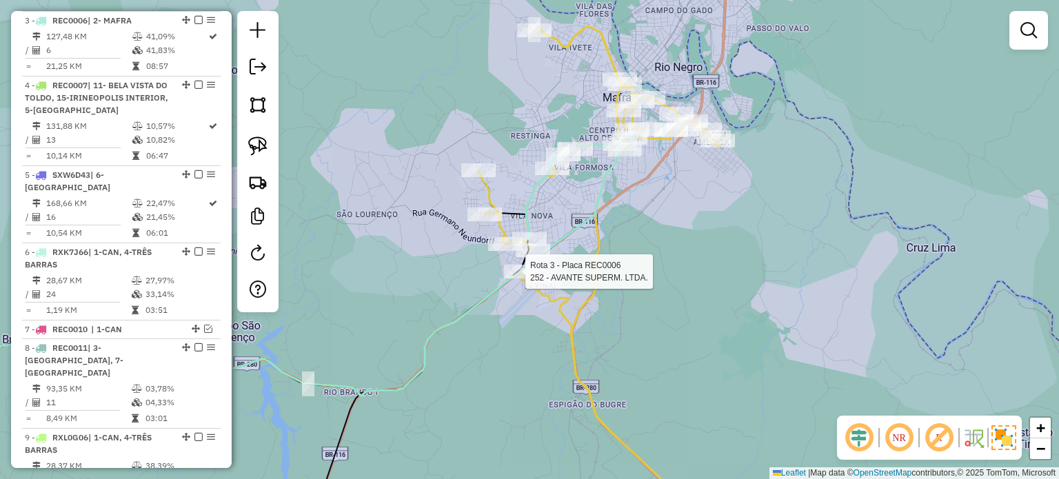
select select "*********"
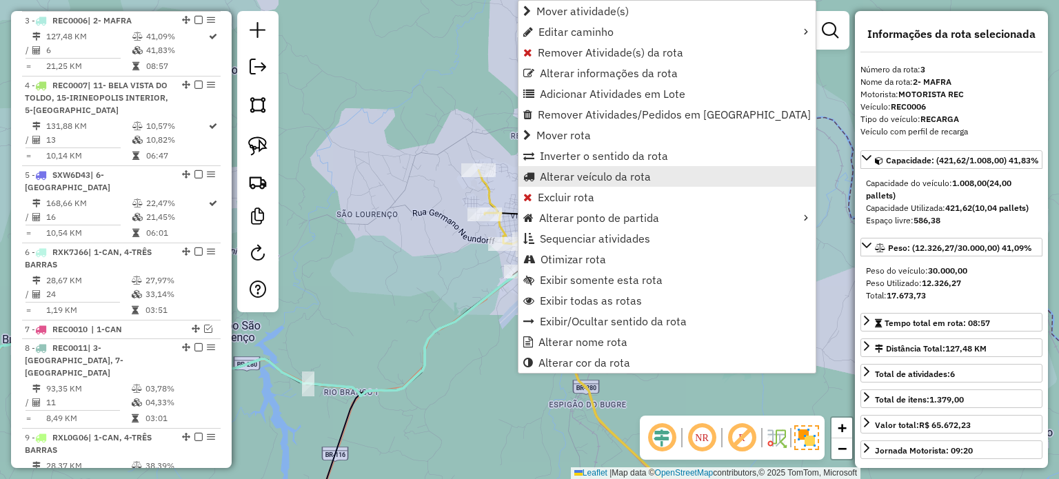
click at [576, 175] on span "Alterar veículo da rota" at bounding box center [595, 176] width 111 height 11
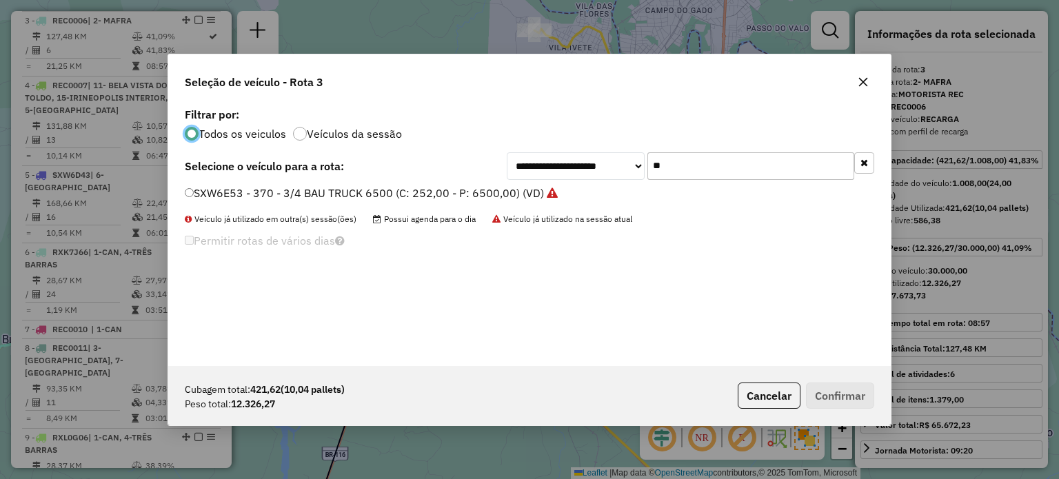
scroll to position [7, 4]
click at [623, 177] on div "**********" at bounding box center [691, 166] width 368 height 28
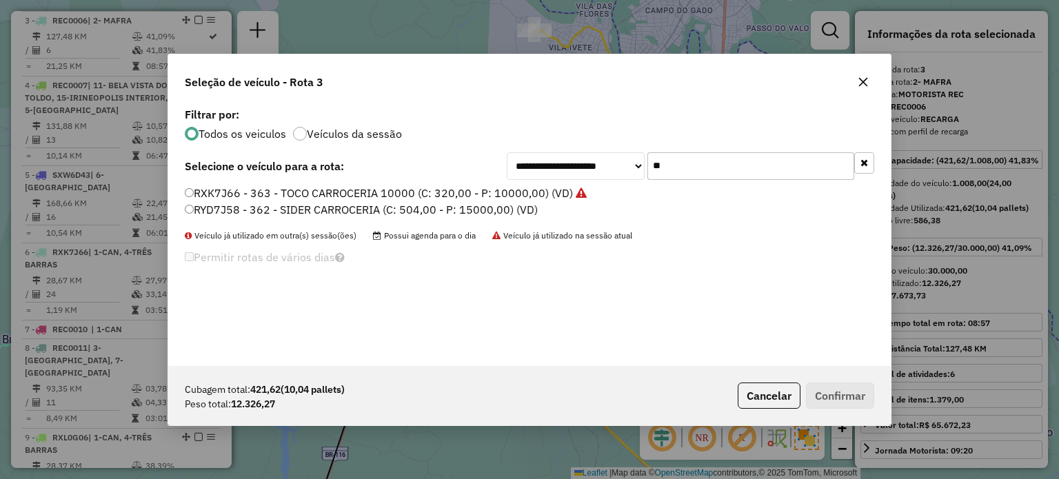
type input "**"
drag, startPoint x: 308, startPoint y: 207, endPoint x: 323, endPoint y: 217, distance: 18.0
click at [308, 207] on label "RYD7J58 - 362 - SIDER CARROCERIA (C: 504,00 - P: 15000,00) (VD)" at bounding box center [361, 209] width 353 height 17
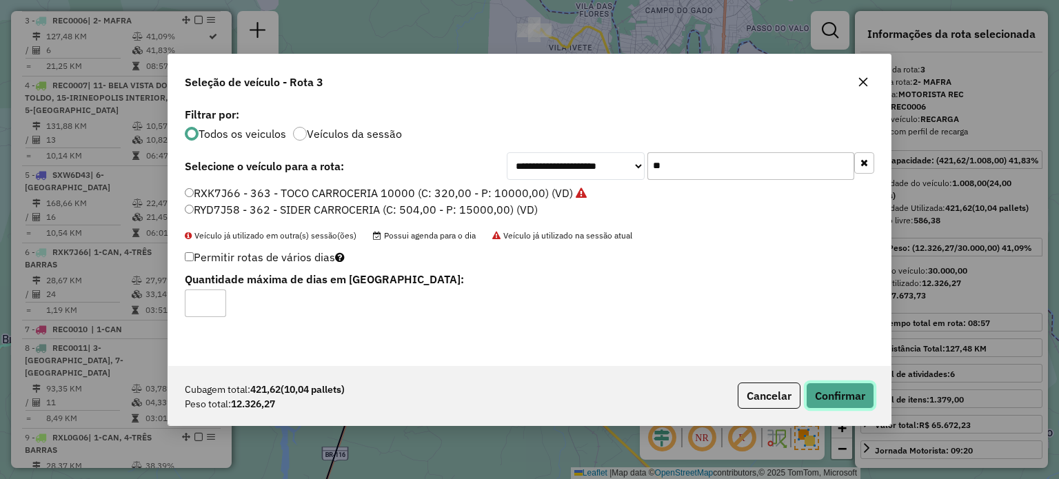
click at [831, 392] on button "Confirmar" at bounding box center [840, 396] width 68 height 26
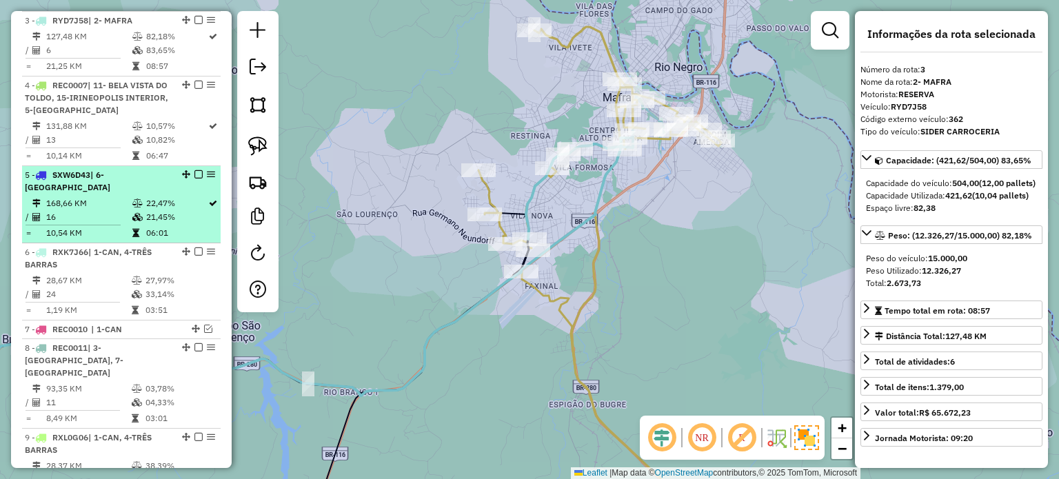
click at [194, 173] on em at bounding box center [198, 174] width 8 height 8
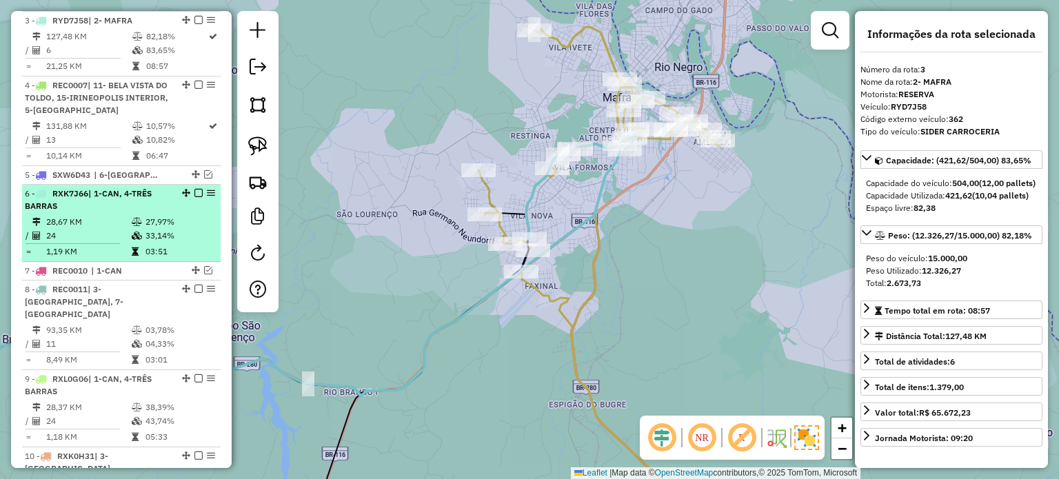
click at [194, 190] on em at bounding box center [198, 193] width 8 height 8
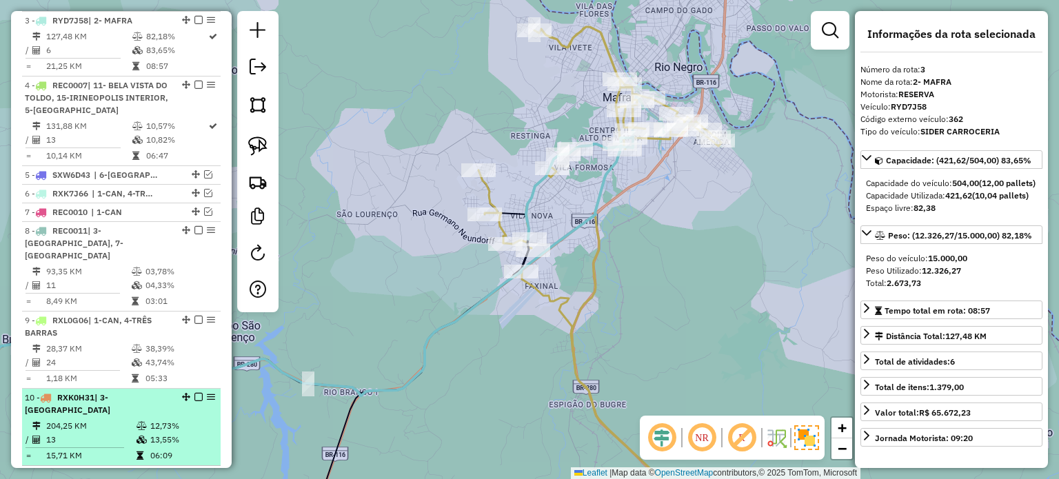
click at [195, 393] on em at bounding box center [198, 397] width 8 height 8
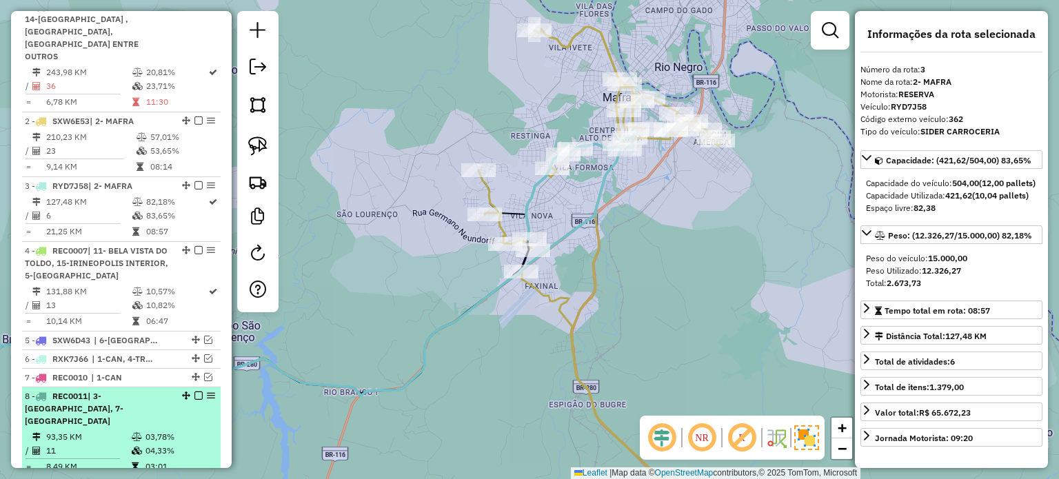
scroll to position [421, 0]
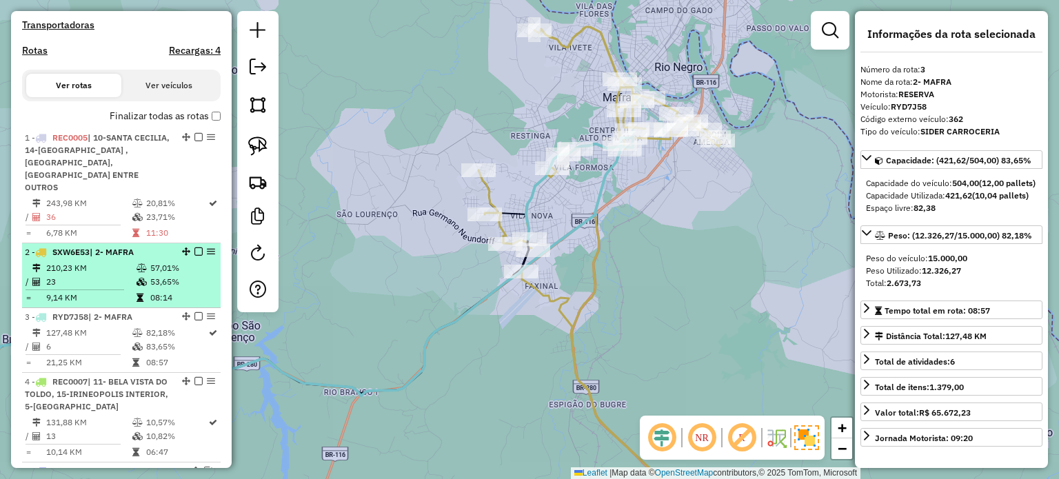
click at [194, 251] on em at bounding box center [198, 252] width 8 height 8
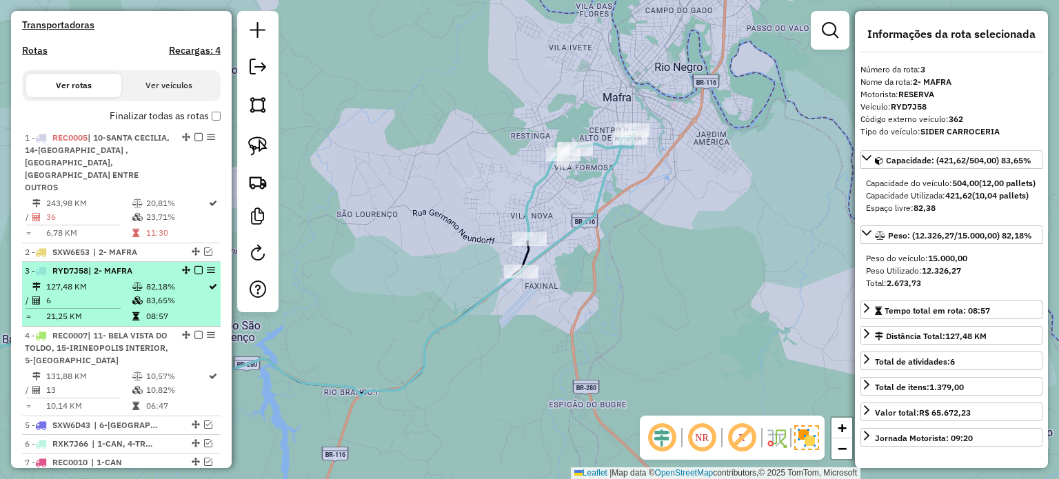
click at [194, 269] on em at bounding box center [198, 270] width 8 height 8
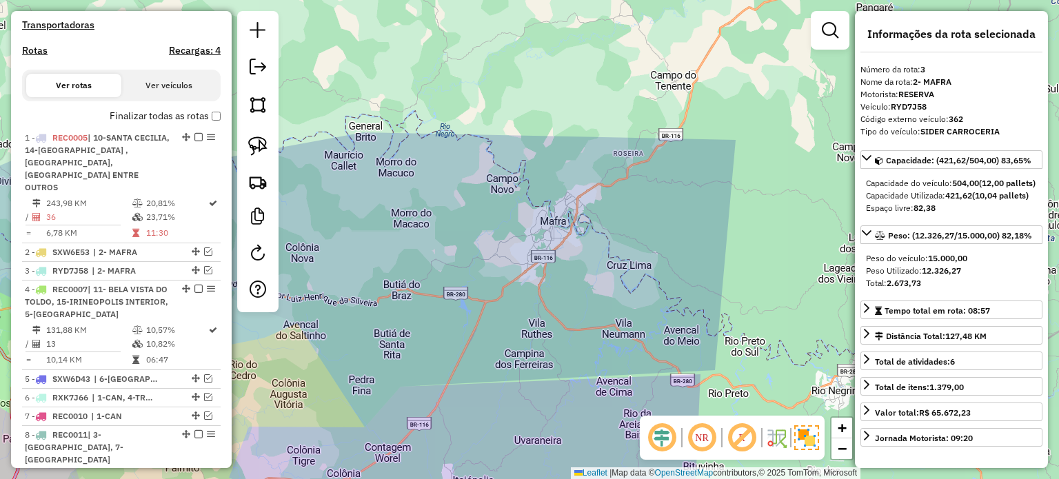
click at [618, 253] on div "Janela de atendimento Grade de atendimento Capacidade Transportadoras Veículos …" at bounding box center [529, 239] width 1059 height 479
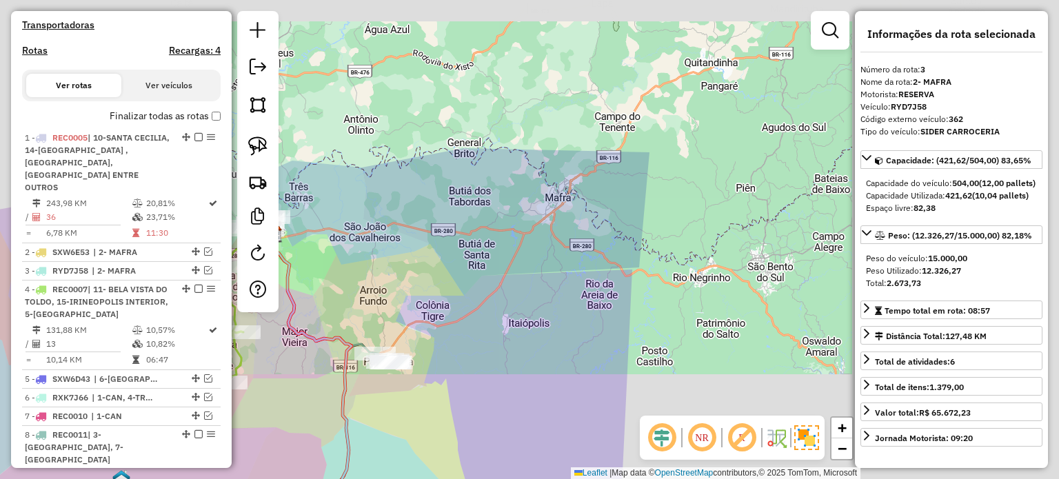
drag, startPoint x: 583, startPoint y: 294, endPoint x: 612, endPoint y: 259, distance: 46.0
click at [612, 264] on div "Janela de atendimento Grade de atendimento Capacidade Transportadoras Veículos …" at bounding box center [529, 239] width 1059 height 479
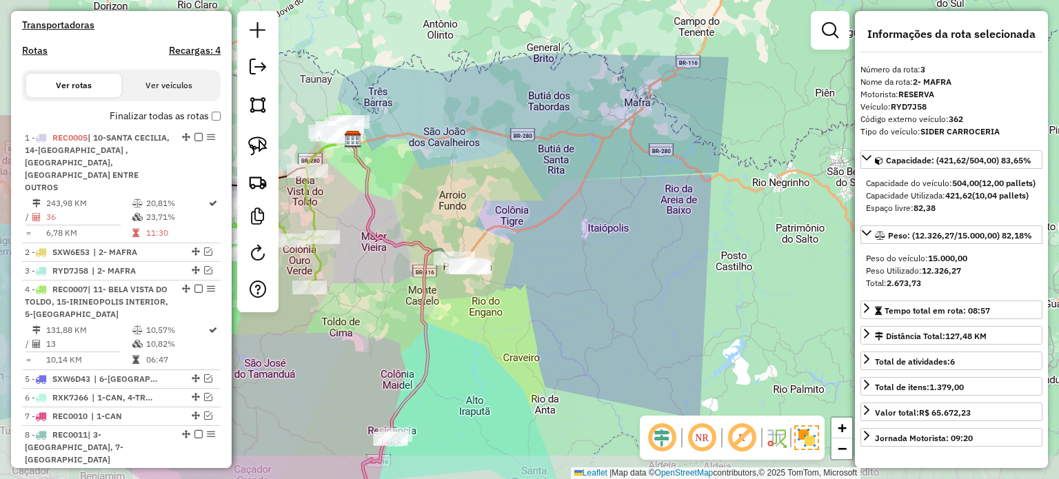
drag, startPoint x: 561, startPoint y: 308, endPoint x: 622, endPoint y: 264, distance: 74.6
click at [622, 264] on div "Janela de atendimento Grade de atendimento Capacidade Transportadoras Veículos …" at bounding box center [529, 239] width 1059 height 479
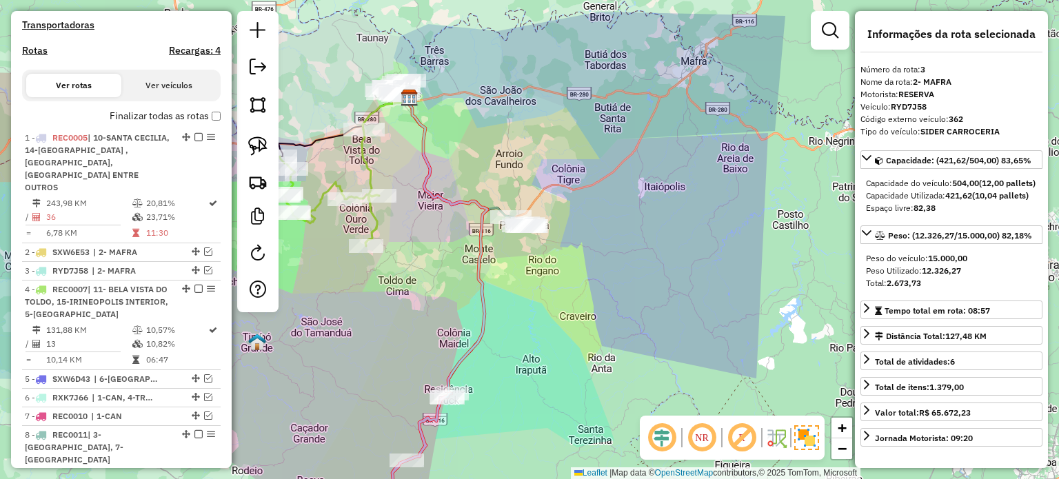
drag, startPoint x: 578, startPoint y: 325, endPoint x: 661, endPoint y: 264, distance: 103.2
click at [661, 265] on div "Janela de atendimento Grade de atendimento Capacidade Transportadoras Veículos …" at bounding box center [529, 239] width 1059 height 479
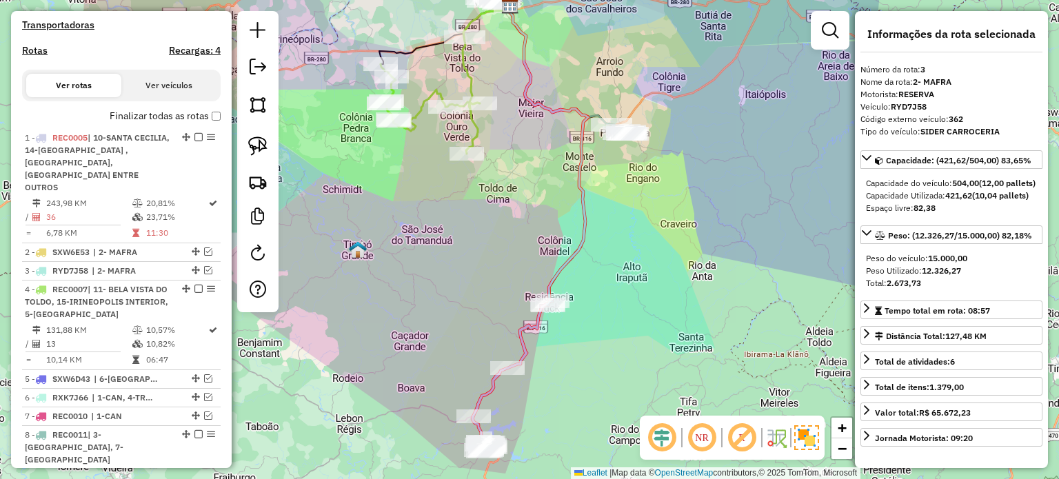
drag, startPoint x: 616, startPoint y: 320, endPoint x: 624, endPoint y: 308, distance: 14.3
click at [624, 308] on div "Janela de atendimento Grade de atendimento Capacidade Transportadoras Veículos …" at bounding box center [529, 239] width 1059 height 479
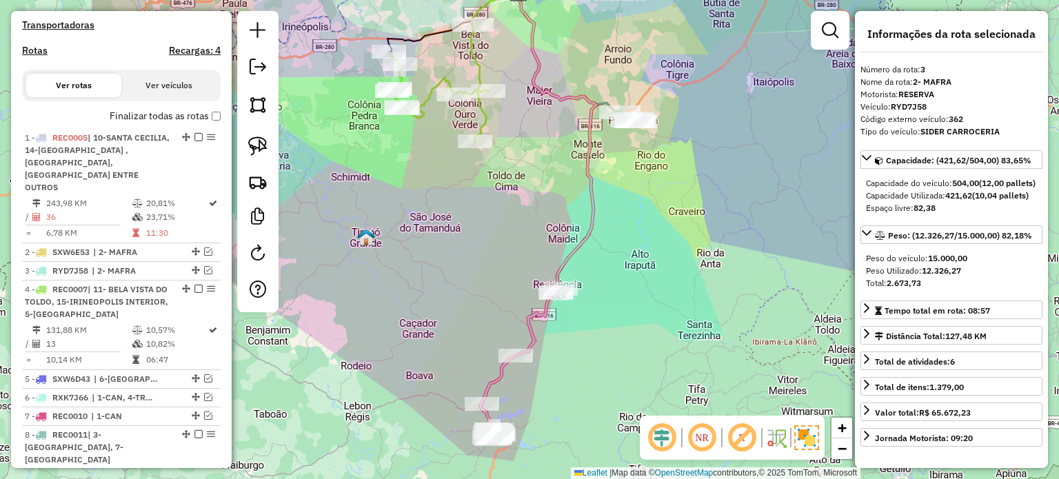
click at [601, 311] on div "Janela de atendimento Grade de atendimento Capacidade Transportadoras Veículos …" at bounding box center [529, 239] width 1059 height 479
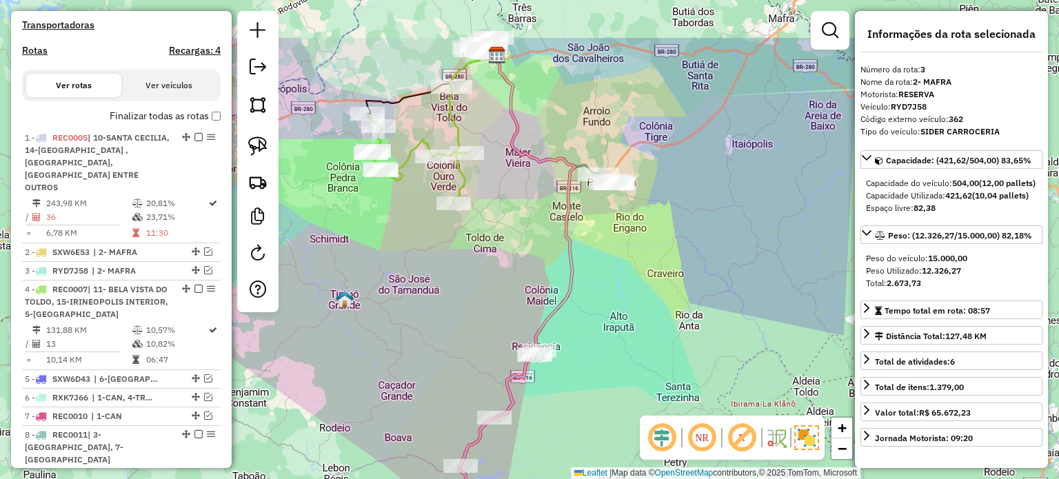
drag, startPoint x: 625, startPoint y: 261, endPoint x: 576, endPoint y: 290, distance: 56.9
click at [619, 295] on div "Janela de atendimento Grade de atendimento Capacidade Transportadoras Veículos …" at bounding box center [529, 239] width 1059 height 479
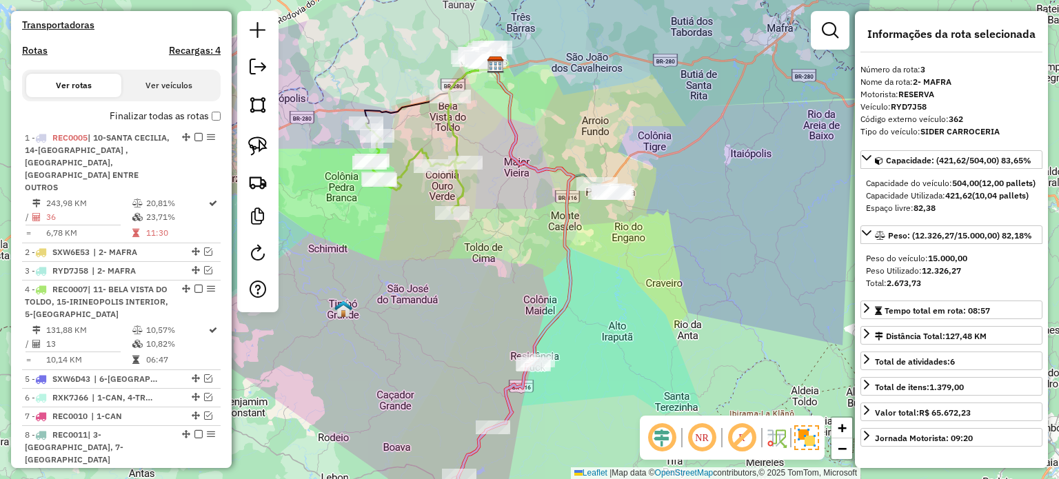
drag, startPoint x: 465, startPoint y: 279, endPoint x: 561, endPoint y: 296, distance: 96.6
click at [559, 297] on div "Janela de atendimento Grade de atendimento Capacidade Transportadoras Veículos …" at bounding box center [529, 239] width 1059 height 479
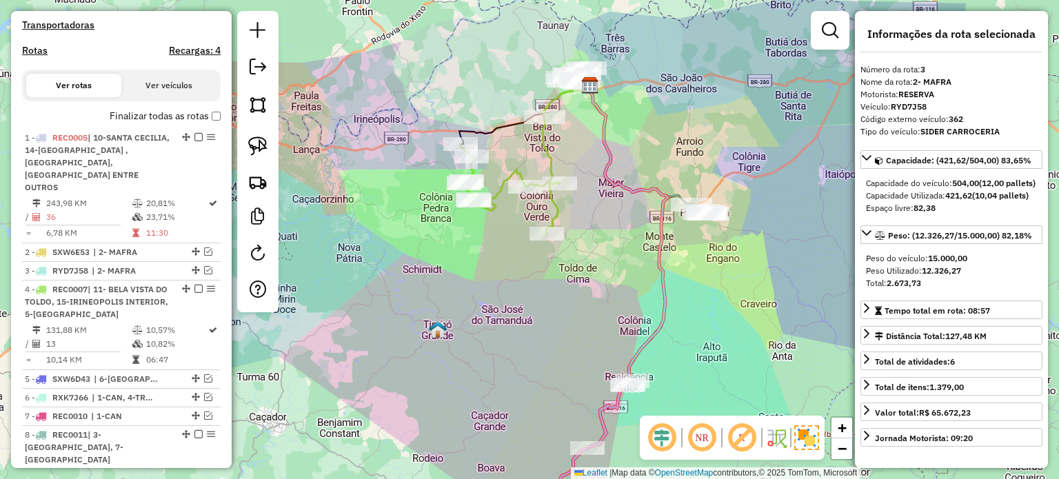
drag, startPoint x: 565, startPoint y: 300, endPoint x: 559, endPoint y: 327, distance: 27.6
click at [559, 327] on div "Janela de atendimento Grade de atendimento Capacidade Transportadoras Veículos …" at bounding box center [529, 239] width 1059 height 479
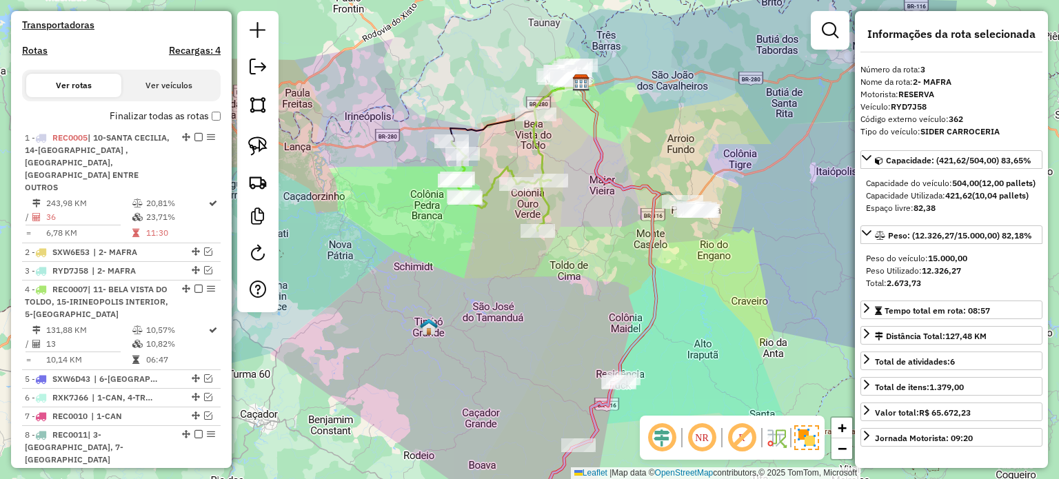
drag, startPoint x: 557, startPoint y: 305, endPoint x: 557, endPoint y: 291, distance: 14.5
click at [557, 291] on div "Janela de atendimento Grade de atendimento Capacidade Transportadoras Veículos …" at bounding box center [529, 239] width 1059 height 479
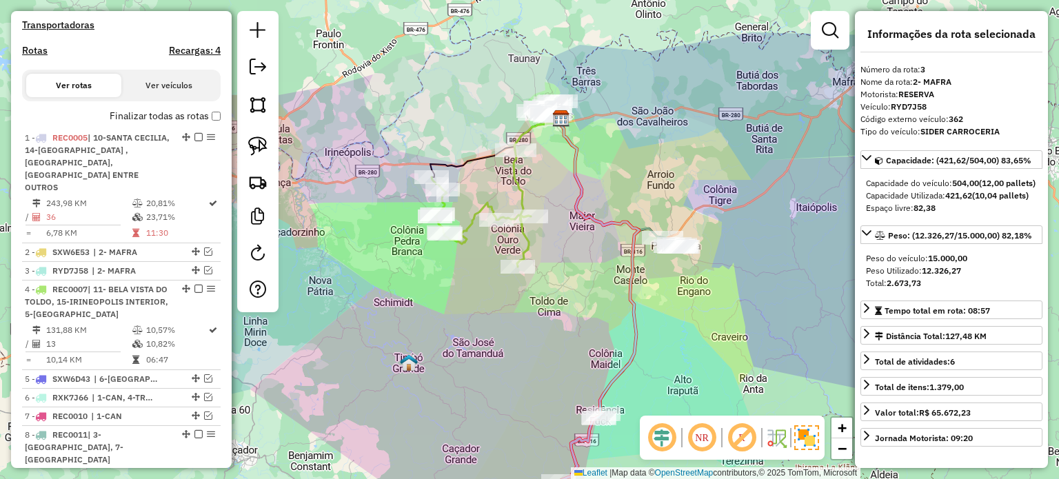
drag, startPoint x: 572, startPoint y: 248, endPoint x: 552, endPoint y: 292, distance: 47.8
click at [552, 292] on div "Janela de atendimento Grade de atendimento Capacidade Transportadoras Veículos …" at bounding box center [529, 239] width 1059 height 479
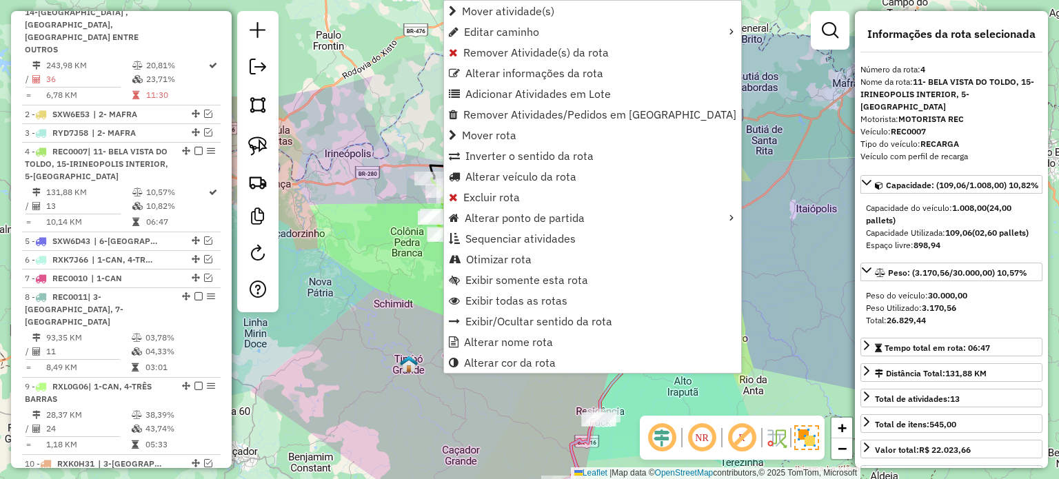
scroll to position [604, 0]
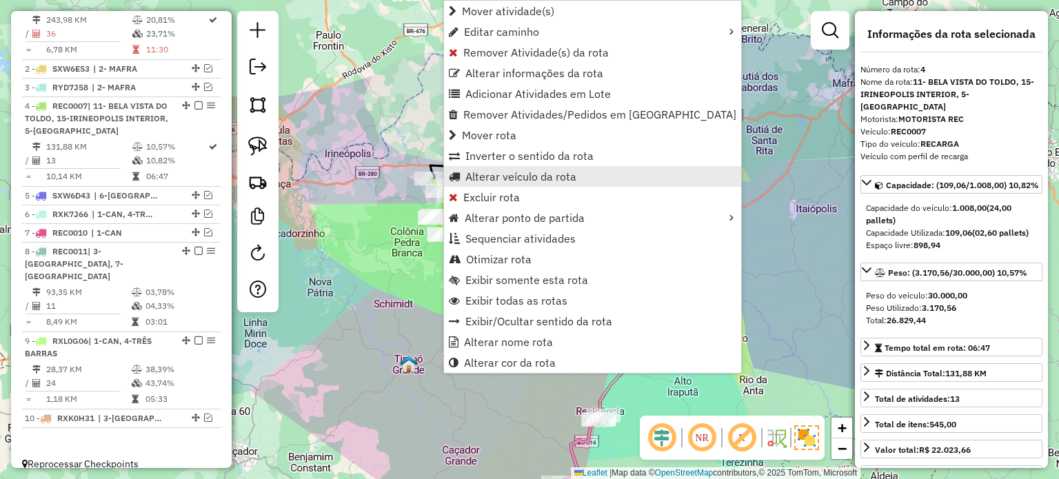
click at [507, 172] on span "Alterar veículo da rota" at bounding box center [520, 176] width 111 height 11
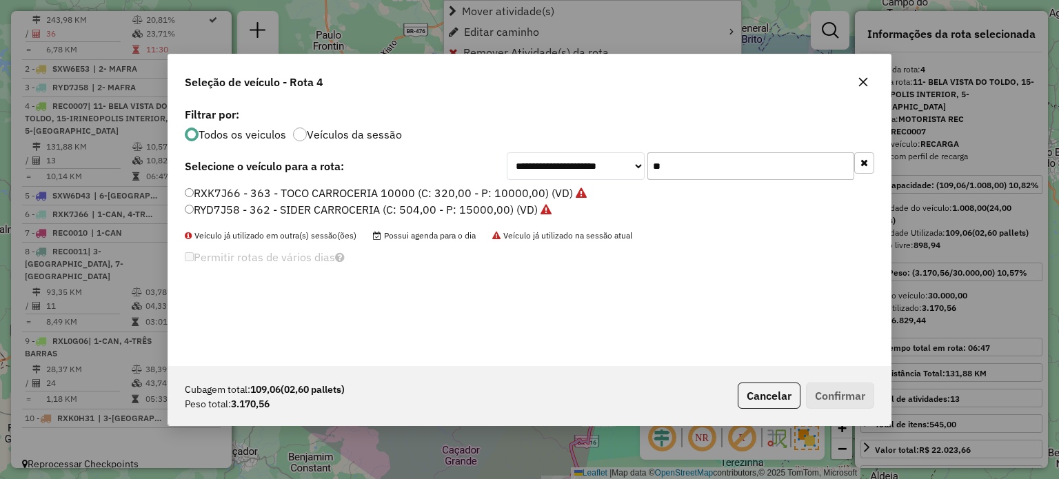
scroll to position [7, 4]
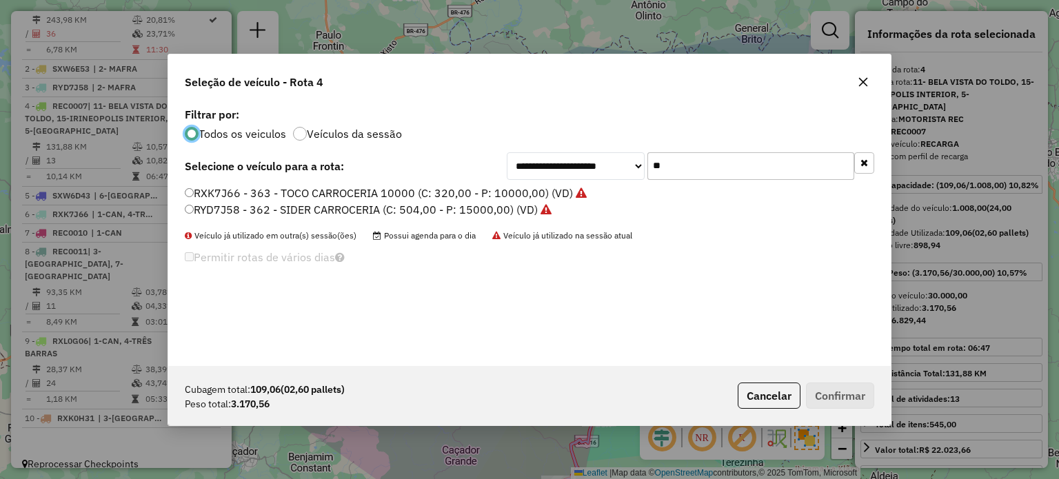
drag, startPoint x: 720, startPoint y: 170, endPoint x: 586, endPoint y: 172, distance: 133.8
click at [587, 174] on div "**********" at bounding box center [691, 166] width 368 height 28
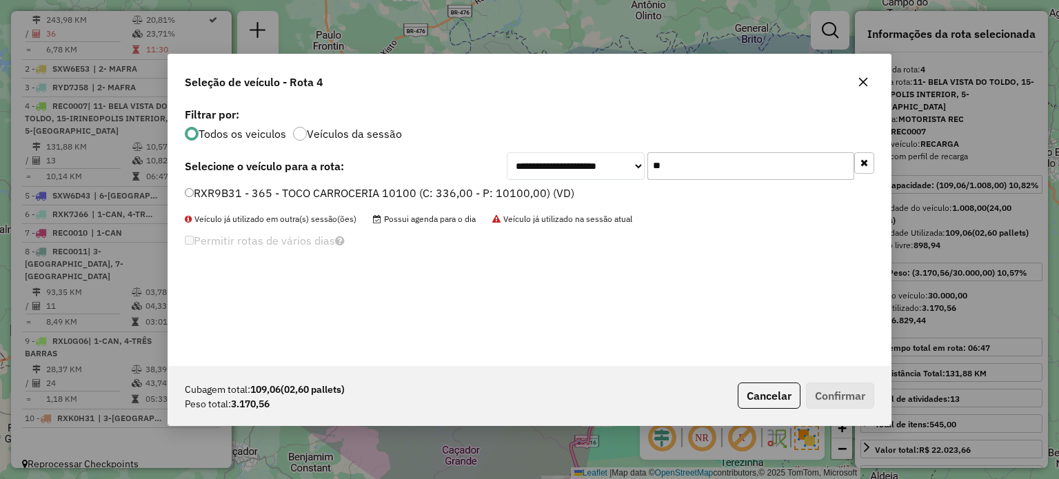
type input "**"
click at [254, 189] on label "RXR9B31 - 365 - TOCO CARROCERIA 10100 (C: 336,00 - P: 10100,00) (VD)" at bounding box center [380, 193] width 390 height 17
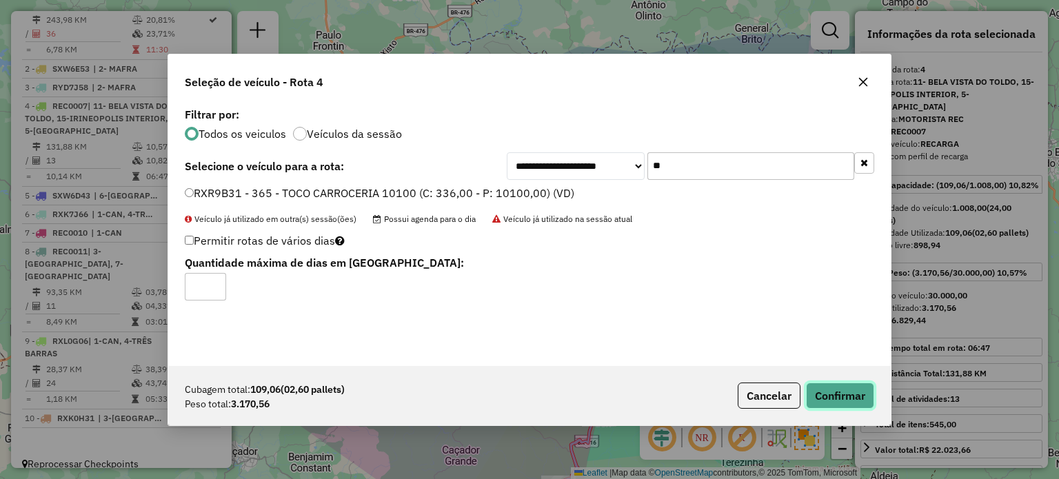
click at [835, 385] on button "Confirmar" at bounding box center [840, 396] width 68 height 26
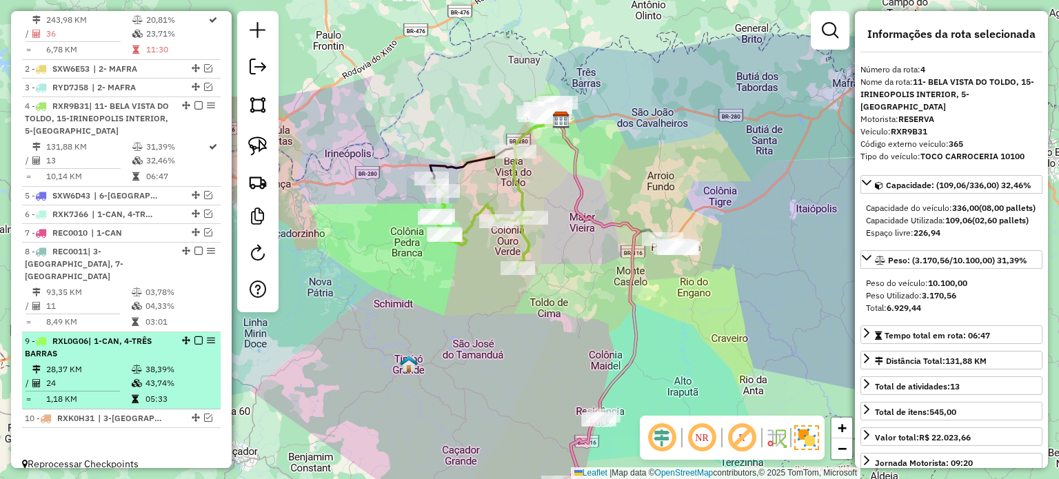
click at [194, 336] on em at bounding box center [198, 340] width 8 height 8
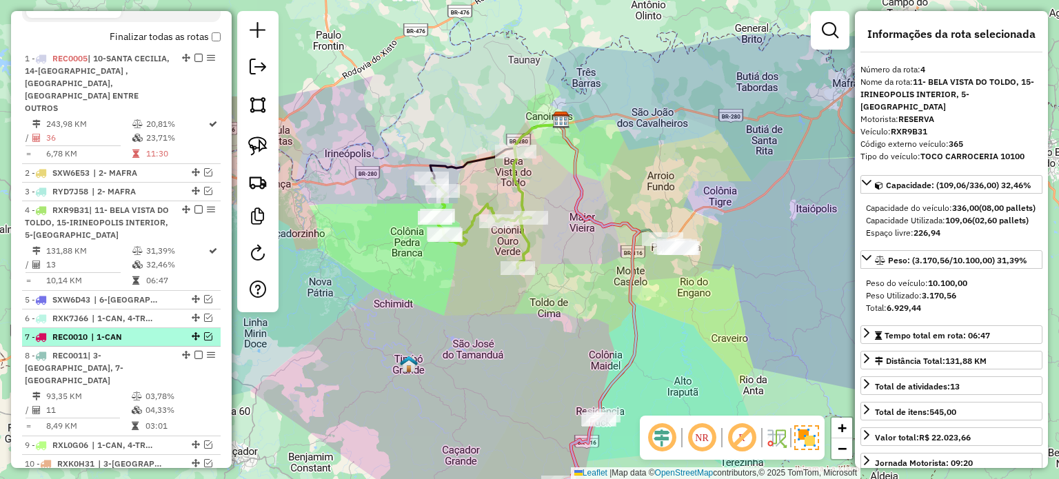
scroll to position [477, 0]
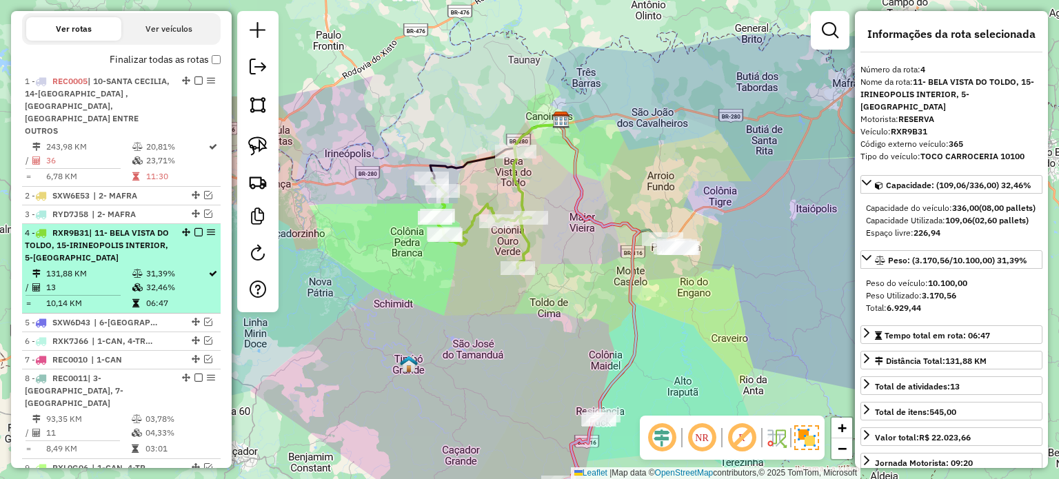
click at [194, 233] on em at bounding box center [198, 232] width 8 height 8
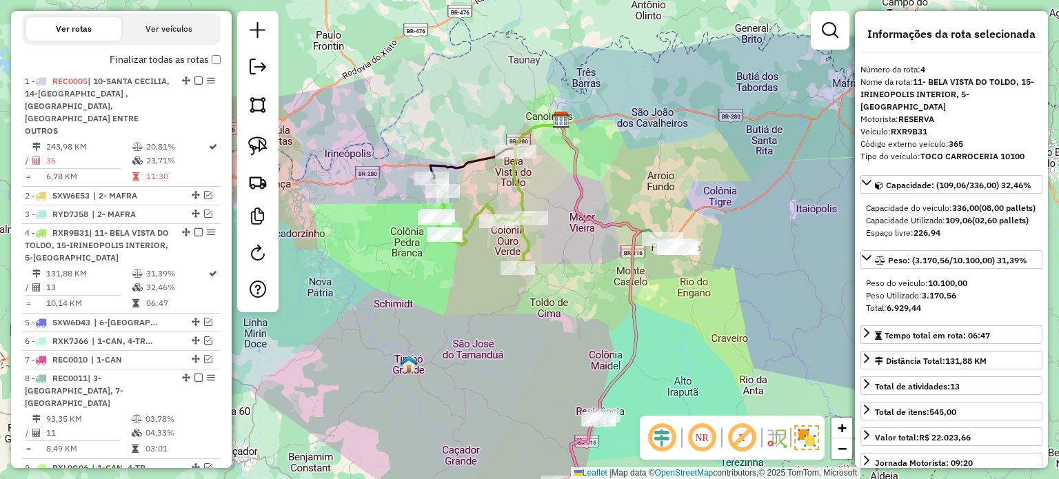
scroll to position [474, 0]
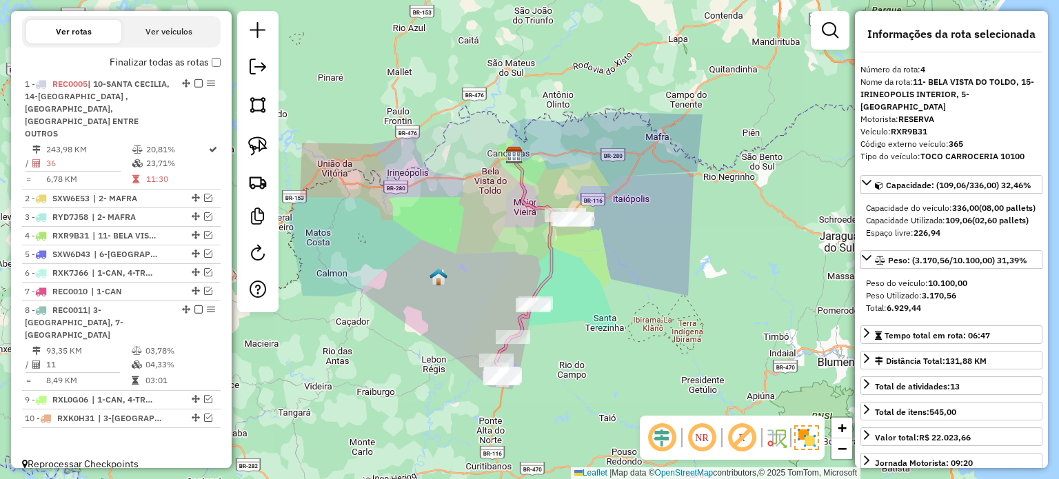
drag, startPoint x: 582, startPoint y: 292, endPoint x: 582, endPoint y: 278, distance: 13.8
click at [582, 279] on div "Janela de atendimento Grade de atendimento Capacidade Transportadoras Veículos …" at bounding box center [529, 239] width 1059 height 479
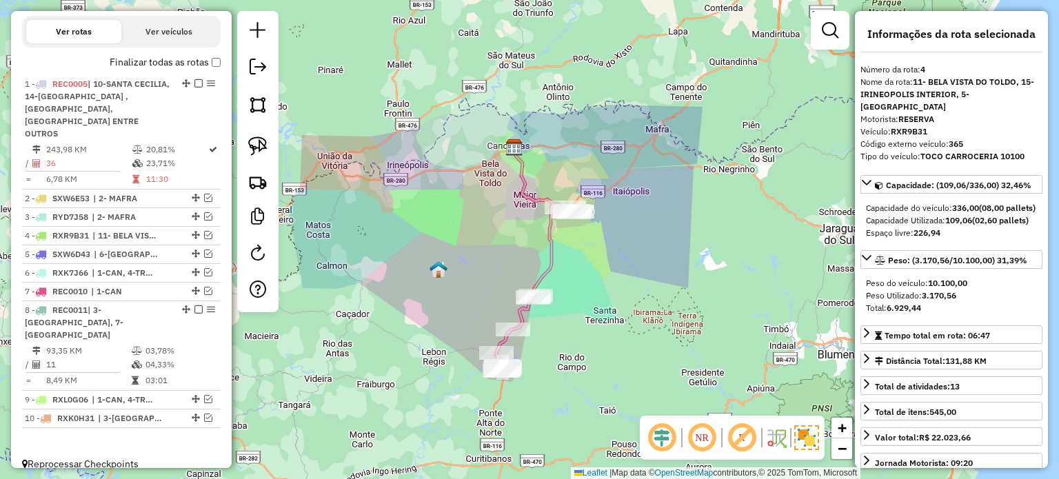
click at [605, 287] on div "Janela de atendimento Grade de atendimento Capacidade Transportadoras Veículos …" at bounding box center [529, 239] width 1059 height 479
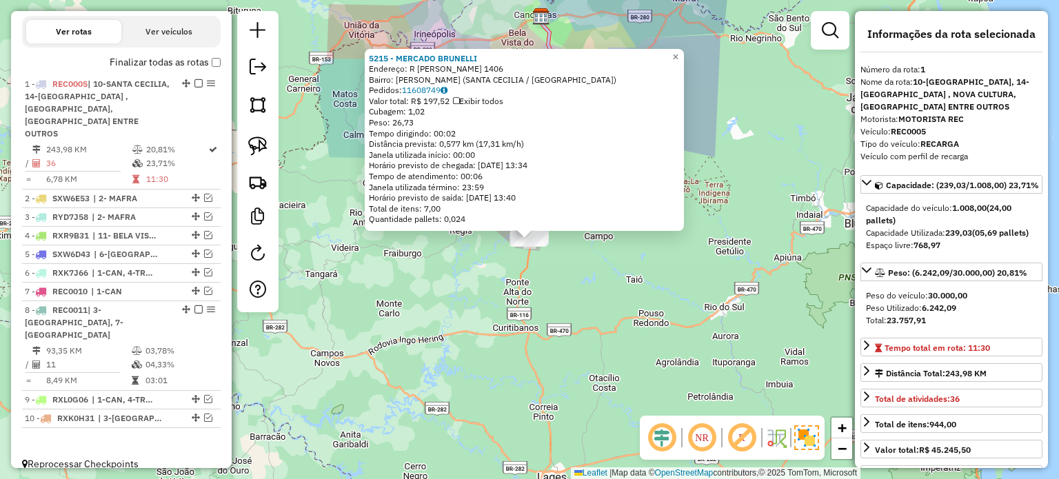
click at [663, 254] on div "5215 - MERCADO [PERSON_NAME]: R [PERSON_NAME] 1406 Bairro: [PERSON_NAME] (SANTA…" at bounding box center [529, 239] width 1059 height 479
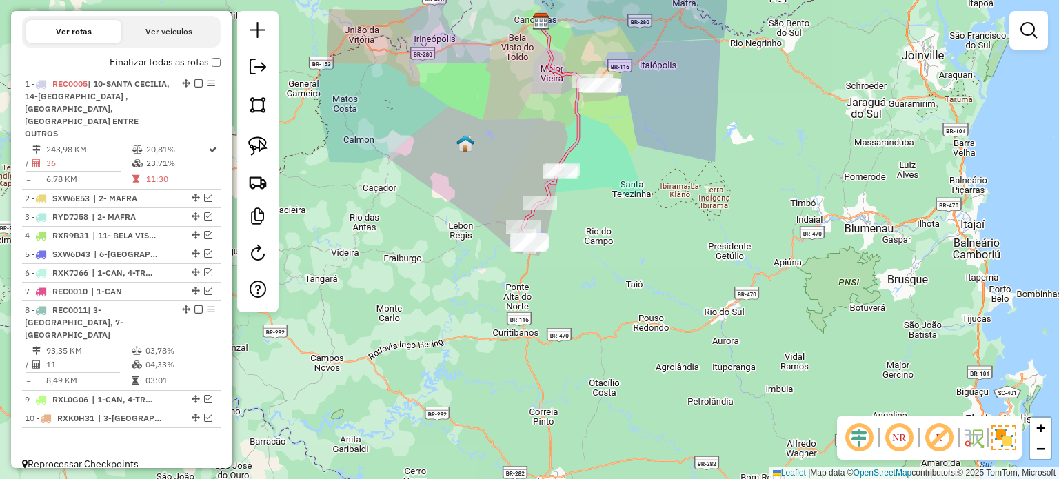
drag, startPoint x: 610, startPoint y: 258, endPoint x: 628, endPoint y: 307, distance: 52.4
click at [628, 309] on div "Janela de atendimento Grade de atendimento Capacidade Transportadoras Veículos …" at bounding box center [529, 239] width 1059 height 479
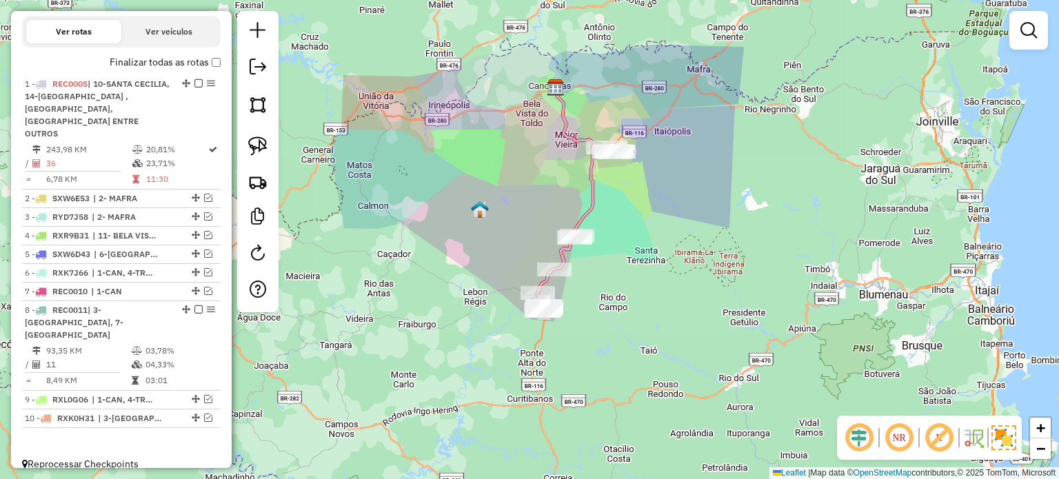
drag, startPoint x: 630, startPoint y: 272, endPoint x: 623, endPoint y: 300, distance: 29.1
click at [623, 300] on div "Janela de atendimento Grade de atendimento Capacidade Transportadoras Veículos …" at bounding box center [529, 239] width 1059 height 479
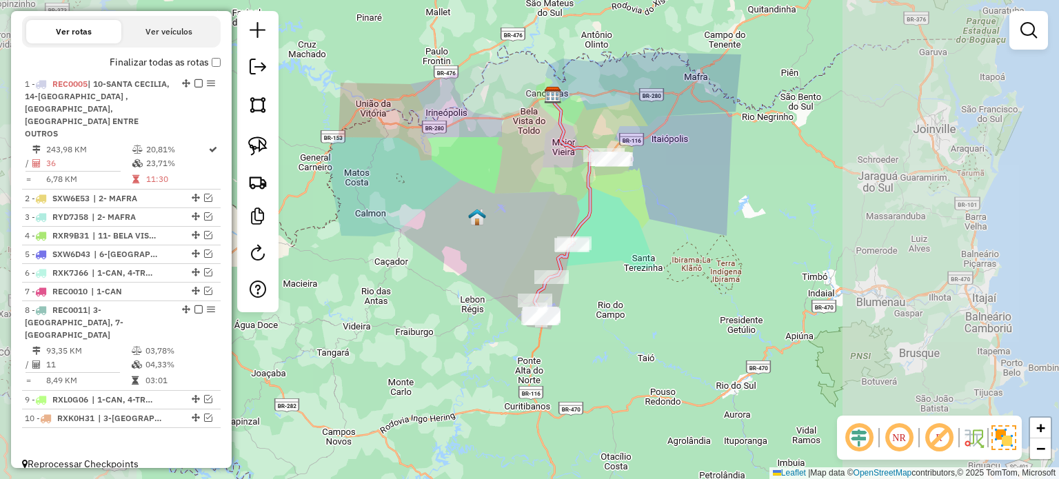
drag, startPoint x: 611, startPoint y: 296, endPoint x: 604, endPoint y: 275, distance: 22.5
click at [607, 279] on div "Janela de atendimento Grade de atendimento Capacidade Transportadoras Veículos …" at bounding box center [529, 239] width 1059 height 479
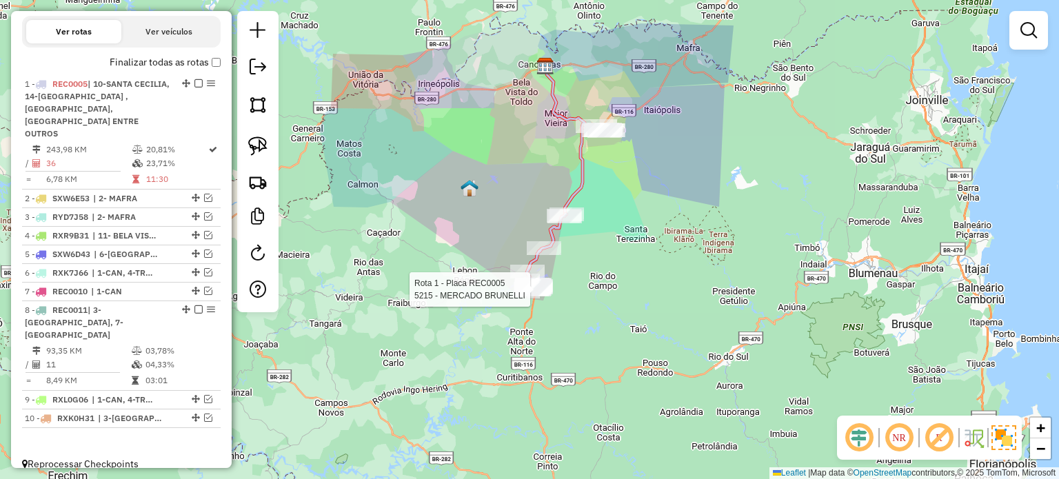
select select "*********"
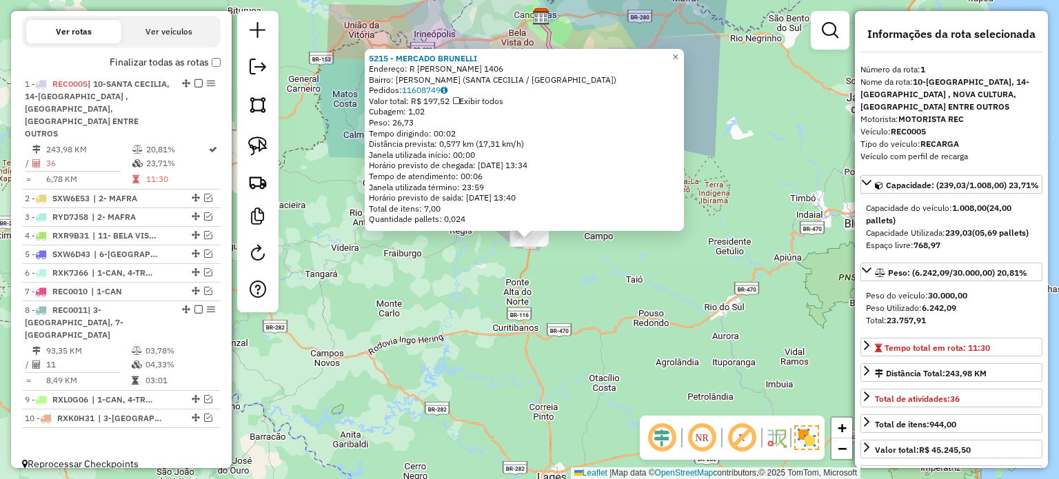
click at [617, 274] on div "5215 - MERCADO [PERSON_NAME]: R [PERSON_NAME] 1406 Bairro: [PERSON_NAME] (SANTA…" at bounding box center [529, 239] width 1059 height 479
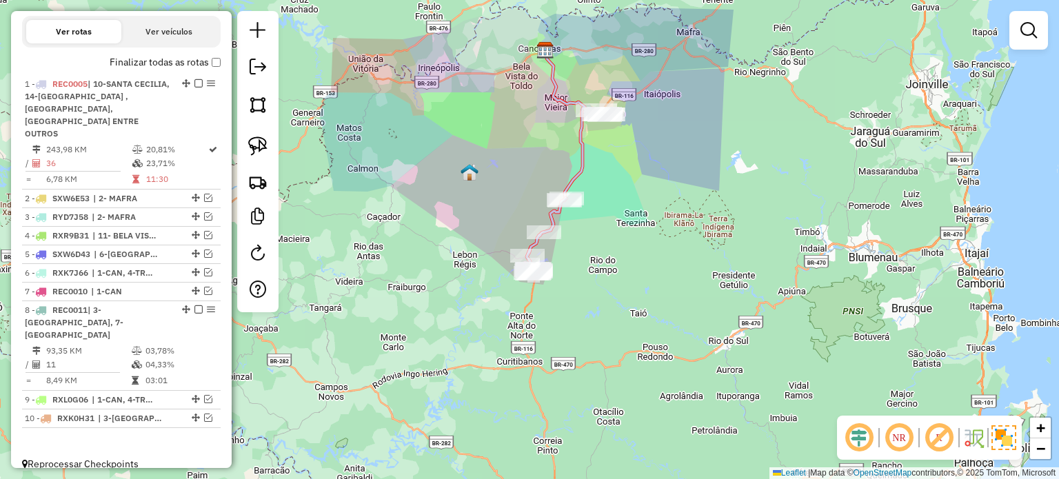
drag, startPoint x: 590, startPoint y: 259, endPoint x: 599, endPoint y: 312, distance: 53.7
click at [599, 312] on div "Janela de atendimento Grade de atendimento Capacidade Transportadoras Veículos …" at bounding box center [529, 239] width 1059 height 479
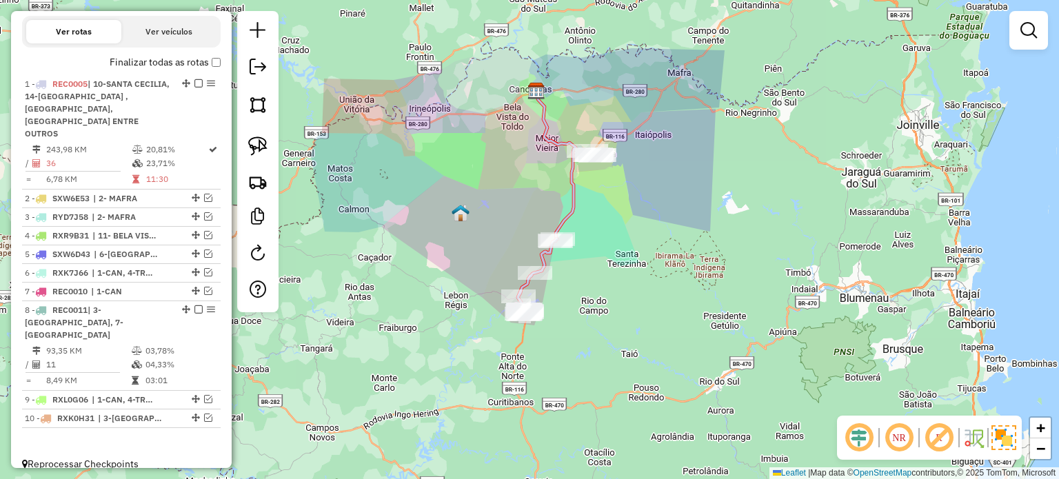
drag, startPoint x: 610, startPoint y: 290, endPoint x: 594, endPoint y: 314, distance: 28.5
click at [594, 314] on div "Janela de atendimento Grade de atendimento Capacidade Transportadoras Veículos …" at bounding box center [529, 239] width 1059 height 479
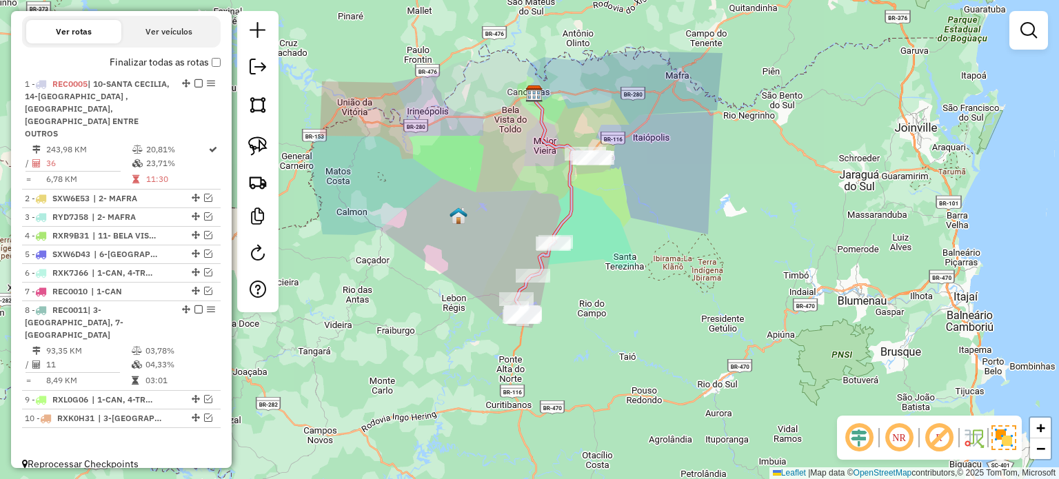
drag, startPoint x: 603, startPoint y: 310, endPoint x: 602, endPoint y: 324, distance: 13.9
click at [602, 324] on div "Janela de atendimento Grade de atendimento Capacidade Transportadoras Veículos …" at bounding box center [529, 239] width 1059 height 479
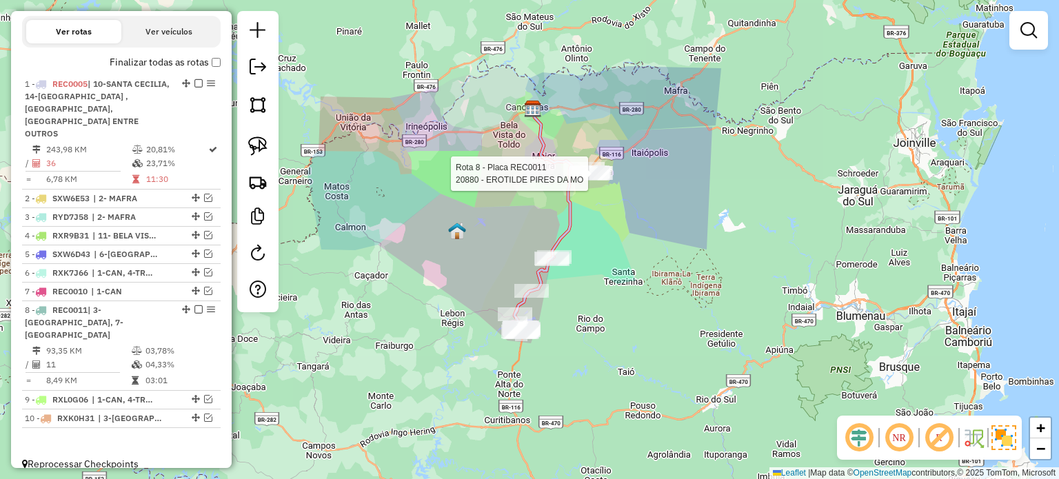
select select "*********"
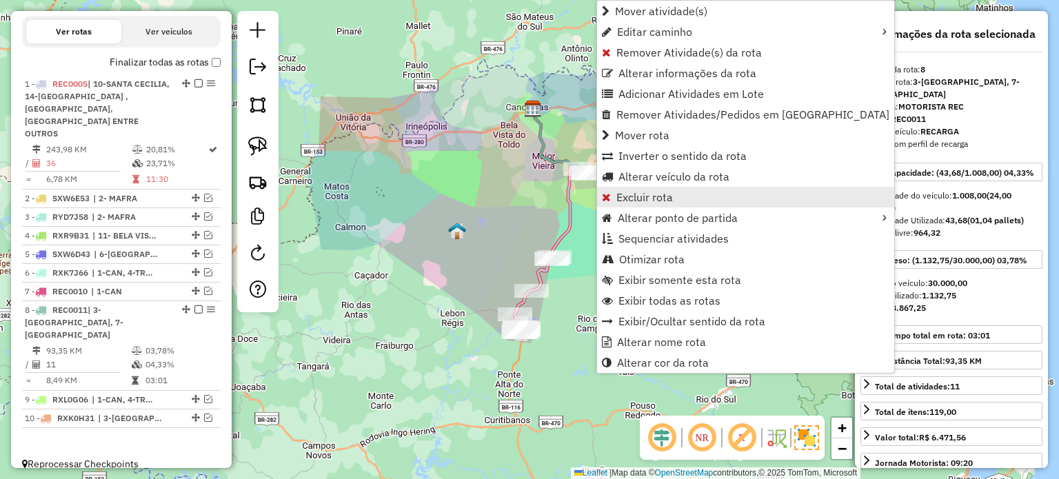
click at [640, 197] on span "Excluir rota" at bounding box center [644, 197] width 57 height 11
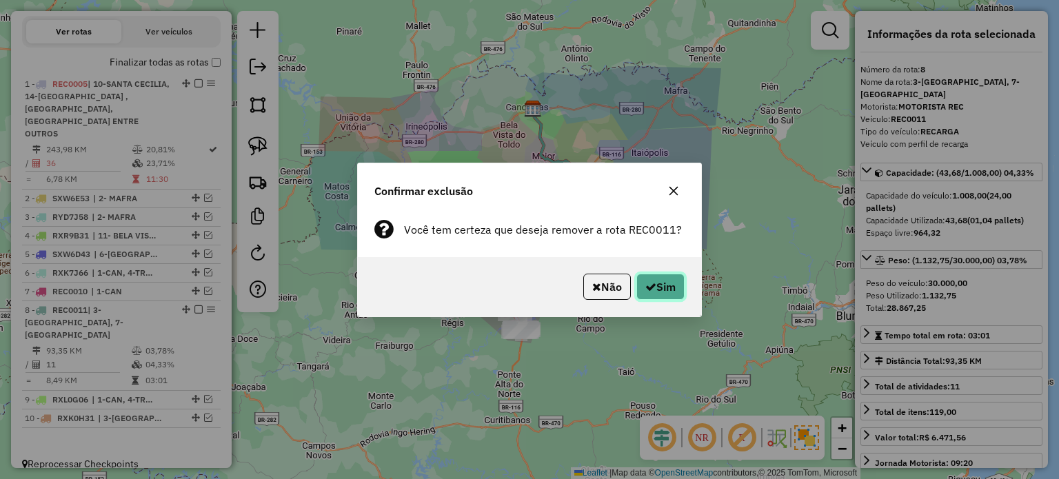
click at [656, 285] on button "Sim" at bounding box center [660, 287] width 48 height 26
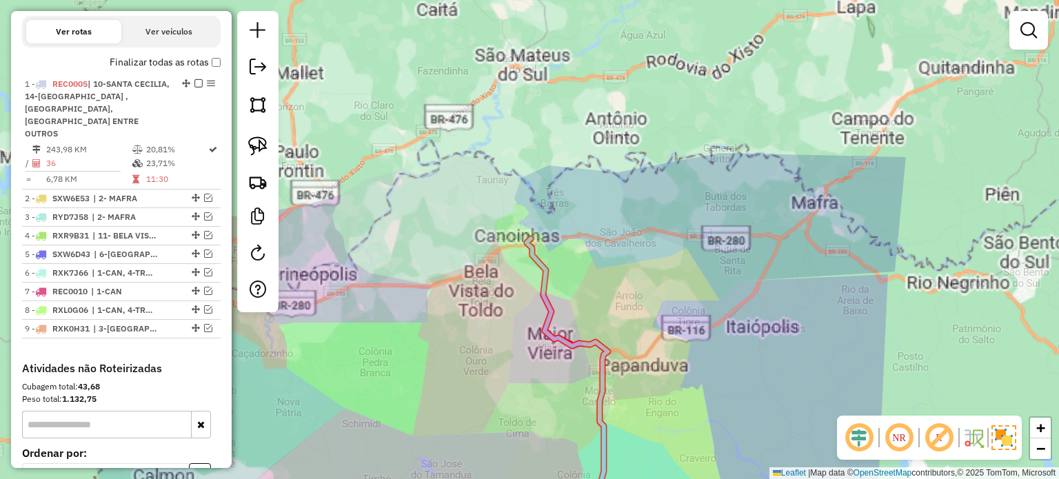
scroll to position [477, 0]
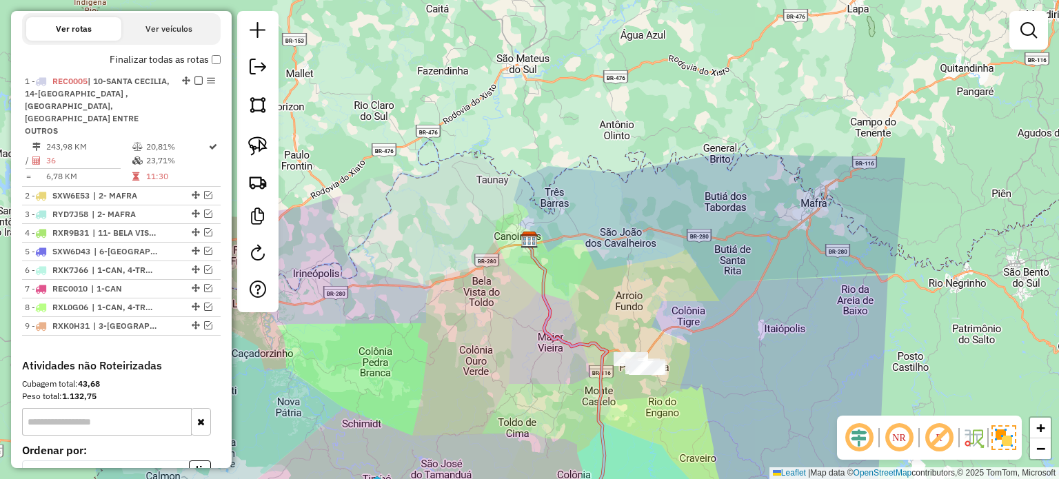
drag, startPoint x: 705, startPoint y: 405, endPoint x: 644, endPoint y: 212, distance: 201.9
click at [656, 228] on div "Janela de atendimento Grade de atendimento Capacidade Transportadoras Veículos …" at bounding box center [529, 239] width 1059 height 479
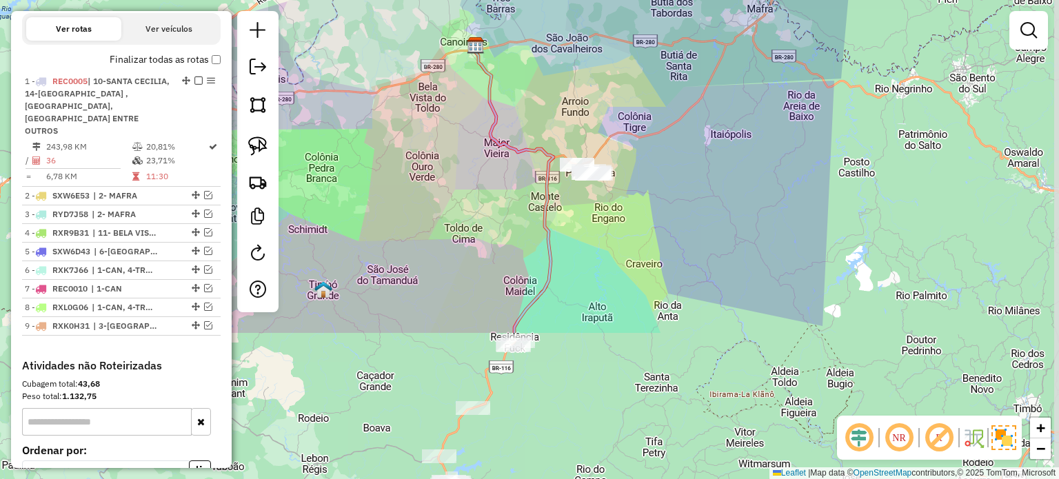
click at [622, 266] on div "Janela de atendimento Grade de atendimento Capacidade Transportadoras Veículos …" at bounding box center [529, 239] width 1059 height 479
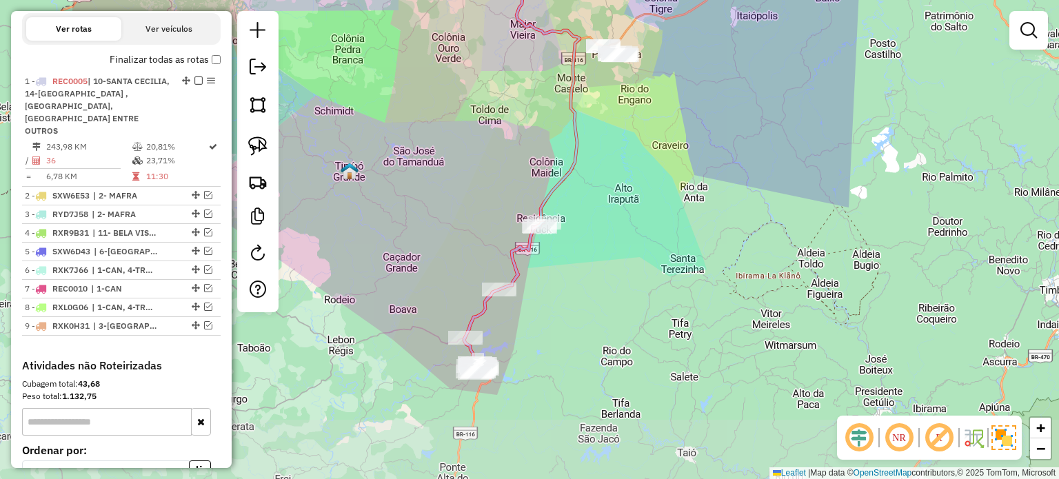
drag, startPoint x: 612, startPoint y: 367, endPoint x: 641, endPoint y: 299, distance: 74.2
click at [641, 300] on div "Janela de atendimento Grade de atendimento Capacidade Transportadoras Veículos …" at bounding box center [529, 239] width 1059 height 479
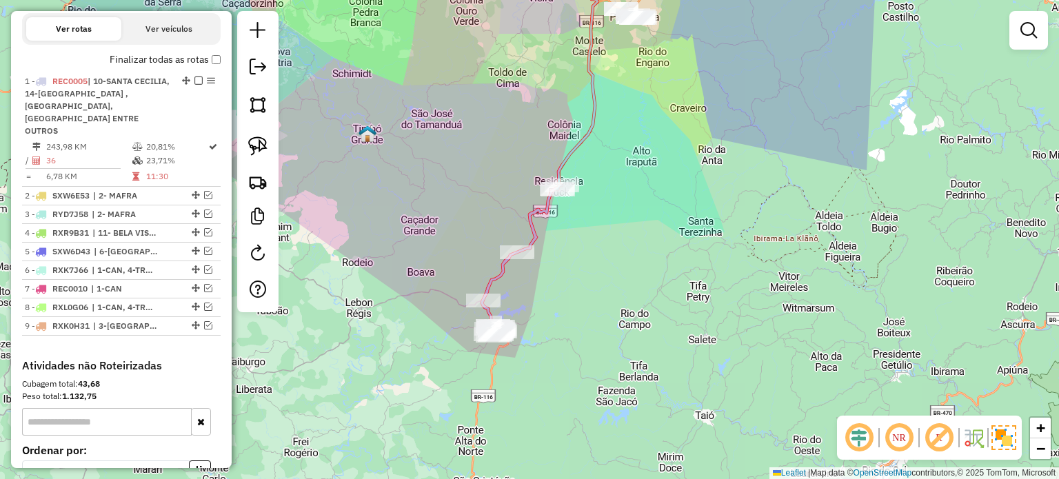
drag, startPoint x: 592, startPoint y: 319, endPoint x: 592, endPoint y: 299, distance: 20.0
click at [607, 319] on div "Janela de atendimento Grade de atendimento Capacidade Transportadoras Veículos …" at bounding box center [529, 239] width 1059 height 479
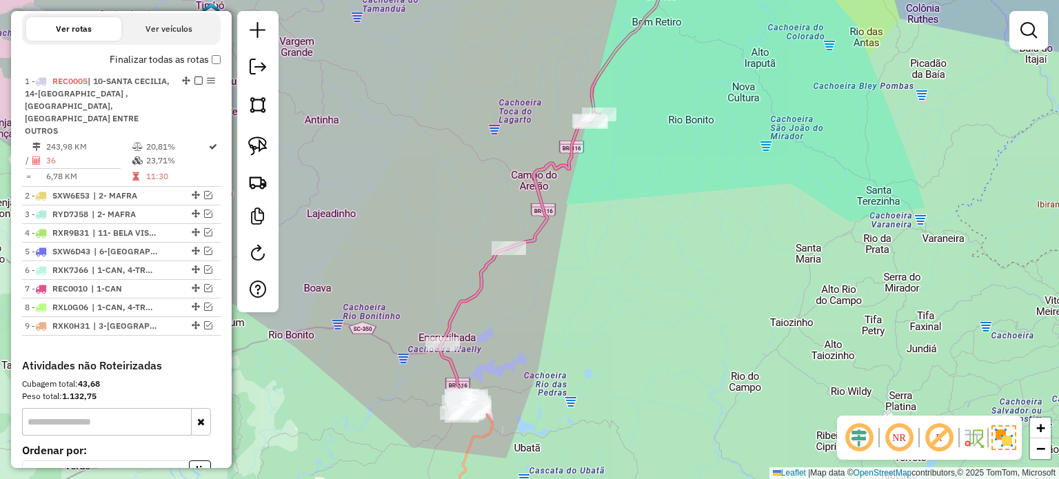
drag, startPoint x: 607, startPoint y: 336, endPoint x: 609, endPoint y: 302, distance: 33.8
click at [609, 302] on div "Janela de atendimento Grade de atendimento Capacidade Transportadoras Veículos …" at bounding box center [529, 239] width 1059 height 479
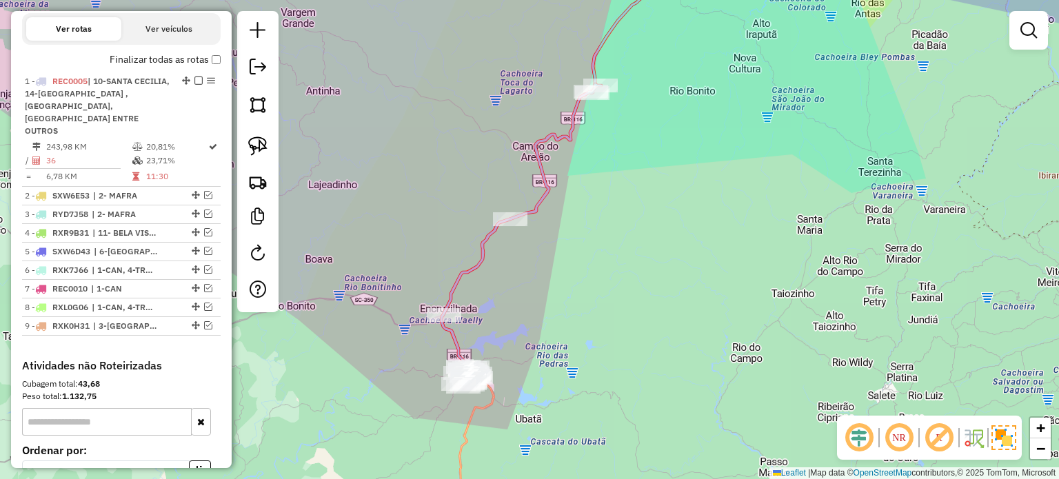
click at [612, 246] on div "Janela de atendimento Grade de atendimento Capacidade Transportadoras Veículos …" at bounding box center [529, 239] width 1059 height 479
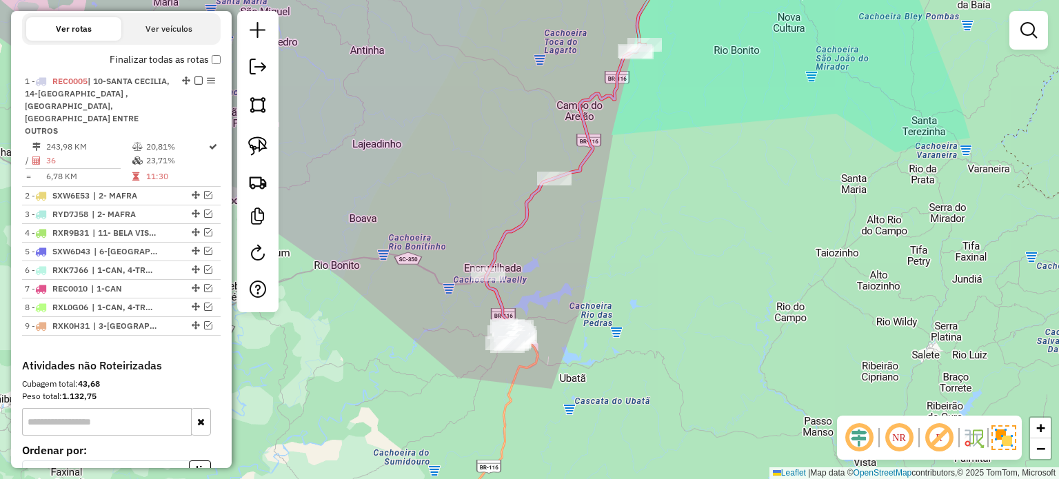
drag, startPoint x: 618, startPoint y: 274, endPoint x: 615, endPoint y: 287, distance: 13.4
click at [615, 286] on div "Janela de atendimento Grade de atendimento Capacidade Transportadoras Veículos …" at bounding box center [529, 239] width 1059 height 479
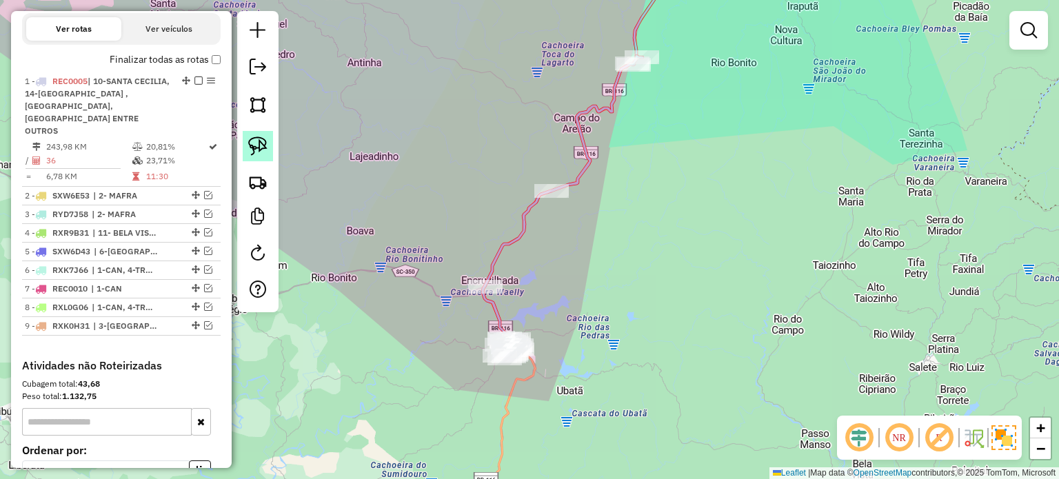
click at [266, 141] on img at bounding box center [257, 146] width 19 height 19
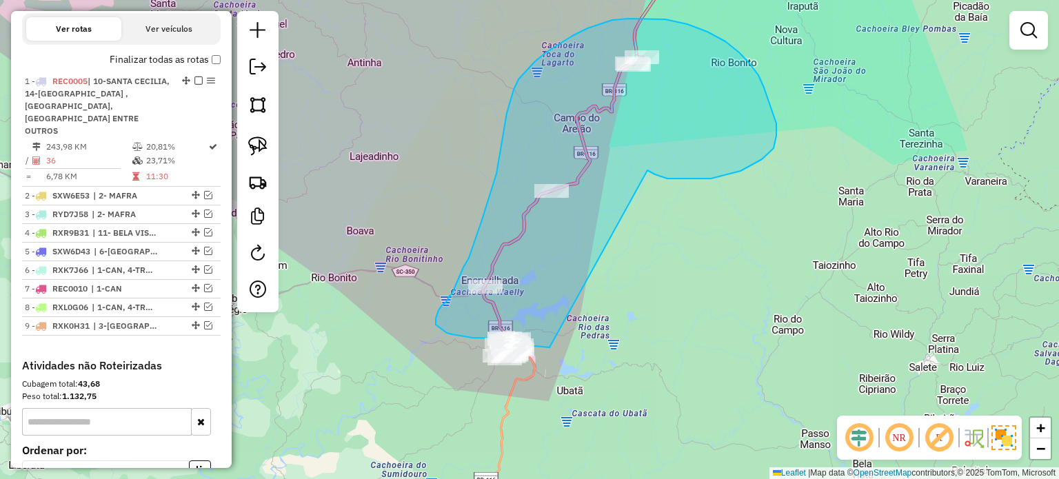
drag, startPoint x: 686, startPoint y: 179, endPoint x: 554, endPoint y: 348, distance: 214.1
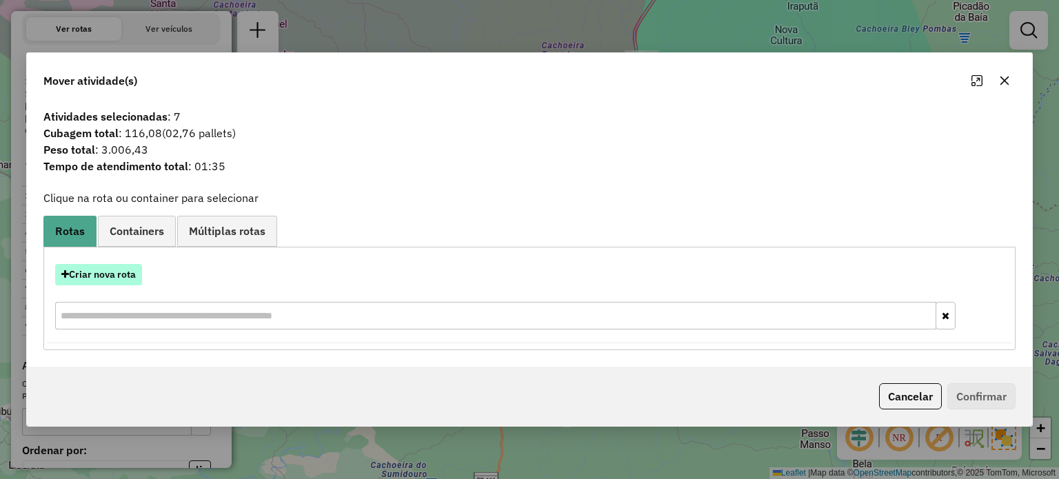
click at [89, 277] on button "Criar nova rota" at bounding box center [98, 274] width 87 height 21
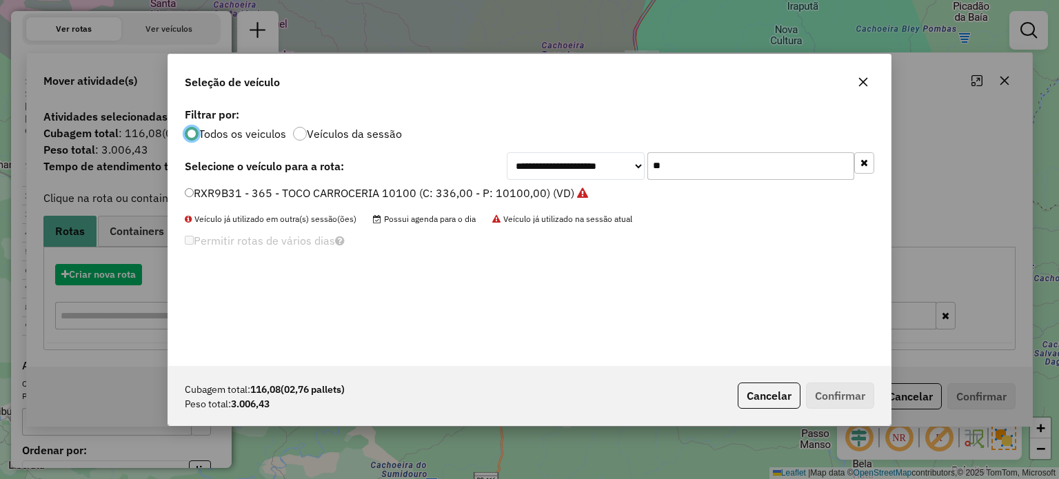
scroll to position [7, 4]
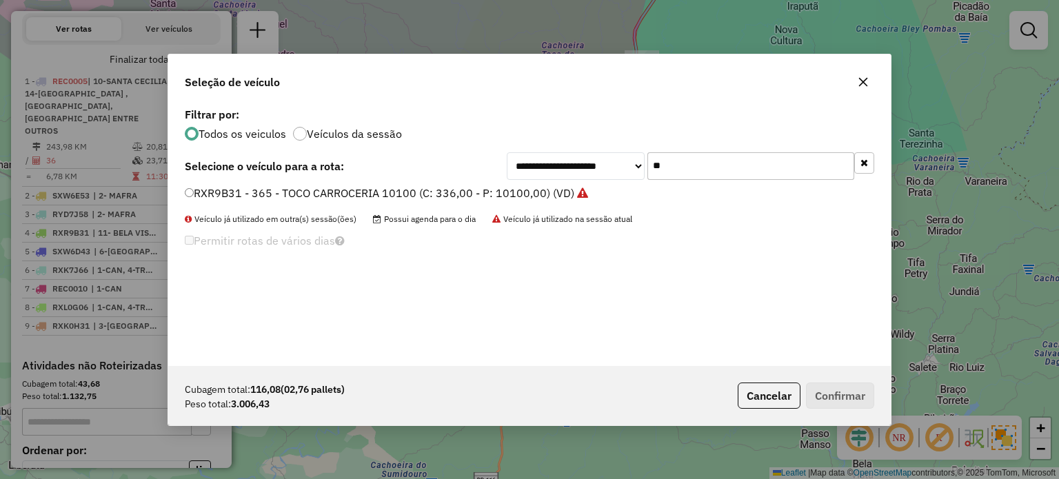
drag, startPoint x: 674, startPoint y: 170, endPoint x: 618, endPoint y: 164, distance: 56.2
click at [623, 168] on div "**********" at bounding box center [691, 166] width 368 height 28
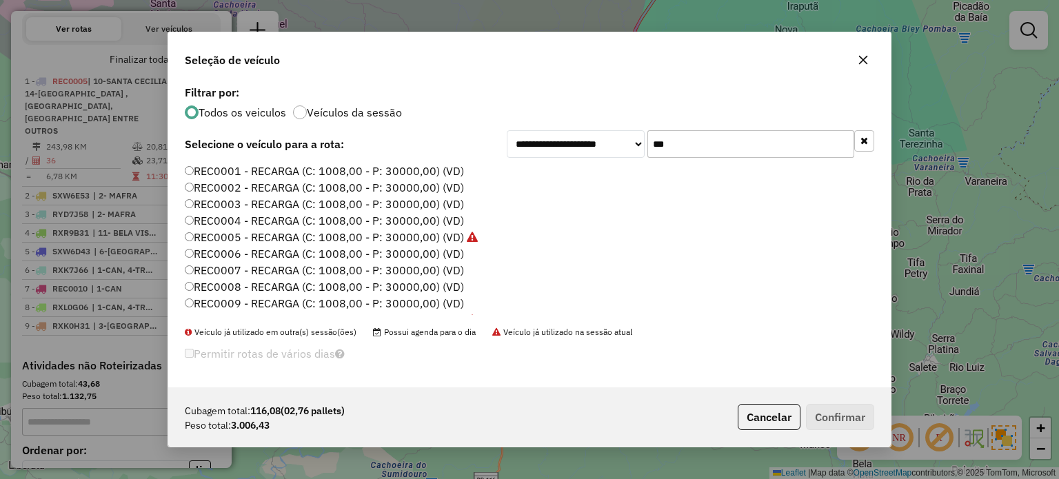
type input "***"
drag, startPoint x: 407, startPoint y: 219, endPoint x: 432, endPoint y: 229, distance: 26.9
click at [407, 218] on label "REC0004 - RECARGA (C: 1008,00 - P: 30000,00) (VD)" at bounding box center [324, 220] width 279 height 17
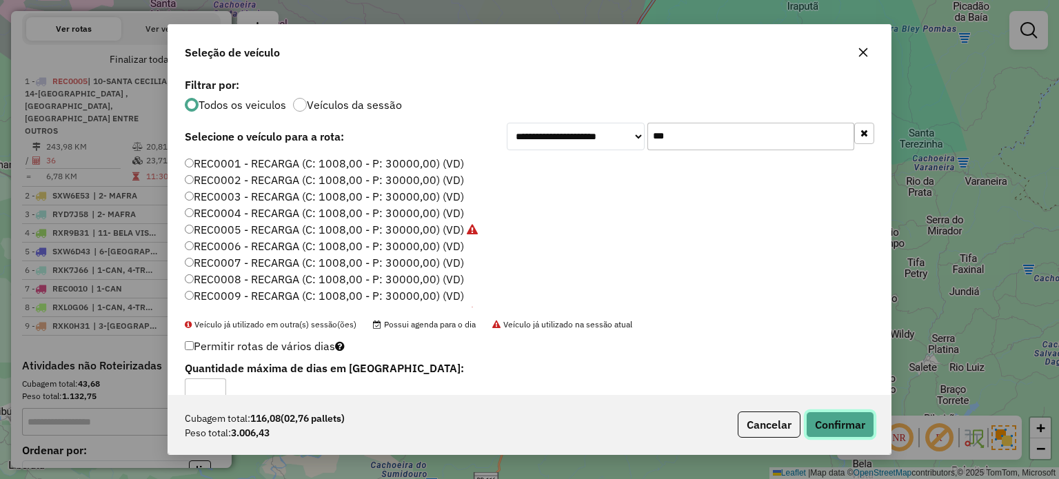
click at [850, 425] on button "Confirmar" at bounding box center [840, 425] width 68 height 26
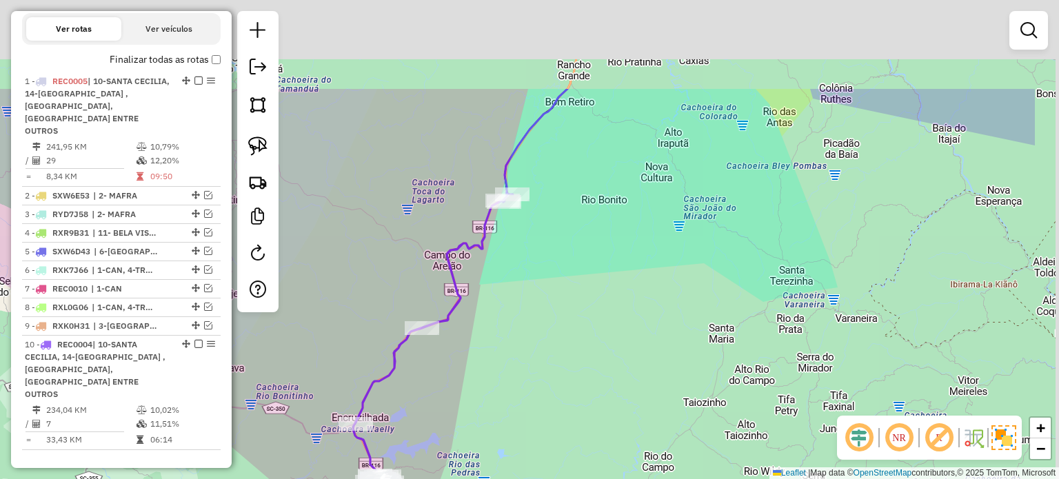
drag, startPoint x: 673, startPoint y: 220, endPoint x: 554, endPoint y: 350, distance: 176.2
click at [549, 354] on div "Janela de atendimento Grade de atendimento Capacidade Transportadoras Veículos …" at bounding box center [529, 239] width 1059 height 479
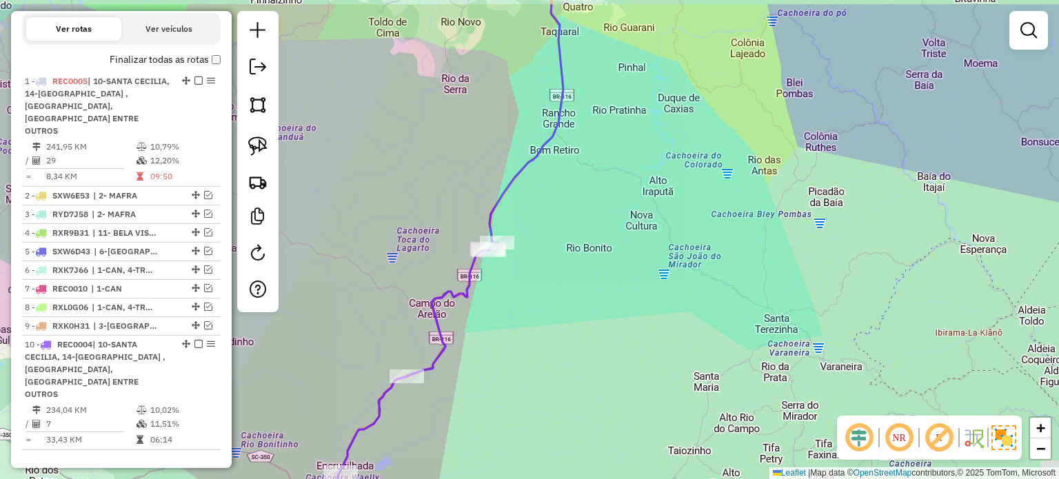
drag, startPoint x: 590, startPoint y: 292, endPoint x: 572, endPoint y: 331, distance: 42.6
click at [572, 339] on div "Janela de atendimento Grade de atendimento Capacidade Transportadoras Veículos …" at bounding box center [529, 239] width 1059 height 479
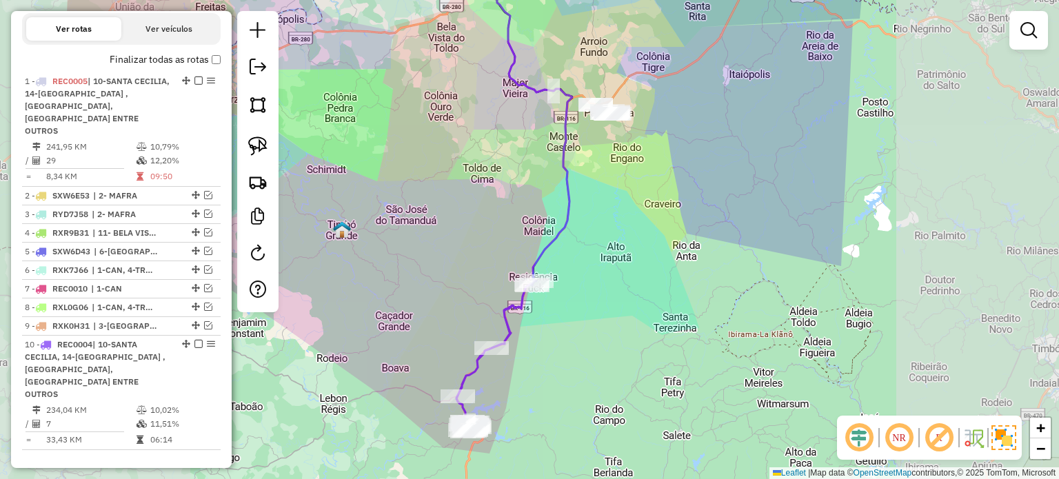
drag, startPoint x: 620, startPoint y: 331, endPoint x: 604, endPoint y: 252, distance: 80.9
click at [605, 253] on div "Janela de atendimento Grade de atendimento Capacidade Transportadoras Veículos …" at bounding box center [529, 239] width 1059 height 479
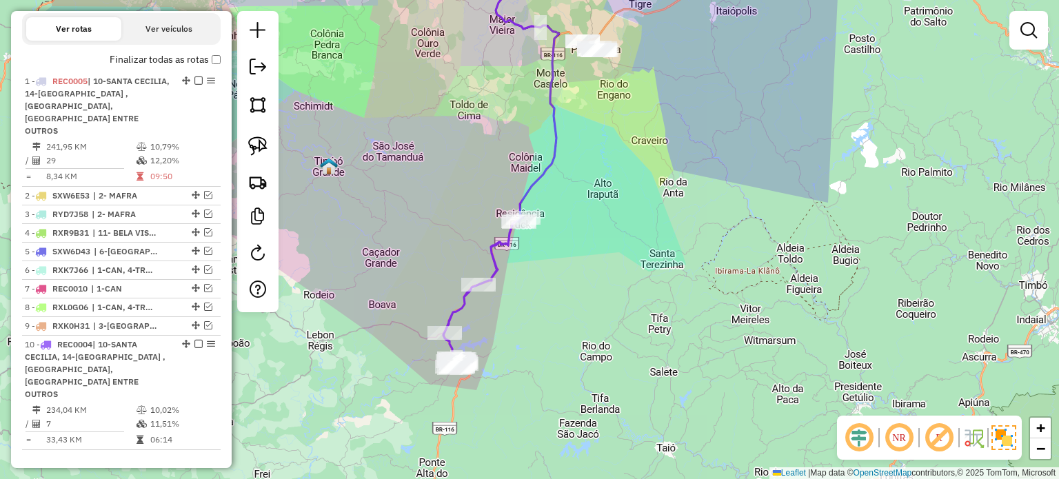
drag, startPoint x: 606, startPoint y: 255, endPoint x: 608, endPoint y: 269, distance: 13.9
click at [608, 269] on div "Janela de atendimento Grade de atendimento Capacidade Transportadoras Veículos …" at bounding box center [529, 239] width 1059 height 479
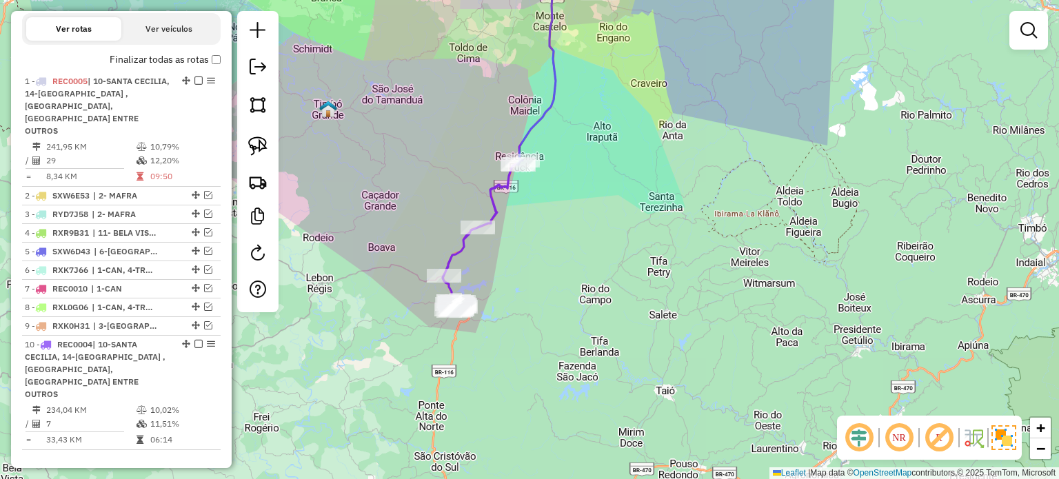
drag, startPoint x: 601, startPoint y: 258, endPoint x: 594, endPoint y: 268, distance: 11.9
click at [602, 248] on div "Janela de atendimento Grade de atendimento Capacidade Transportadoras Veículos …" at bounding box center [529, 239] width 1059 height 479
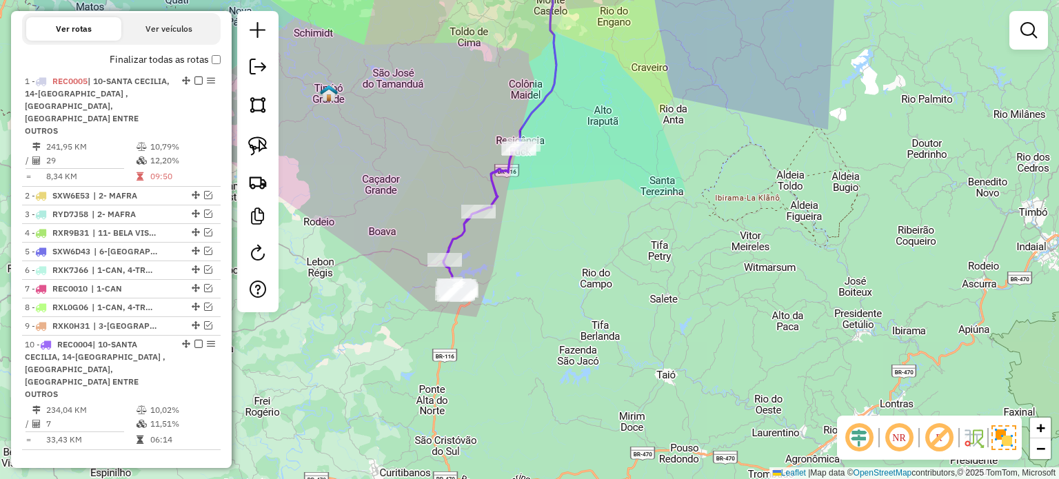
drag, startPoint x: 577, startPoint y: 312, endPoint x: 589, endPoint y: 285, distance: 28.7
click at [589, 286] on div "Janela de atendimento Grade de atendimento Capacidade Transportadoras Veículos …" at bounding box center [529, 239] width 1059 height 479
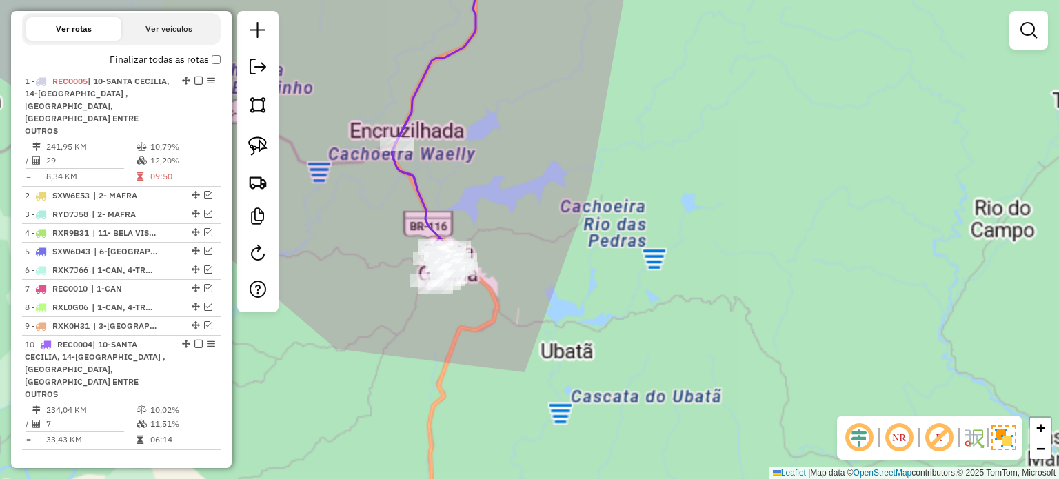
drag, startPoint x: 559, startPoint y: 300, endPoint x: 574, endPoint y: 283, distance: 22.4
click at [574, 285] on div "Janela de atendimento Grade de atendimento Capacidade Transportadoras Veículos …" at bounding box center [529, 239] width 1059 height 479
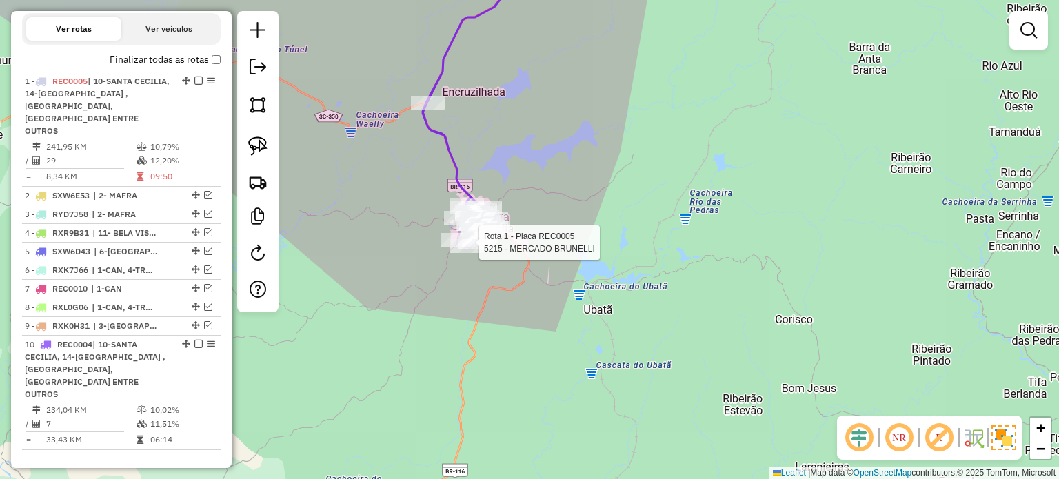
select select "*********"
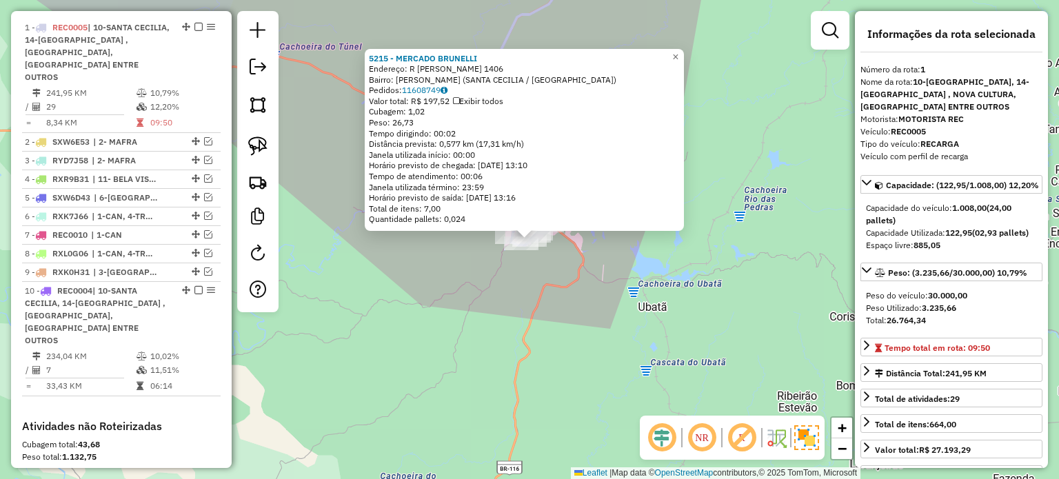
scroll to position [550, 0]
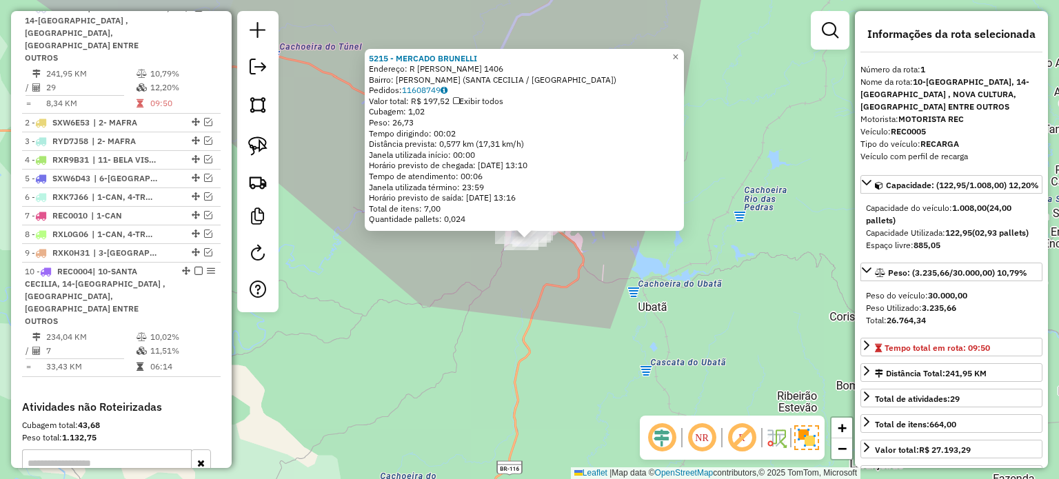
click at [639, 345] on div "5215 - MERCADO BRUNELLI Endereço: R VICENTE ALVES DA SILVA 1406 Bairro: MARCILI…" at bounding box center [529, 239] width 1059 height 479
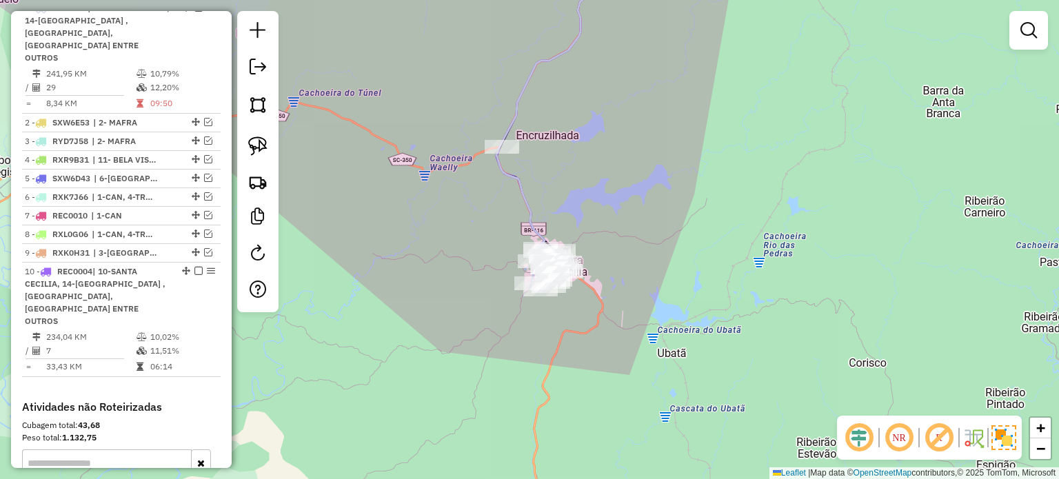
drag, startPoint x: 626, startPoint y: 308, endPoint x: 646, endPoint y: 354, distance: 51.0
click at [646, 354] on div "Janela de atendimento Grade de atendimento Capacidade Transportadoras Veículos …" at bounding box center [529, 239] width 1059 height 479
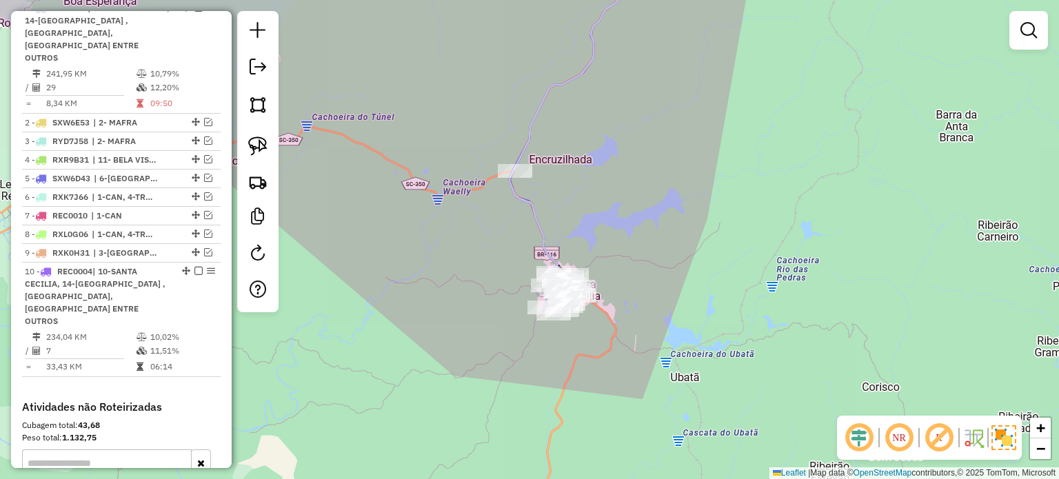
drag, startPoint x: 629, startPoint y: 340, endPoint x: 644, endPoint y: 374, distance: 37.7
click at [645, 376] on div "Janela de atendimento Grade de atendimento Capacidade Transportadoras Veículos …" at bounding box center [529, 239] width 1059 height 479
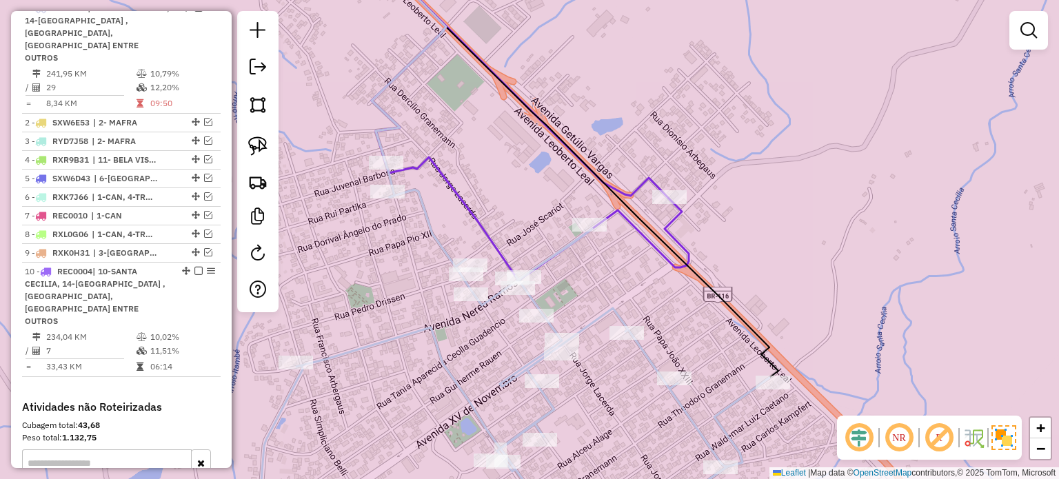
drag, startPoint x: 677, startPoint y: 303, endPoint x: 694, endPoint y: 299, distance: 17.7
click at [694, 300] on div "Janela de atendimento Grade de atendimento Capacidade Transportadoras Veículos …" at bounding box center [529, 239] width 1059 height 479
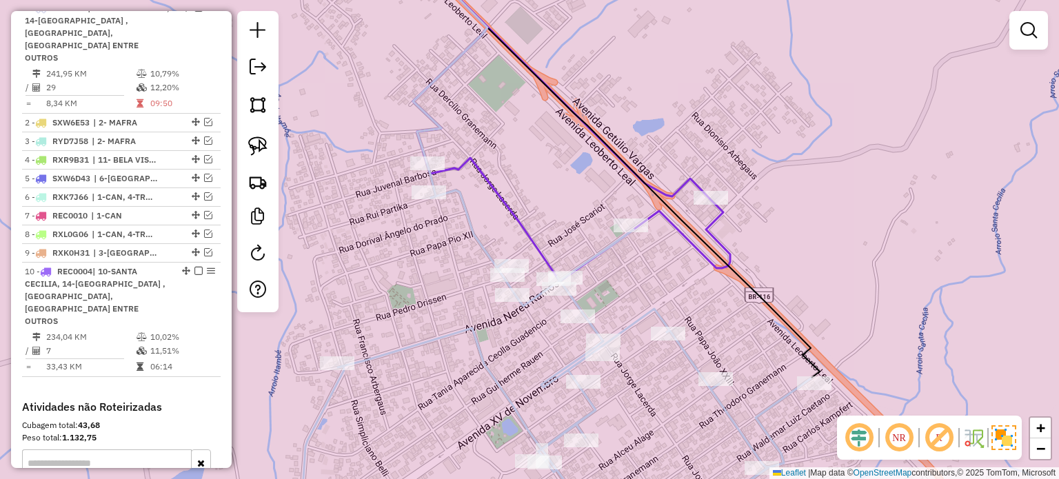
drag, startPoint x: 642, startPoint y: 288, endPoint x: 649, endPoint y: 288, distance: 6.9
click at [647, 288] on div "Janela de atendimento Grade de atendimento Capacidade Transportadoras Veículos …" at bounding box center [529, 239] width 1059 height 479
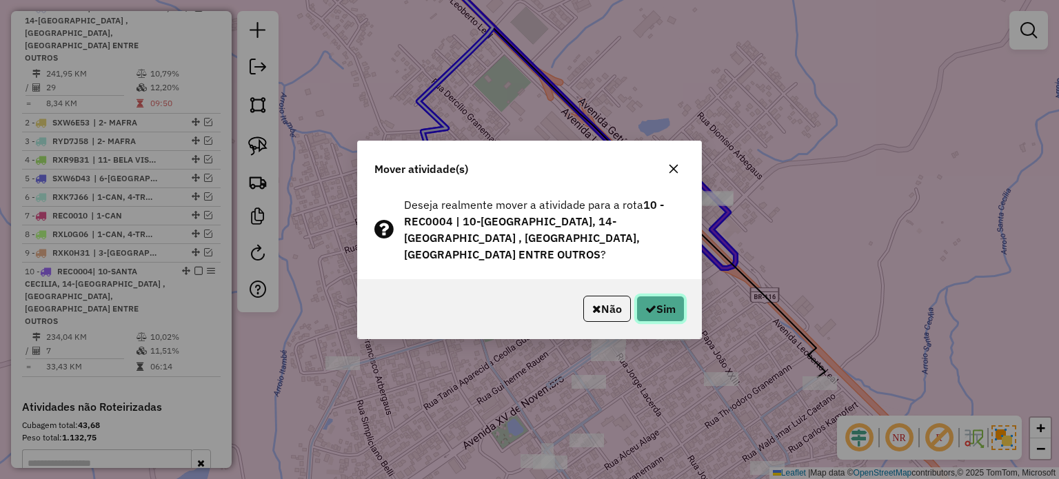
click at [662, 312] on button "Sim" at bounding box center [660, 309] width 48 height 26
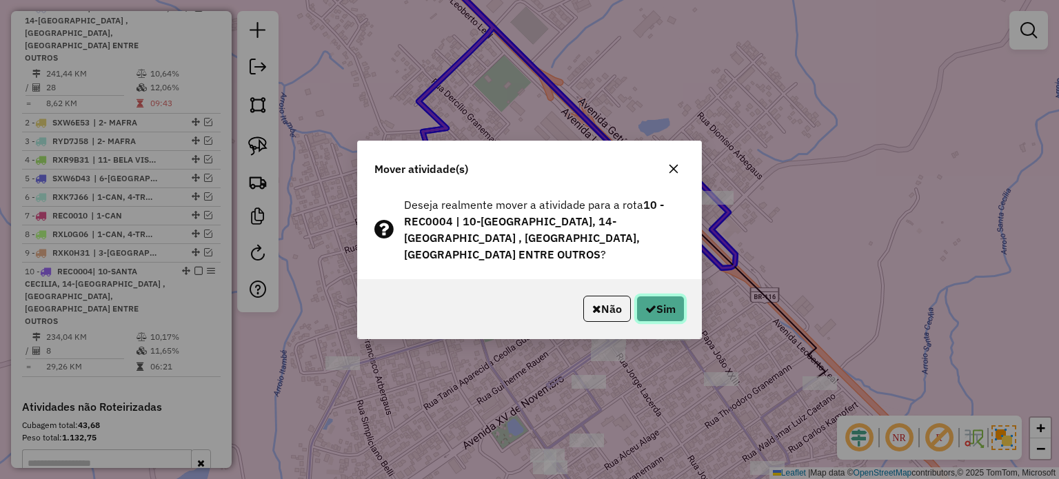
click at [667, 307] on button "Sim" at bounding box center [660, 309] width 48 height 26
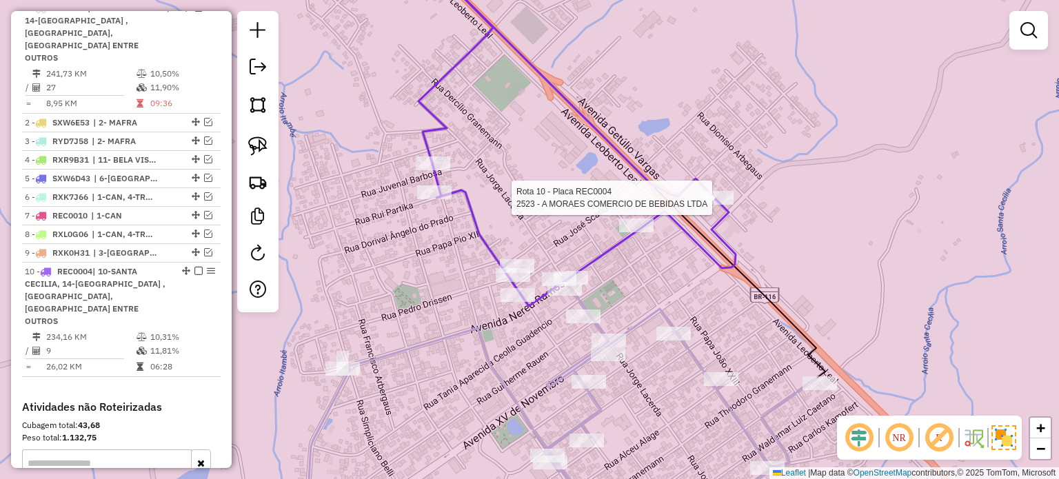
select select "*********"
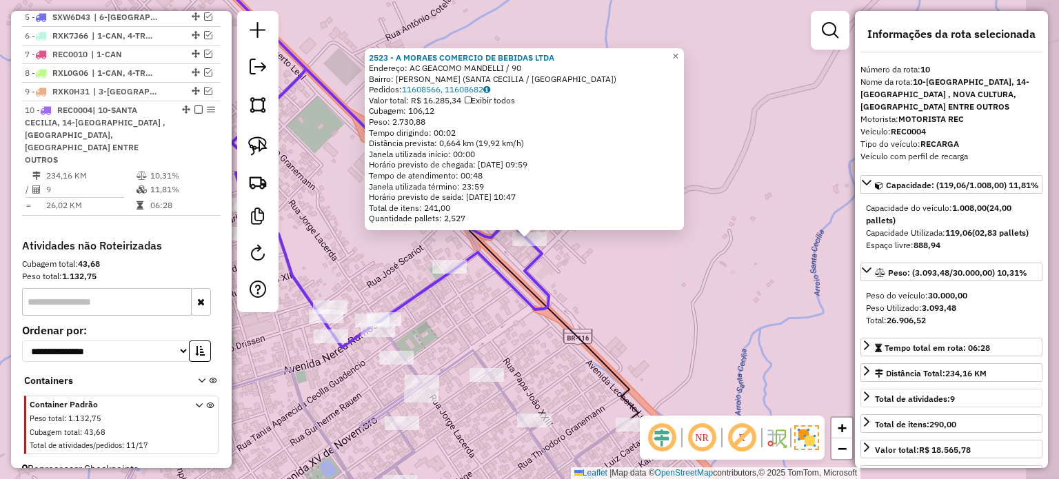
scroll to position [716, 0]
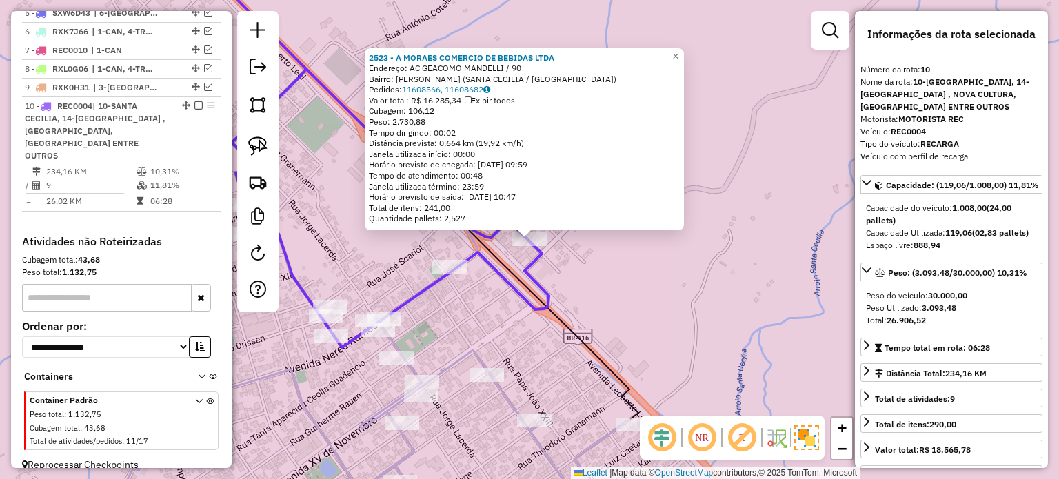
click at [684, 294] on div "2523 - A MORAES COMERCIO DE BEBIDAS LTDA Endereço: AC GEACOMO MANDELLI / 90 Bai…" at bounding box center [529, 239] width 1059 height 479
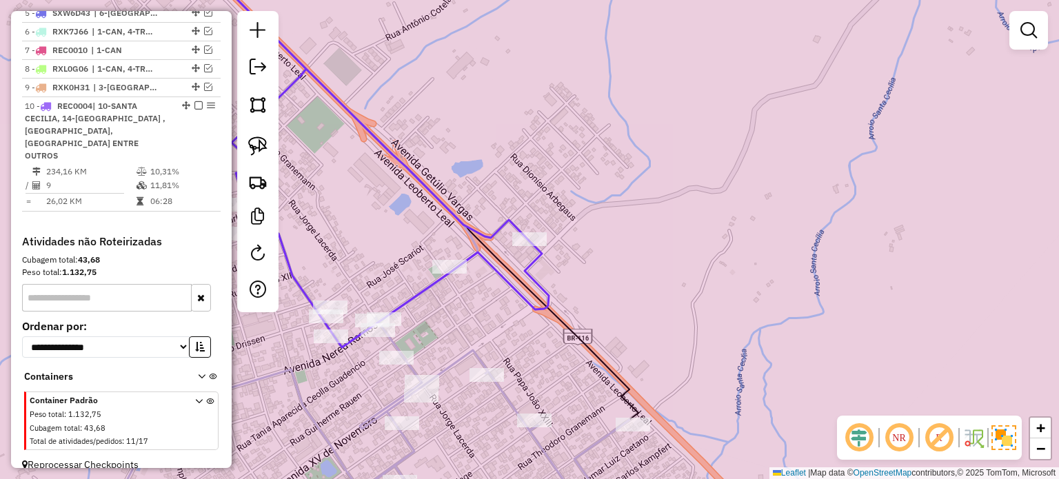
drag, startPoint x: 688, startPoint y: 352, endPoint x: 696, endPoint y: 208, distance: 144.3
click at [696, 212] on div "2523 - A MORAES COMERCIO DE BEBIDAS LTDA Endereço: AC GEACOMO MANDELLI / 90 Bai…" at bounding box center [529, 239] width 1059 height 479
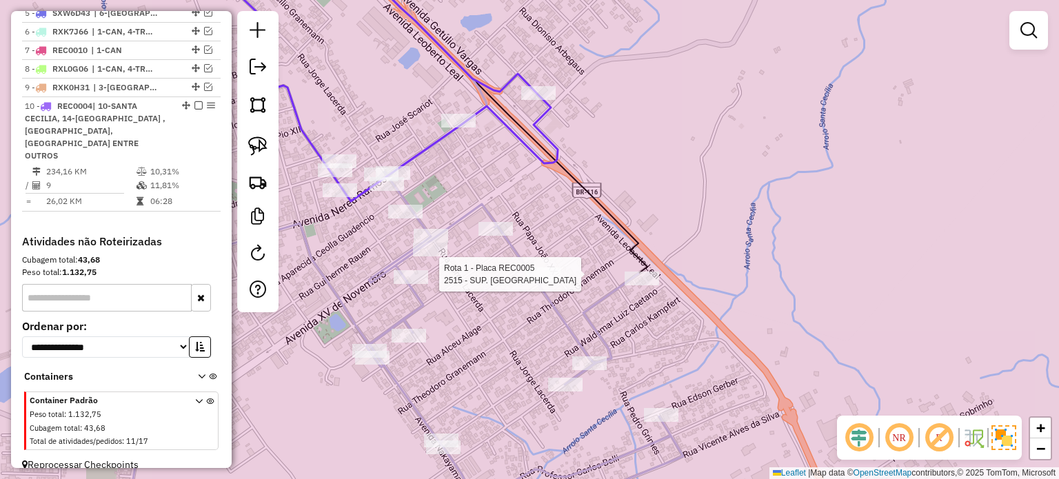
select select "*********"
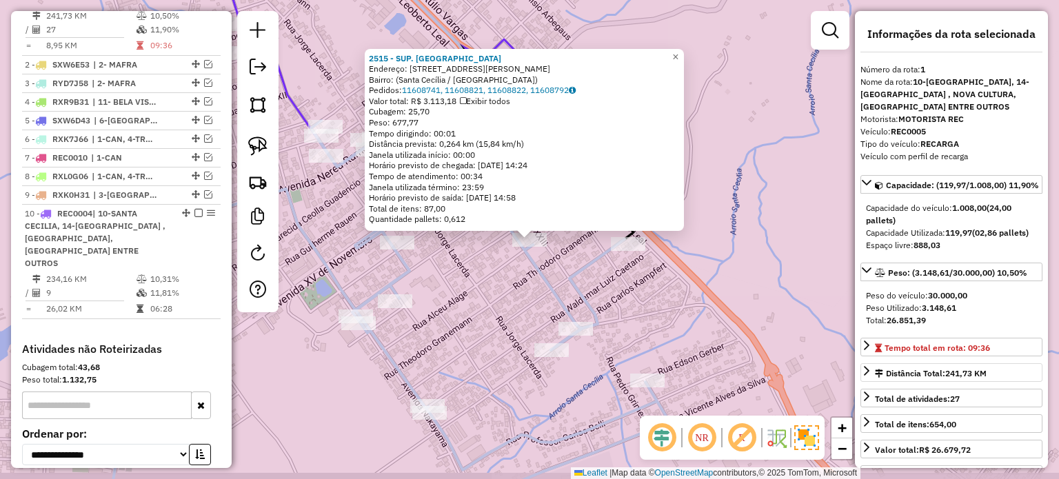
scroll to position [550, 0]
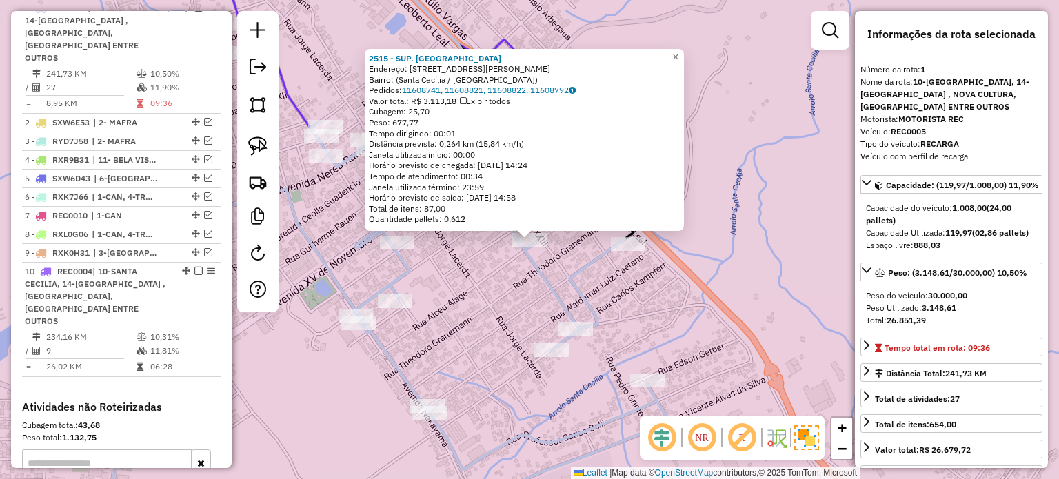
click at [575, 298] on icon at bounding box center [387, 324] width 565 height 407
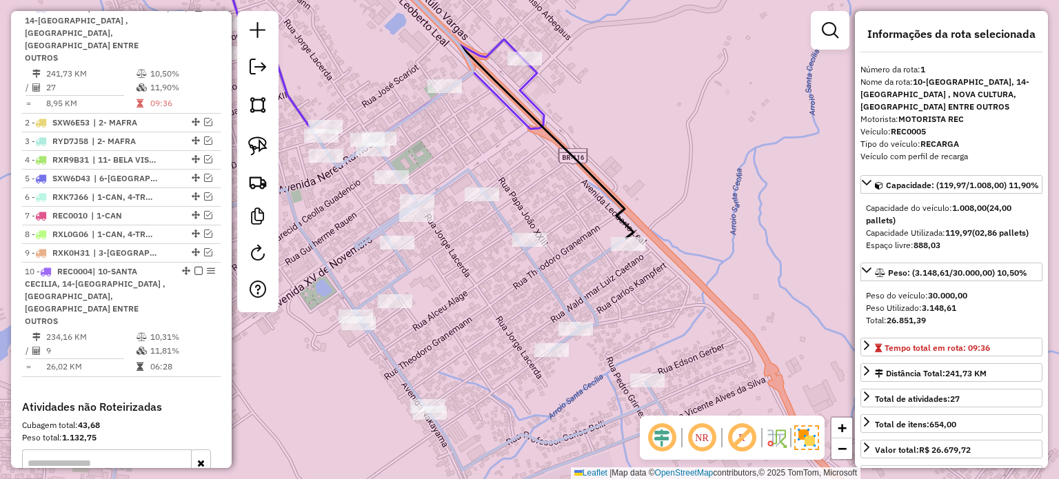
drag, startPoint x: 564, startPoint y: 272, endPoint x: 626, endPoint y: 335, distance: 88.7
click at [626, 335] on div "2515 - SUP. MEDEIROS Endereço: Rua Iduvino Tonial, 49 Bairro: (Santa Cecília / …" at bounding box center [529, 239] width 1059 height 479
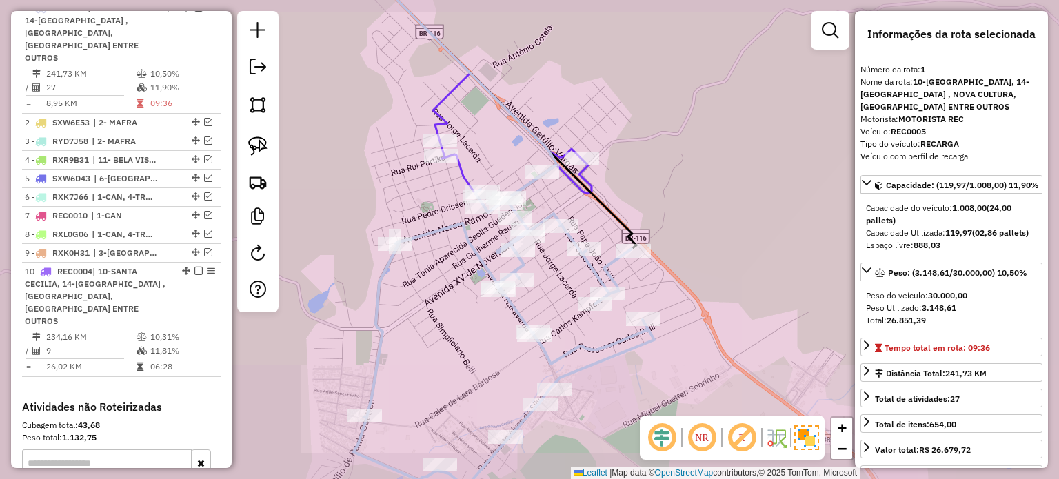
drag, startPoint x: 626, startPoint y: 182, endPoint x: 628, endPoint y: 265, distance: 83.5
click at [631, 270] on div "Janela de atendimento Grade de atendimento Capacidade Transportadoras Veículos …" at bounding box center [529, 239] width 1059 height 479
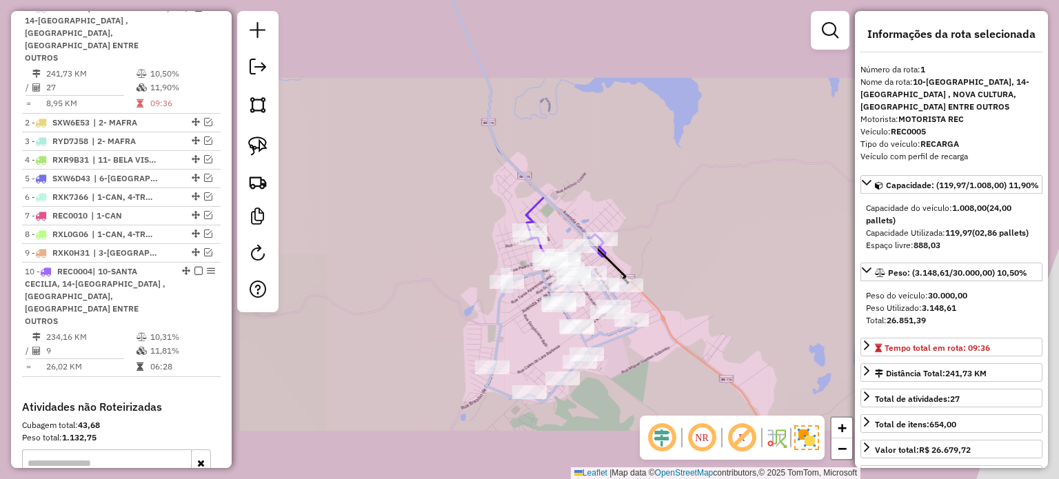
drag, startPoint x: 676, startPoint y: 231, endPoint x: 635, endPoint y: 204, distance: 48.8
click at [635, 205] on div "Janela de atendimento Grade de atendimento Capacidade Transportadoras Veículos …" at bounding box center [529, 239] width 1059 height 479
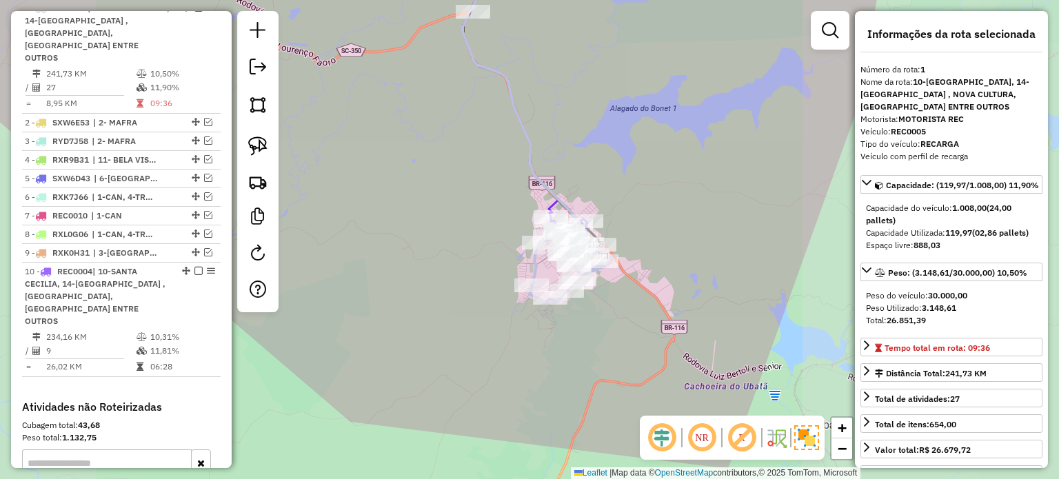
drag, startPoint x: 681, startPoint y: 230, endPoint x: 654, endPoint y: 304, distance: 78.8
click at [654, 304] on div "Janela de atendimento Grade de atendimento Capacidade Transportadoras Veículos …" at bounding box center [529, 239] width 1059 height 479
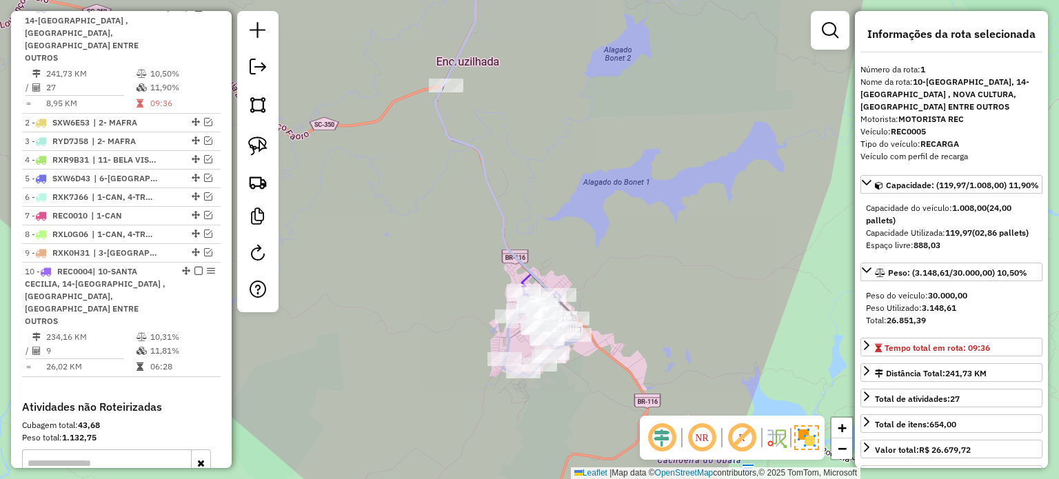
drag, startPoint x: 656, startPoint y: 303, endPoint x: 652, endPoint y: 268, distance: 34.8
click at [652, 268] on div "Janela de atendimento Grade de atendimento Capacidade Transportadoras Veículos …" at bounding box center [529, 239] width 1059 height 479
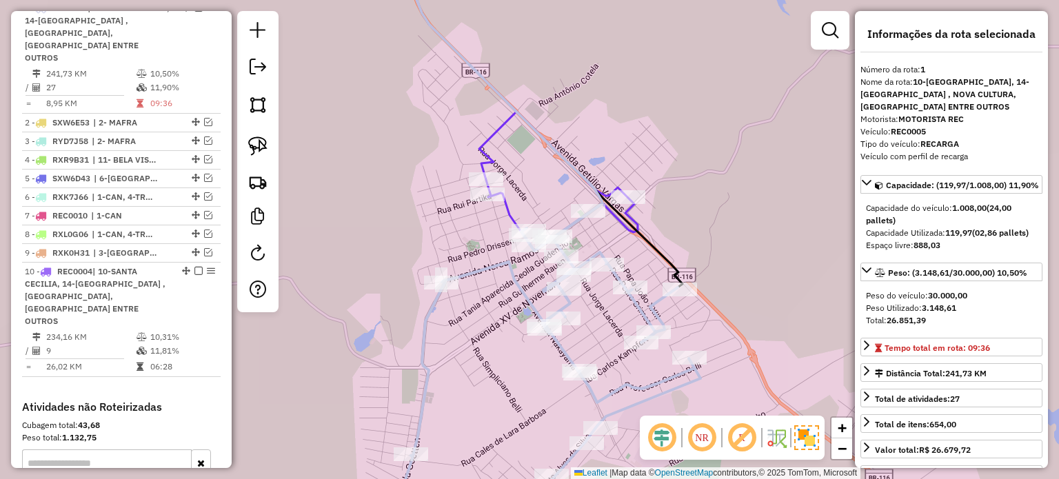
drag, startPoint x: 684, startPoint y: 251, endPoint x: 647, endPoint y: 250, distance: 37.3
click at [647, 250] on div "Janela de atendimento Grade de atendimento Capacidade Transportadoras Veículos …" at bounding box center [529, 239] width 1059 height 479
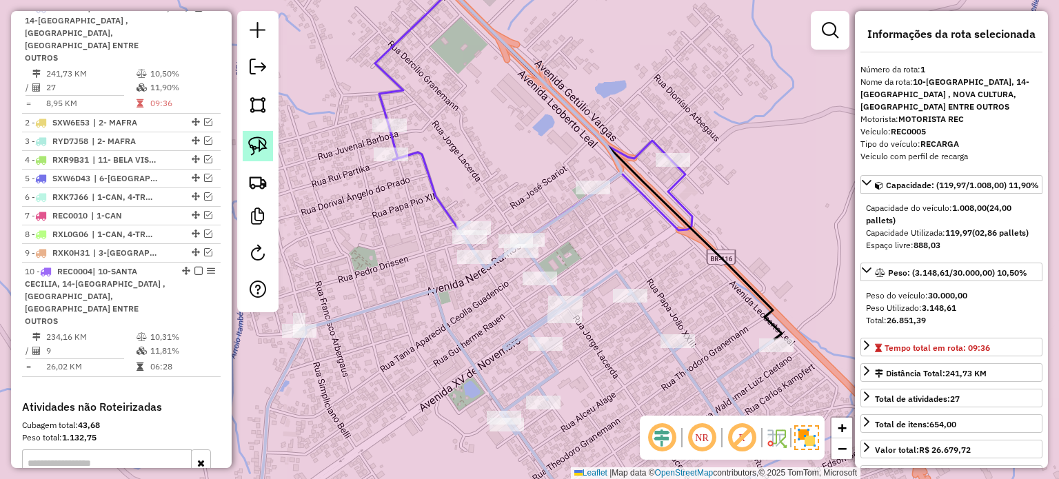
click at [270, 143] on link at bounding box center [258, 146] width 30 height 30
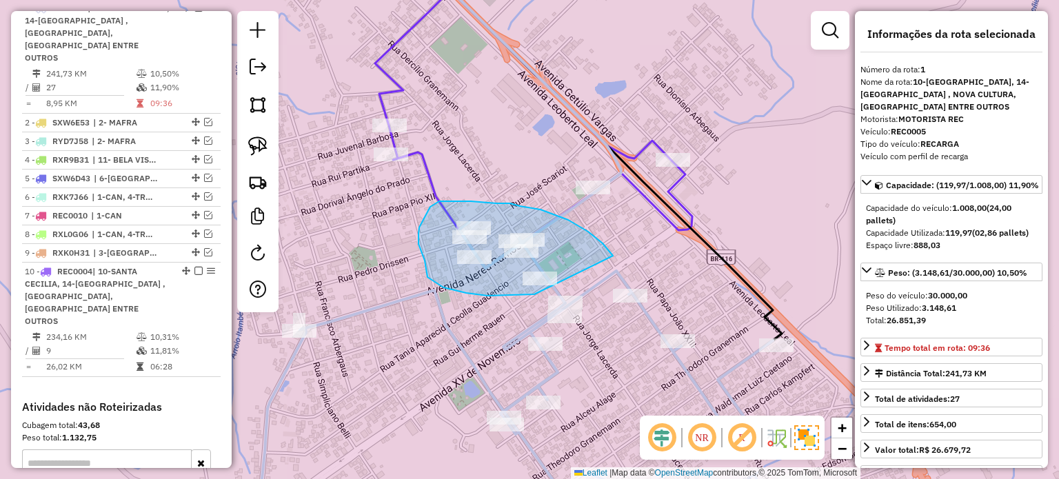
drag, startPoint x: 559, startPoint y: 217, endPoint x: 543, endPoint y: 292, distance: 77.0
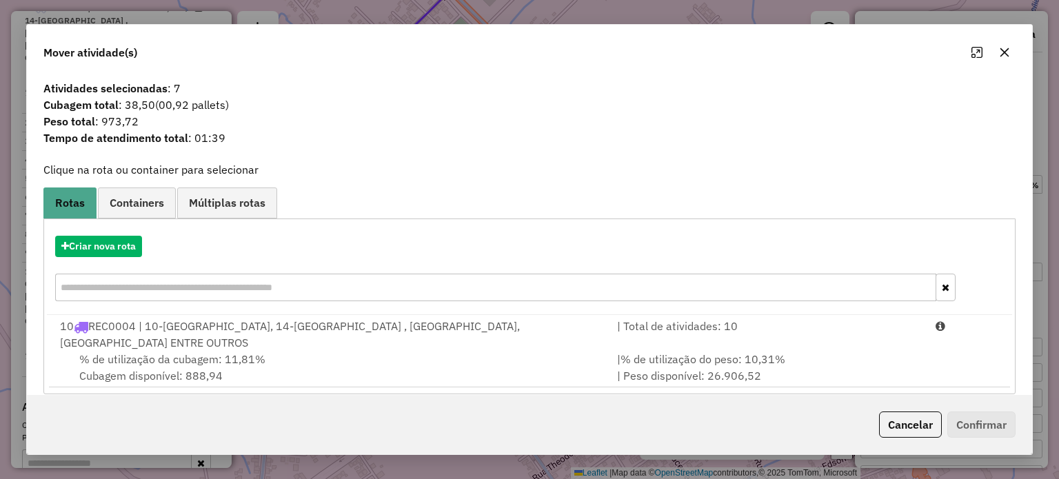
click at [205, 337] on div "10 REC0004 | 10-SANTA CECILIA, 14-SANTA TEREZINHA , NOVA CULTURA, SÃO JOÃO MIRA…" at bounding box center [330, 334] width 557 height 33
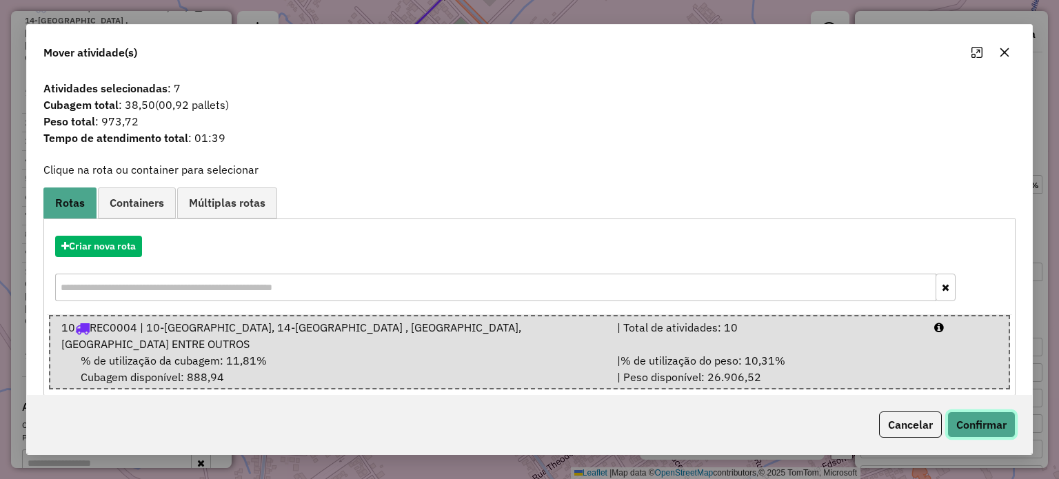
click at [974, 423] on button "Confirmar" at bounding box center [981, 425] width 68 height 26
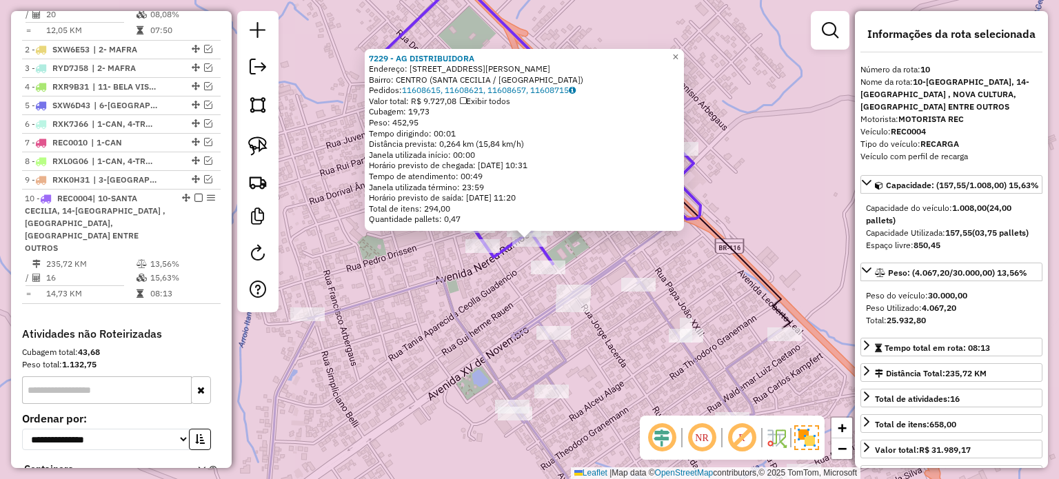
scroll to position [716, 0]
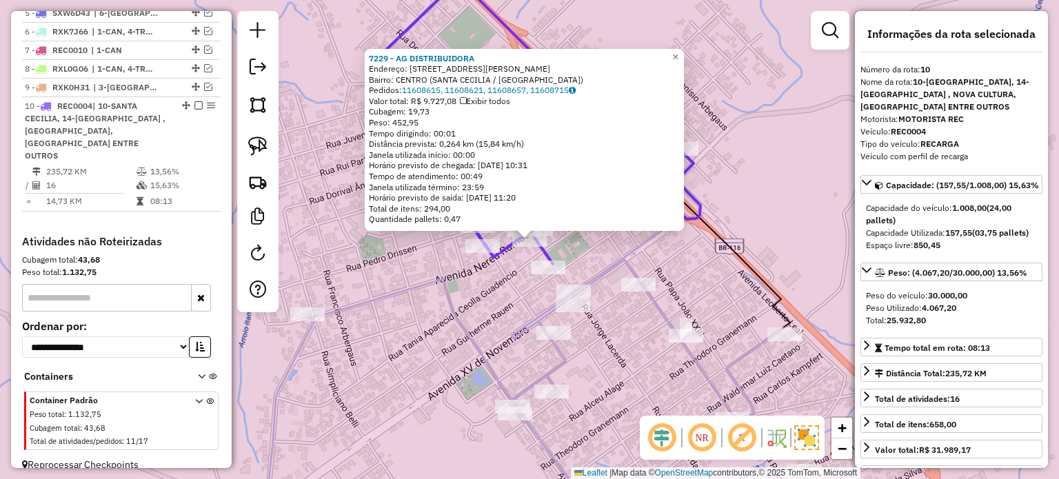
drag, startPoint x: 614, startPoint y: 325, endPoint x: 620, endPoint y: 336, distance: 12.3
click at [614, 325] on div "Rota 1 - Placa REC0005 2515 - SUP. MEDEIROS 7229 - AG DISTRIBUIDORA Endereço: A…" at bounding box center [529, 239] width 1059 height 479
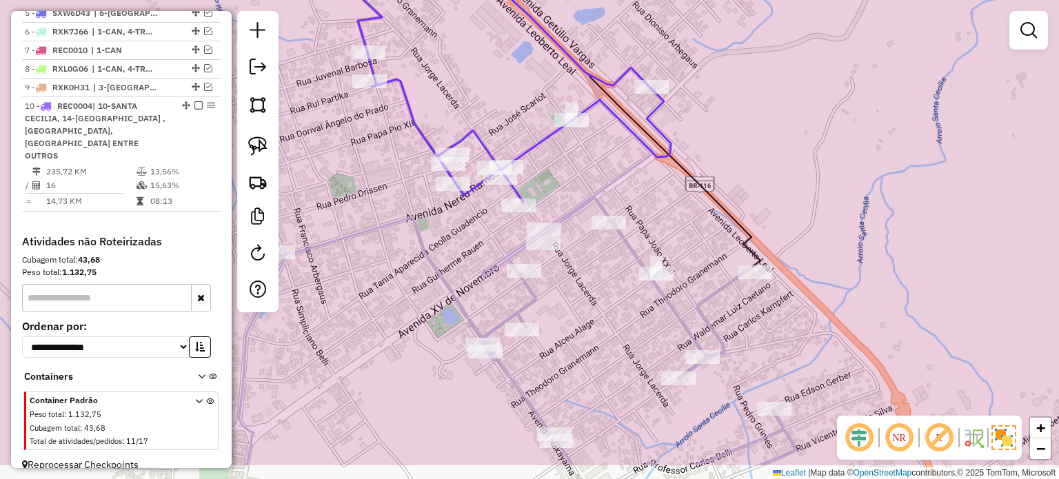
drag, startPoint x: 623, startPoint y: 322, endPoint x: 617, endPoint y: 304, distance: 19.0
click at [617, 304] on div "Janela de atendimento Grade de atendimento Capacidade Transportadoras Veículos …" at bounding box center [529, 239] width 1059 height 479
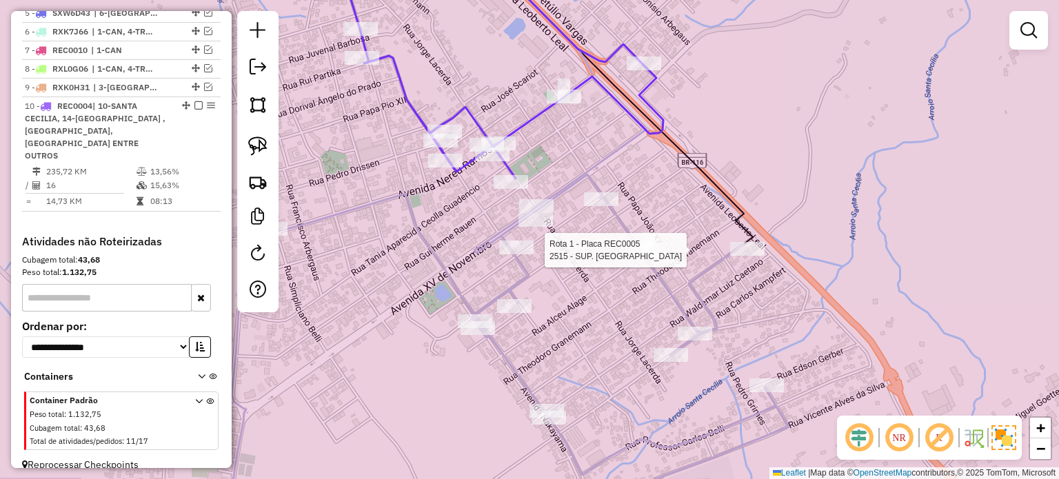
select select "*********"
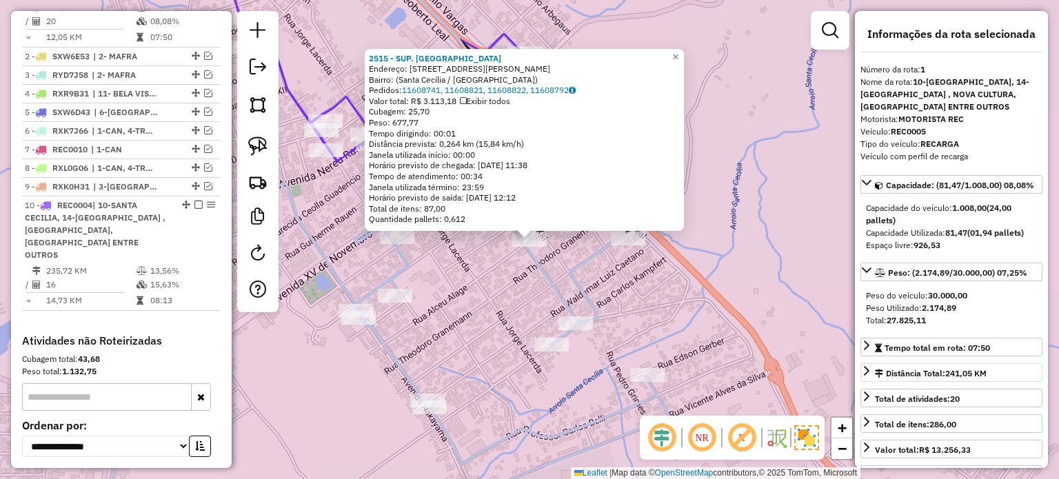
scroll to position [550, 0]
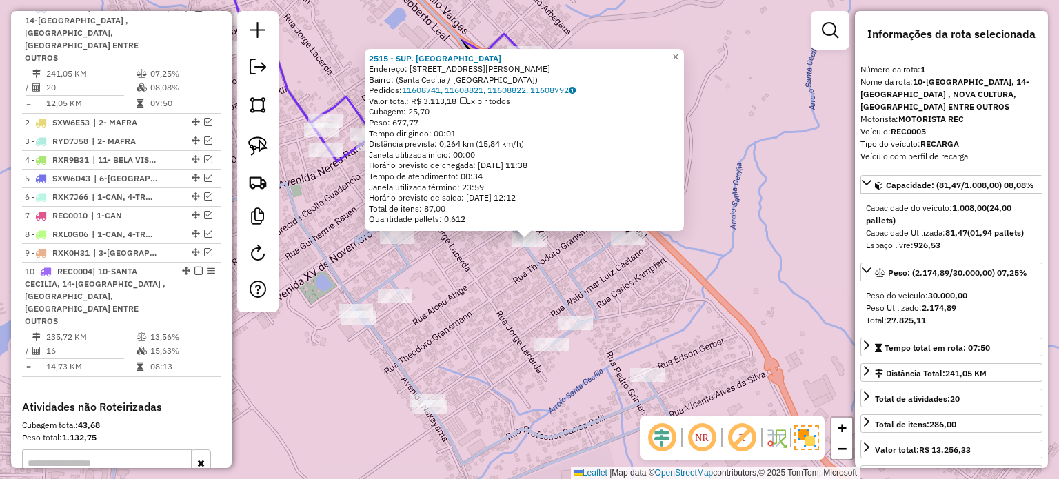
click at [474, 281] on div "2515 - SUP. MEDEIROS Endereço: Rua Iduvino Tonial, 49 Bairro: (Santa Cecília / …" at bounding box center [529, 239] width 1059 height 479
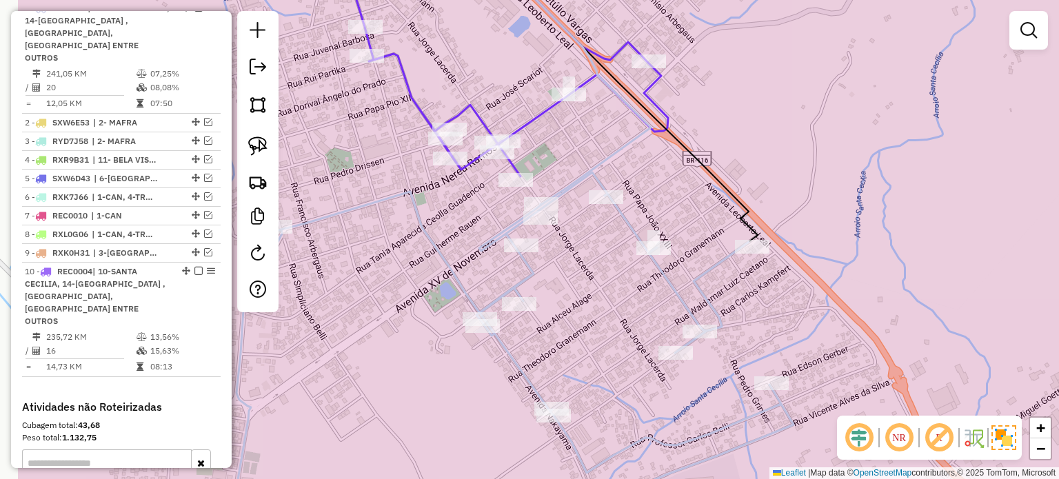
drag, startPoint x: 483, startPoint y: 288, endPoint x: 611, endPoint y: 300, distance: 128.9
click at [611, 300] on div "Janela de atendimento Grade de atendimento Capacidade Transportadoras Veículos …" at bounding box center [529, 239] width 1059 height 479
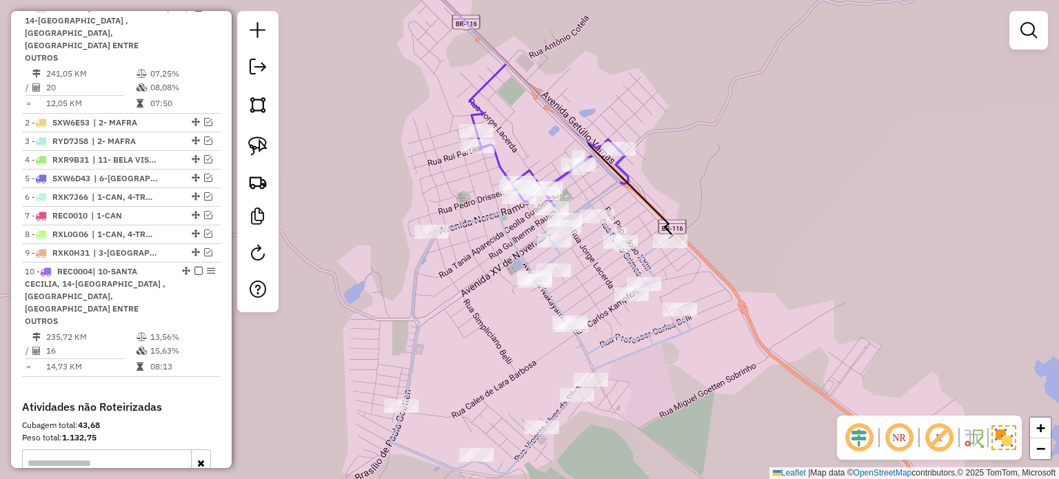
click at [512, 289] on div "Janela de atendimento Grade de atendimento Capacidade Transportadoras Veículos …" at bounding box center [529, 239] width 1059 height 479
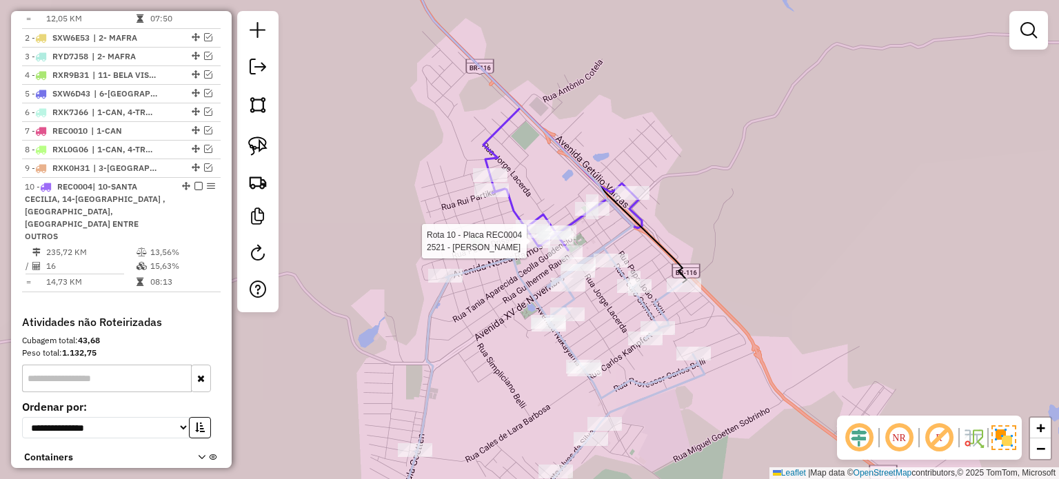
select select "*********"
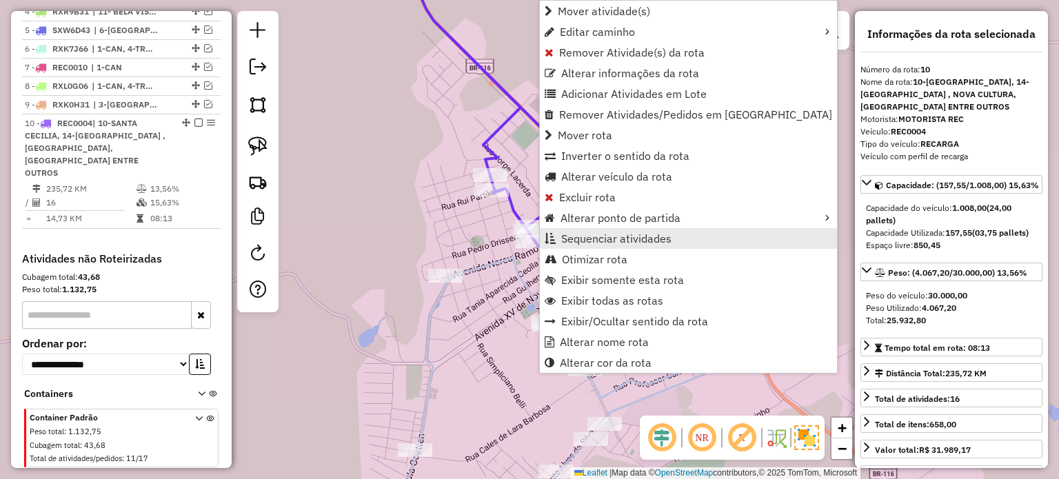
scroll to position [716, 0]
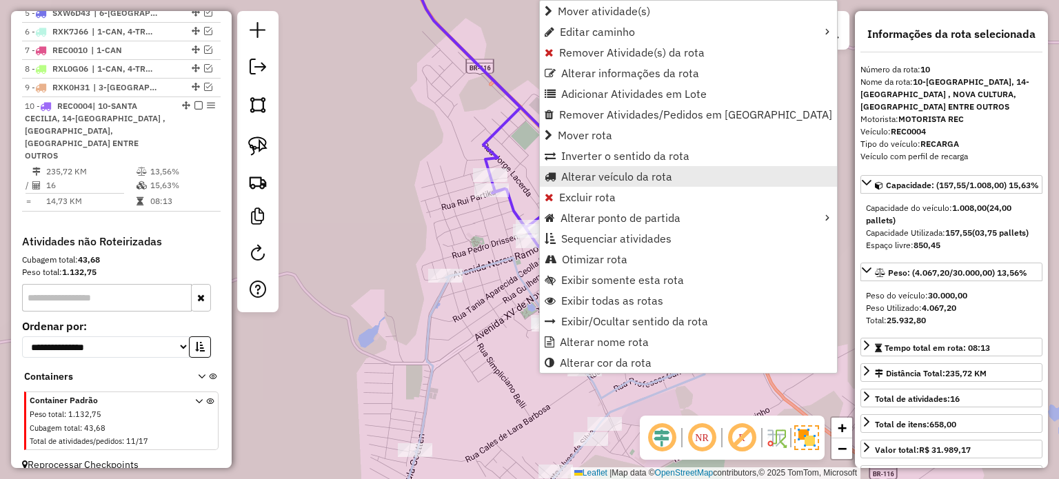
click at [584, 176] on span "Alterar veículo da rota" at bounding box center [616, 176] width 111 height 11
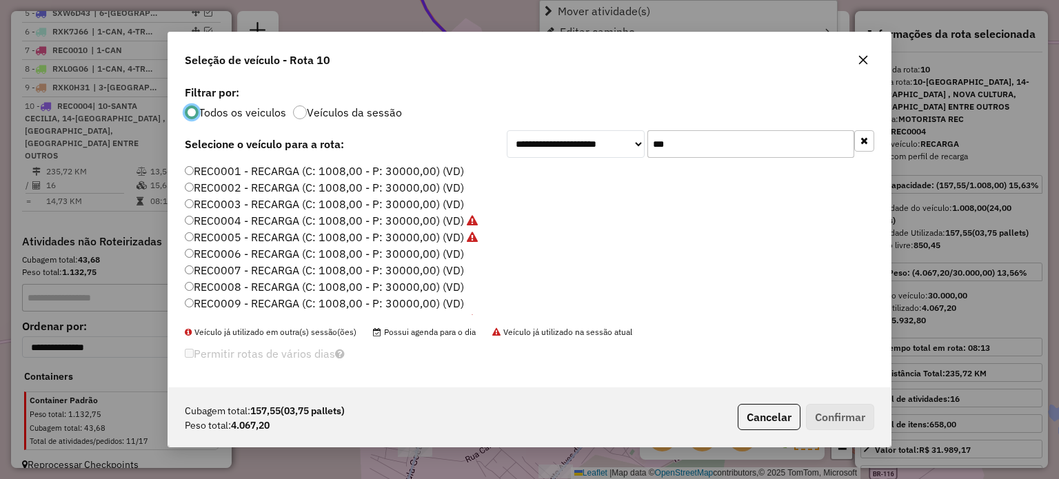
scroll to position [7, 4]
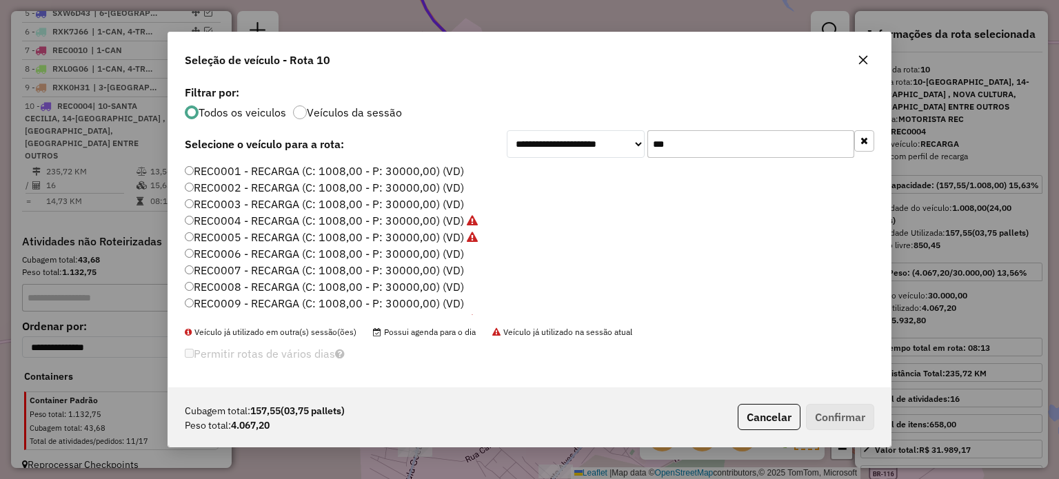
drag, startPoint x: 688, startPoint y: 154, endPoint x: 614, endPoint y: 153, distance: 74.5
click at [616, 154] on div "**********" at bounding box center [691, 144] width 368 height 28
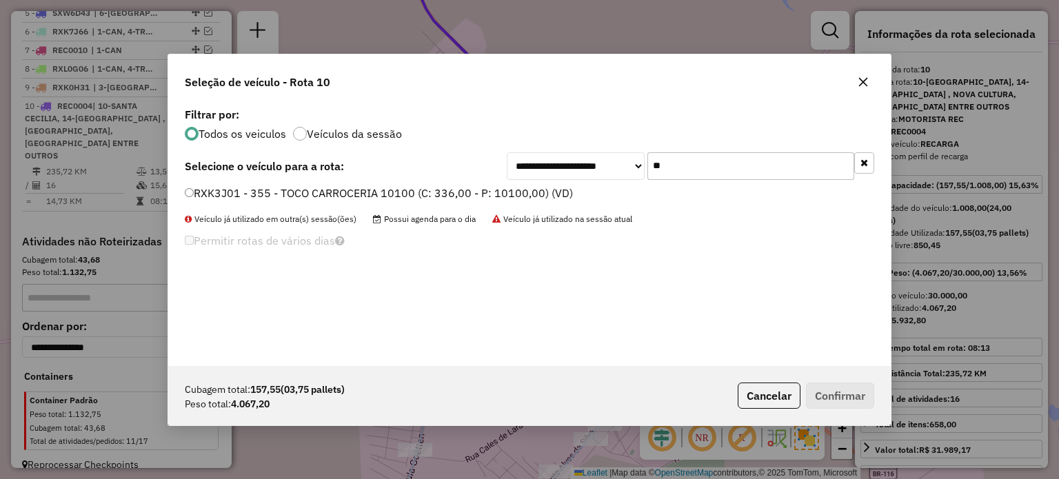
type input "**"
drag, startPoint x: 339, startPoint y: 195, endPoint x: 359, endPoint y: 201, distance: 20.7
click at [339, 195] on label "RXK3J01 - 355 - TOCO CARROCERIA 10100 (C: 336,00 - P: 10100,00) (VD)" at bounding box center [379, 193] width 388 height 17
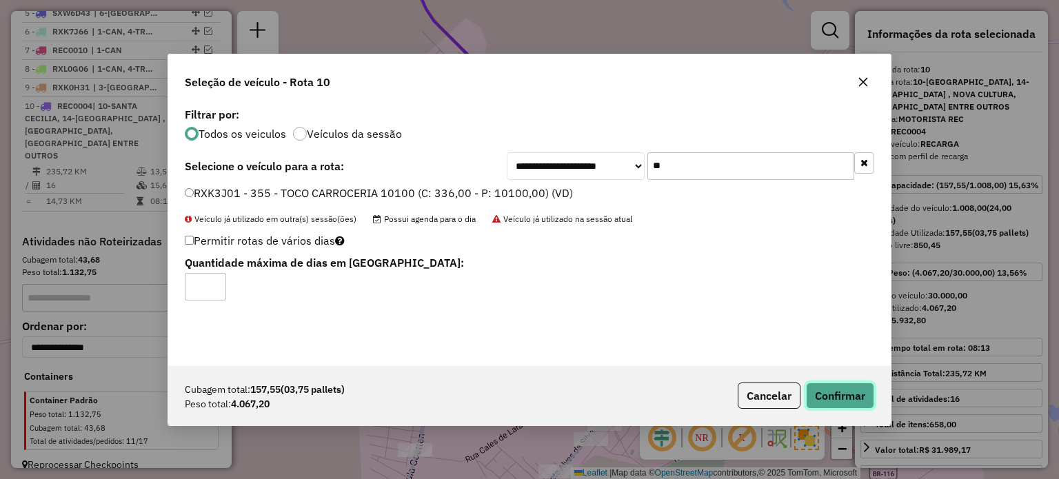
click at [830, 392] on button "Confirmar" at bounding box center [840, 396] width 68 height 26
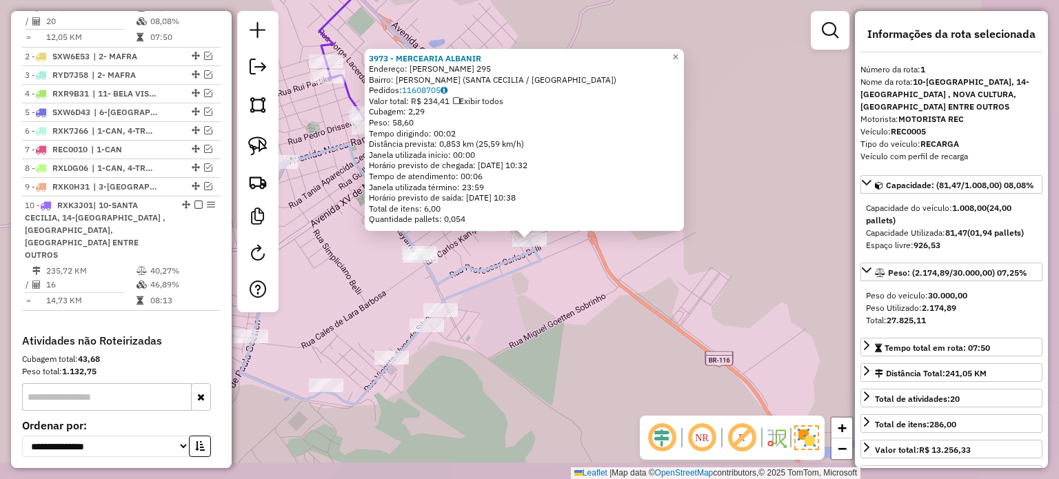
scroll to position [550, 0]
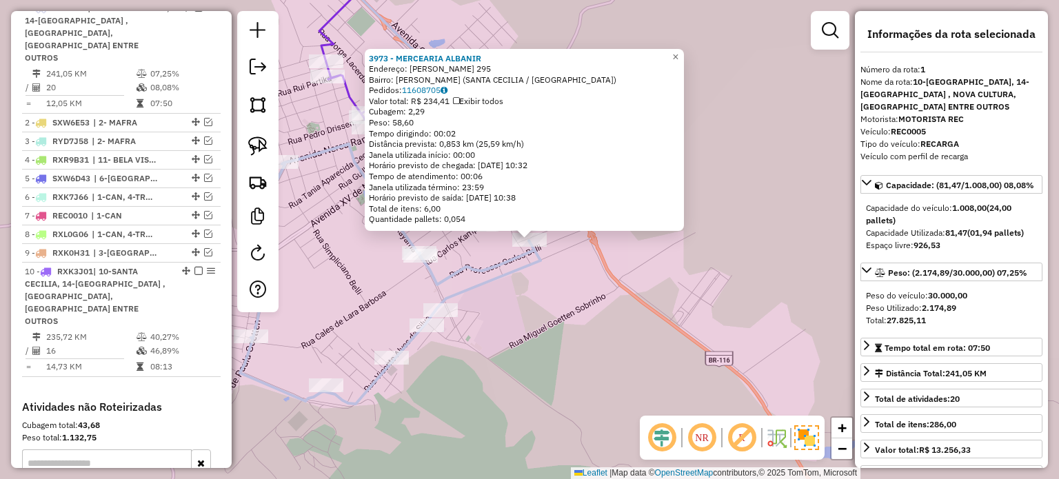
click at [582, 316] on div "3973 - MERCEARIA ALBANIR Endereço: EDSON GERBER 295 Bairro: MARCILIANO FERNANDE…" at bounding box center [529, 239] width 1059 height 479
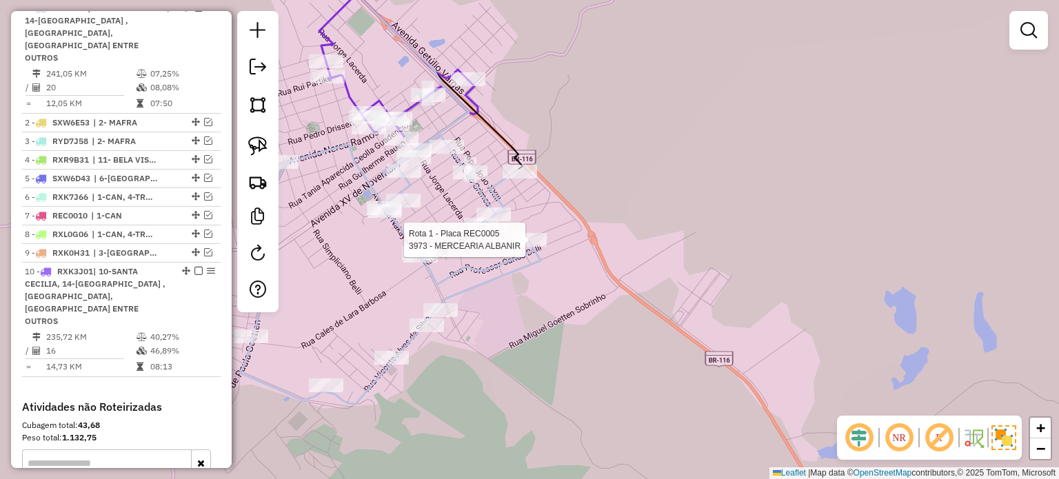
select select "*********"
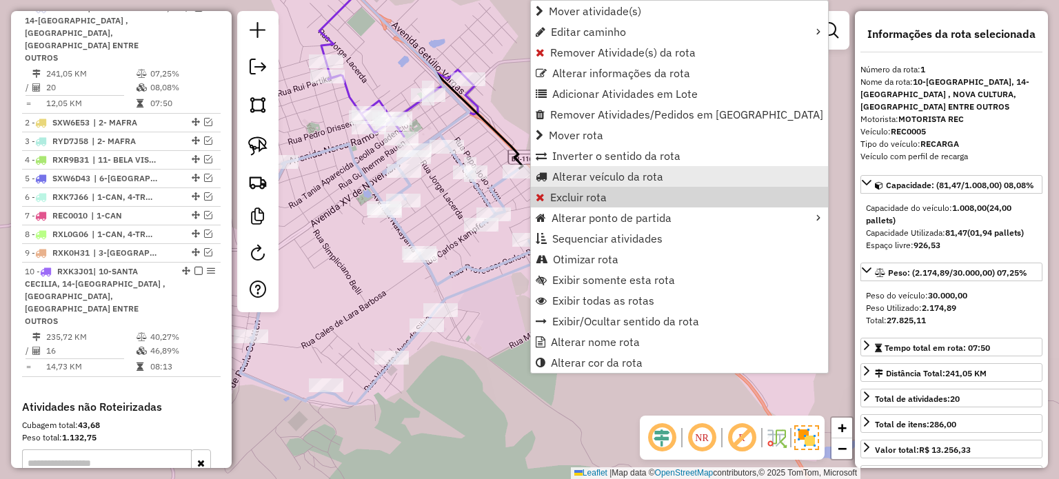
click at [556, 182] on span "Alterar veículo da rota" at bounding box center [607, 176] width 111 height 11
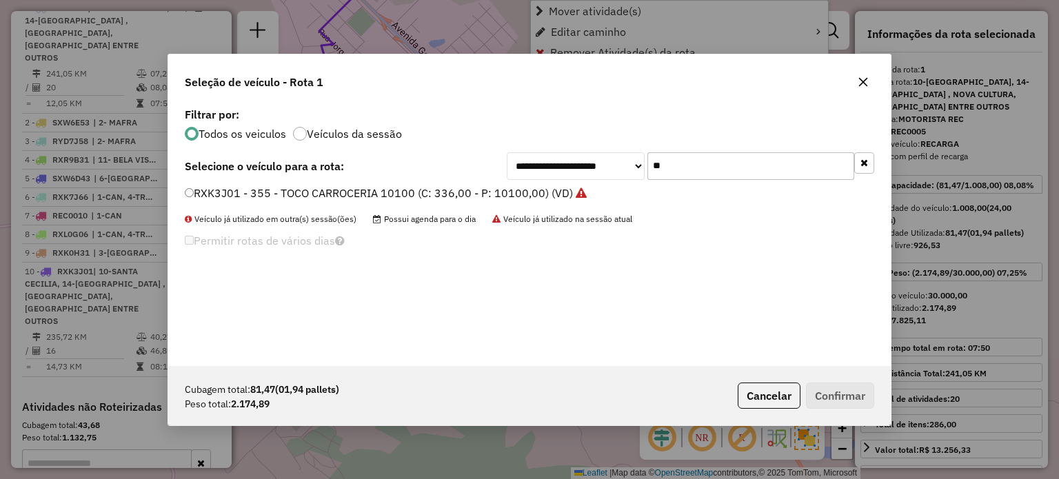
scroll to position [7, 4]
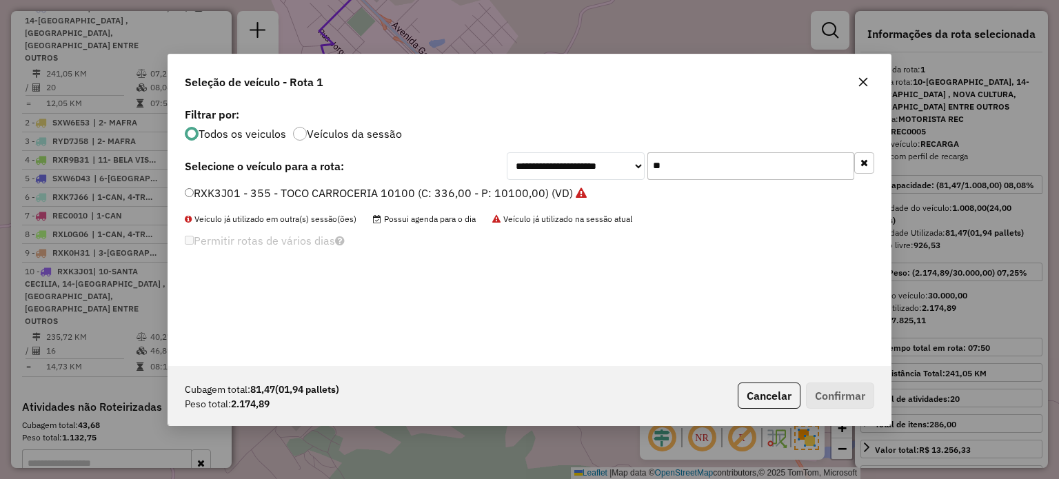
drag, startPoint x: 578, startPoint y: 171, endPoint x: 530, endPoint y: 169, distance: 48.3
click at [530, 176] on div "**********" at bounding box center [691, 166] width 368 height 28
type input "**"
drag, startPoint x: 292, startPoint y: 188, endPoint x: 428, endPoint y: 236, distance: 144.2
click at [292, 188] on label "RXK1H01 - 357 - TOCO BAU 8000 (C: 322,00 - P: 8000,00) (VD)" at bounding box center [351, 193] width 332 height 17
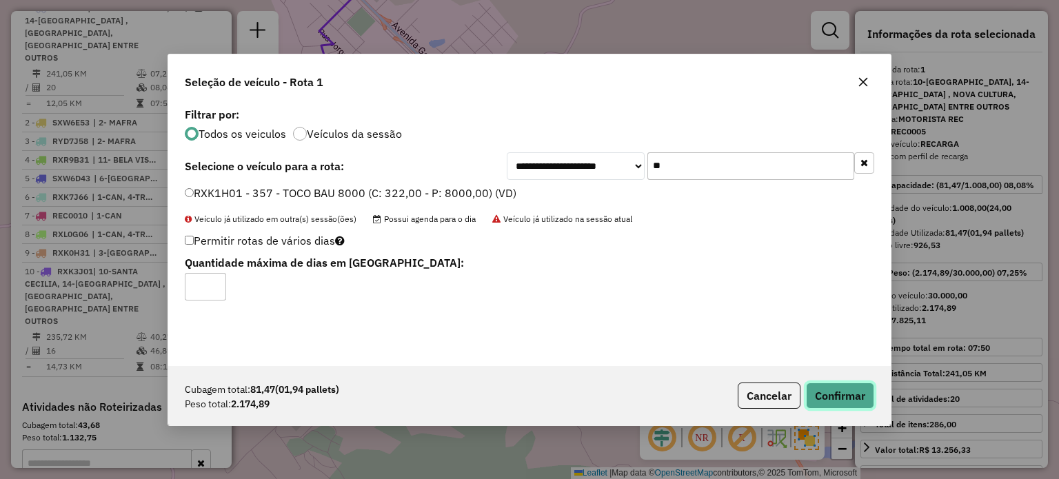
click at [841, 397] on button "Confirmar" at bounding box center [840, 396] width 68 height 26
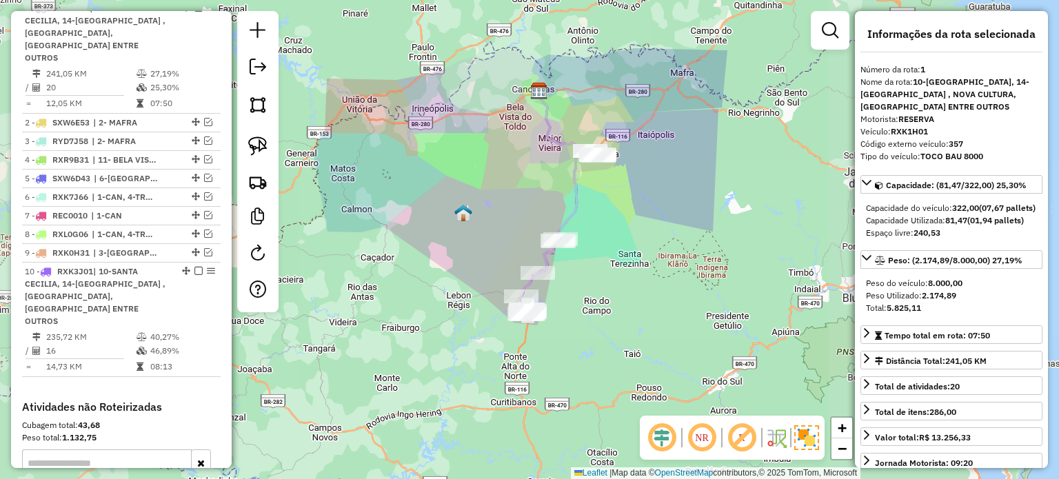
click at [581, 308] on div "Janela de atendimento Grade de atendimento Capacidade Transportadoras Veículos …" at bounding box center [529, 239] width 1059 height 479
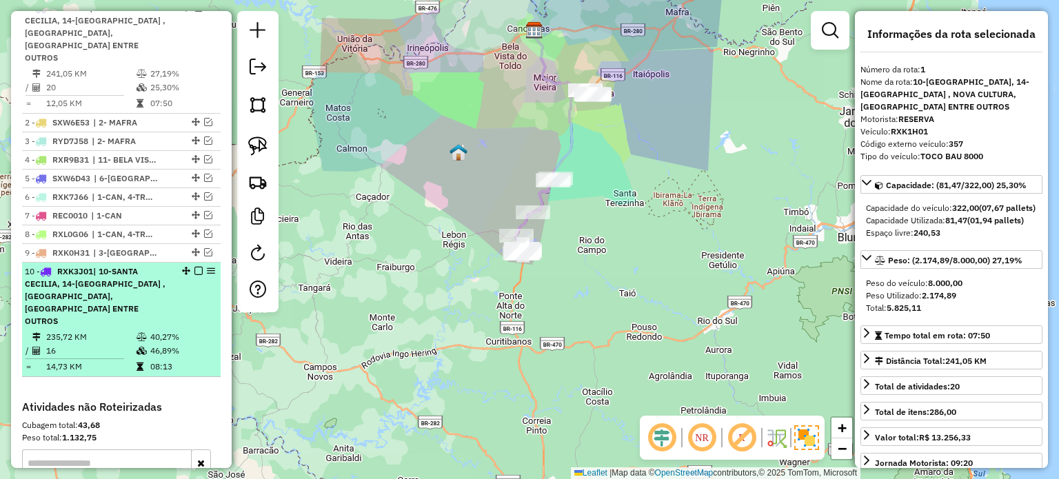
click at [196, 267] on em at bounding box center [198, 271] width 8 height 8
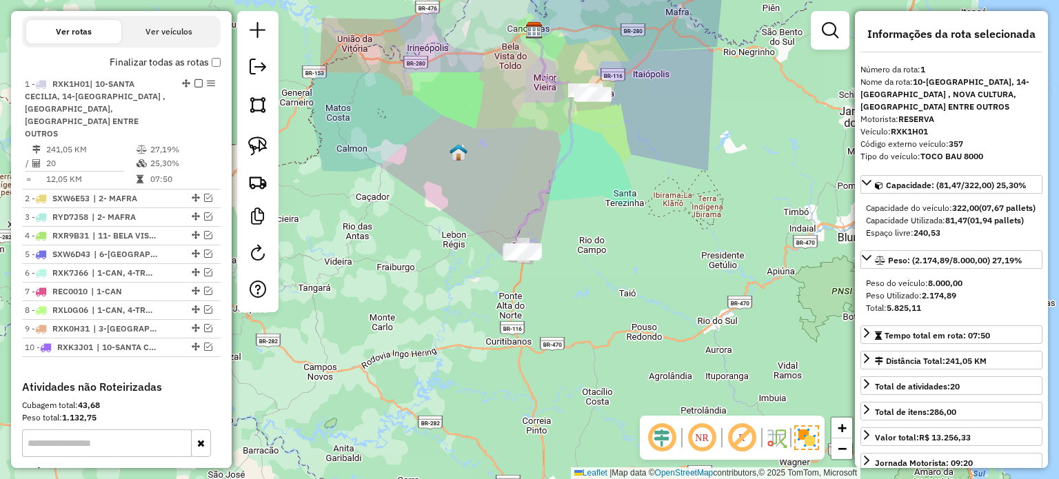
scroll to position [412, 0]
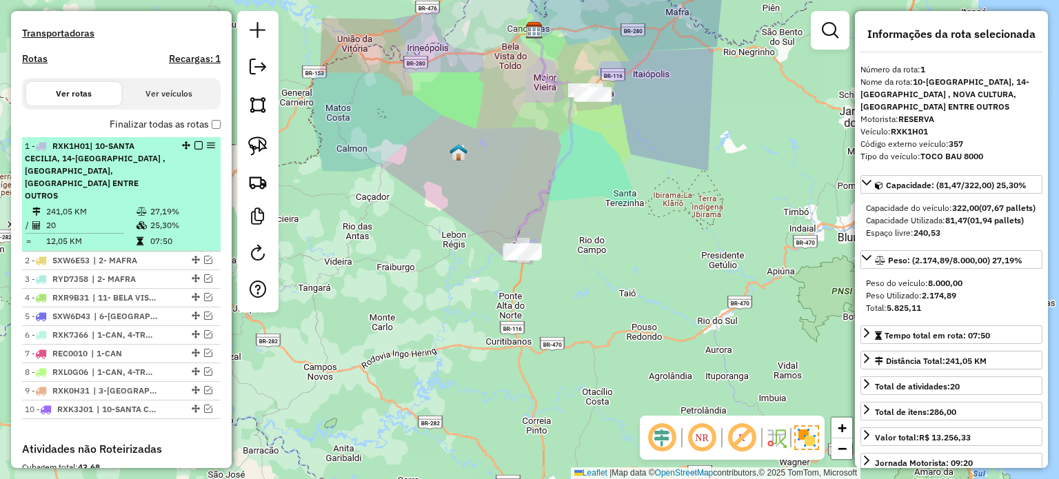
click at [195, 150] on em at bounding box center [198, 145] width 8 height 8
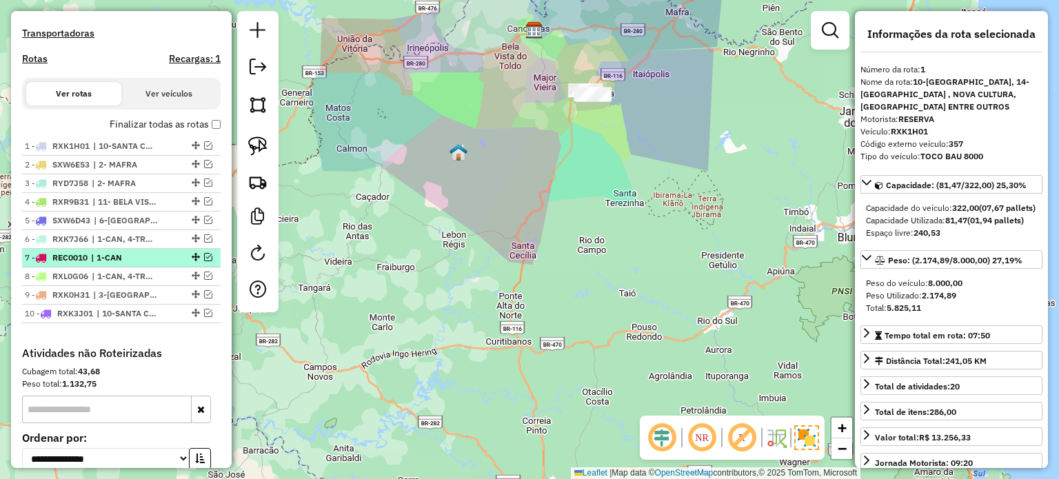
click at [206, 261] on em at bounding box center [208, 257] width 8 height 8
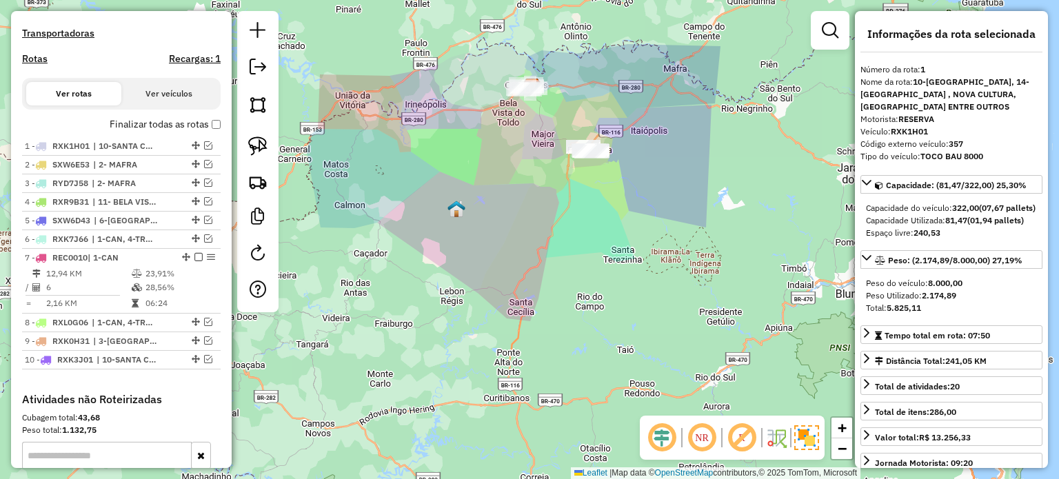
drag, startPoint x: 565, startPoint y: 176, endPoint x: 544, endPoint y: 281, distance: 107.5
click at [563, 311] on div "Janela de atendimento Grade de atendimento Capacidade Transportadoras Veículos …" at bounding box center [529, 239] width 1059 height 479
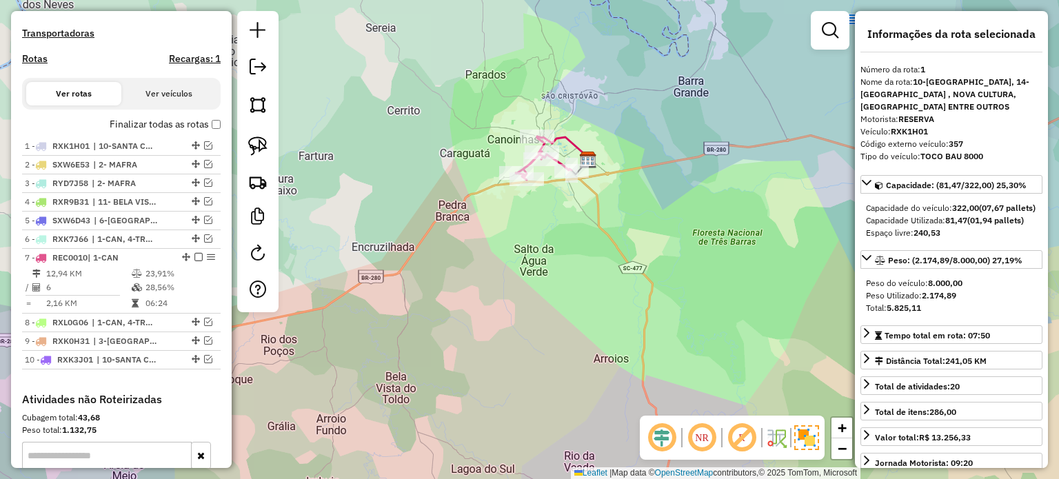
drag, startPoint x: 560, startPoint y: 244, endPoint x: 559, endPoint y: 278, distance: 33.8
click at [559, 277] on div "Janela de atendimento Grade de atendimento Capacidade Transportadoras Veículos …" at bounding box center [529, 239] width 1059 height 479
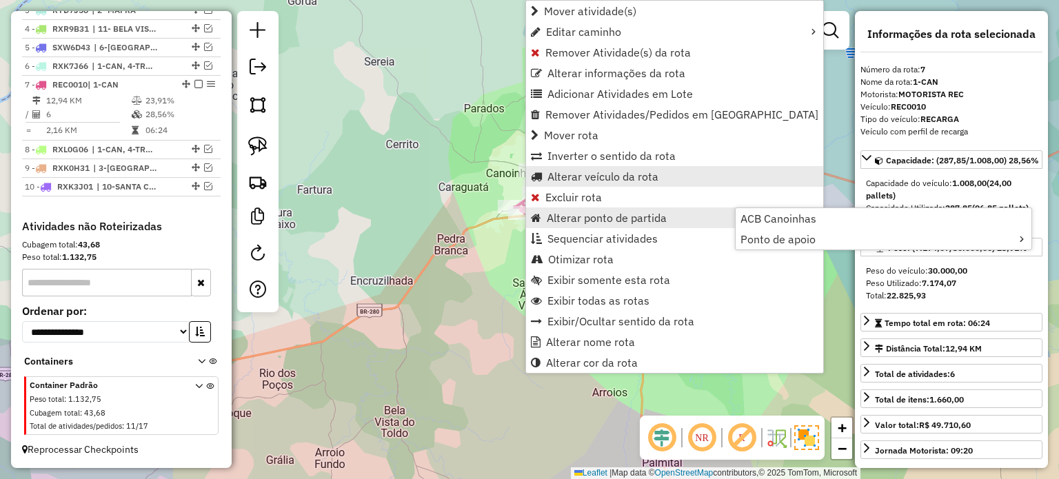
scroll to position [595, 0]
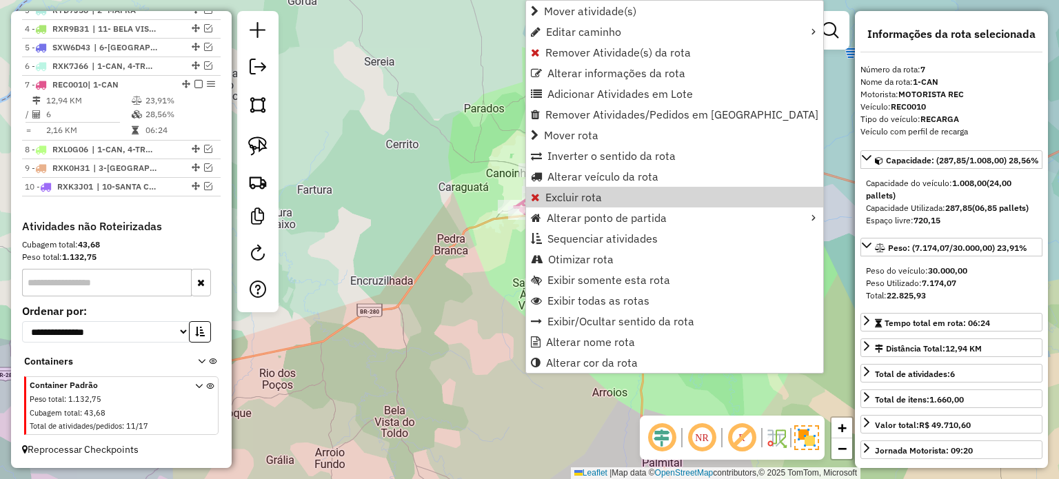
click at [462, 203] on div "Rota 7 - Placa REC0010 463 - SUPERMERCADO STEIDEL Janela de atendimento Grade d…" at bounding box center [529, 239] width 1059 height 479
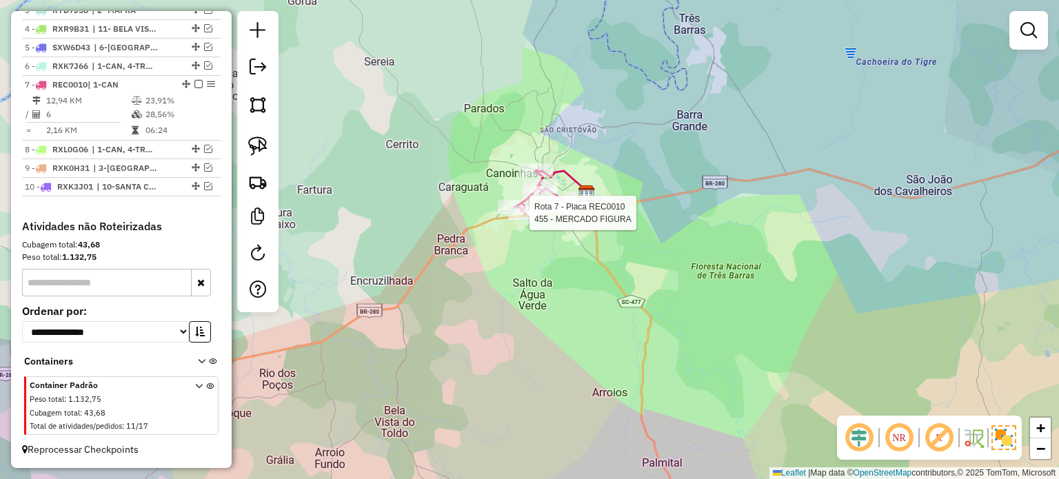
select select "*********"
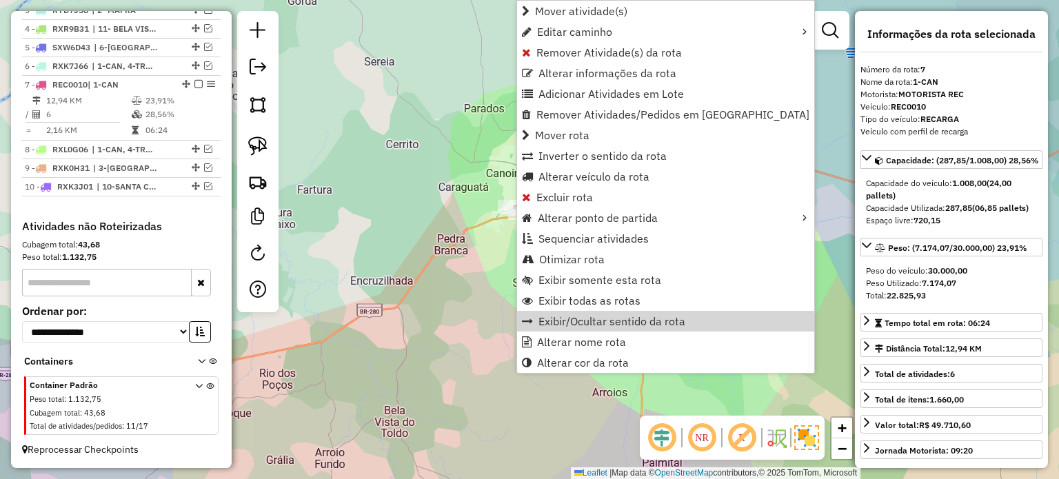
click at [416, 255] on div "Janela de atendimento Grade de atendimento Capacidade Transportadoras Veículos …" at bounding box center [529, 239] width 1059 height 479
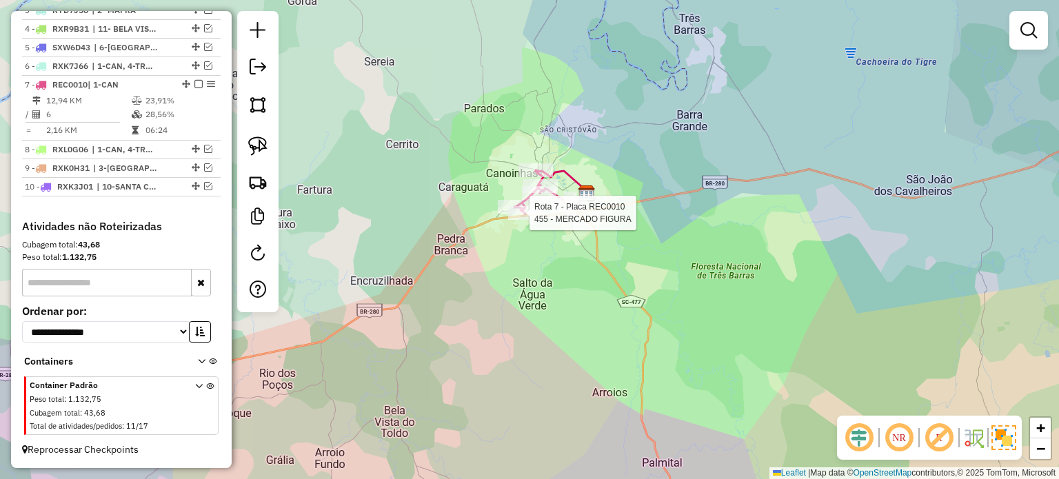
select select "*********"
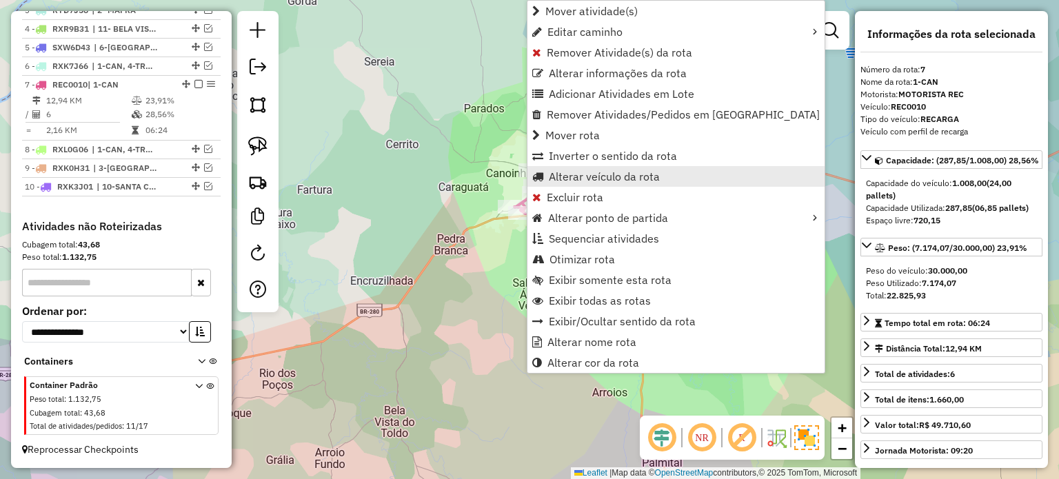
click at [577, 175] on span "Alterar veículo da rota" at bounding box center [604, 176] width 111 height 11
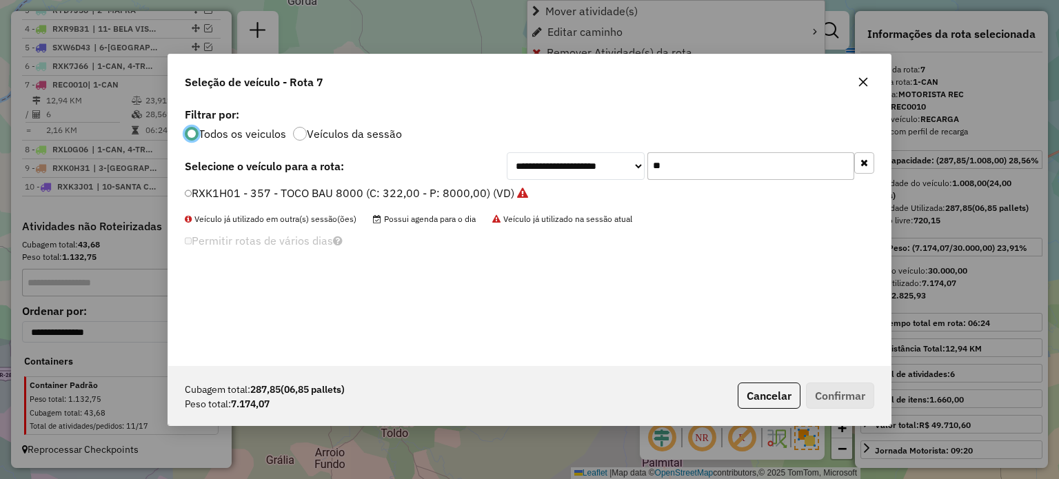
scroll to position [7, 4]
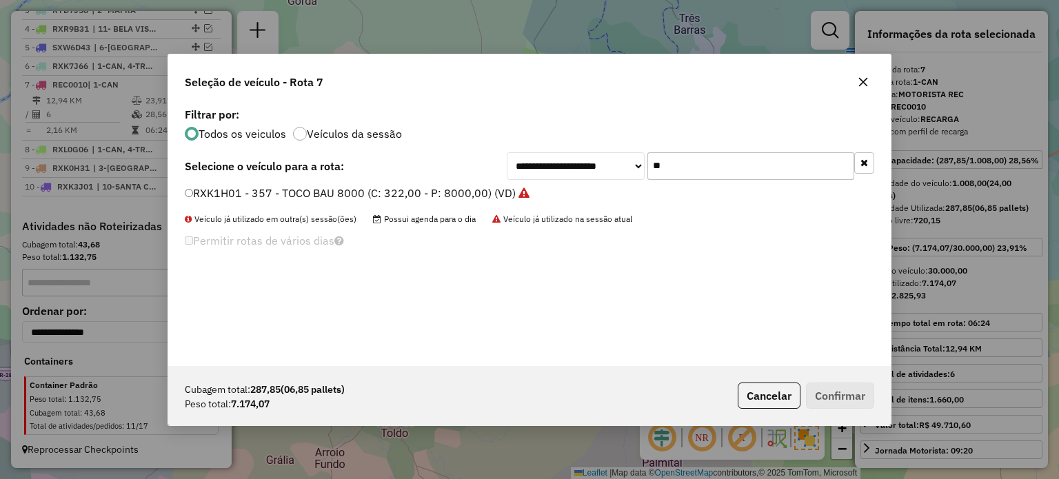
drag, startPoint x: 692, startPoint y: 170, endPoint x: 640, endPoint y: 181, distance: 53.6
click at [648, 176] on input "**" at bounding box center [750, 166] width 207 height 28
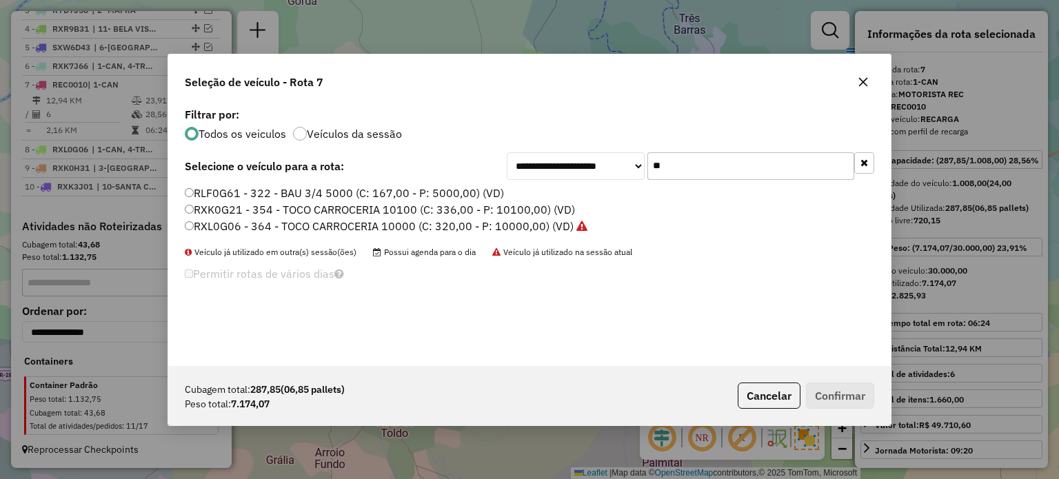
type input "**"
click at [262, 208] on label "RXK0G21 - 354 - TOCO CARROCERIA 10100 (C: 336,00 - P: 10100,00) (VD)" at bounding box center [380, 209] width 390 height 17
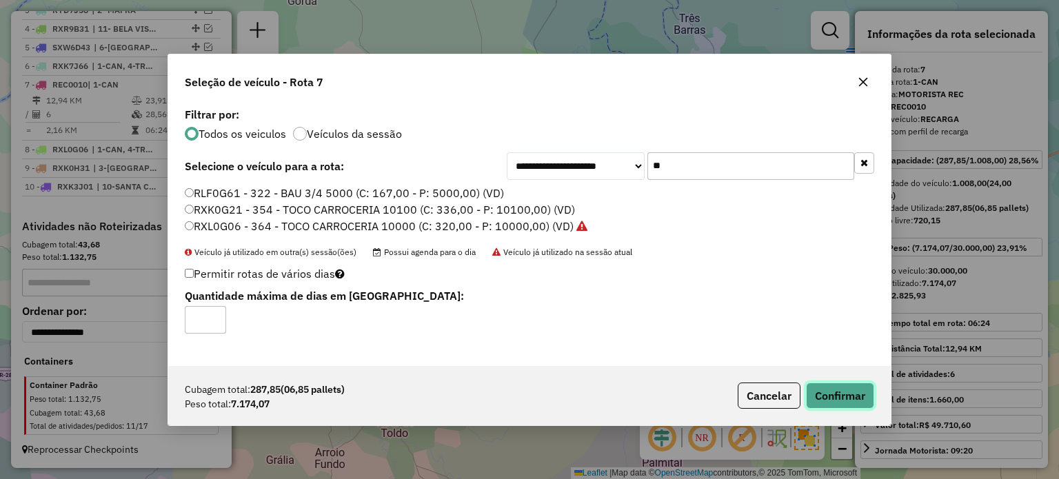
drag, startPoint x: 843, startPoint y: 394, endPoint x: 851, endPoint y: 394, distance: 7.6
click at [846, 394] on button "Confirmar" at bounding box center [840, 396] width 68 height 26
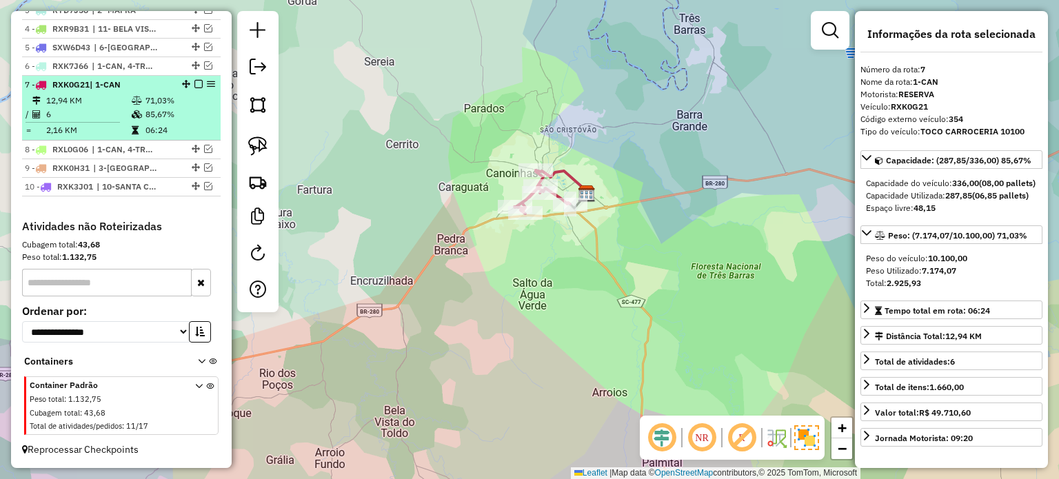
click at [196, 87] on em at bounding box center [198, 84] width 8 height 8
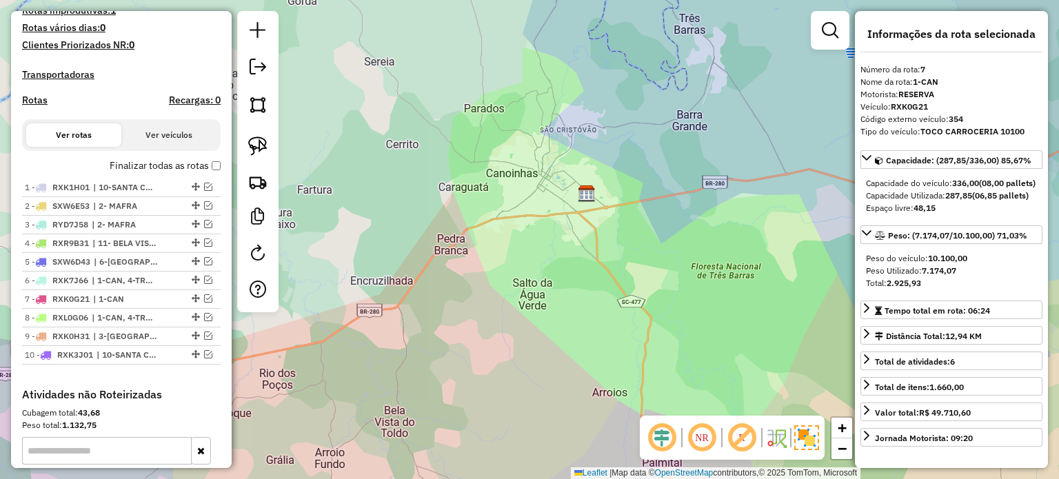
scroll to position [342, 0]
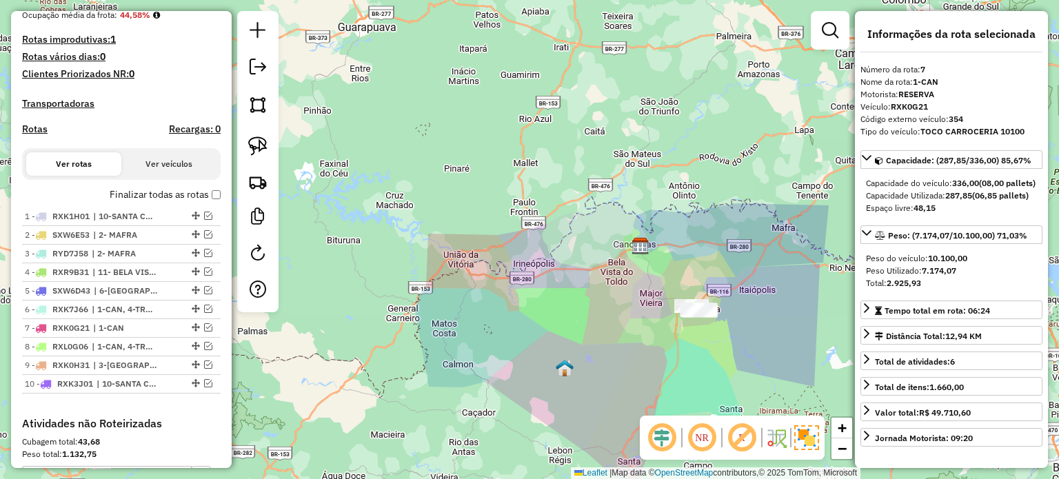
click at [565, 257] on div "Janela de atendimento Grade de atendimento Capacidade Transportadoras Veículos …" at bounding box center [529, 239] width 1059 height 479
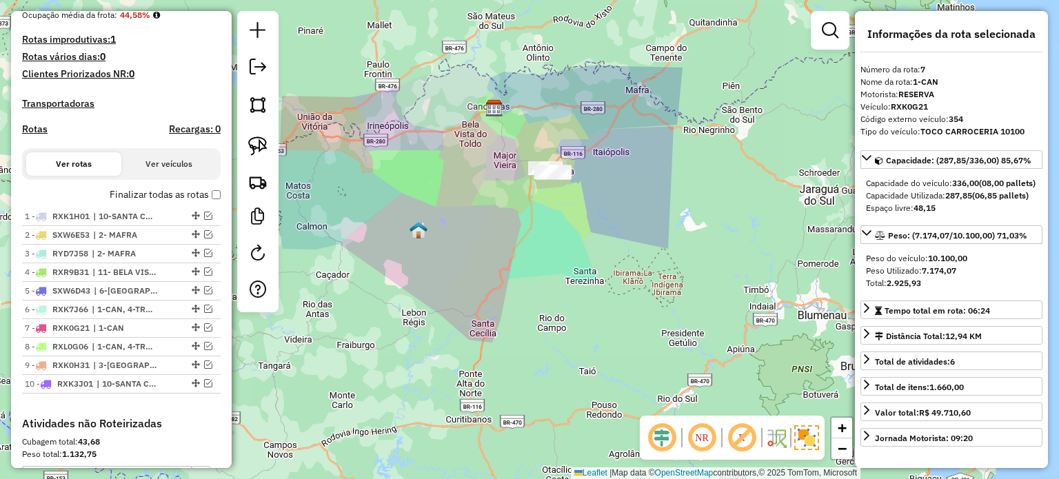
click at [571, 282] on div "Janela de atendimento Grade de atendimento Capacidade Transportadoras Veículos …" at bounding box center [529, 239] width 1059 height 479
drag, startPoint x: 570, startPoint y: 272, endPoint x: 571, endPoint y: 290, distance: 17.9
click at [571, 290] on div "Janela de atendimento Grade de atendimento Capacidade Transportadoras Veículos …" at bounding box center [529, 239] width 1059 height 479
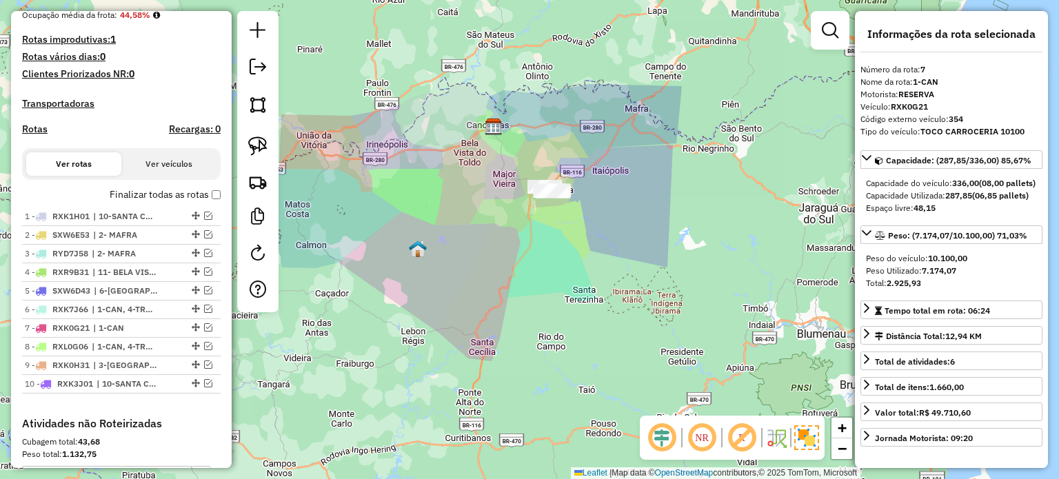
drag, startPoint x: 571, startPoint y: 259, endPoint x: 564, endPoint y: 272, distance: 14.8
click at [564, 272] on div "Janela de atendimento Grade de atendimento Capacidade Transportadoras Veículos …" at bounding box center [529, 239] width 1059 height 479
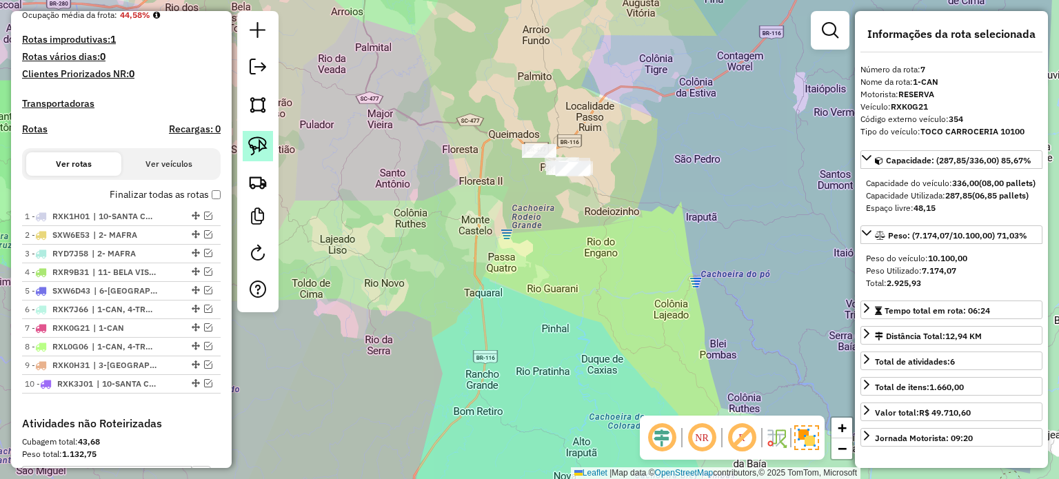
click at [249, 146] on img at bounding box center [257, 146] width 19 height 19
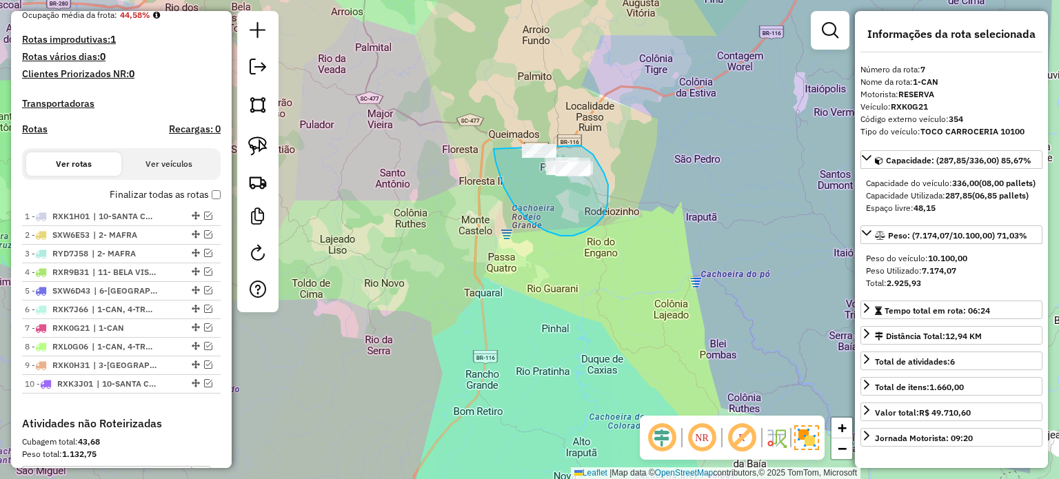
drag, startPoint x: 496, startPoint y: 162, endPoint x: 452, endPoint y: 151, distance: 44.8
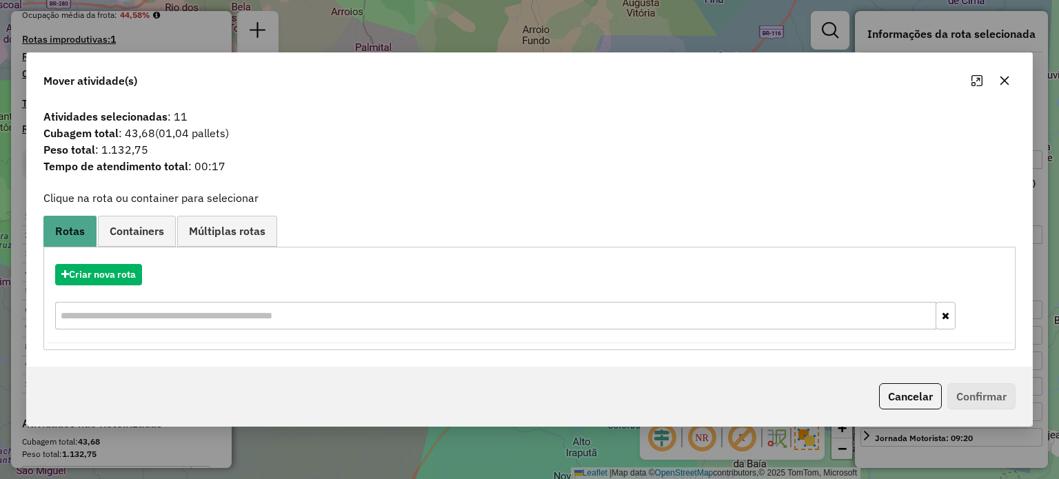
click at [1003, 83] on icon "button" at bounding box center [1004, 80] width 11 height 11
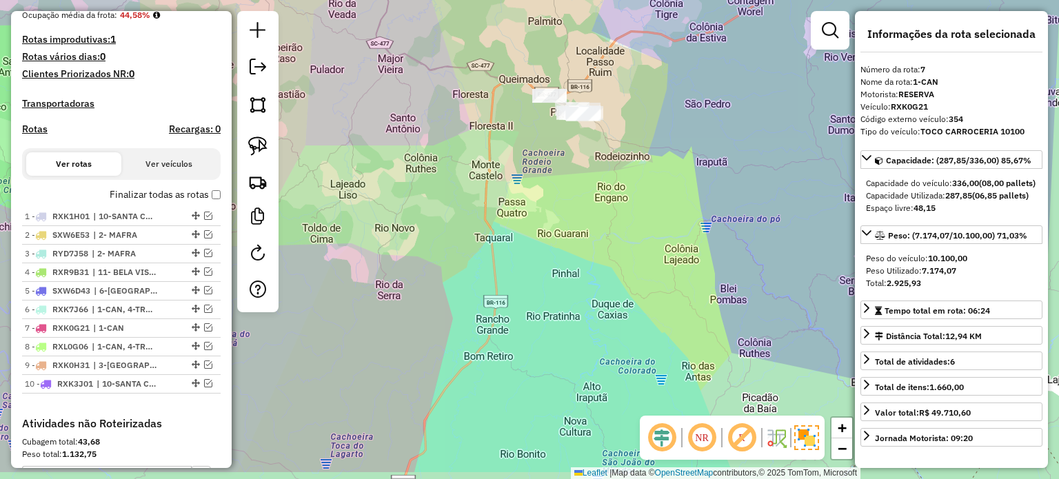
drag, startPoint x: 468, startPoint y: 252, endPoint x: 483, endPoint y: 179, distance: 74.8
click at [483, 183] on div "Janela de atendimento Grade de atendimento Capacidade Transportadoras Veículos …" at bounding box center [529, 239] width 1059 height 479
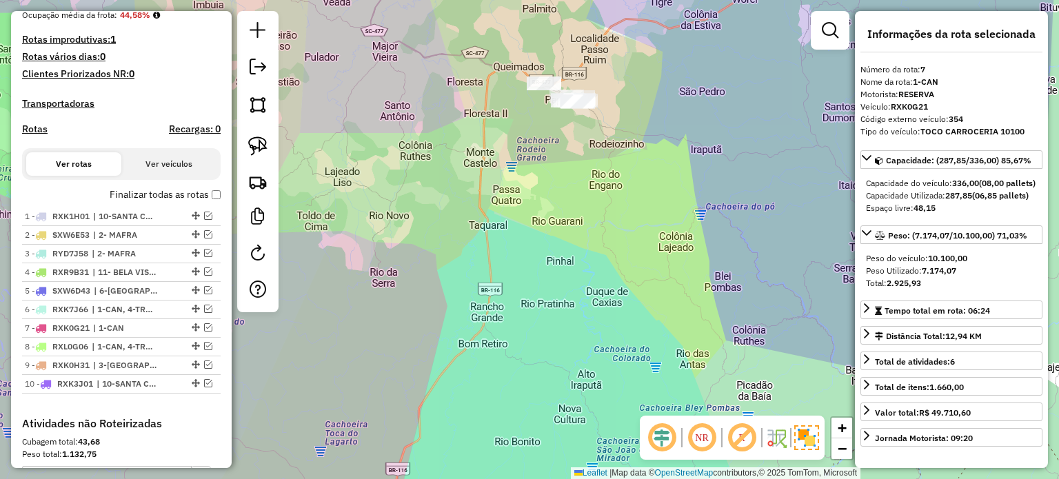
click at [562, 289] on div "Janela de atendimento Grade de atendimento Capacidade Transportadoras Veículos …" at bounding box center [529, 239] width 1059 height 479
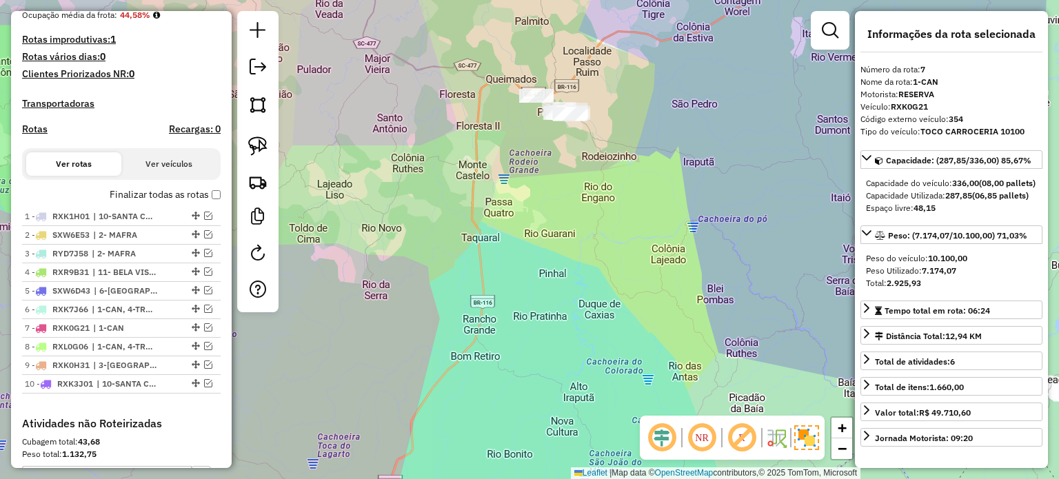
drag, startPoint x: 484, startPoint y: 249, endPoint x: 479, endPoint y: 260, distance: 12.3
click at [479, 260] on div "Janela de atendimento Grade de atendimento Capacidade Transportadoras Veículos …" at bounding box center [529, 239] width 1059 height 479
click at [265, 147] on img at bounding box center [257, 146] width 19 height 19
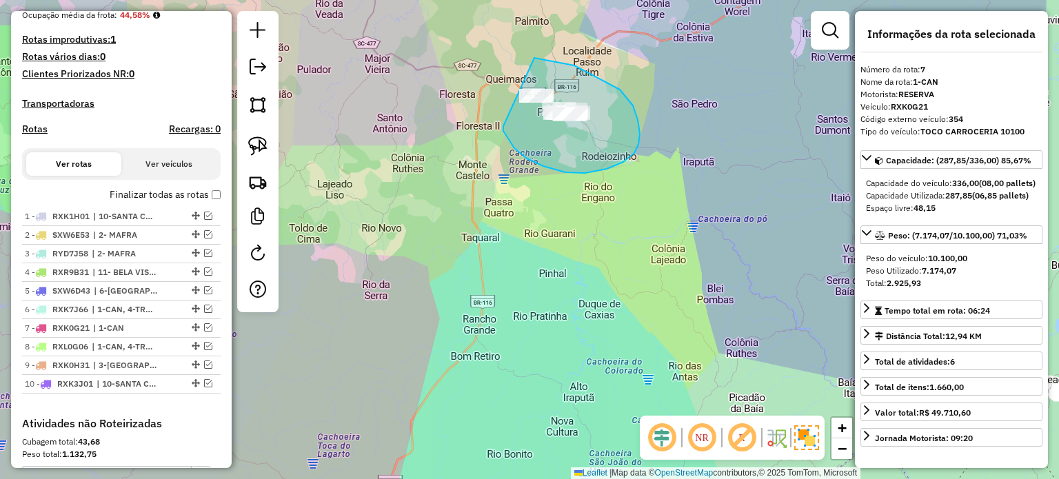
drag, startPoint x: 503, startPoint y: 131, endPoint x: 439, endPoint y: 94, distance: 74.7
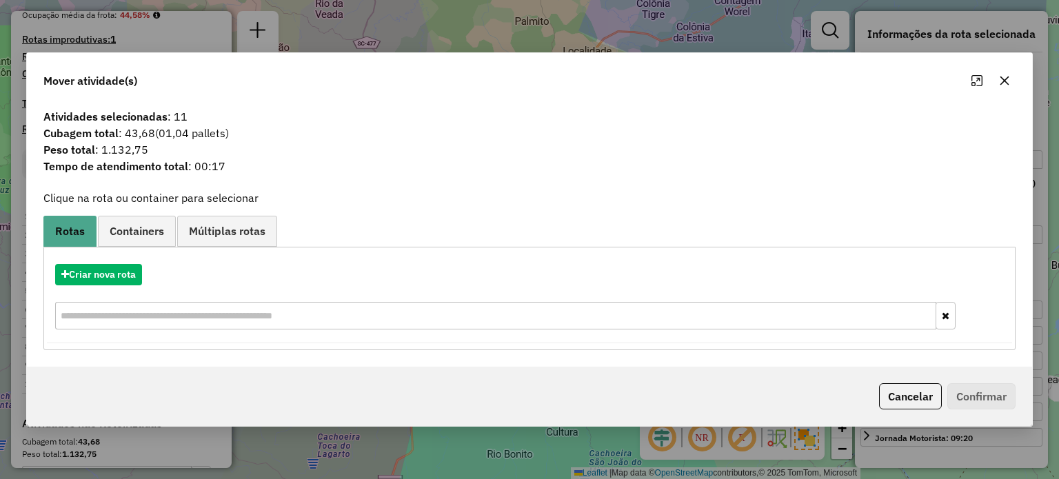
click at [1006, 80] on icon "button" at bounding box center [1004, 80] width 11 height 11
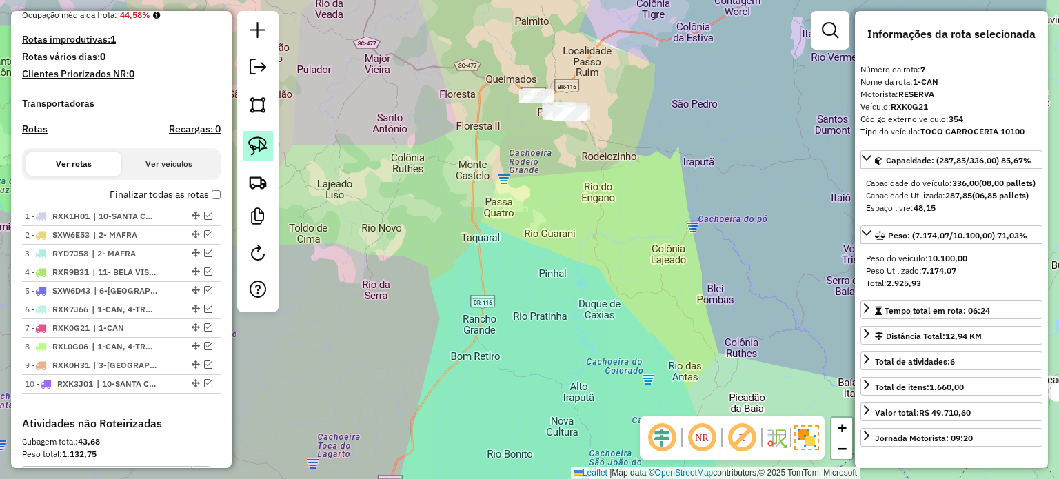
click at [257, 143] on img at bounding box center [257, 146] width 19 height 19
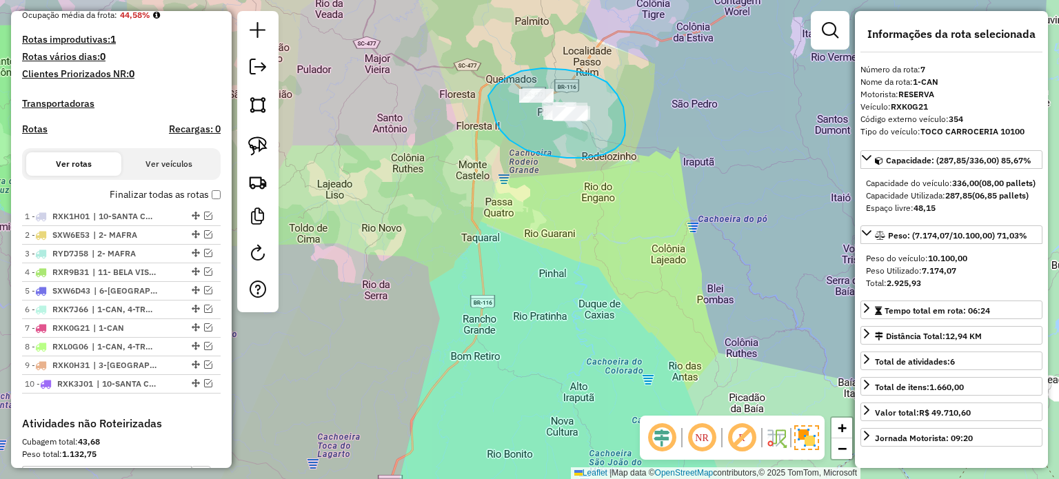
drag, startPoint x: 510, startPoint y: 140, endPoint x: 513, endPoint y: 120, distance: 20.3
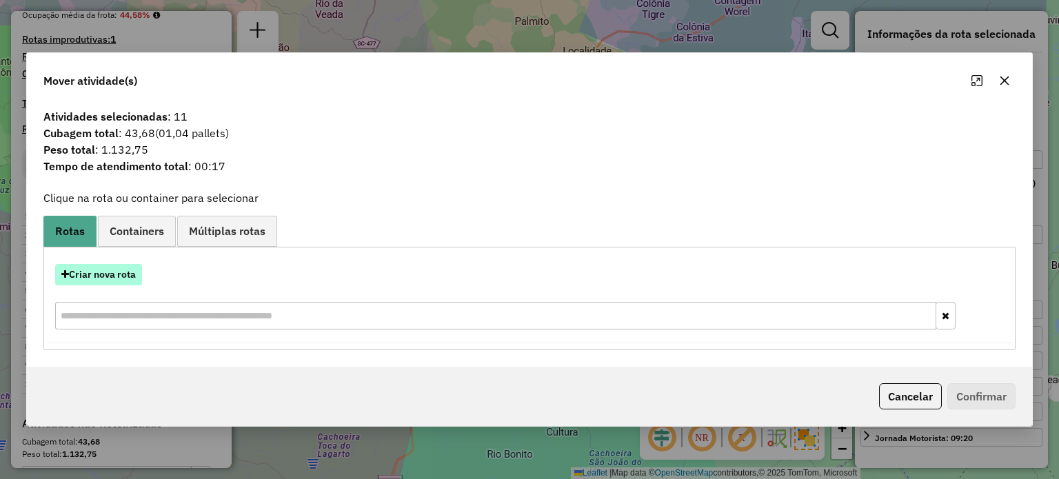
click at [101, 273] on button "Criar nova rota" at bounding box center [98, 274] width 87 height 21
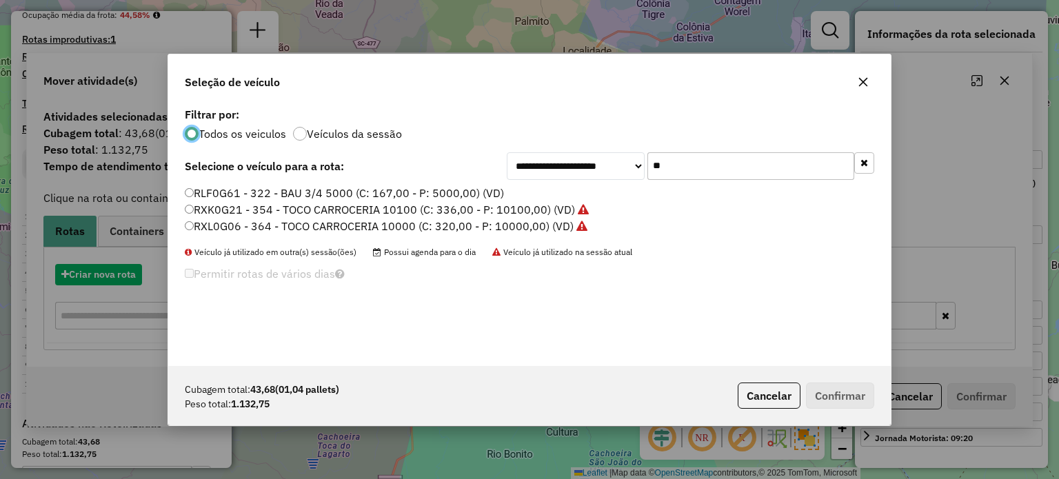
scroll to position [7, 4]
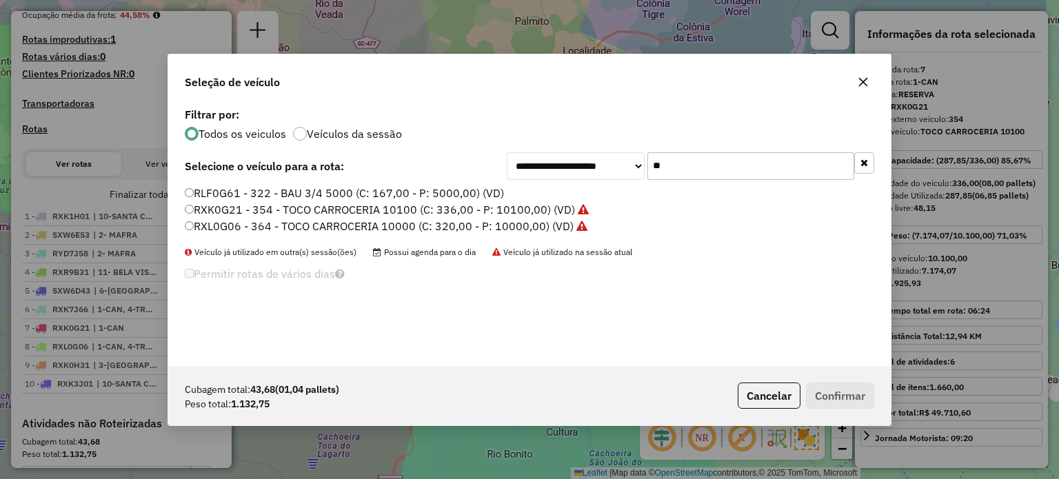
drag, startPoint x: 641, startPoint y: 174, endPoint x: 576, endPoint y: 176, distance: 64.2
click at [576, 176] on div "**********" at bounding box center [691, 166] width 368 height 28
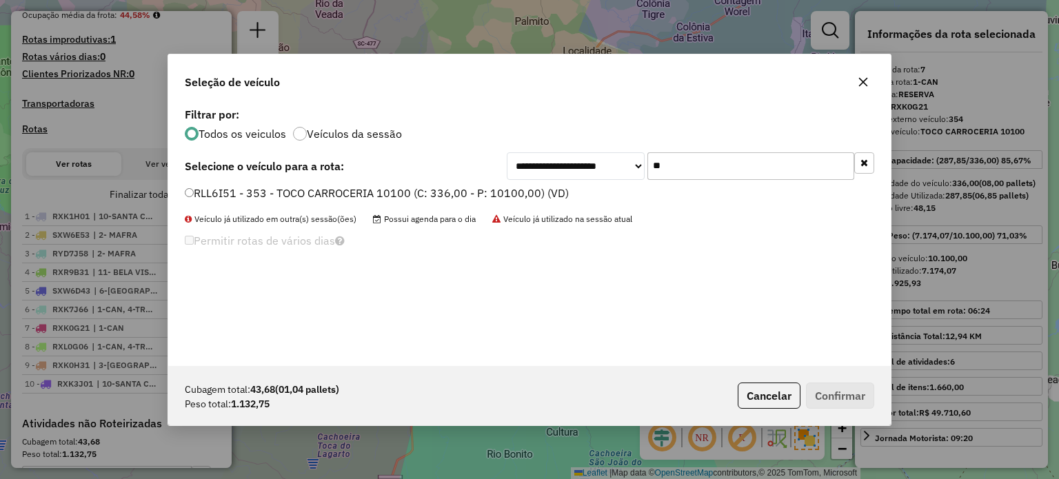
type input "**"
click at [314, 192] on label "RLL6I51 - 353 - TOCO CARROCERIA 10100 (C: 336,00 - P: 10100,00) (VD)" at bounding box center [377, 193] width 384 height 17
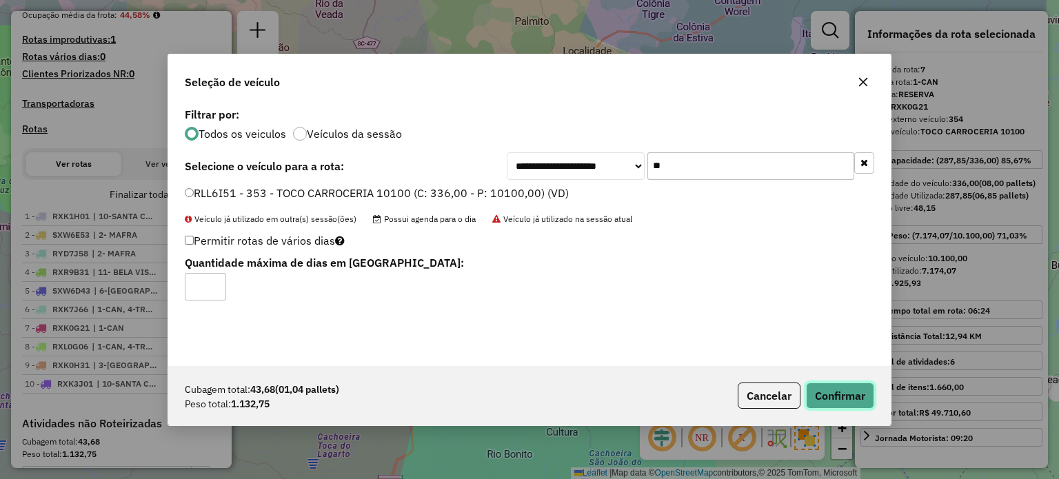
drag, startPoint x: 825, startPoint y: 387, endPoint x: 897, endPoint y: 364, distance: 75.9
click at [828, 388] on button "Confirmar" at bounding box center [840, 396] width 68 height 26
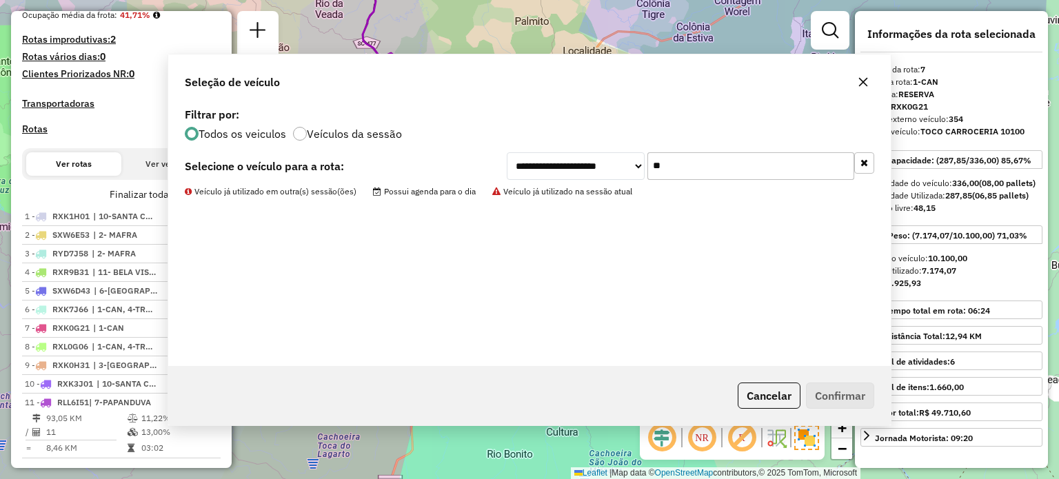
scroll to position [397, 0]
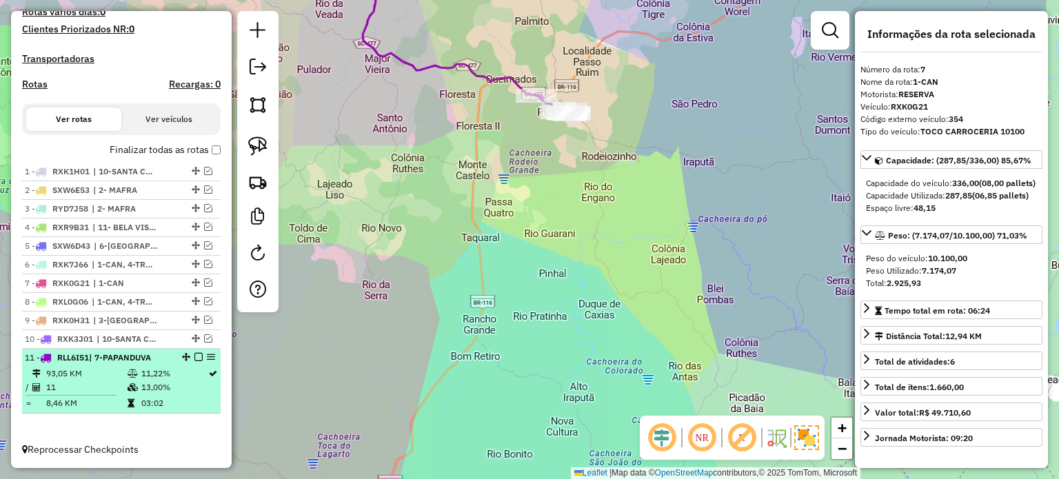
click at [197, 356] on em at bounding box center [198, 357] width 8 height 8
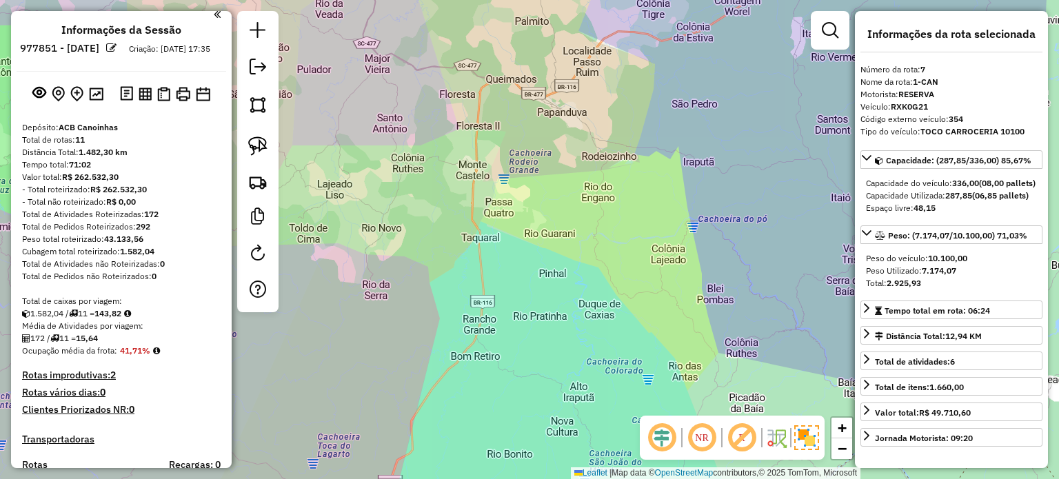
scroll to position [351, 0]
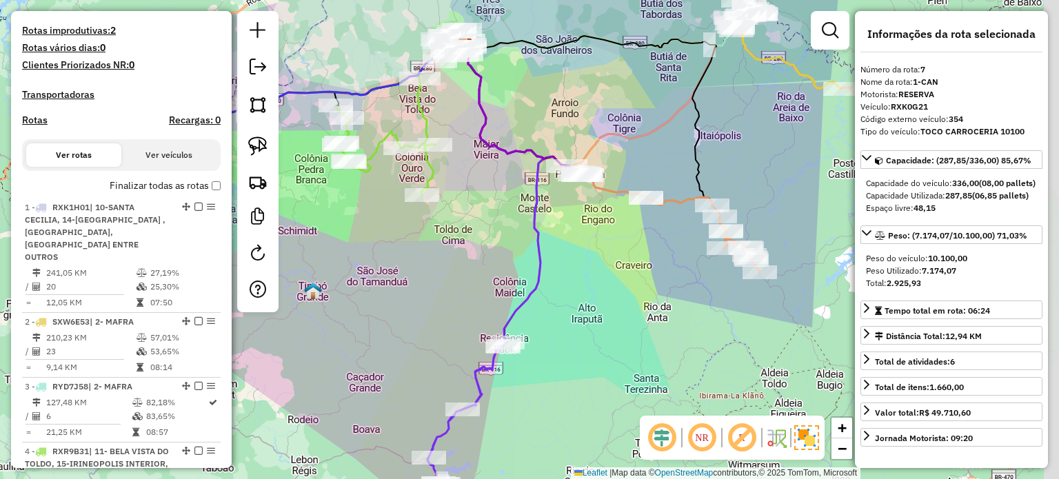
drag, startPoint x: 643, startPoint y: 311, endPoint x: 603, endPoint y: 228, distance: 92.5
click at [610, 219] on div "Janela de atendimento Grade de atendimento Capacidade Transportadoras Veículos …" at bounding box center [529, 239] width 1059 height 479
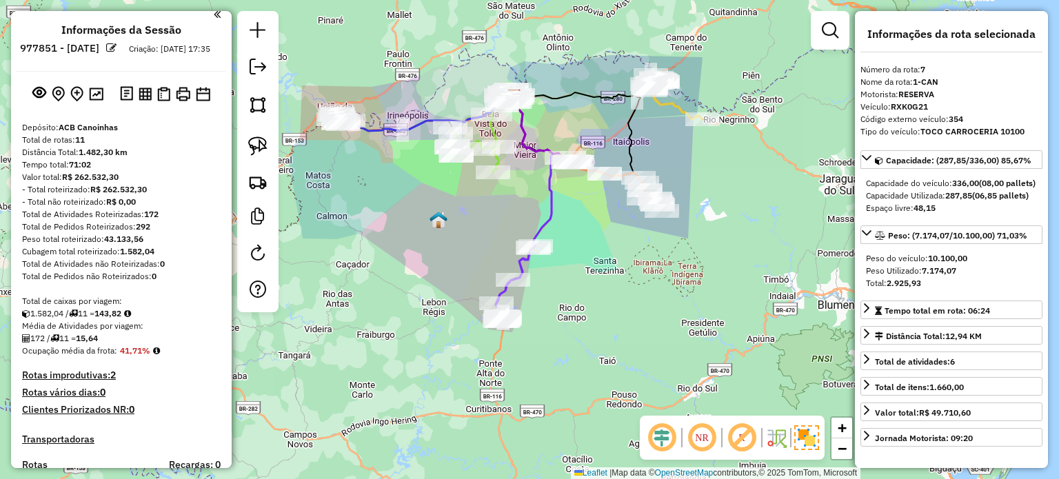
scroll to position [0, 0]
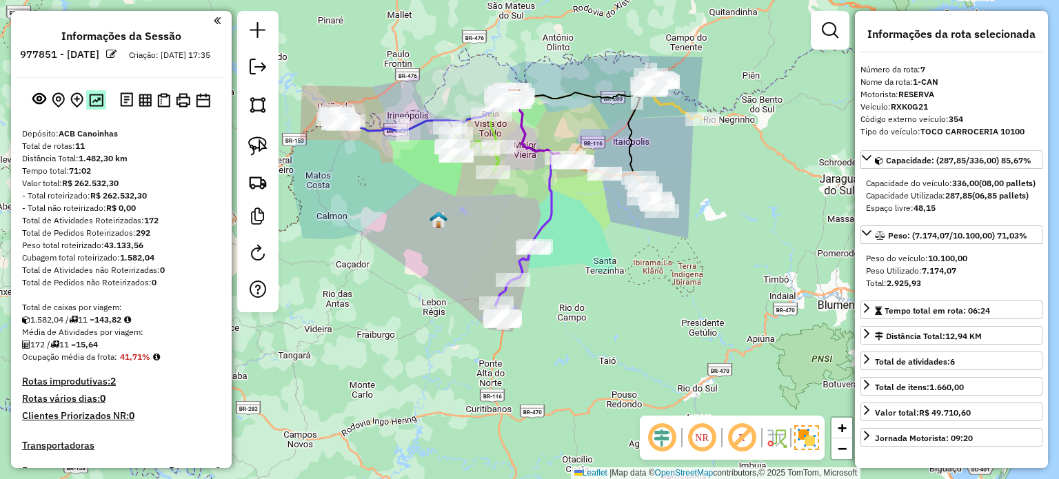
click at [93, 107] on img at bounding box center [96, 100] width 14 height 13
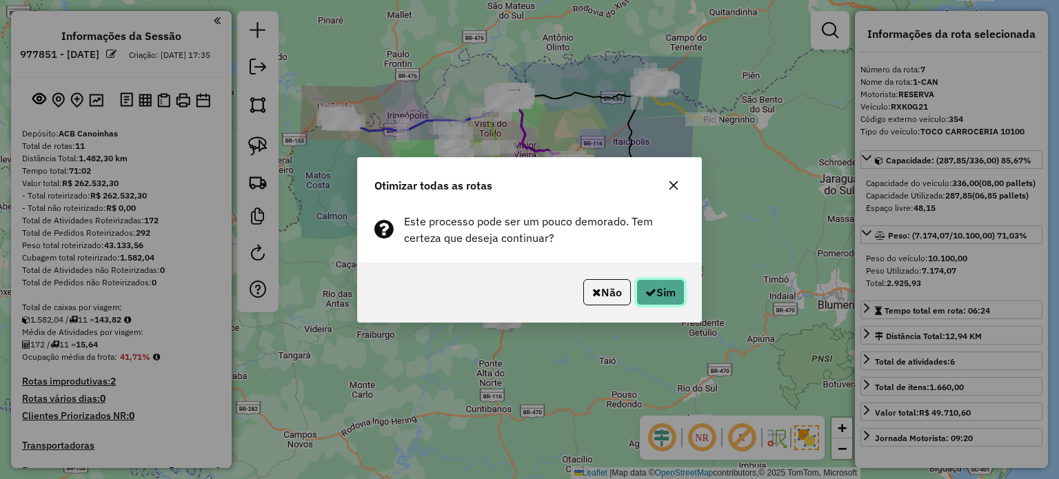
click at [673, 291] on button "Sim" at bounding box center [660, 292] width 48 height 26
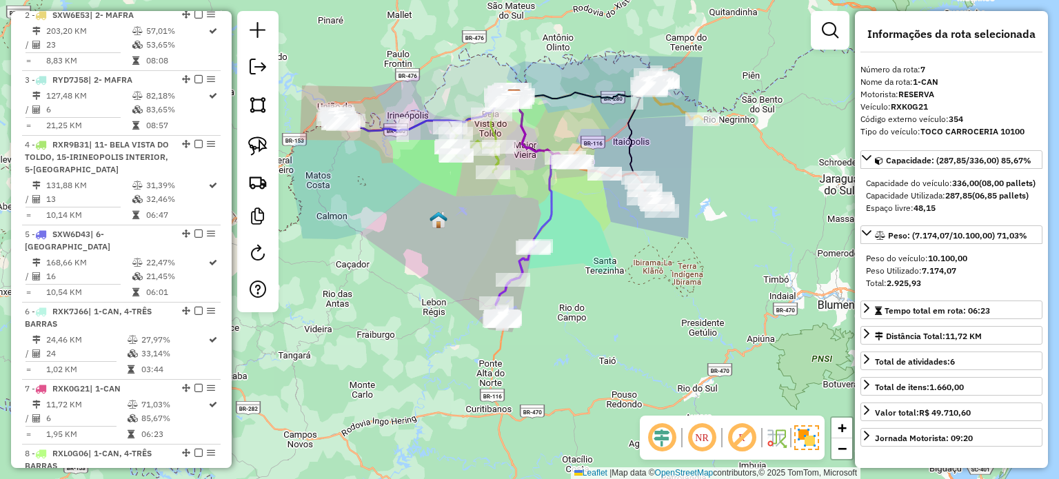
scroll to position [983, 0]
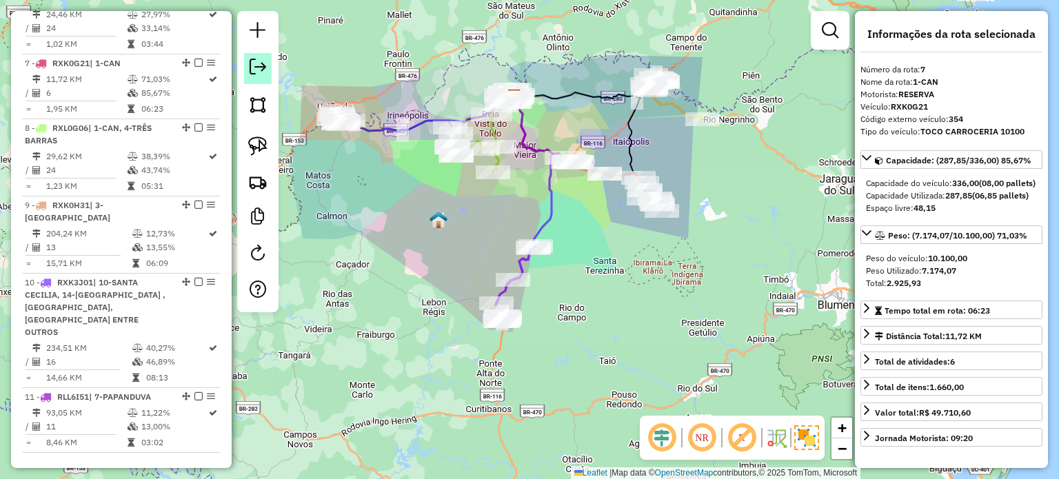
click at [255, 66] on em at bounding box center [258, 67] width 17 height 17
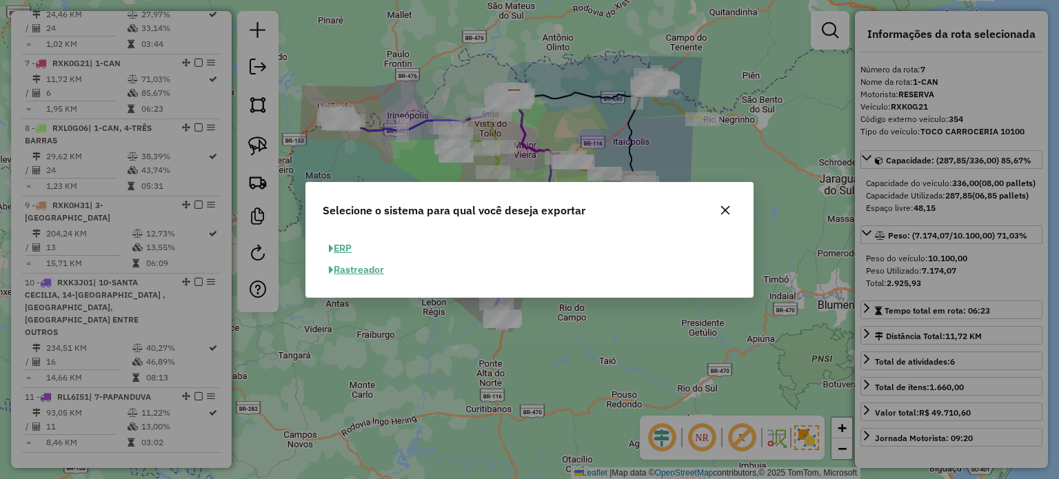
click at [348, 243] on button "ERP" at bounding box center [340, 248] width 35 height 21
select select "**"
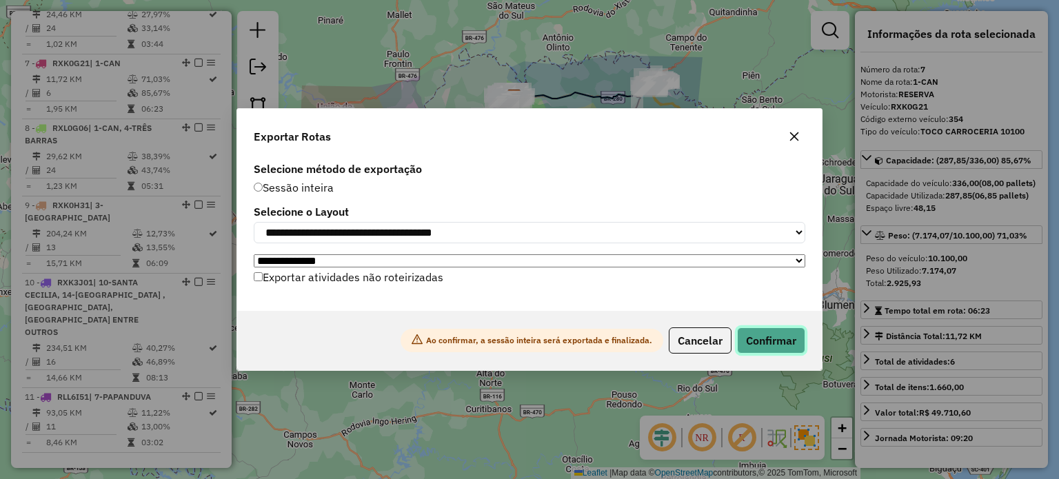
click at [772, 343] on button "Confirmar" at bounding box center [771, 341] width 68 height 26
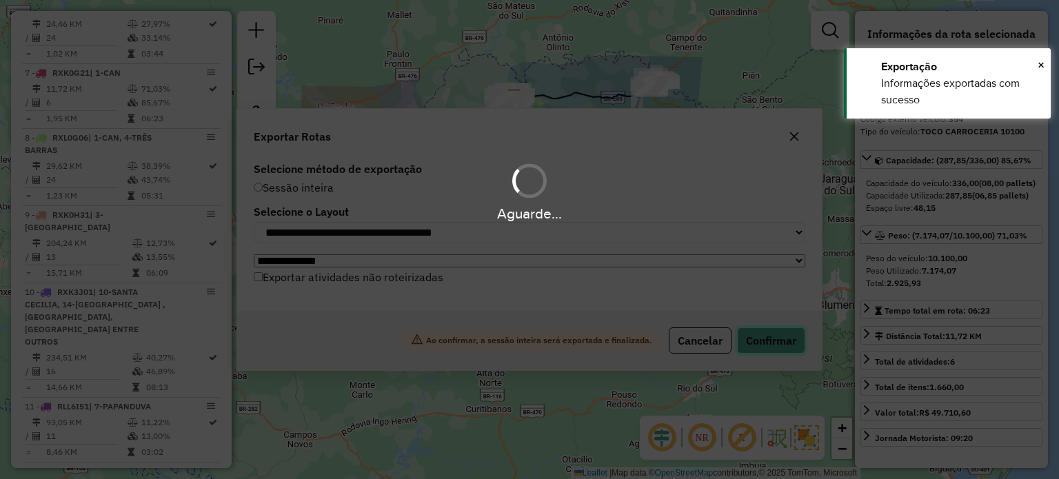
scroll to position [962, 0]
